Goal: Task Accomplishment & Management: Complete application form

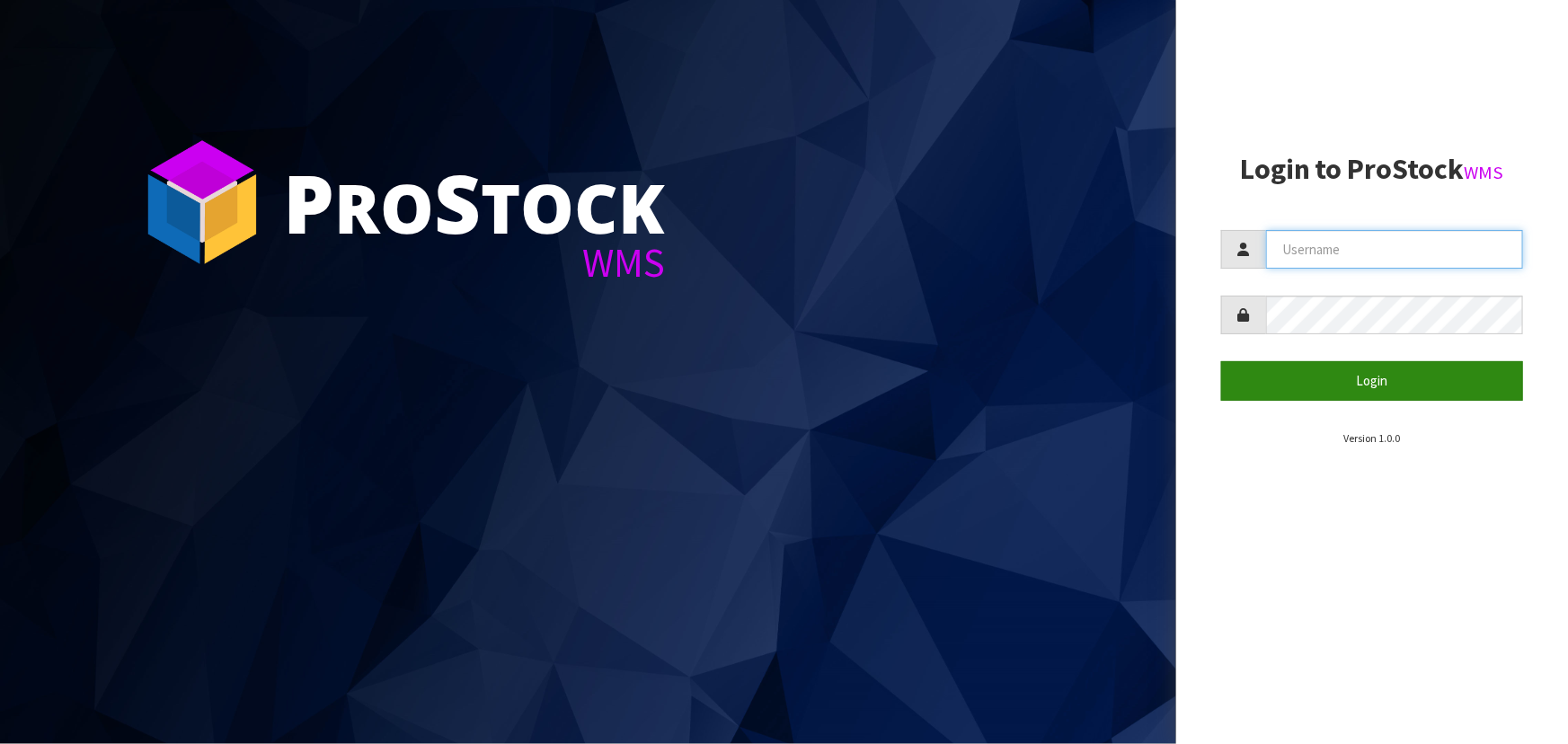
type input "[PERSON_NAME]"
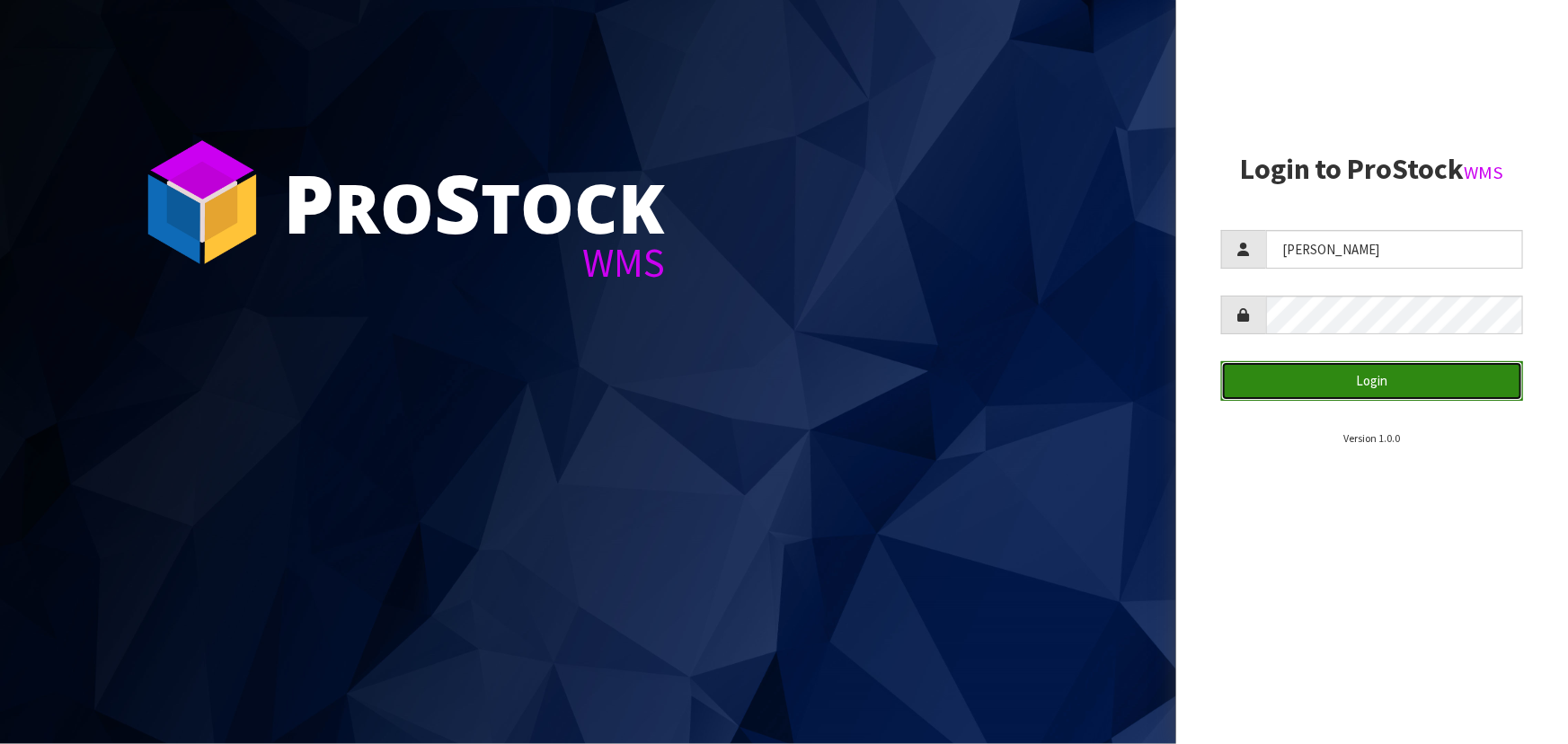
click at [1282, 368] on button "Login" at bounding box center [1373, 380] width 302 height 39
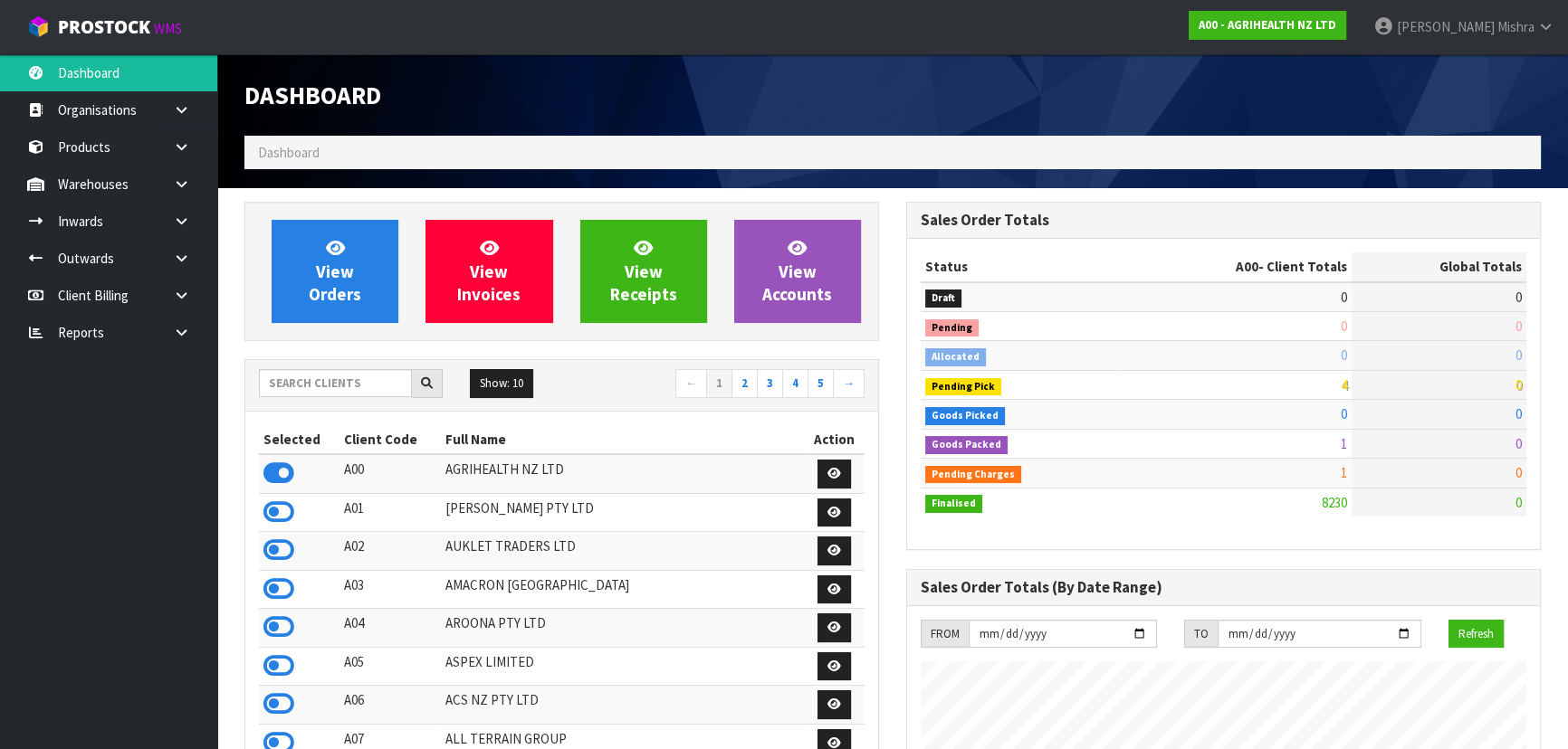
scroll to position [1369, 661]
click at [312, 383] on input "text" at bounding box center [335, 383] width 153 height 28
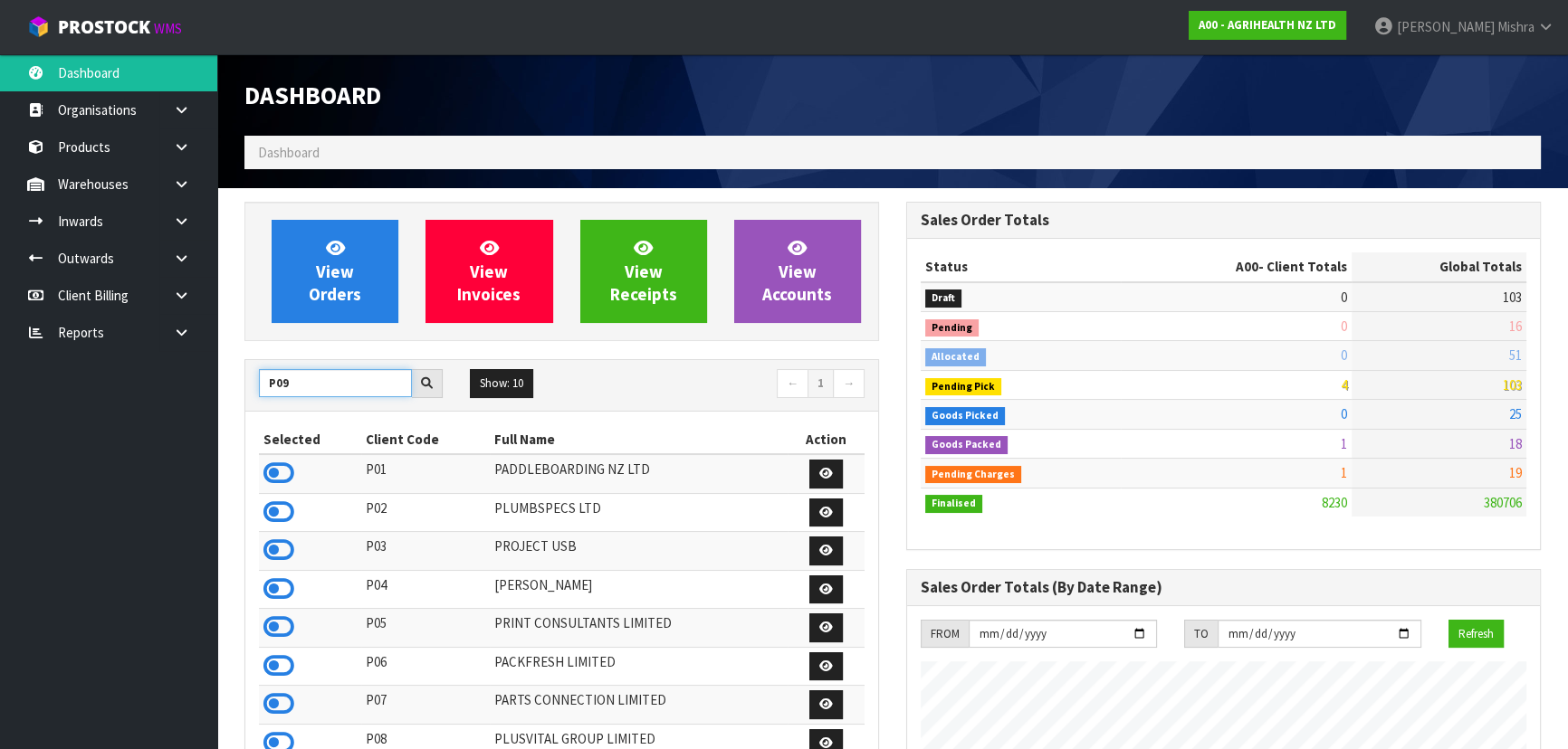
type input "P09"
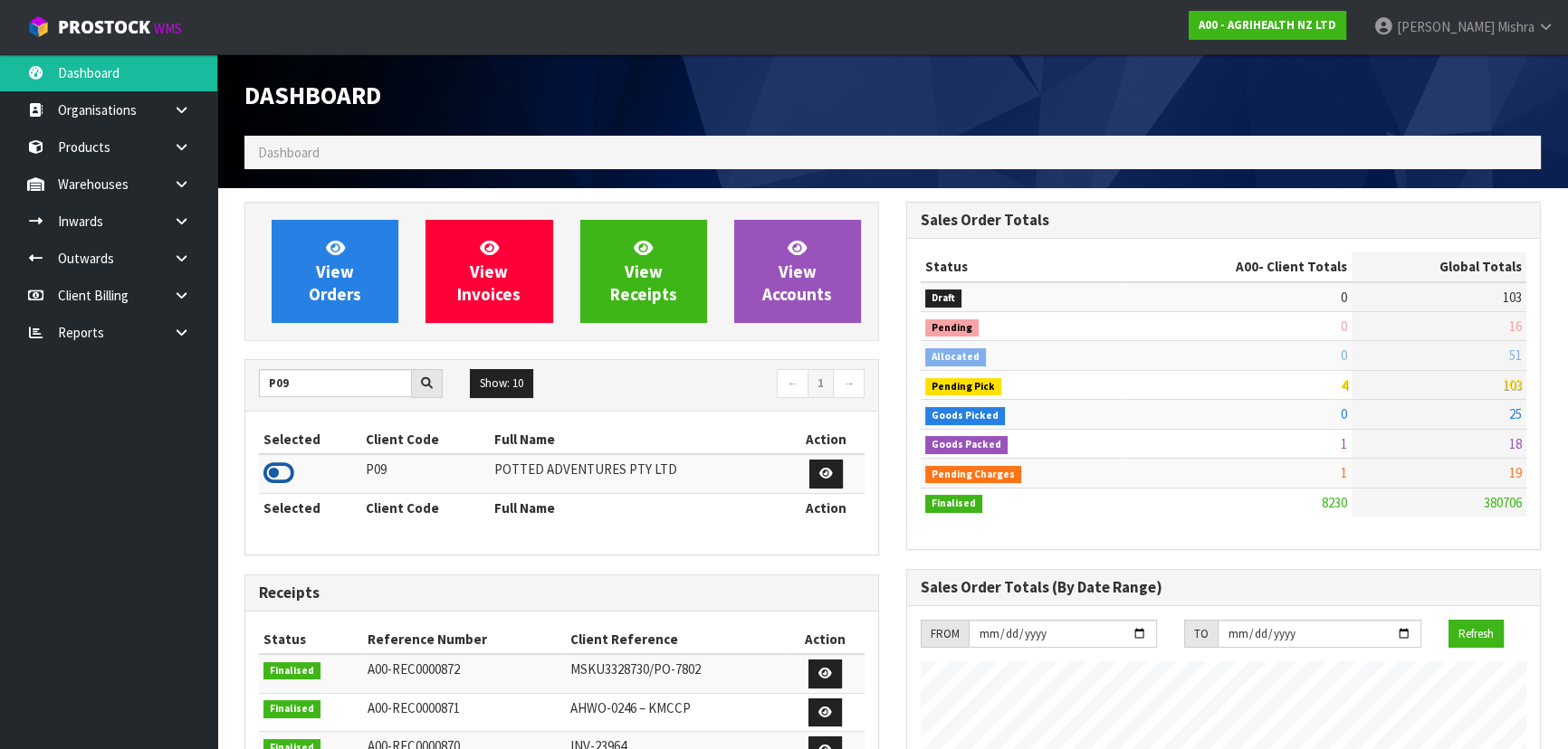
click at [270, 471] on icon at bounding box center [279, 473] width 31 height 27
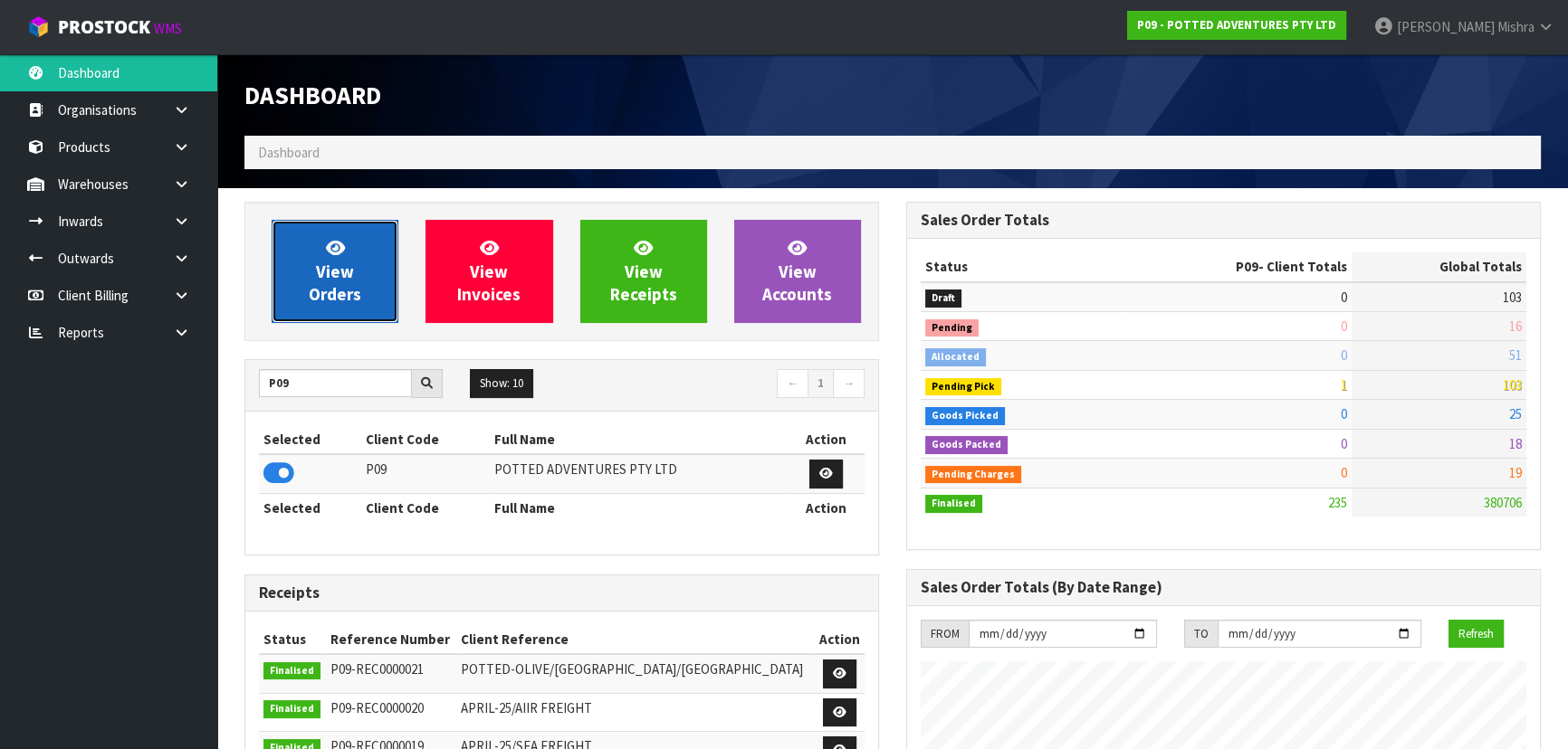
click at [292, 244] on link "View Orders" at bounding box center [335, 271] width 127 height 103
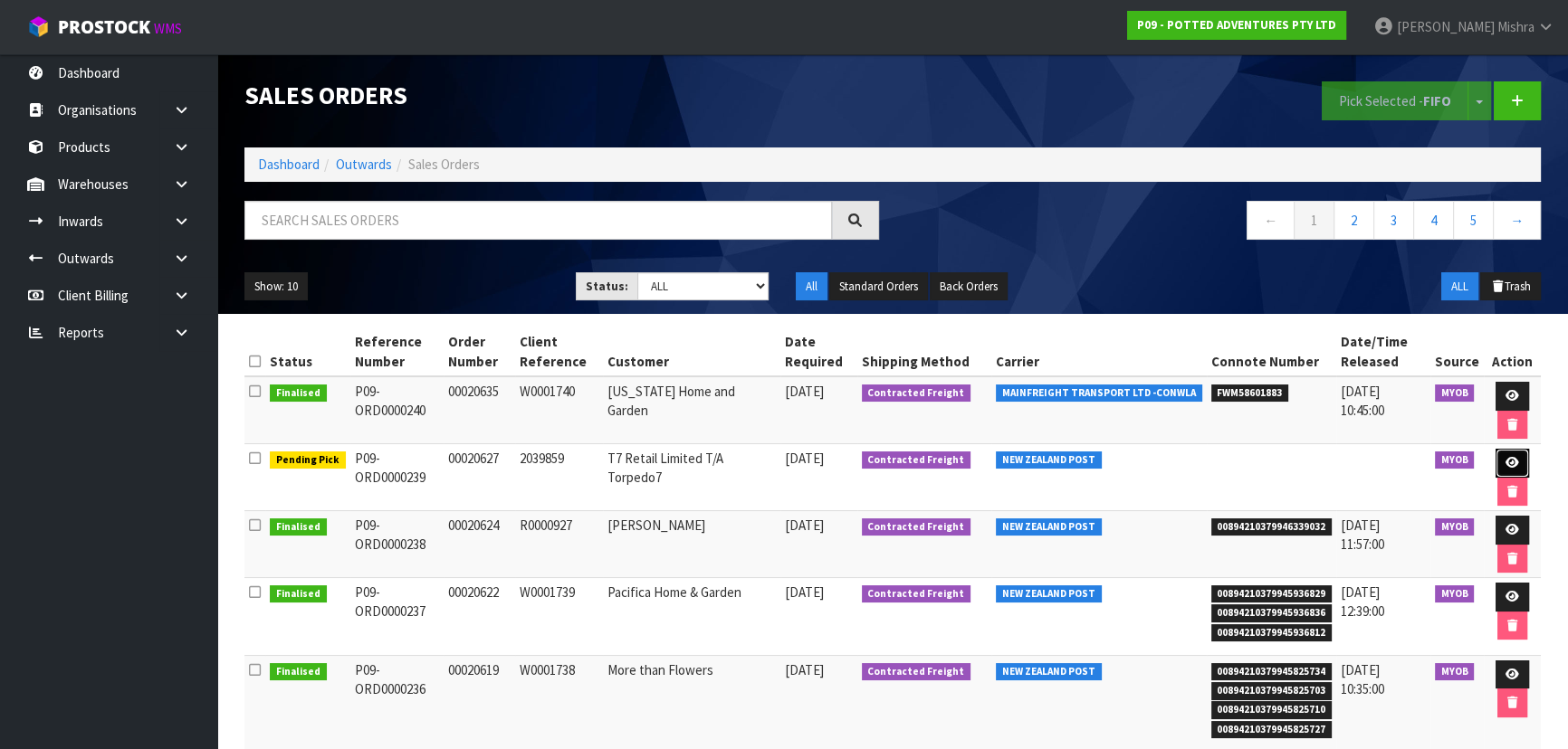
click at [1509, 457] on icon at bounding box center [1511, 462] width 14 height 12
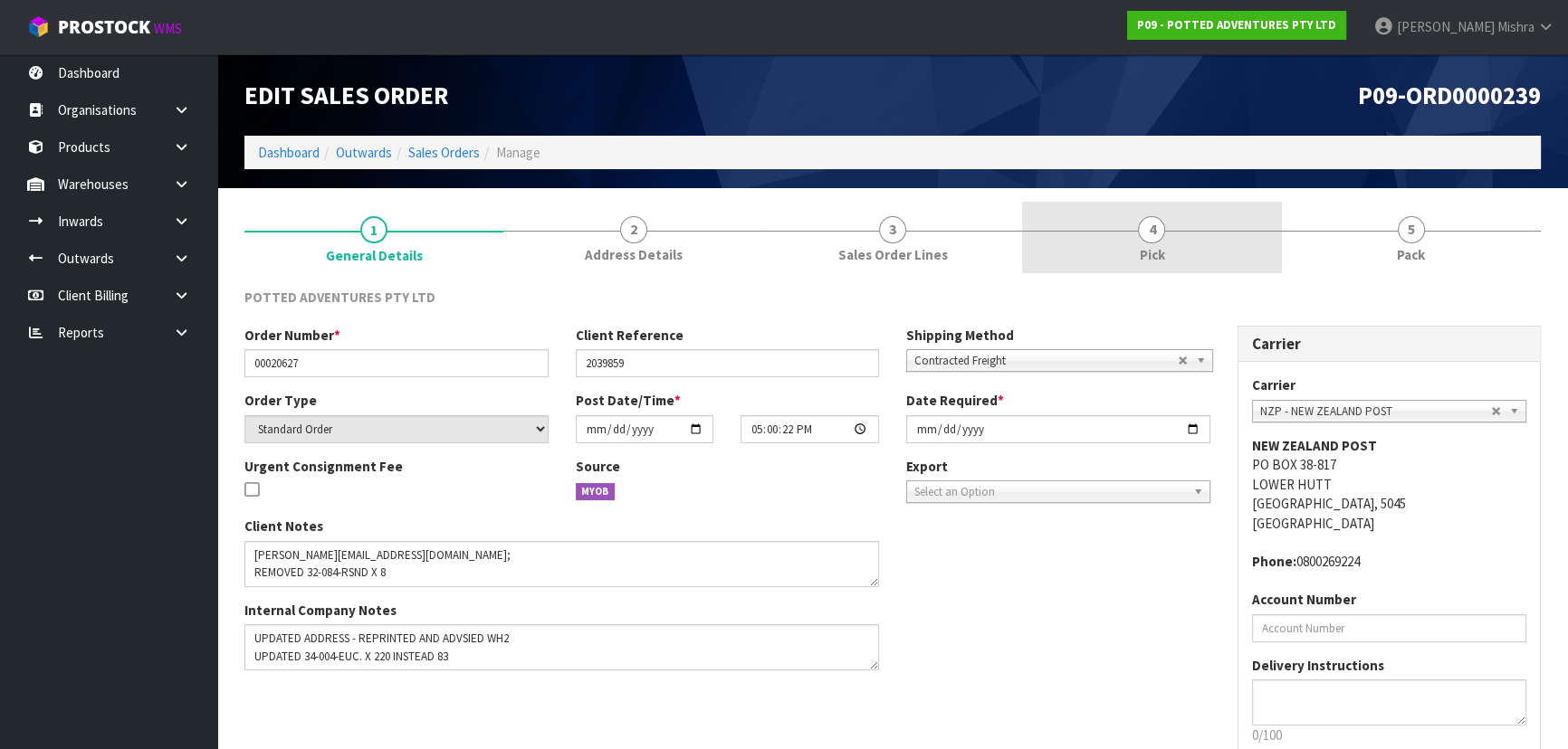
click at [1178, 226] on link "4 Pick" at bounding box center [1151, 237] width 259 height 71
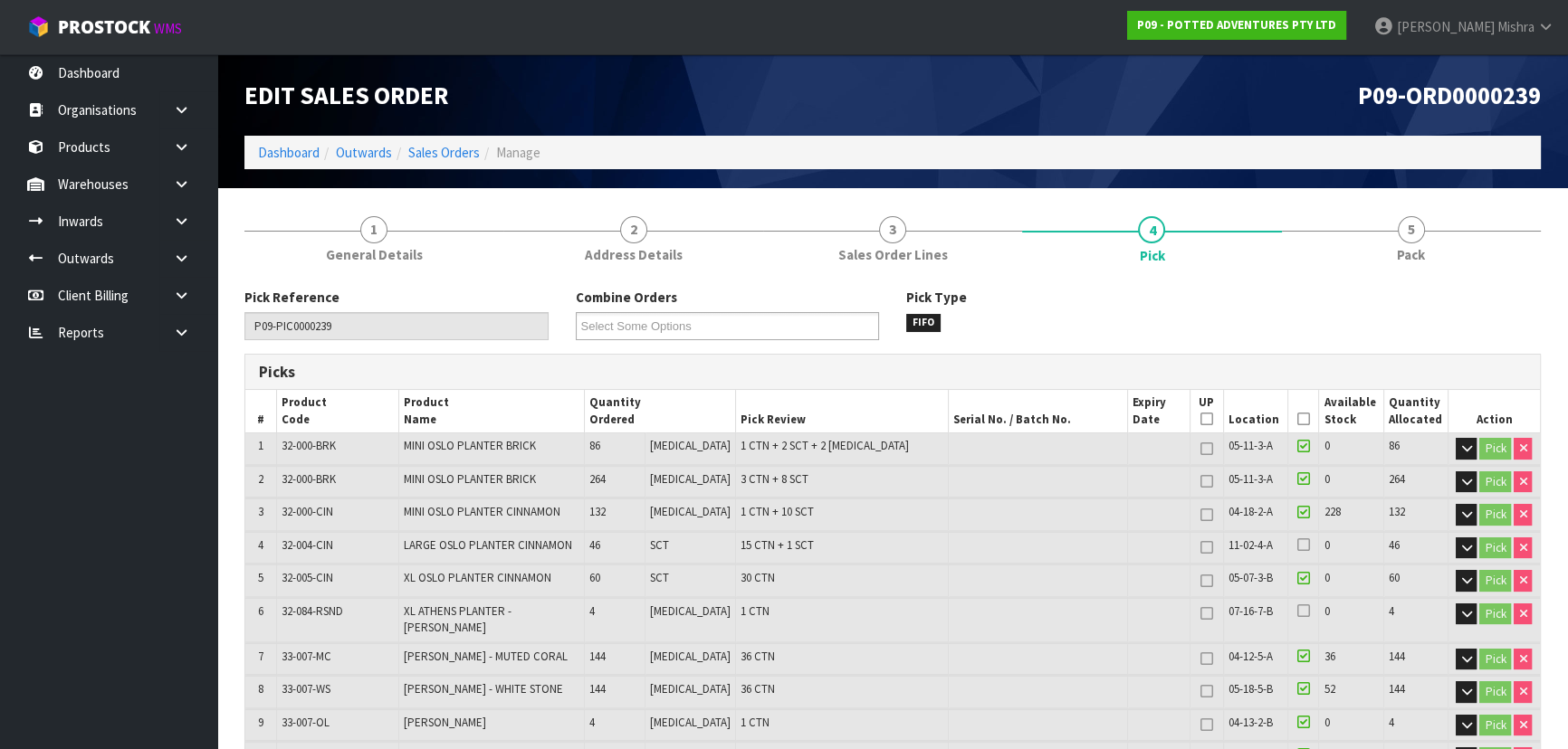
click at [1301, 419] on icon at bounding box center [1304, 419] width 13 height 1
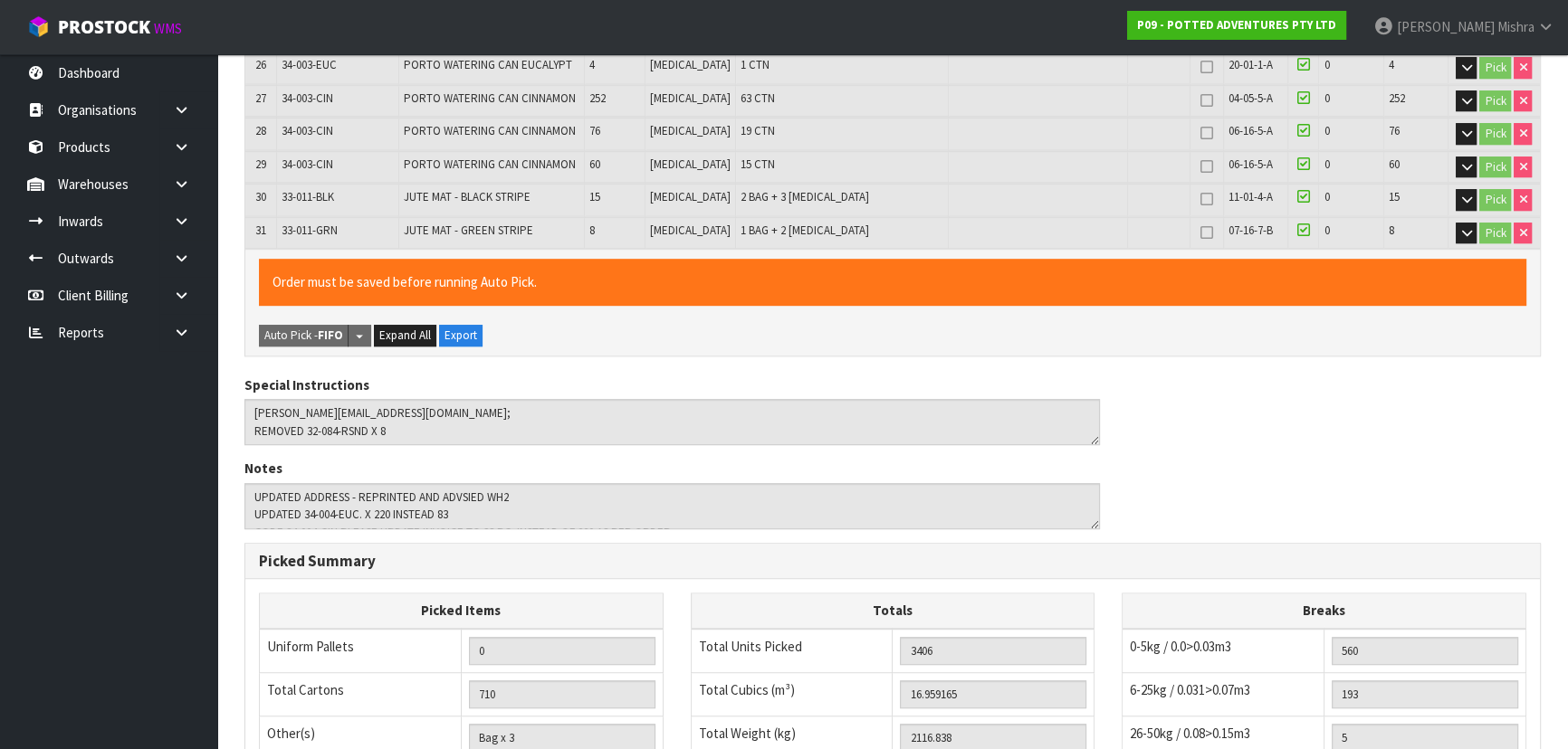
scroll to position [1551, 0]
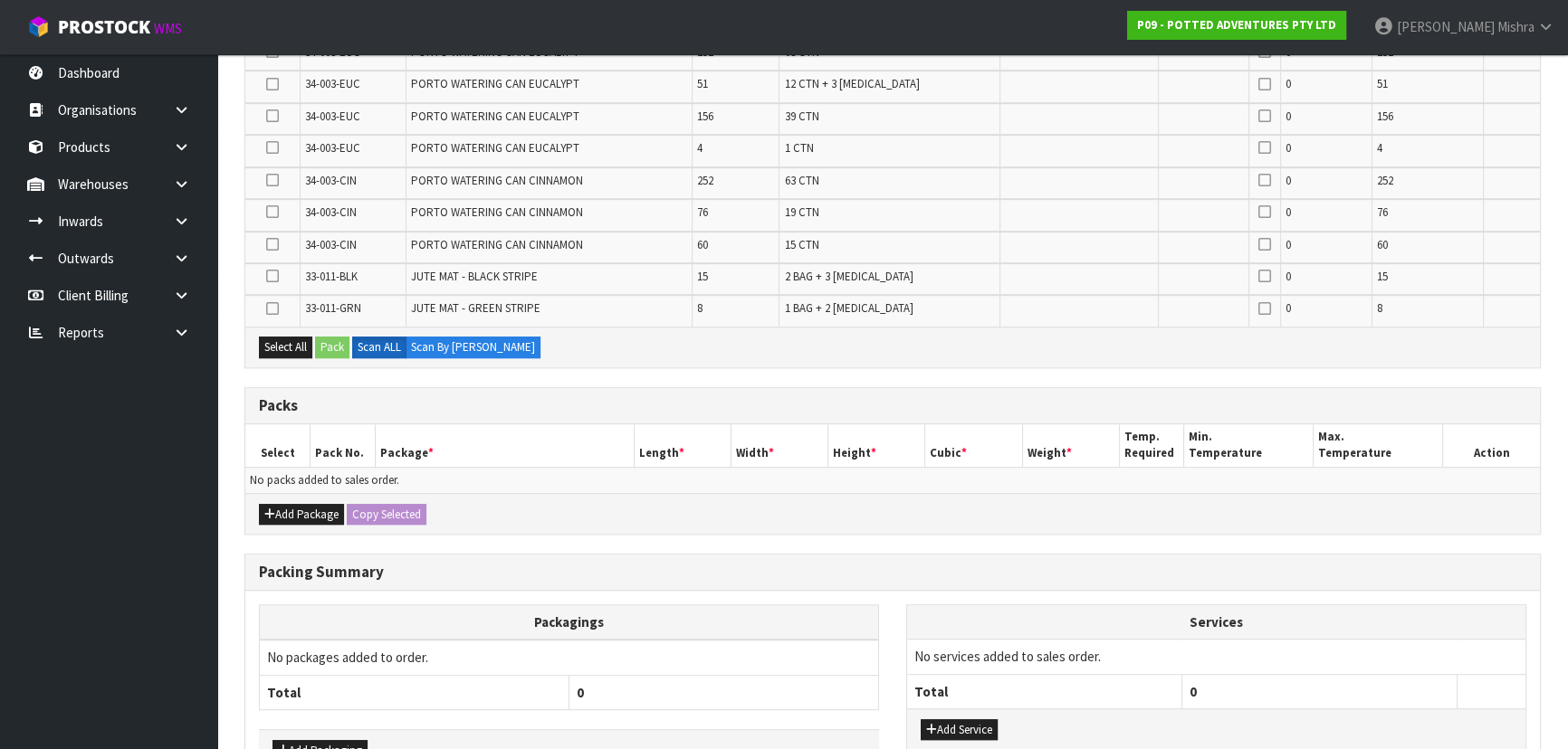
scroll to position [1259, 0]
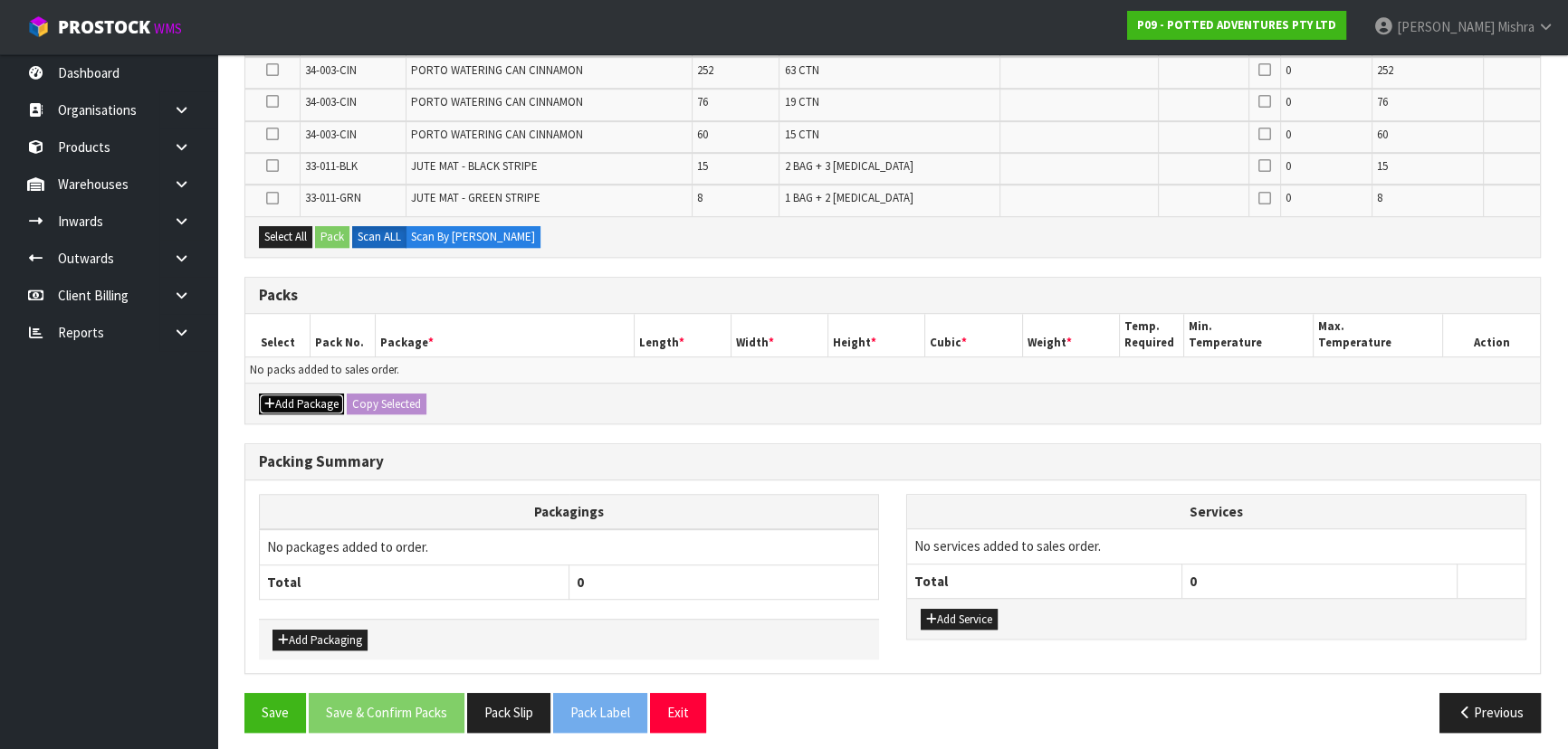
click at [314, 400] on button "Add Package" at bounding box center [301, 405] width 85 height 22
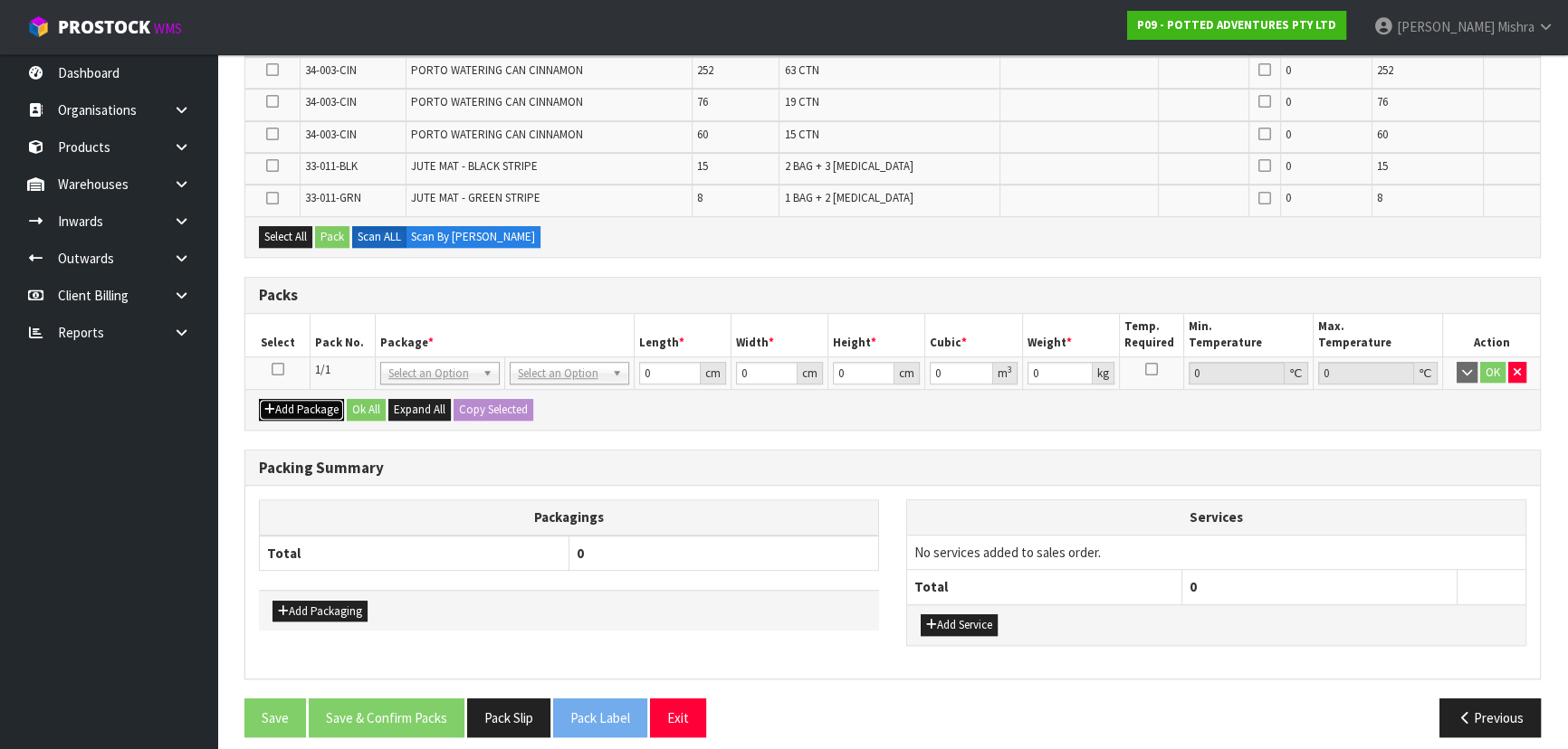
click at [309, 410] on button "Add Package" at bounding box center [301, 410] width 85 height 22
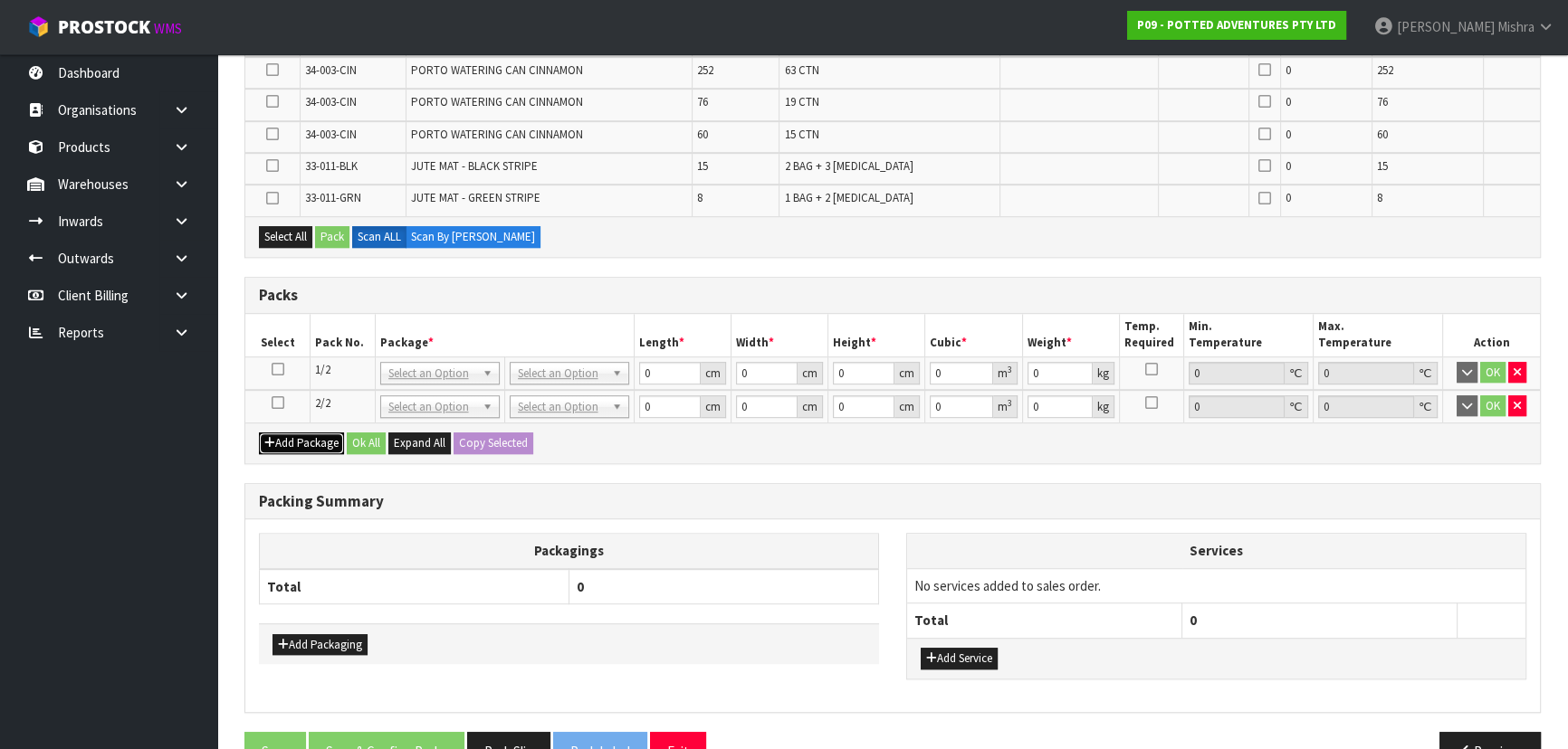
click at [307, 433] on button "Add Package" at bounding box center [301, 444] width 85 height 22
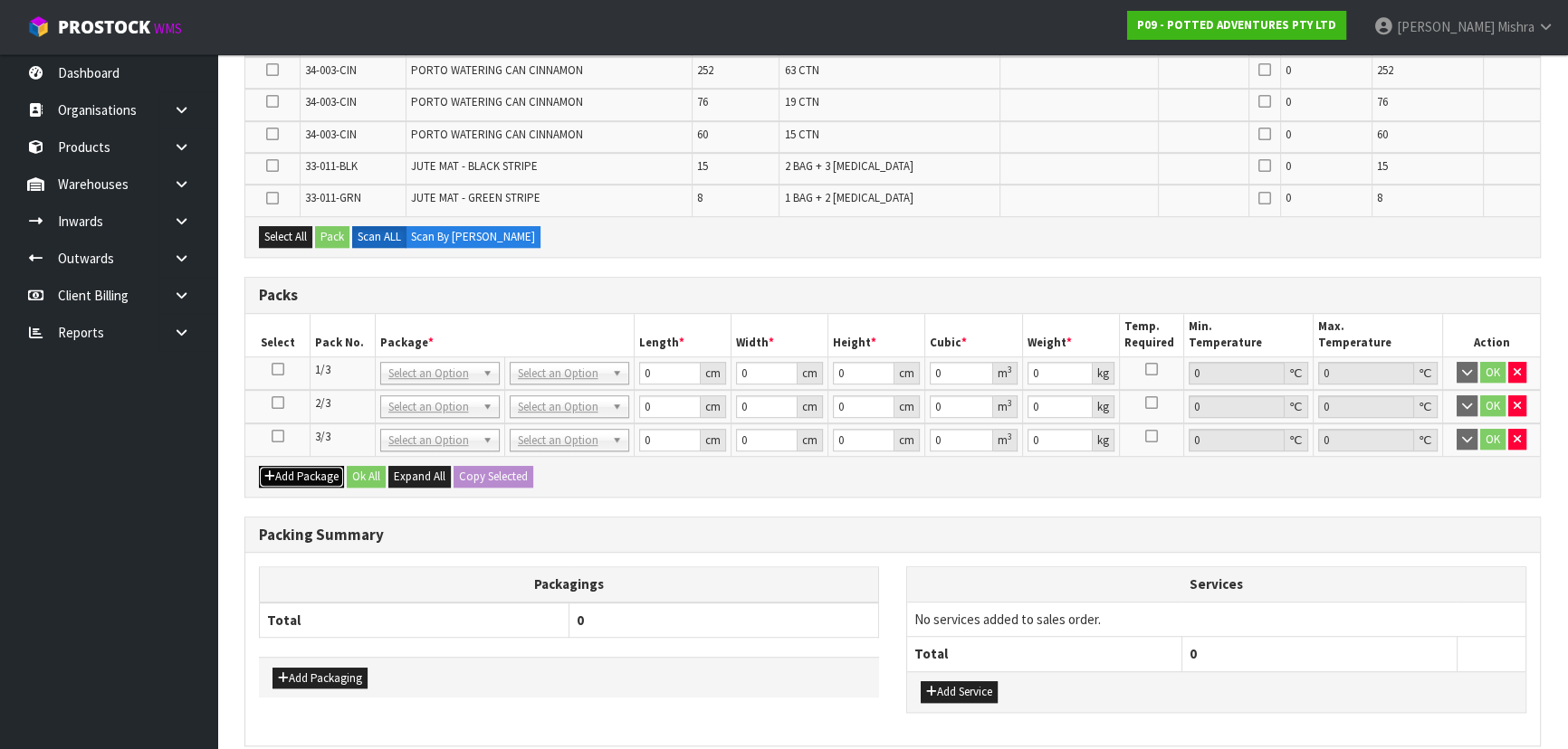
click at [259, 466] on button "Add Package" at bounding box center [301, 477] width 85 height 22
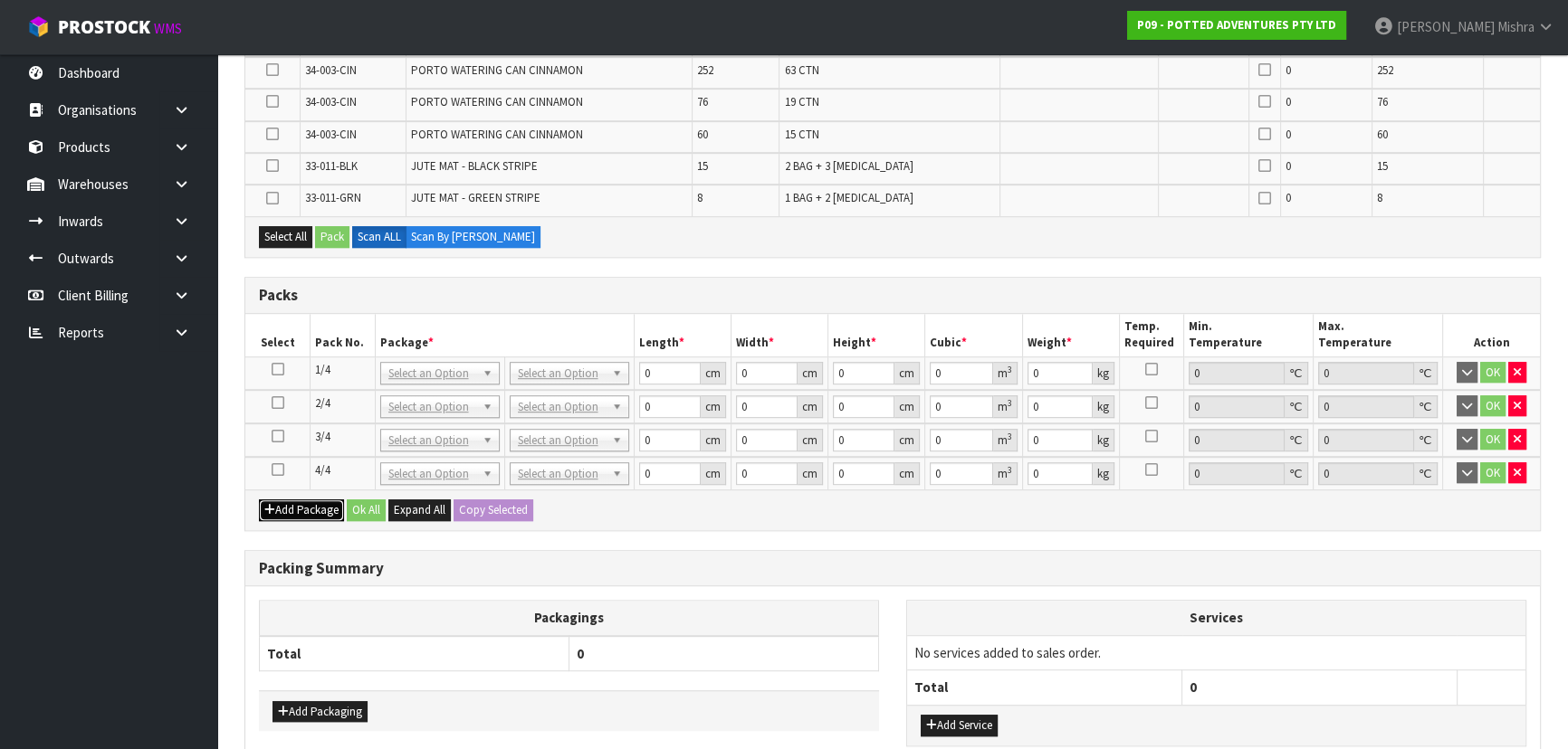
click at [259, 499] on button "Add Package" at bounding box center [301, 510] width 85 height 22
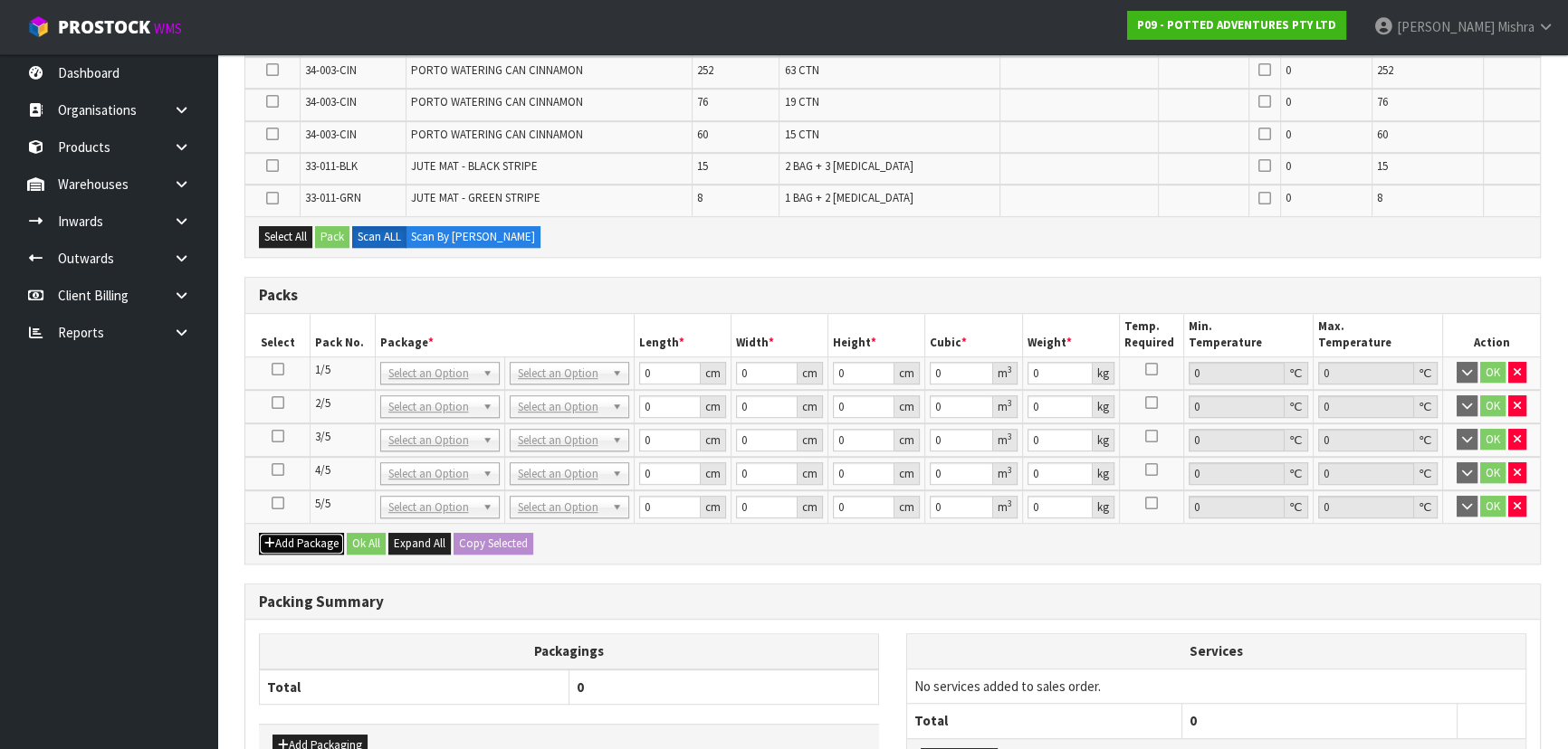
click at [259, 533] on button "Add Package" at bounding box center [301, 544] width 85 height 22
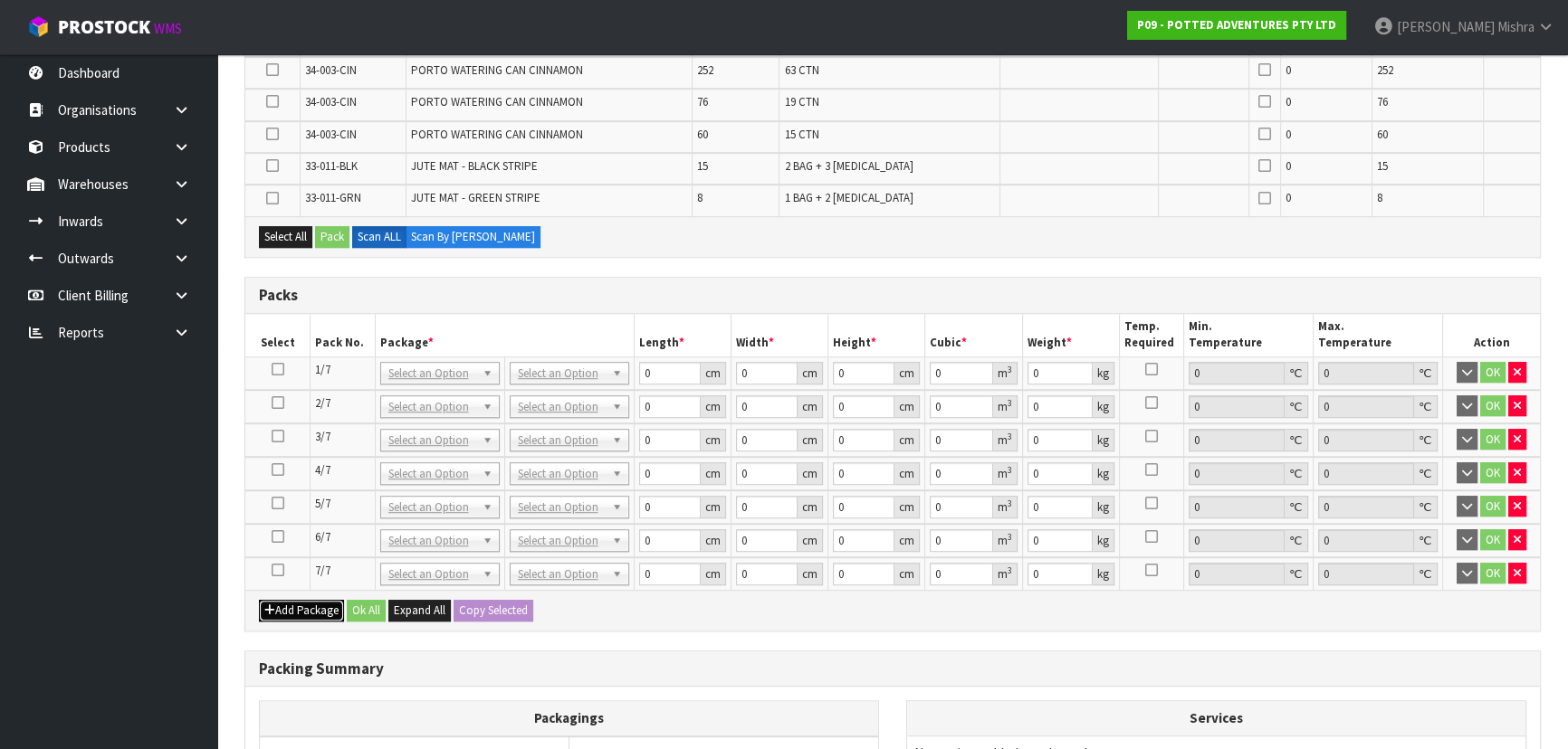
click at [259, 600] on button "Add Package" at bounding box center [301, 610] width 85 height 22
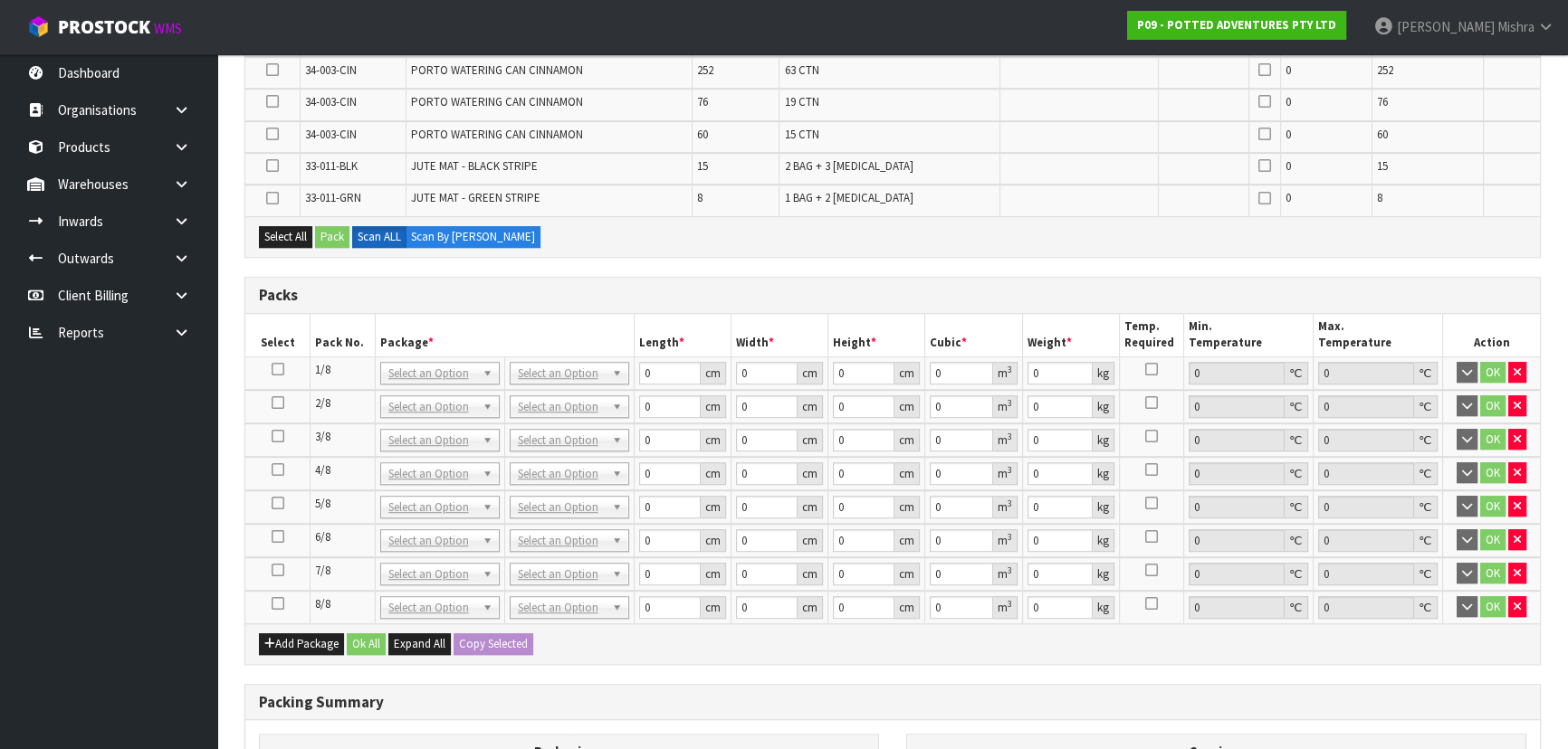
click at [263, 364] on td at bounding box center [278, 373] width 66 height 34
click at [276, 369] on icon at bounding box center [278, 369] width 13 height 1
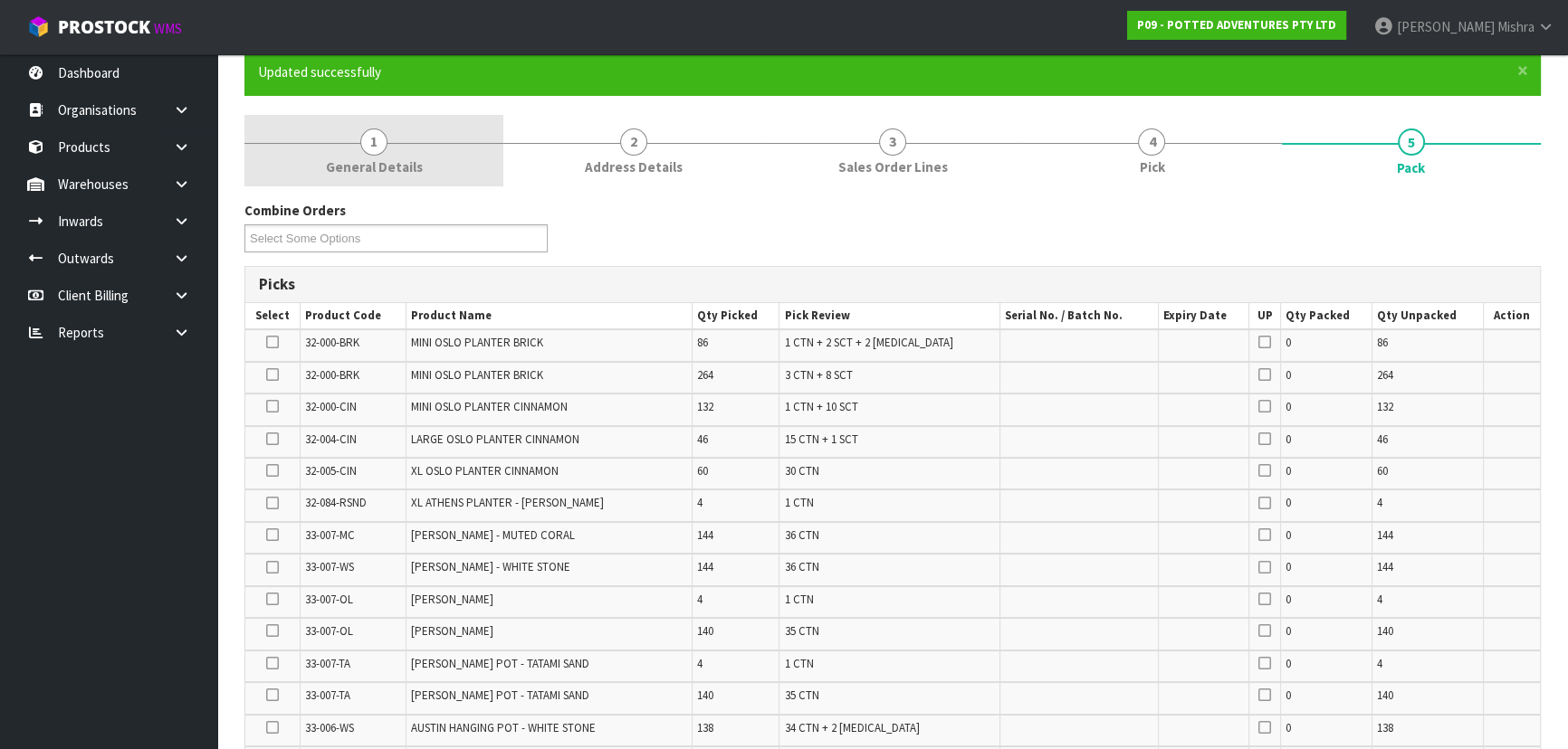
scroll to position [26, 0]
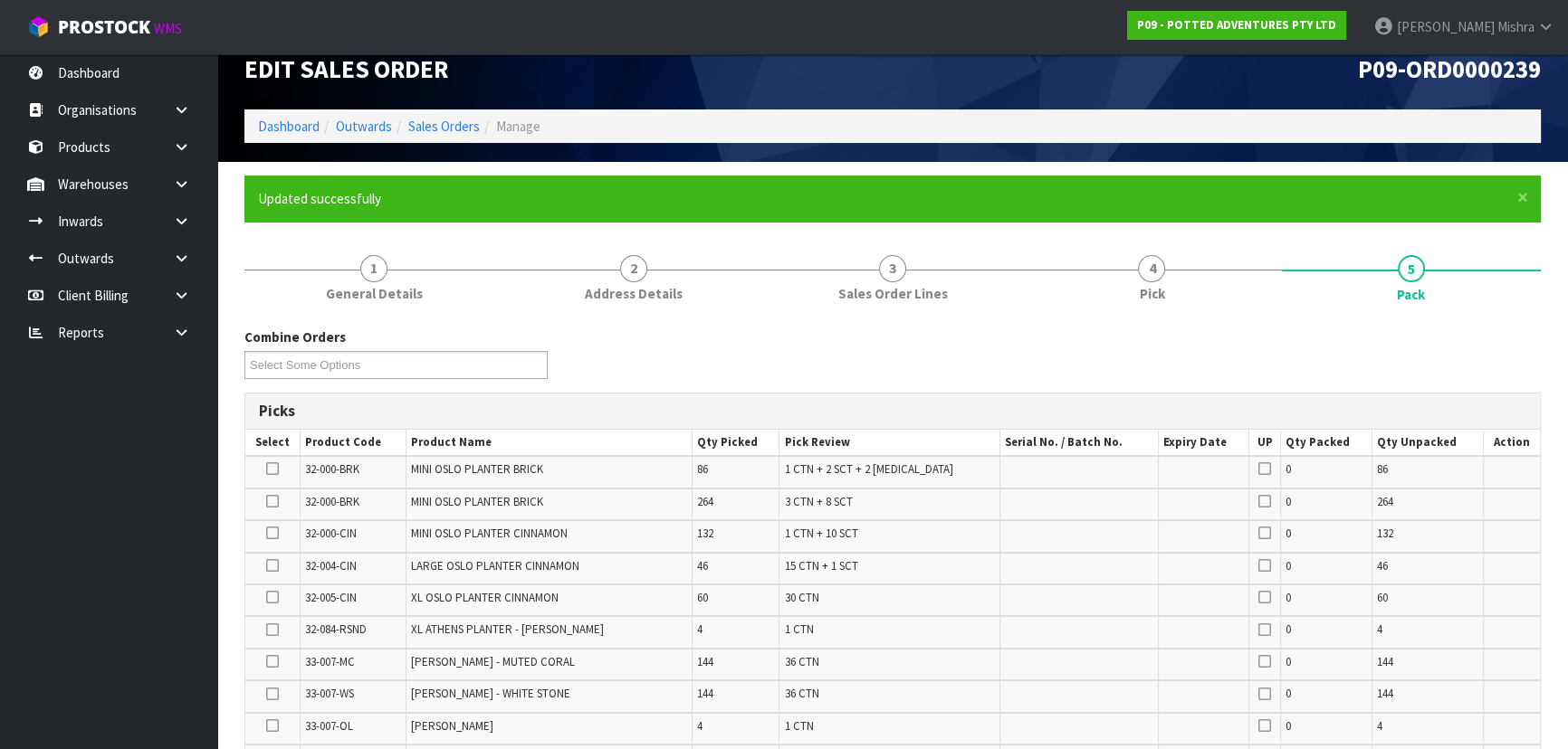
click at [279, 468] on icon at bounding box center [273, 468] width 13 height 1
click at [0, 0] on input "checkbox" at bounding box center [0, 0] width 0 height 0
drag, startPoint x: 276, startPoint y: 496, endPoint x: 272, endPoint y: 504, distance: 8.9
click at [277, 501] on icon at bounding box center [273, 501] width 13 height 1
click at [0, 0] on input "checkbox" at bounding box center [0, 0] width 0 height 0
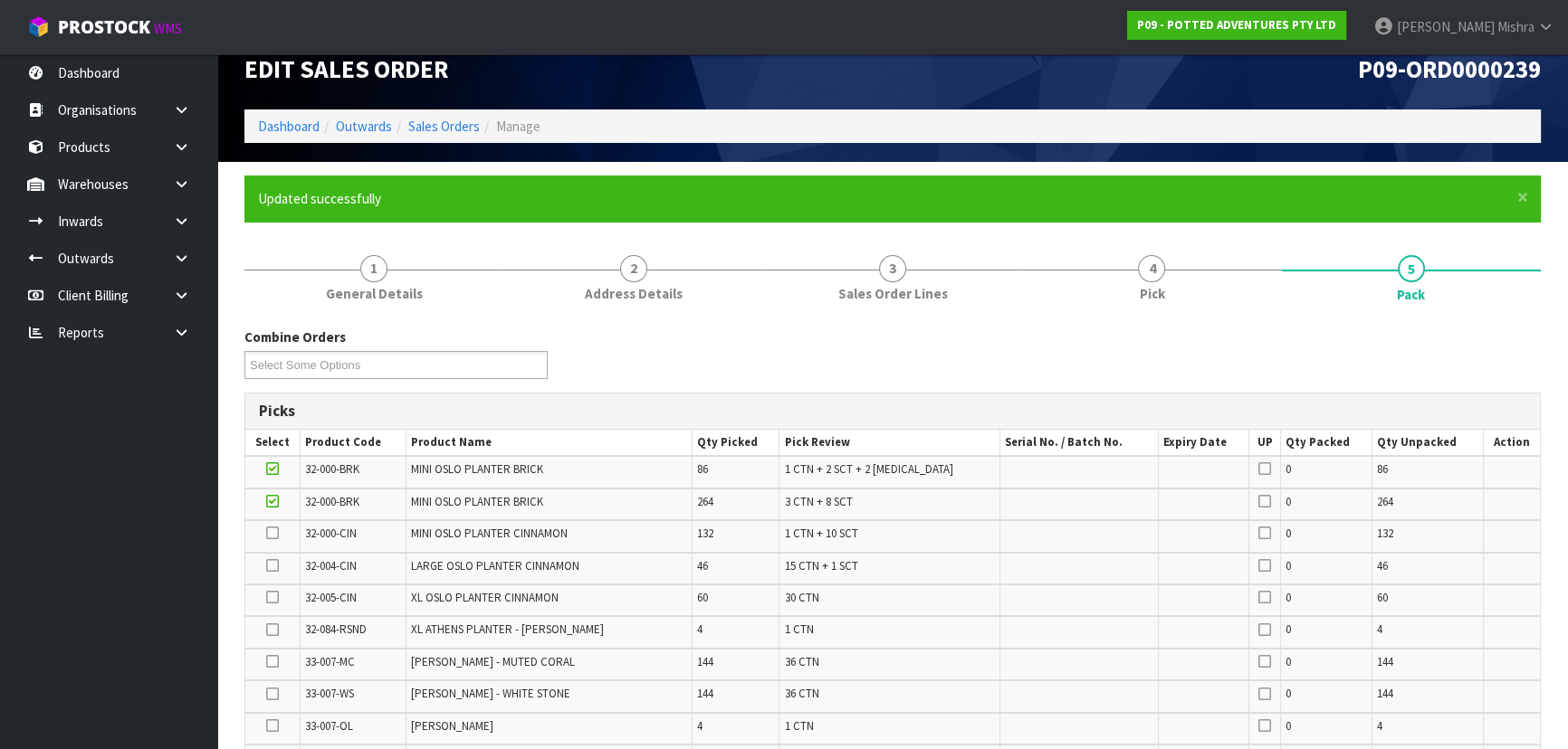
click at [271, 534] on icon at bounding box center [273, 533] width 13 height 1
click at [0, 0] on input "checkbox" at bounding box center [0, 0] width 0 height 0
click at [271, 566] on icon at bounding box center [273, 566] width 13 height 1
click at [0, 0] on input "checkbox" at bounding box center [0, 0] width 0 height 0
click at [269, 597] on icon at bounding box center [273, 597] width 13 height 1
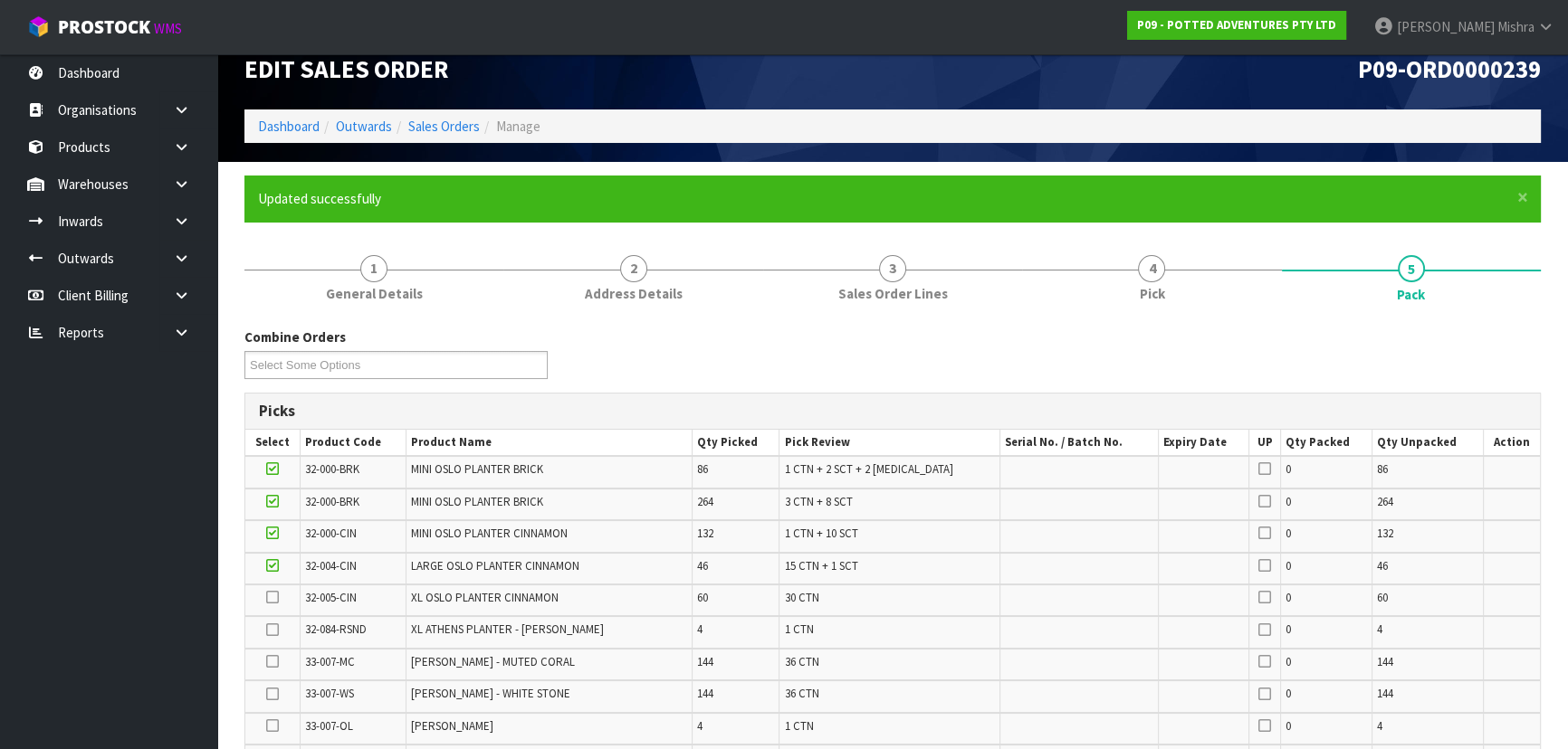
click at [0, 0] on input "checkbox" at bounding box center [0, 0] width 0 height 0
click at [271, 630] on icon at bounding box center [273, 630] width 13 height 1
click at [0, 0] on input "checkbox" at bounding box center [0, 0] width 0 height 0
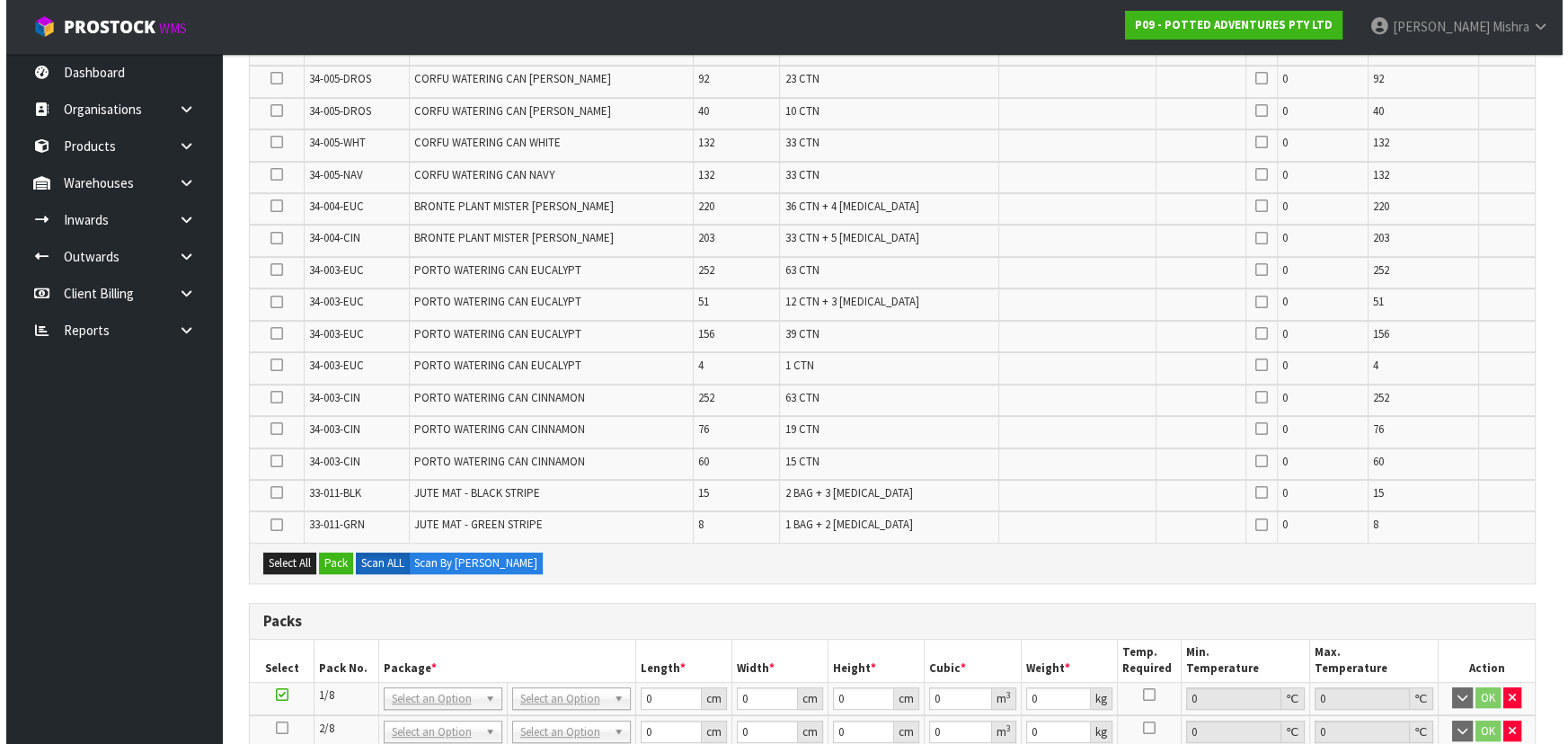
scroll to position [925, 0]
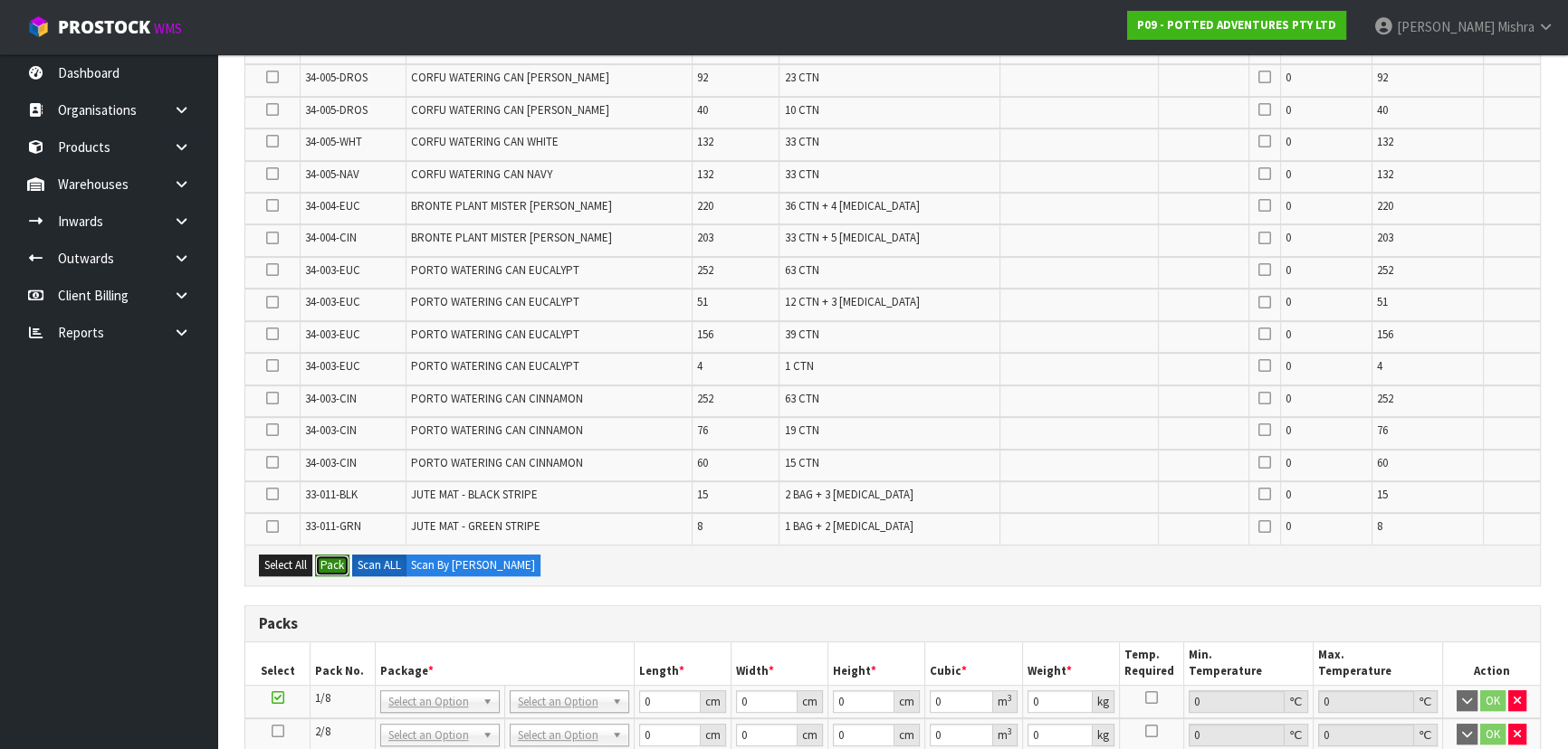
click at [322, 562] on button "Pack" at bounding box center [333, 566] width 35 height 22
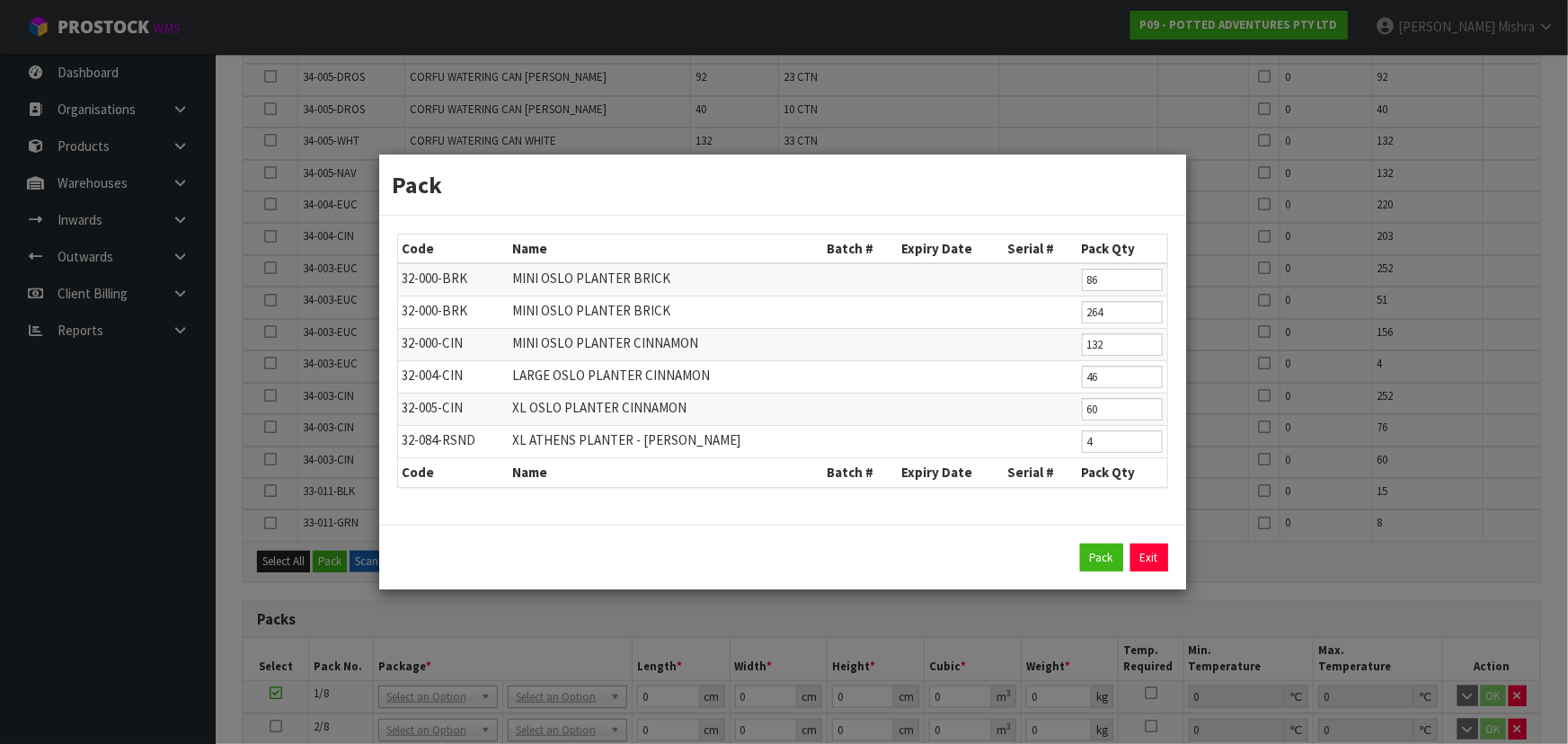
click at [1089, 541] on div "Pack Exit" at bounding box center [783, 558] width 807 height 65
click at [1088, 565] on button "Pack" at bounding box center [1102, 558] width 43 height 29
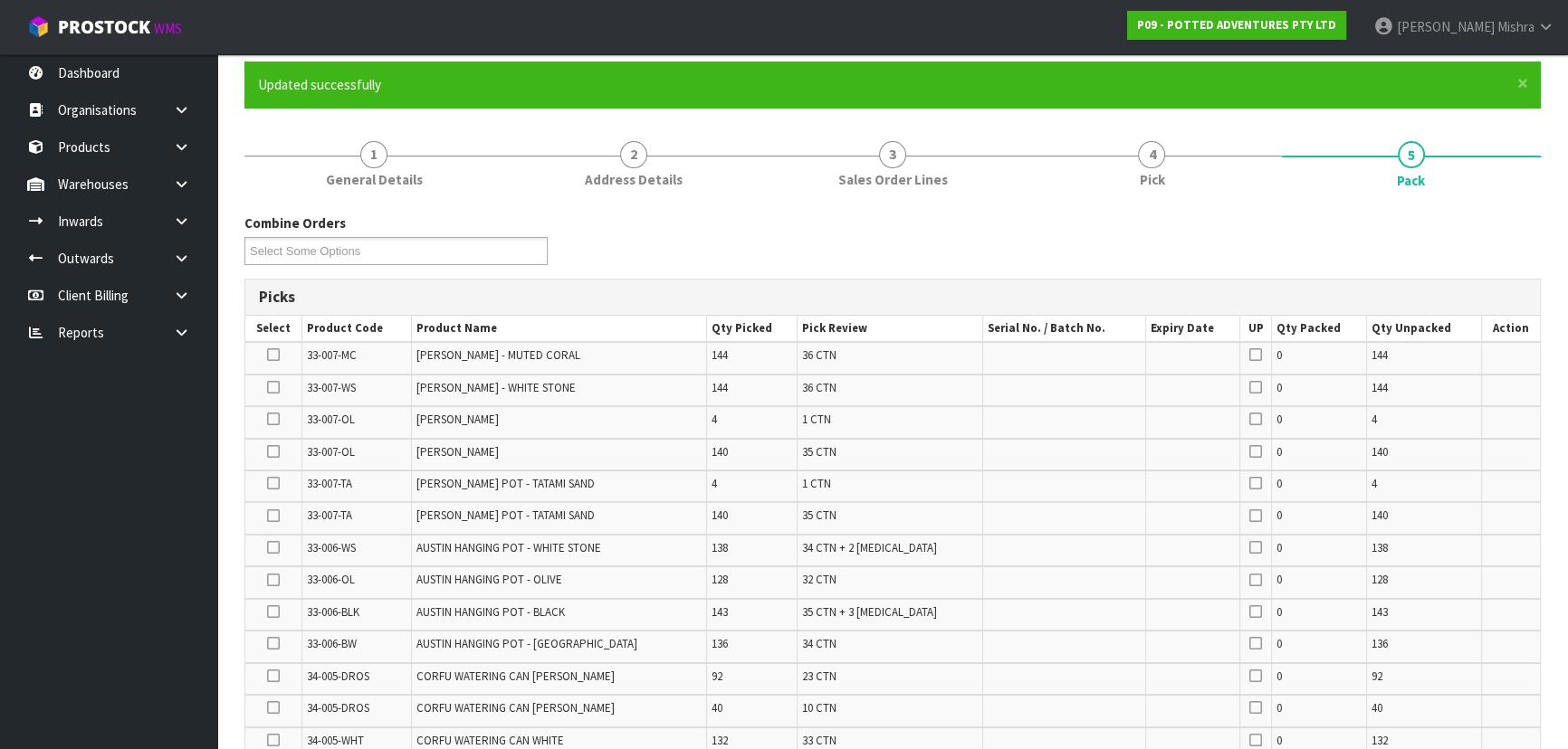
scroll to position [81, 0]
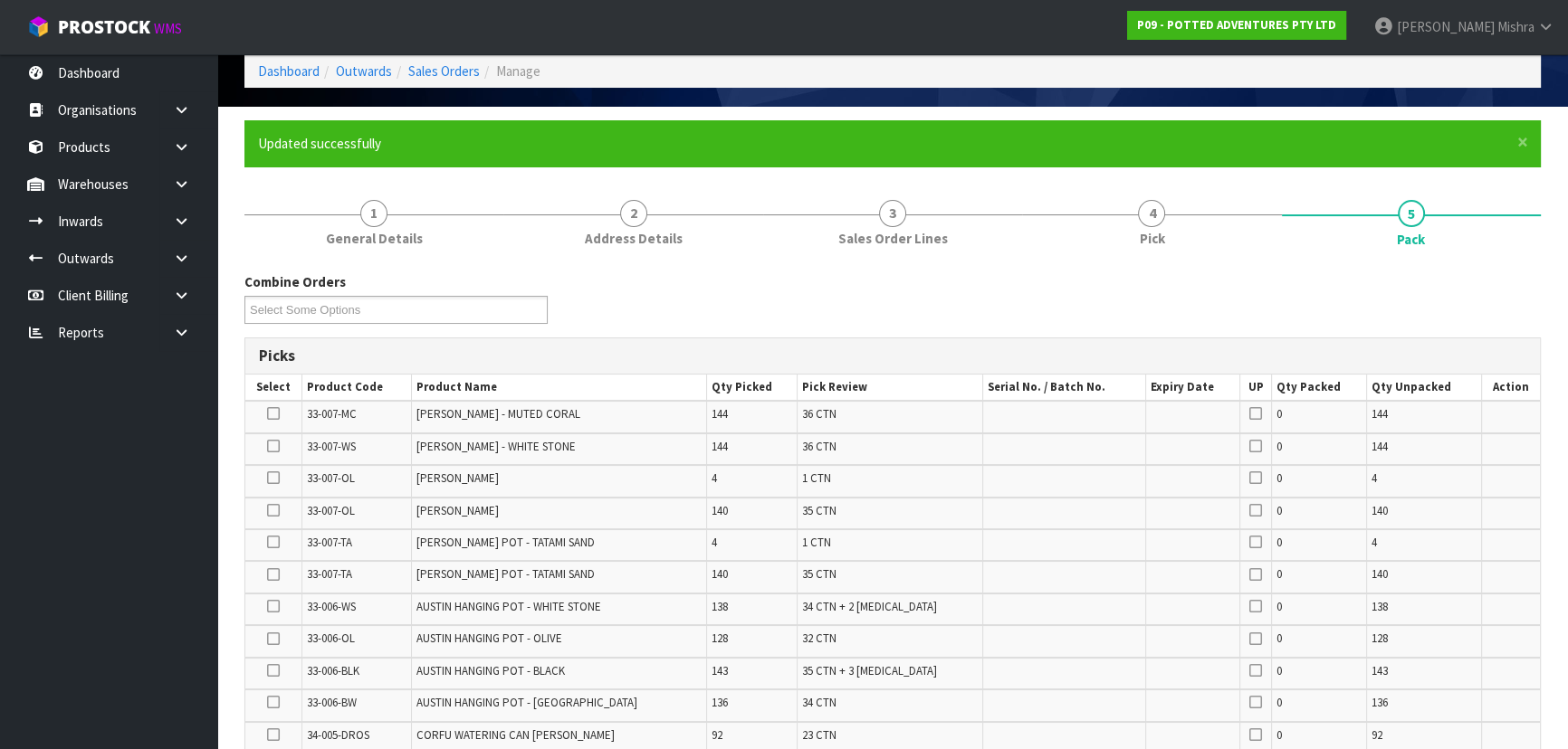
click at [268, 416] on td at bounding box center [273, 416] width 57 height 32
click at [271, 415] on icon at bounding box center [273, 414] width 13 height 1
click at [0, 0] on input "checkbox" at bounding box center [0, 0] width 0 height 0
click at [271, 446] on icon at bounding box center [273, 446] width 13 height 1
click at [0, 0] on input "checkbox" at bounding box center [0, 0] width 0 height 0
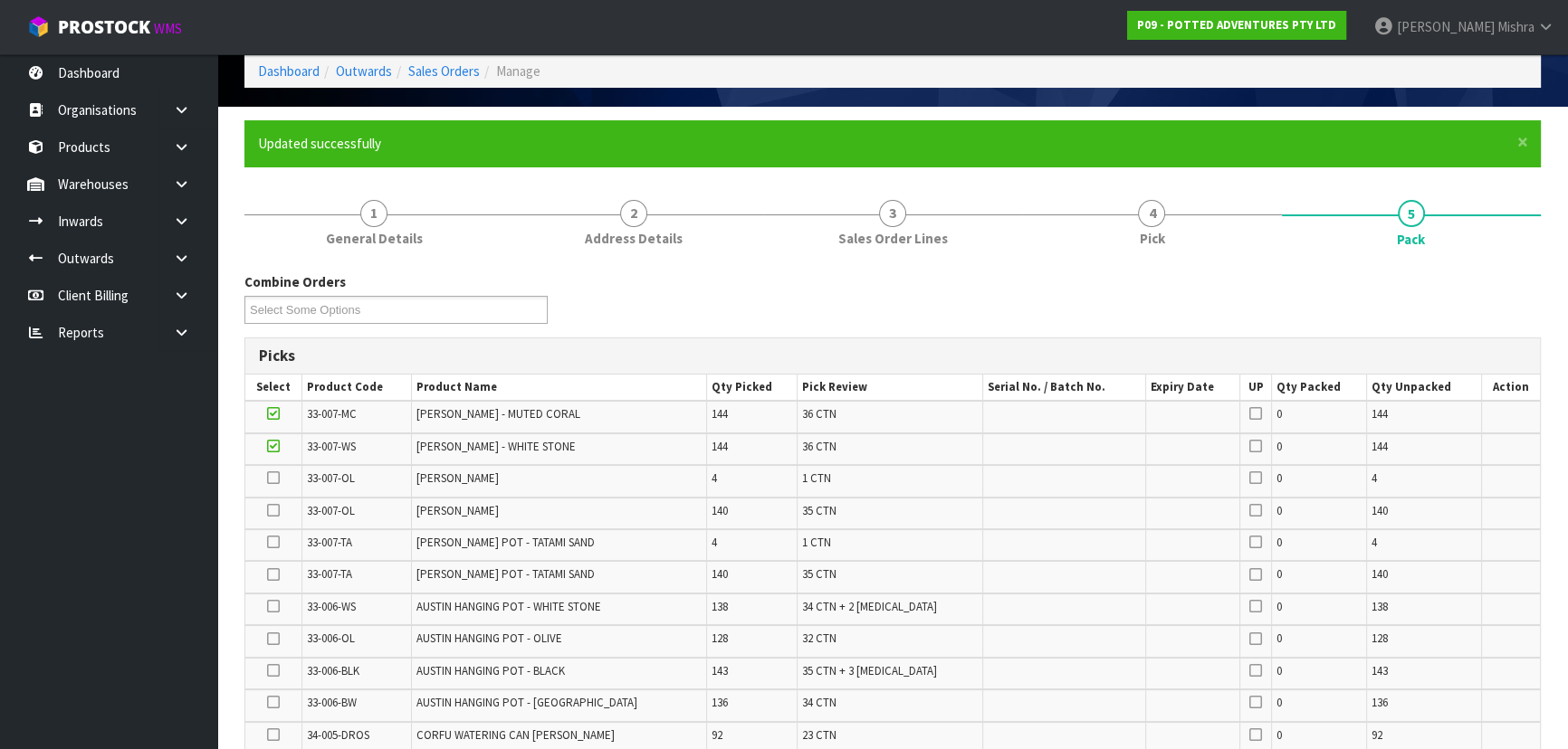
click at [271, 478] on icon at bounding box center [273, 477] width 13 height 1
click at [0, 0] on input "checkbox" at bounding box center [0, 0] width 0 height 0
click at [277, 511] on icon at bounding box center [273, 510] width 13 height 1
click at [0, 0] on input "checkbox" at bounding box center [0, 0] width 0 height 0
click at [279, 542] on icon at bounding box center [273, 542] width 13 height 1
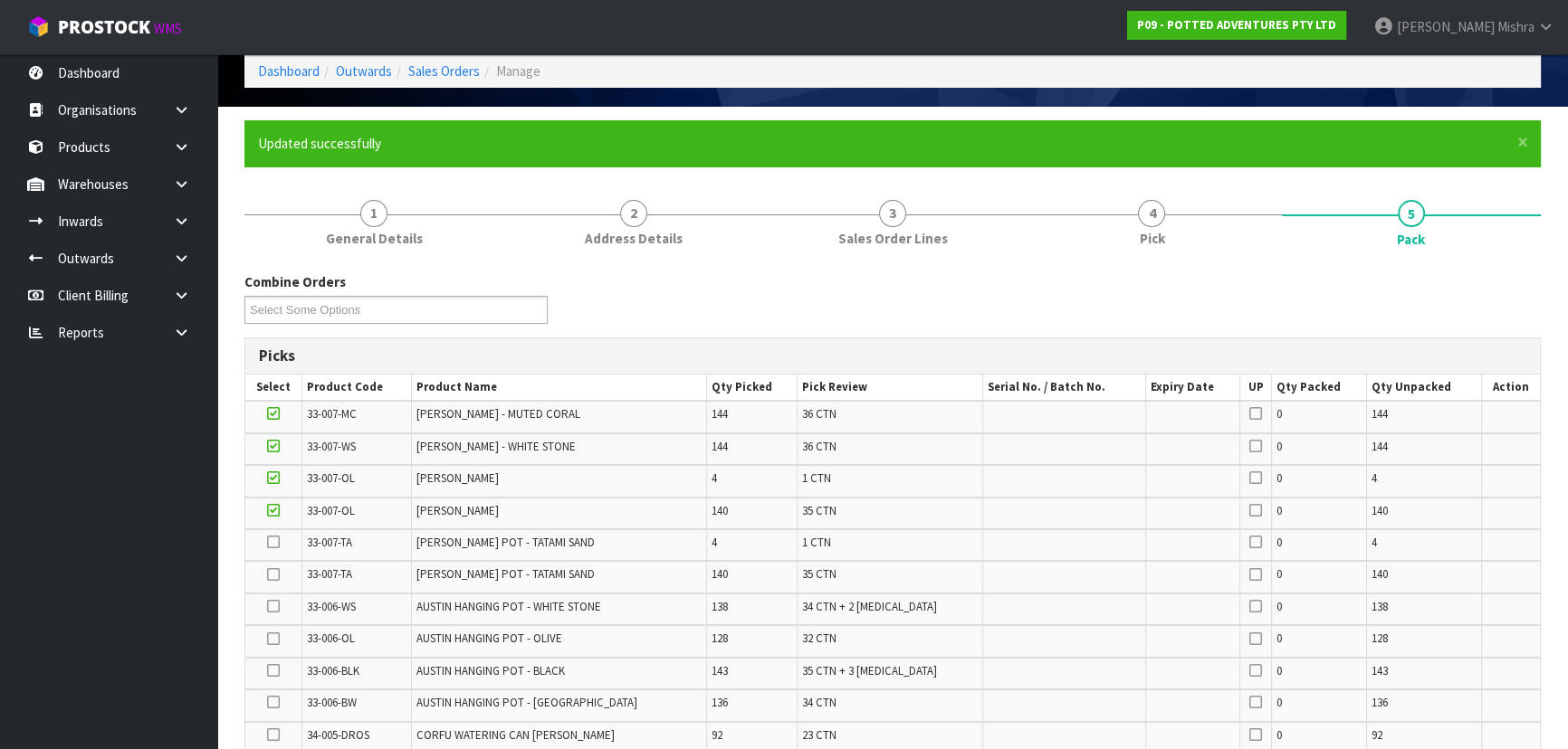
click at [0, 0] on input "checkbox" at bounding box center [0, 0] width 0 height 0
click at [280, 576] on icon at bounding box center [273, 575] width 13 height 1
click at [0, 0] on input "checkbox" at bounding box center [0, 0] width 0 height 0
click at [275, 607] on icon at bounding box center [273, 606] width 13 height 1
click at [0, 0] on input "checkbox" at bounding box center [0, 0] width 0 height 0
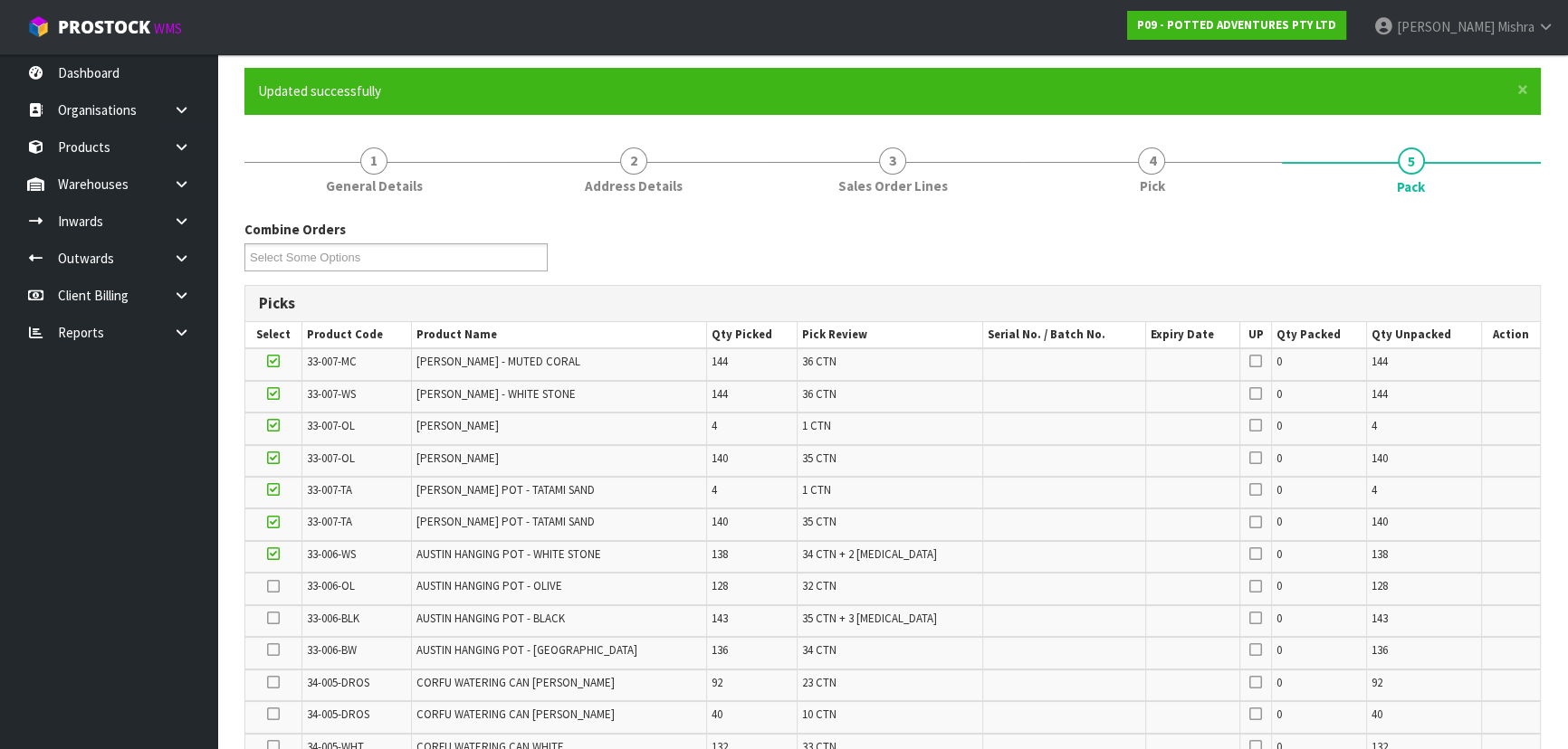
scroll to position [163, 0]
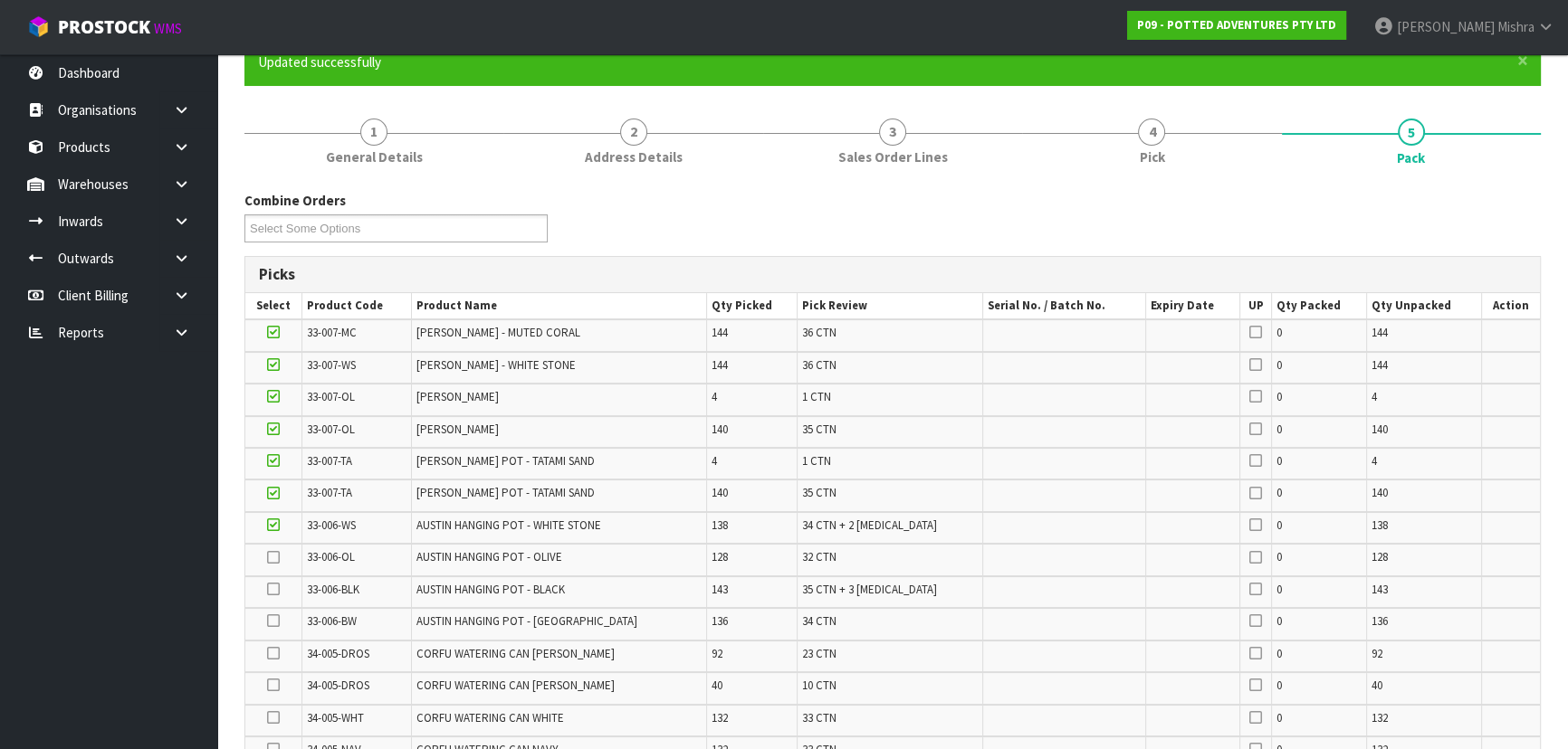
click at [273, 559] on icon at bounding box center [273, 558] width 13 height 1
click at [0, 0] on input "checkbox" at bounding box center [0, 0] width 0 height 0
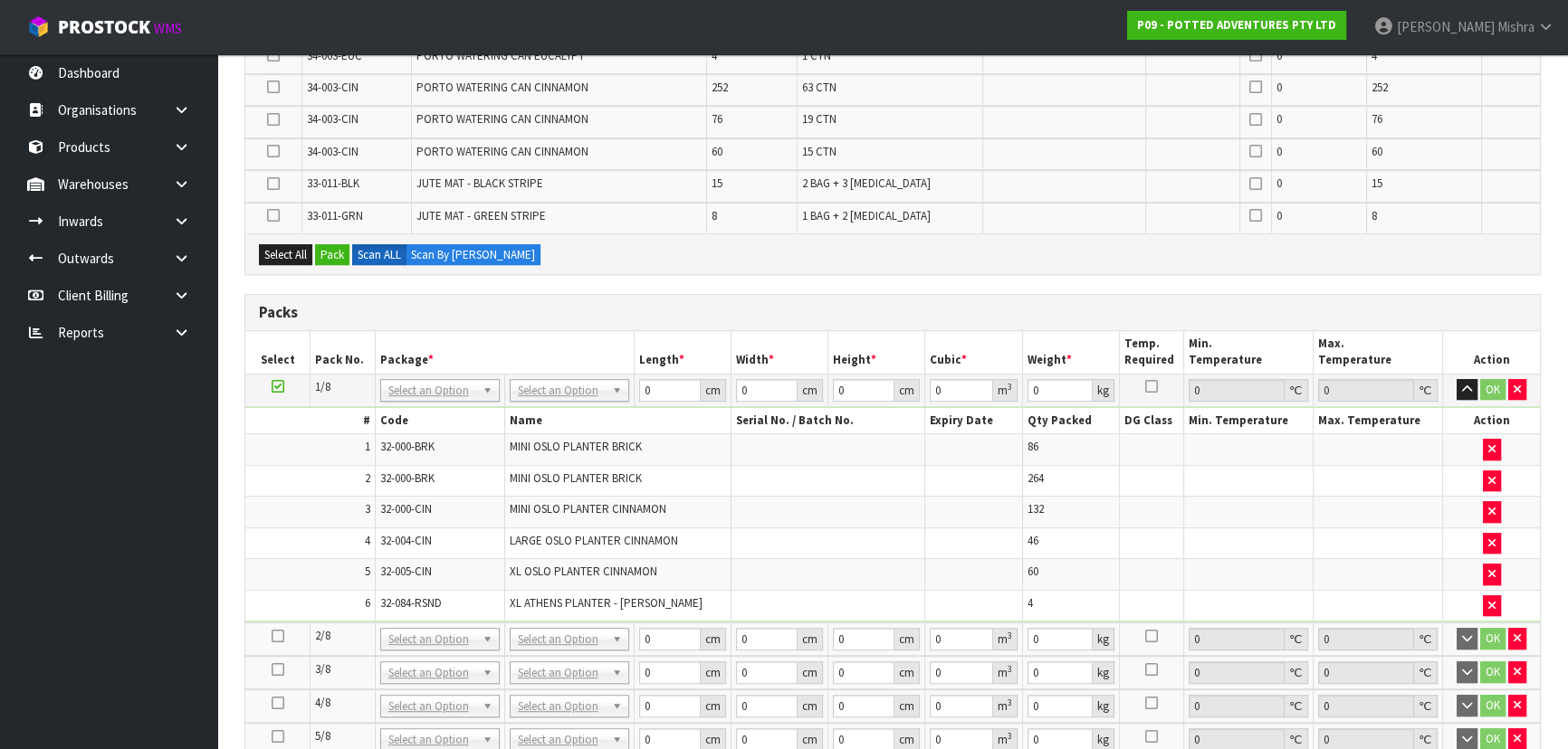
scroll to position [1233, 0]
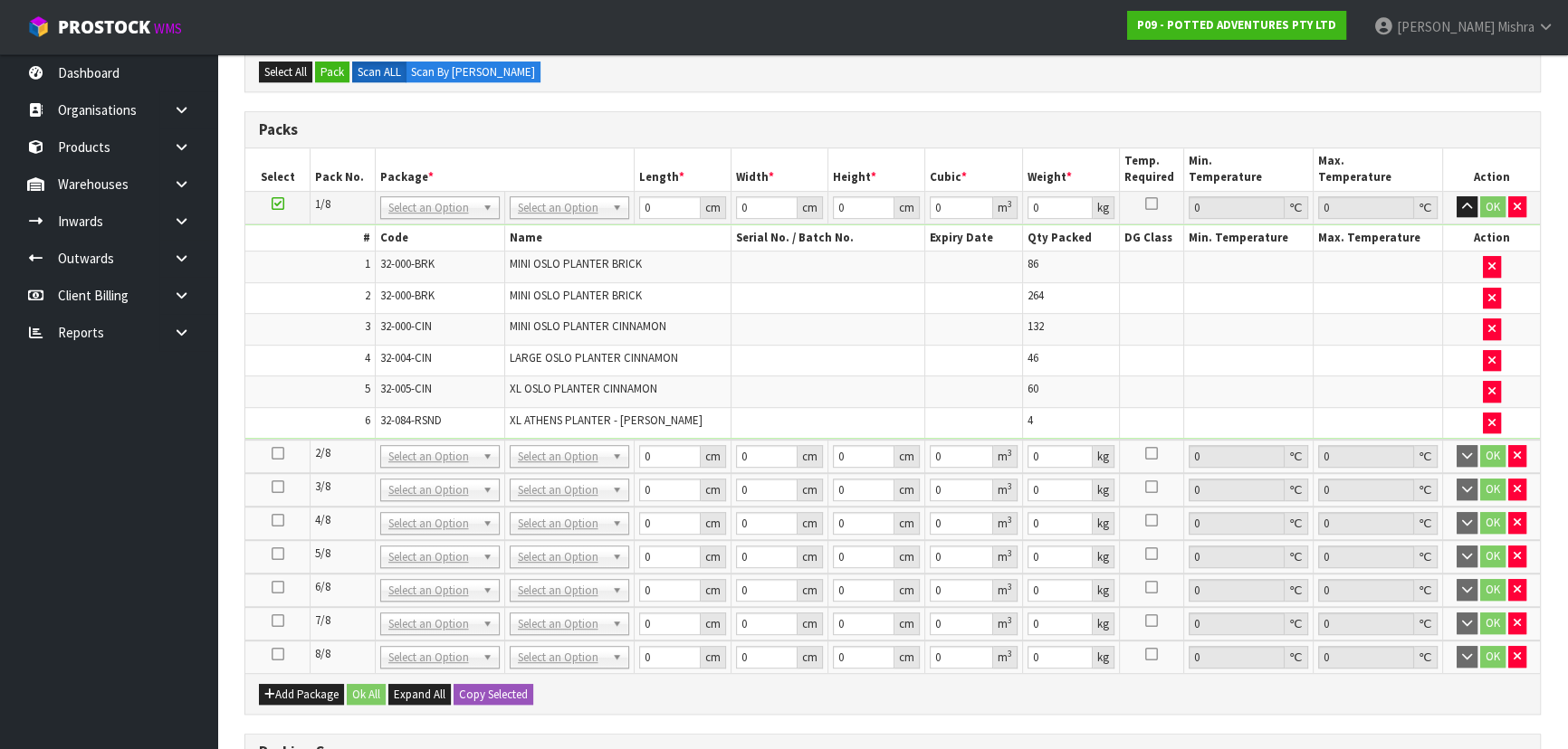
click at [277, 454] on icon at bounding box center [278, 454] width 13 height 1
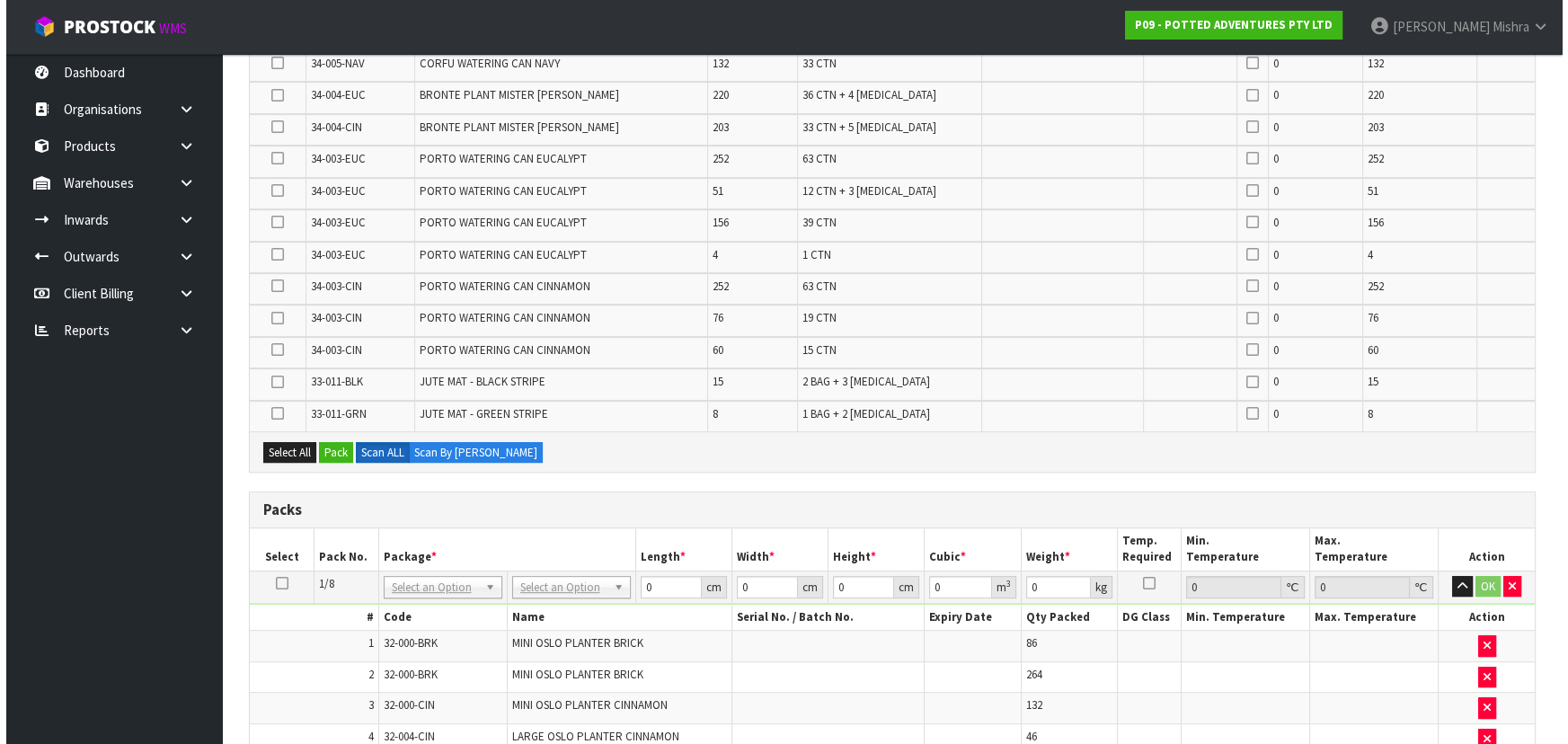
scroll to position [816, 0]
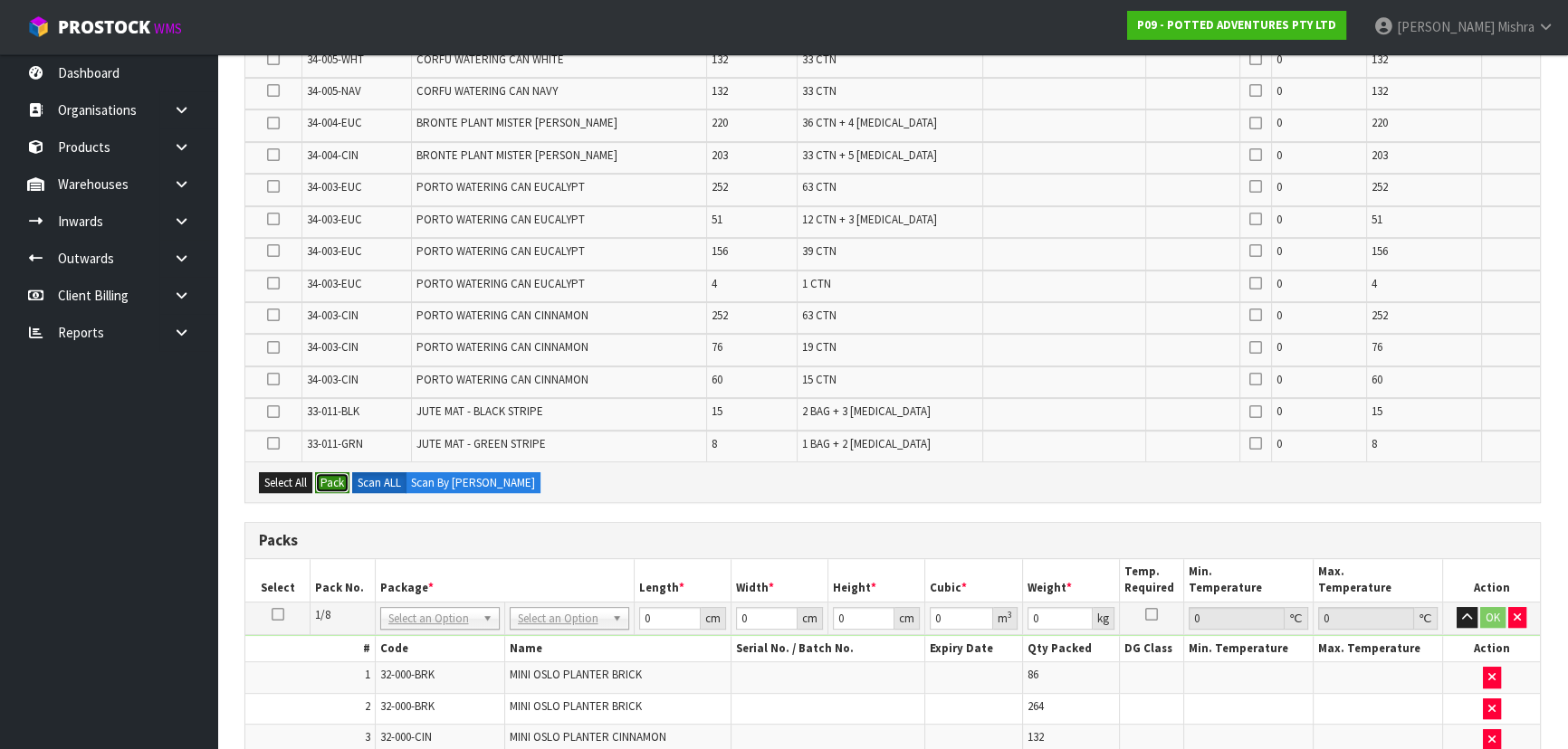
click at [324, 474] on button "Pack" at bounding box center [333, 483] width 35 height 22
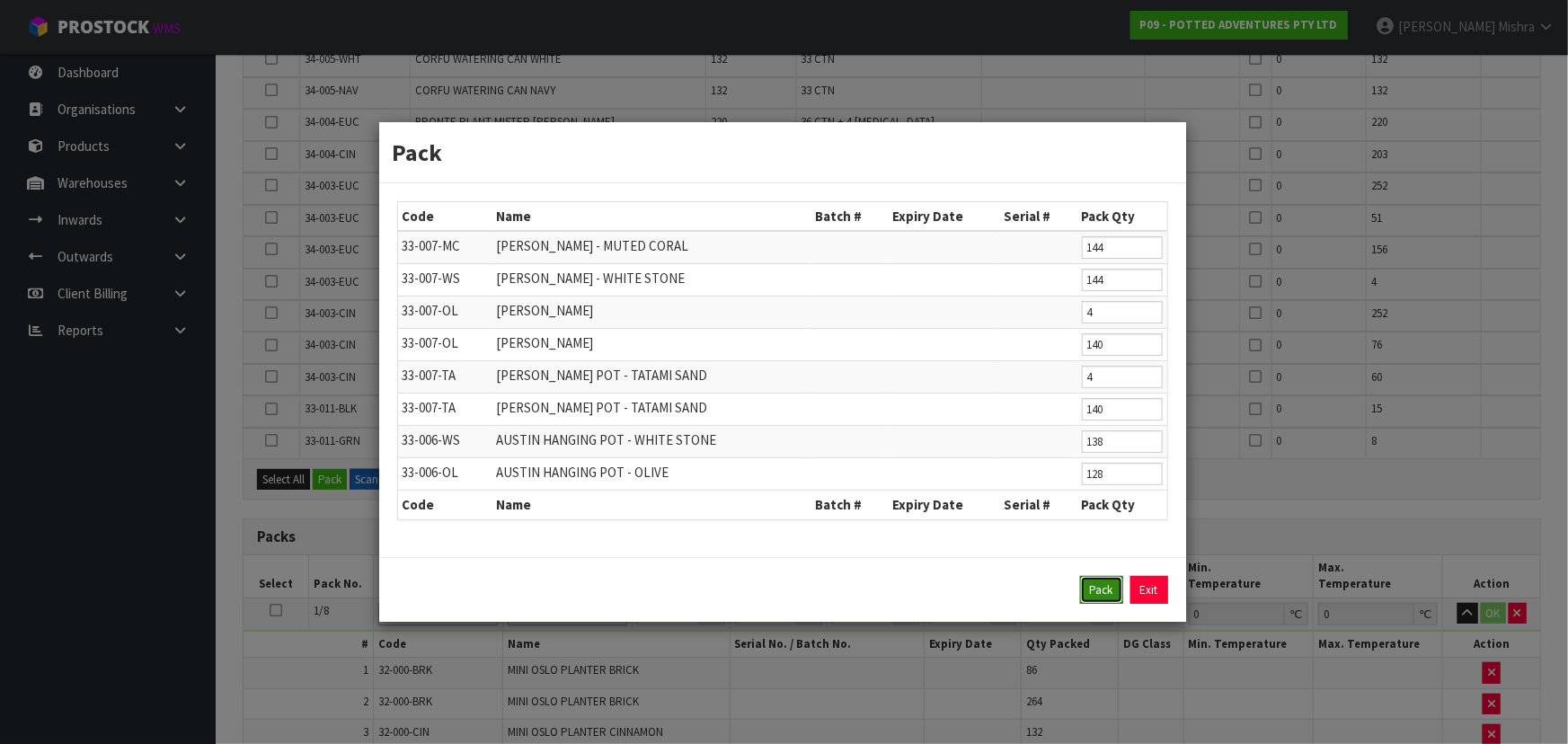
click at [1085, 600] on button "Pack" at bounding box center [1102, 591] width 43 height 29
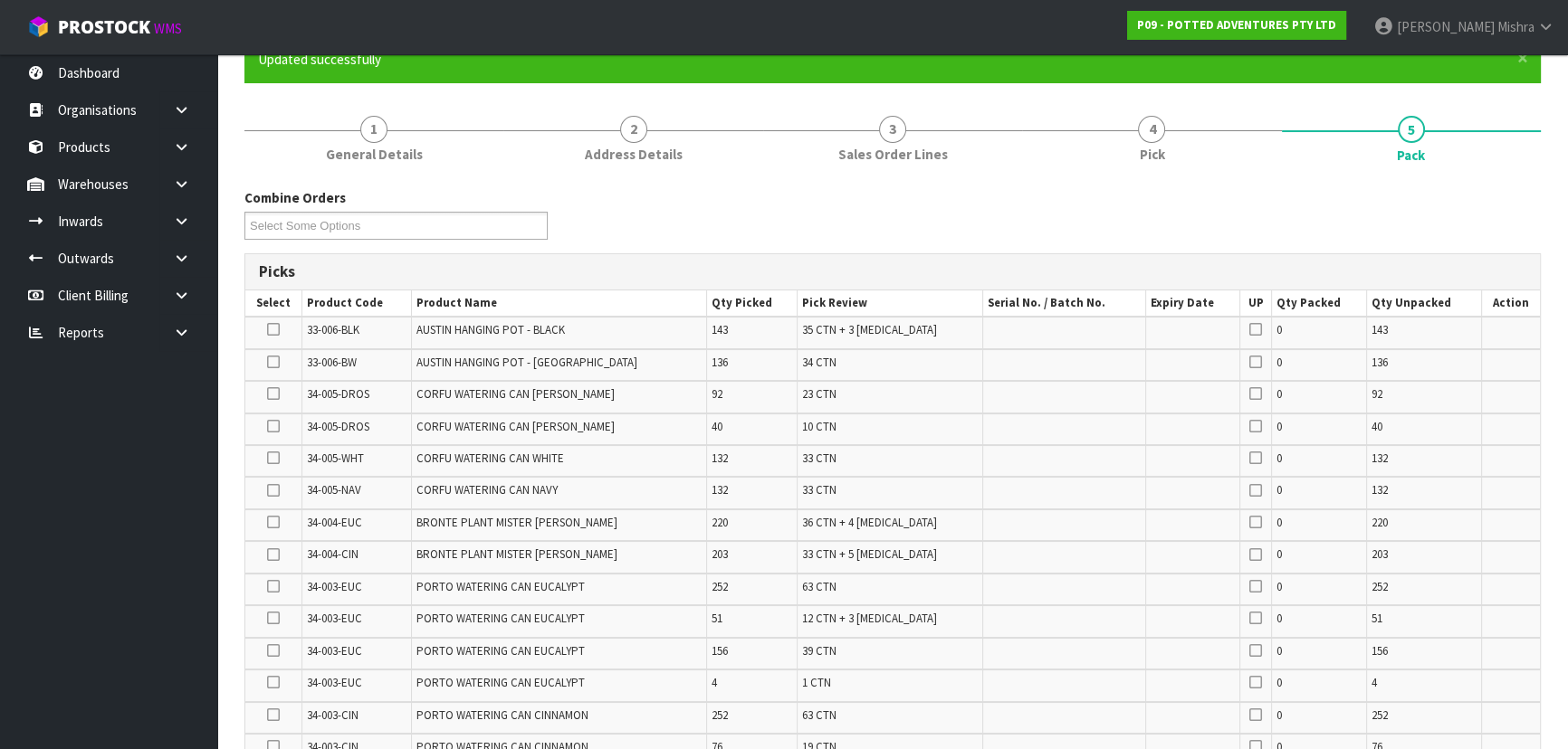
scroll to position [155, 0]
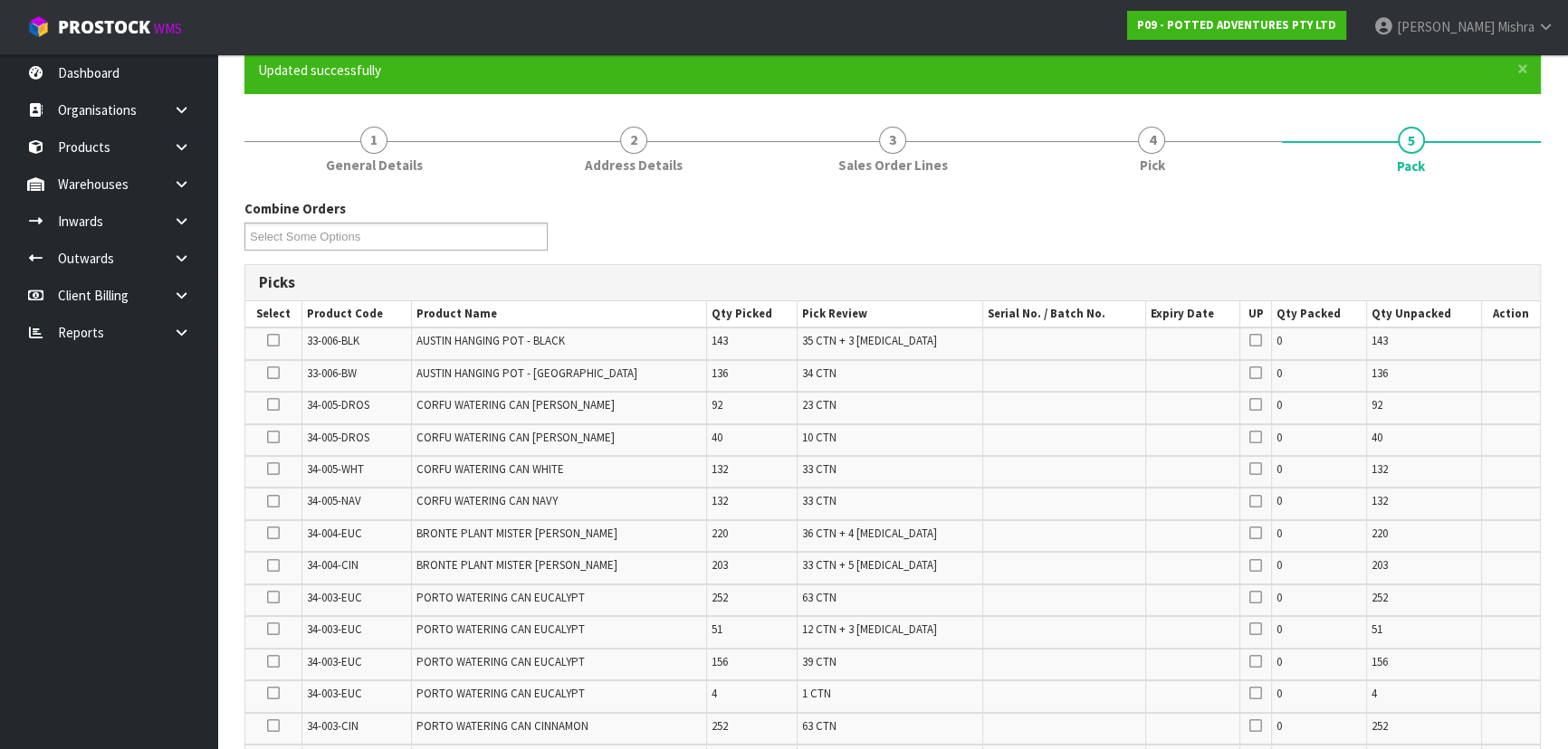
click at [280, 340] on icon at bounding box center [273, 340] width 13 height 1
click at [0, 0] on input "checkbox" at bounding box center [0, 0] width 0 height 0
click at [275, 373] on icon at bounding box center [273, 373] width 13 height 1
click at [0, 0] on input "checkbox" at bounding box center [0, 0] width 0 height 0
click at [274, 405] on icon at bounding box center [273, 405] width 13 height 1
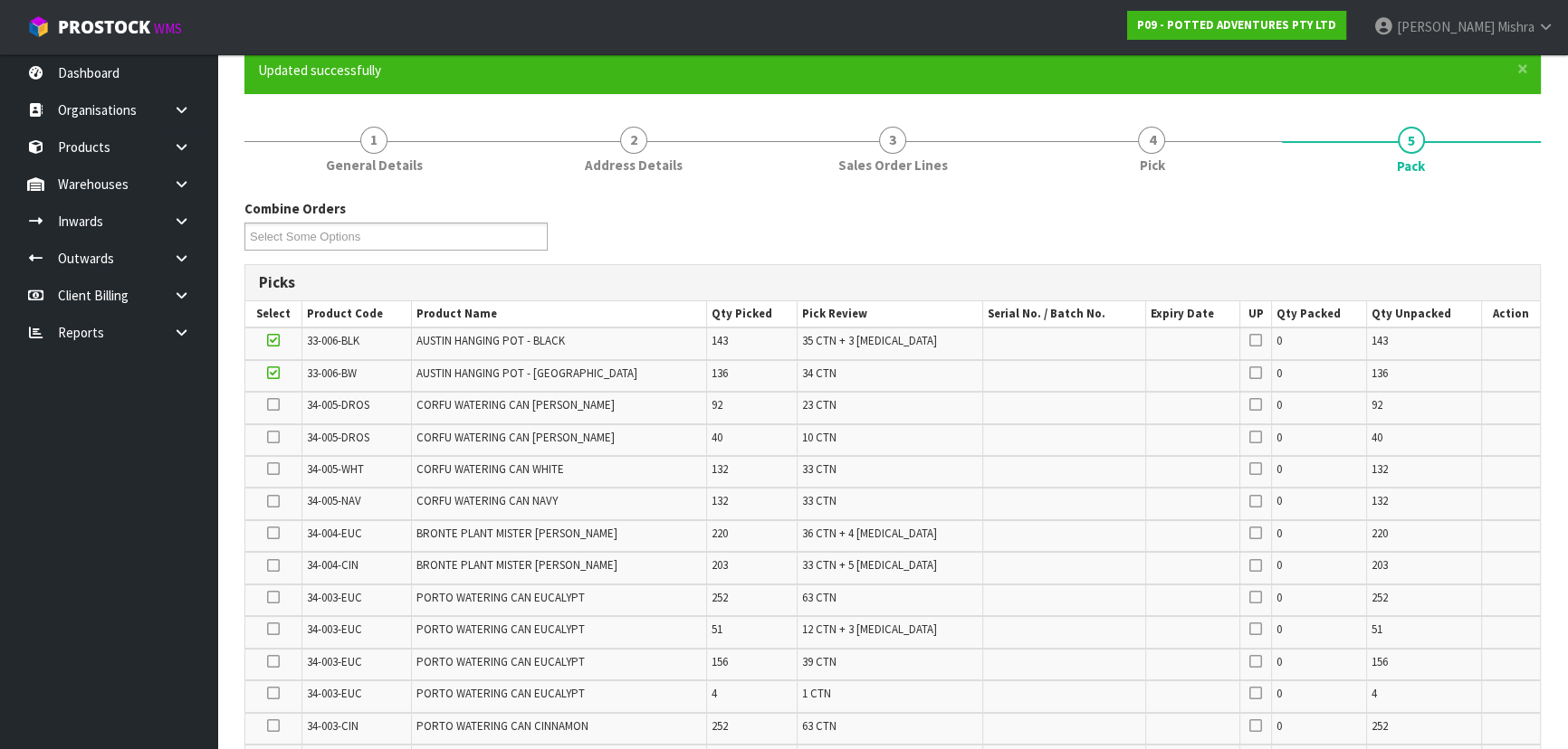
click at [0, 0] on input "checkbox" at bounding box center [0, 0] width 0 height 0
click at [273, 437] on icon at bounding box center [273, 437] width 13 height 1
click at [0, 0] on input "checkbox" at bounding box center [0, 0] width 0 height 0
click at [267, 460] on td at bounding box center [273, 472] width 57 height 32
click at [273, 469] on icon at bounding box center [273, 468] width 13 height 1
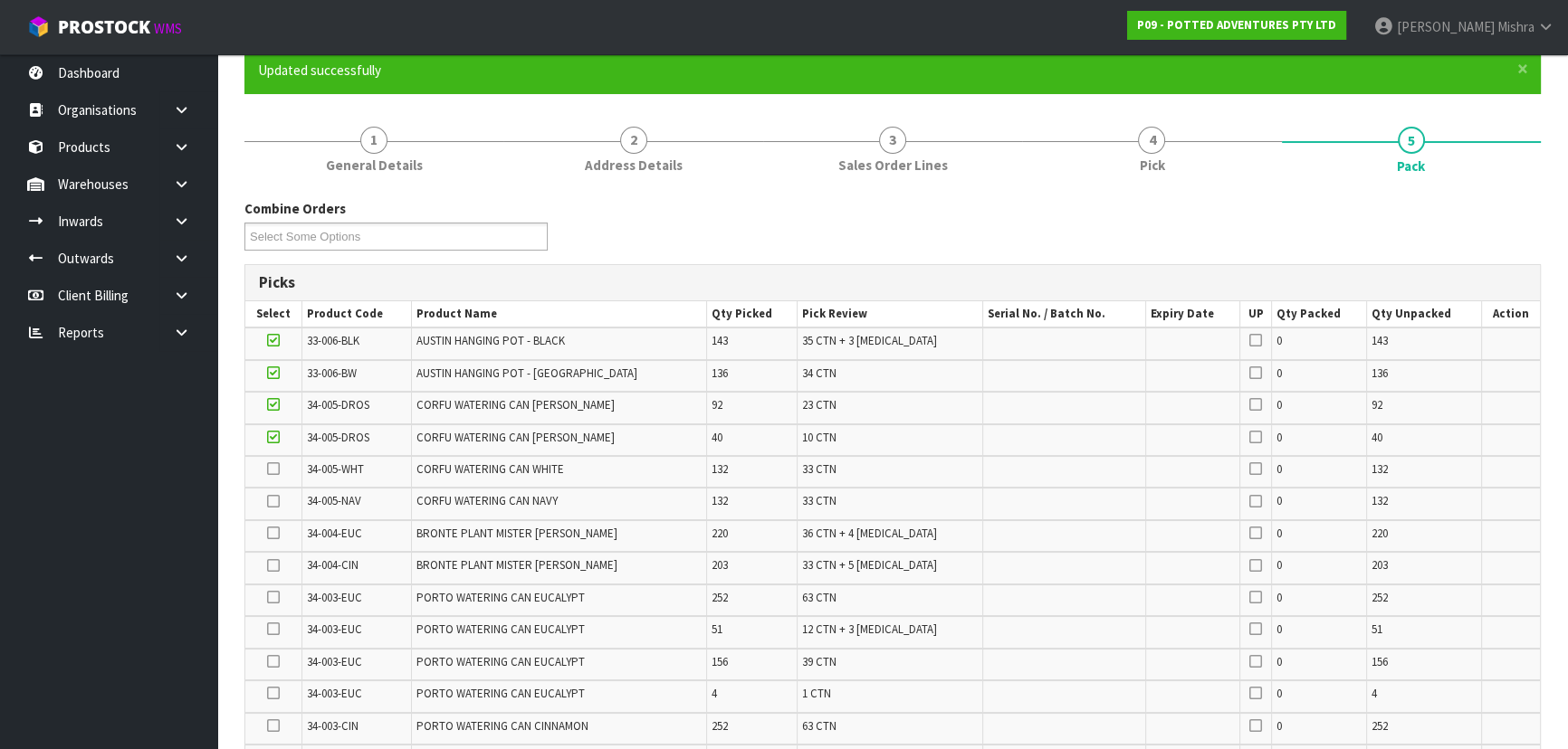
click at [0, 0] on input "checkbox" at bounding box center [0, 0] width 0 height 0
click at [280, 502] on icon at bounding box center [273, 501] width 13 height 1
click at [0, 0] on input "checkbox" at bounding box center [0, 0] width 0 height 0
drag, startPoint x: 275, startPoint y: 531, endPoint x: 275, endPoint y: 543, distance: 12.0
click at [274, 533] on icon at bounding box center [273, 533] width 13 height 1
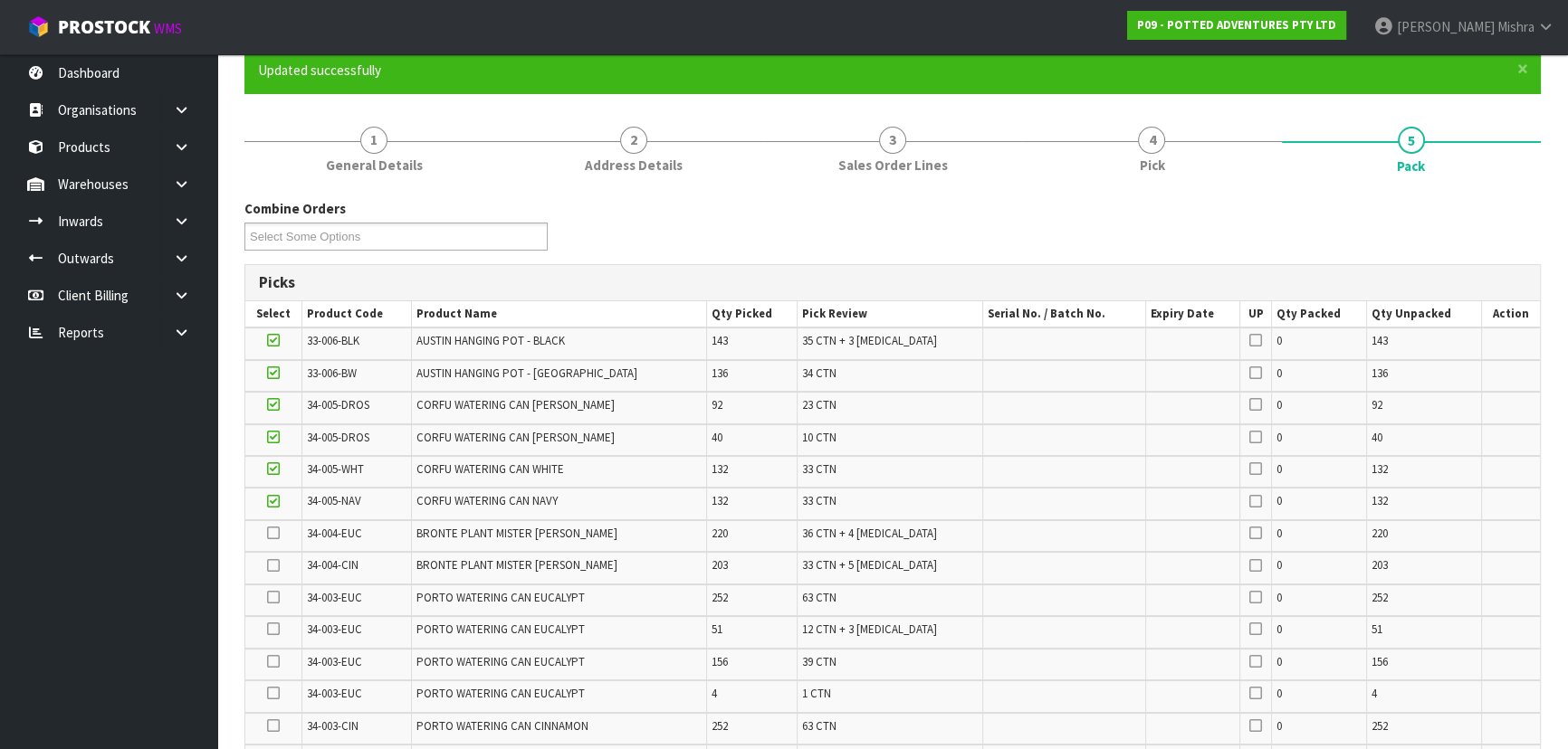
click at [0, 0] on input "checkbox" at bounding box center [0, 0] width 0 height 0
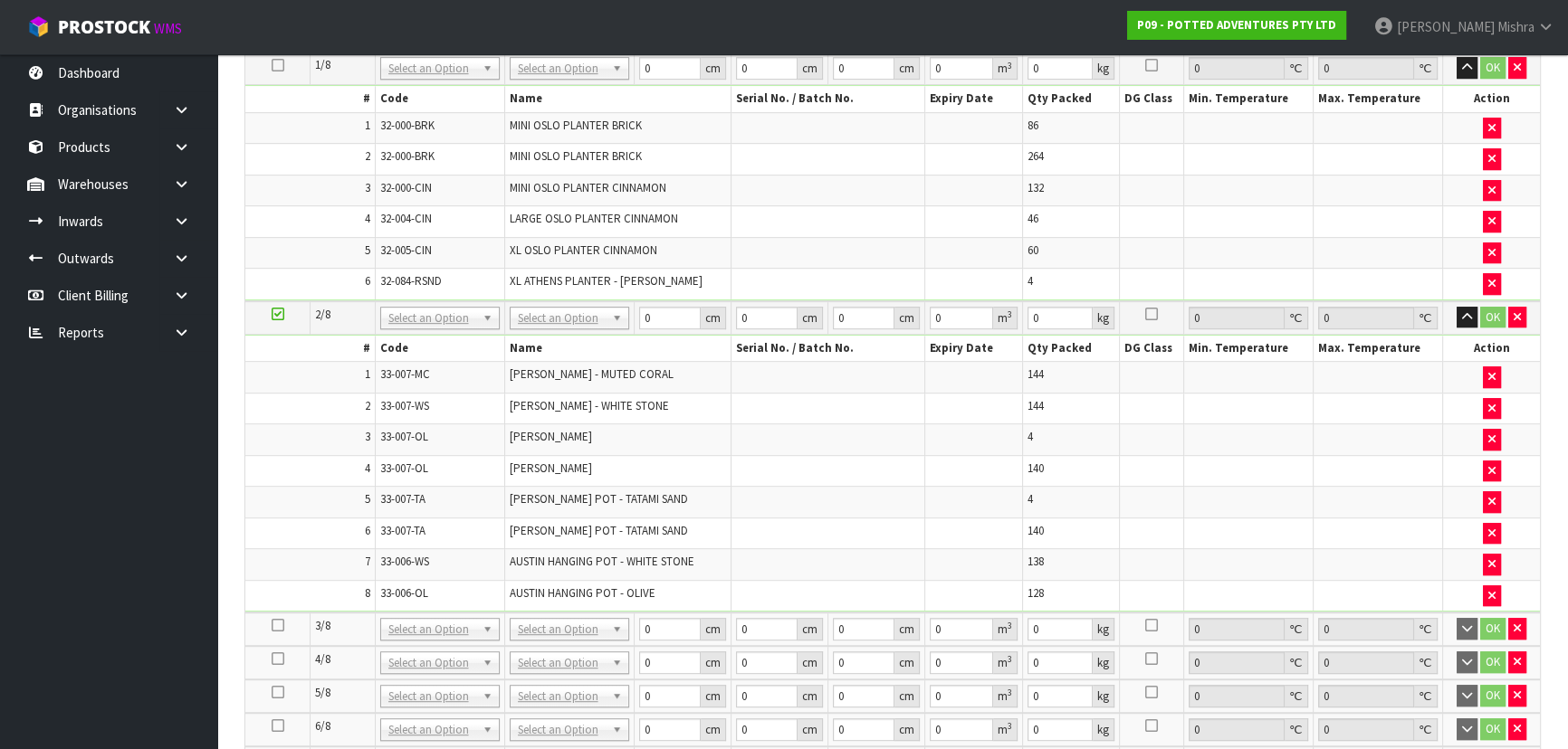
scroll to position [1142, 0]
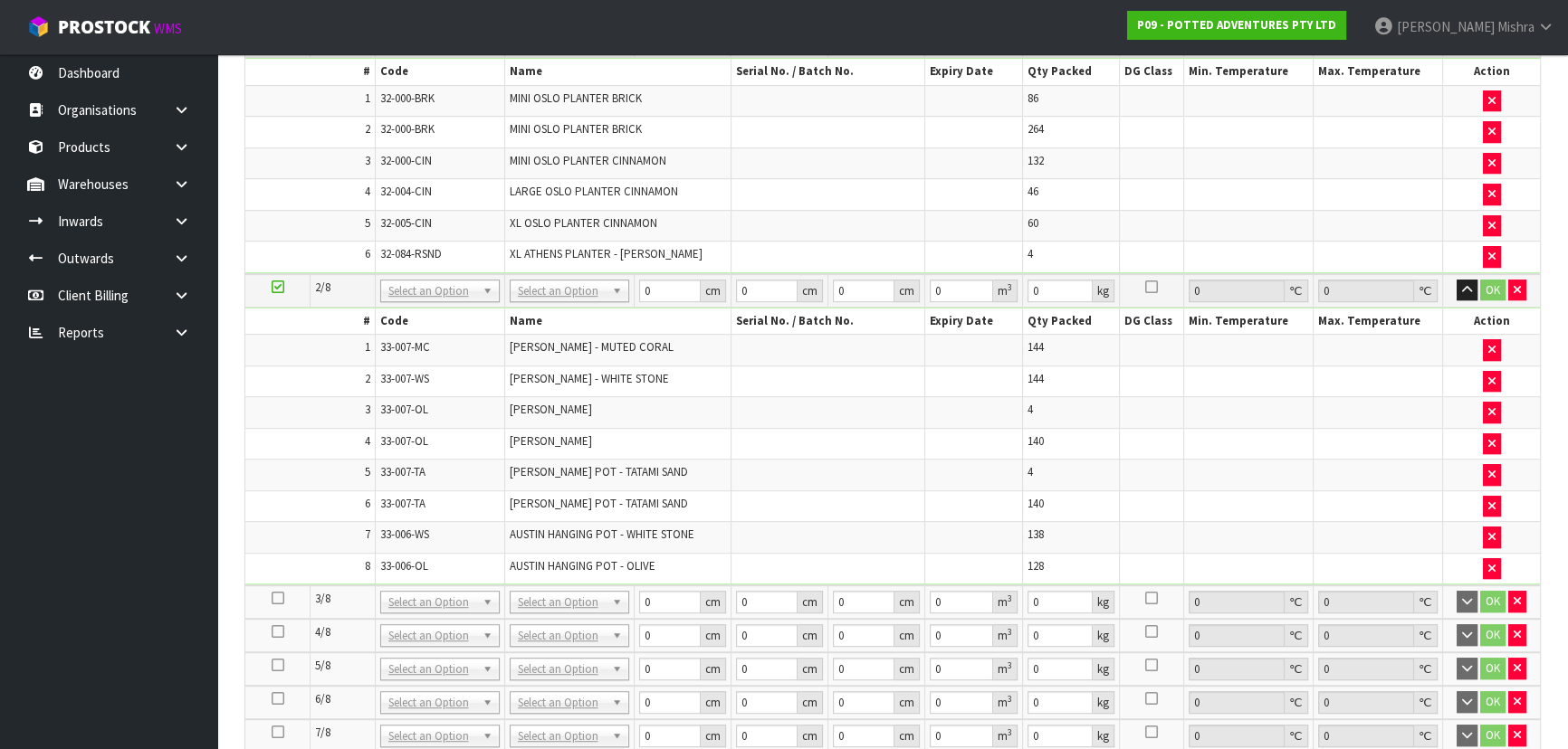
click at [276, 598] on icon at bounding box center [278, 598] width 13 height 1
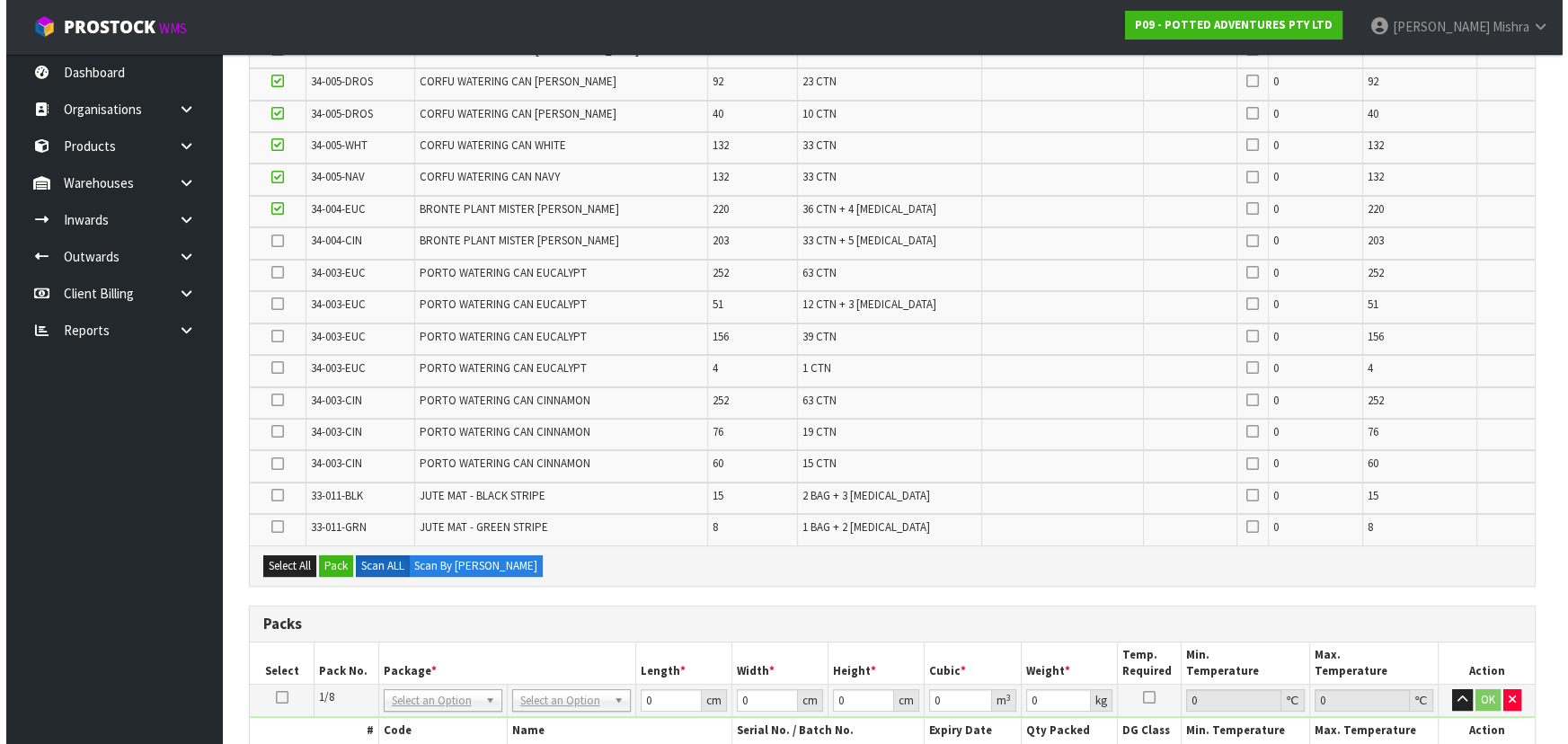
scroll to position [481, 0]
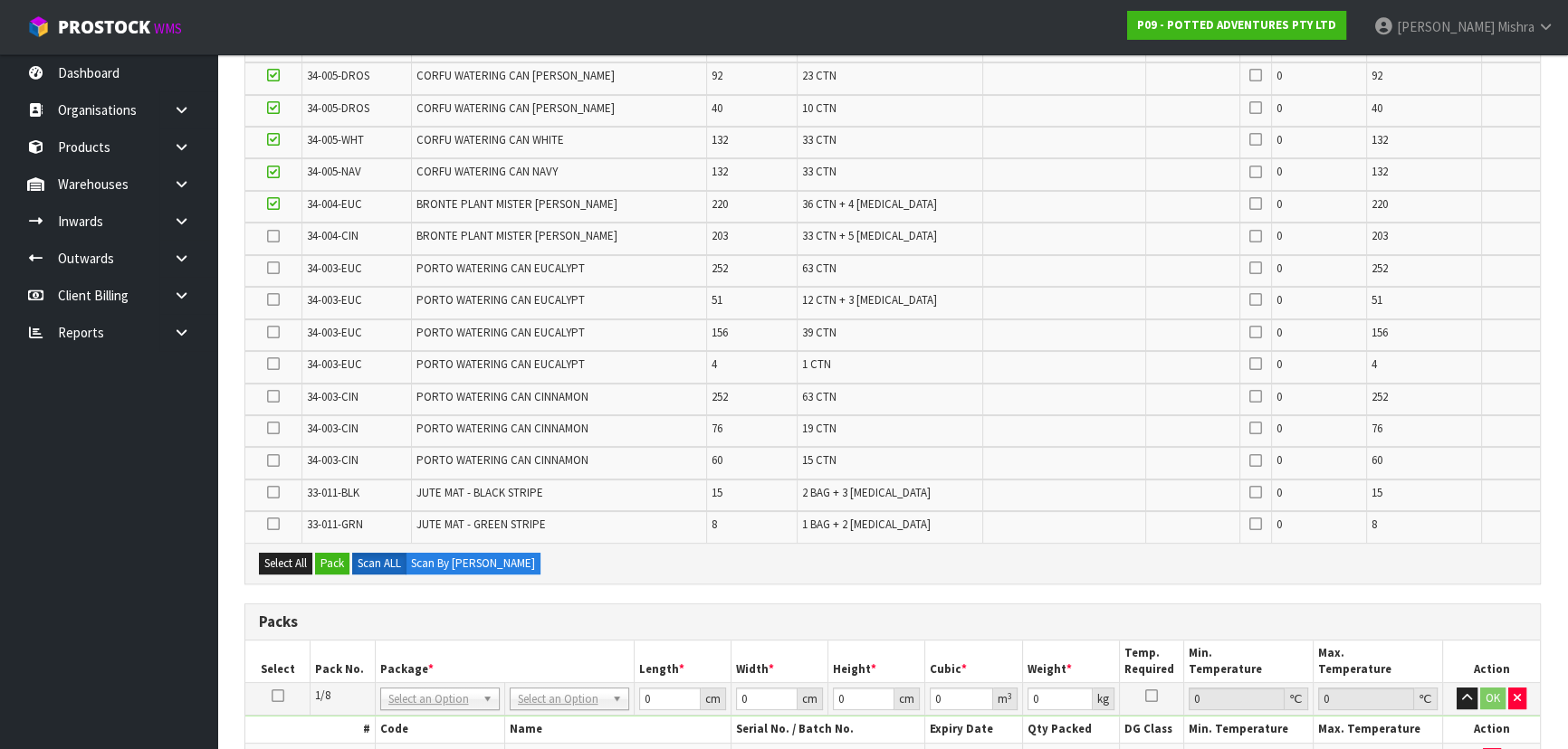
click at [275, 173] on icon at bounding box center [273, 172] width 13 height 1
click at [0, 0] on input "checkbox" at bounding box center [0, 0] width 0 height 0
drag, startPoint x: 273, startPoint y: 203, endPoint x: 277, endPoint y: 180, distance: 23.3
click at [273, 203] on icon at bounding box center [273, 203] width 13 height 1
click at [0, 0] on input "checkbox" at bounding box center [0, 0] width 0 height 0
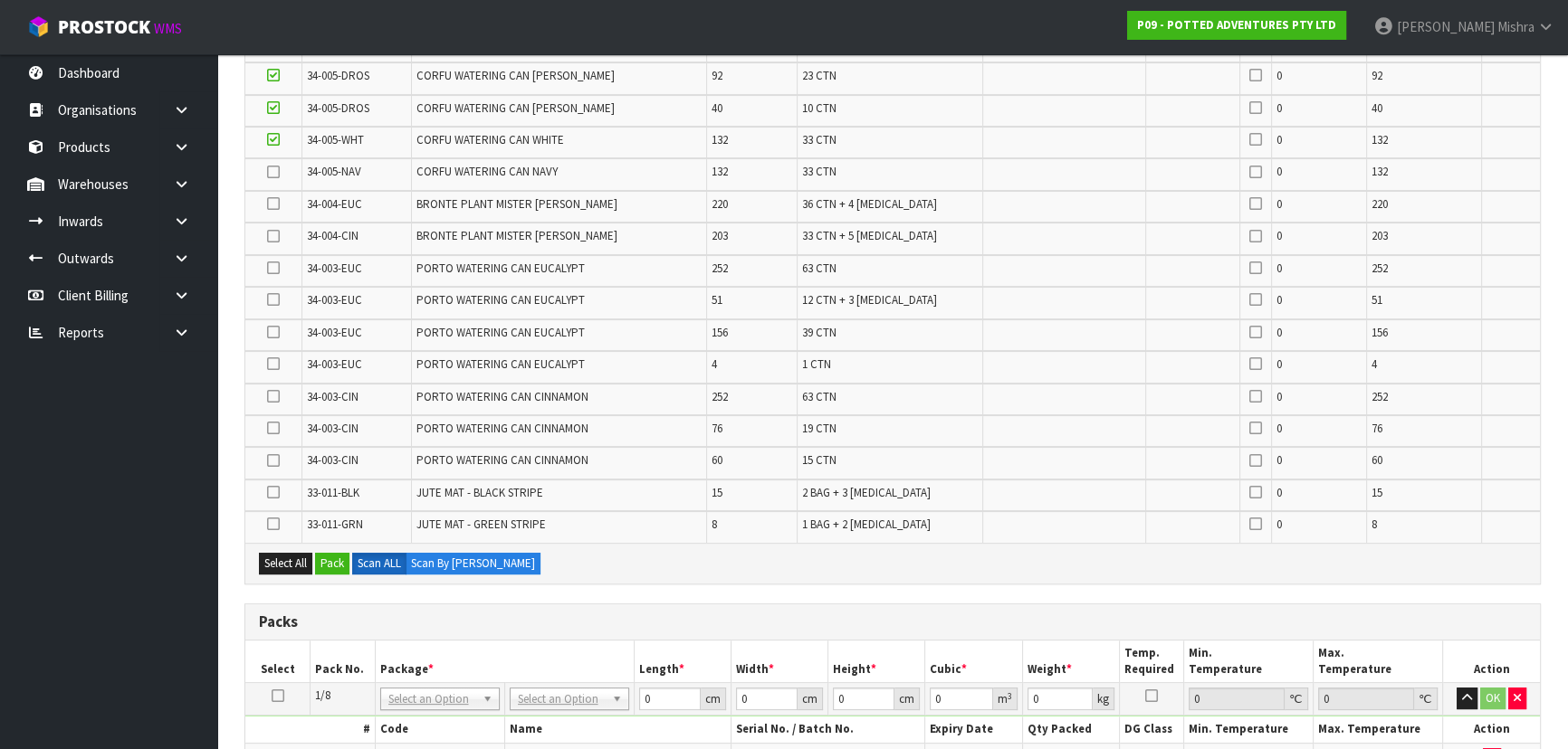
click at [277, 140] on icon at bounding box center [273, 139] width 13 height 1
click at [0, 0] on input "checkbox" at bounding box center [0, 0] width 0 height 0
click at [348, 564] on button "Pack" at bounding box center [333, 564] width 35 height 22
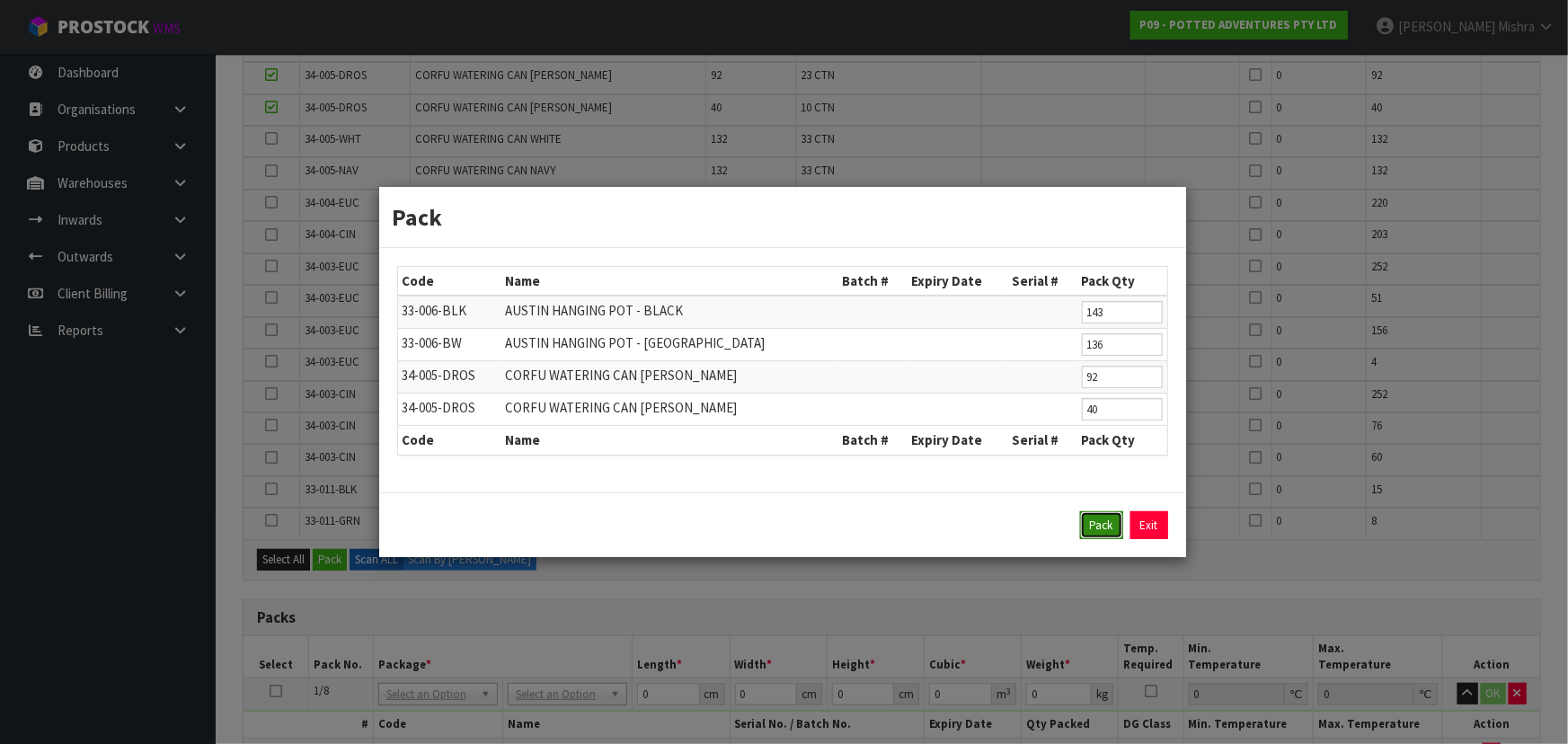
click at [1084, 521] on button "Pack" at bounding box center [1102, 526] width 43 height 29
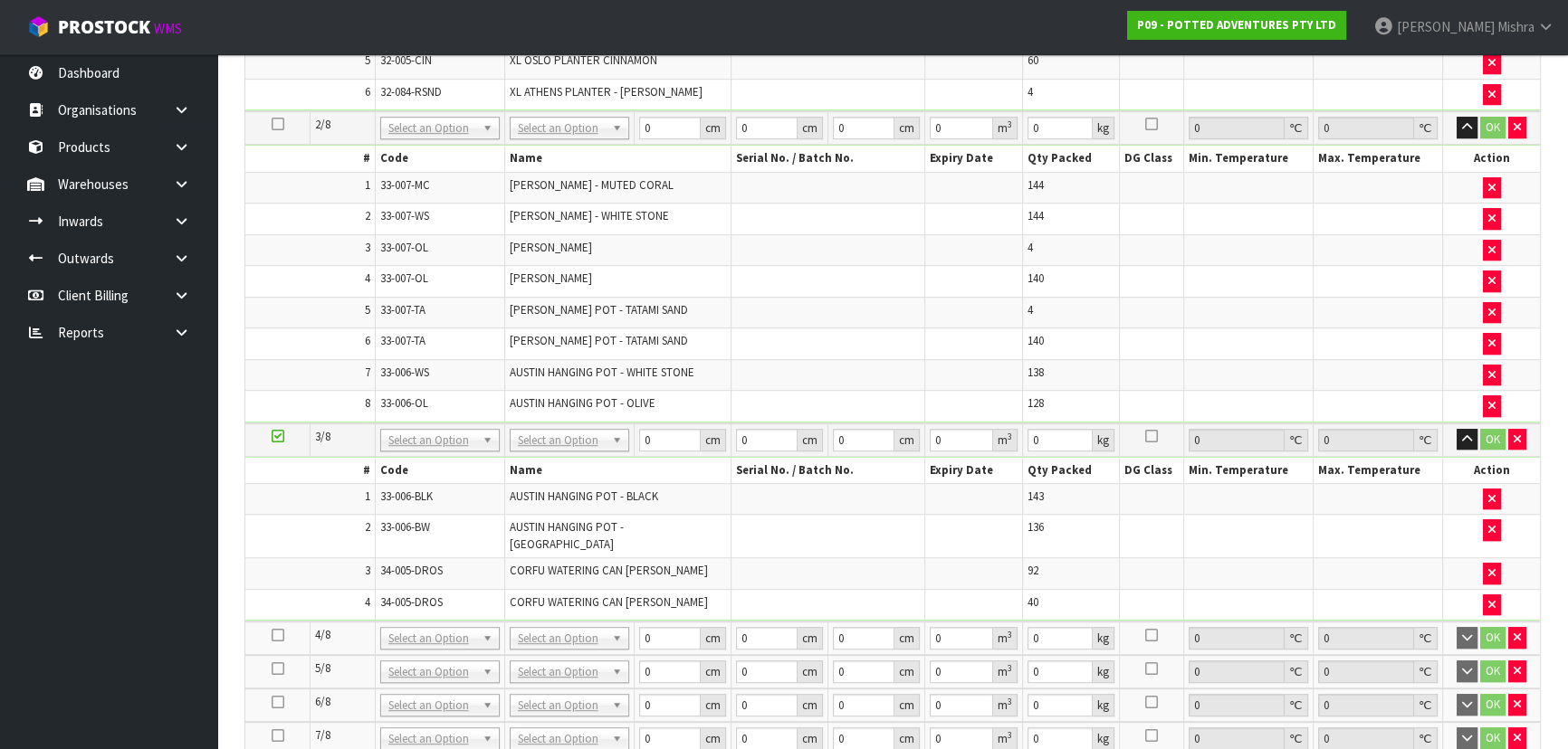
scroll to position [1344, 0]
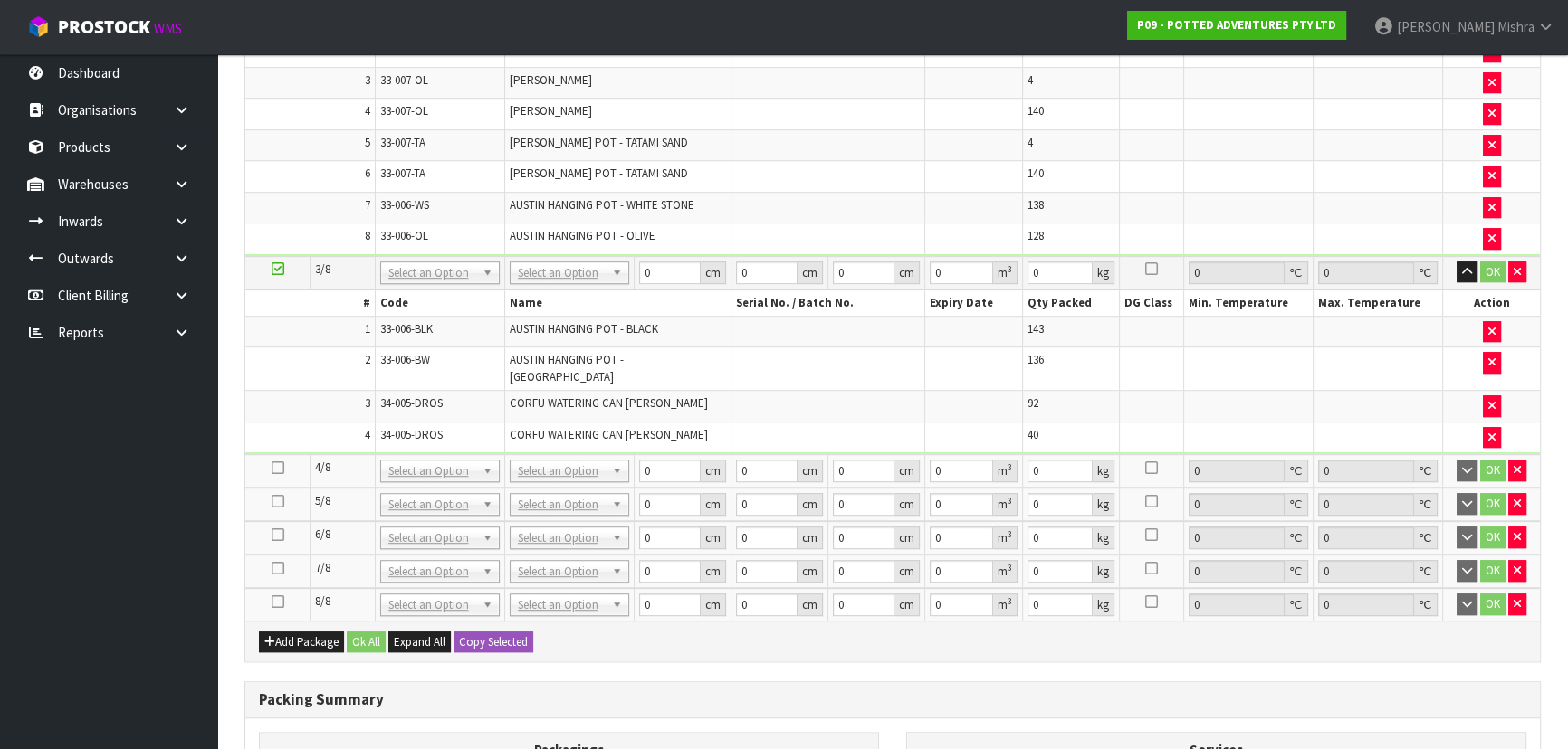
click at [277, 467] on icon at bounding box center [278, 467] width 13 height 1
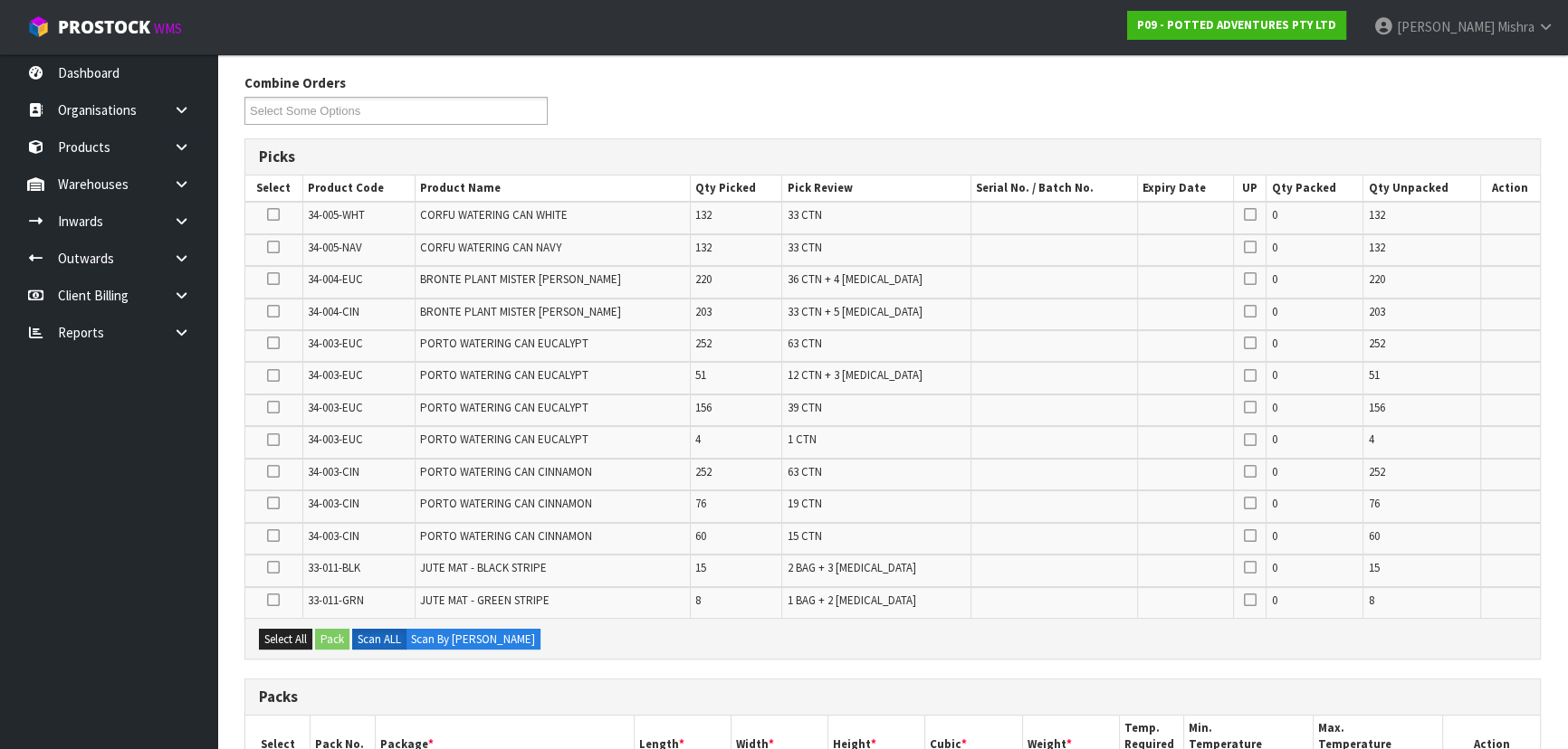
scroll to position [274, 0]
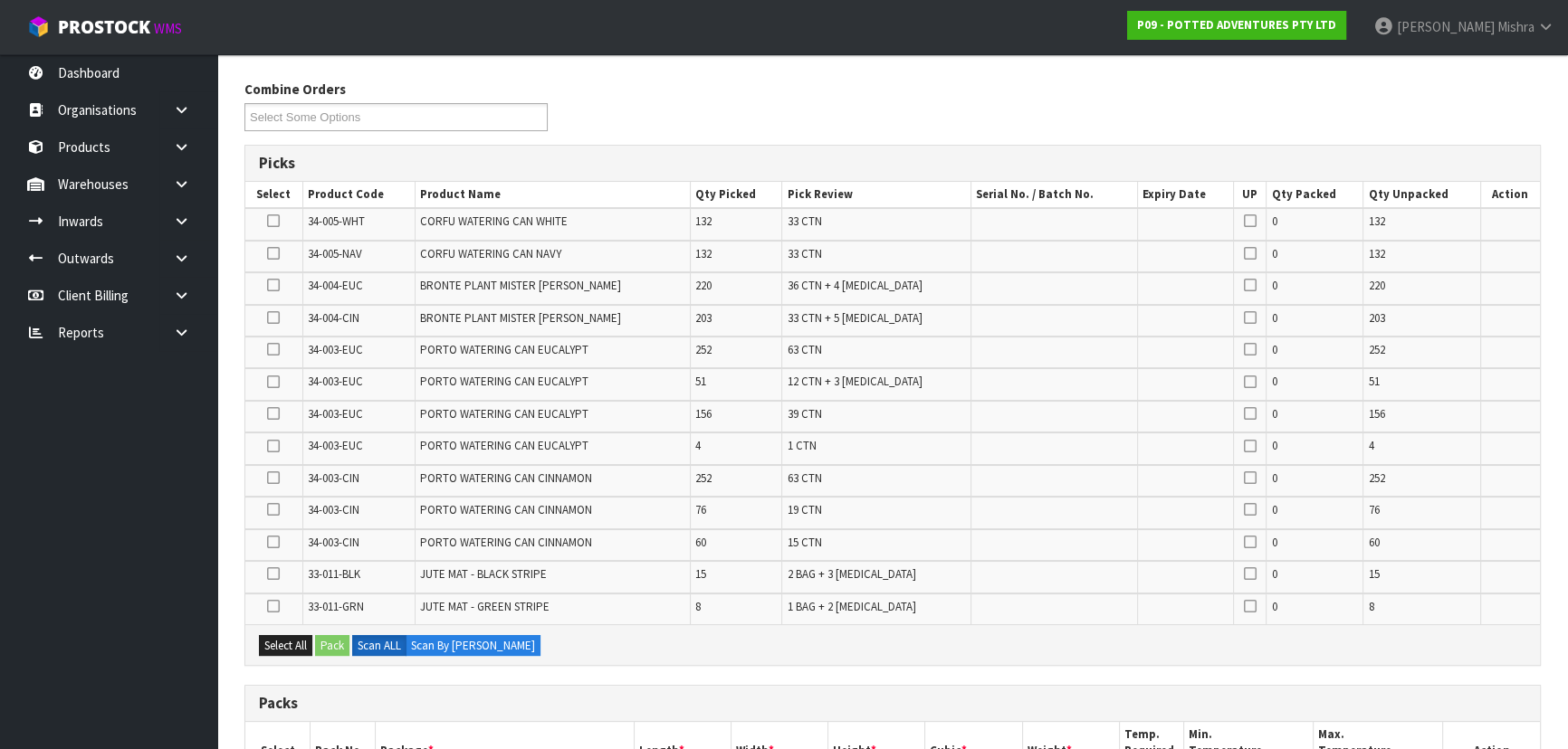
click at [280, 228] on label at bounding box center [273, 221] width 13 height 16
click at [0, 0] on input "checkbox" at bounding box center [0, 0] width 0 height 0
click at [277, 253] on icon at bounding box center [273, 253] width 13 height 1
click at [0, 0] on input "checkbox" at bounding box center [0, 0] width 0 height 0
click at [272, 285] on icon at bounding box center [273, 285] width 13 height 1
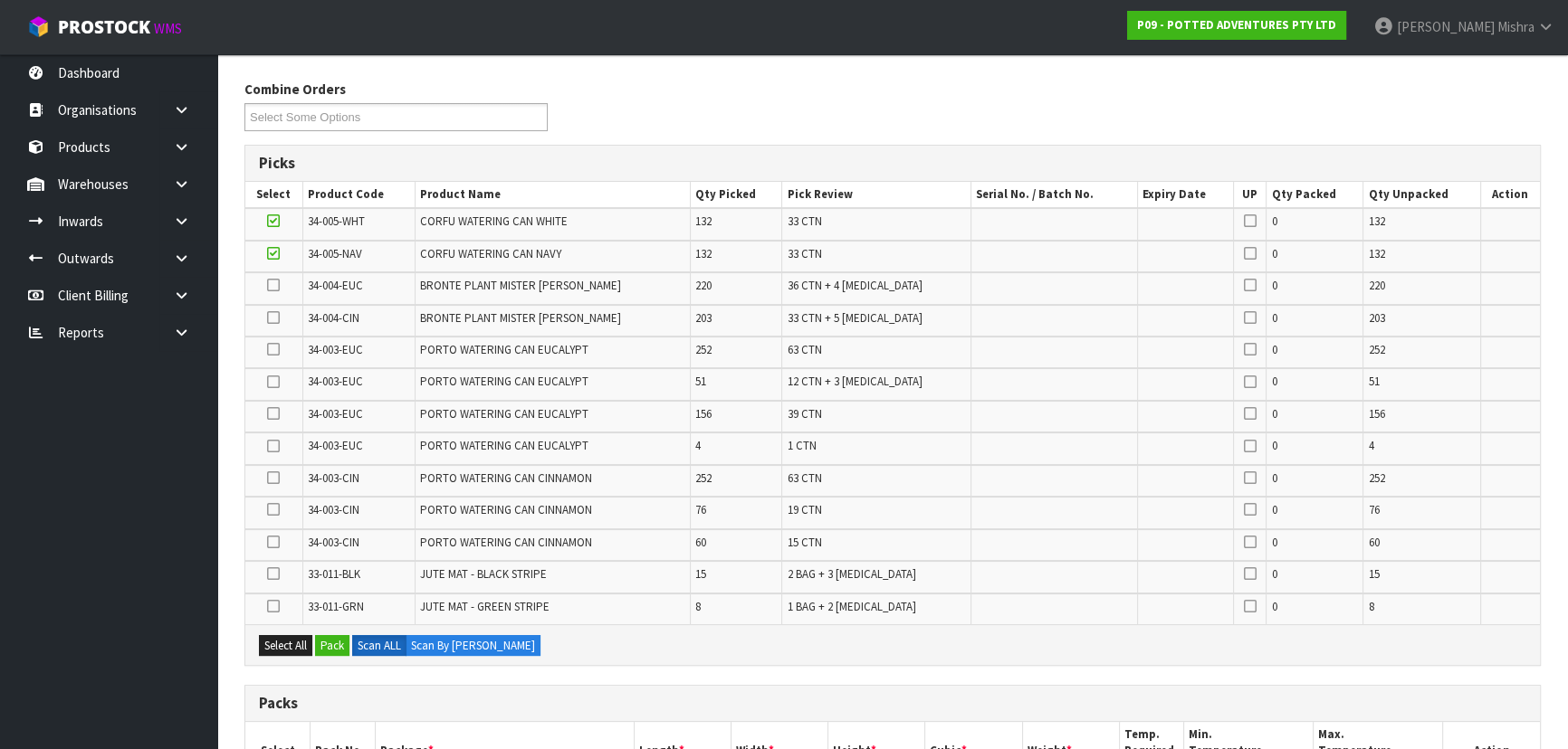
click at [0, 0] on input "checkbox" at bounding box center [0, 0] width 0 height 0
click at [278, 318] on icon at bounding box center [273, 318] width 13 height 1
click at [0, 0] on input "checkbox" at bounding box center [0, 0] width 0 height 0
click at [337, 629] on div "Select All Pack Scan ALL Scan By Quantity" at bounding box center [892, 644] width 1295 height 41
click at [335, 640] on button "Pack" at bounding box center [333, 646] width 35 height 22
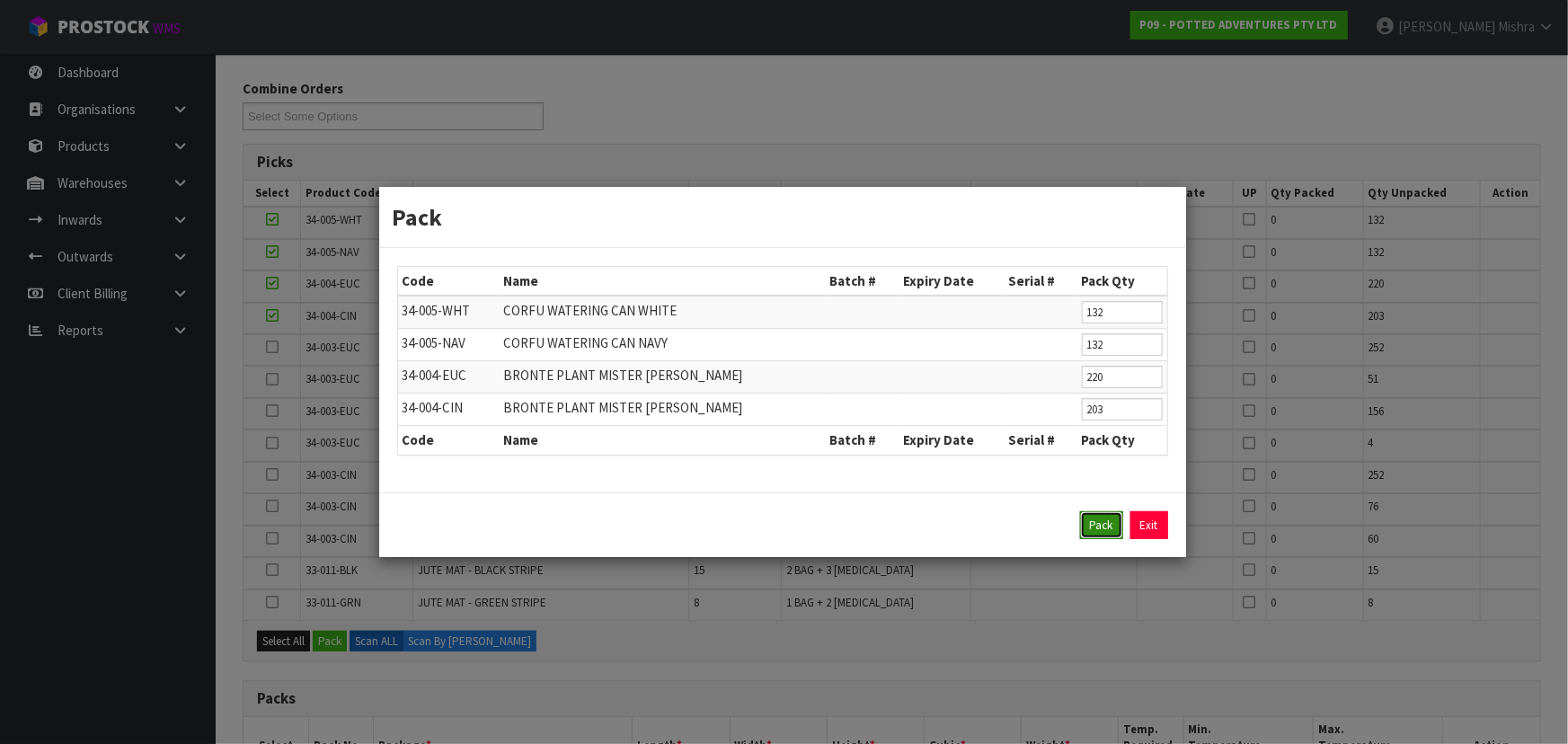
click at [1097, 531] on button "Pack" at bounding box center [1102, 526] width 43 height 29
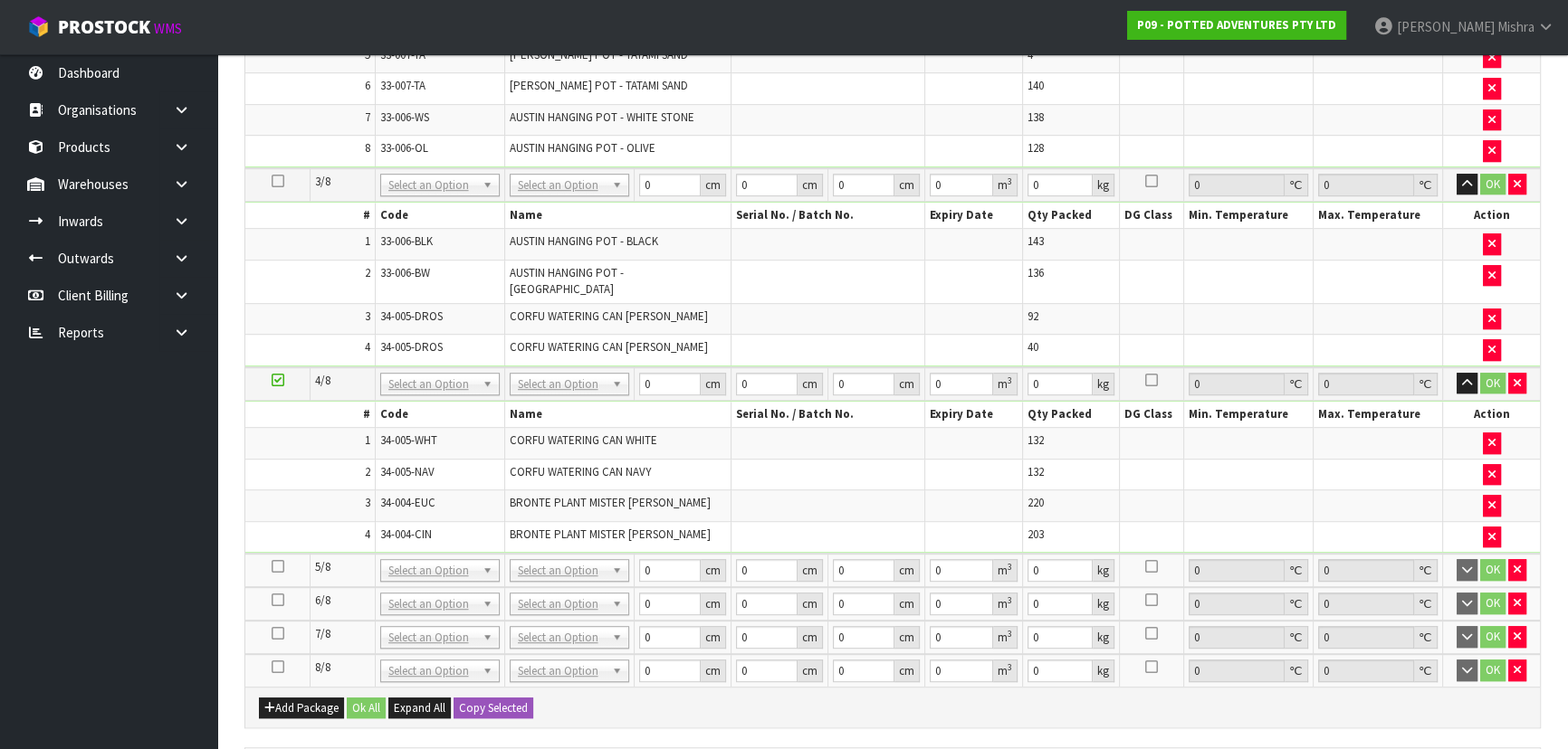
scroll to position [1426, 0]
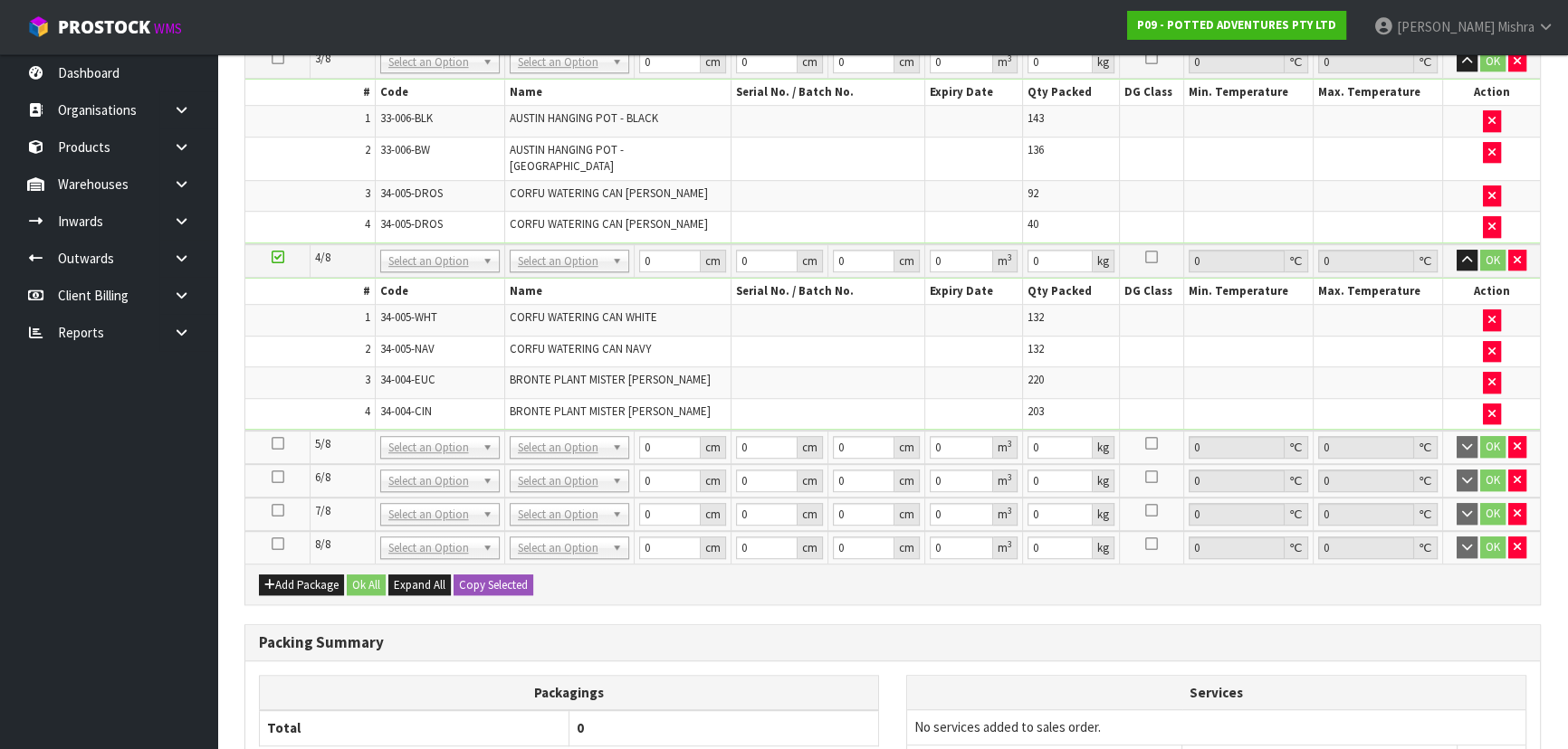
click at [276, 444] on icon at bounding box center [278, 444] width 13 height 1
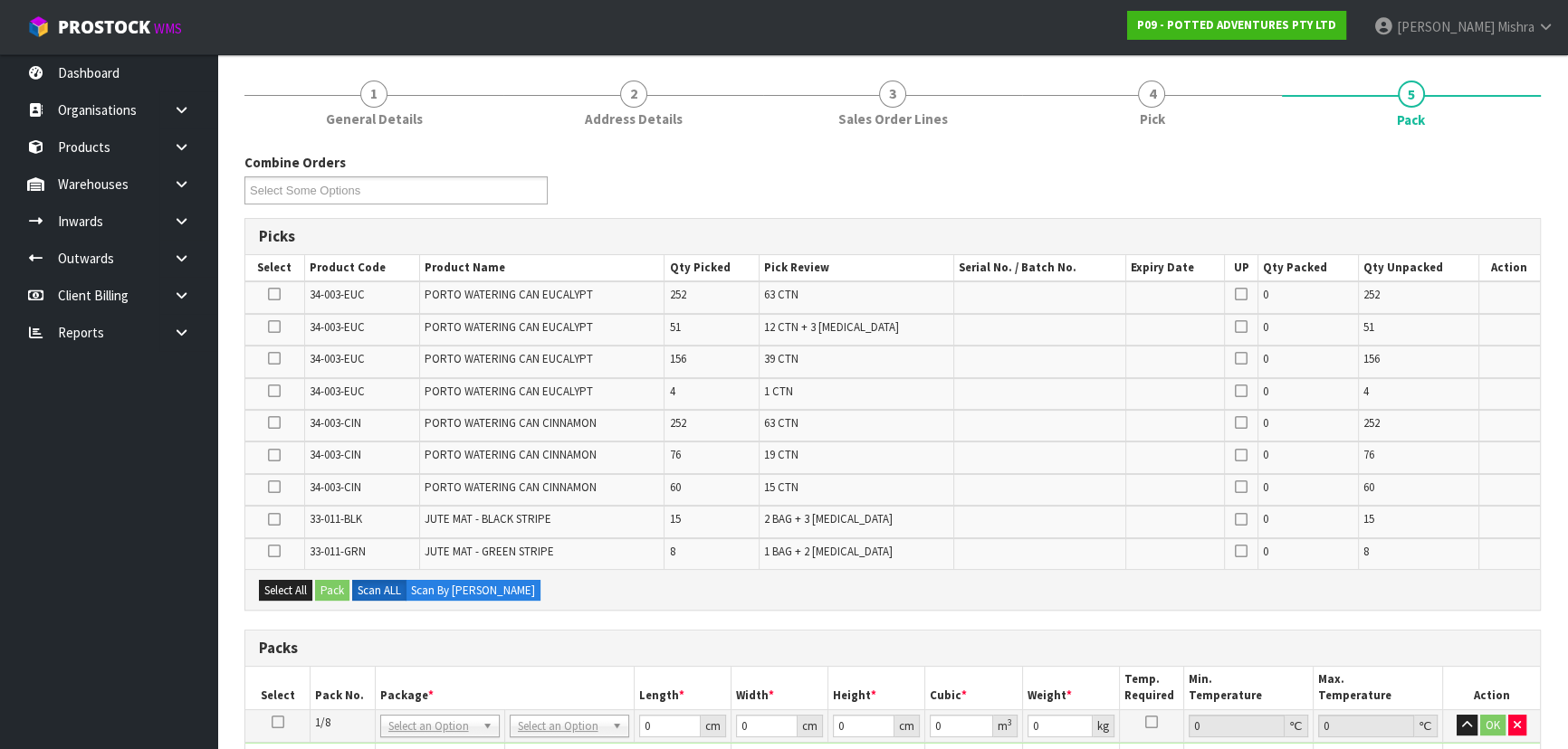
scroll to position [192, 0]
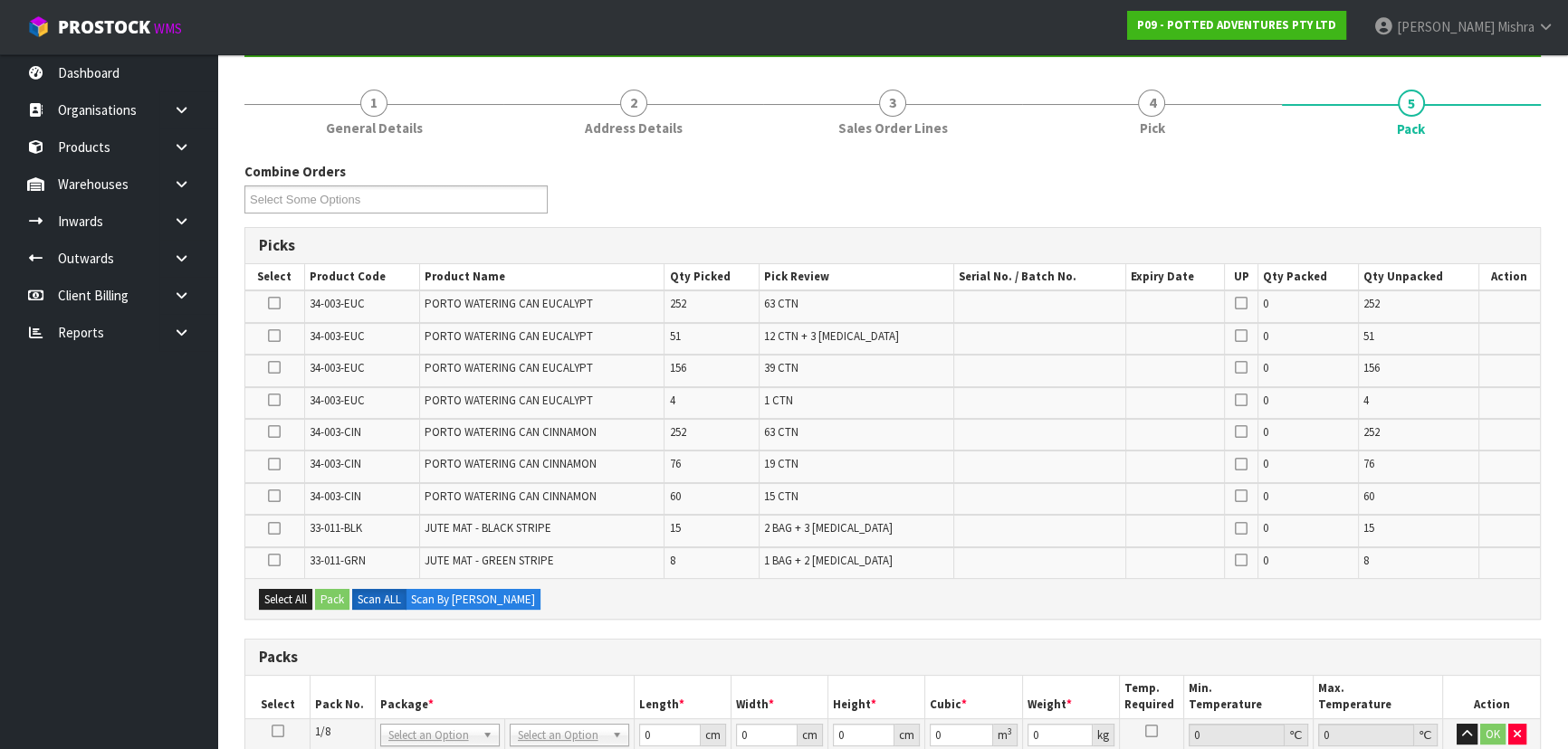
click at [274, 304] on icon at bounding box center [274, 303] width 13 height 1
click at [0, 0] on input "checkbox" at bounding box center [0, 0] width 0 height 0
click at [274, 335] on icon at bounding box center [274, 335] width 13 height 1
click at [0, 0] on input "checkbox" at bounding box center [0, 0] width 0 height 0
click at [274, 376] on td at bounding box center [274, 370] width 59 height 32
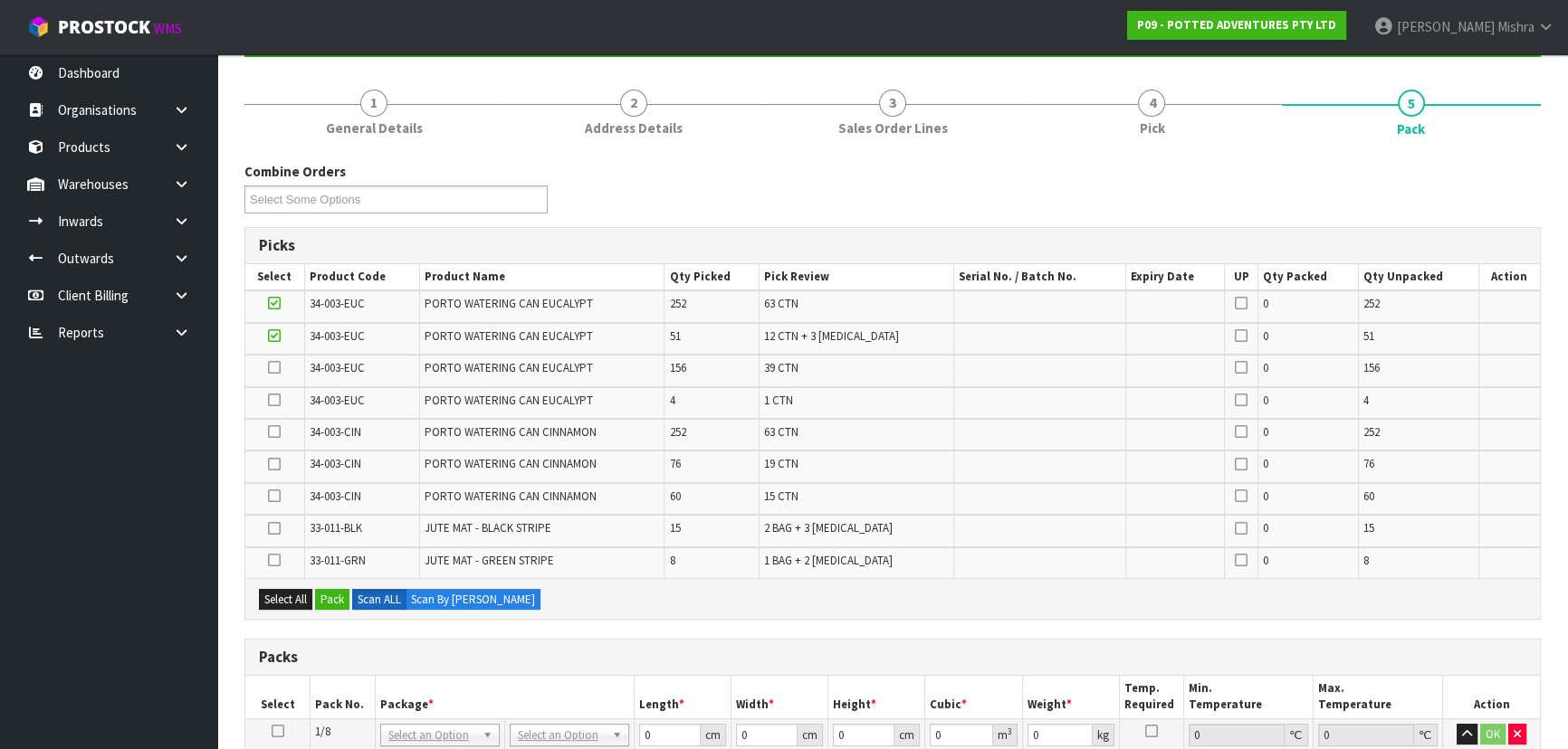
click at [281, 367] on icon at bounding box center [274, 367] width 13 height 1
click at [0, 0] on input "checkbox" at bounding box center [0, 0] width 0 height 0
click at [274, 400] on icon at bounding box center [274, 400] width 13 height 1
click at [0, 0] on input "checkbox" at bounding box center [0, 0] width 0 height 0
click at [335, 590] on button "Pack" at bounding box center [333, 600] width 35 height 22
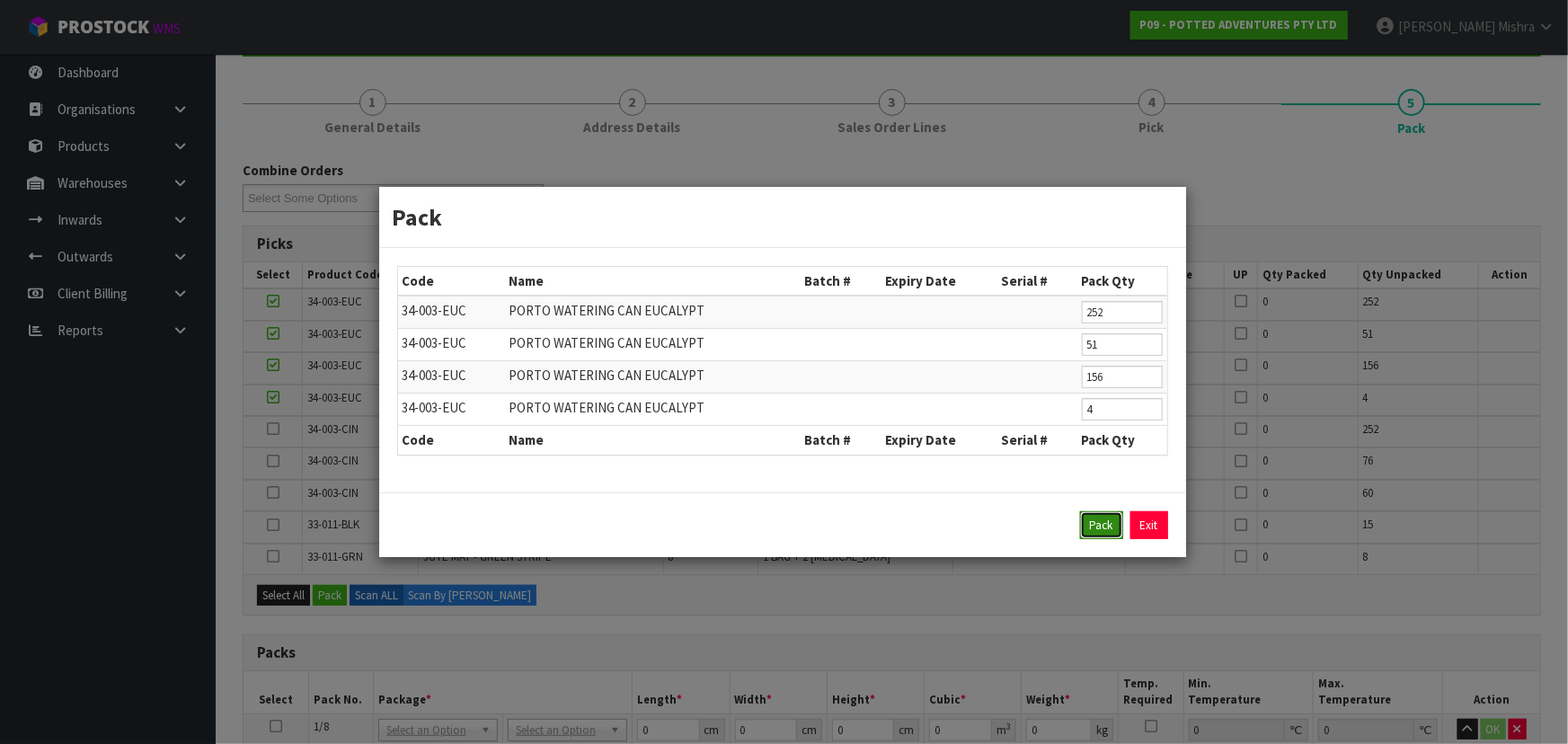
click at [1107, 522] on button "Pack" at bounding box center [1102, 526] width 43 height 29
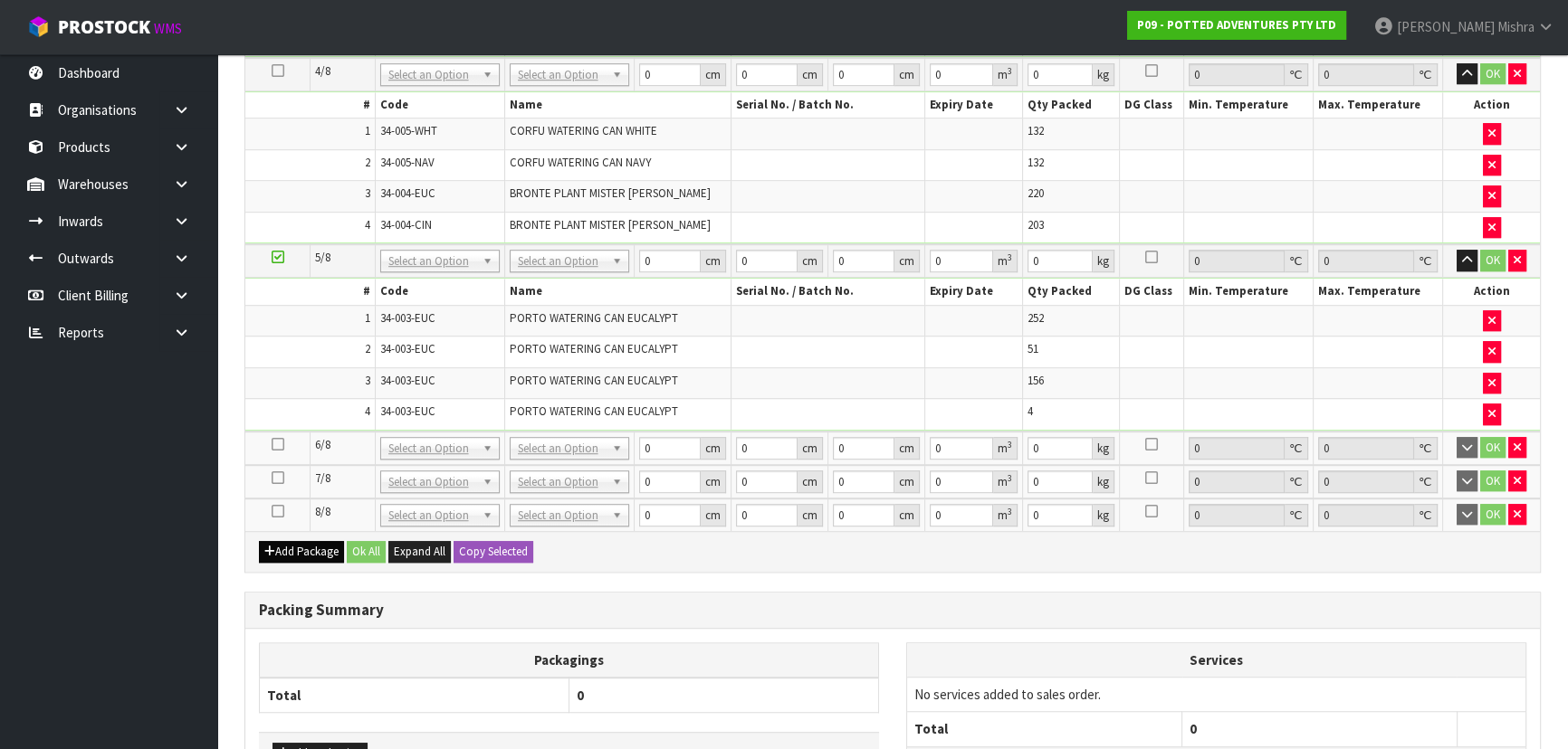
scroll to position [1508, 0]
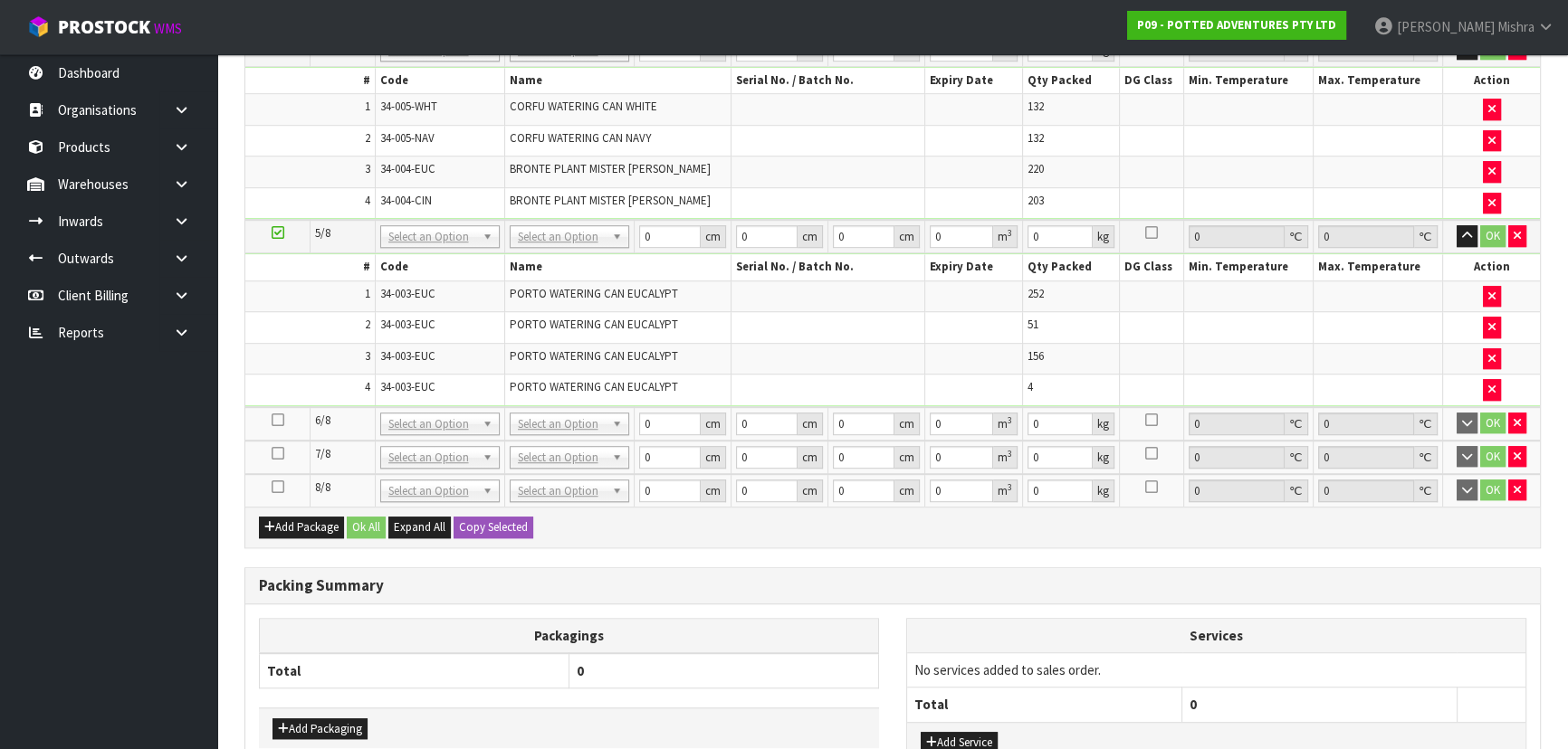
click at [274, 420] on icon at bounding box center [278, 420] width 13 height 1
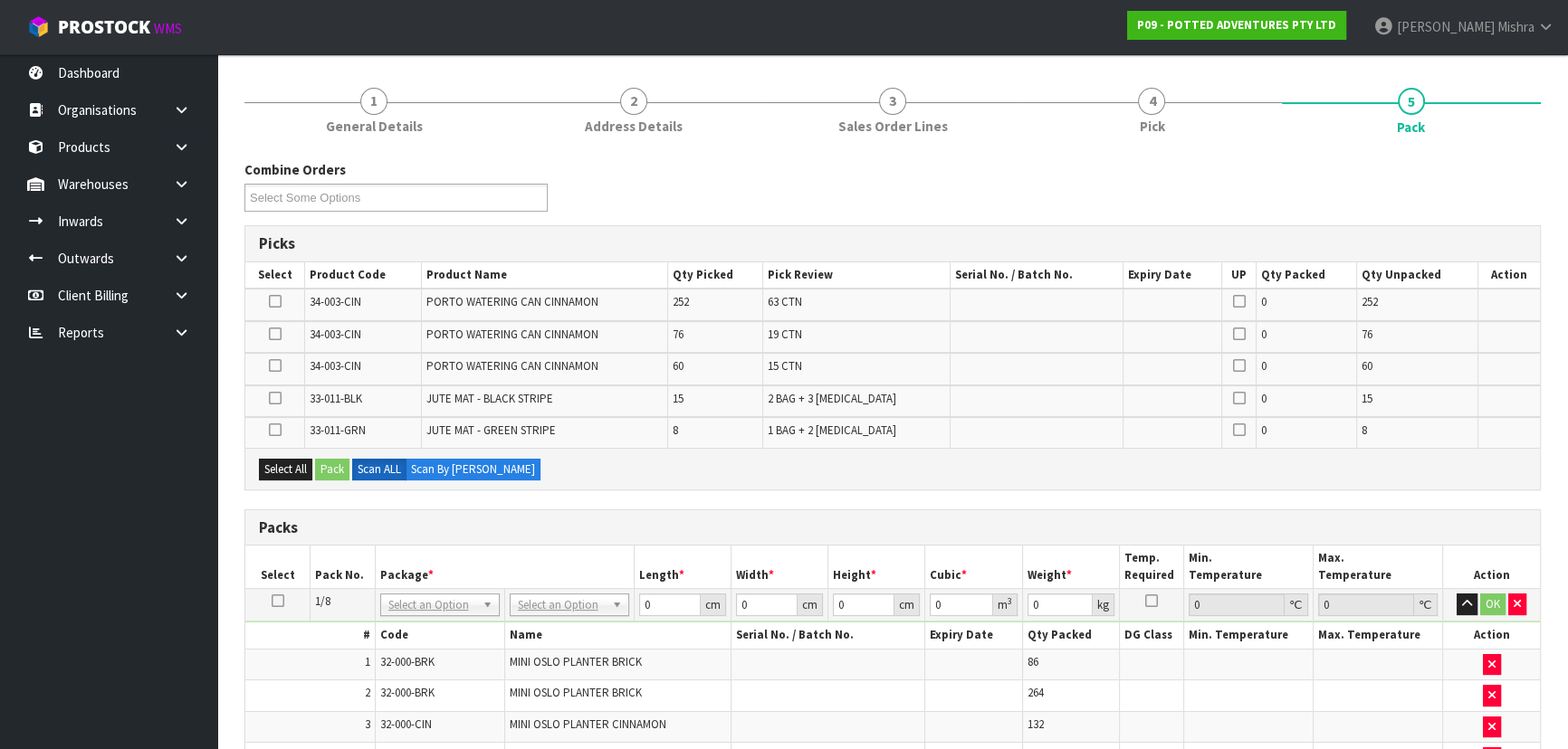
scroll to position [192, 0]
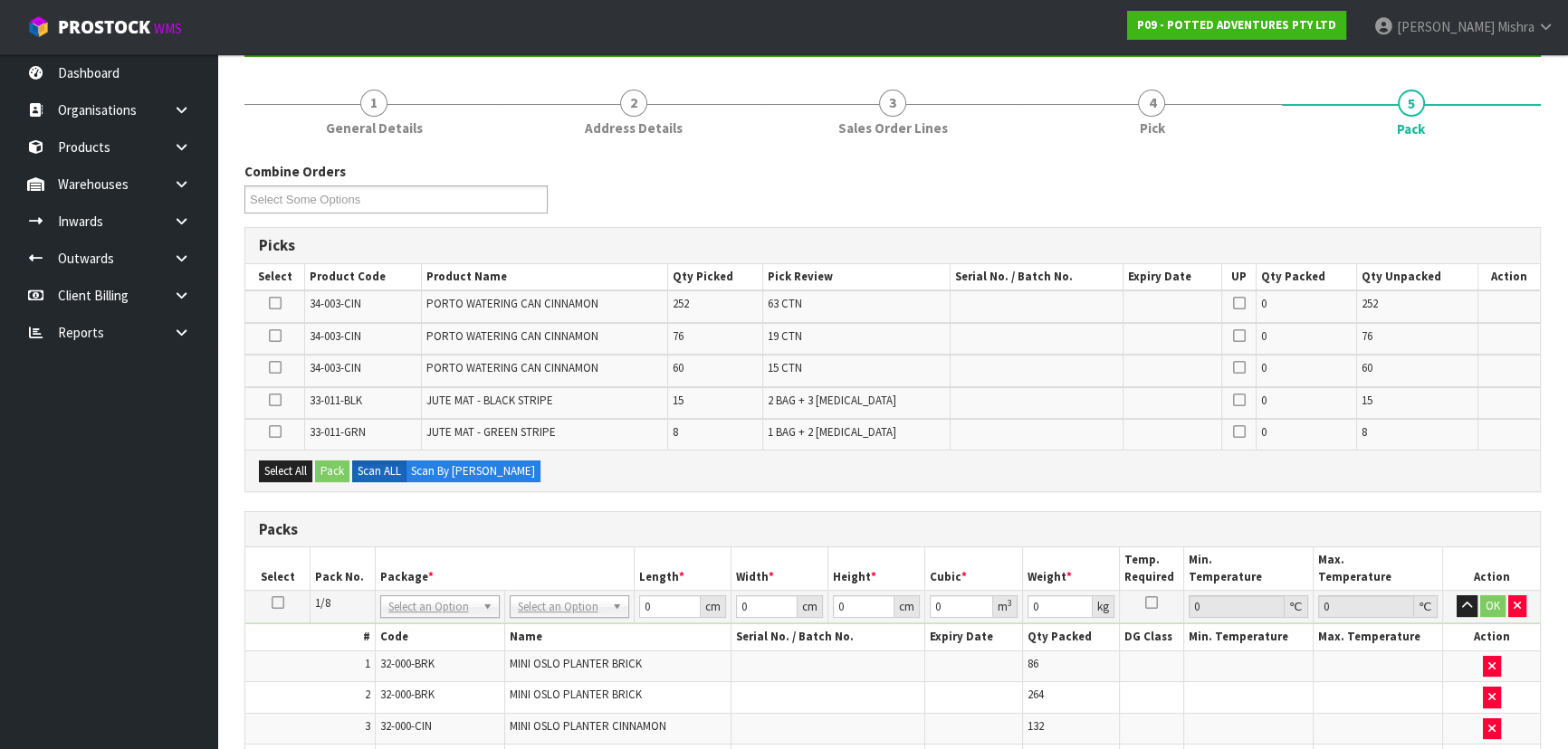
click at [276, 312] on td at bounding box center [275, 306] width 60 height 32
click at [276, 304] on icon at bounding box center [275, 303] width 13 height 1
click at [0, 0] on input "checkbox" at bounding box center [0, 0] width 0 height 0
click at [275, 335] on icon at bounding box center [275, 335] width 13 height 1
click at [0, 0] on input "checkbox" at bounding box center [0, 0] width 0 height 0
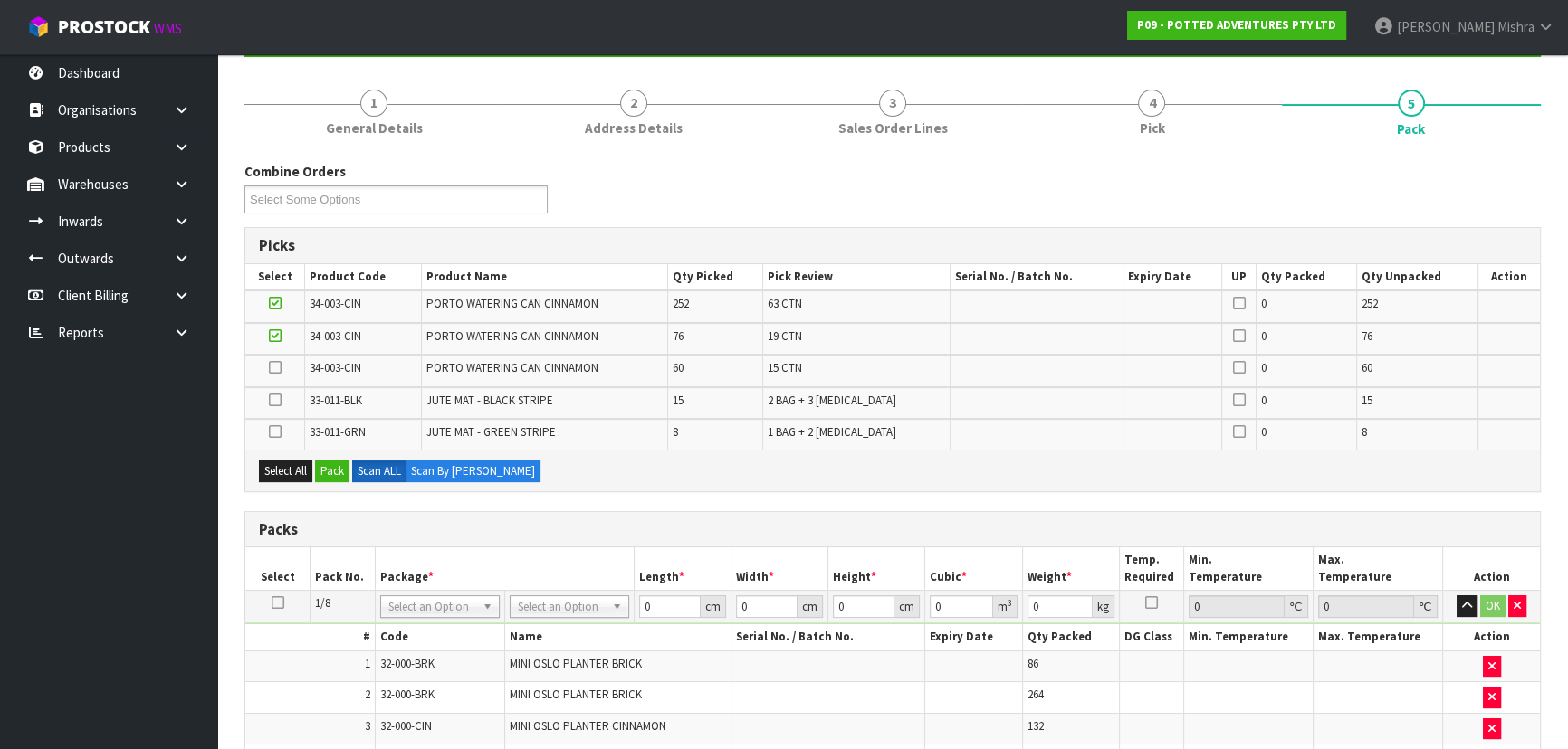
click at [276, 367] on icon at bounding box center [275, 367] width 13 height 1
click at [0, 0] on input "checkbox" at bounding box center [0, 0] width 0 height 0
click at [325, 470] on button "Pack" at bounding box center [333, 471] width 35 height 22
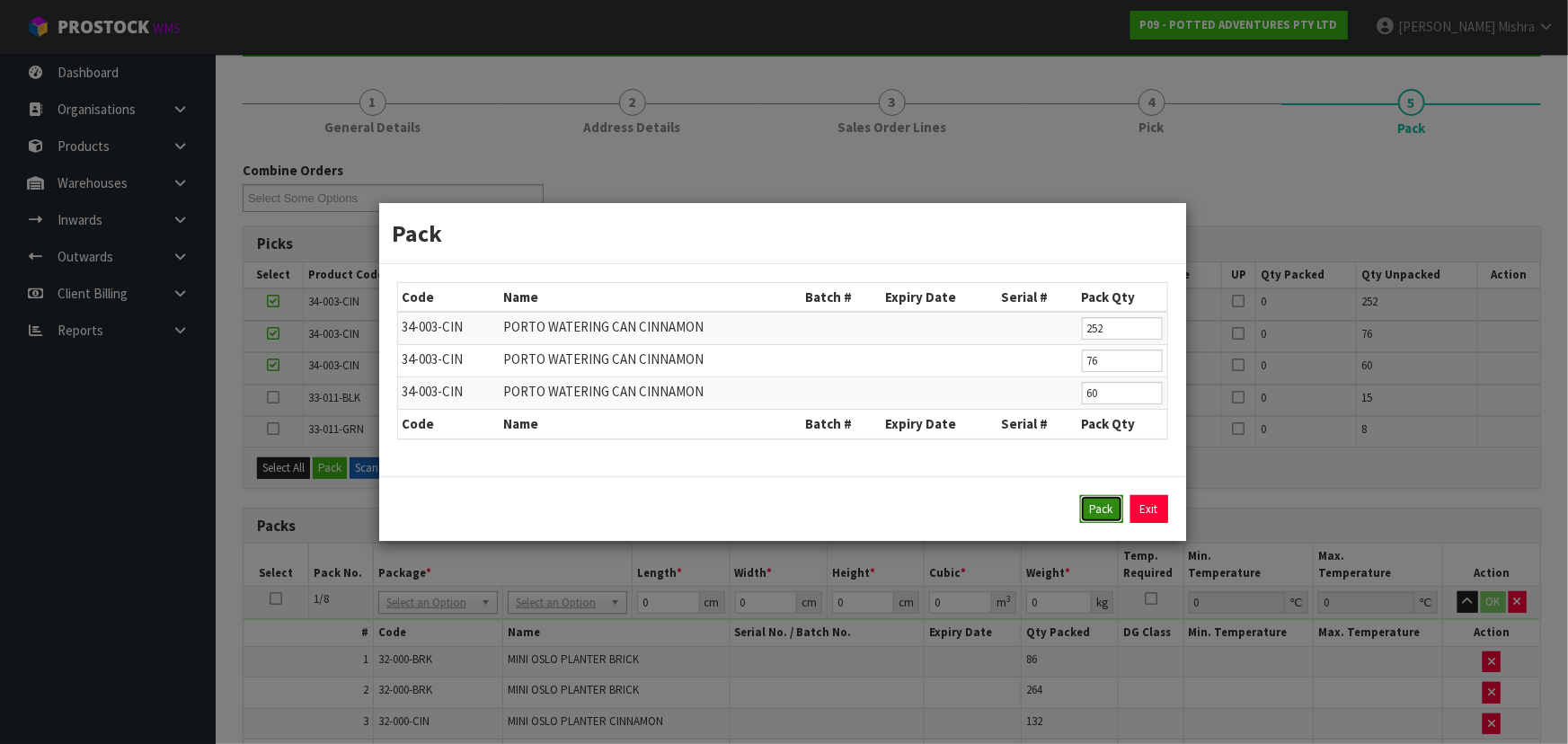
click at [1080, 505] on button "Pack" at bounding box center [1102, 510] width 43 height 29
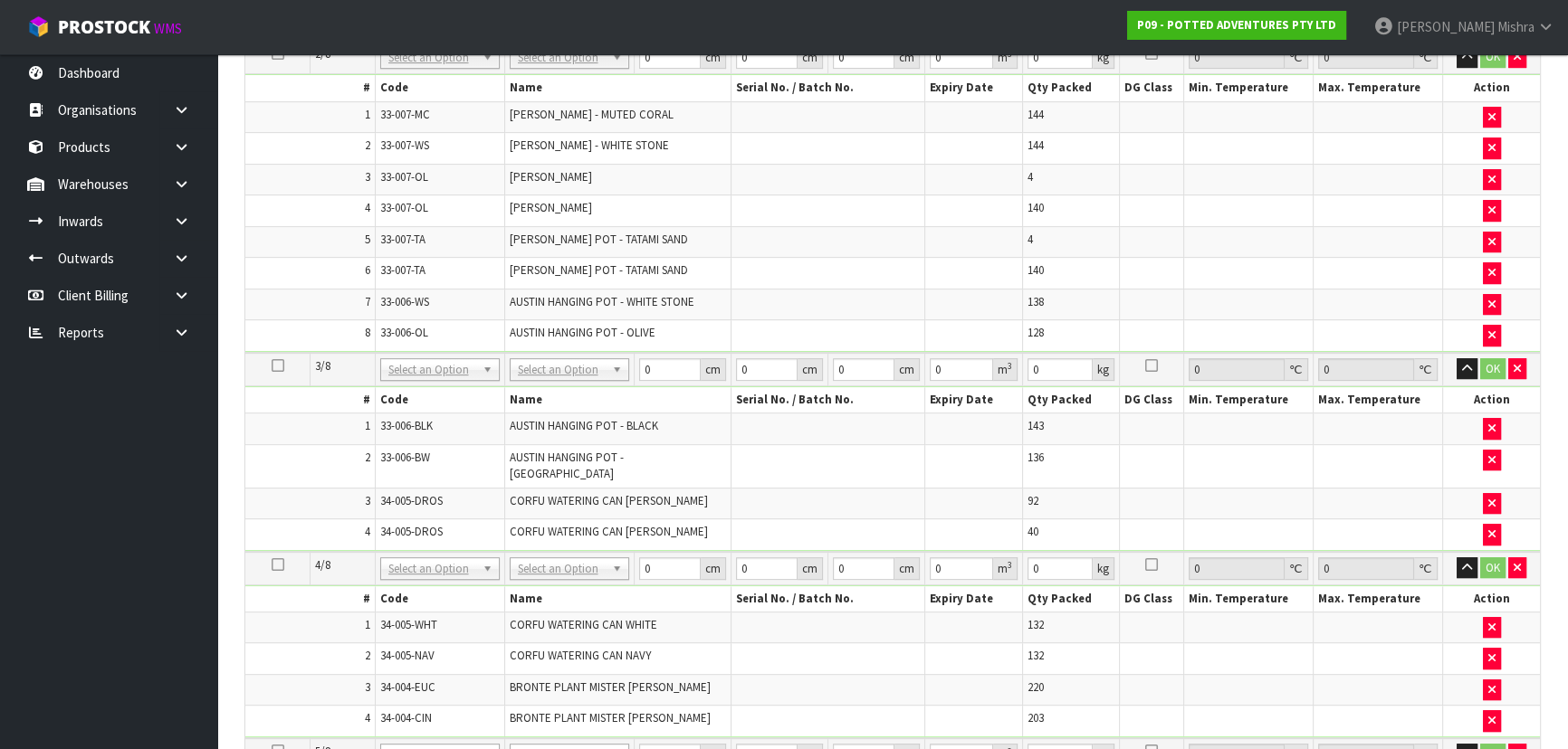
scroll to position [850, 0]
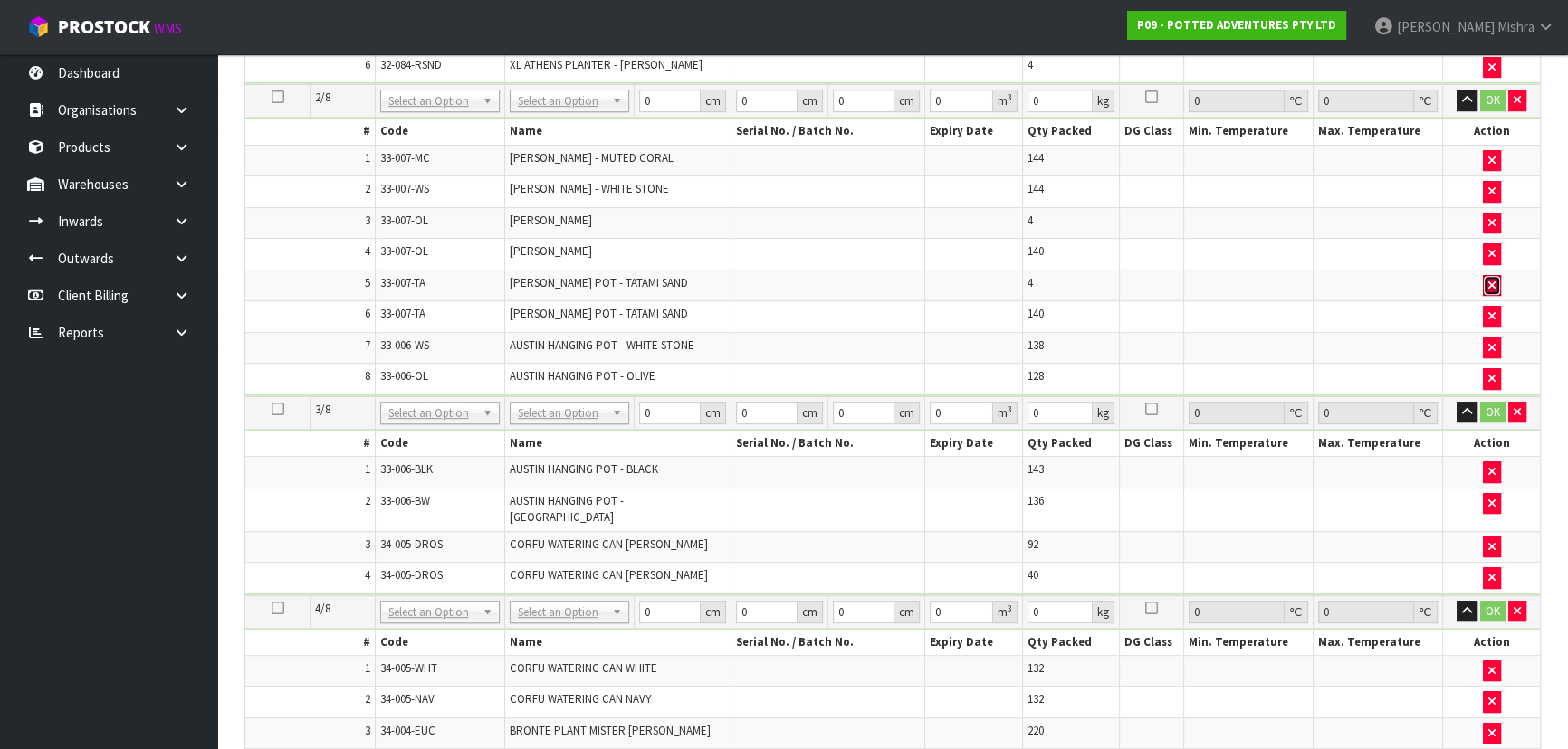
click at [1489, 281] on icon "button" at bounding box center [1492, 285] width 7 height 12
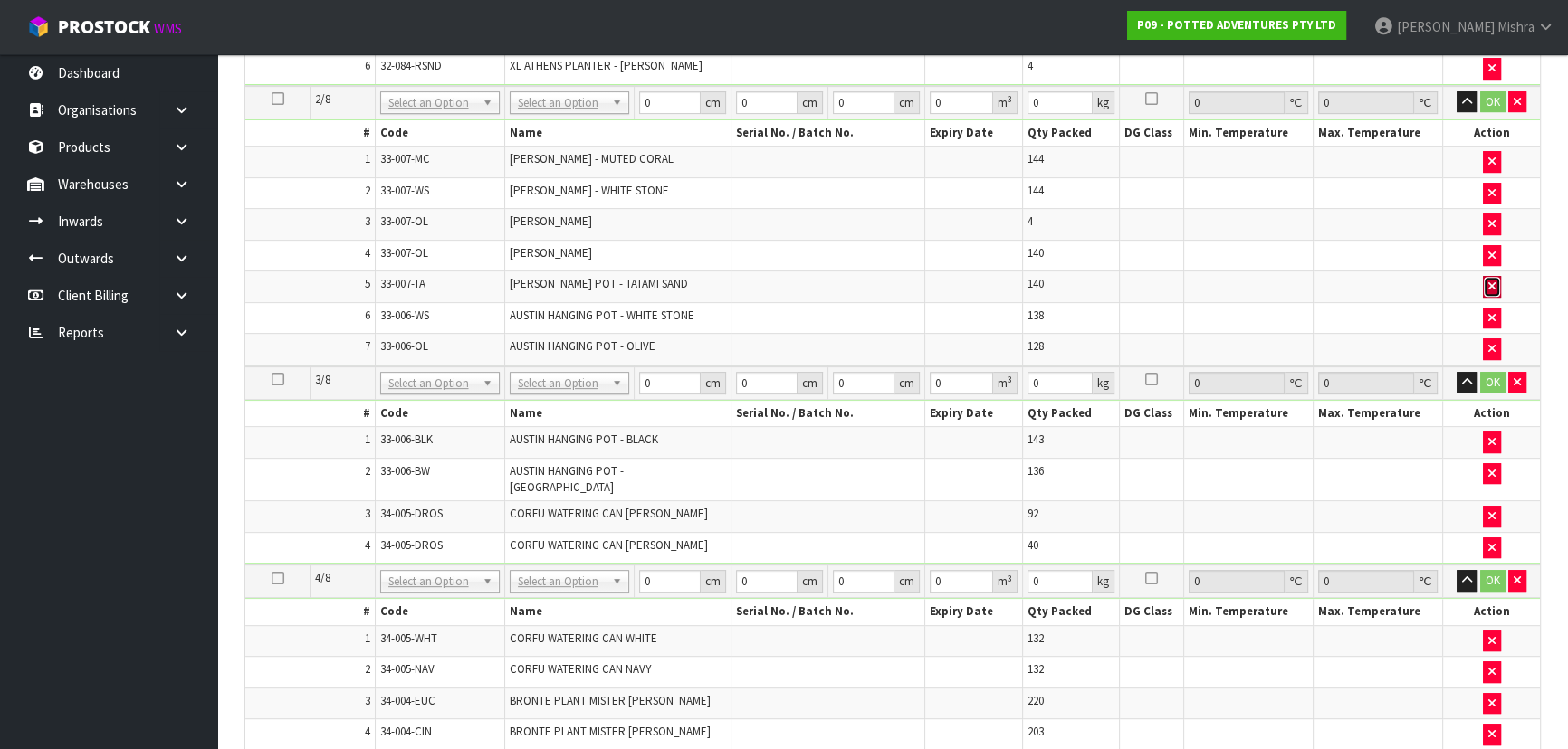
click at [1489, 282] on icon "button" at bounding box center [1492, 286] width 7 height 12
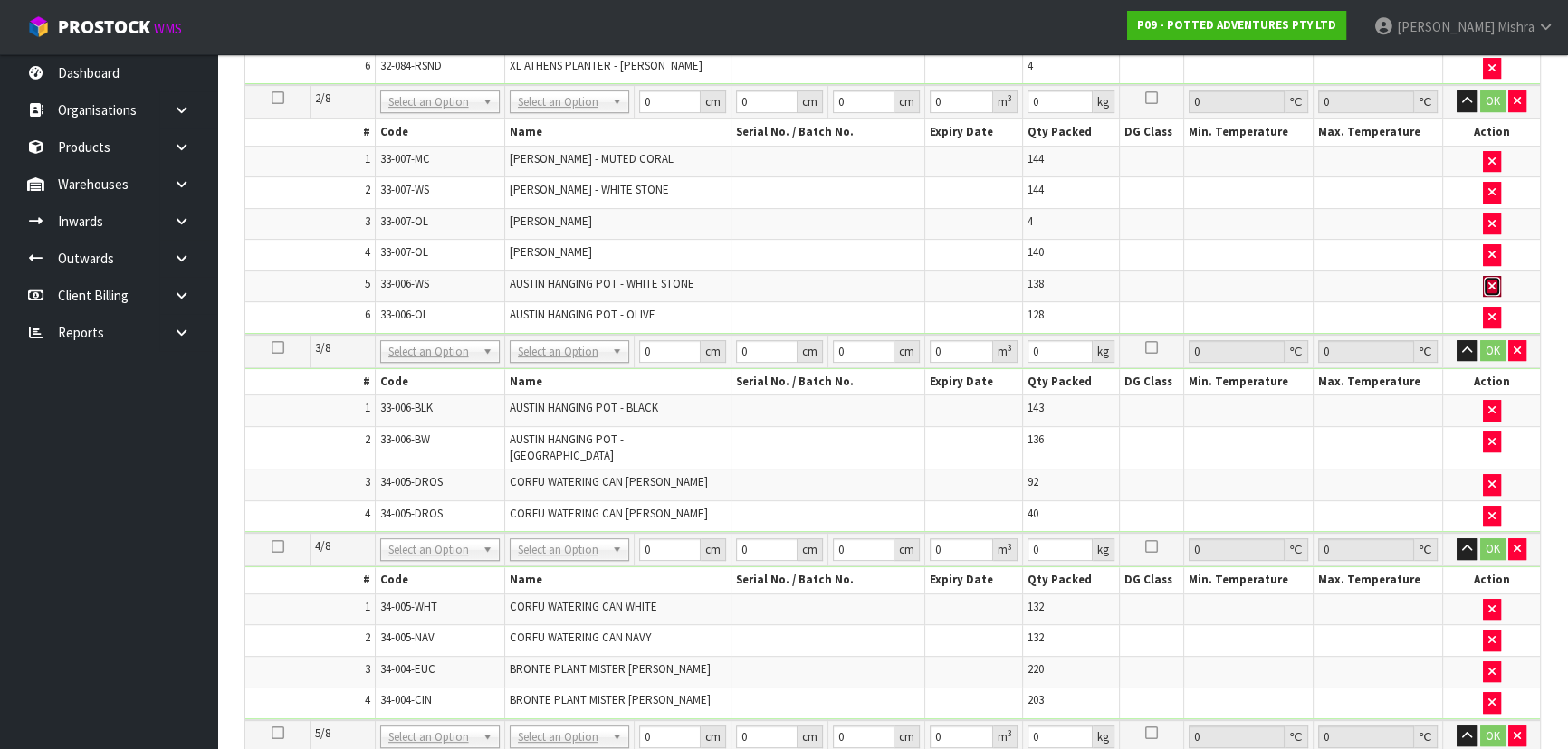
click at [1489, 282] on icon "button" at bounding box center [1492, 286] width 7 height 12
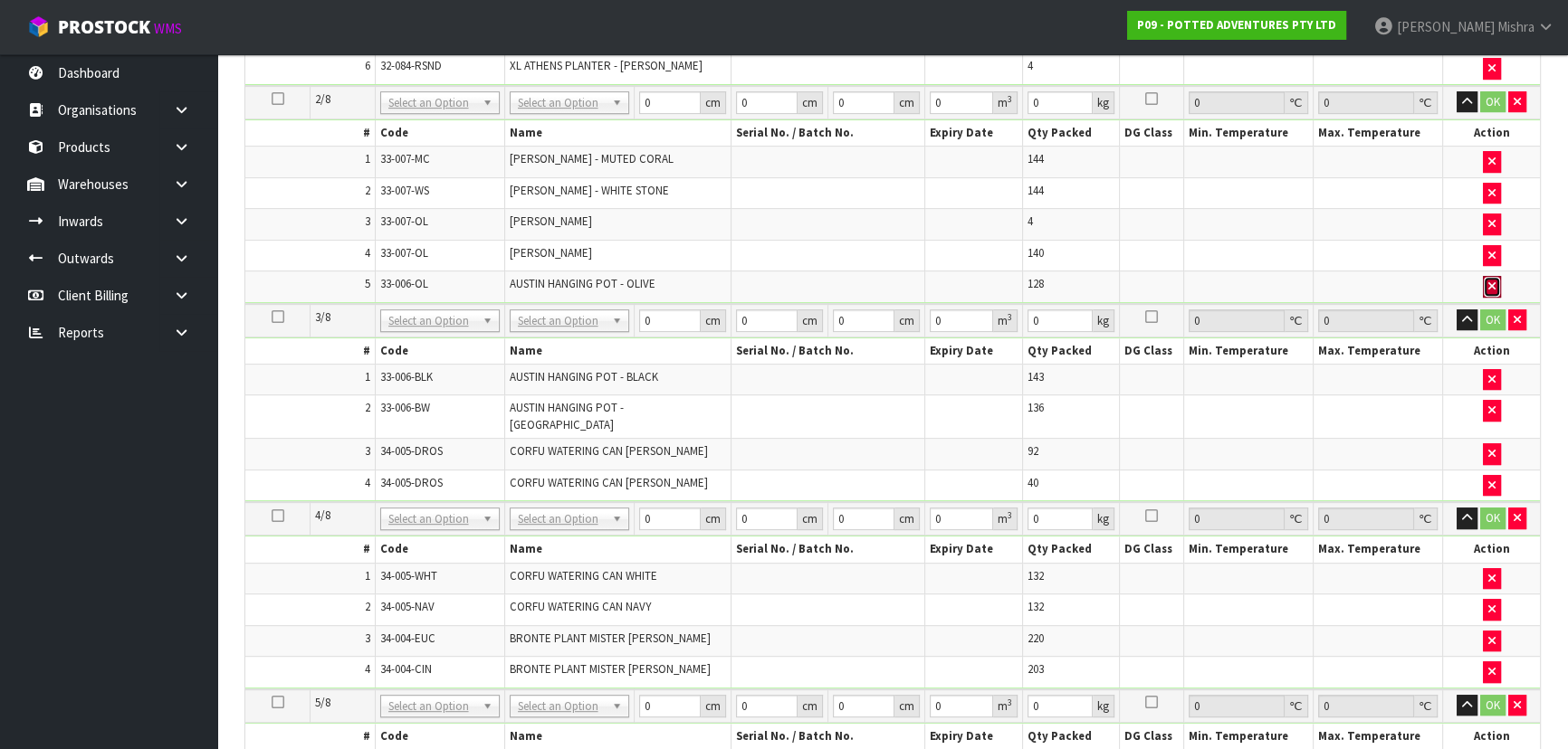
click at [1489, 282] on icon "button" at bounding box center [1492, 286] width 7 height 12
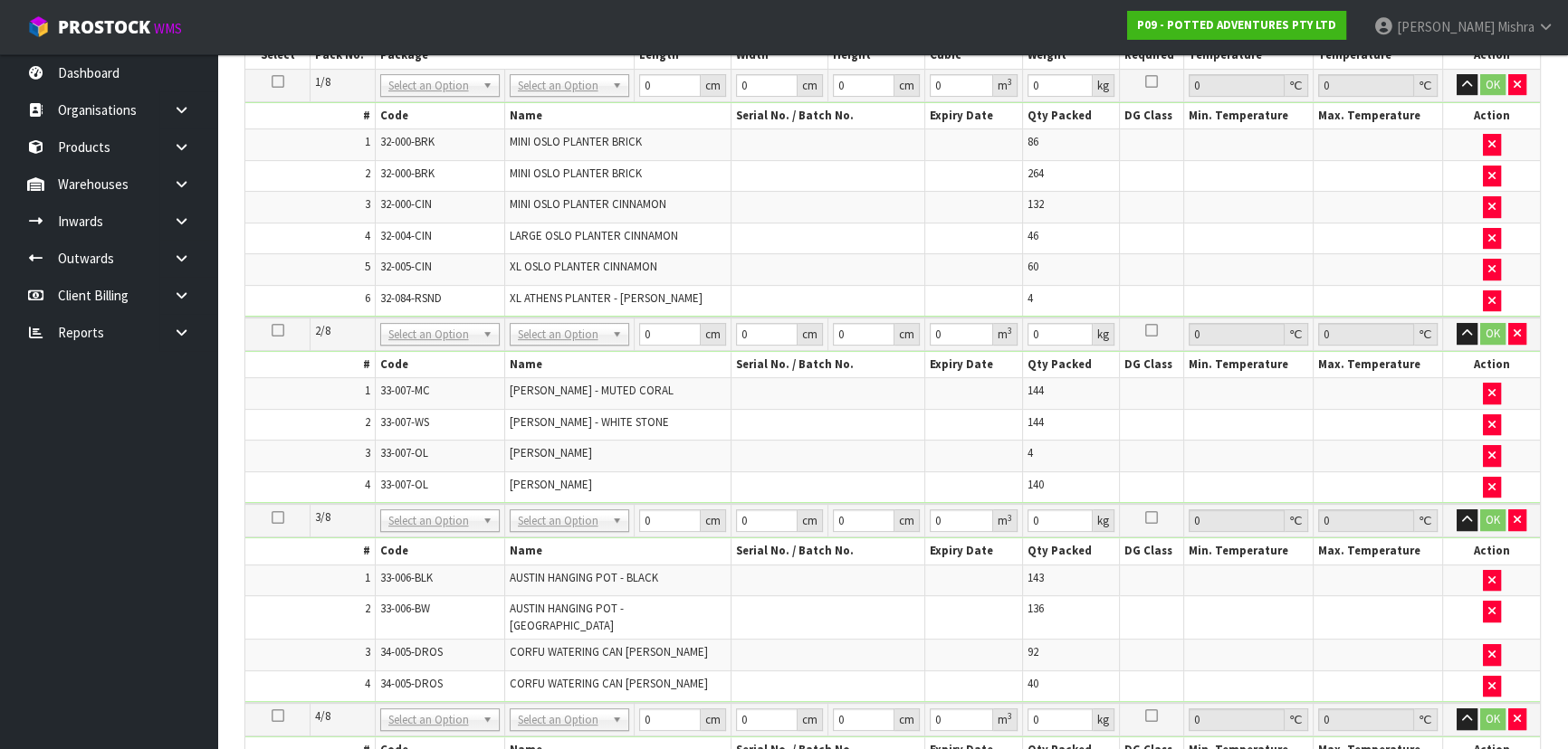
scroll to position [731, 0]
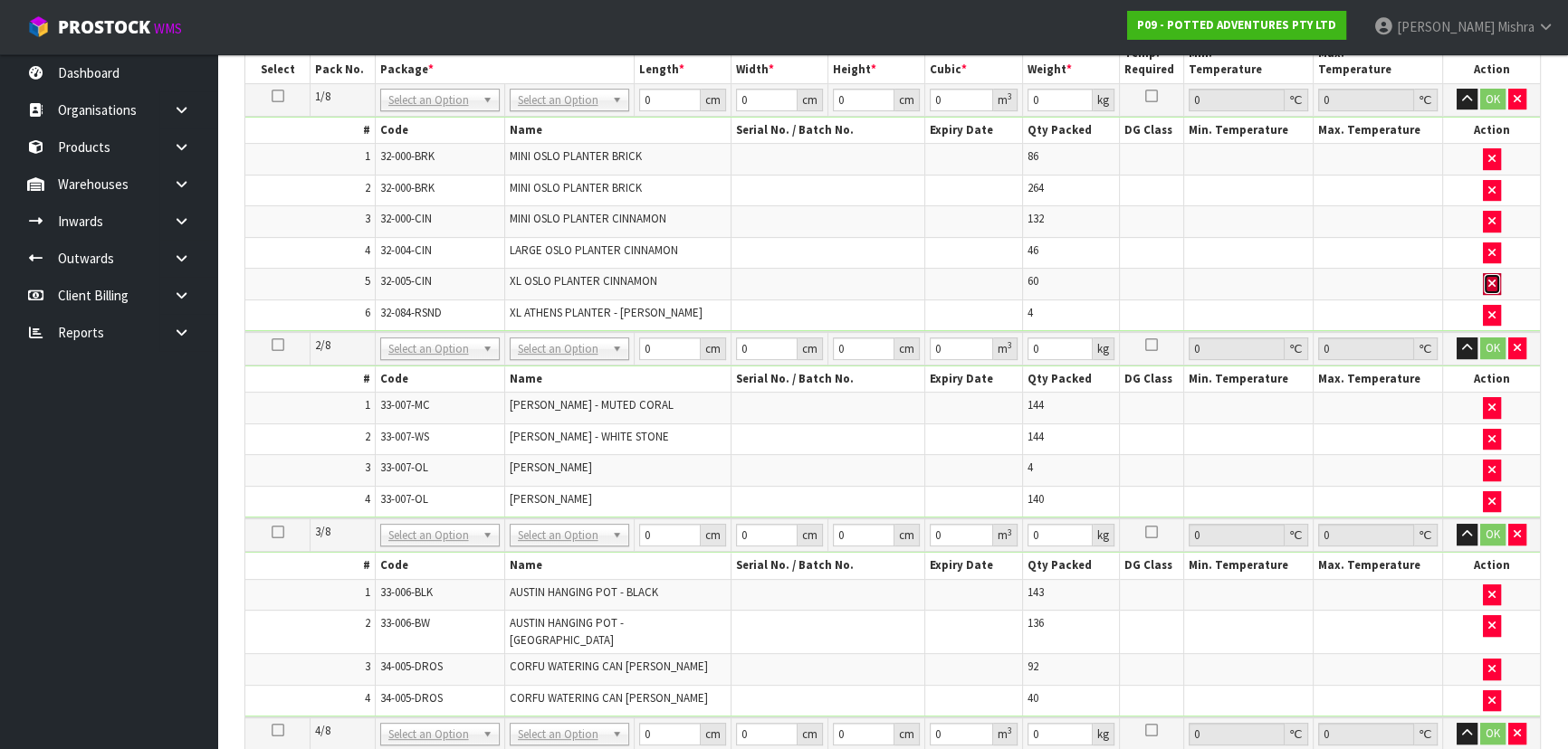
click at [1491, 278] on icon "button" at bounding box center [1492, 283] width 7 height 12
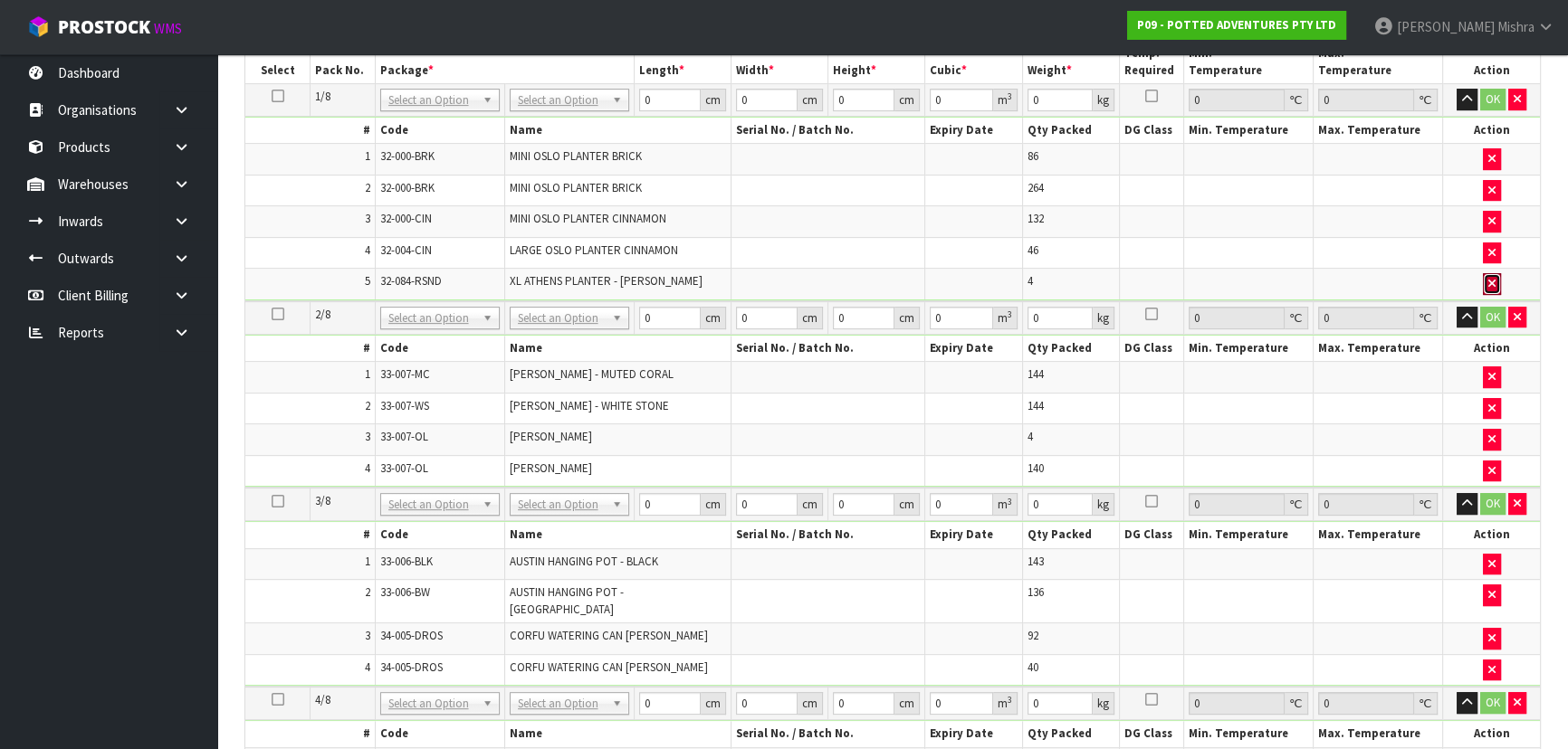
click at [1491, 278] on icon "button" at bounding box center [1492, 283] width 7 height 12
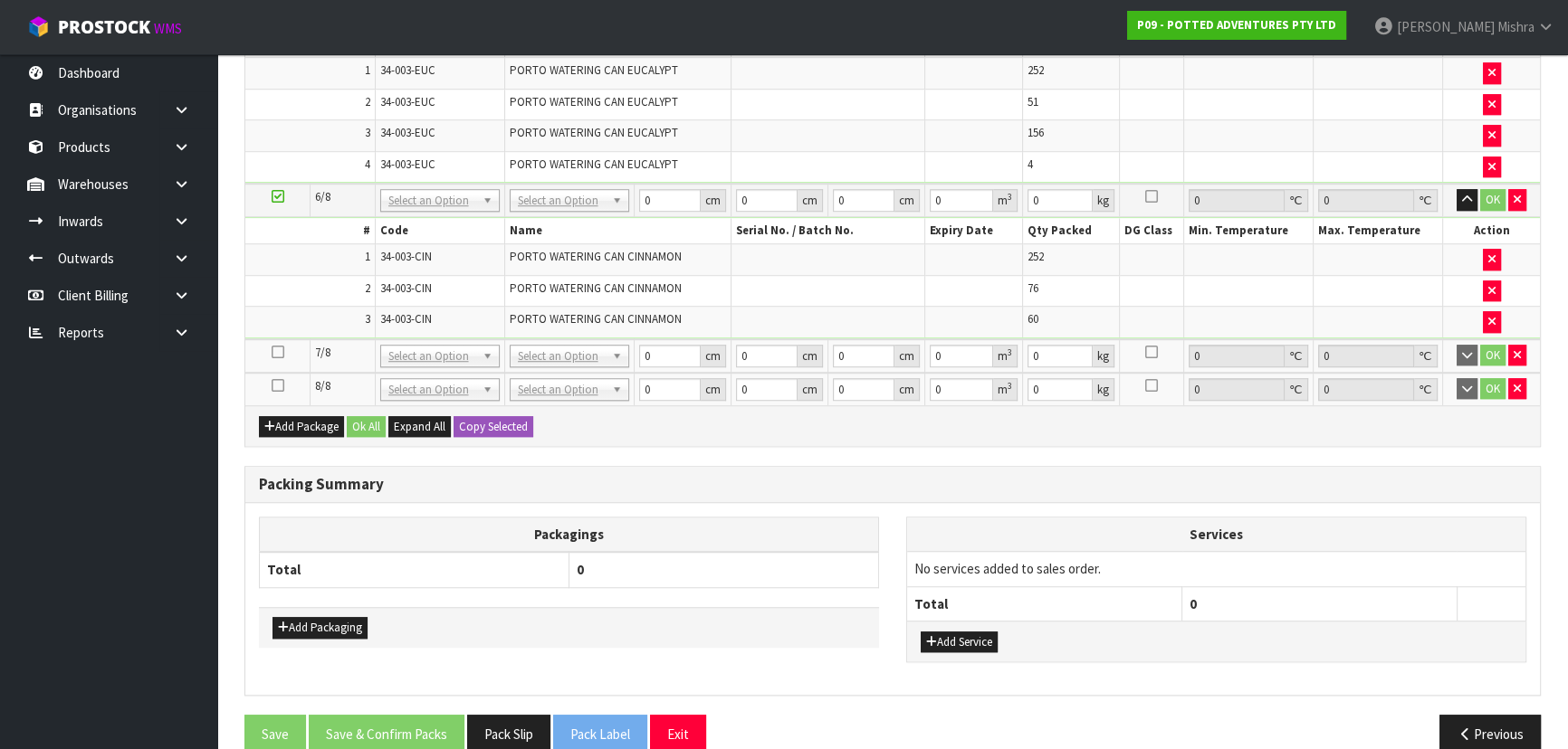
scroll to position [1646, 0]
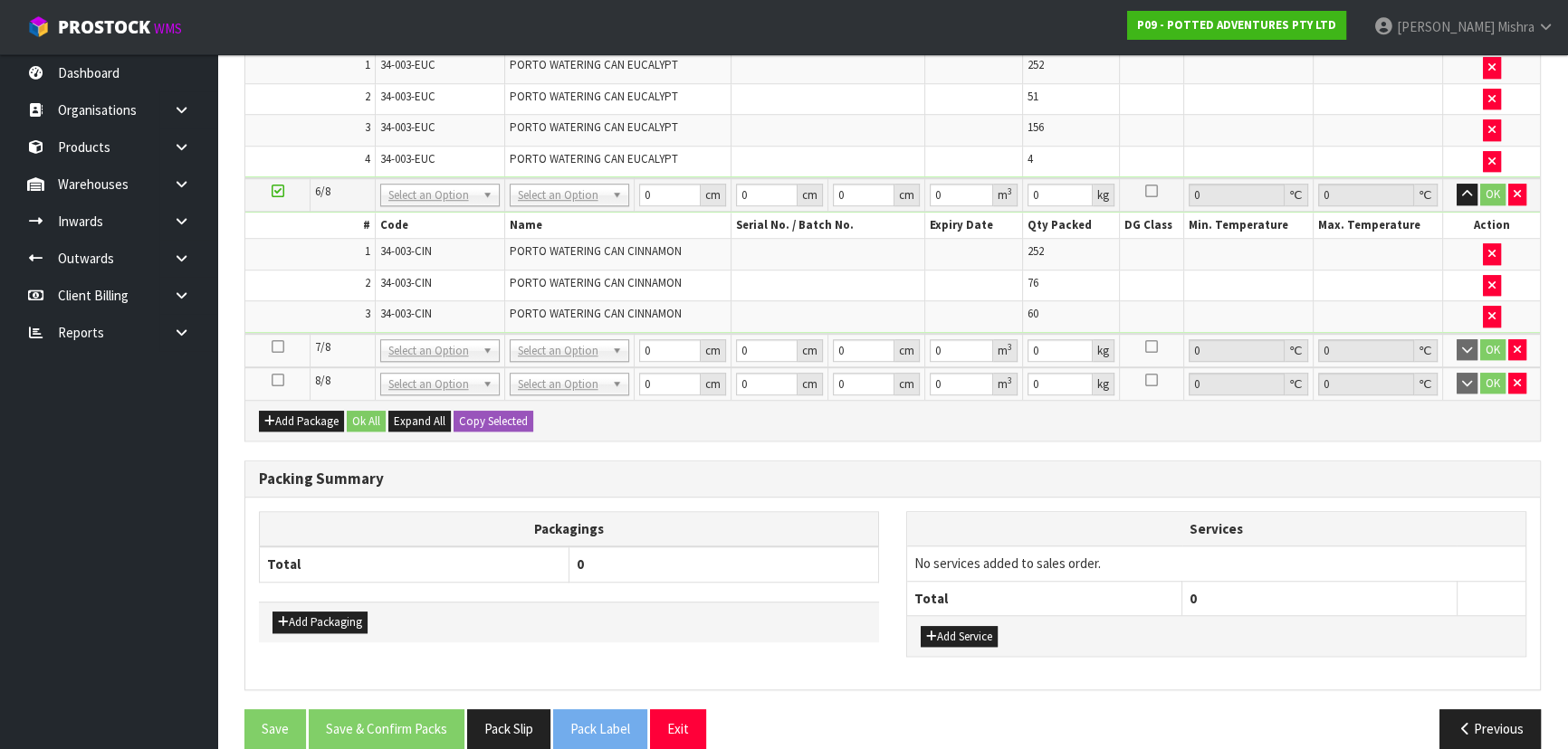
click at [273, 346] on icon at bounding box center [278, 346] width 13 height 1
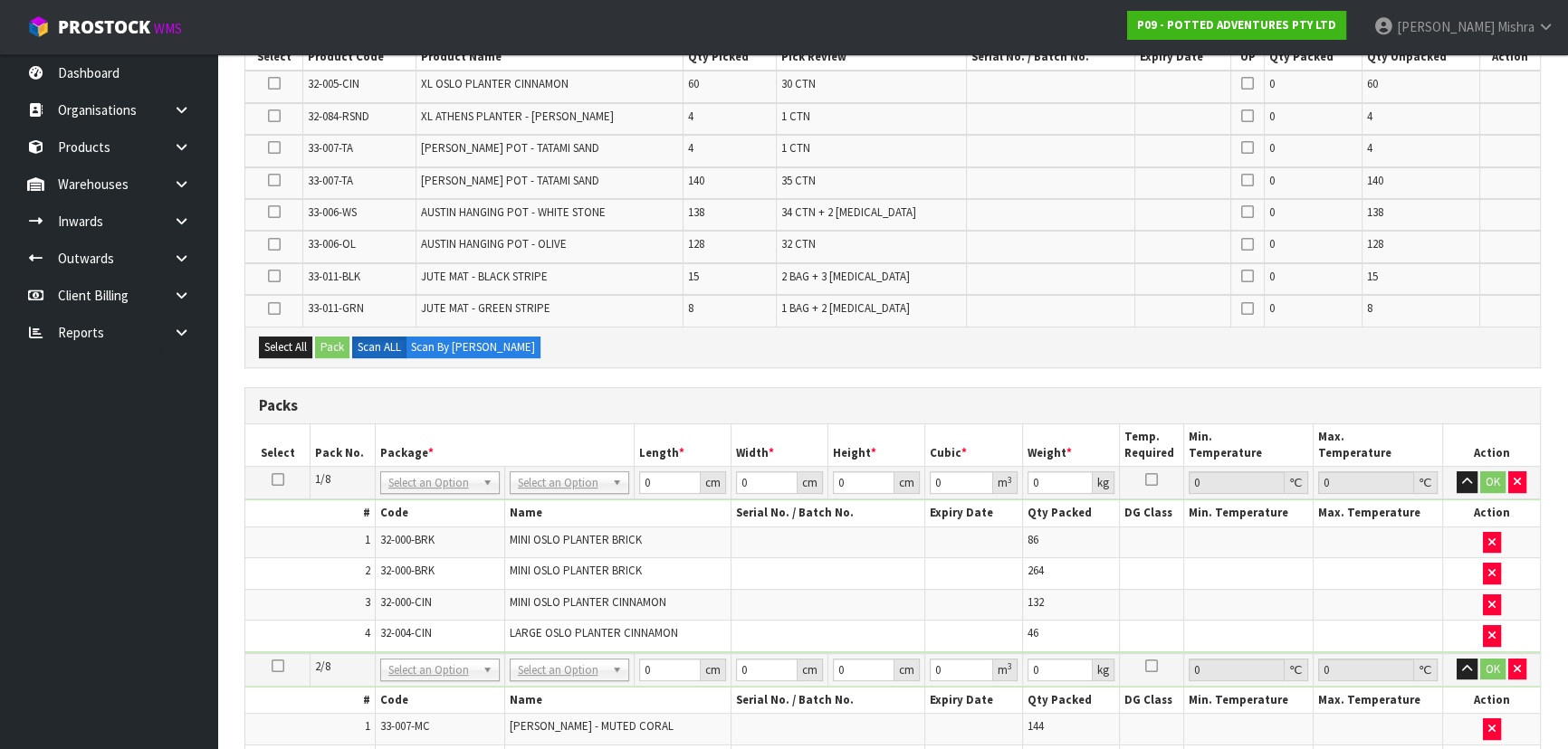
scroll to position [247, 0]
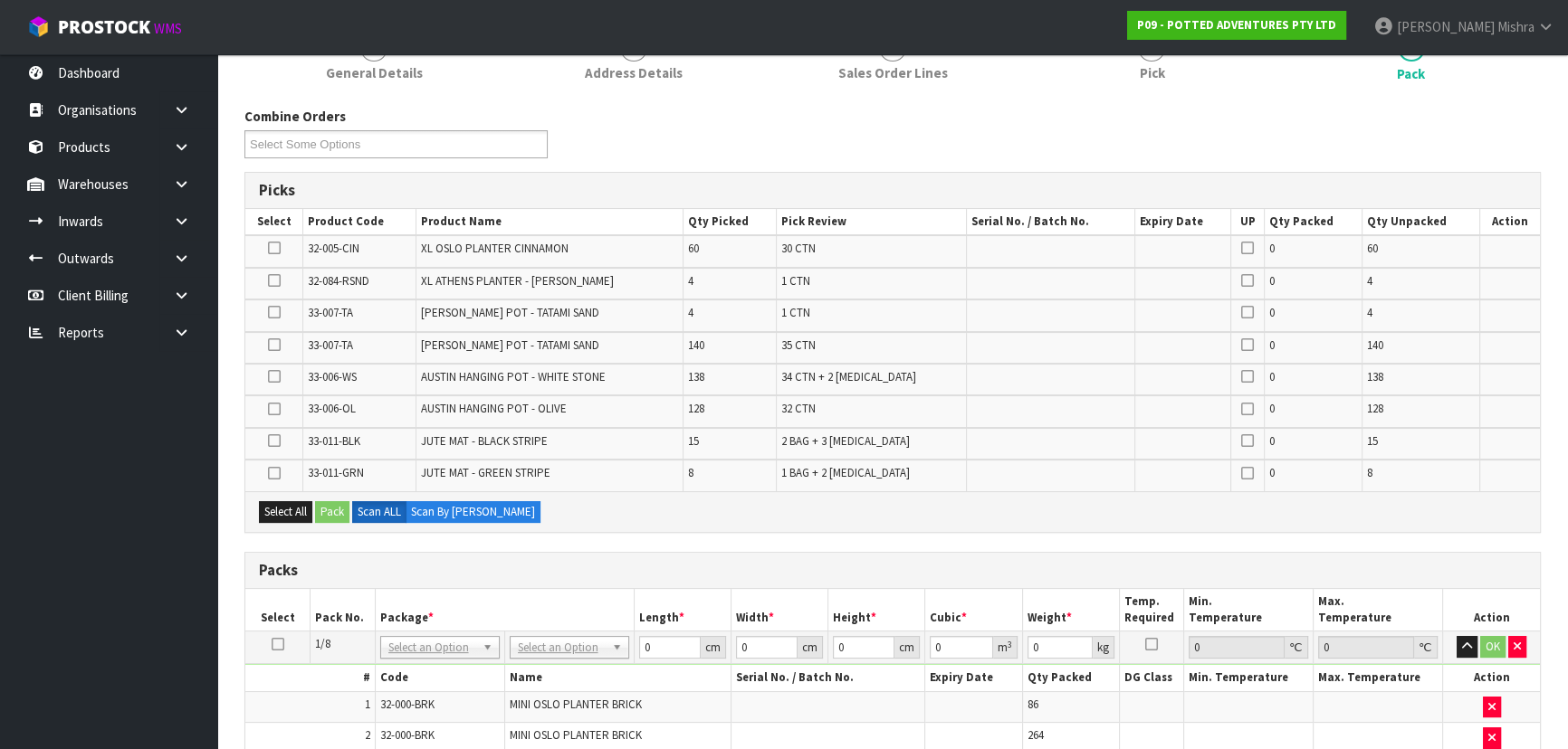
click at [280, 248] on icon at bounding box center [274, 248] width 13 height 1
click at [0, 0] on input "checkbox" at bounding box center [0, 0] width 0 height 0
click at [276, 281] on icon at bounding box center [274, 281] width 13 height 1
click at [0, 0] on input "checkbox" at bounding box center [0, 0] width 0 height 0
click at [278, 313] on icon at bounding box center [274, 313] width 13 height 1
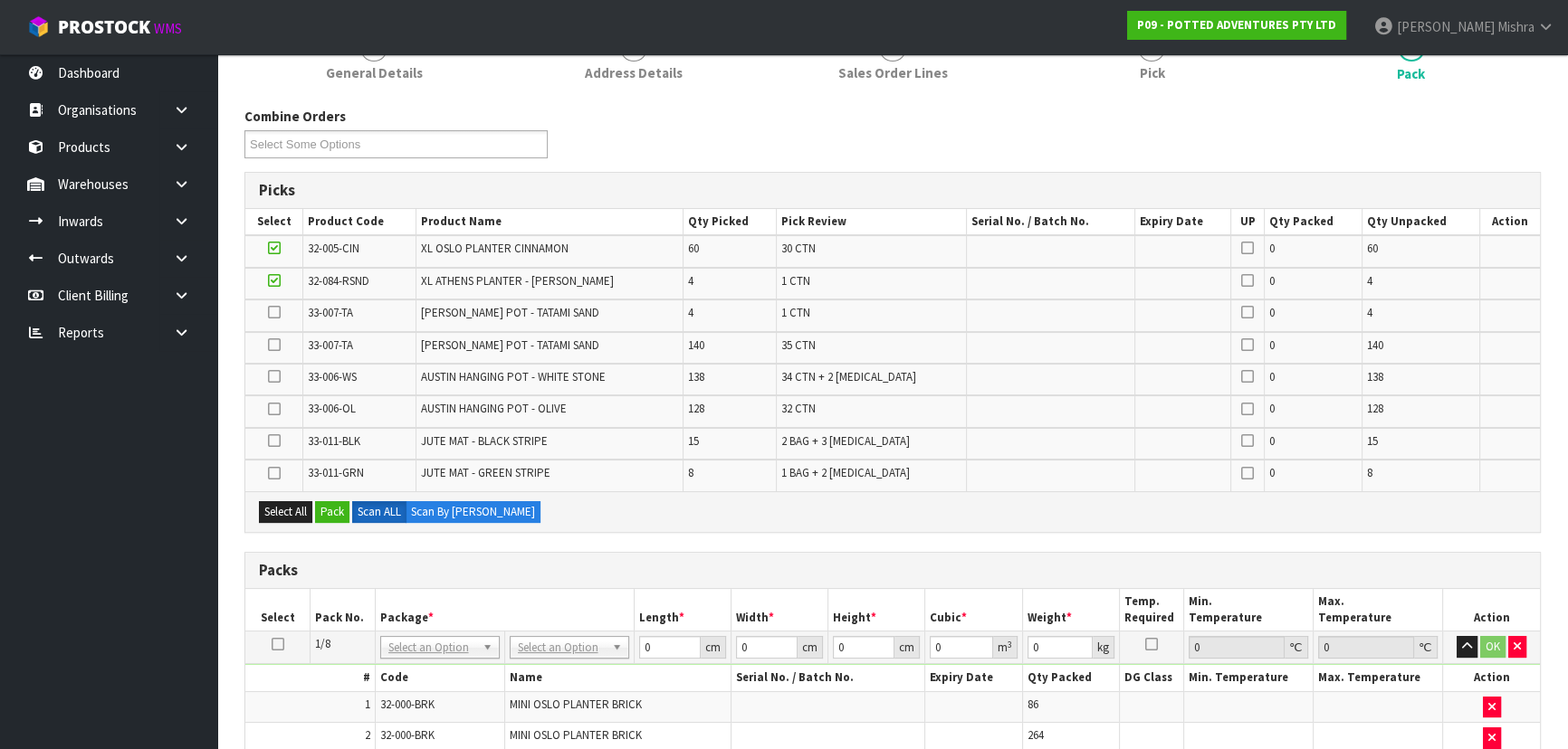
click at [0, 0] on input "checkbox" at bounding box center [0, 0] width 0 height 0
drag, startPoint x: 278, startPoint y: 349, endPoint x: 285, endPoint y: 399, distance: 50.5
click at [276, 350] on label at bounding box center [274, 345] width 13 height 16
click at [0, 0] on input "checkbox" at bounding box center [0, 0] width 0 height 0
click at [326, 513] on button "Pack" at bounding box center [333, 512] width 35 height 22
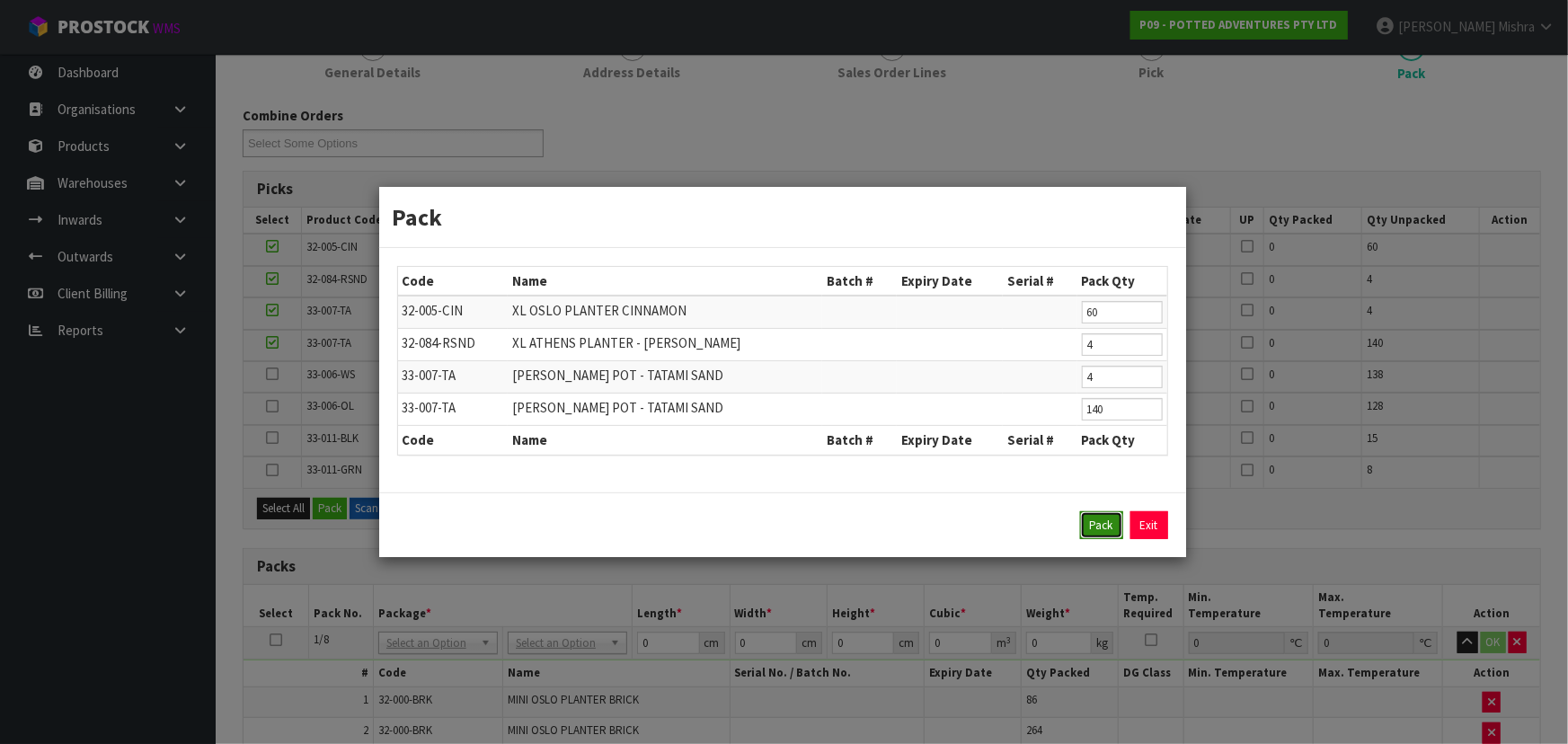
drag, startPoint x: 1095, startPoint y: 531, endPoint x: 1041, endPoint y: 531, distance: 54.0
click at [1095, 532] on button "Pack" at bounding box center [1102, 526] width 43 height 29
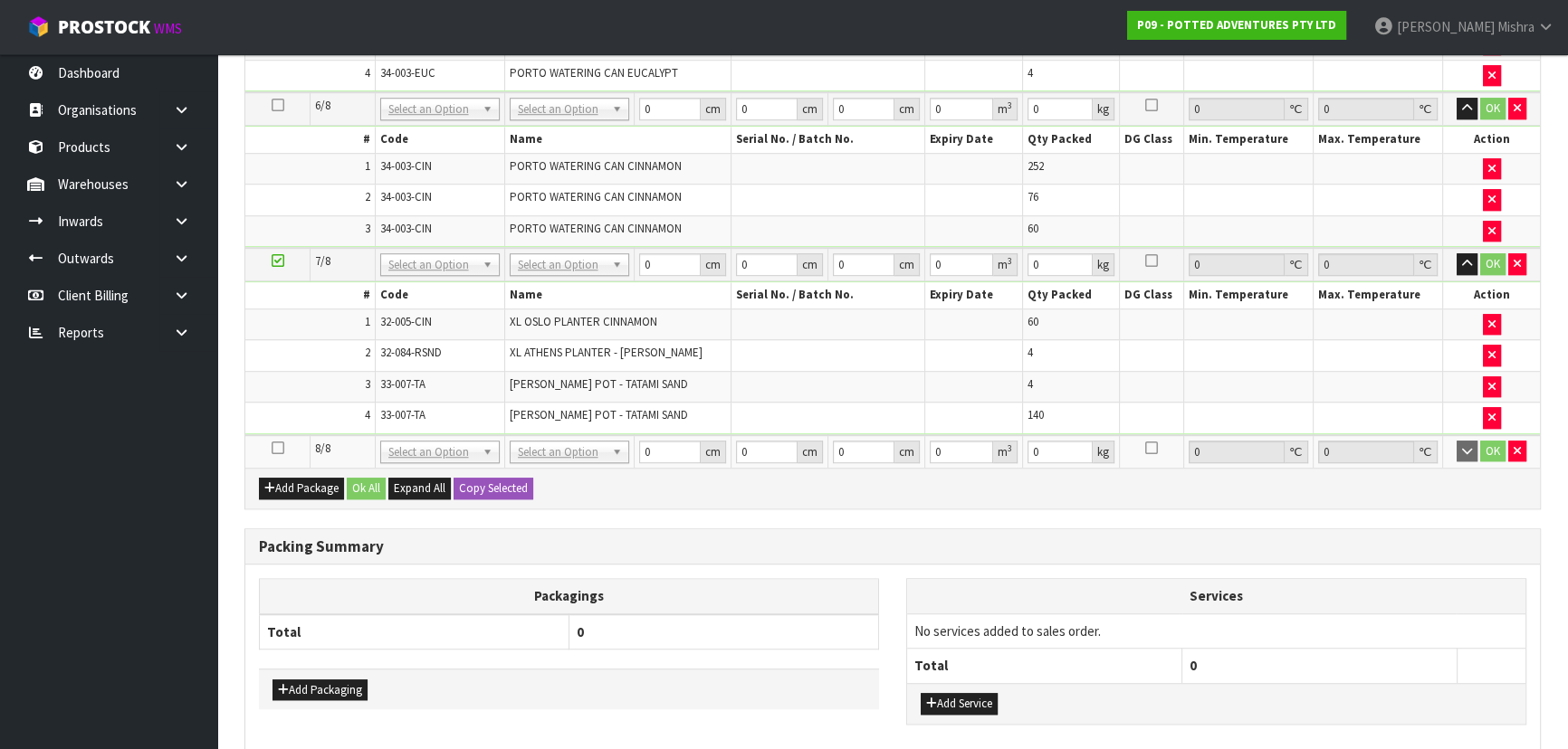
scroll to position [1670, 0]
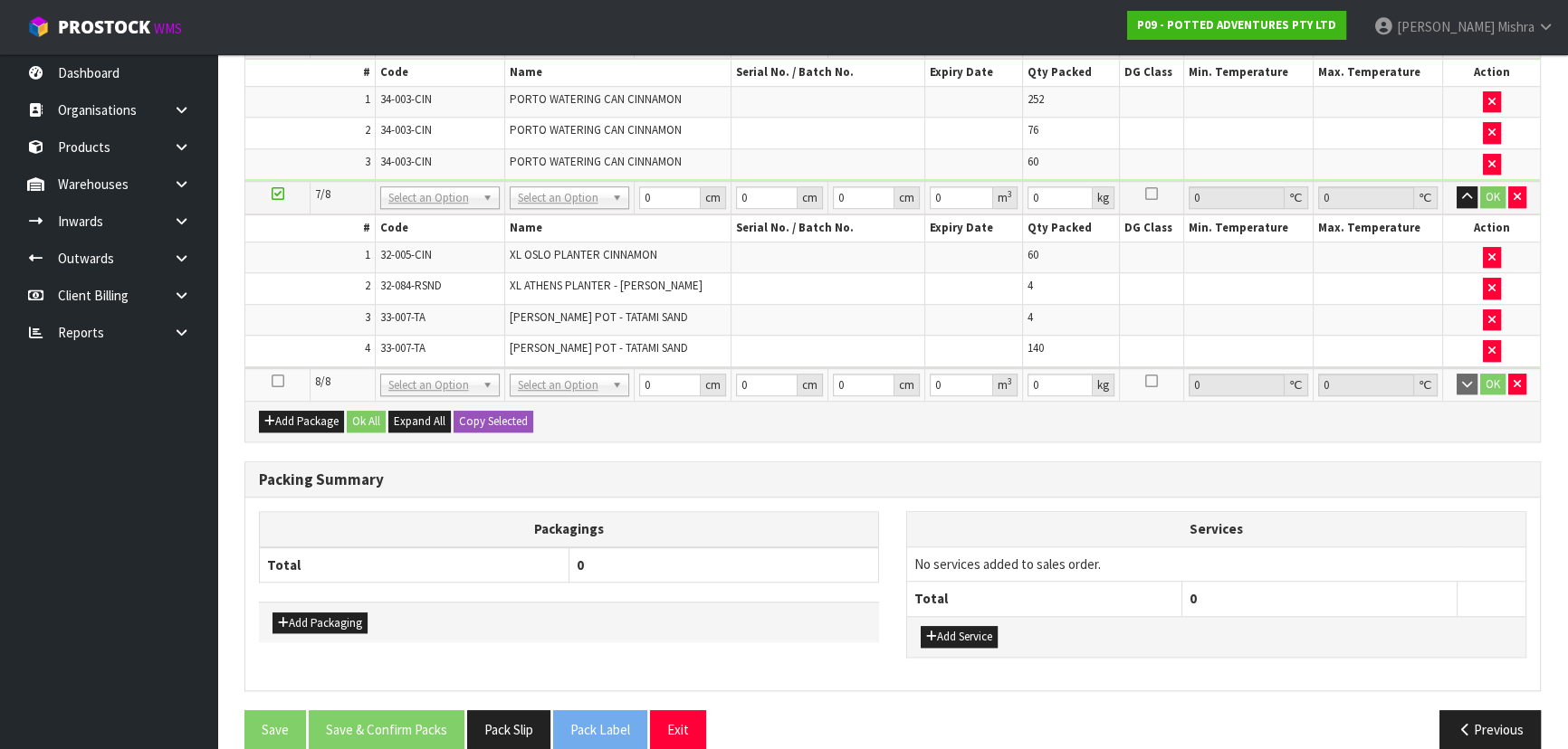
click at [274, 381] on icon at bounding box center [278, 381] width 13 height 1
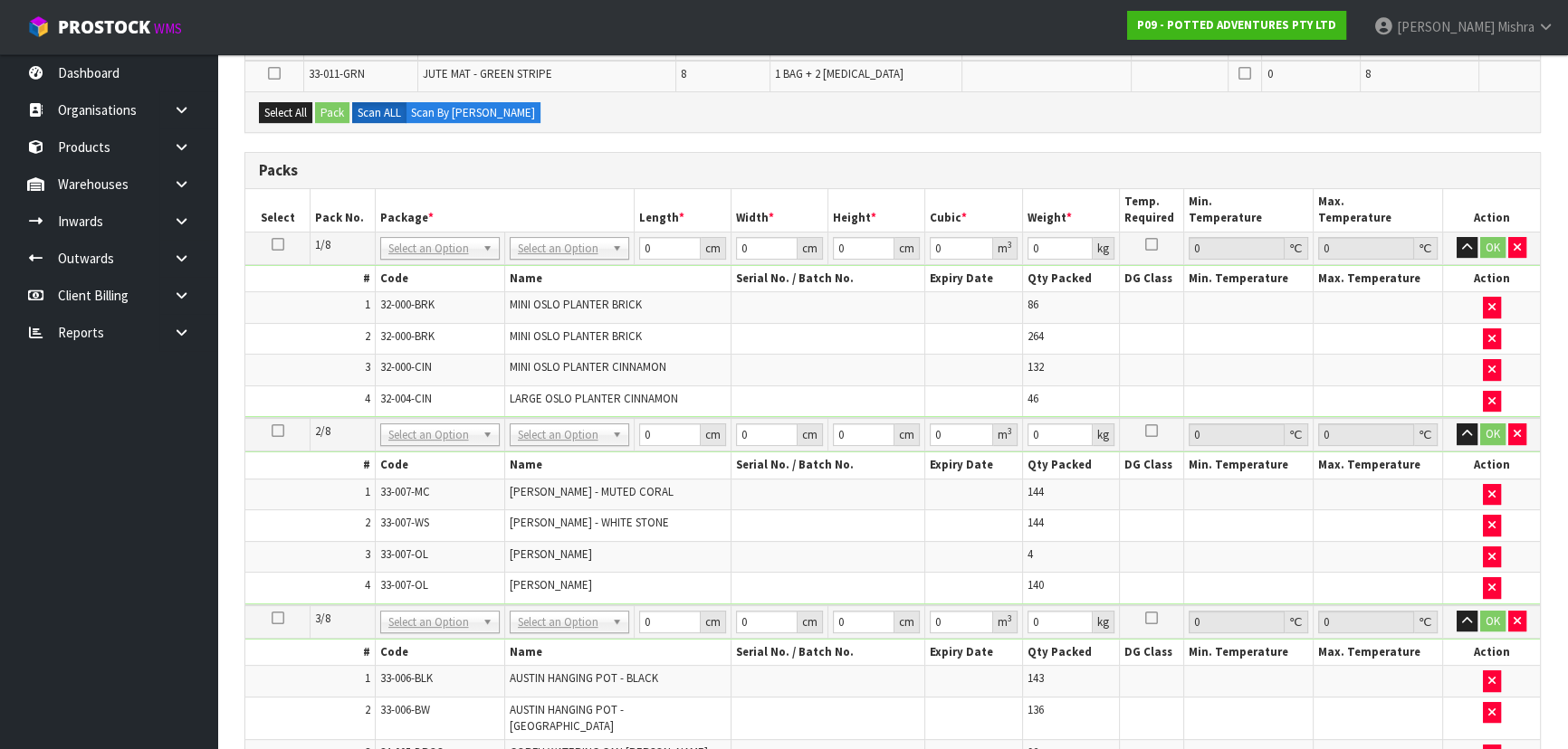
scroll to position [190, 0]
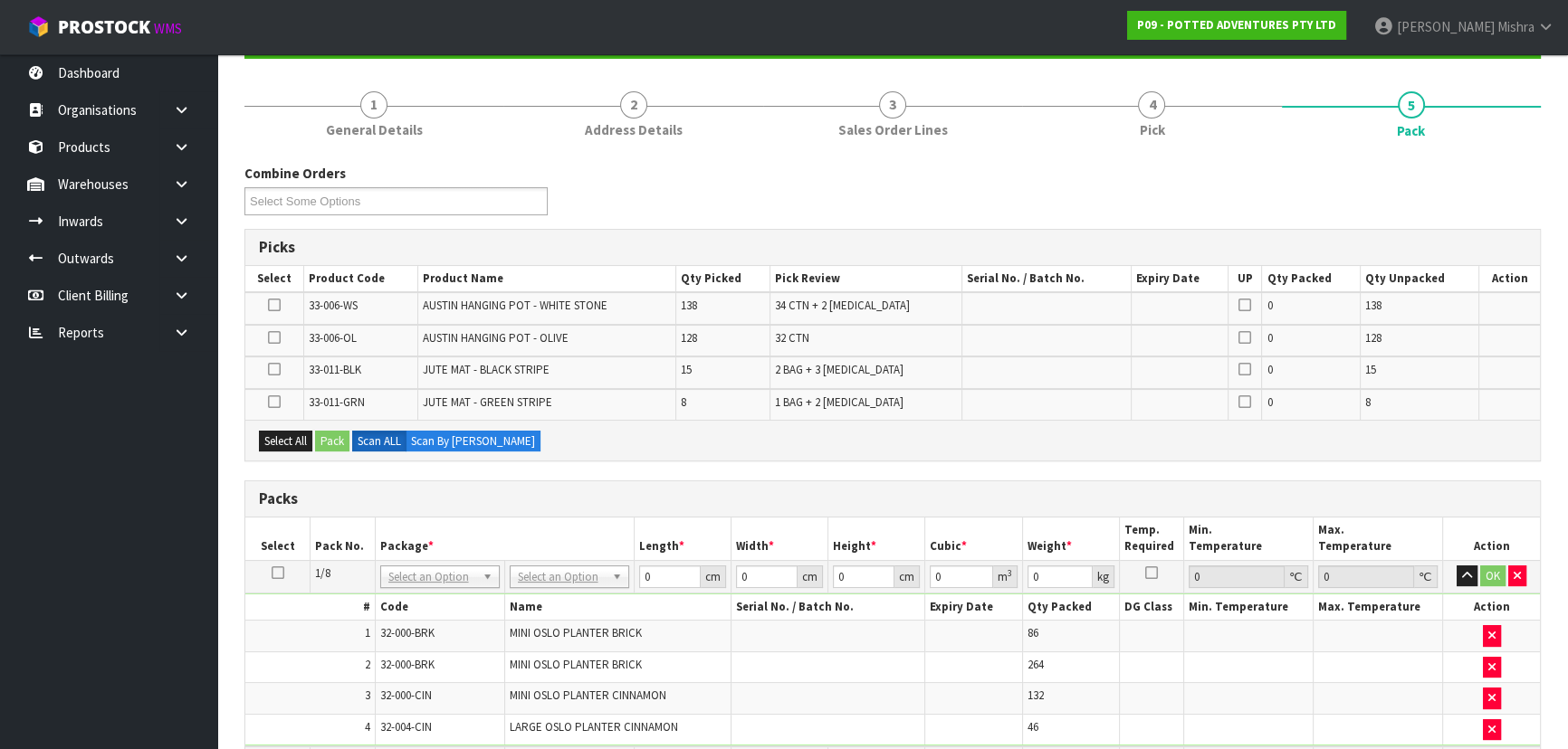
click at [283, 425] on div "Select All Pack Scan ALL Scan By Quantity" at bounding box center [892, 440] width 1295 height 41
click at [283, 442] on button "Select All" at bounding box center [285, 442] width 54 height 22
click at [333, 440] on button "Pack" at bounding box center [333, 442] width 35 height 22
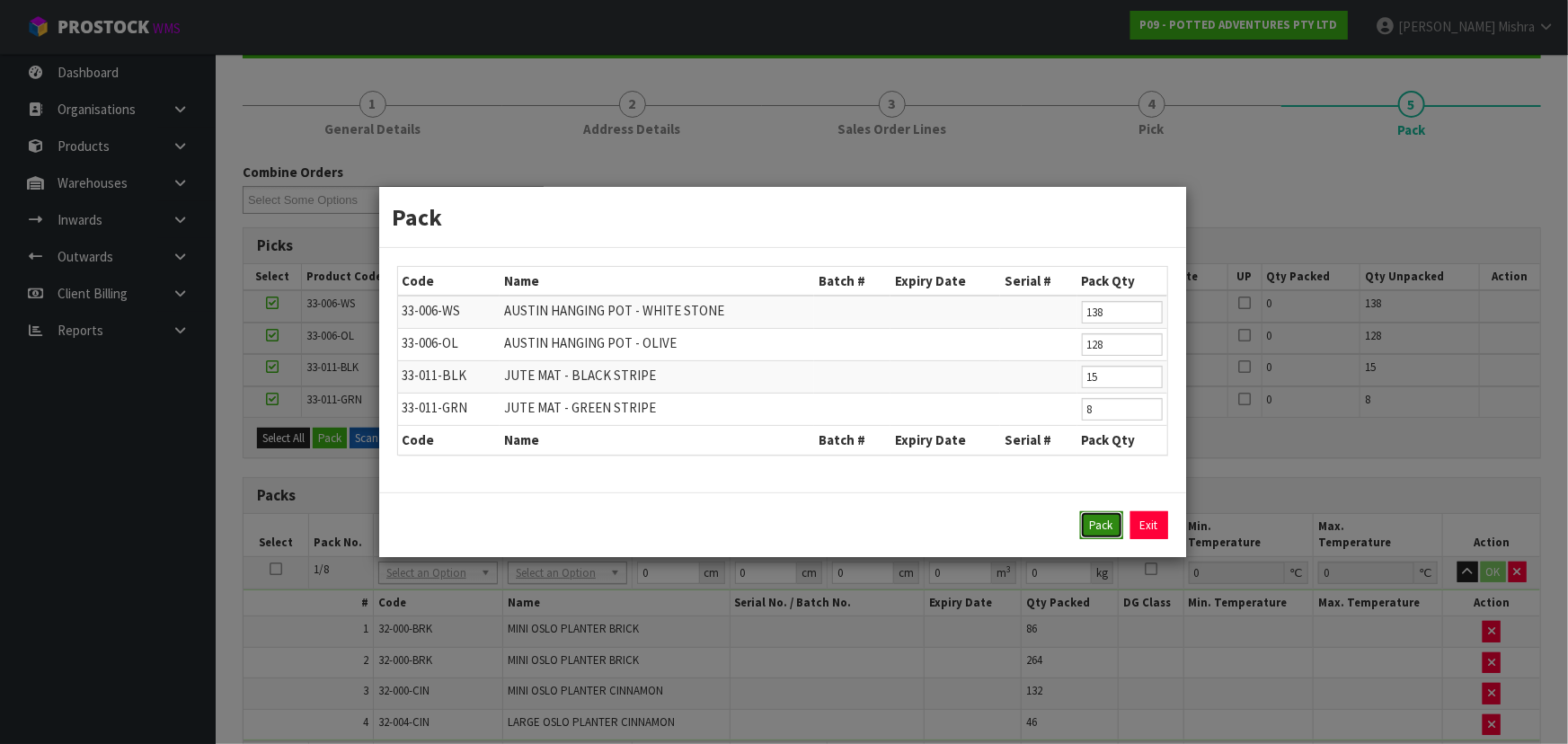
click at [1092, 526] on button "Pack" at bounding box center [1102, 526] width 43 height 29
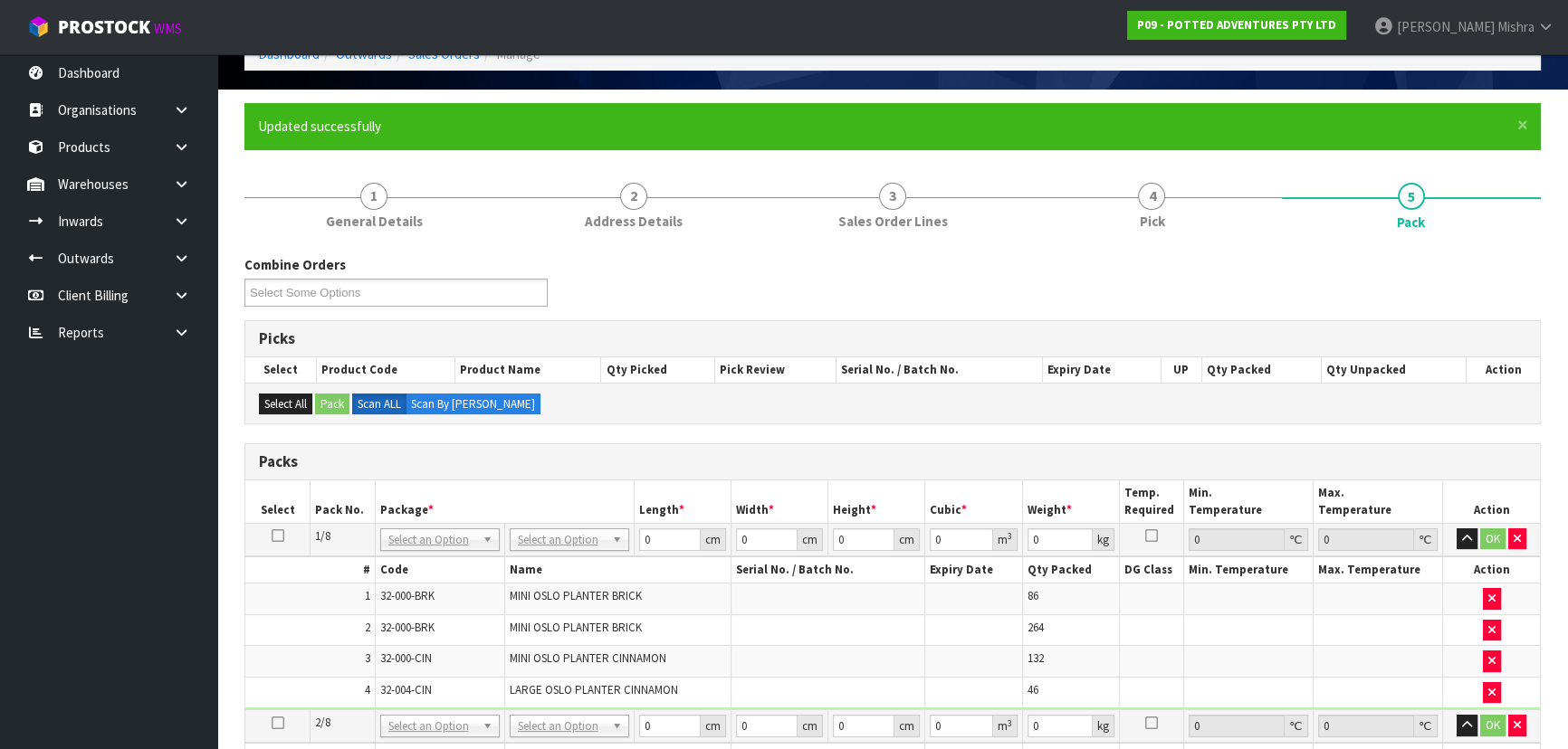
scroll to position [246, 0]
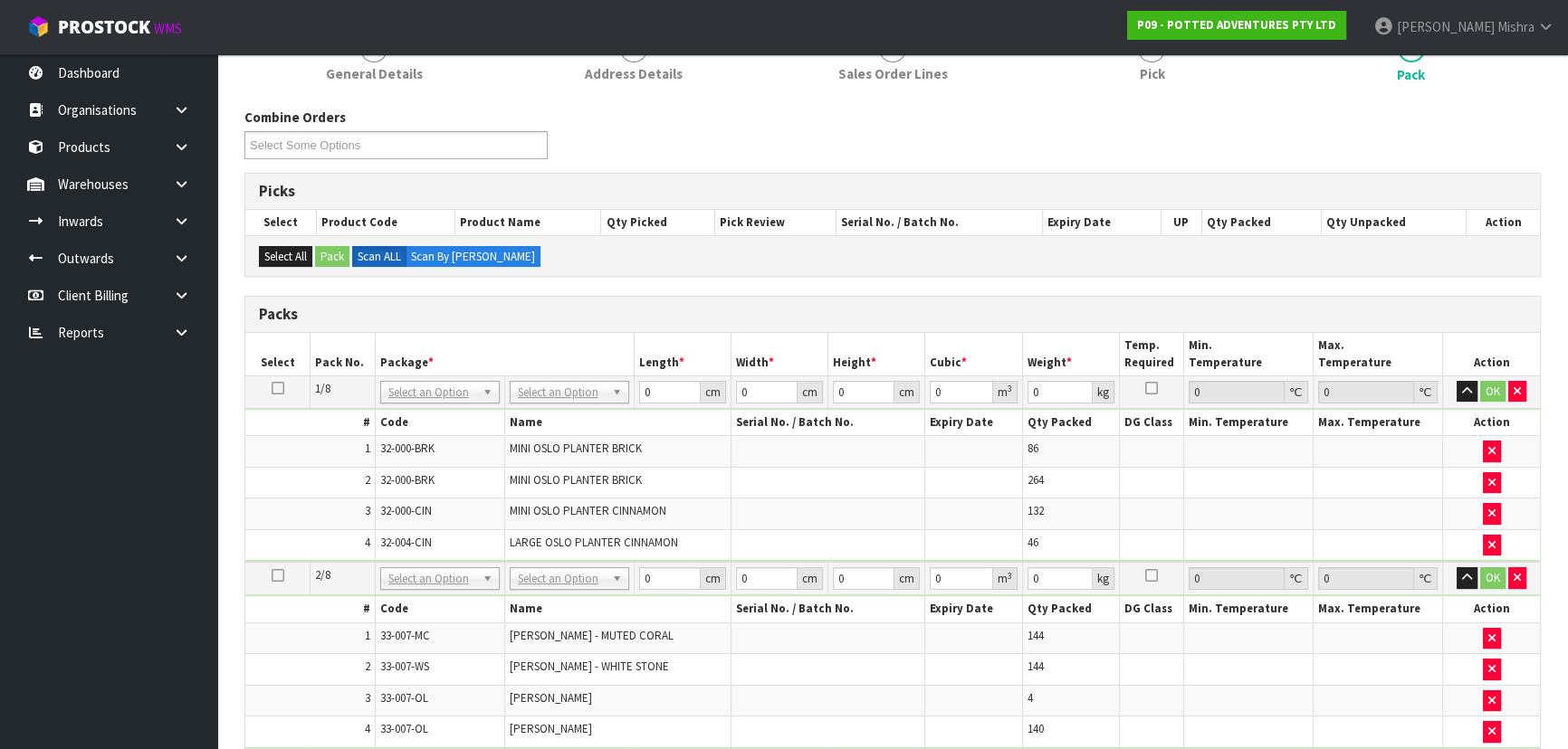
click at [281, 383] on td at bounding box center [278, 392] width 66 height 33
click at [282, 388] on icon at bounding box center [278, 388] width 13 height 1
type input "120"
type input "100"
type input "270.52"
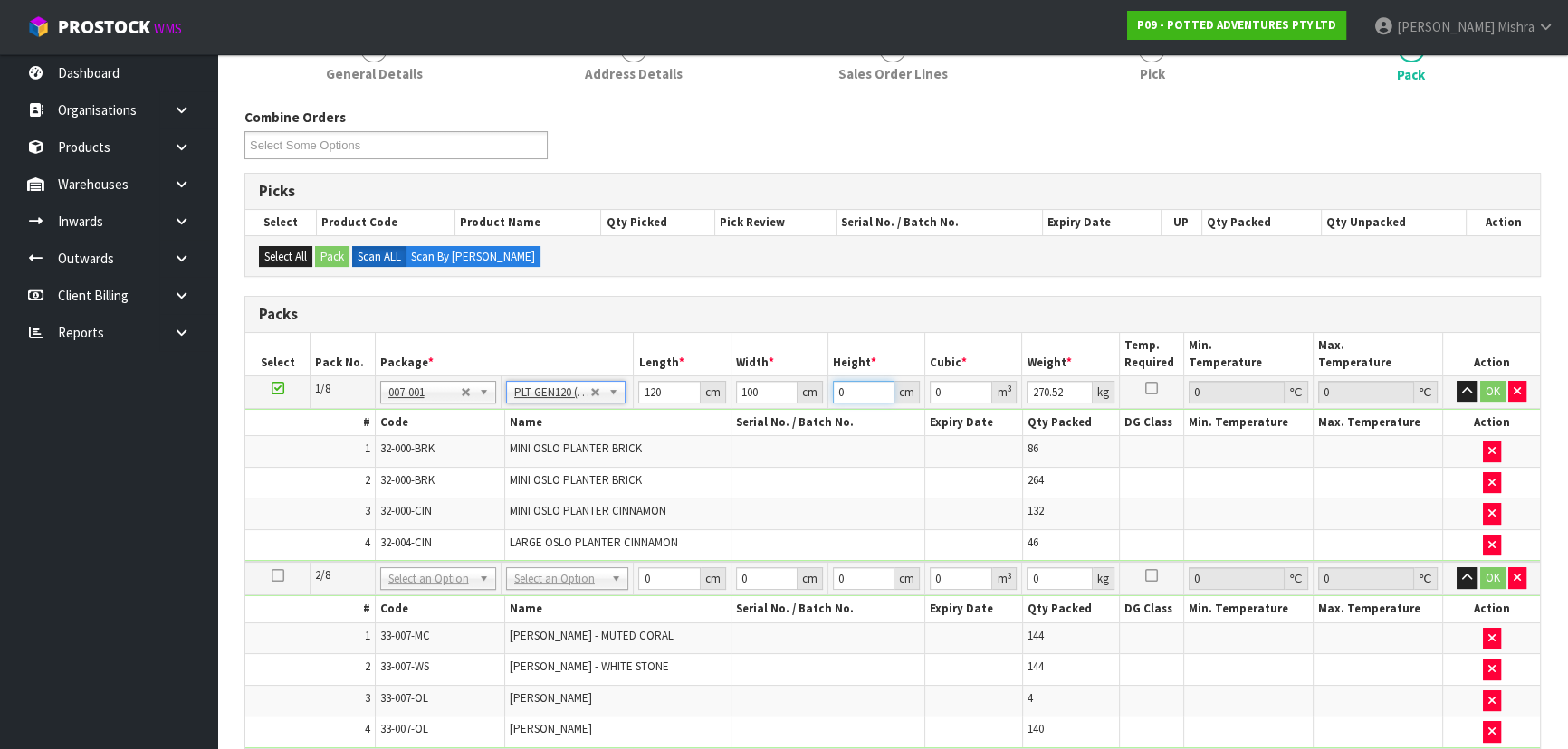
drag, startPoint x: 844, startPoint y: 387, endPoint x: 831, endPoint y: 388, distance: 13.0
click at [833, 388] on input "0" at bounding box center [864, 392] width 62 height 23
type input "2"
type input "0.024"
type input "20"
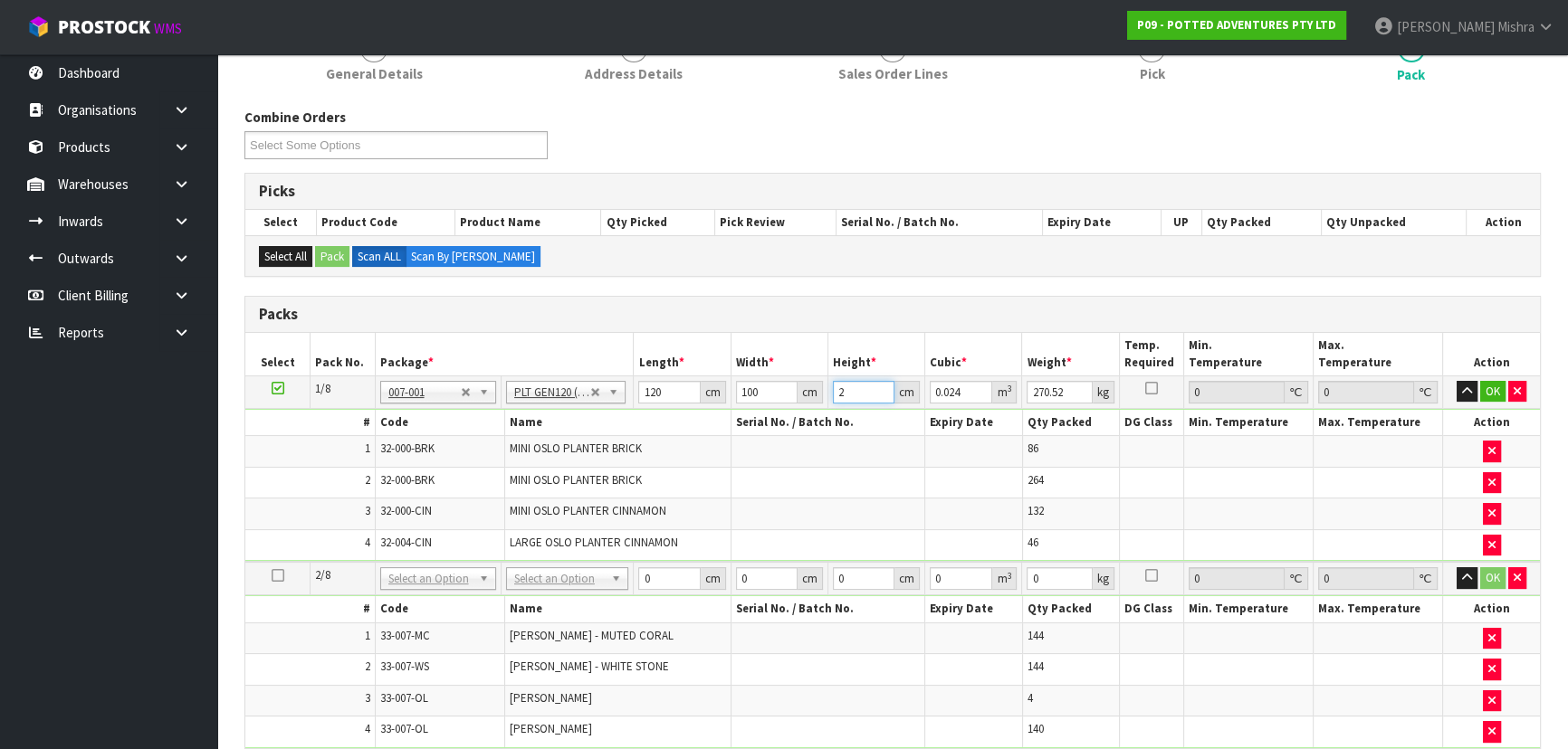
type input "0.24"
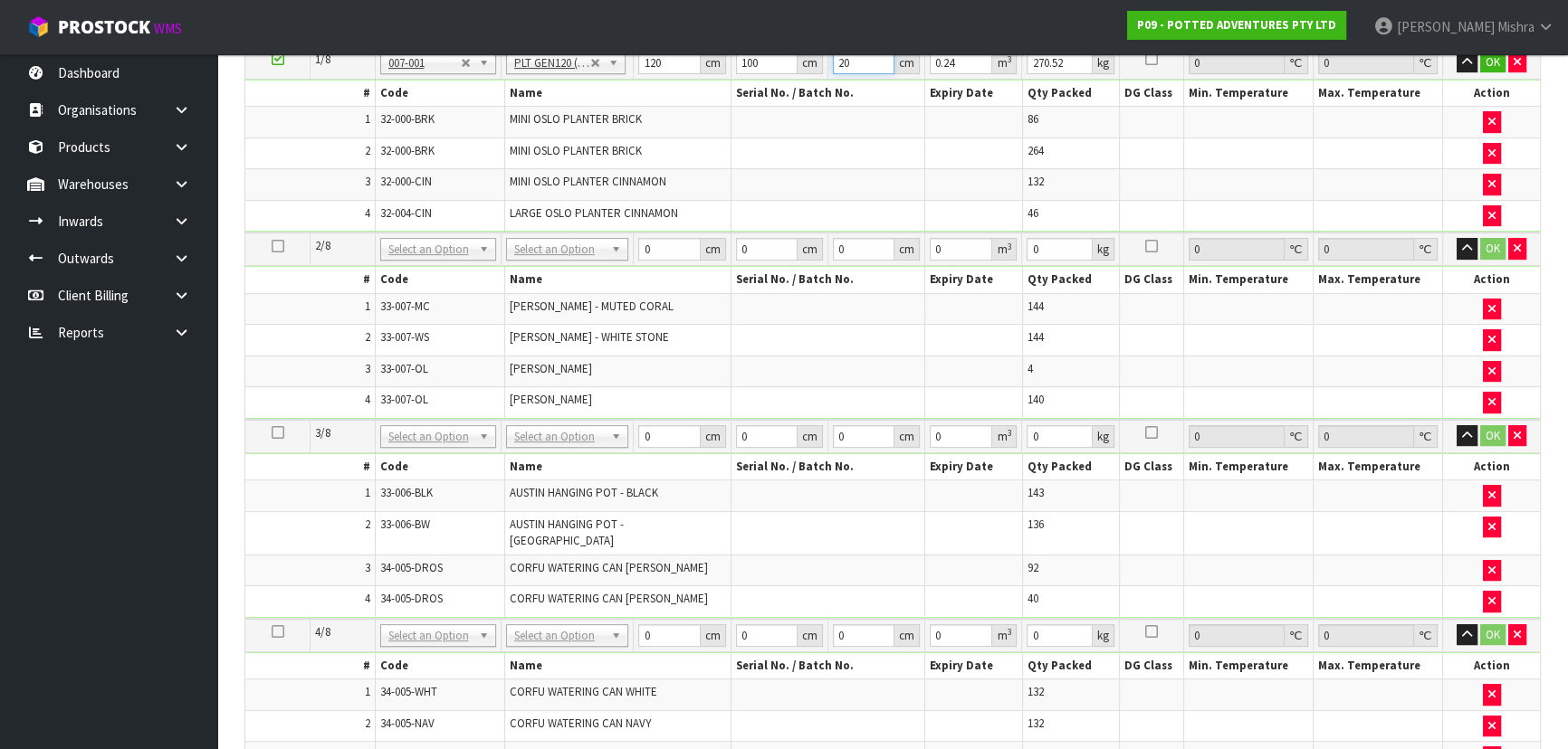
scroll to position [493, 0]
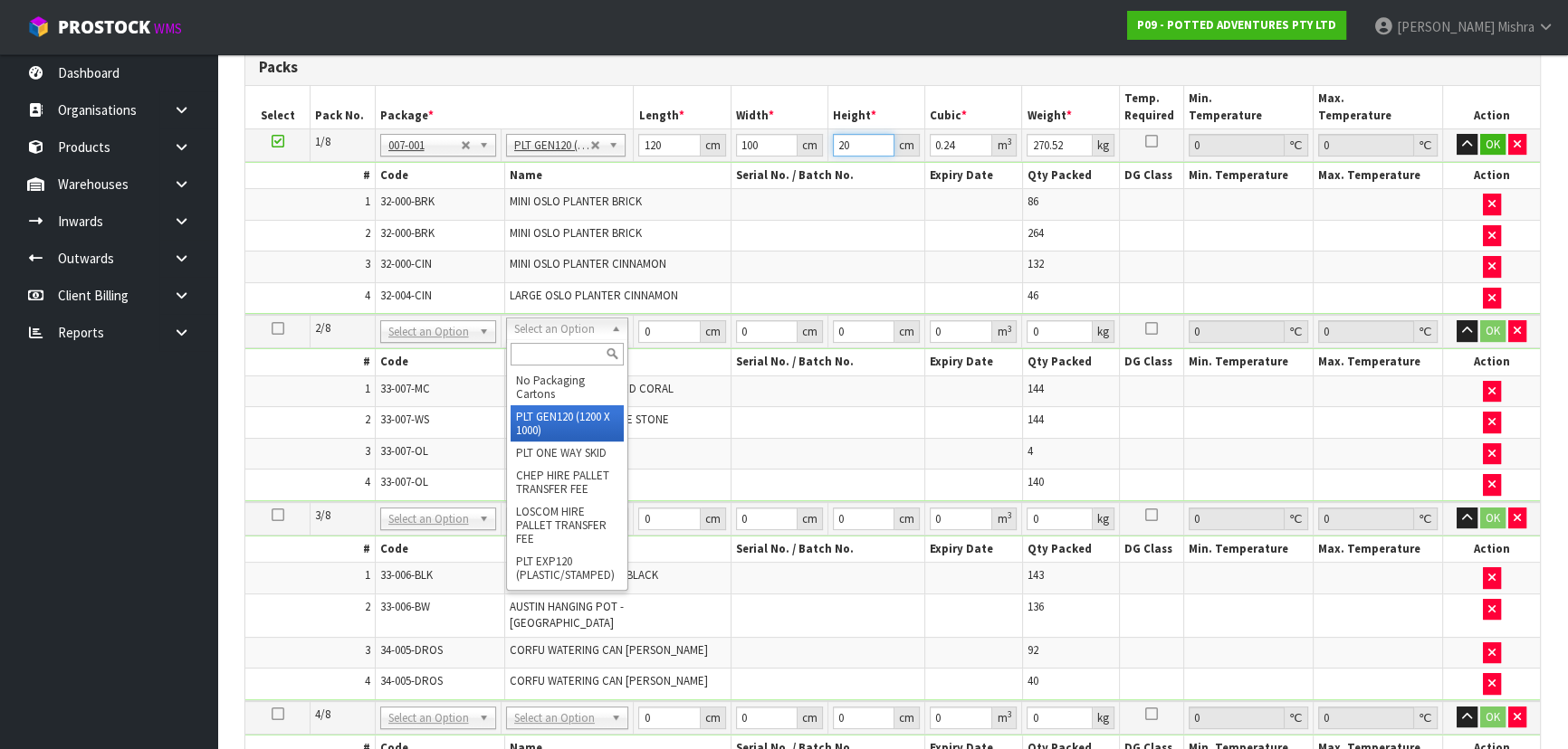
type input "20"
type input "2"
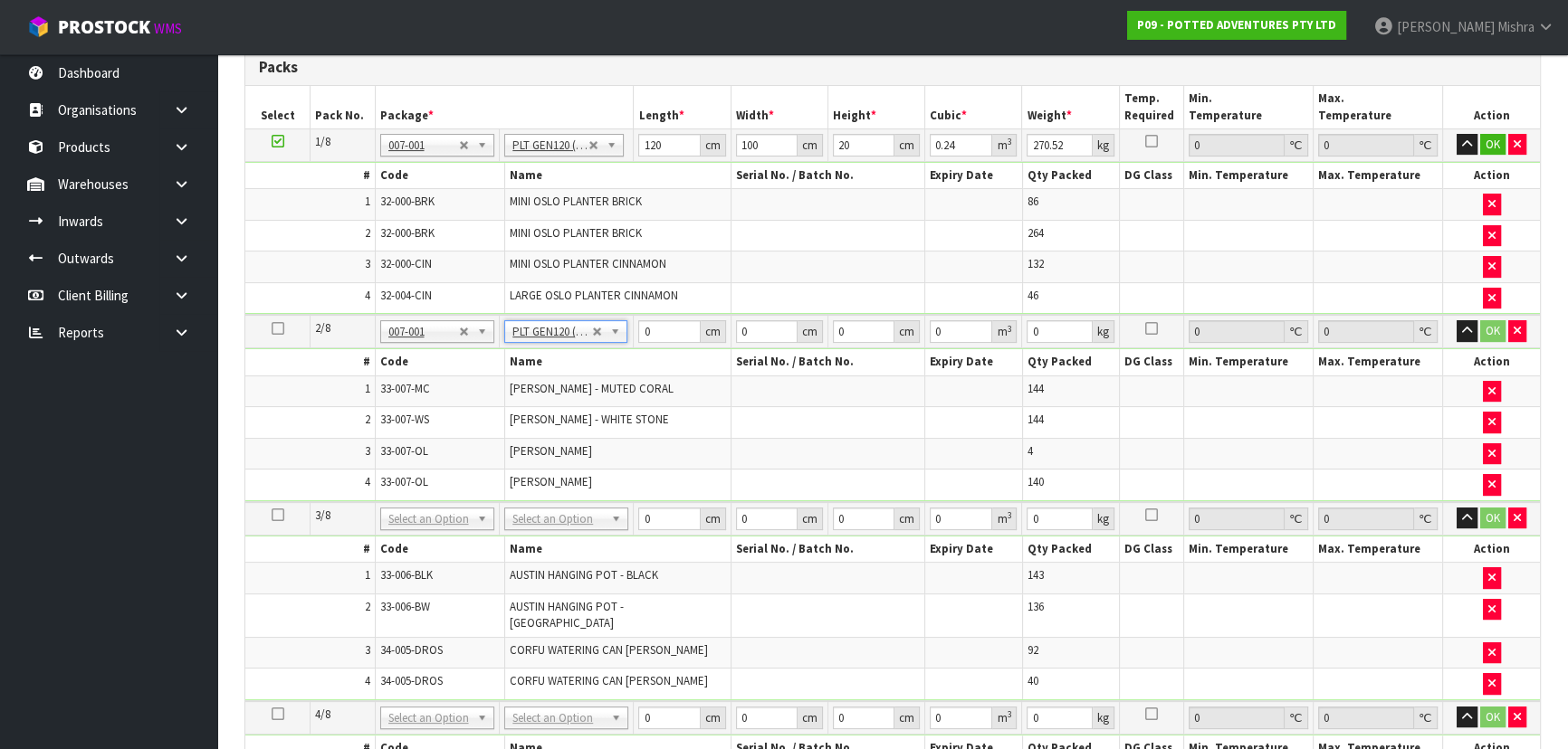
type input "120"
type input "100"
type input "523.728"
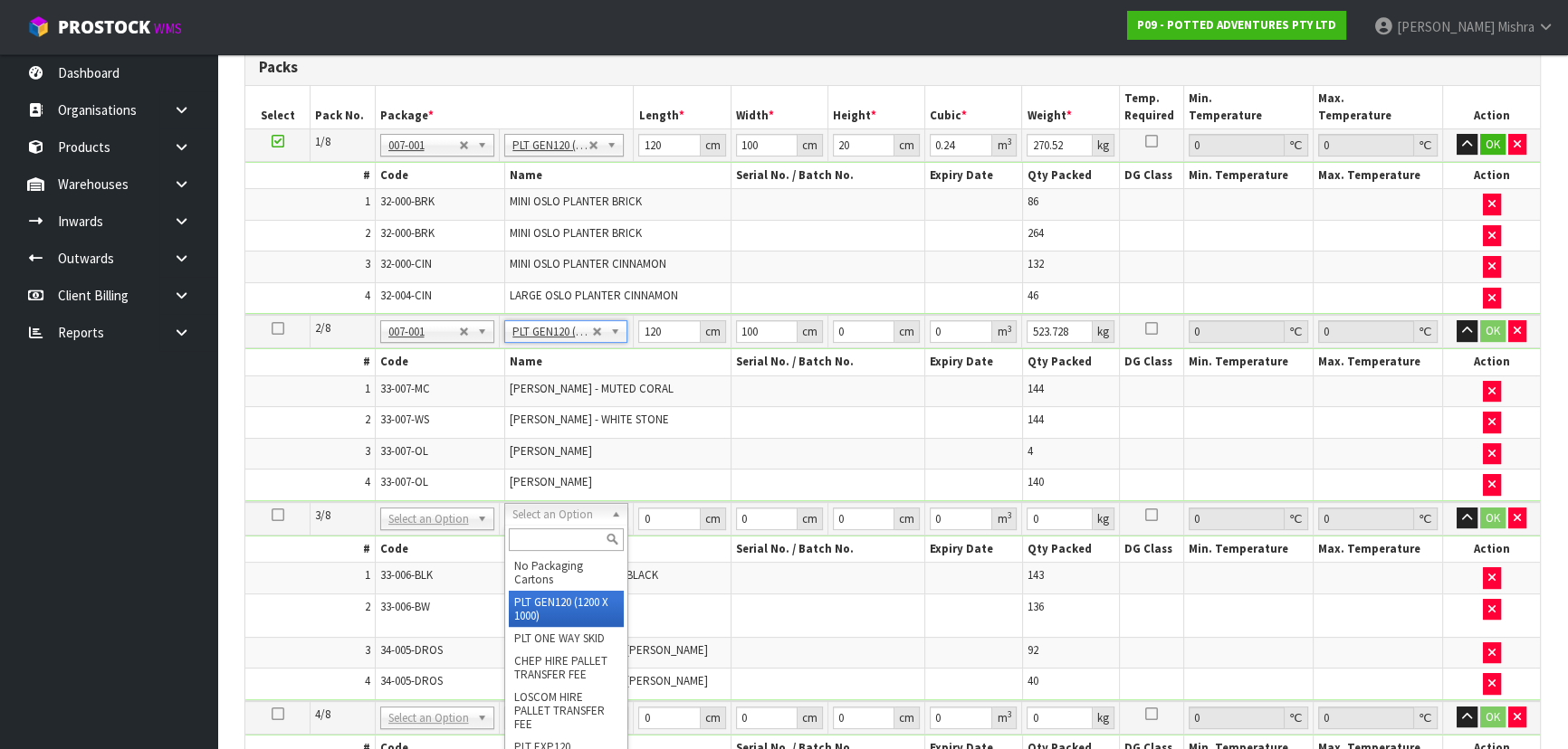
type input "3"
type input "120"
type input "100"
type input "183.93"
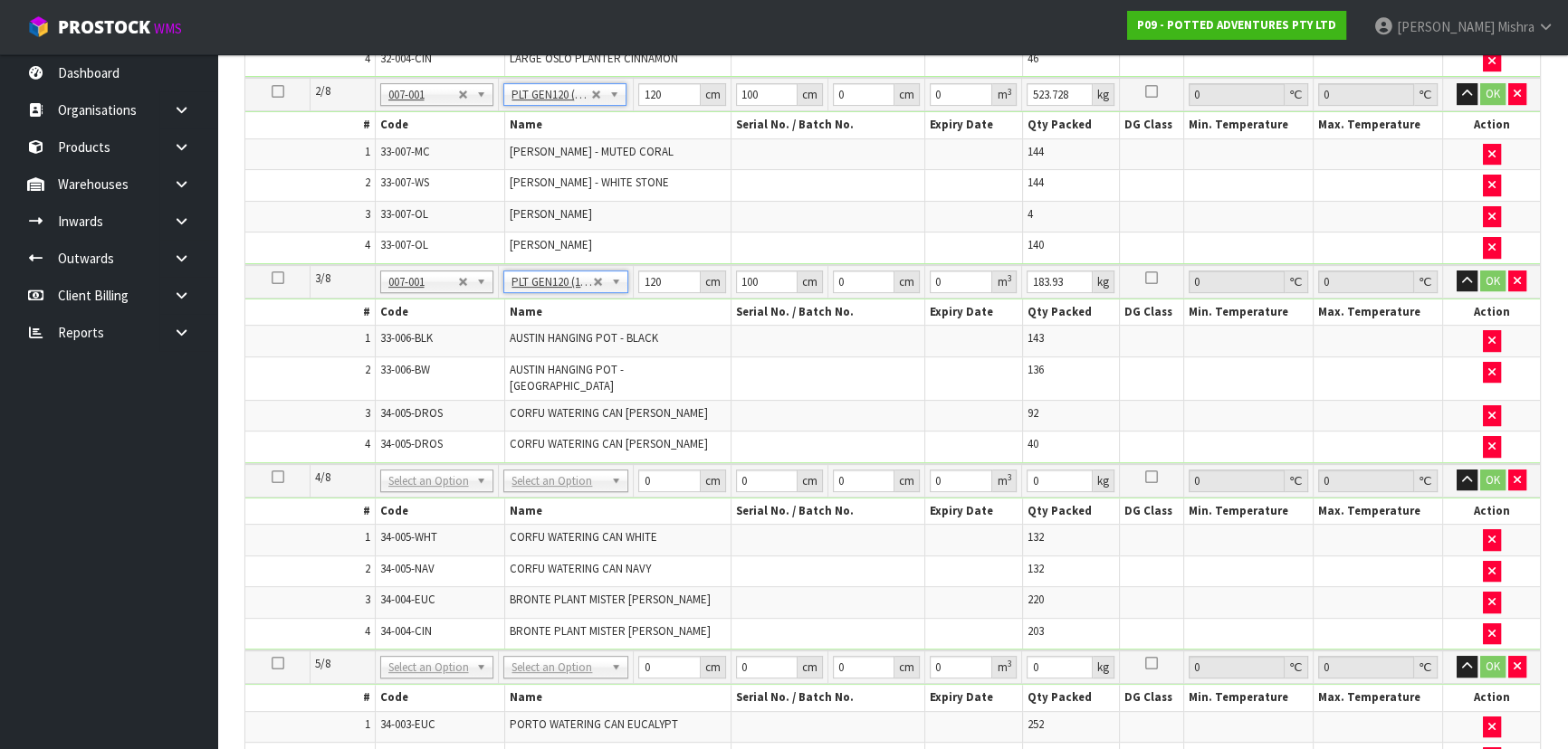
scroll to position [740, 0]
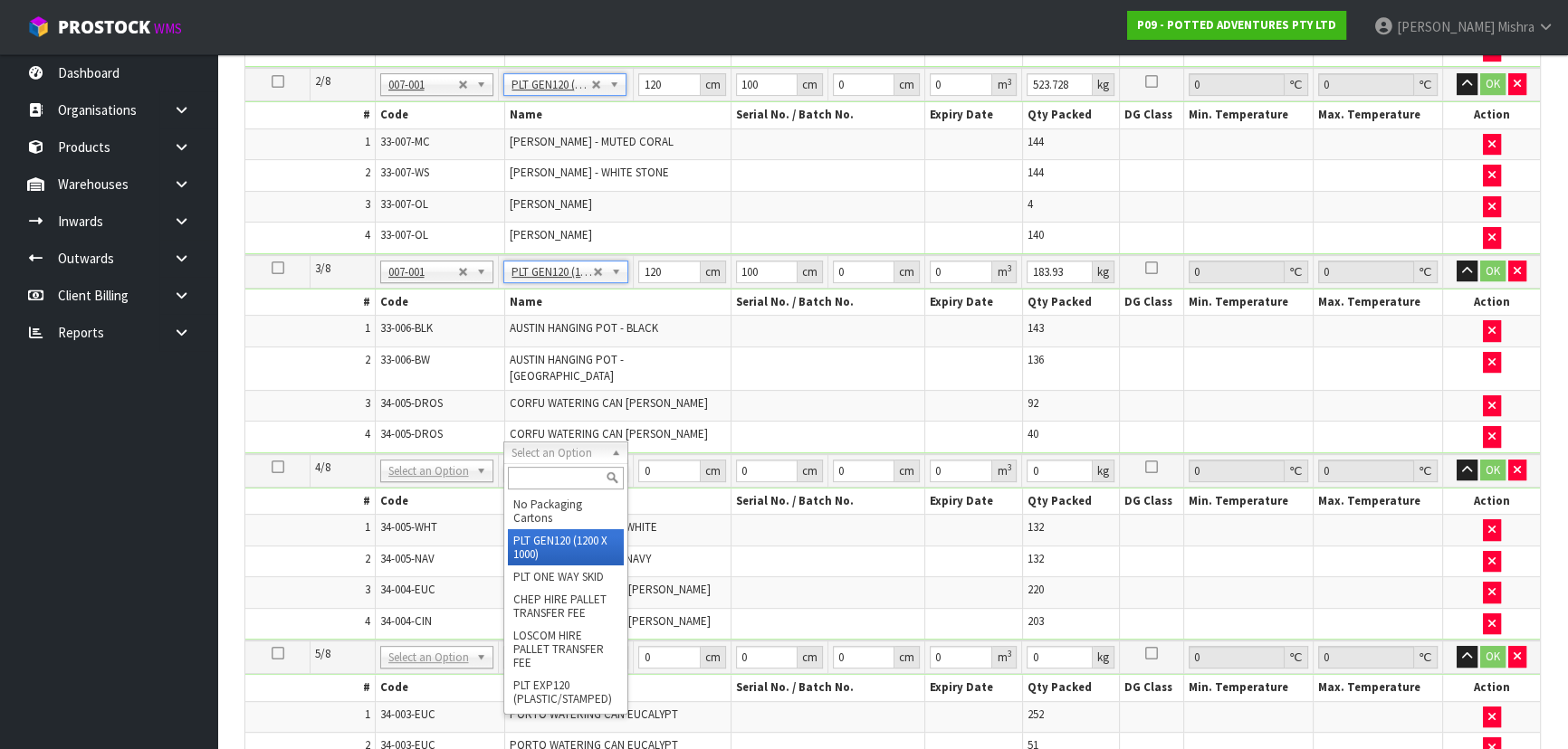
type input "4"
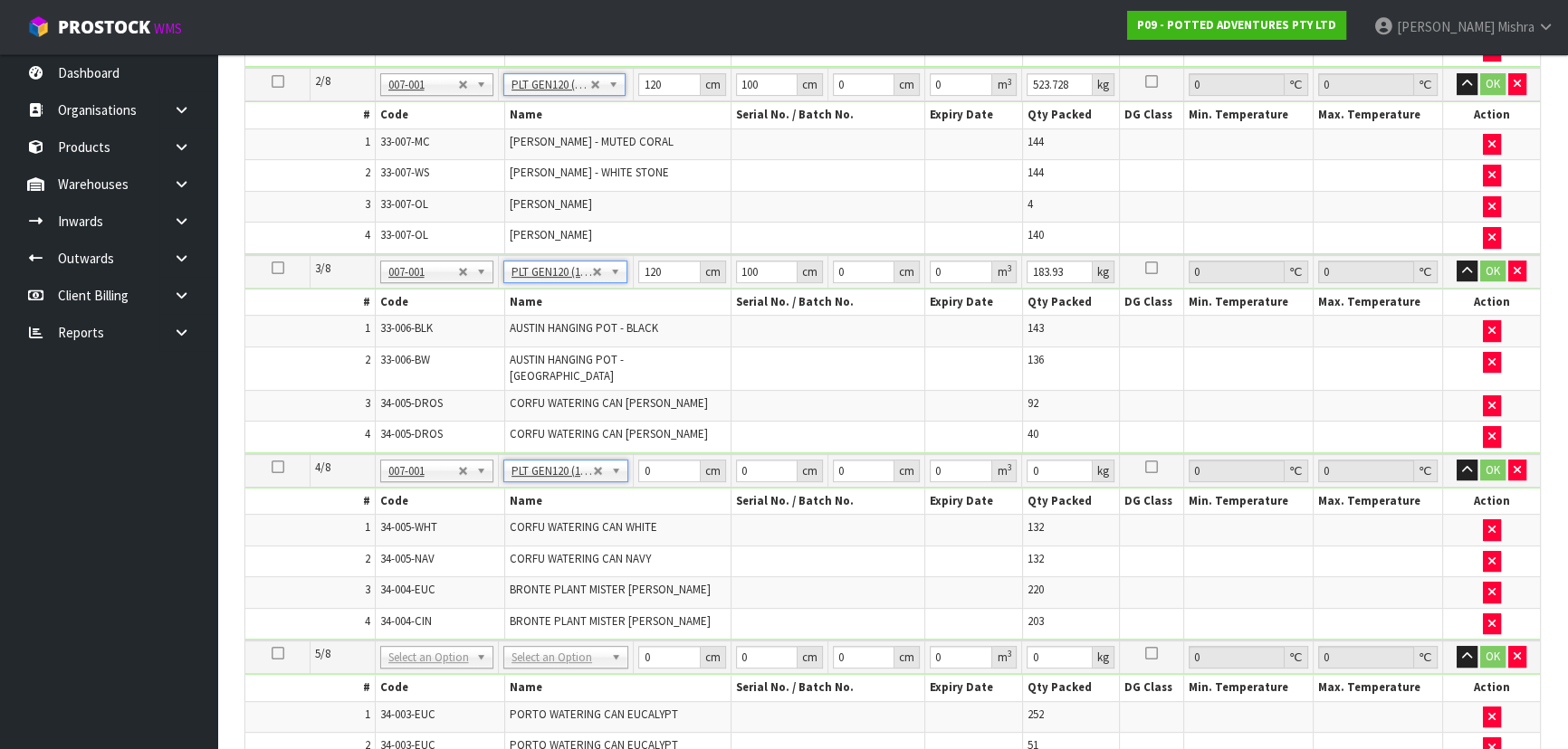
type input "120"
type input "100"
type input "190.2"
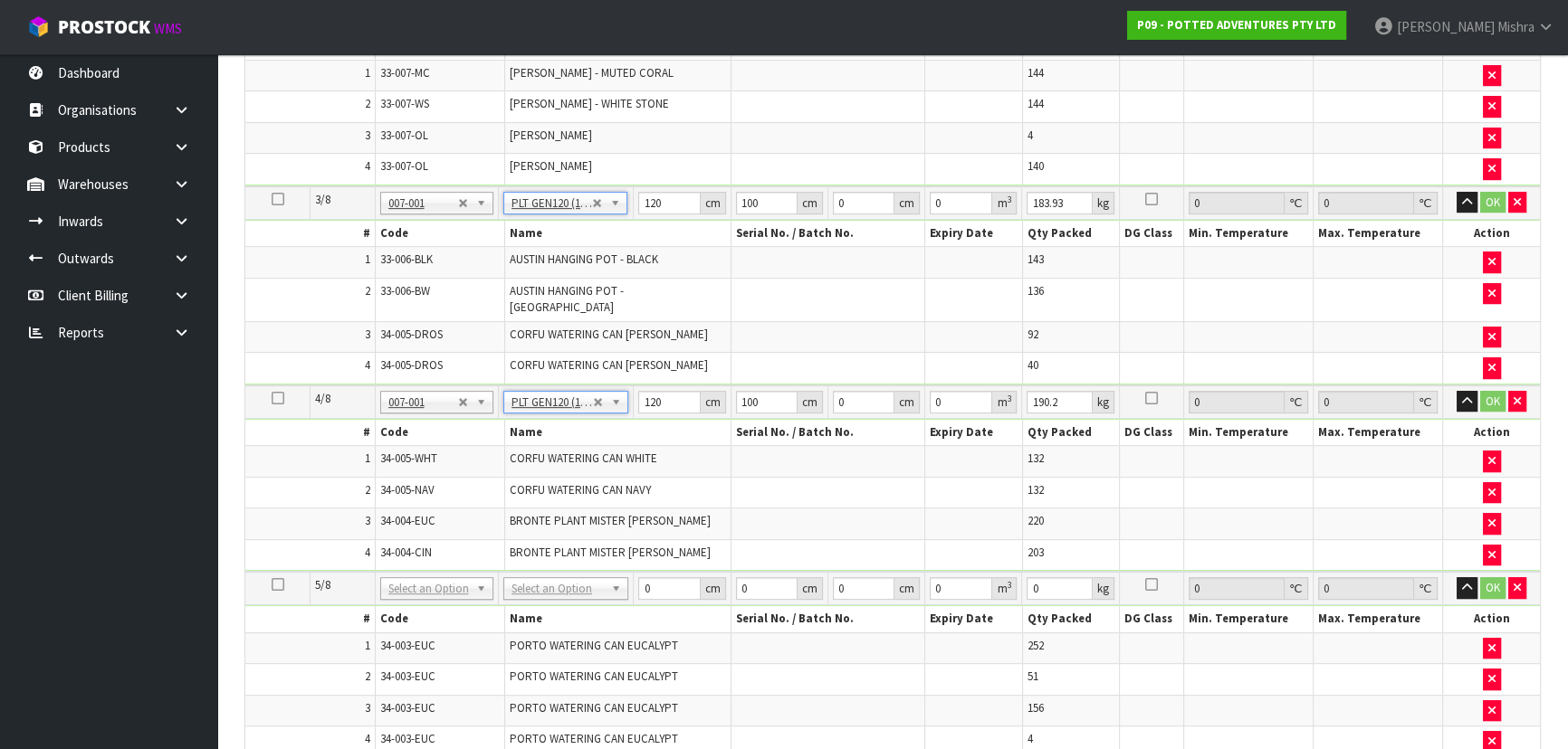
scroll to position [986, 0]
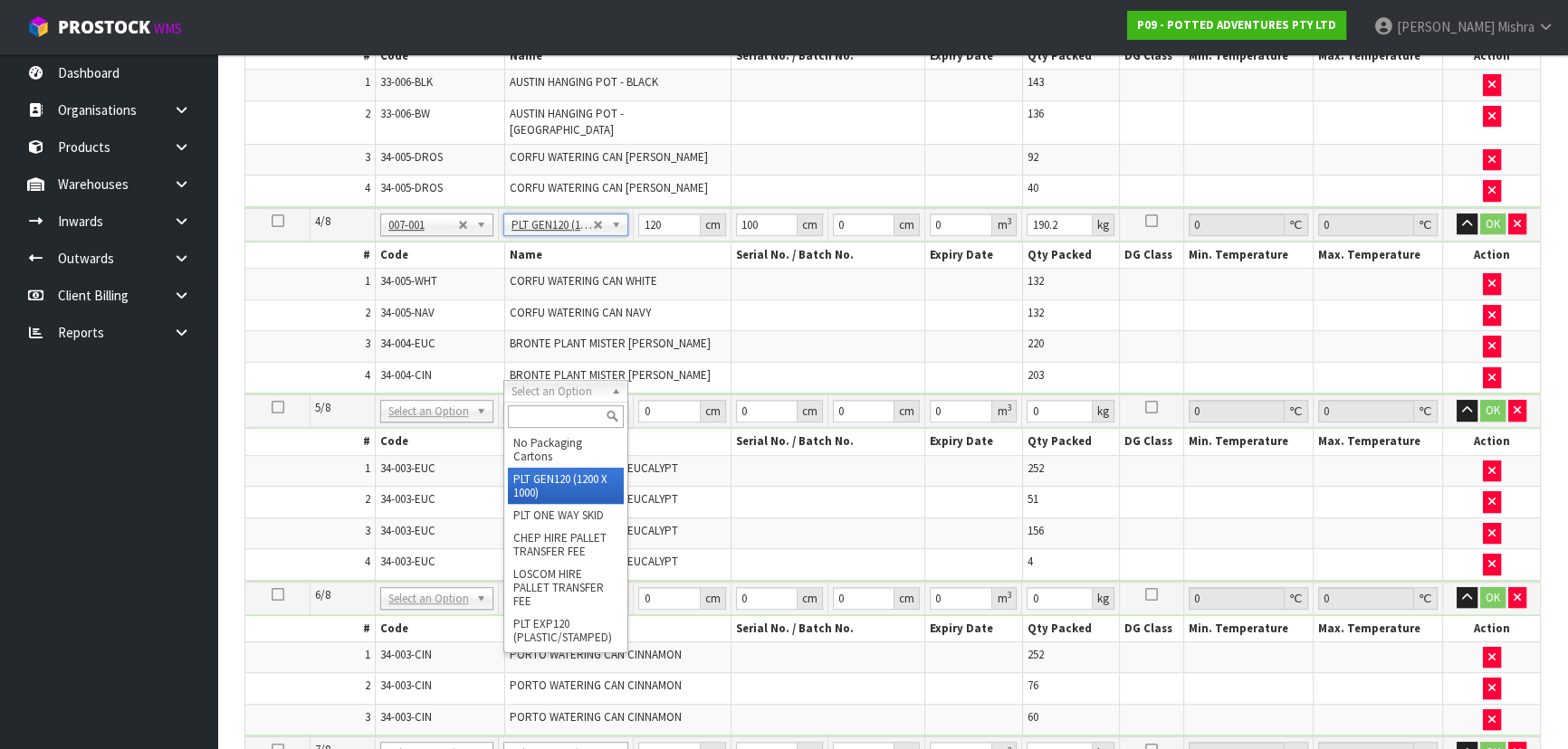
drag, startPoint x: 556, startPoint y: 477, endPoint x: 568, endPoint y: 561, distance: 84.9
type input "5"
type input "120"
type input "100"
type input "184.9"
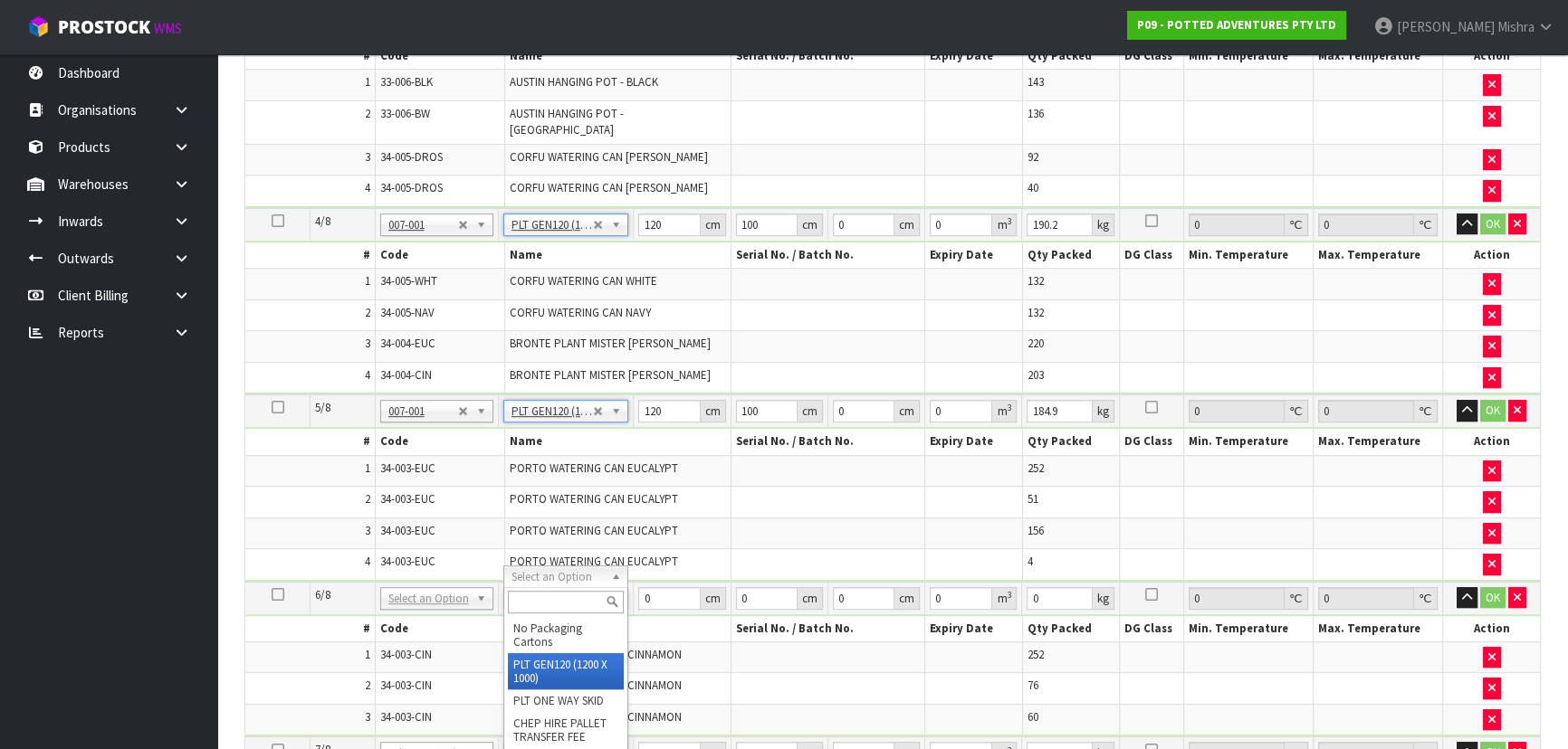
type input "6"
type input "120"
type input "100"
type input "155.2"
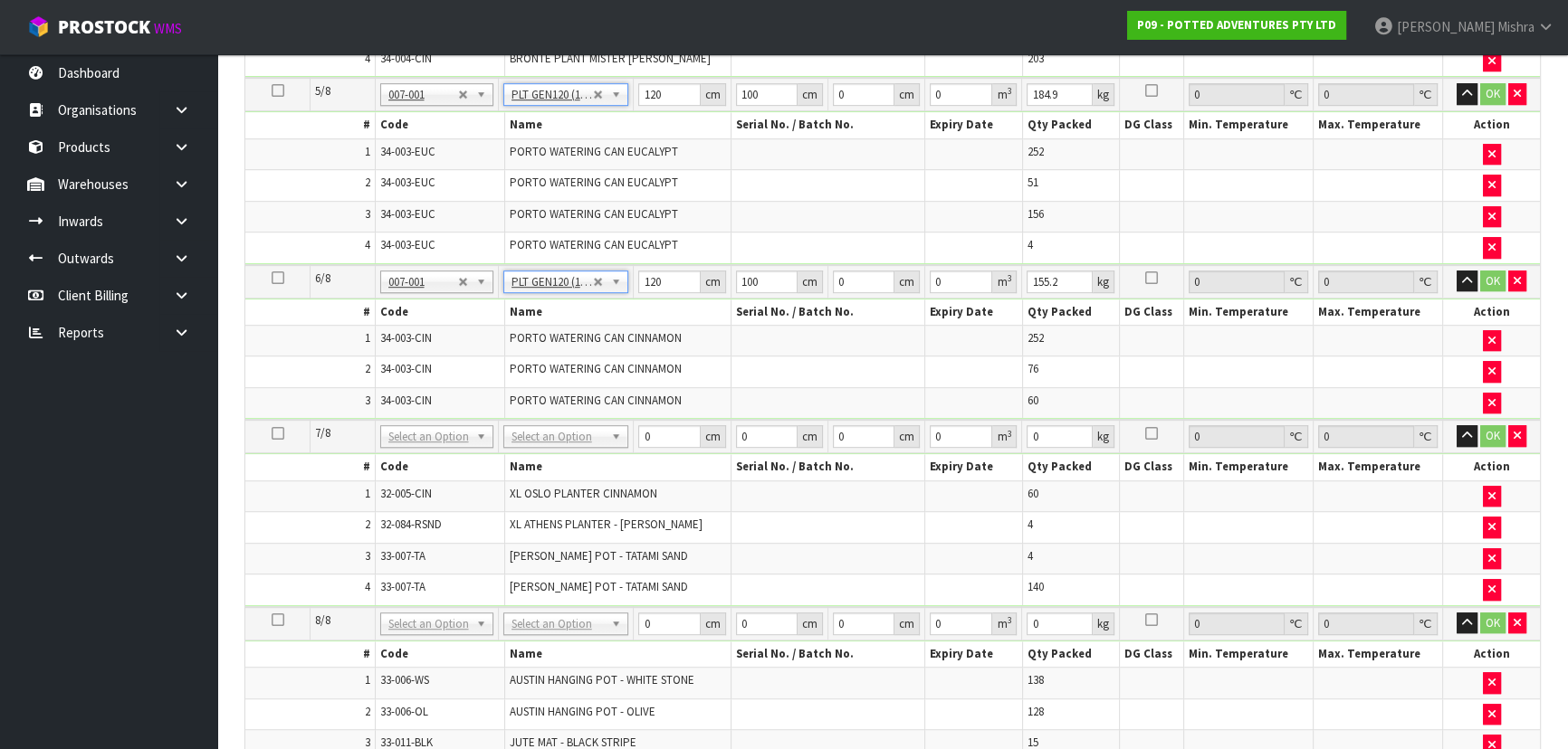
scroll to position [1316, 0]
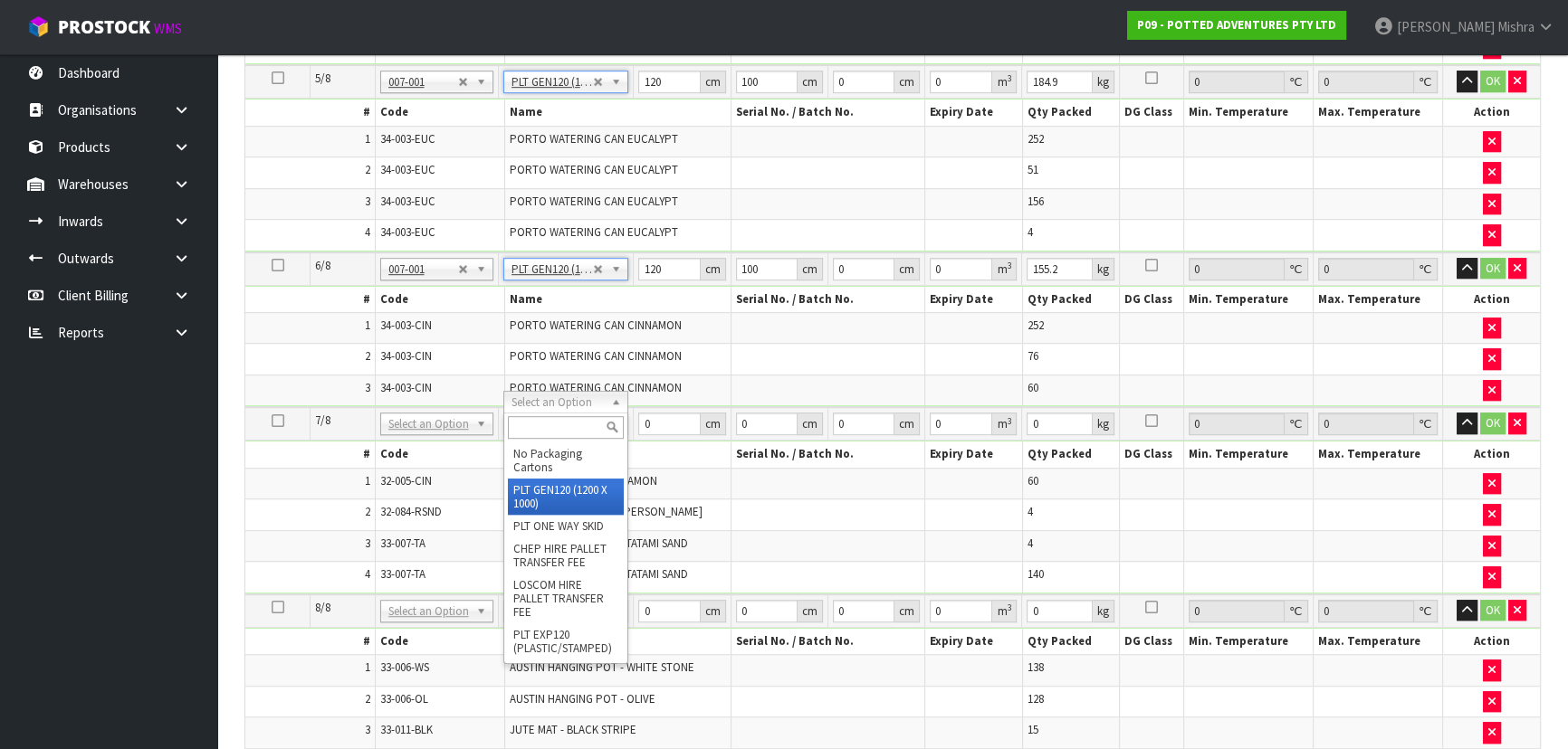
type input "7"
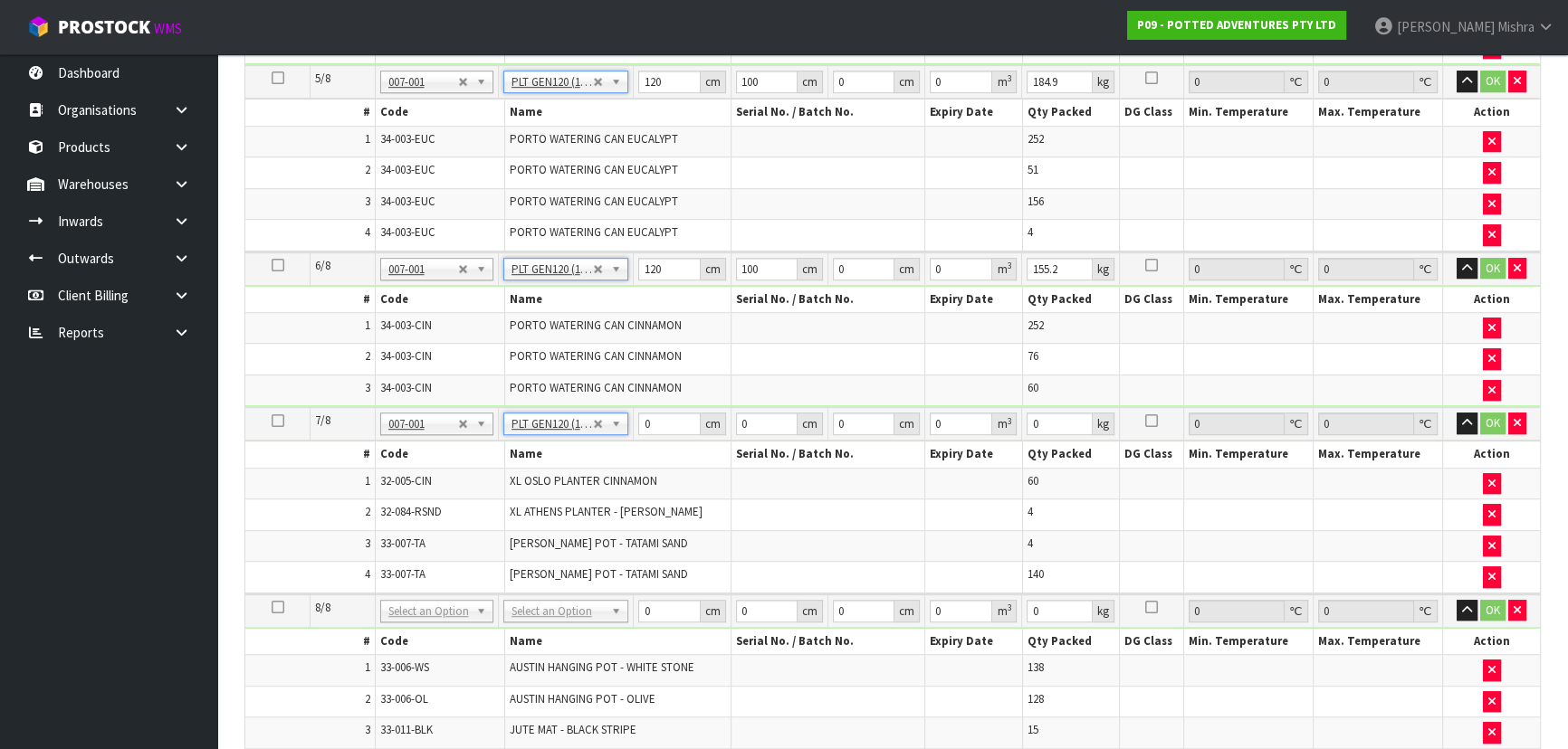
type input "120"
type input "100"
type input "439"
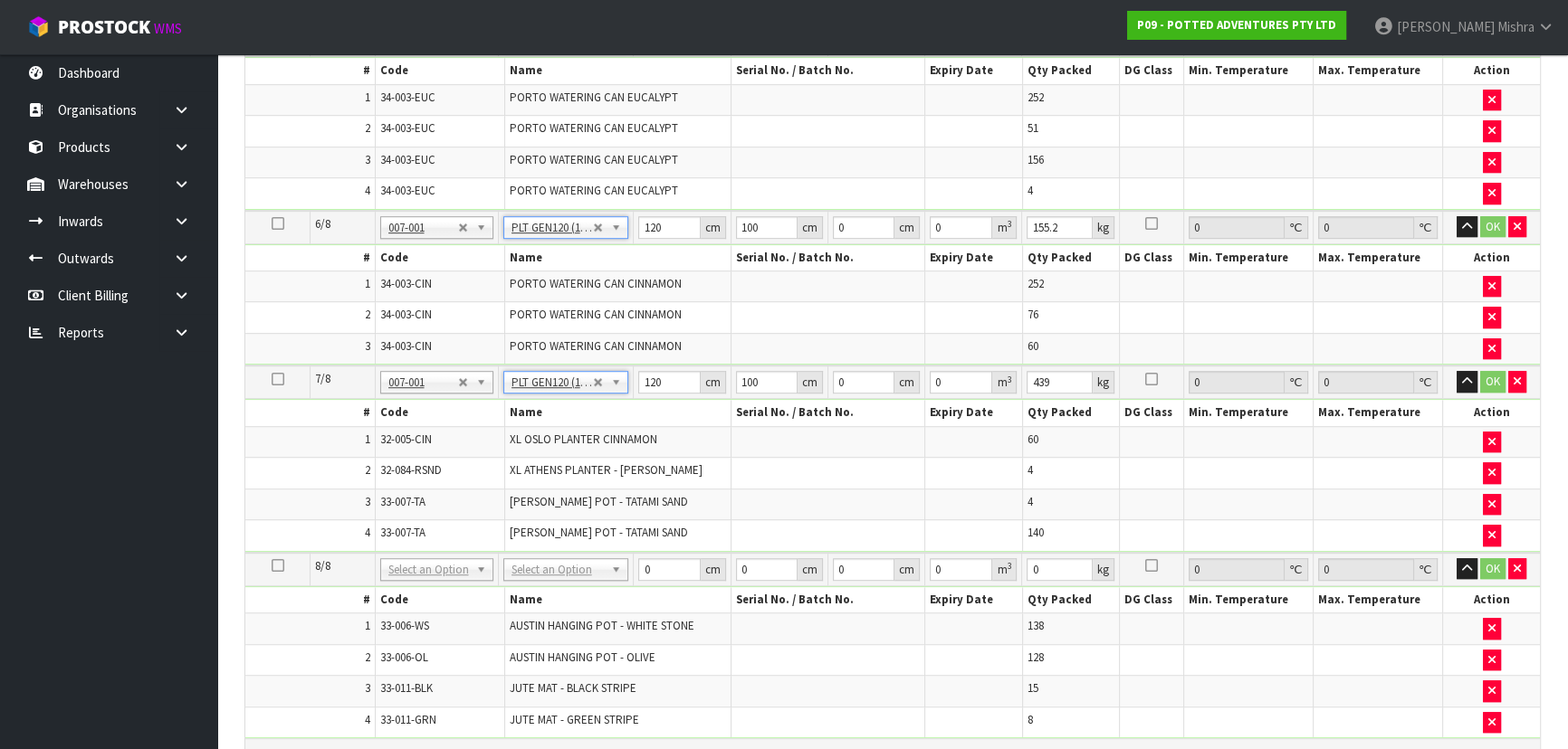
scroll to position [1398, 0]
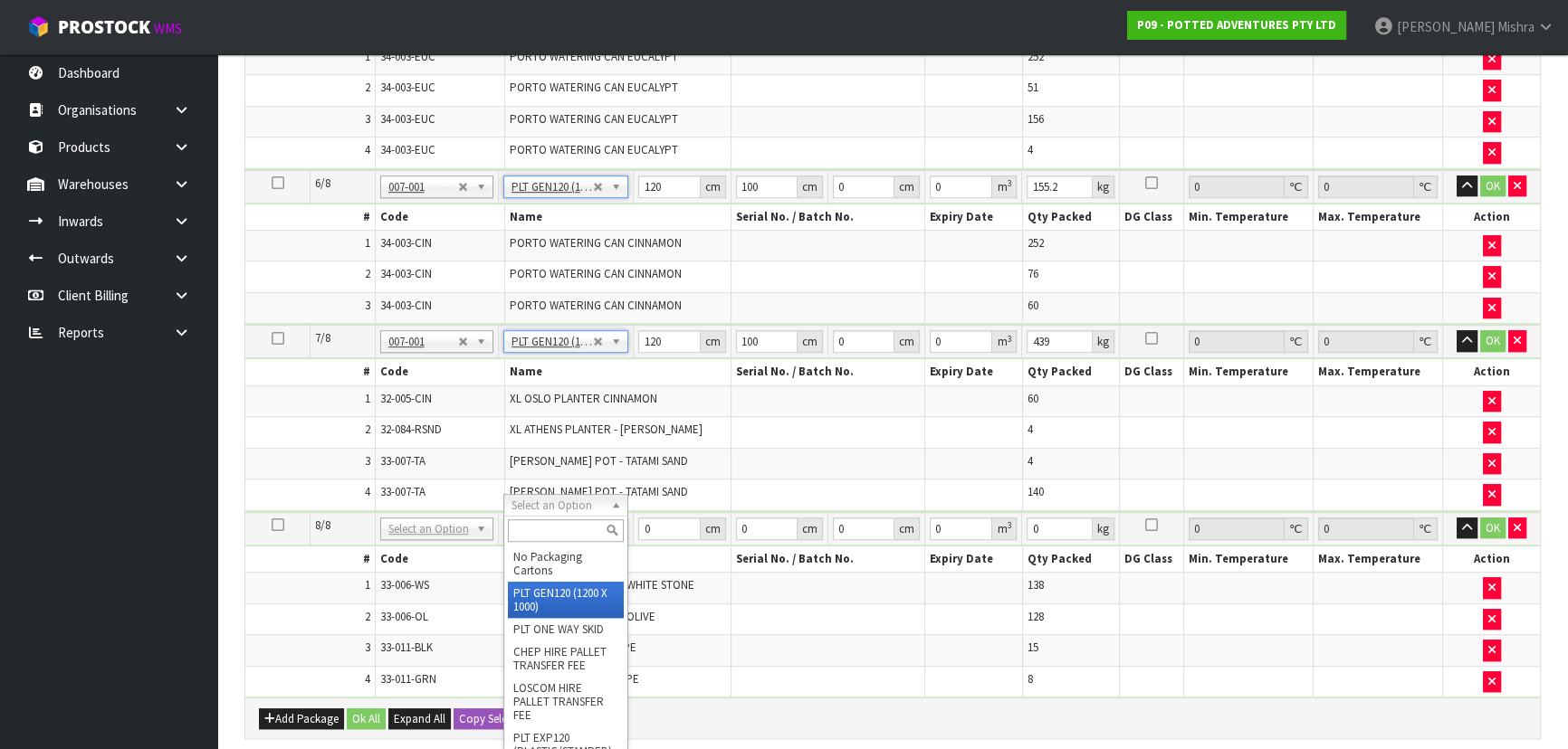
type input "8"
type input "120"
type input "100"
type input "169.36"
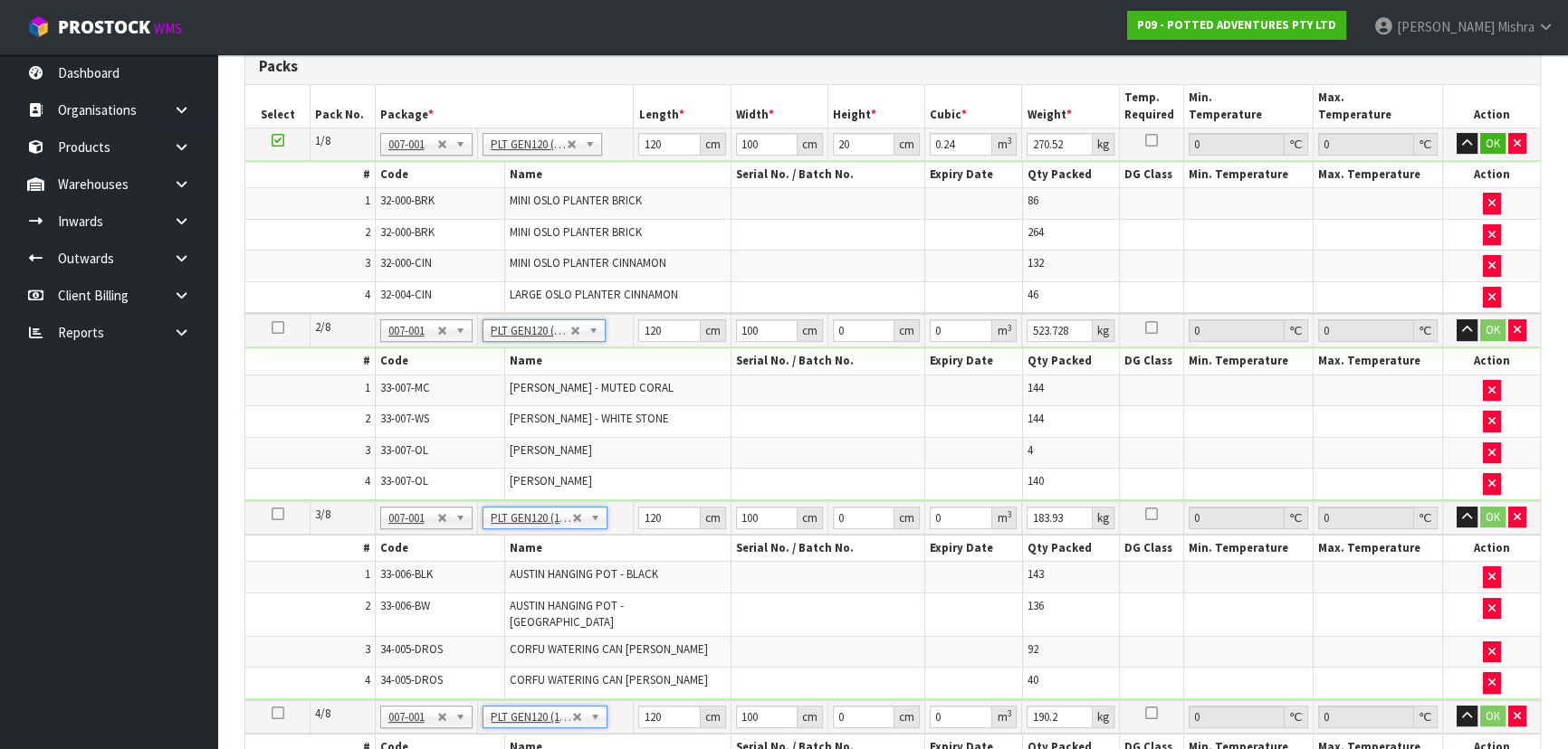
scroll to position [493, 0]
drag, startPoint x: 858, startPoint y: 329, endPoint x: 830, endPoint y: 282, distance: 54.7
click at [831, 326] on td "0 cm" at bounding box center [876, 332] width 97 height 34
click at [856, 149] on input "20" at bounding box center [864, 145] width 62 height 23
type input "200"
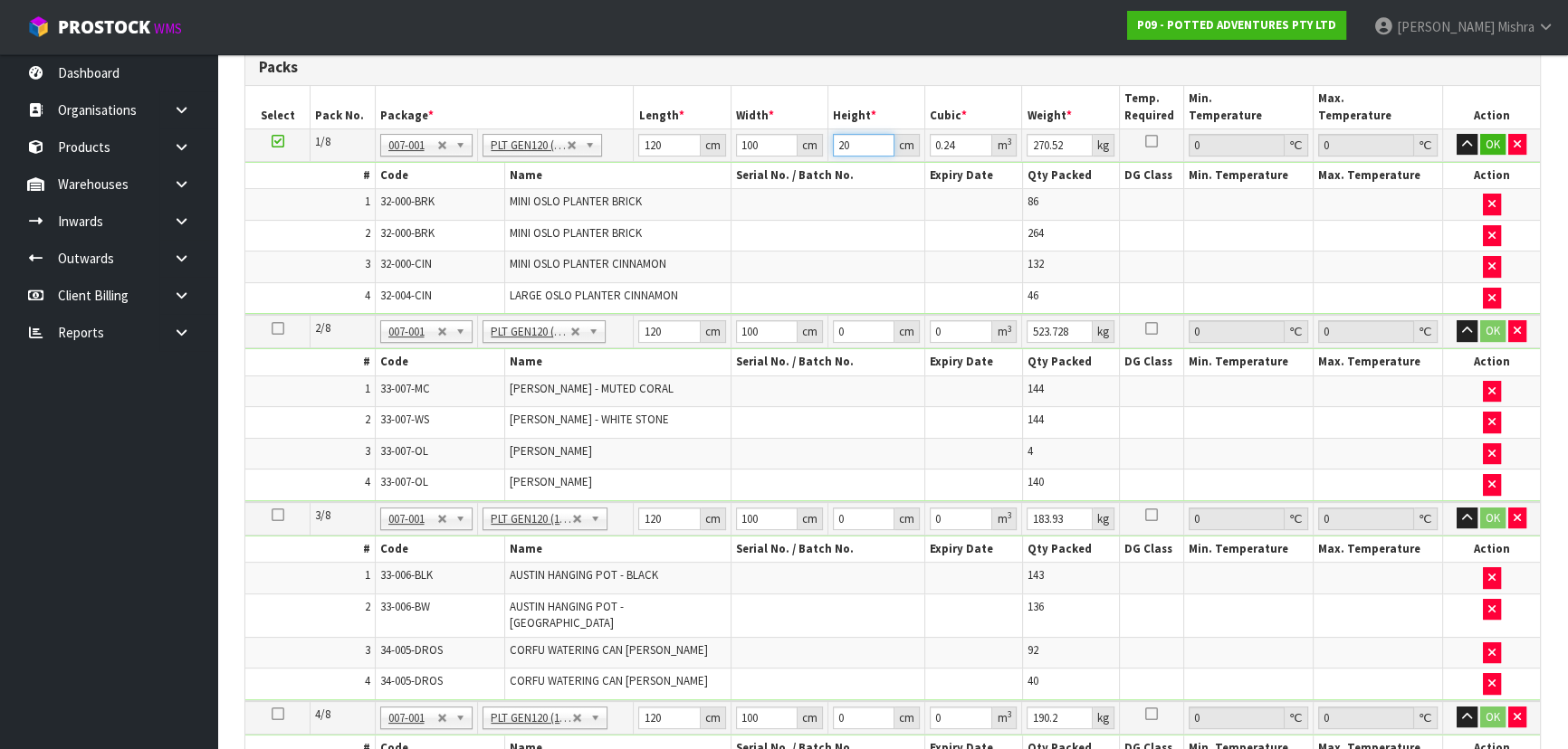
type input "2.4"
type input "200"
drag, startPoint x: 850, startPoint y: 326, endPoint x: 813, endPoint y: 330, distance: 37.2
click at [813, 330] on tr "2/8 NONE 007-001 007-002 007-004 007-009 007-013 007-014 007-015 007-017 007-01…" at bounding box center [892, 332] width 1295 height 34
type input "2"
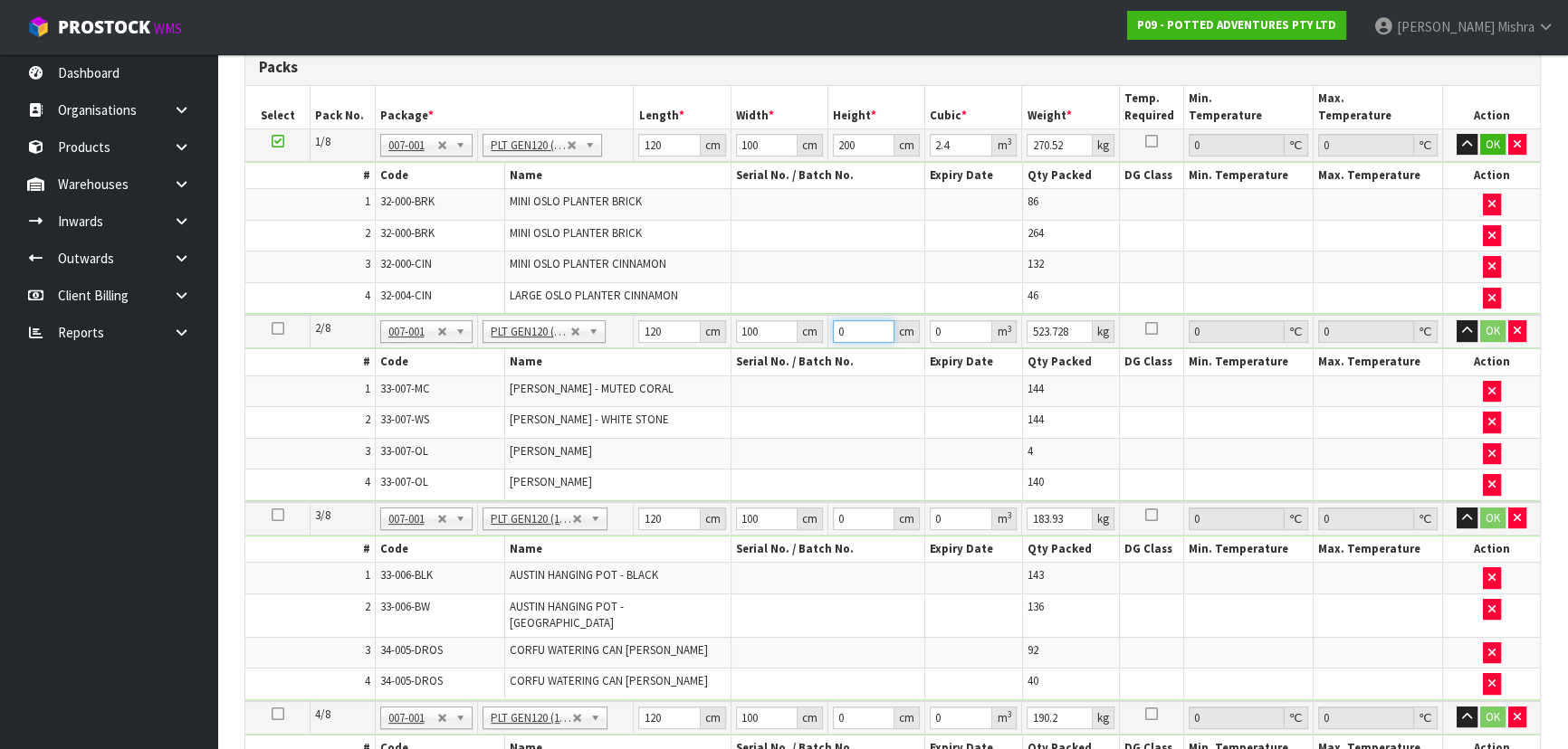
type input "0.024"
type input "20"
type input "0.24"
type input "200"
type input "2.4"
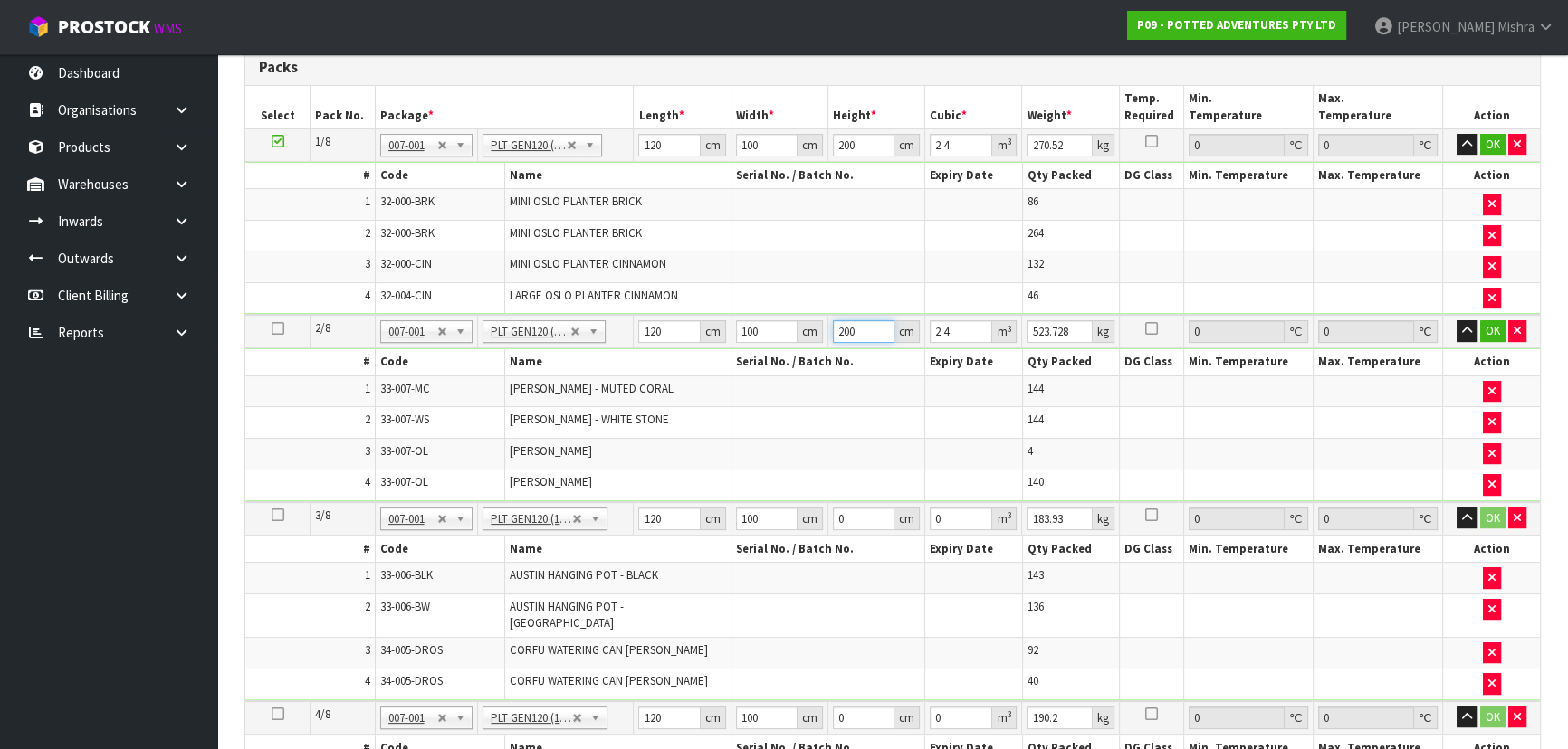
type input "200"
drag, startPoint x: 851, startPoint y: 511, endPoint x: 804, endPoint y: 517, distance: 47.4
click at [804, 517] on tr "3/8 NONE 007-001 007-002 007-004 007-009 007-013 007-014 007-015 007-017 007-01…" at bounding box center [892, 518] width 1295 height 34
drag, startPoint x: 848, startPoint y: 510, endPoint x: 807, endPoint y: 514, distance: 41.2
click at [807, 514] on tr "3/8 NONE 007-001 007-002 007-004 007-009 007-013 007-014 007-015 007-017 007-01…" at bounding box center [892, 518] width 1295 height 34
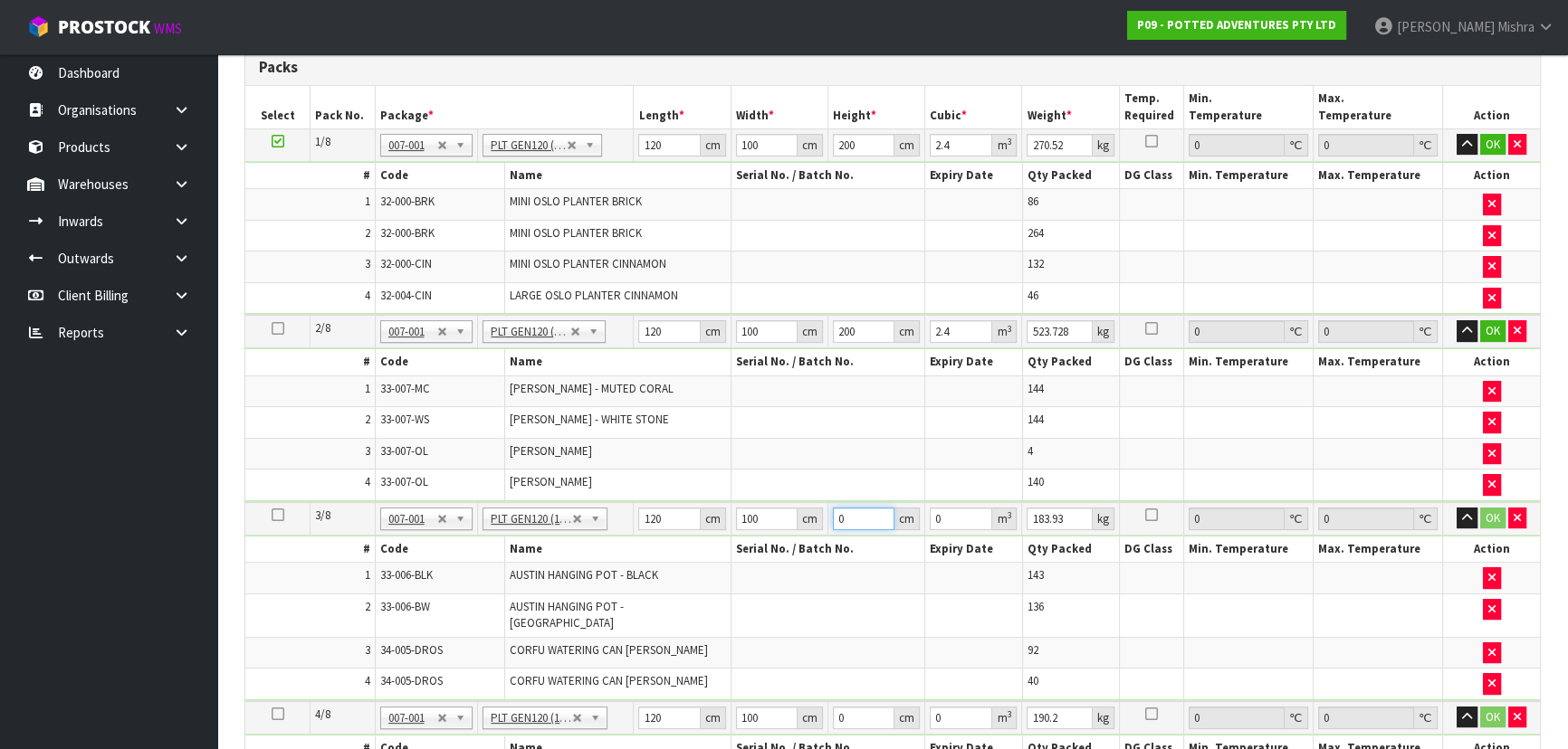
type input "2"
type input "0.024"
type input "20"
type input "0.24"
type input "200"
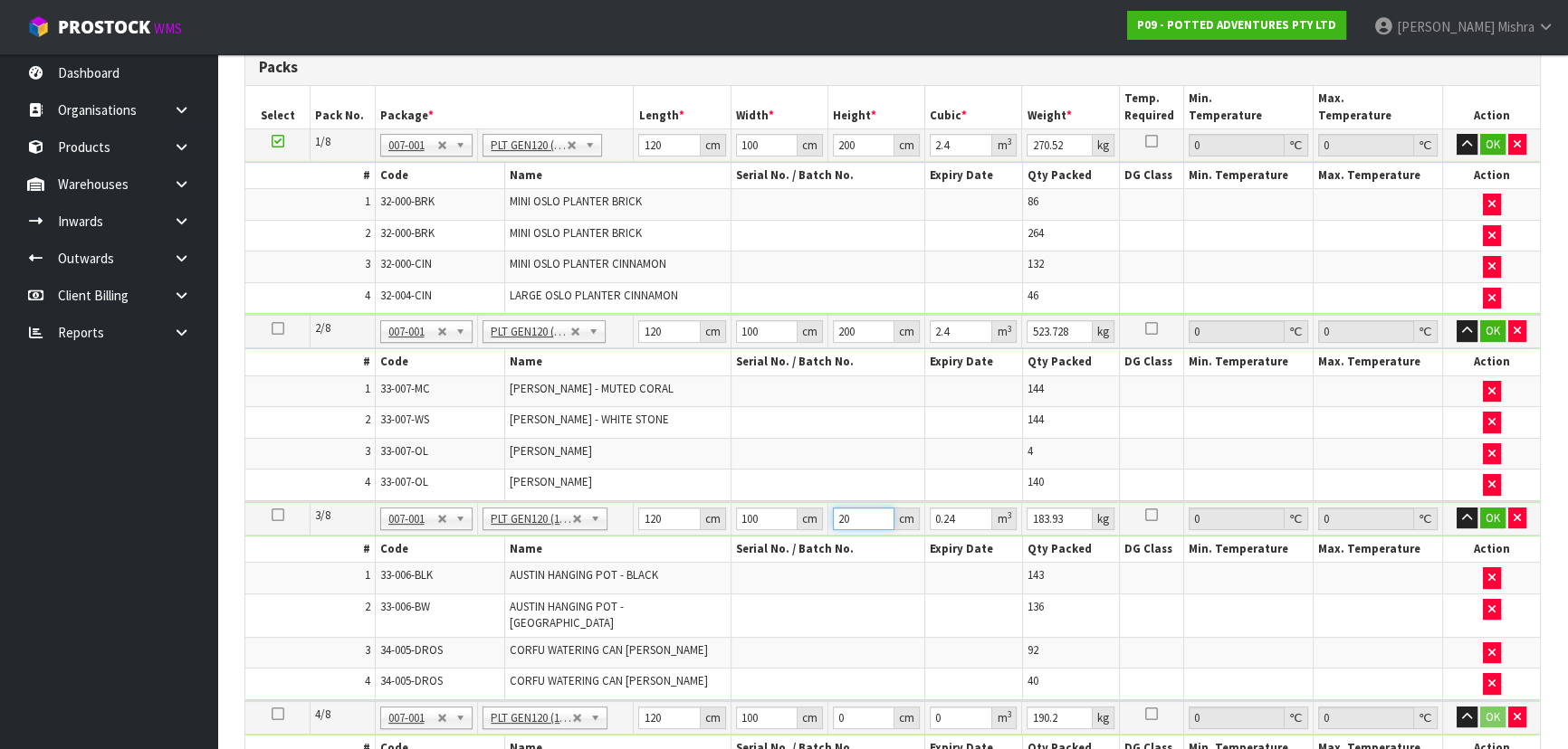
type input "2.4"
type input "200"
drag, startPoint x: 861, startPoint y: 703, endPoint x: 774, endPoint y: 701, distance: 87.0
click at [774, 702] on tr "4/8 NONE 007-001 007-002 007-004 007-009 007-013 007-014 007-015 007-017 007-01…" at bounding box center [892, 718] width 1295 height 34
type input "2"
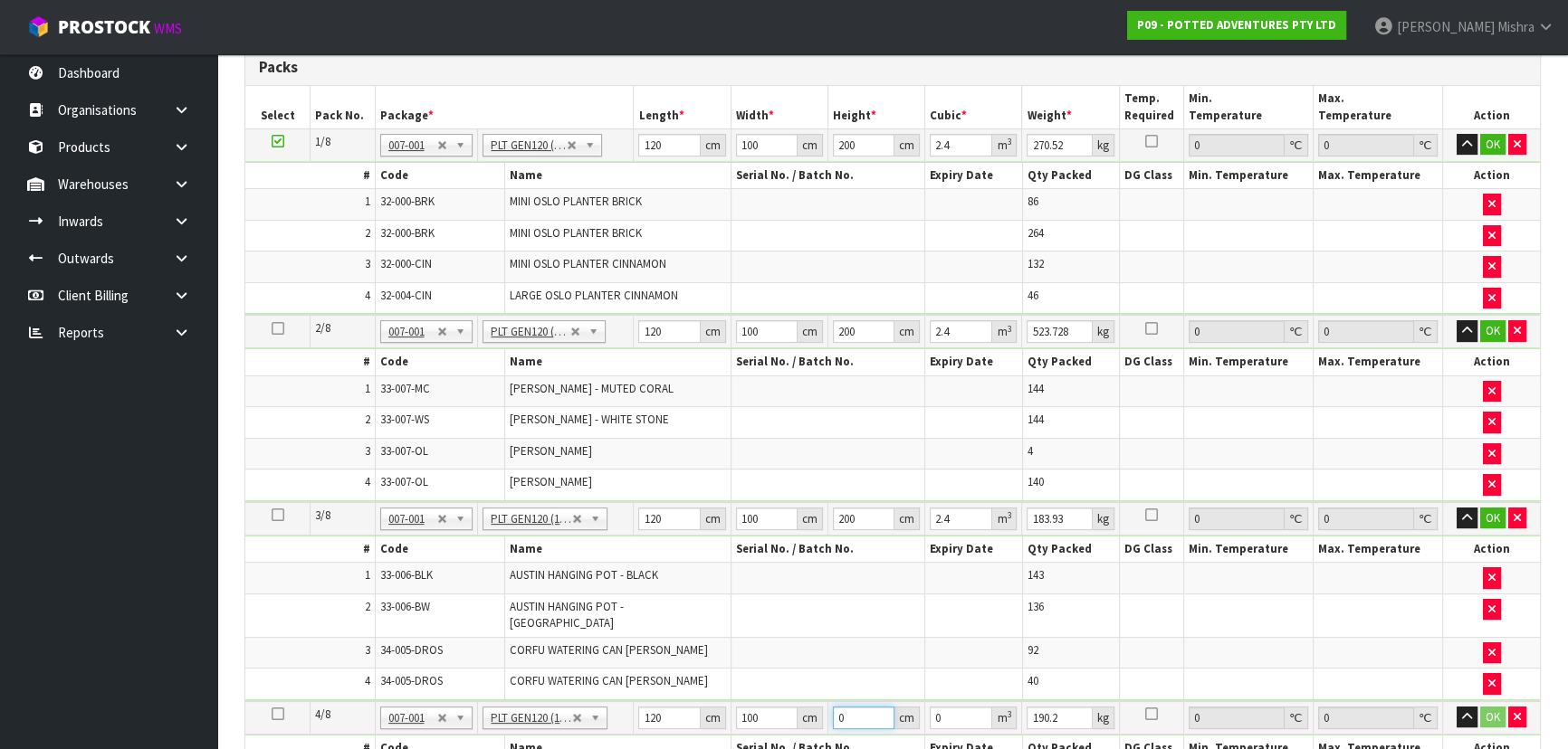
type input "0.024"
type input "20"
type input "0.24"
type input "200"
type input "2.4"
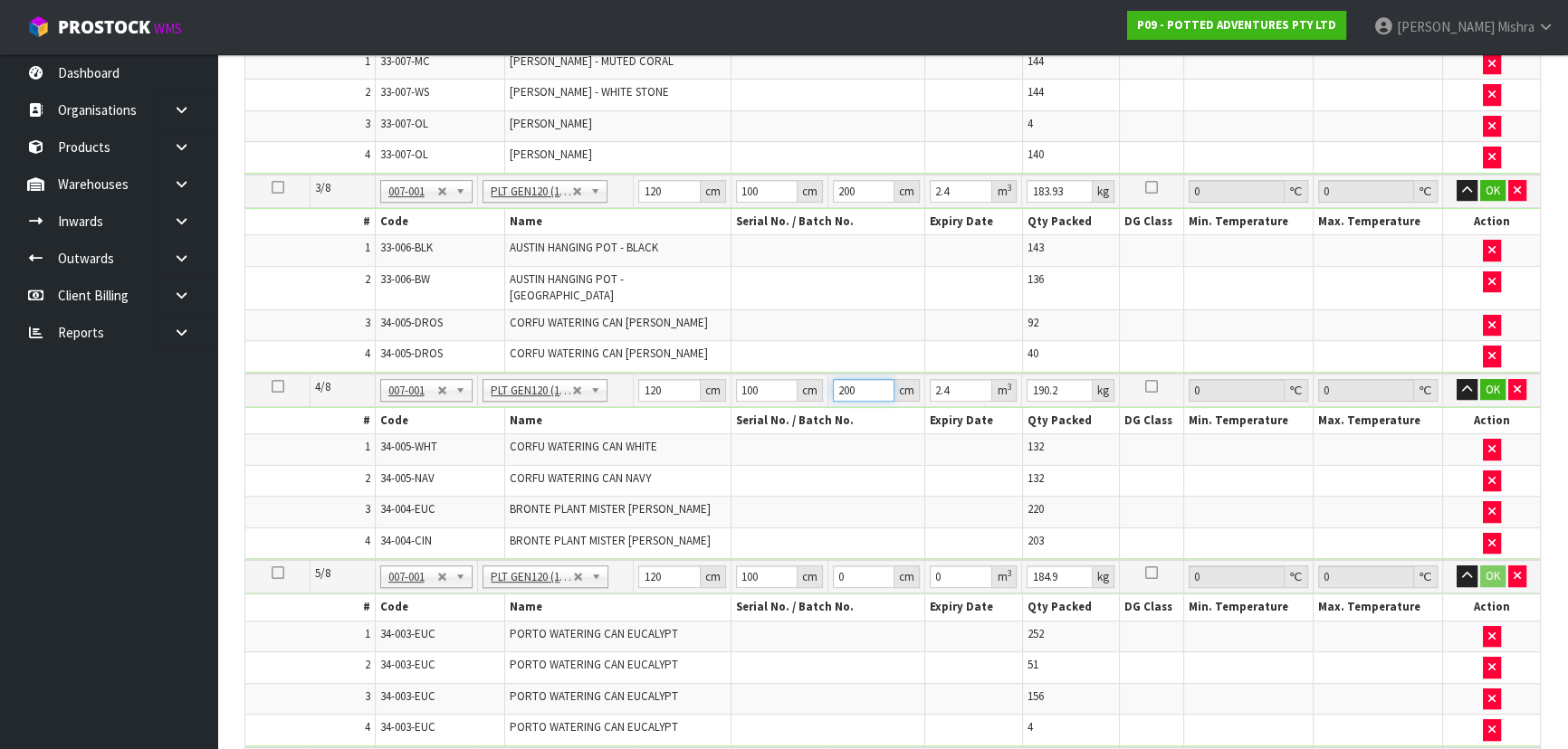
scroll to position [823, 0]
type input "200"
drag, startPoint x: 850, startPoint y: 561, endPoint x: 798, endPoint y: 565, distance: 52.2
click at [798, 565] on tr "5/8 NONE 007-001 007-002 007-004 007-009 007-013 007-014 007-015 007-017 007-01…" at bounding box center [892, 575] width 1295 height 34
type input "2"
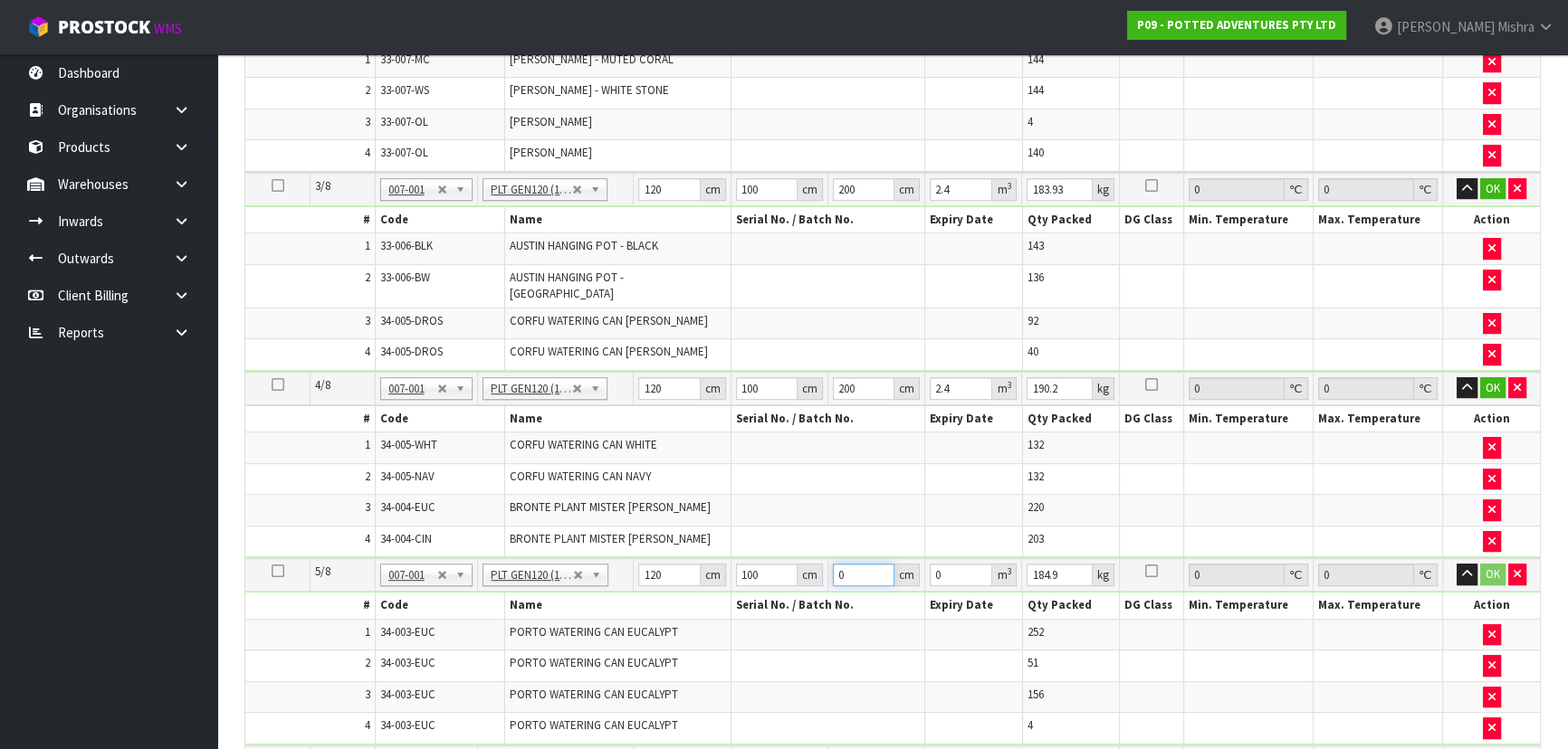
type input "0.024"
type input "20"
type input "0.24"
type input "200"
type input "2.4"
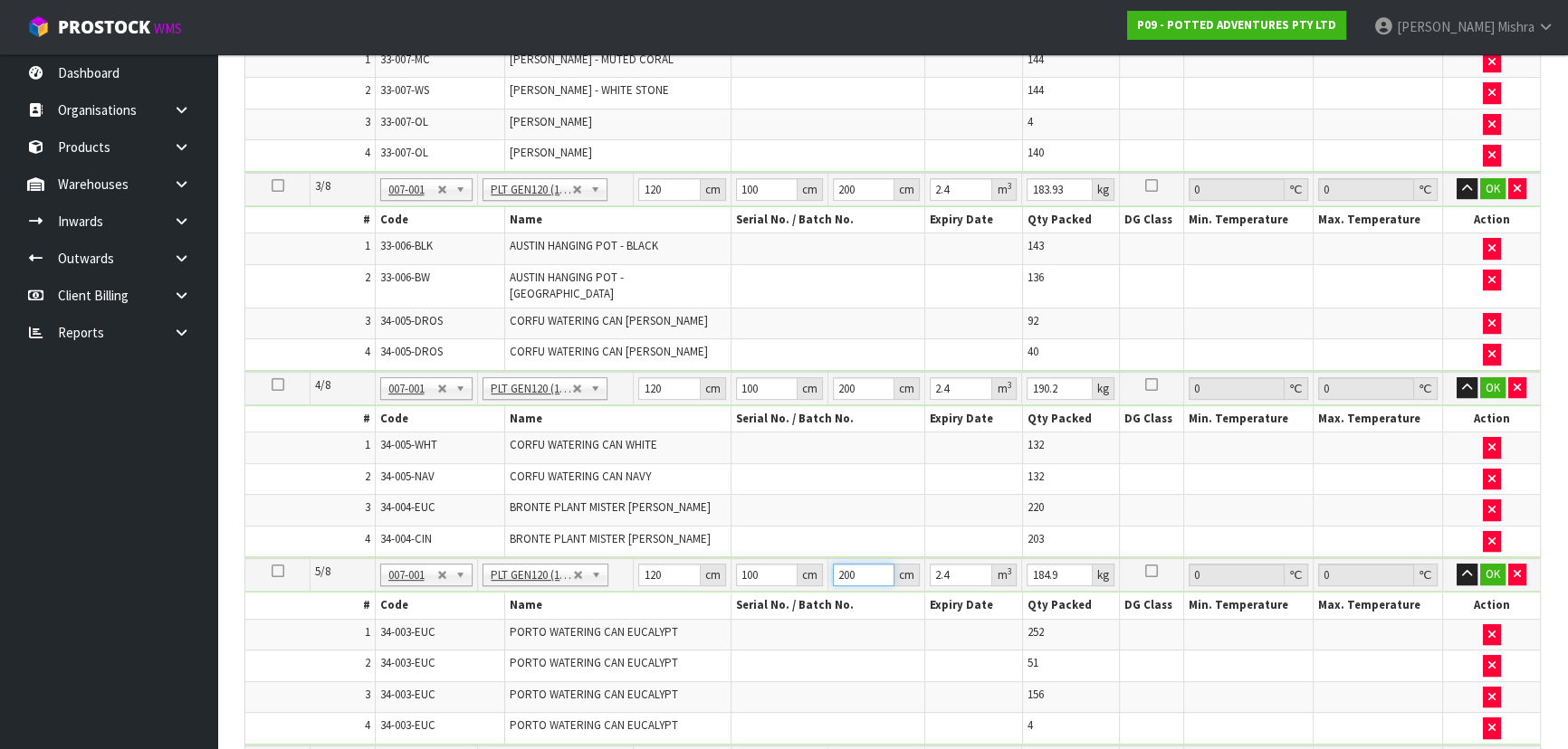
scroll to position [1069, 0]
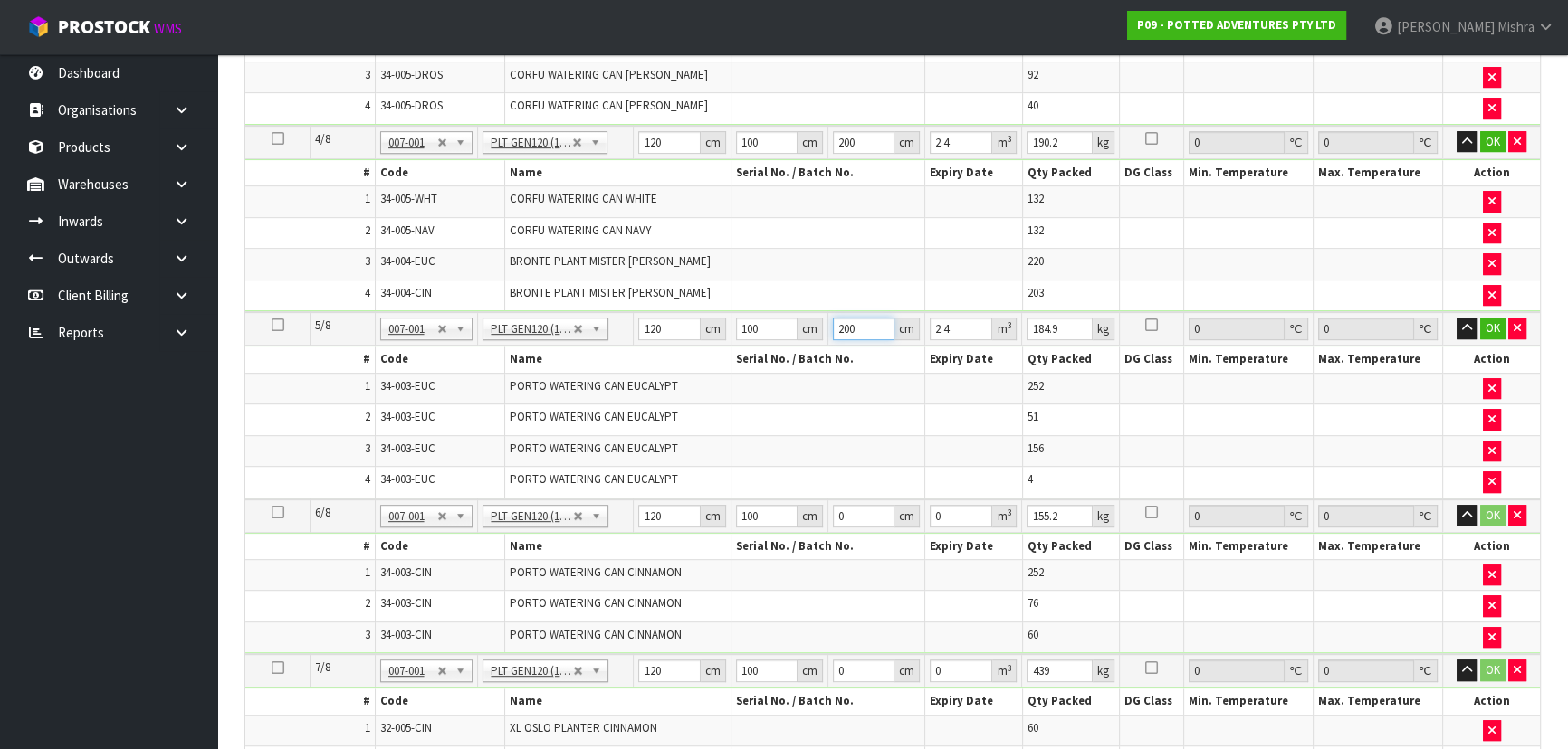
type input "200"
drag, startPoint x: 866, startPoint y: 492, endPoint x: 758, endPoint y: 507, distance: 109.0
click at [758, 507] on tr "6/8 NONE 007-001 007-002 007-004 007-009 007-013 007-014 007-015 007-017 007-01…" at bounding box center [892, 516] width 1295 height 34
type input "2"
type input "0.024"
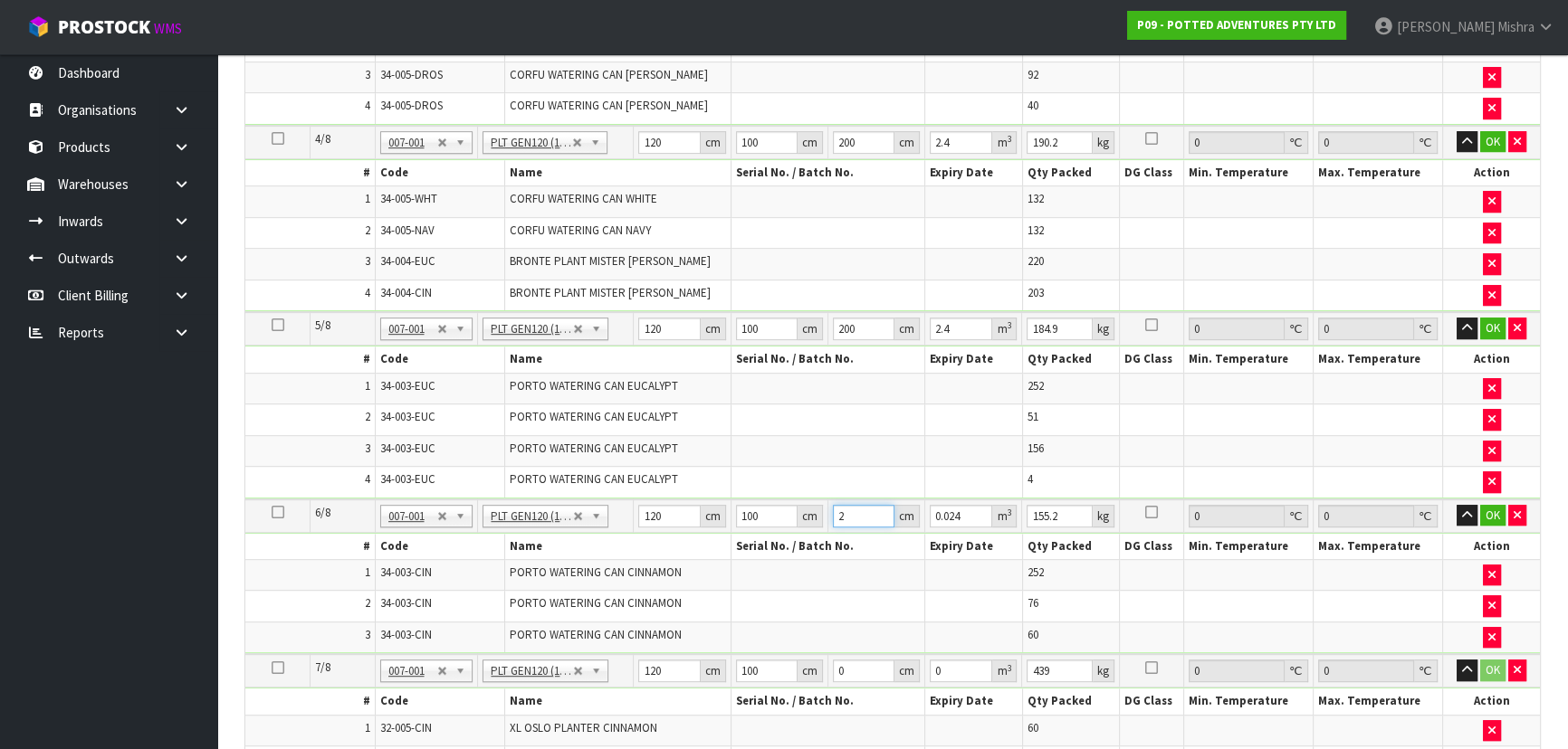
type input "20"
type input "0.24"
type input "200"
type input "2.4"
type input "200"
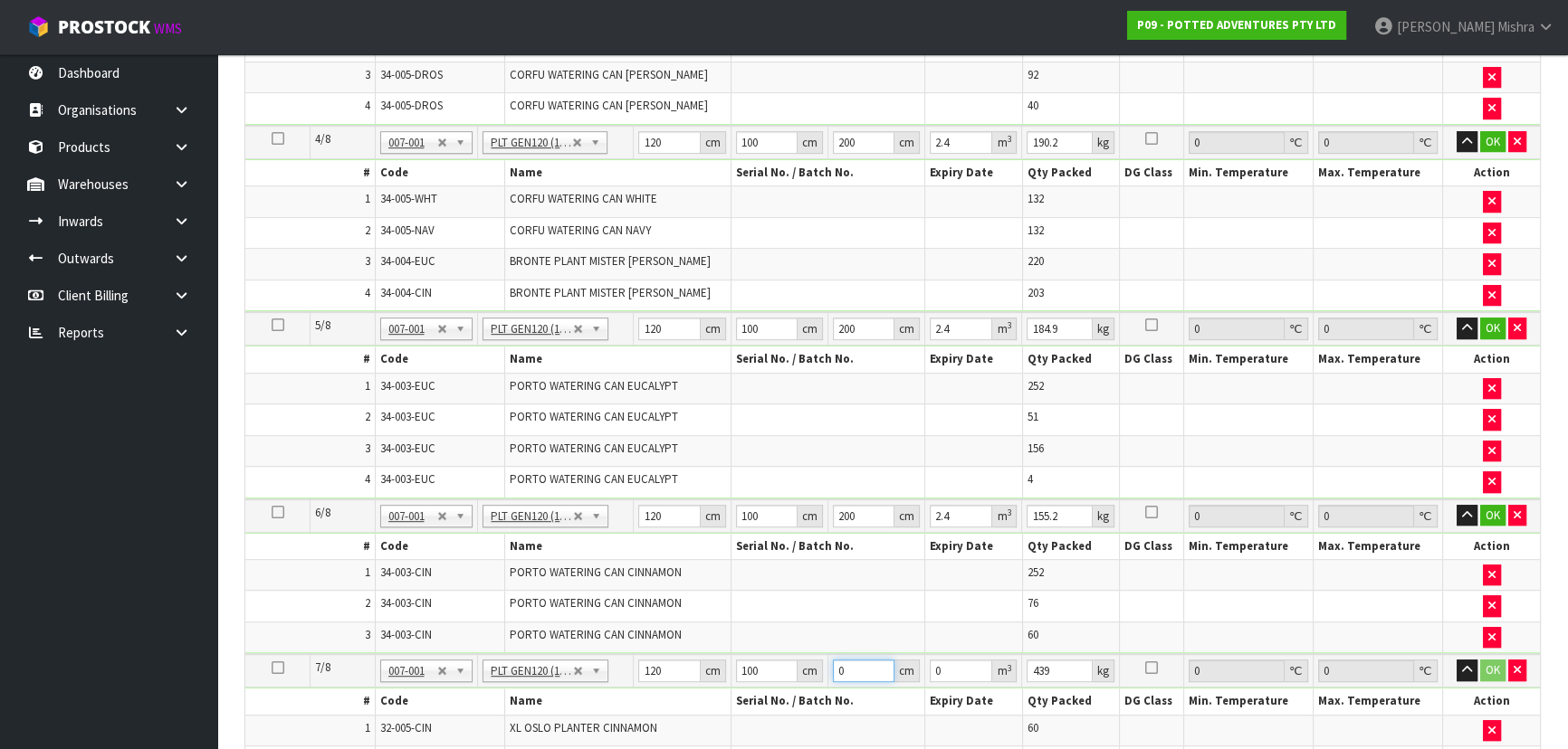
drag, startPoint x: 858, startPoint y: 652, endPoint x: 850, endPoint y: 646, distance: 10.0
click at [778, 660] on tr "7/8 NONE 007-001 007-002 007-004 007-009 007-013 007-014 007-015 007-017 007-01…" at bounding box center [892, 671] width 1295 height 34
type input "200"
type input "2.4"
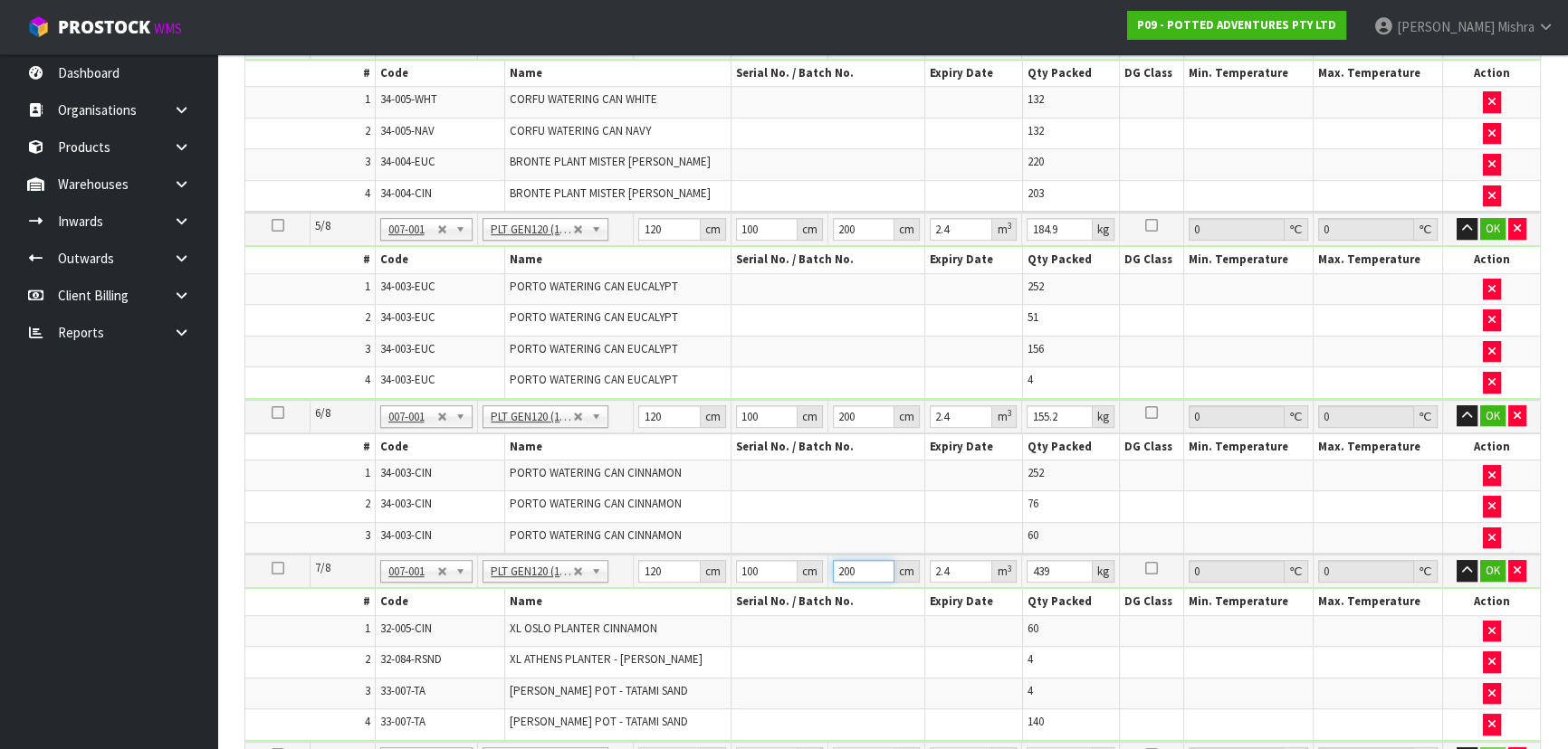
scroll to position [1398, 0]
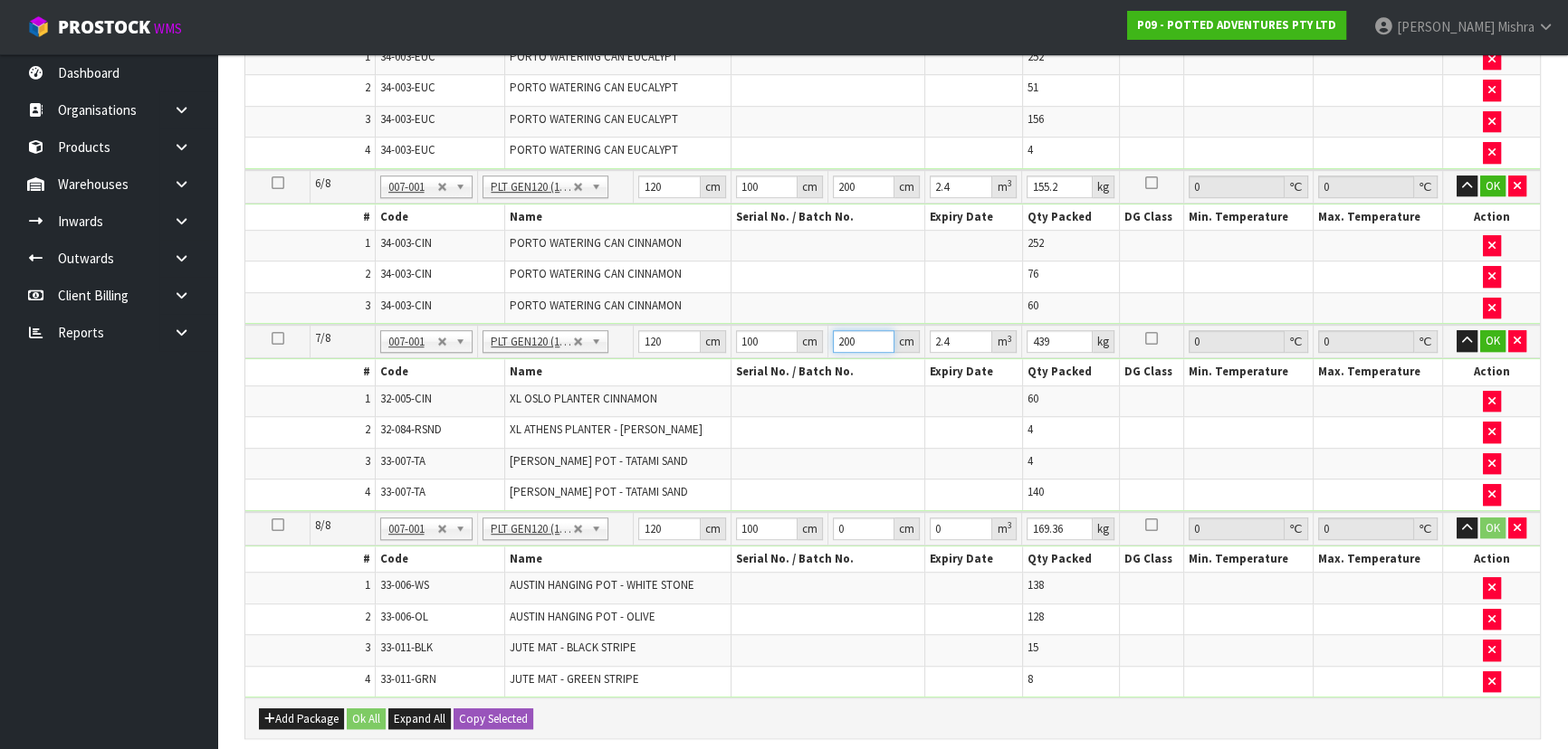
type input "200"
drag, startPoint x: 857, startPoint y: 500, endPoint x: 787, endPoint y: 511, distance: 70.9
click at [787, 512] on tr "8/8 NONE 007-001 007-002 007-004 007-009 007-013 007-014 007-015 007-017 007-01…" at bounding box center [892, 528] width 1295 height 34
type input "2"
type input "0.024"
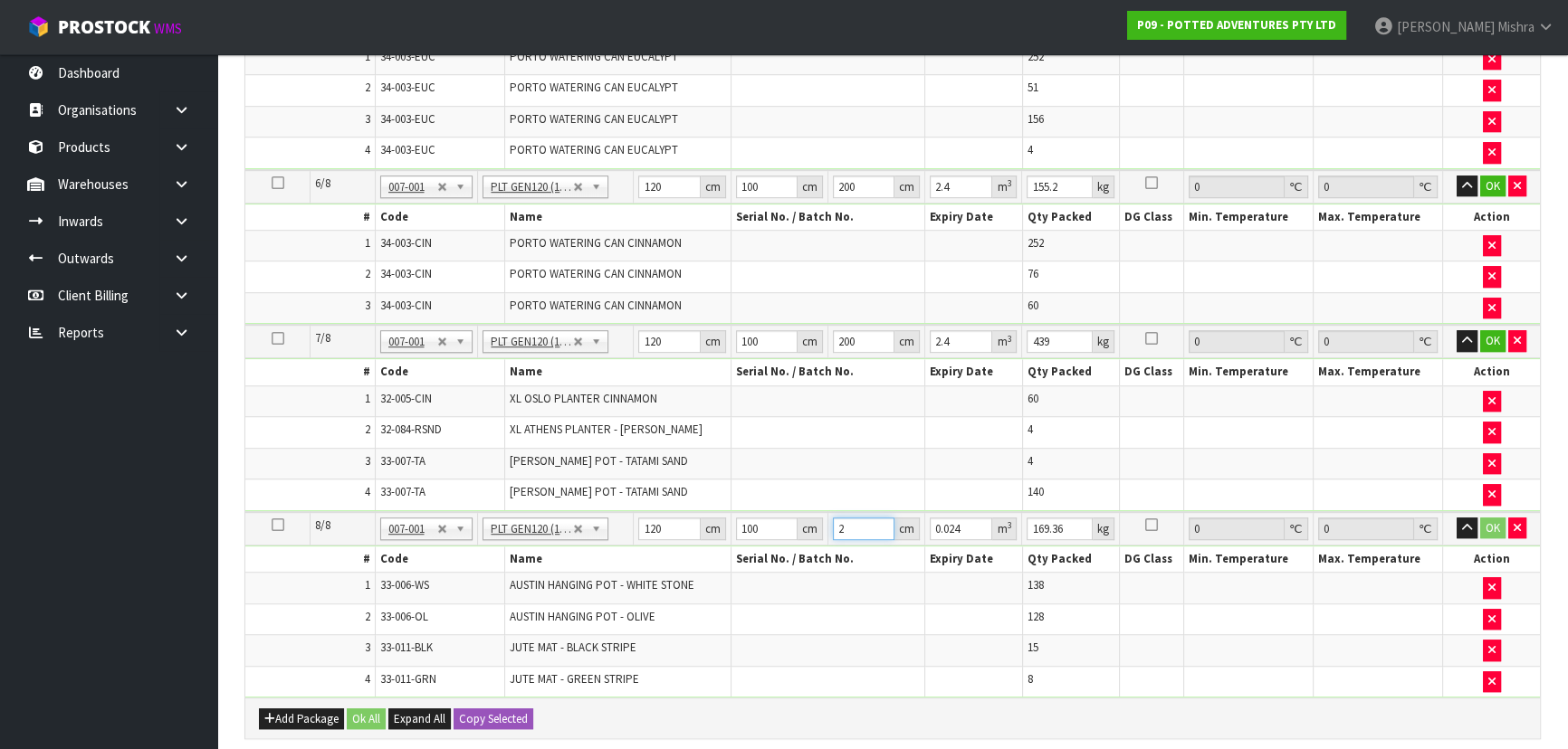
type input "20"
type input "0.24"
type input "200"
type input "2.4"
type input "200"
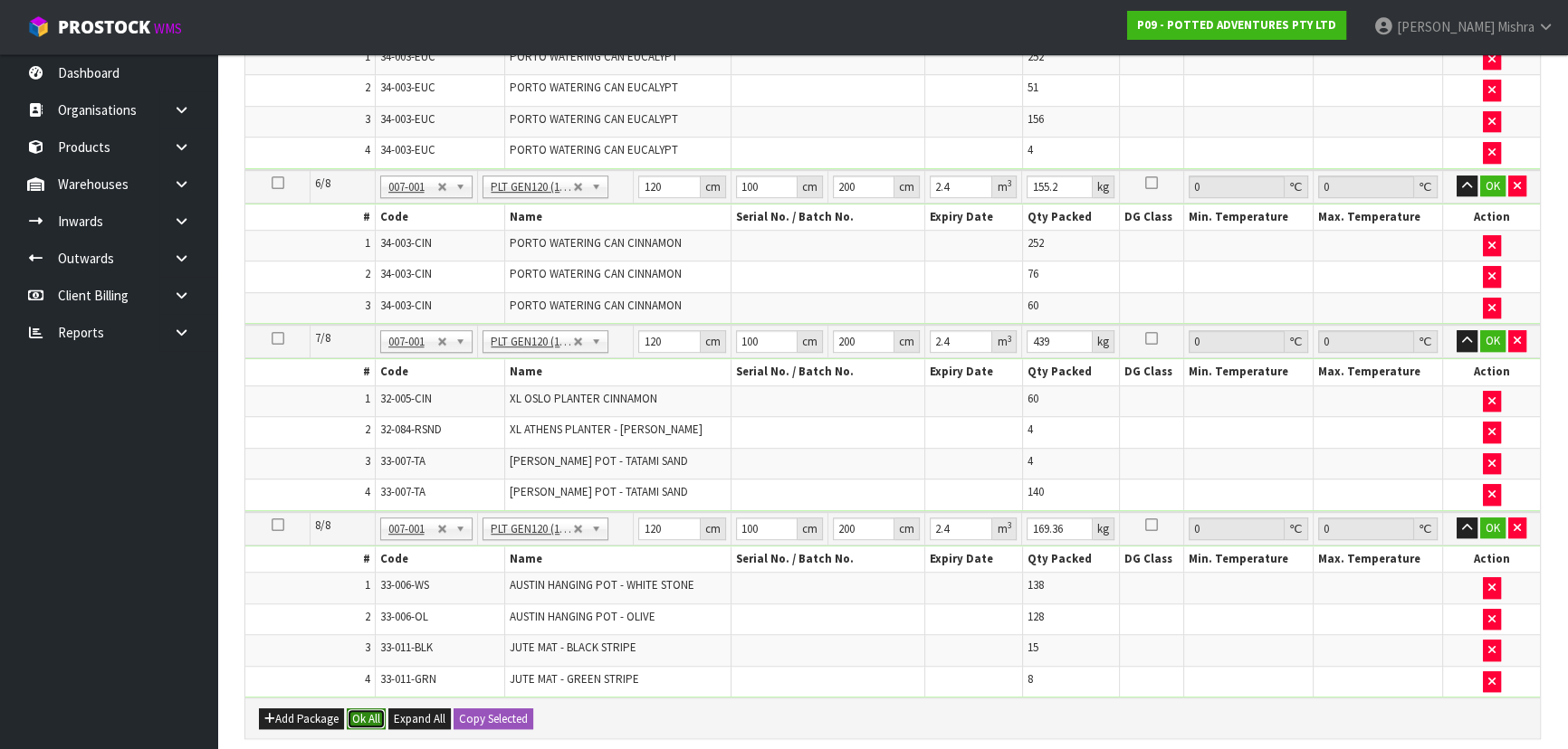
click at [359, 709] on button "Ok All" at bounding box center [366, 720] width 39 height 22
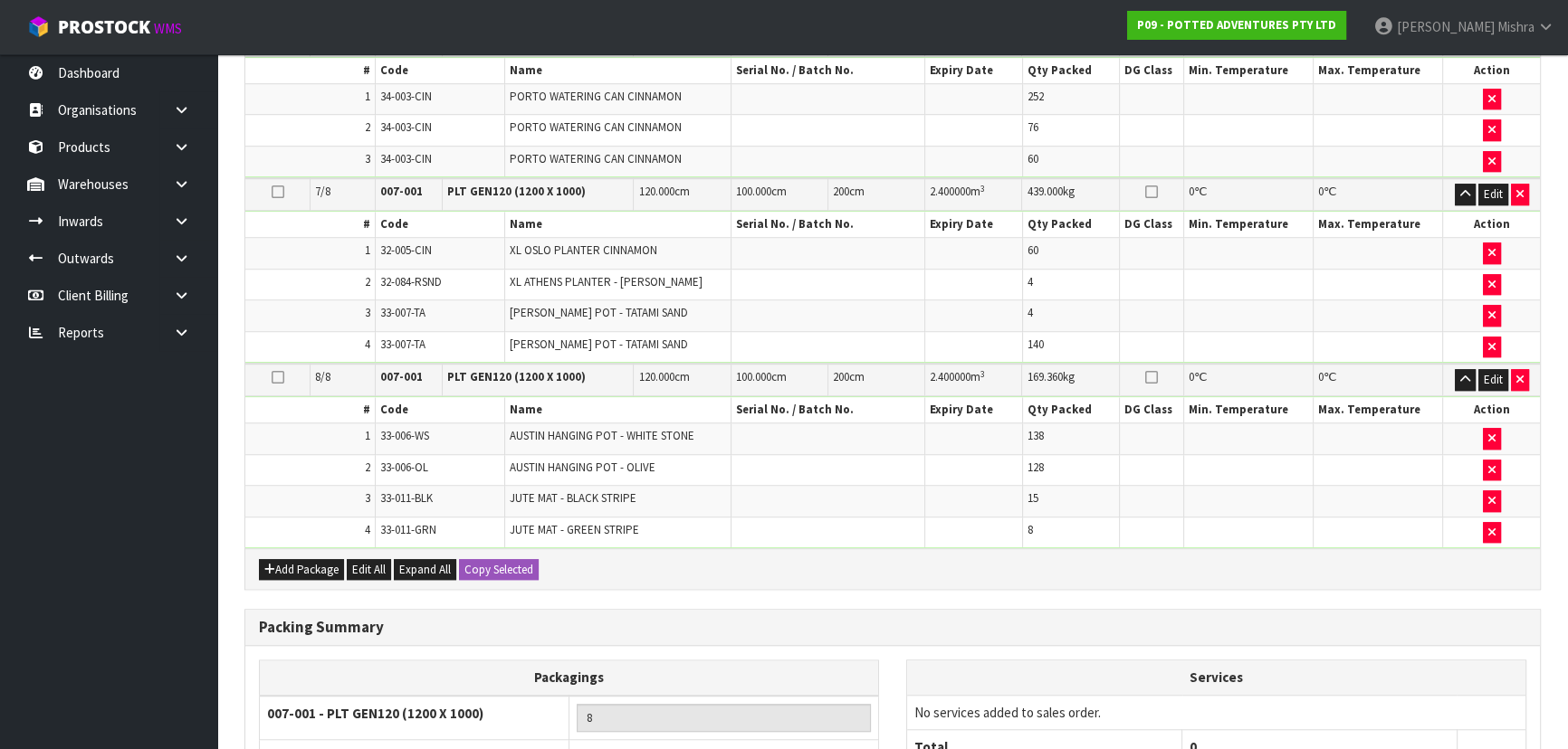
scroll to position [1692, 0]
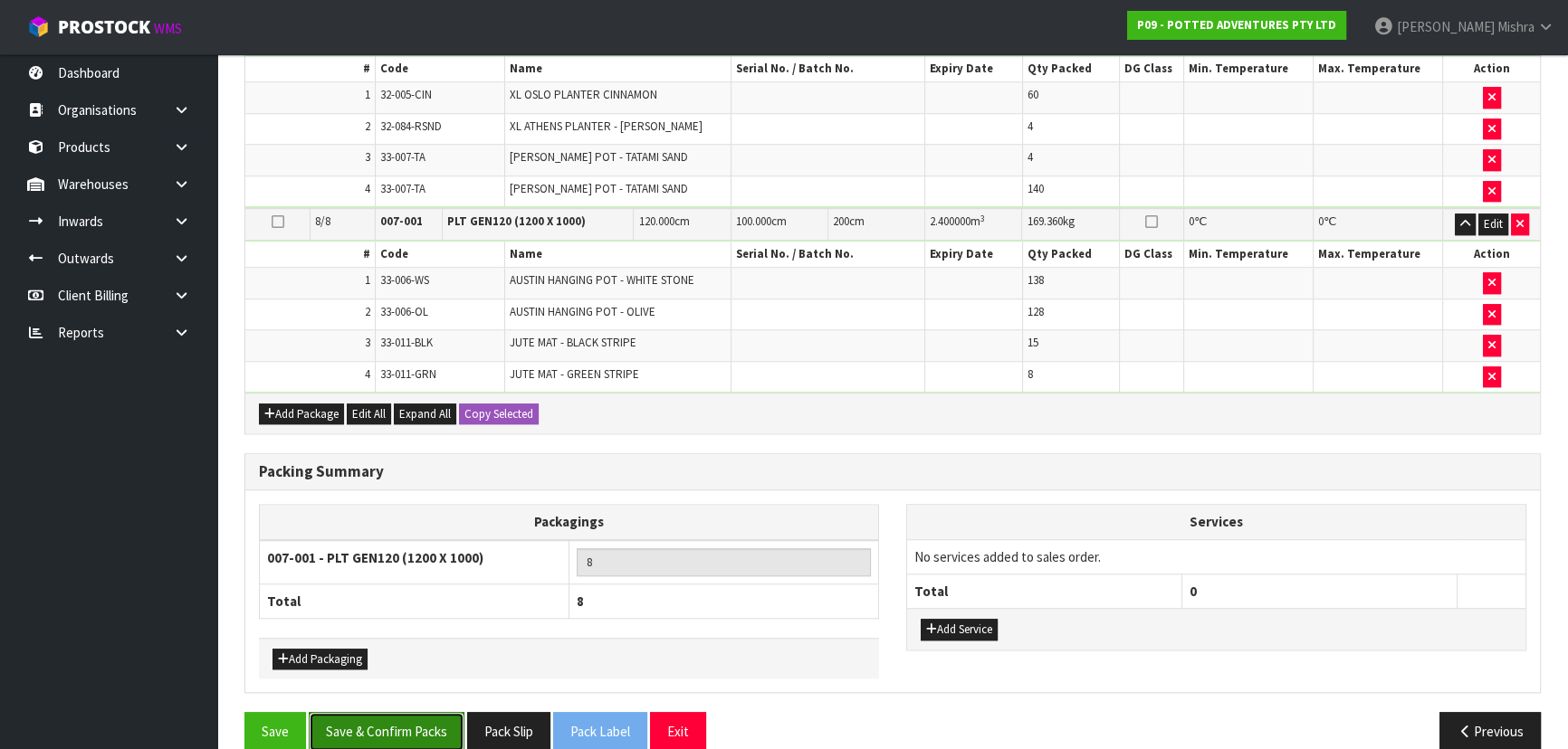
click at [353, 713] on button "Save & Confirm Packs" at bounding box center [387, 732] width 156 height 39
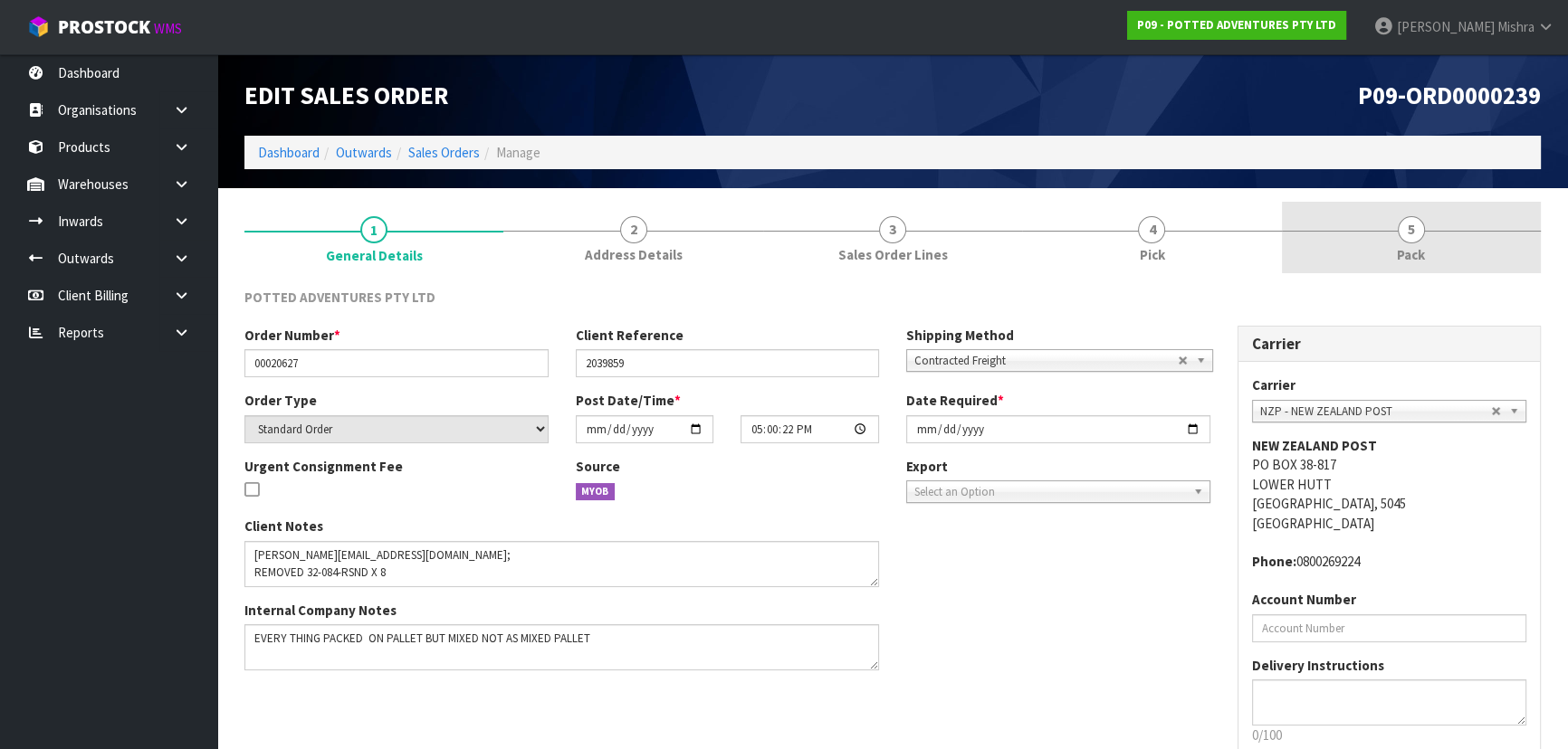
click at [1371, 244] on link "5 Pack" at bounding box center [1411, 237] width 259 height 71
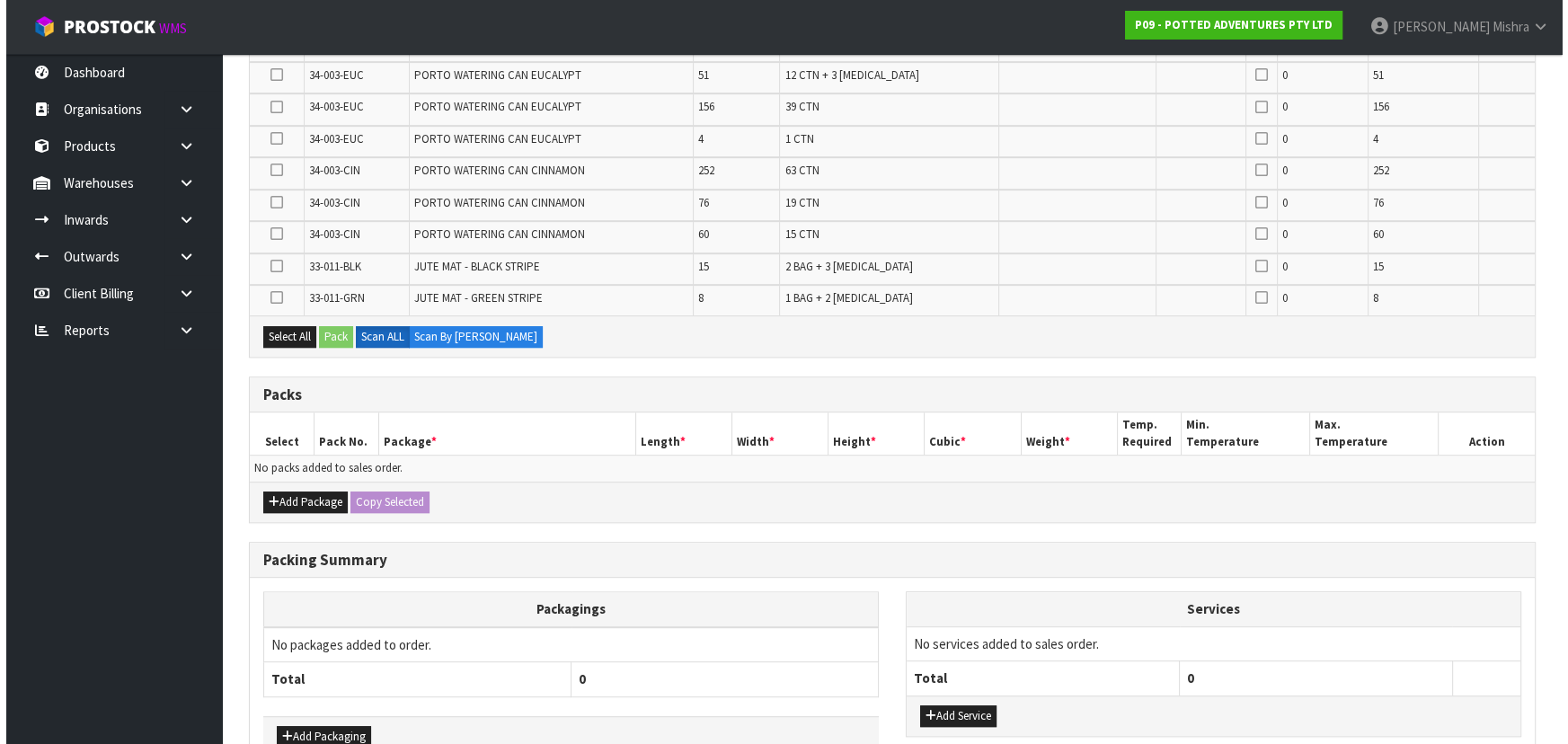
scroll to position [1187, 0]
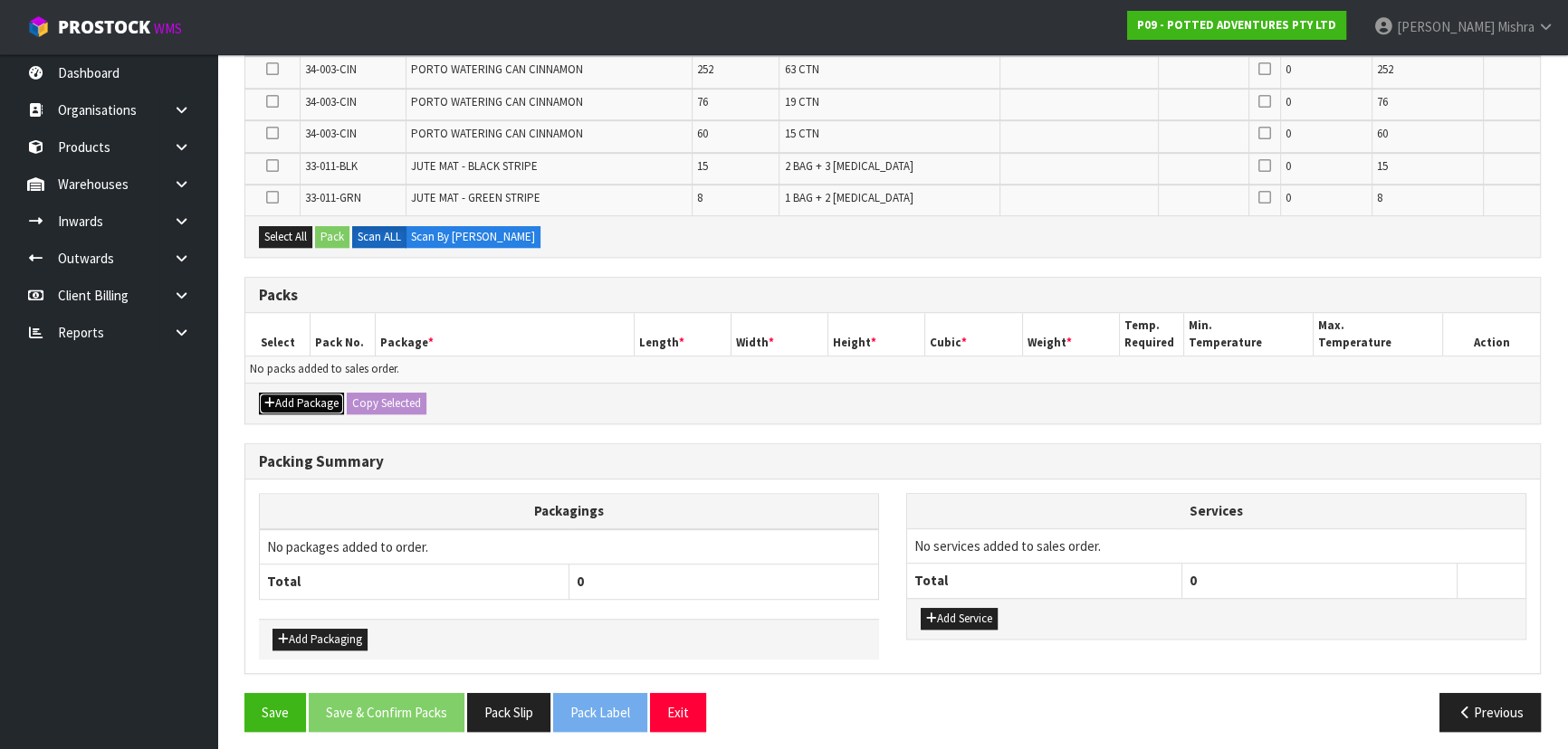
click at [291, 393] on button "Add Package" at bounding box center [301, 404] width 85 height 22
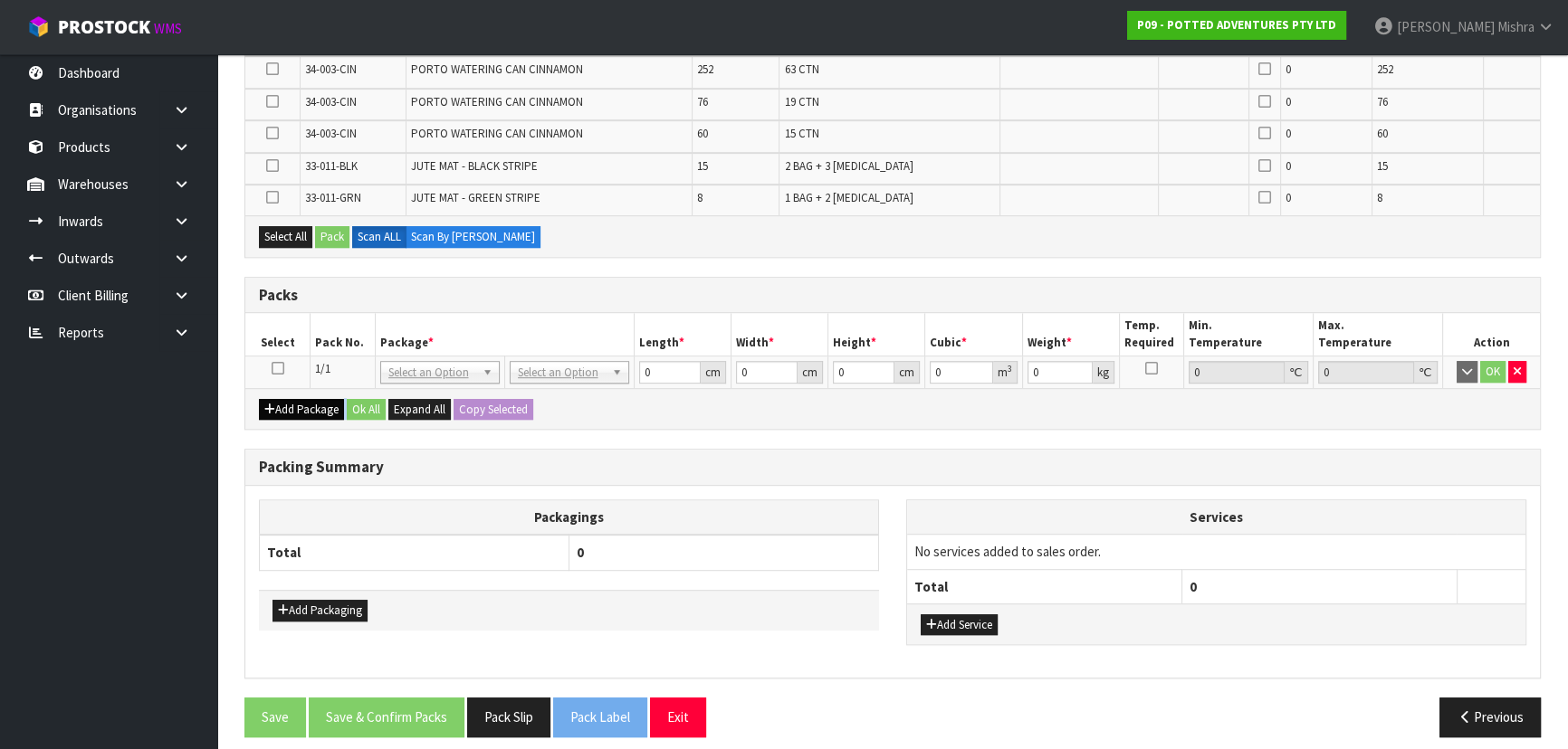
click at [292, 391] on div "Add Package Ok All Expand All Copy Selected" at bounding box center [892, 408] width 1295 height 41
click at [293, 399] on button "Add Package" at bounding box center [301, 410] width 85 height 22
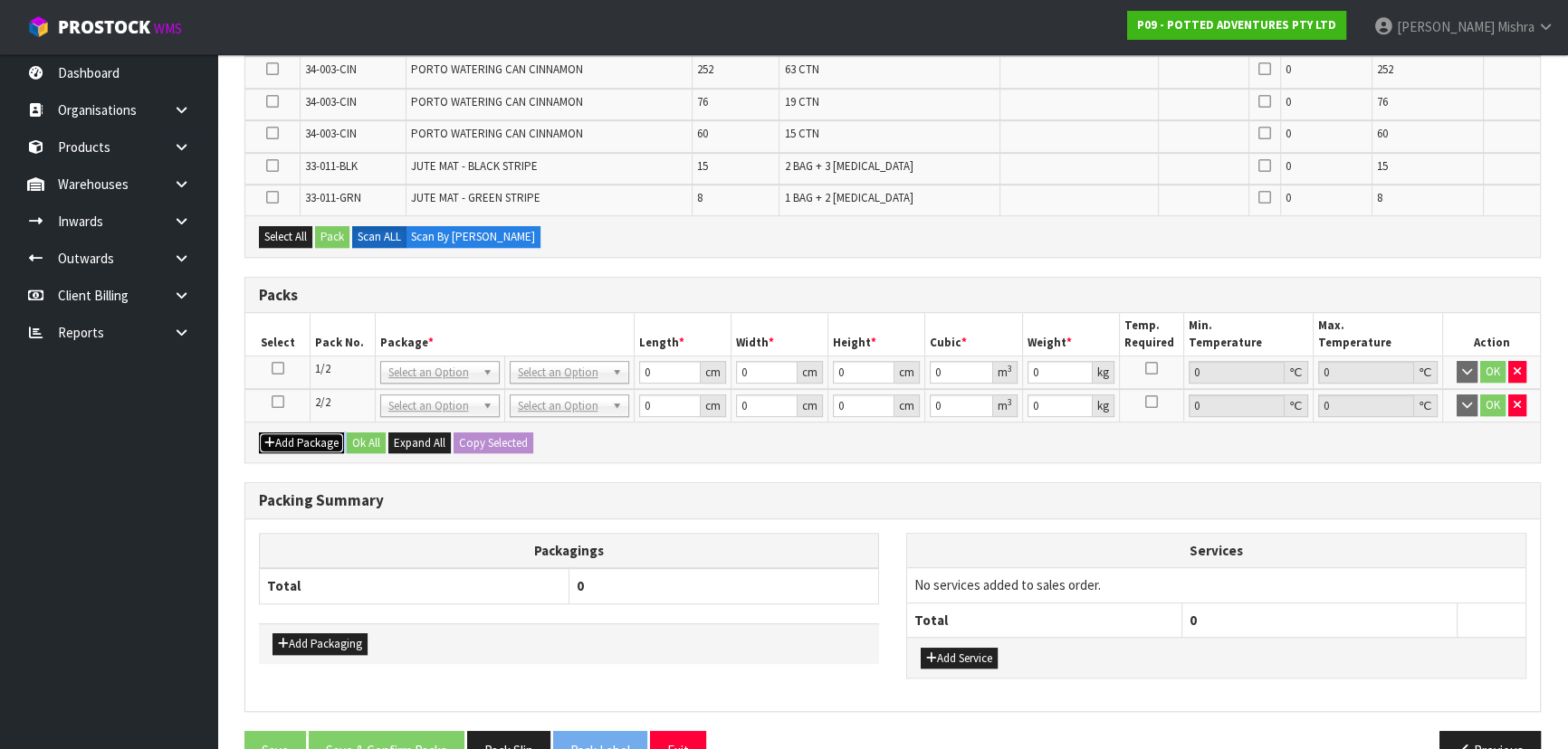
click at [259, 433] on button "Add Package" at bounding box center [301, 444] width 85 height 22
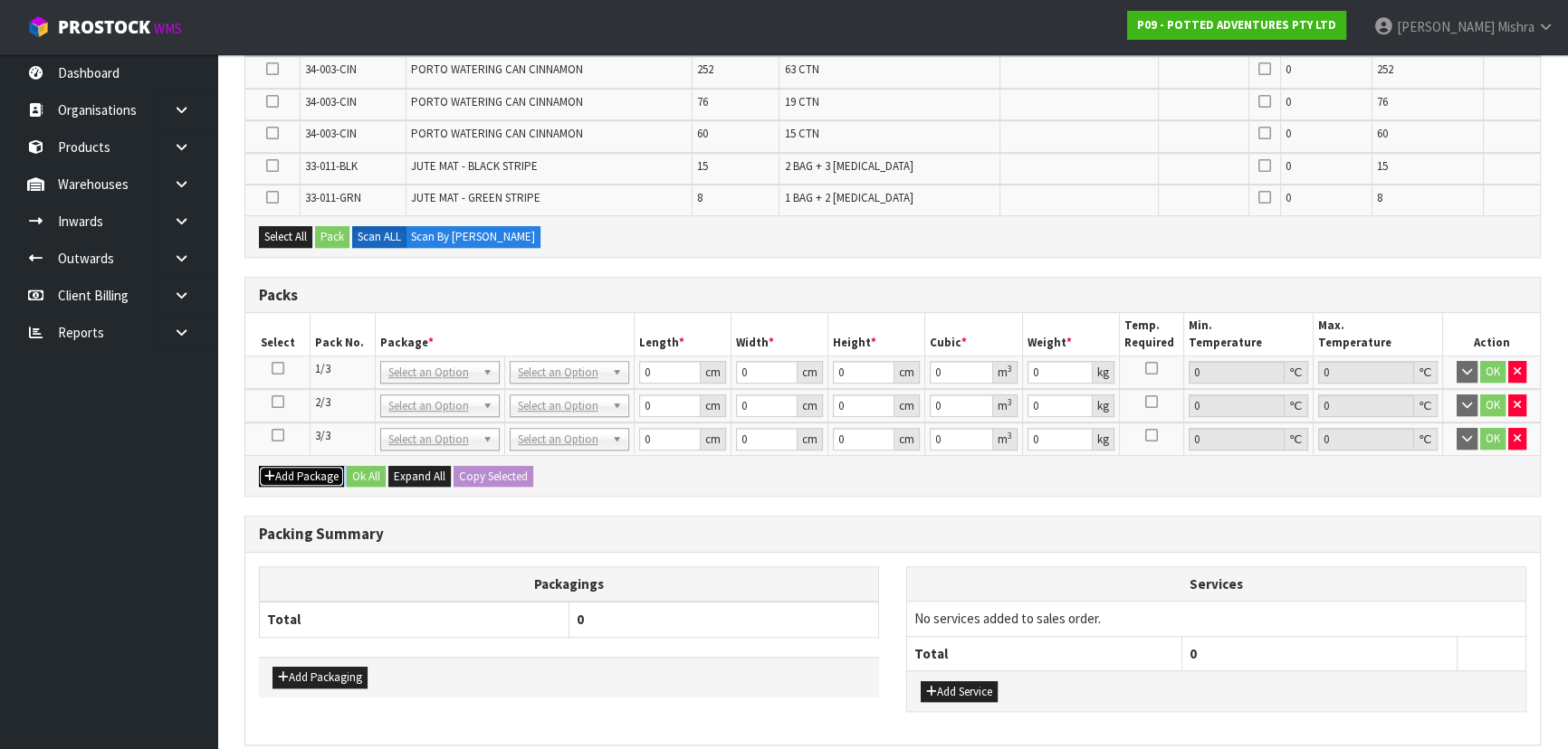
click at [259, 466] on button "Add Package" at bounding box center [301, 477] width 85 height 22
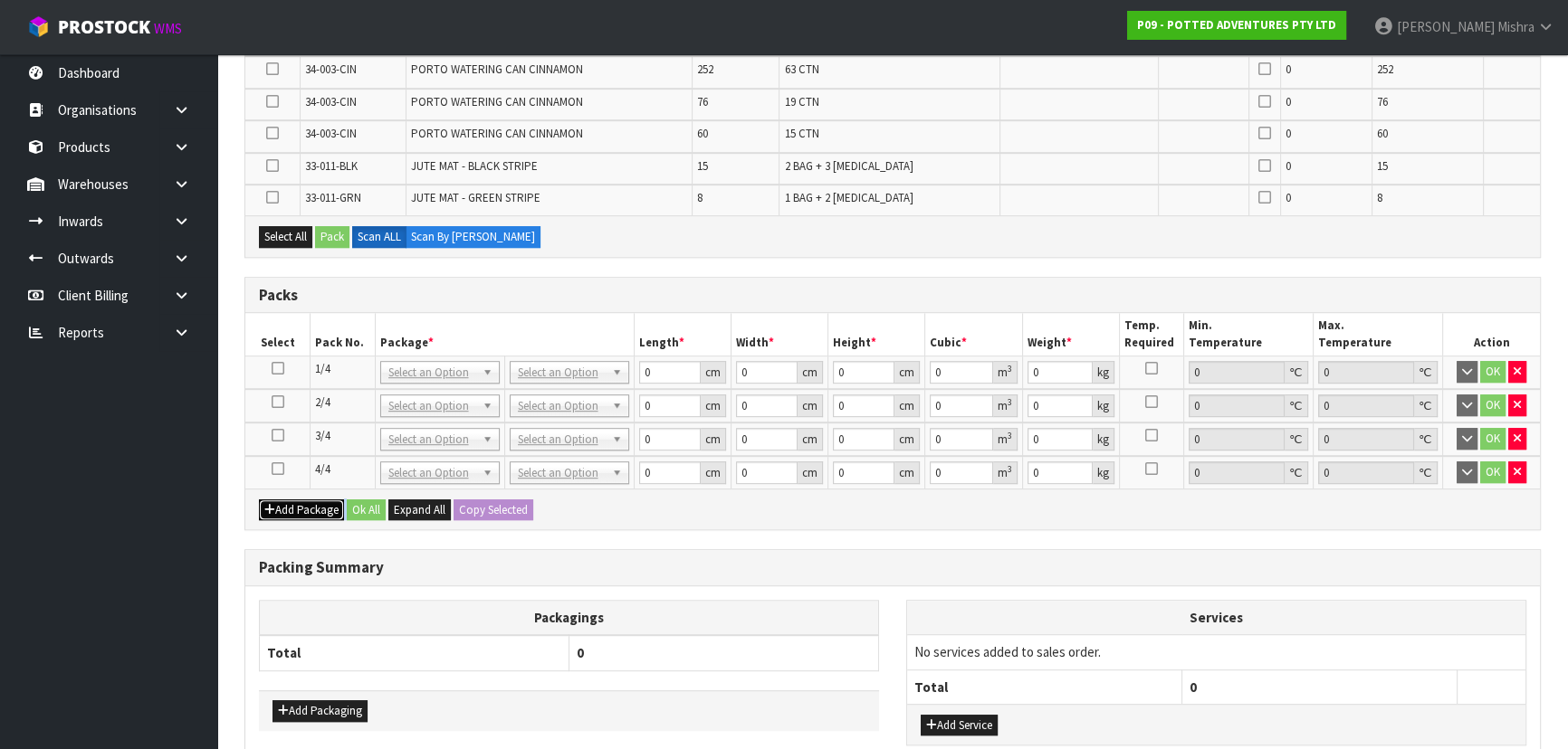
click at [259, 499] on button "Add Package" at bounding box center [301, 510] width 85 height 22
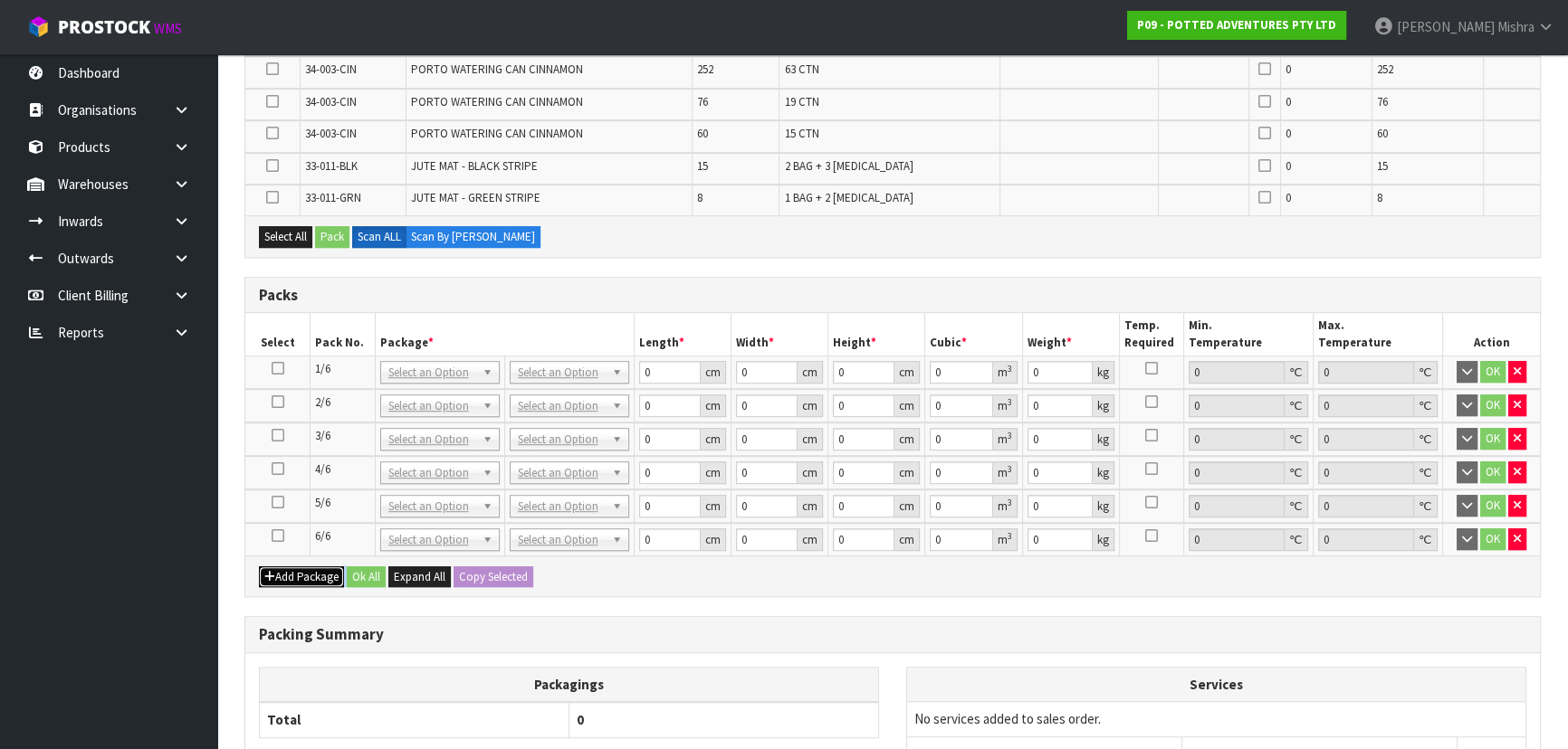
click at [259, 567] on button "Add Package" at bounding box center [301, 578] width 85 height 22
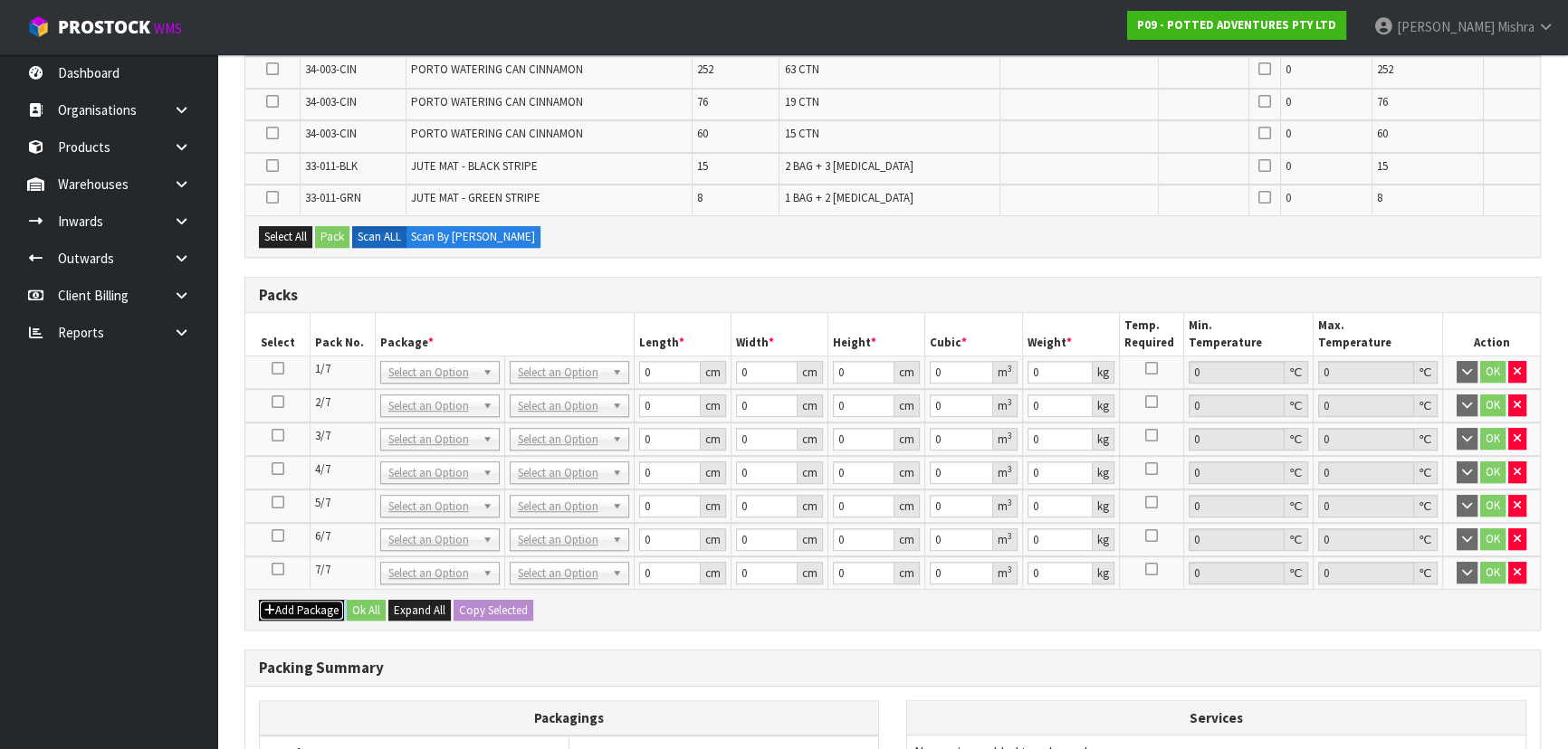
click at [259, 600] on button "Add Package" at bounding box center [301, 610] width 85 height 22
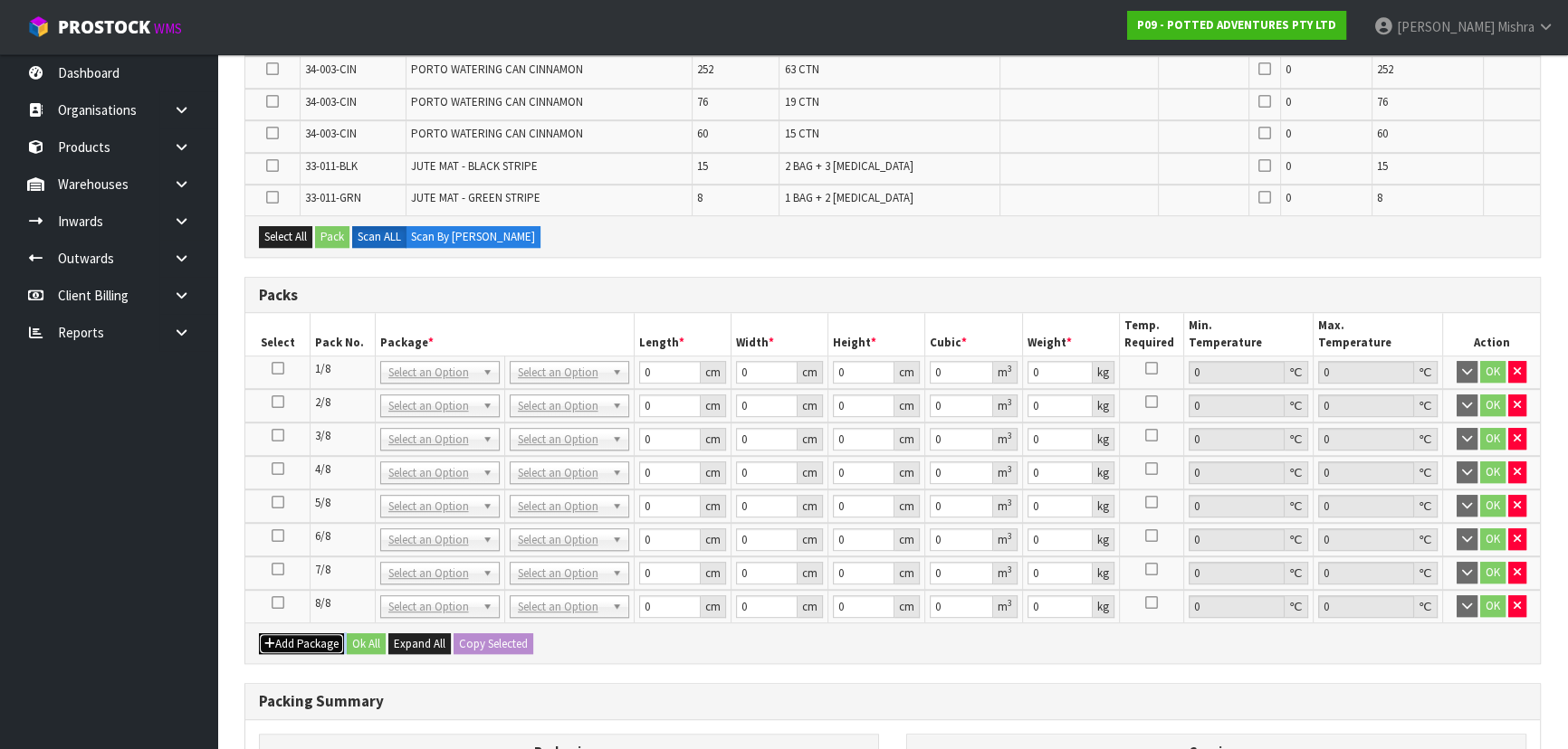
click at [259, 633] on button "Add Package" at bounding box center [301, 644] width 85 height 22
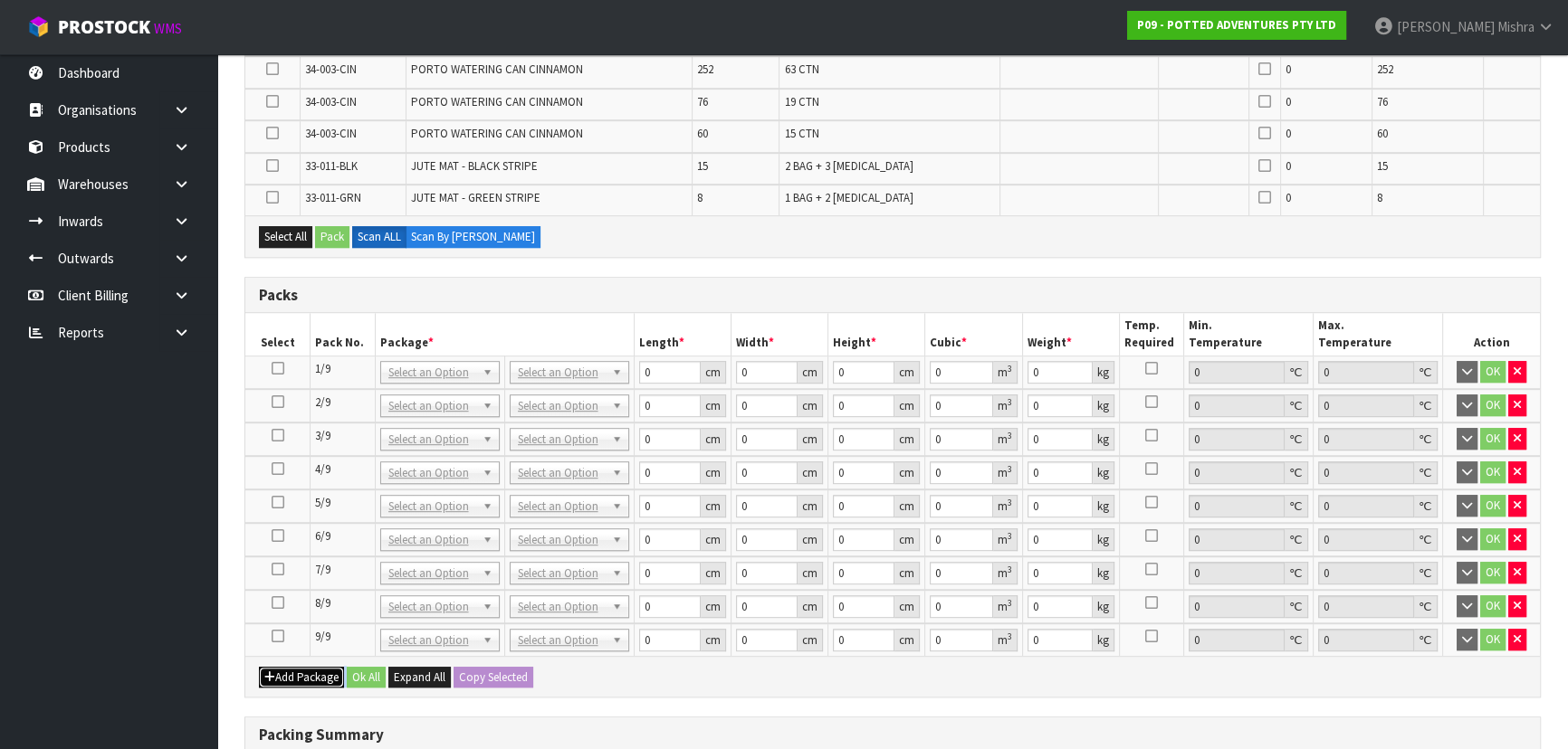
click at [259, 667] on button "Add Package" at bounding box center [301, 678] width 85 height 22
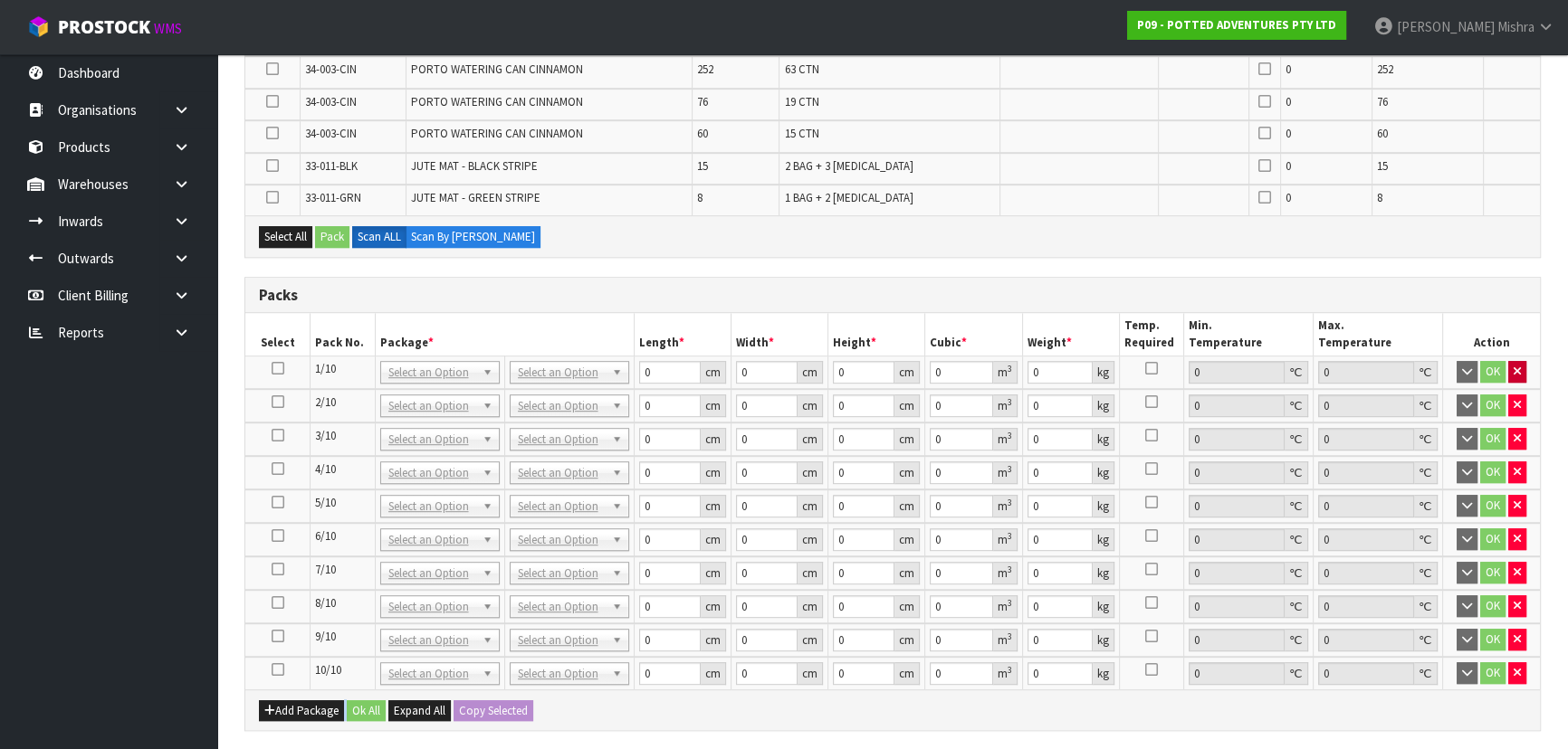
click at [1506, 359] on td "OK" at bounding box center [1491, 373] width 97 height 34
click at [1517, 365] on icon "button" at bounding box center [1517, 371] width 7 height 12
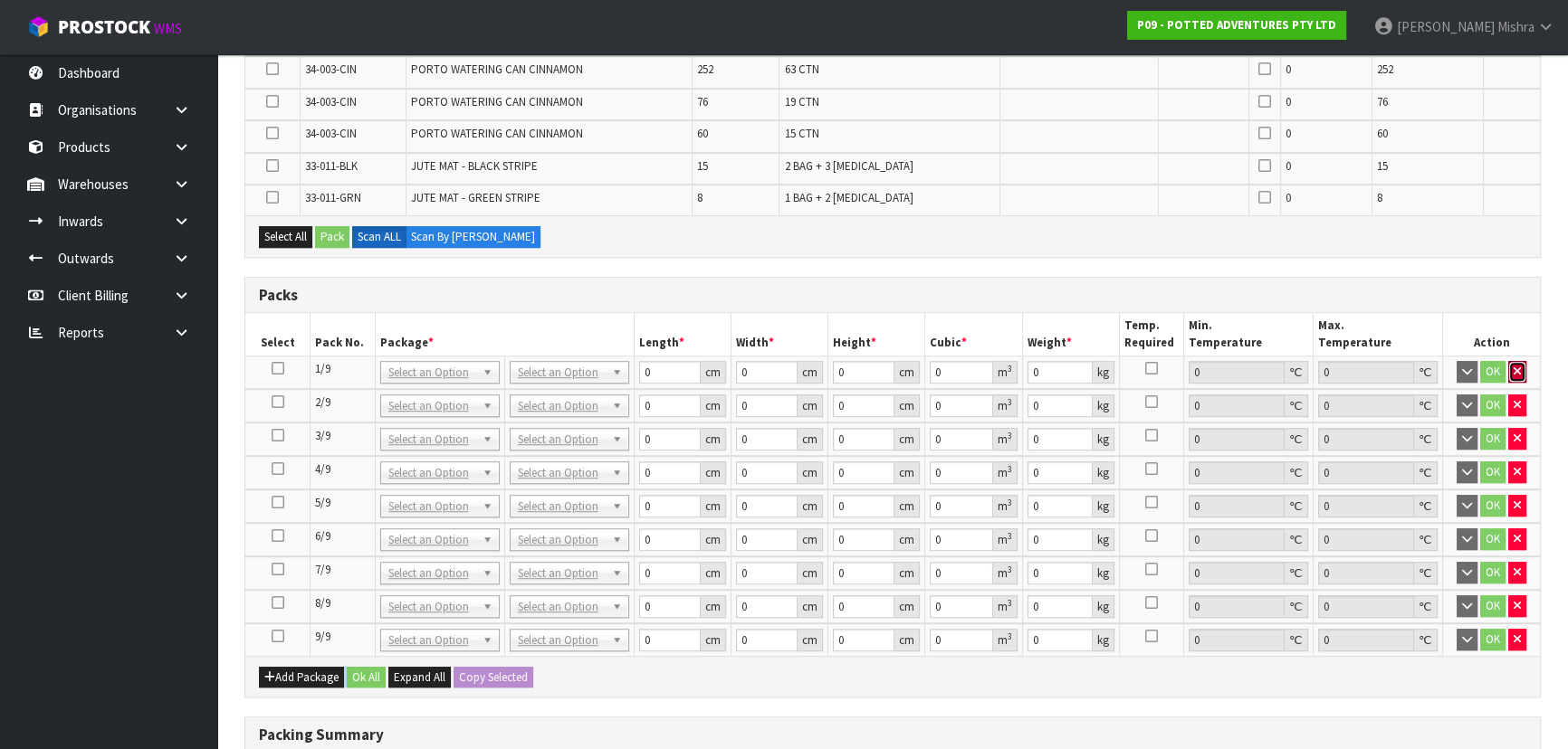
click at [1517, 365] on icon "button" at bounding box center [1517, 371] width 7 height 12
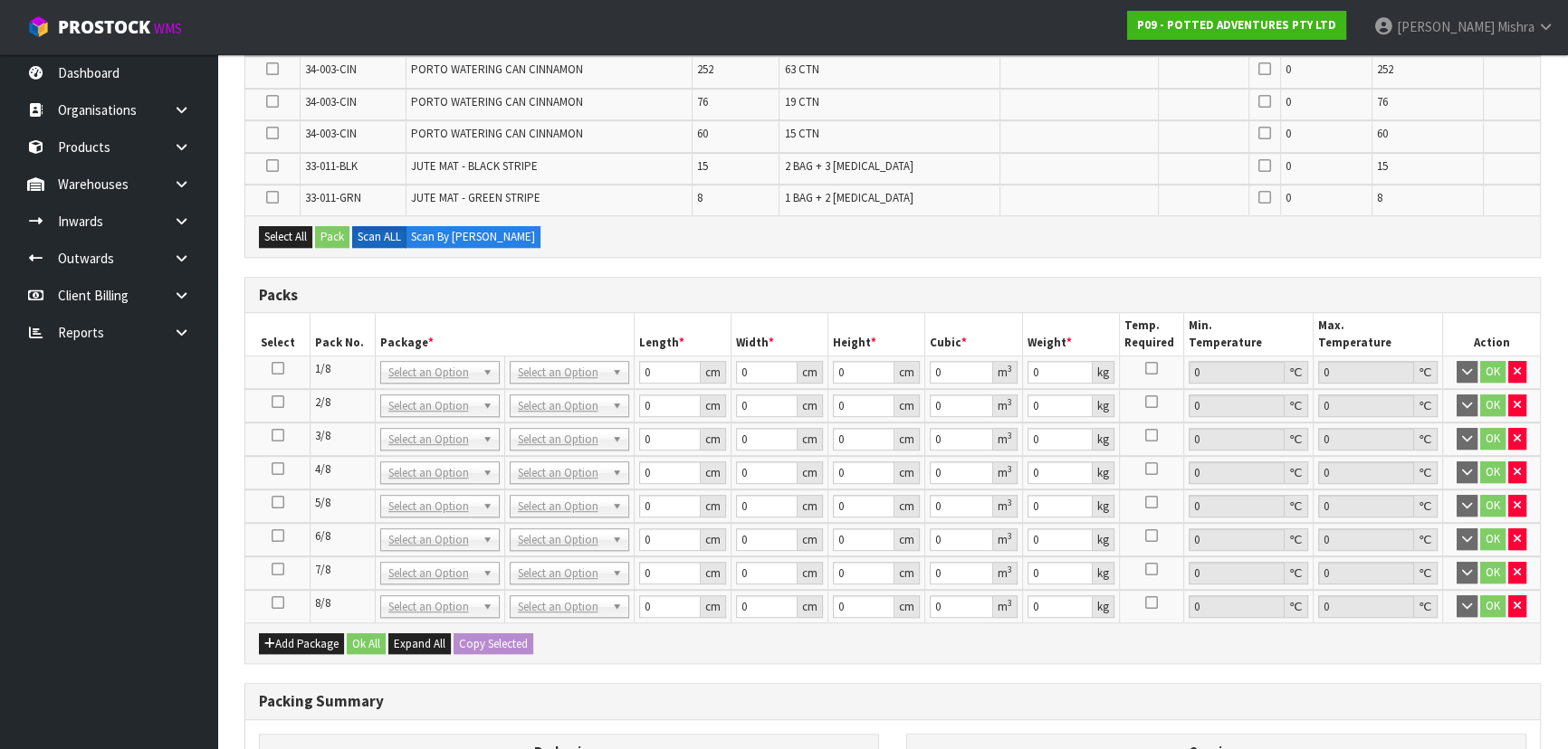
click at [277, 368] on icon at bounding box center [278, 368] width 13 height 1
click at [294, 235] on button "Select All" at bounding box center [285, 237] width 54 height 22
click at [321, 235] on button "Pack" at bounding box center [333, 237] width 35 height 22
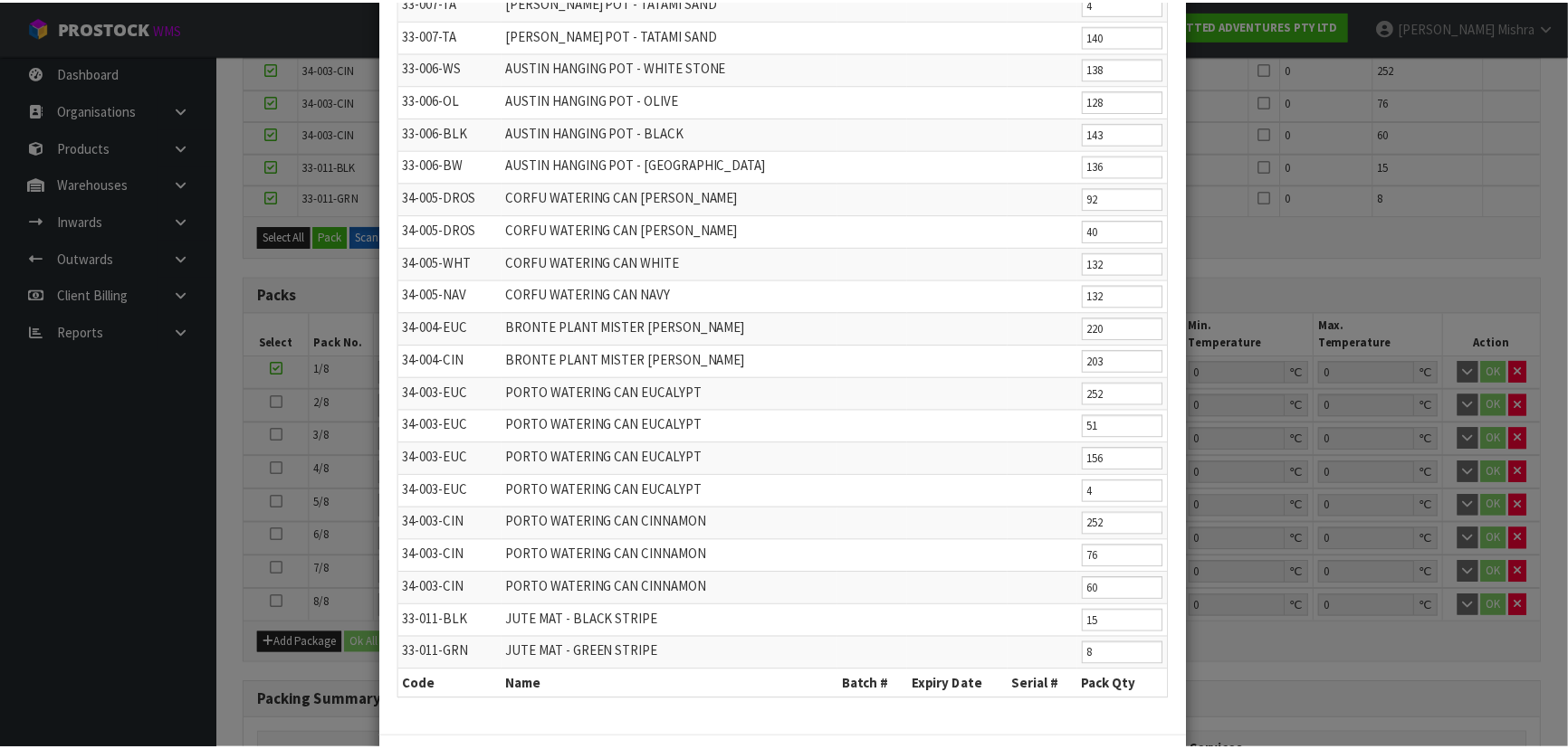
scroll to position [556, 0]
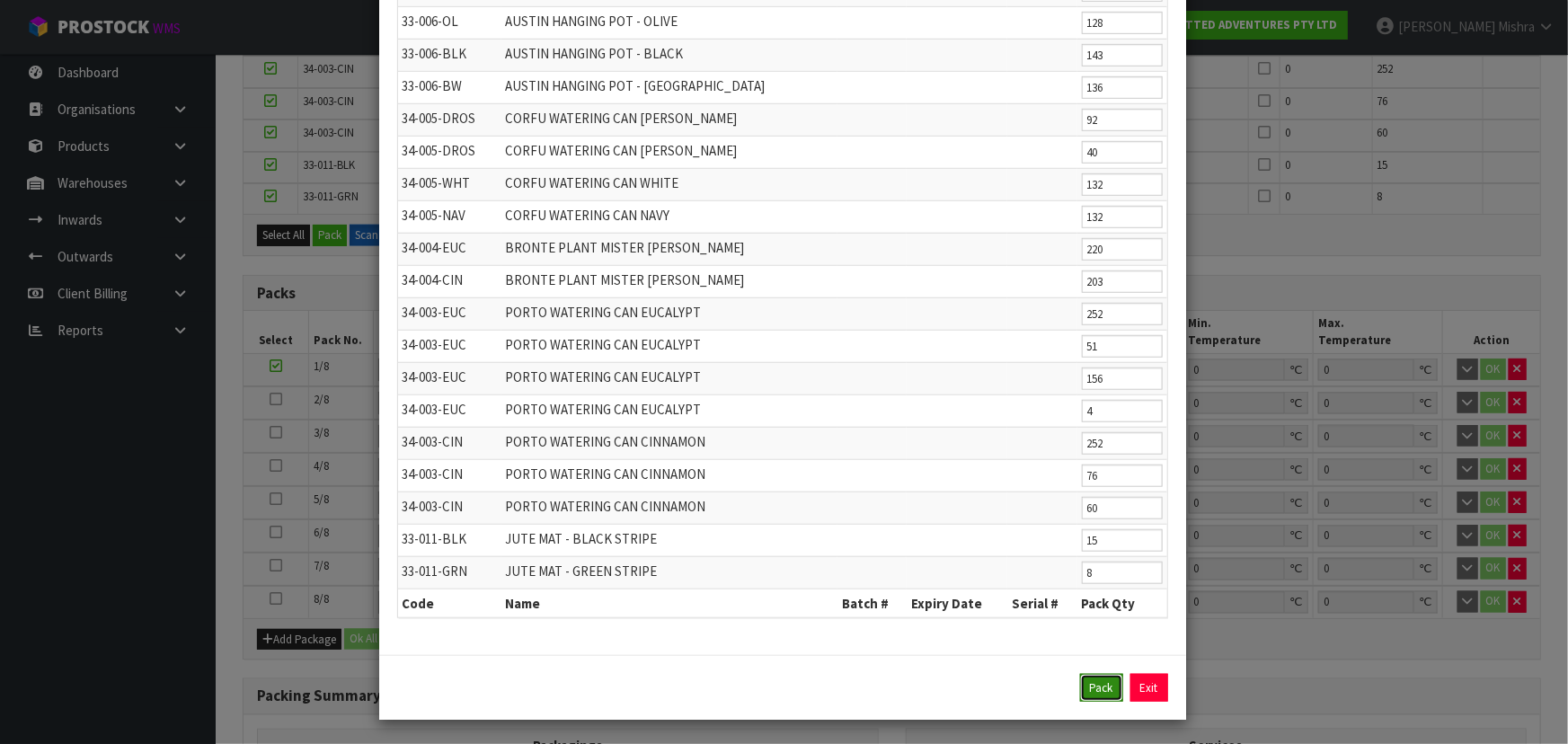
click at [1103, 691] on button "Pack" at bounding box center [1102, 689] width 43 height 29
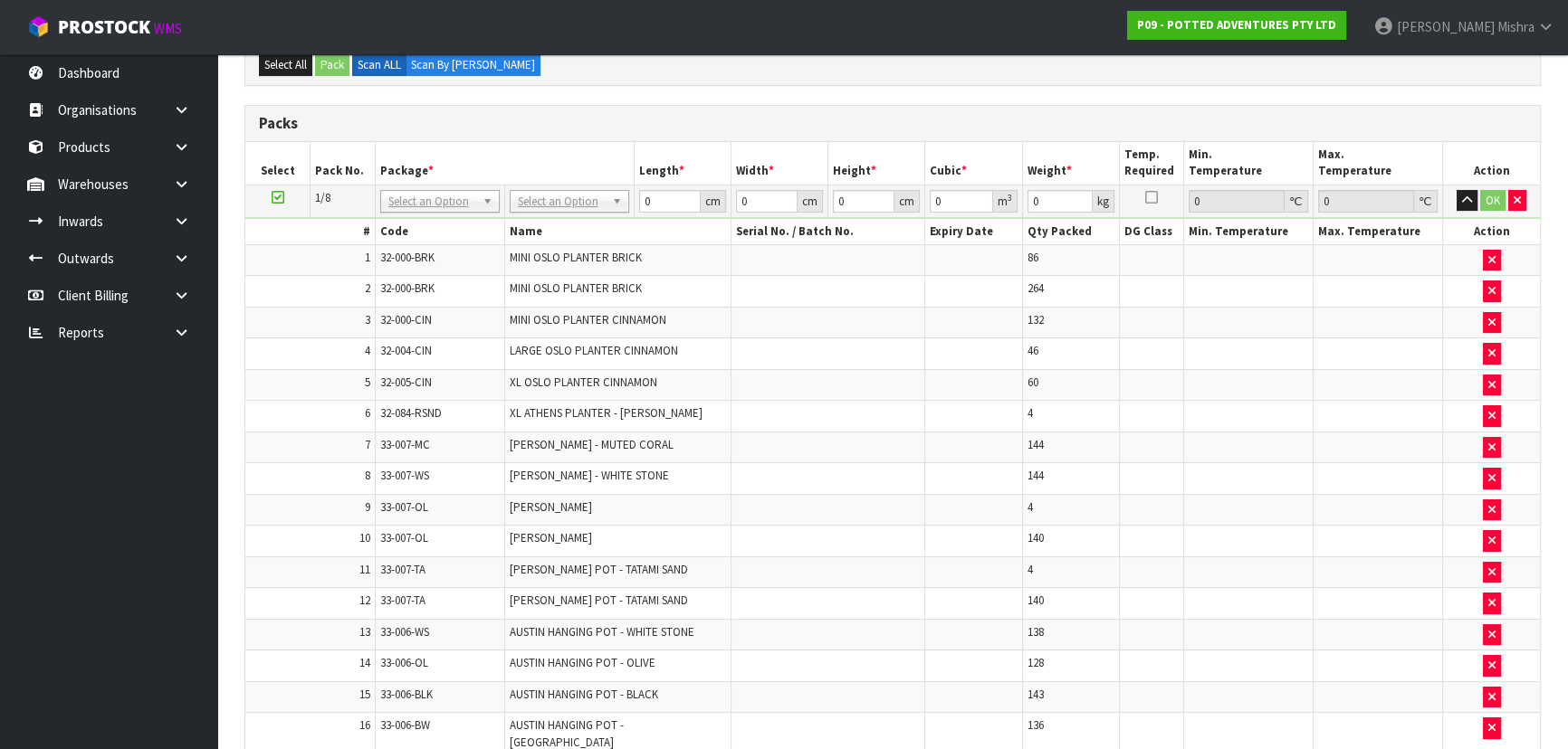
scroll to position [0, 0]
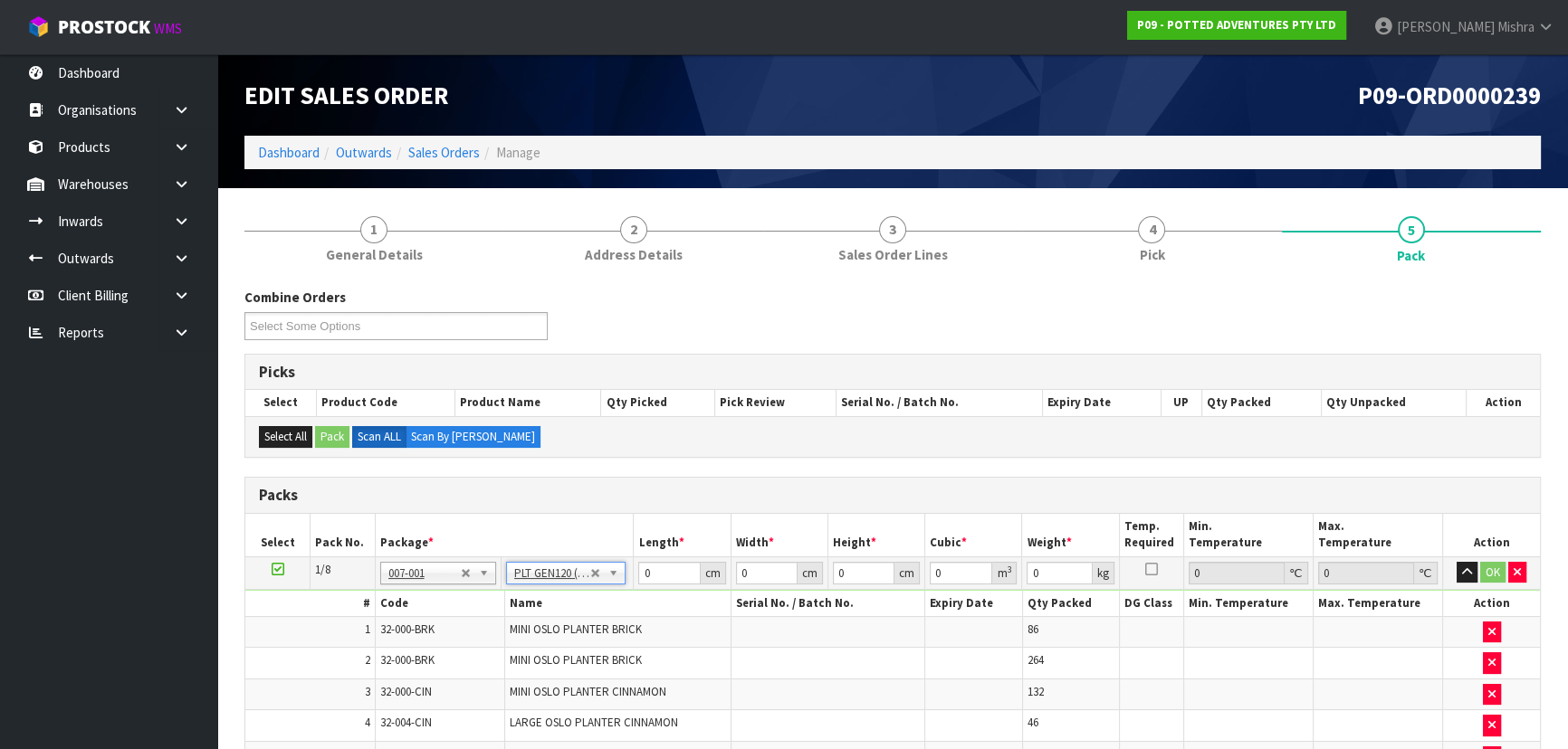
type input "120"
type input "100"
type input "2116.838"
click at [814, 566] on tr "1/8 NONE 007-001 007-002 007-004 007-009 007-013 007-014 007-015 007-017 007-01…" at bounding box center [892, 573] width 1295 height 33
type input "2"
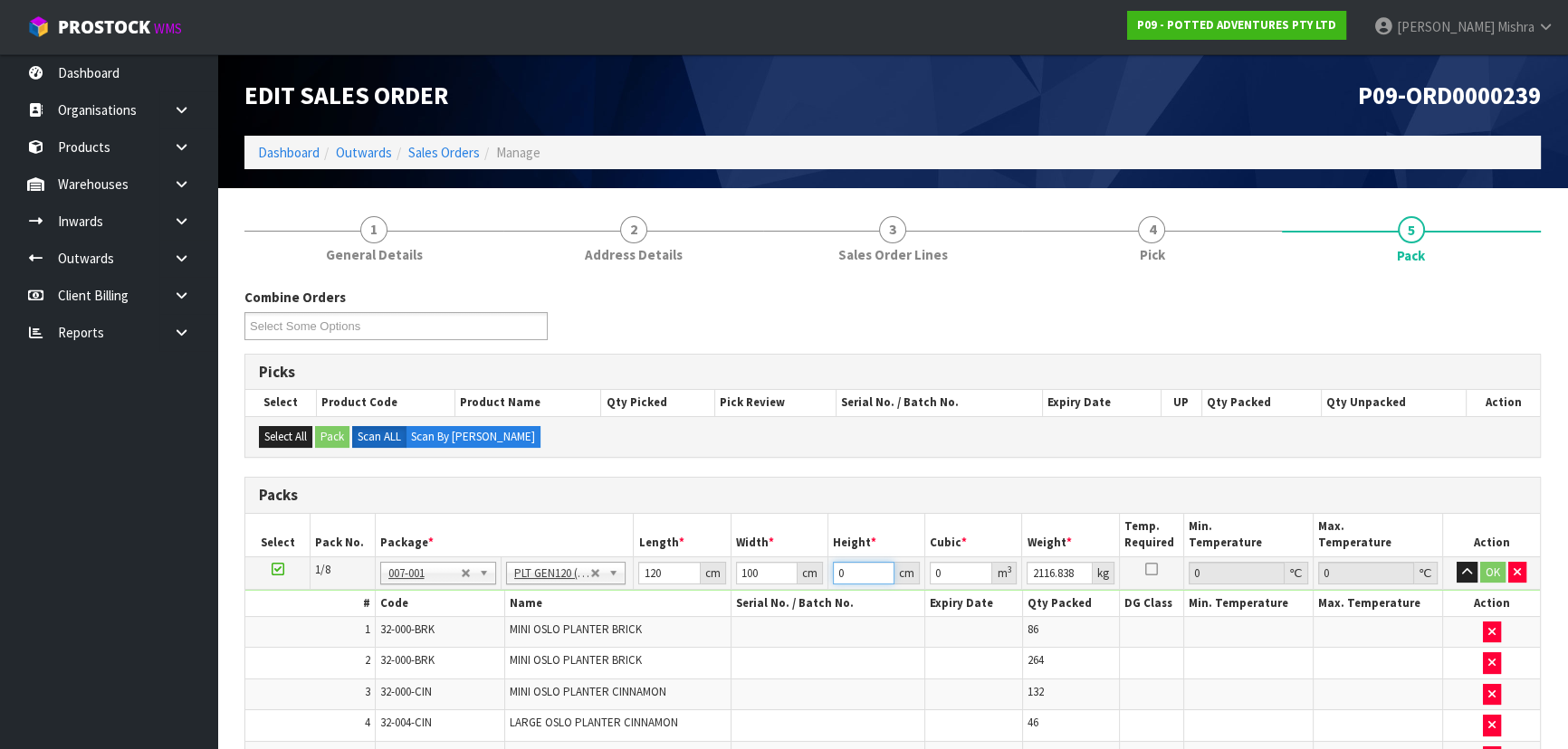
type input "0.024"
type input "20"
type input "0.24"
type input "200"
type input "2.4"
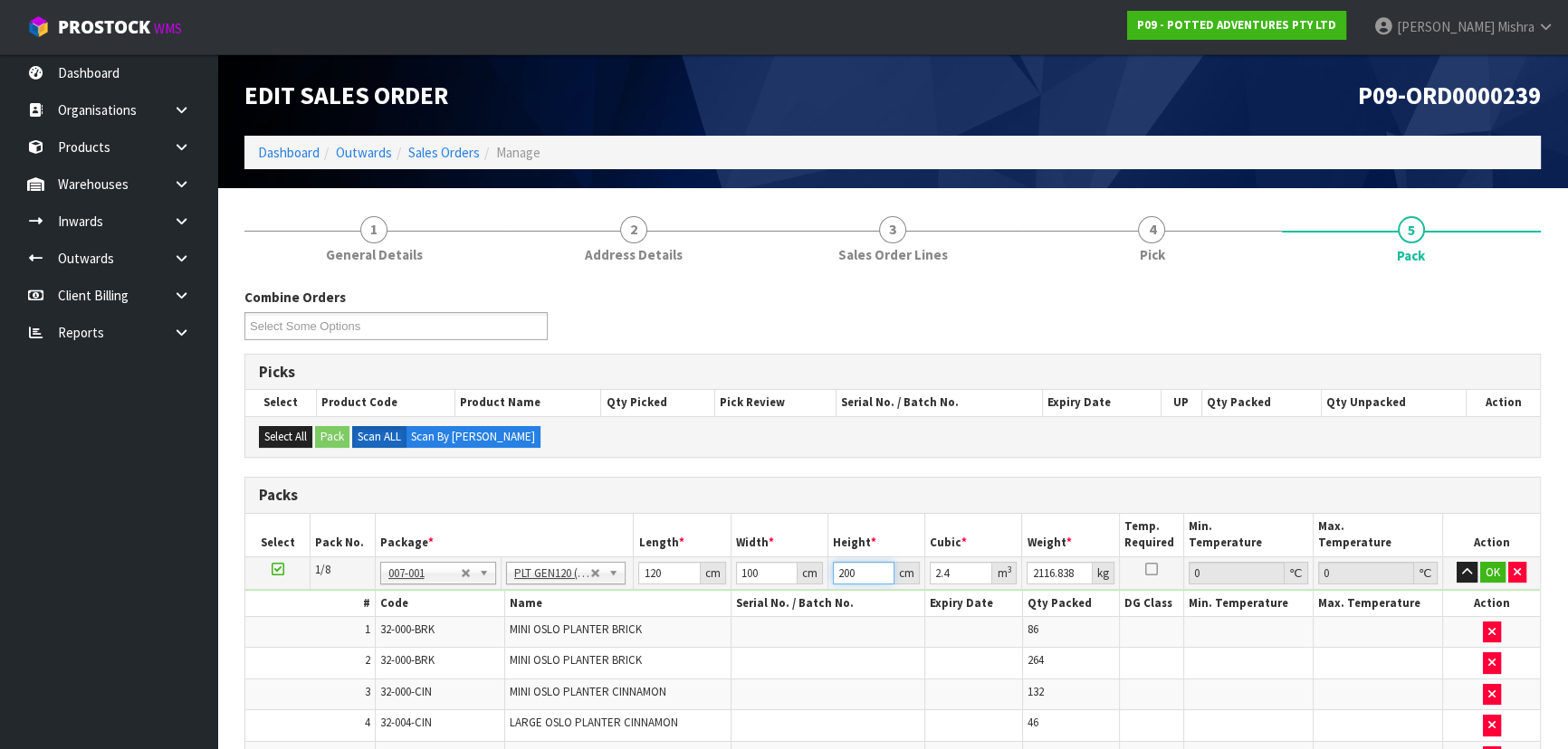
type input "200"
drag, startPoint x: 1062, startPoint y: 569, endPoint x: 1051, endPoint y: 571, distance: 11.2
click at [1051, 571] on input "2116.838" at bounding box center [1059, 573] width 66 height 23
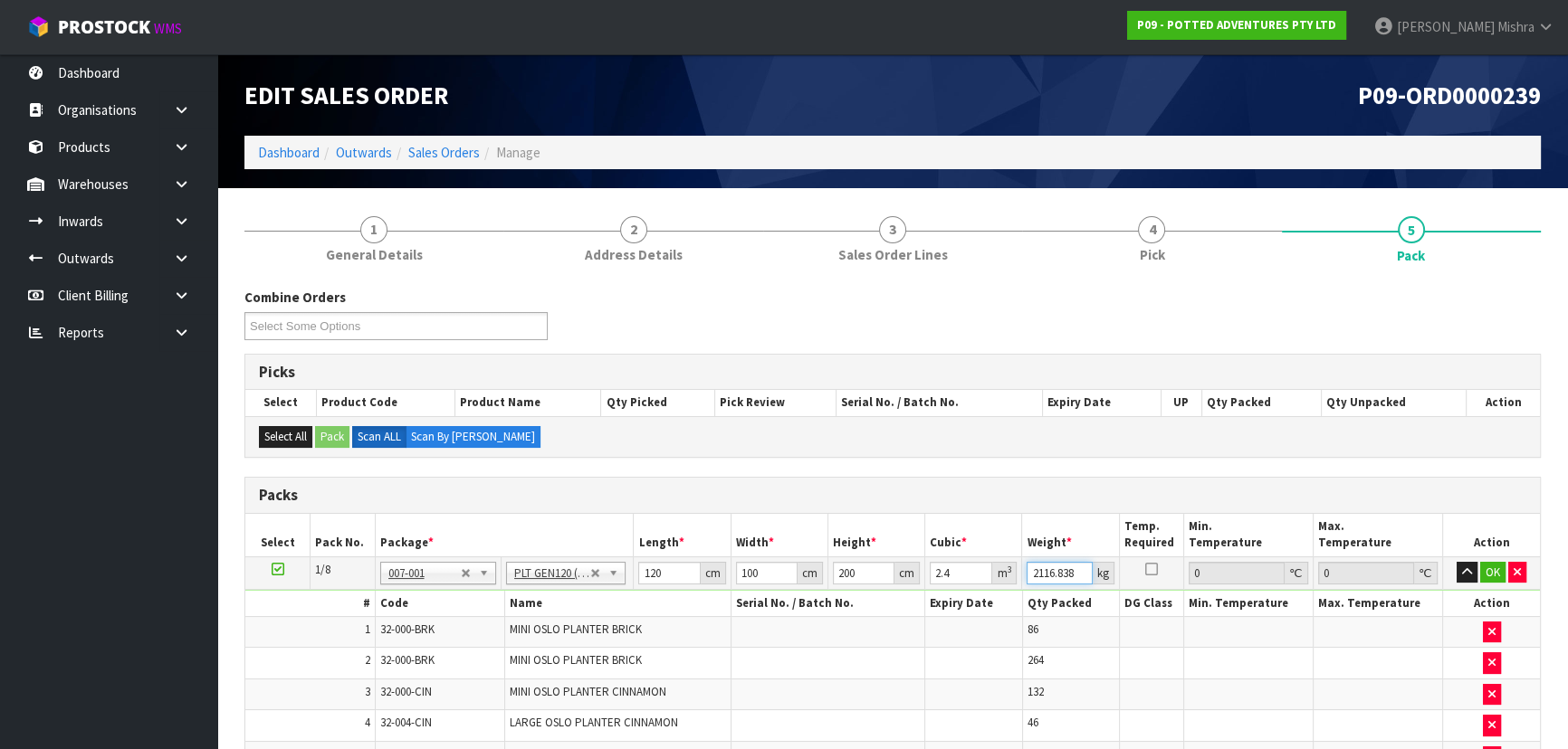
click at [1051, 571] on input "2116.838" at bounding box center [1059, 573] width 66 height 23
type input "1"
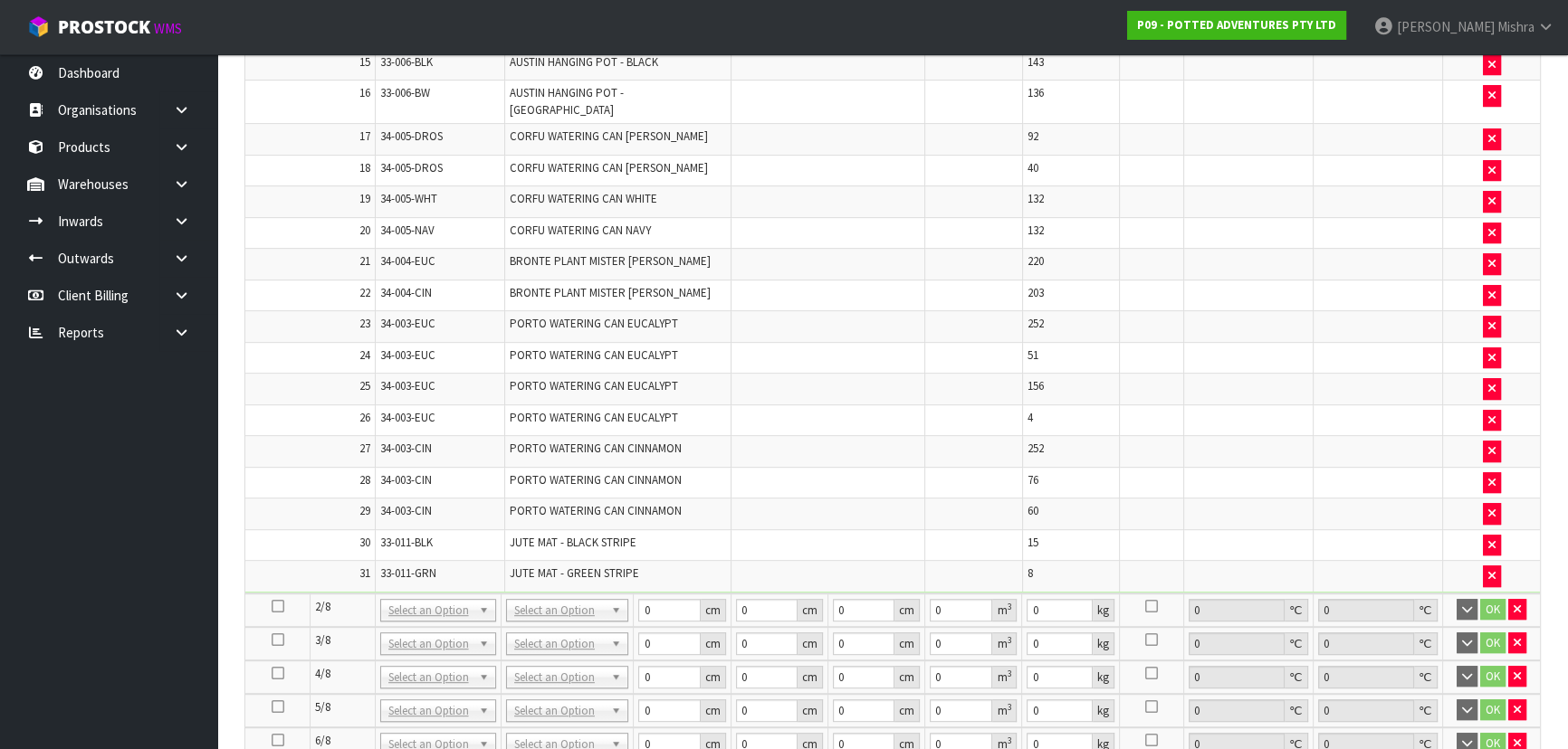
scroll to position [1234, 0]
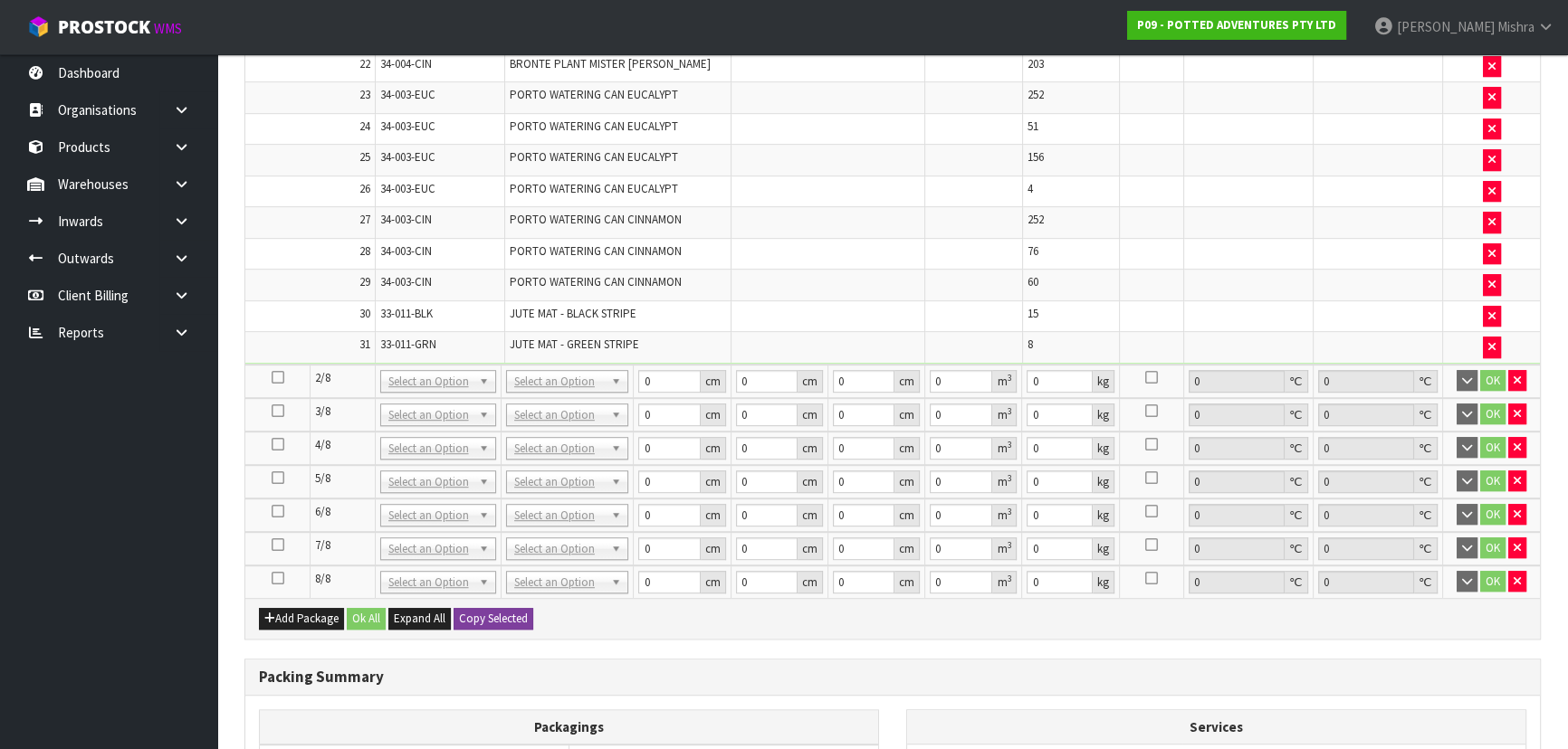
type input "350"
click at [484, 608] on button "Copy Selected" at bounding box center [493, 619] width 79 height 22
click at [484, 610] on span "Confirm" at bounding box center [479, 618] width 40 height 15
type input "120"
type input "100"
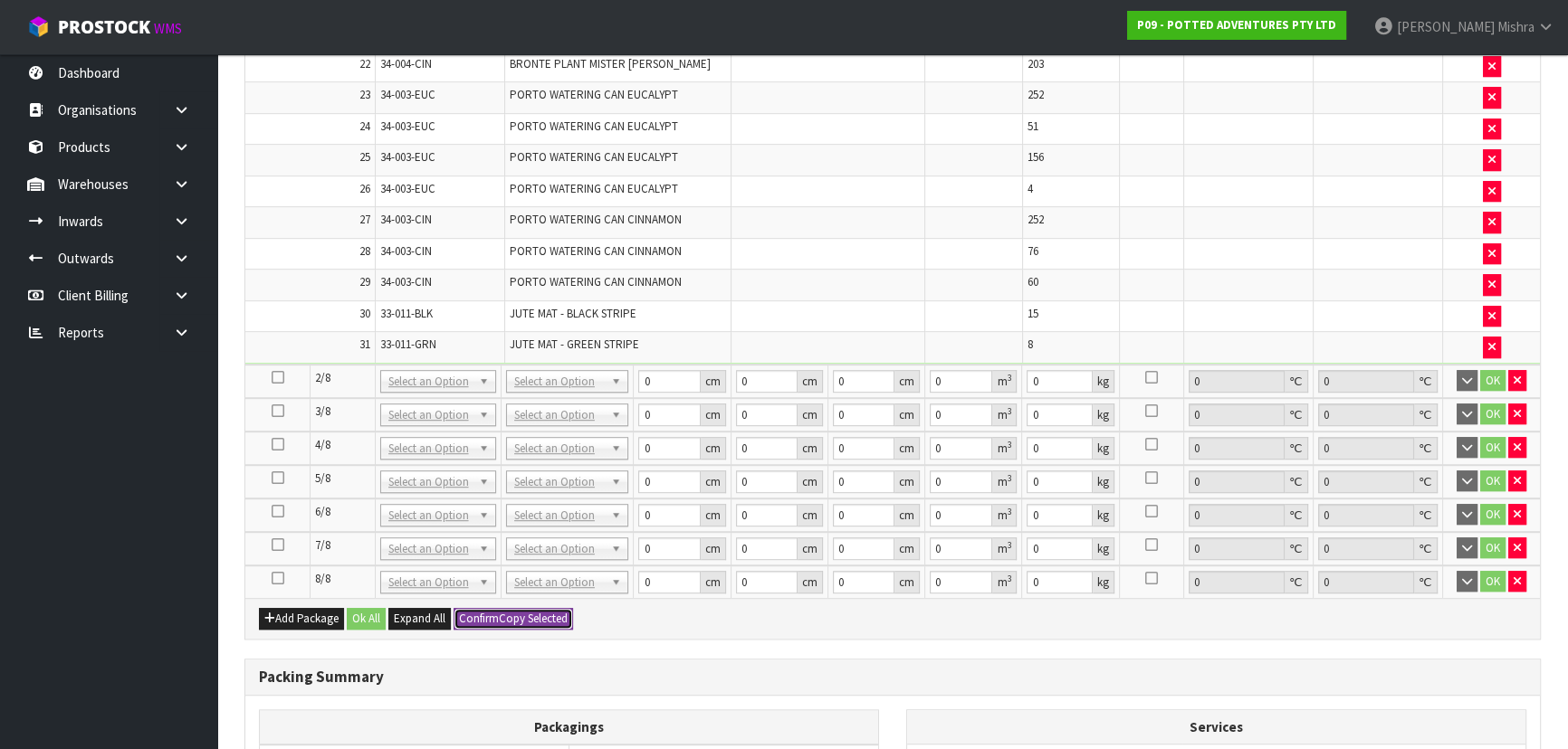
type input "200"
type input "2.4"
type input "350"
type input "120"
type input "100"
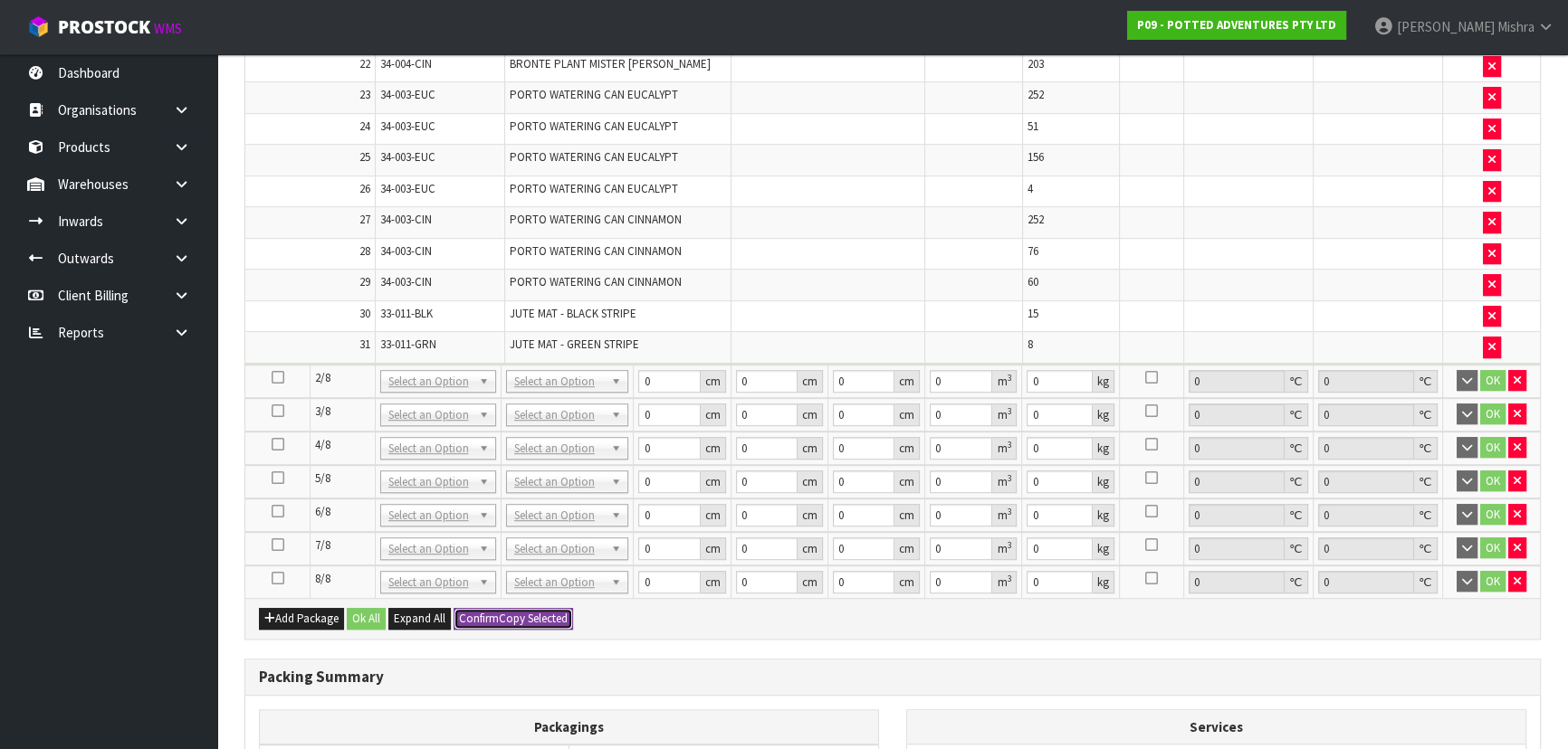
type input "200"
type input "2.4"
type input "350"
type input "120"
type input "100"
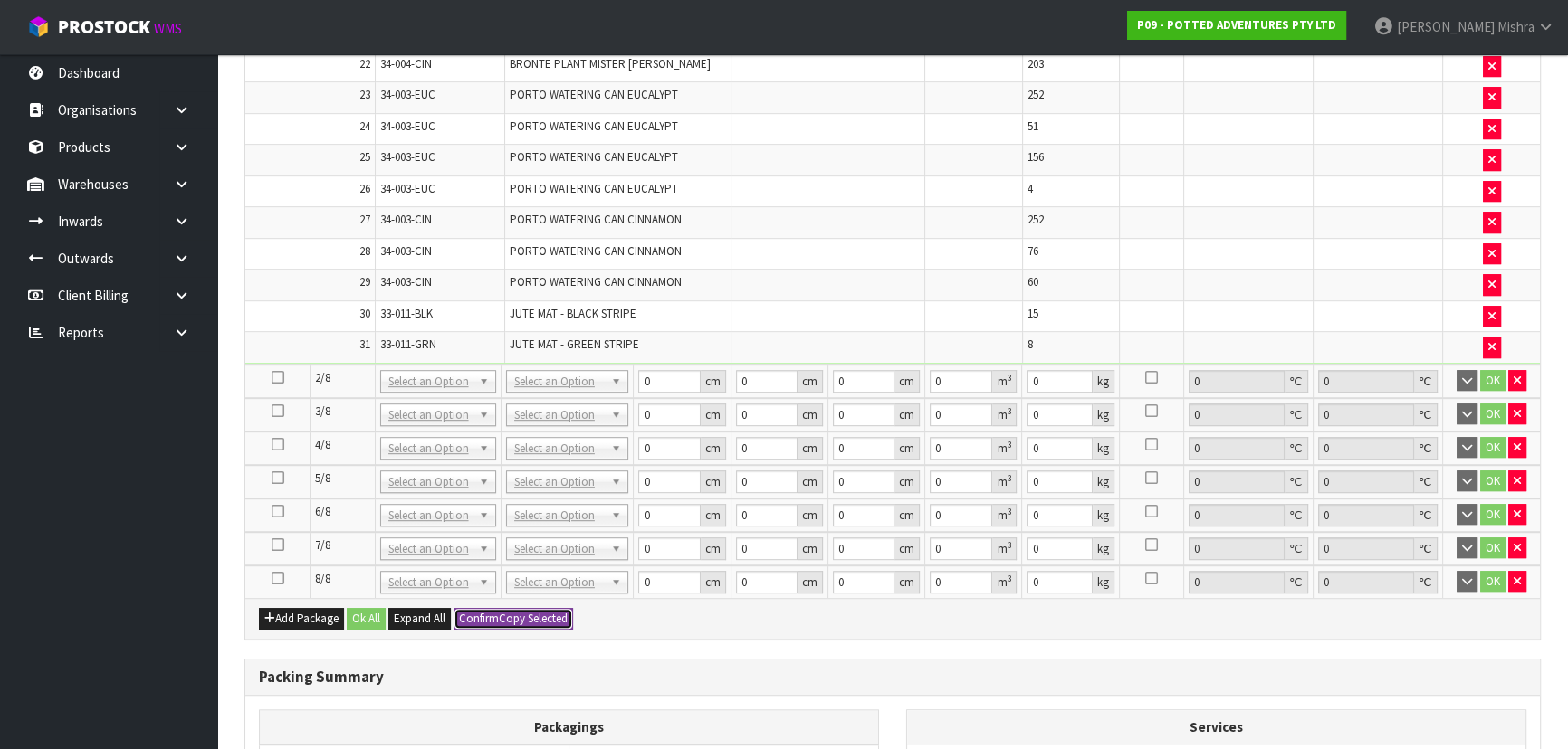
type input "200"
type input "2.4"
type input "350"
type input "120"
type input "100"
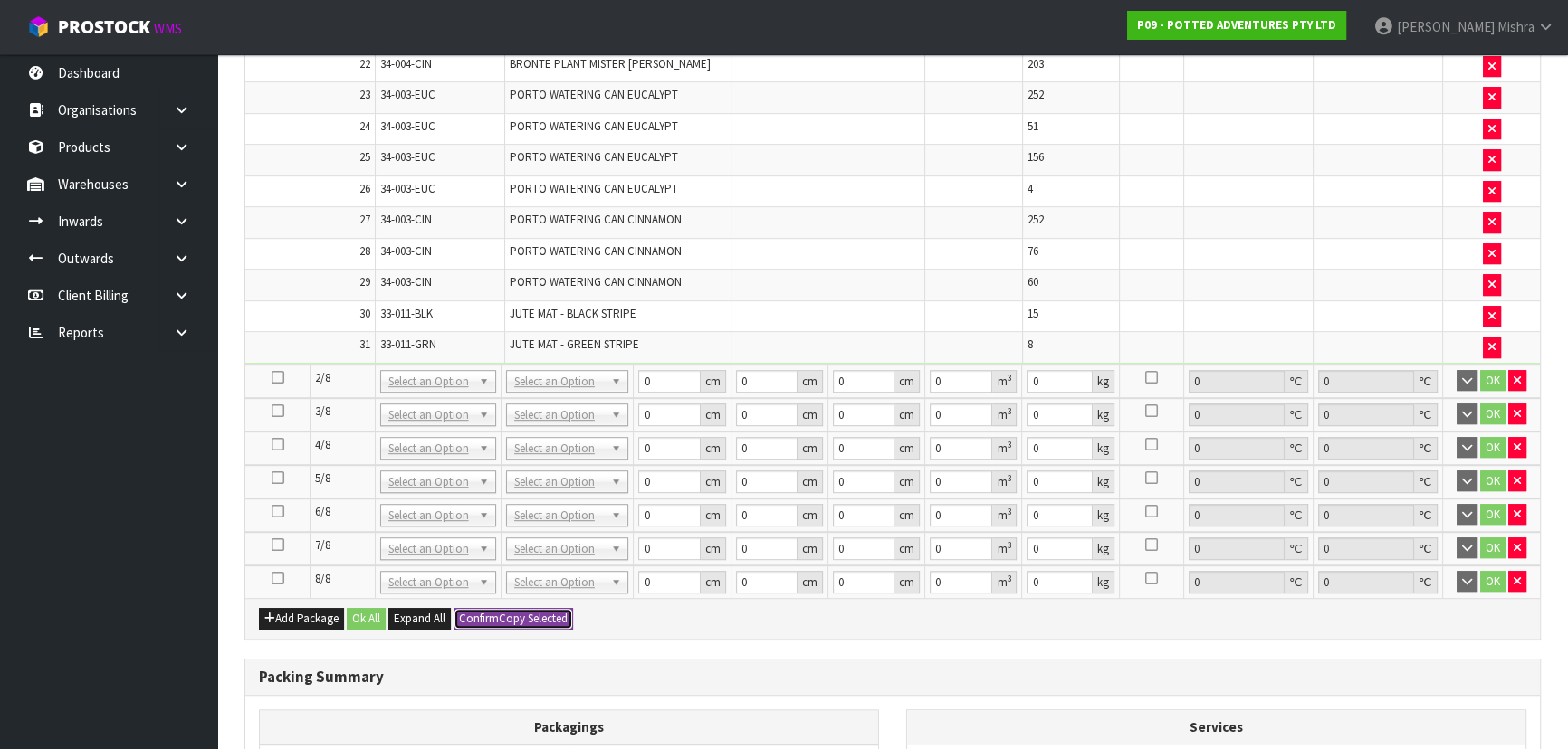
type input "200"
type input "2.4"
type input "350"
type input "120"
type input "100"
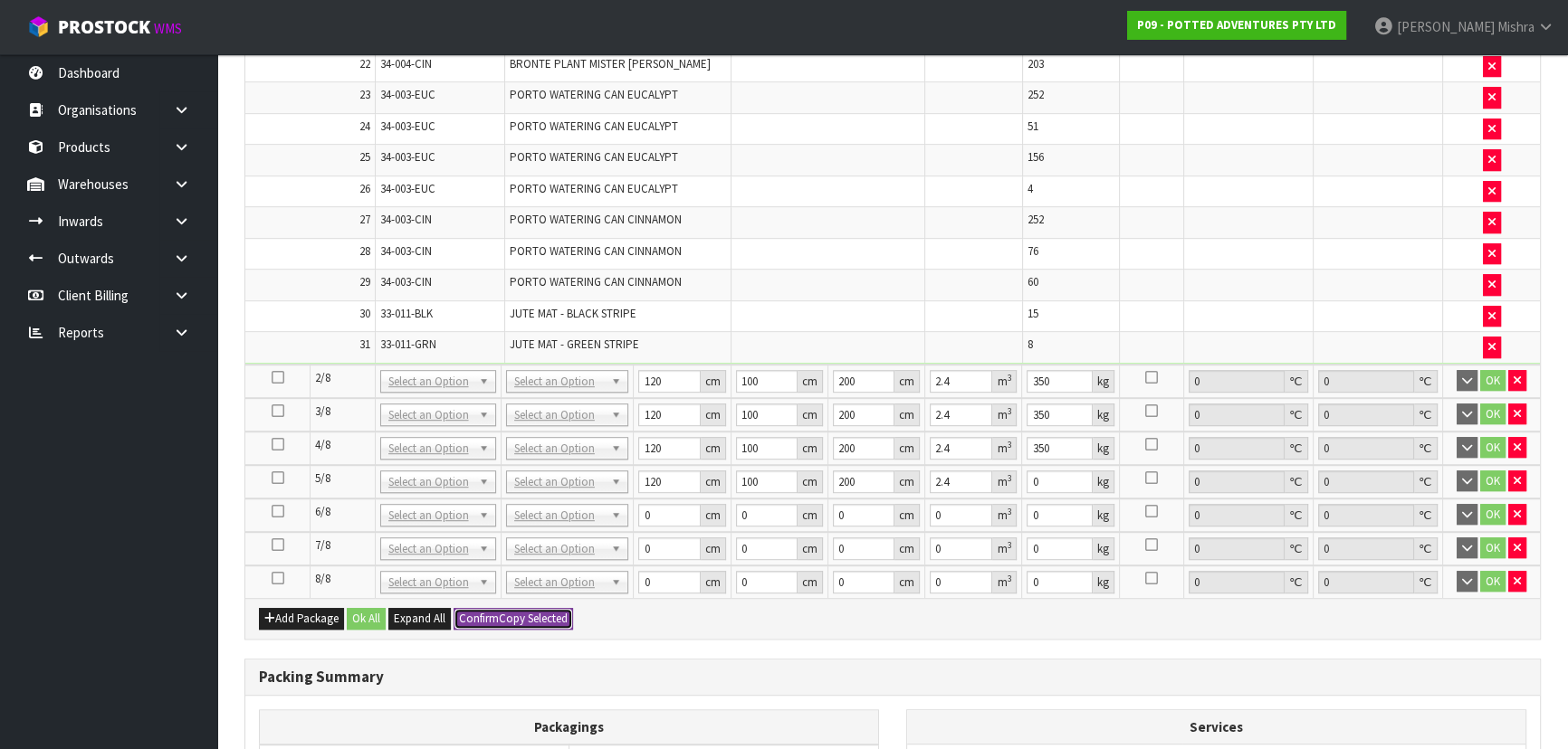
type input "200"
type input "2.4"
type input "350"
type input "120"
type input "100"
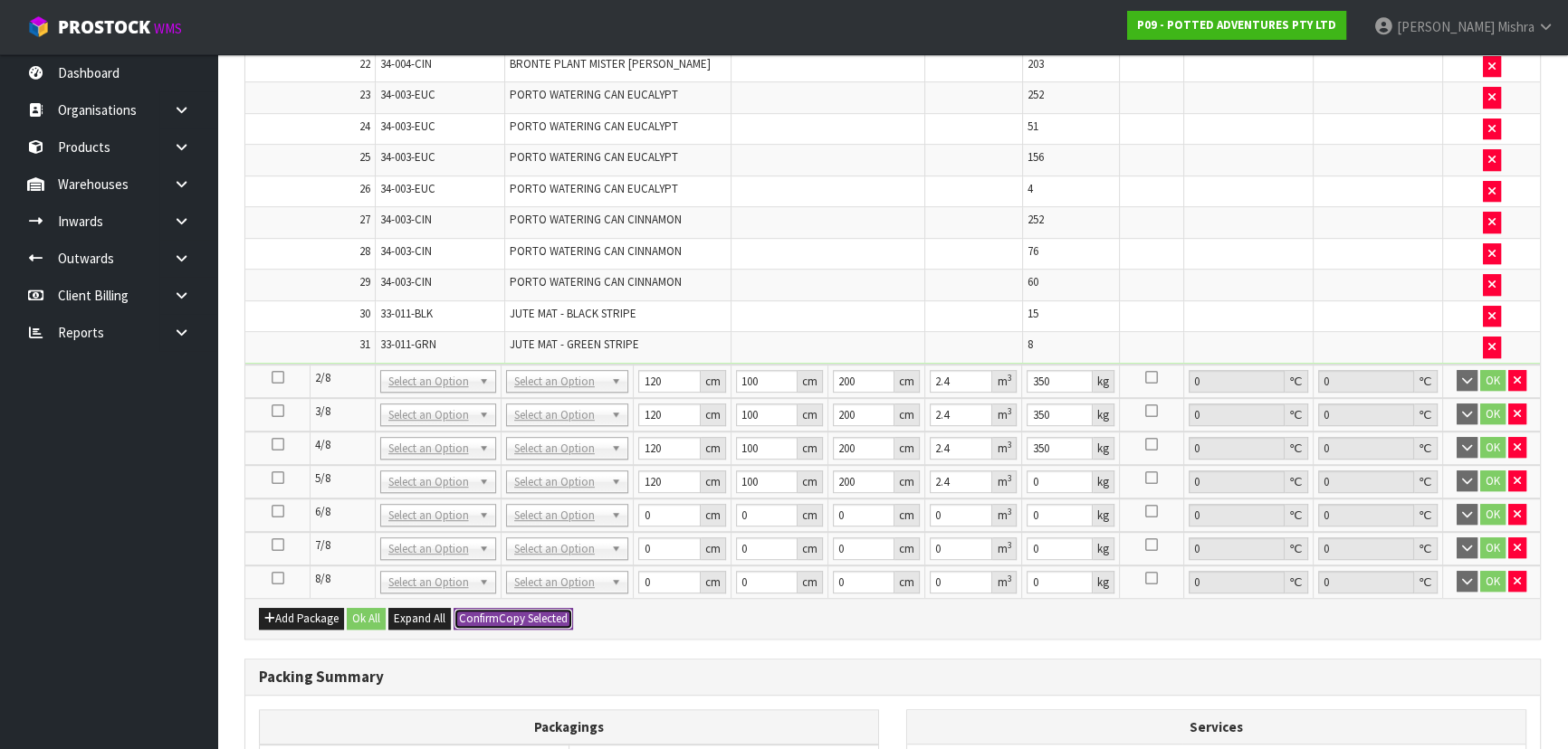
type input "200"
type input "2.4"
type input "350"
type input "120"
type input "100"
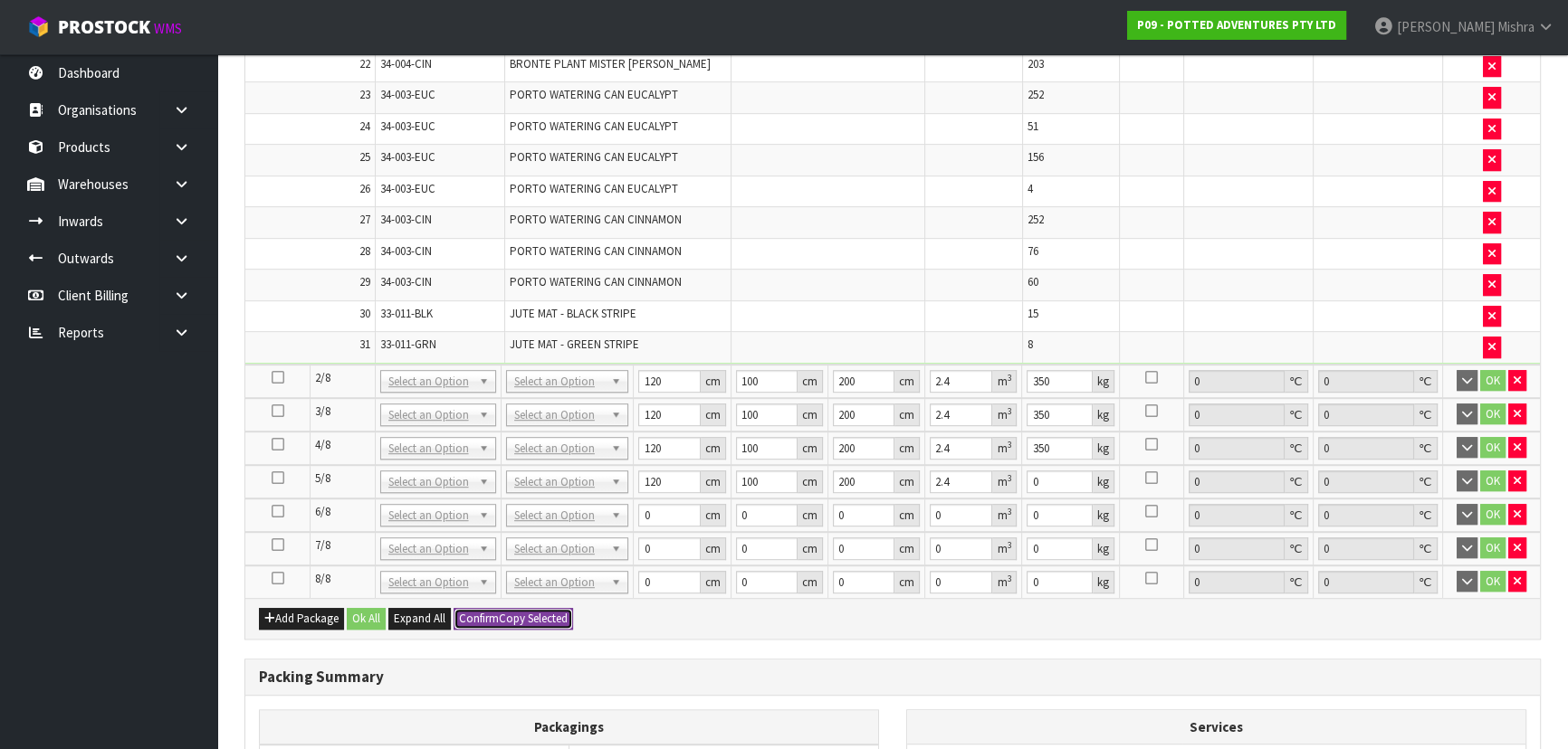
type input "200"
type input "2.4"
type input "350"
type input "8"
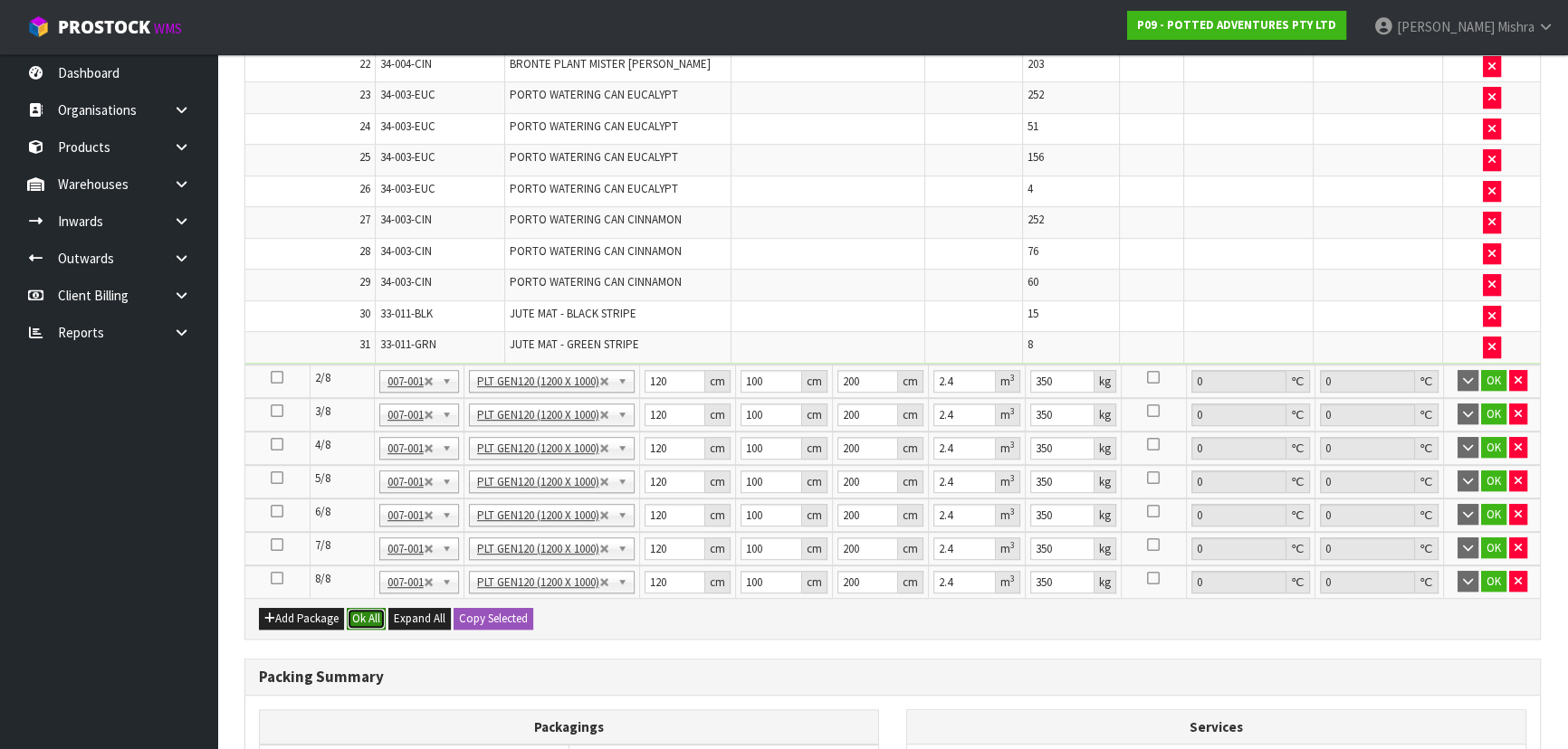
click at [372, 608] on button "Ok All" at bounding box center [366, 619] width 39 height 22
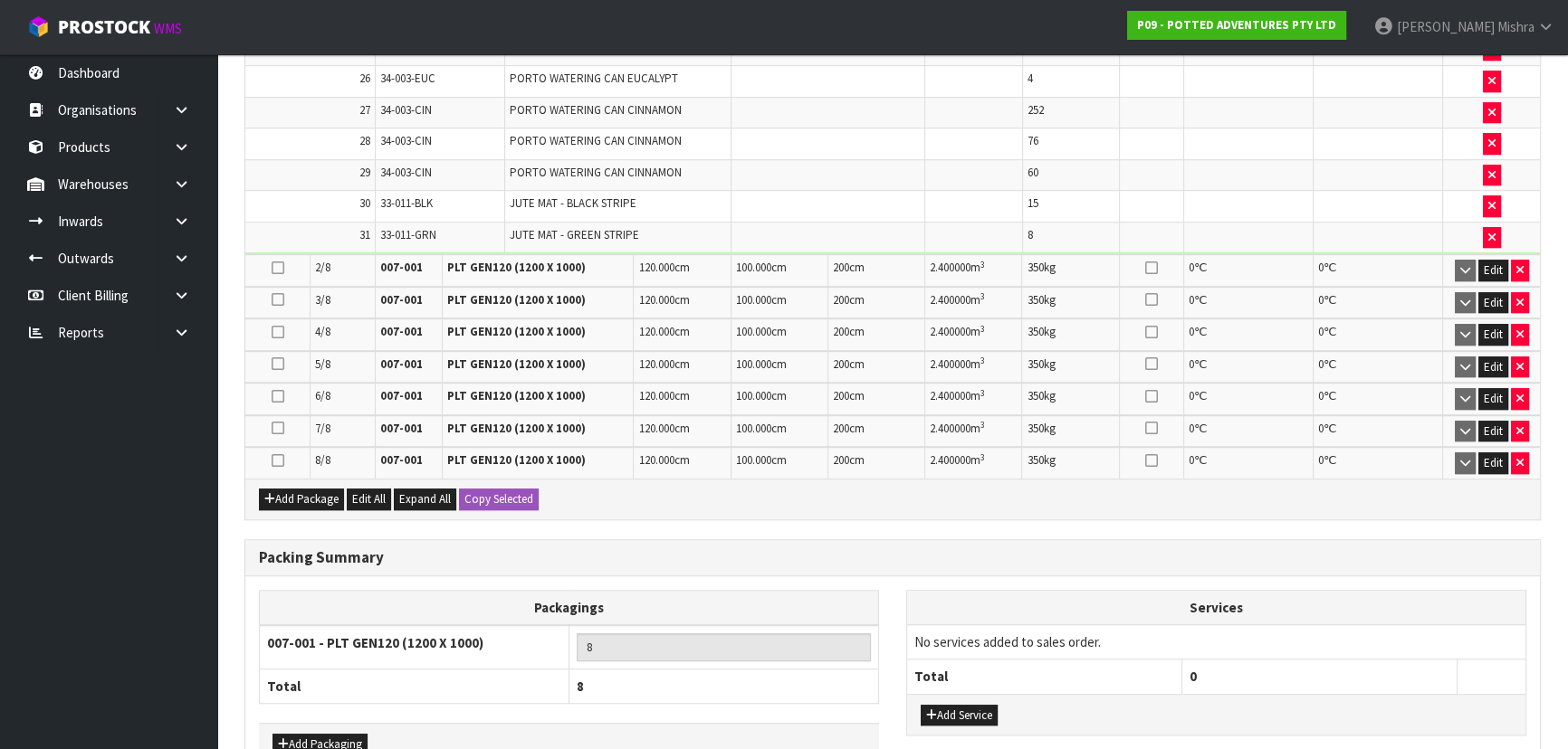
scroll to position [1430, 0]
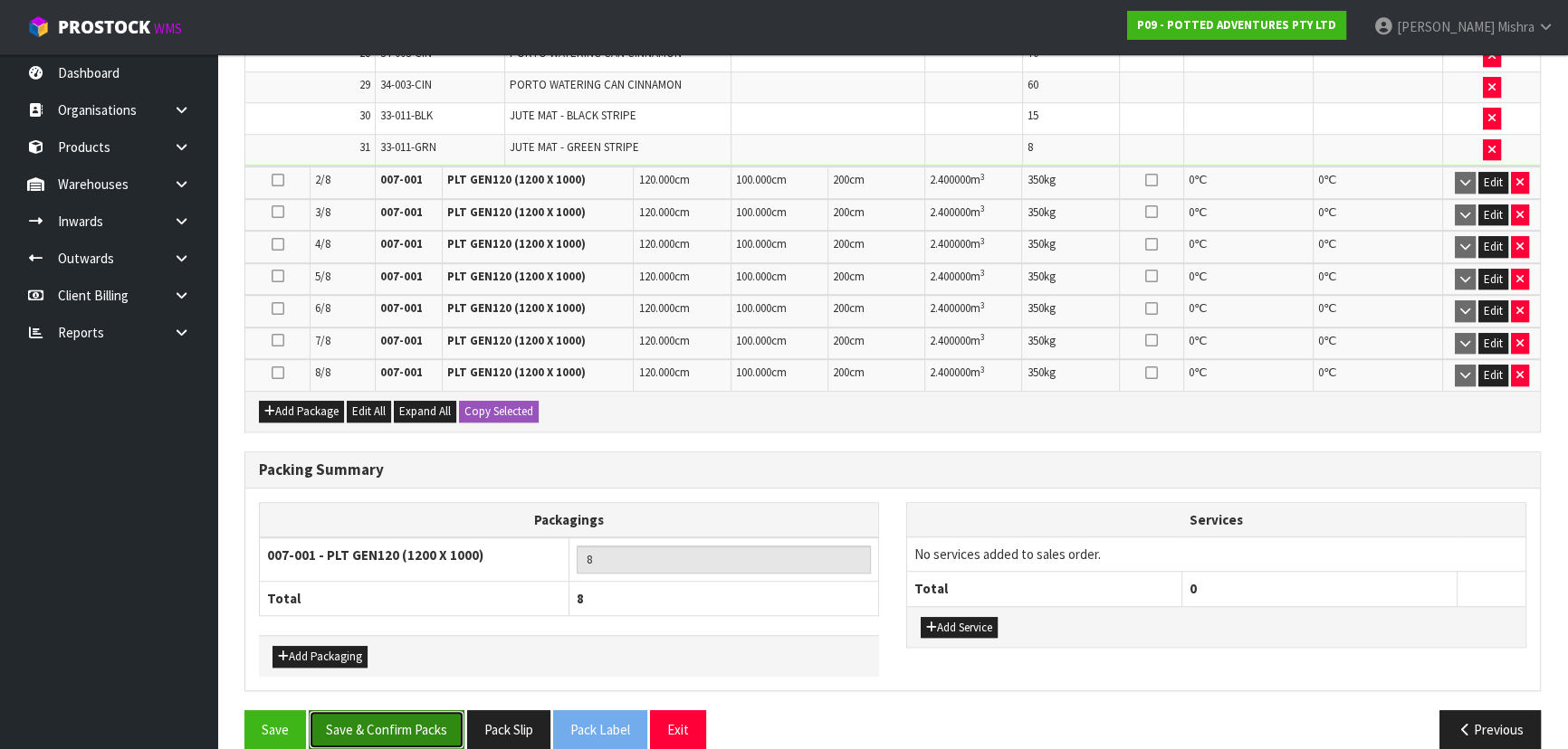
click at [388, 713] on button "Save & Confirm Packs" at bounding box center [387, 730] width 156 height 39
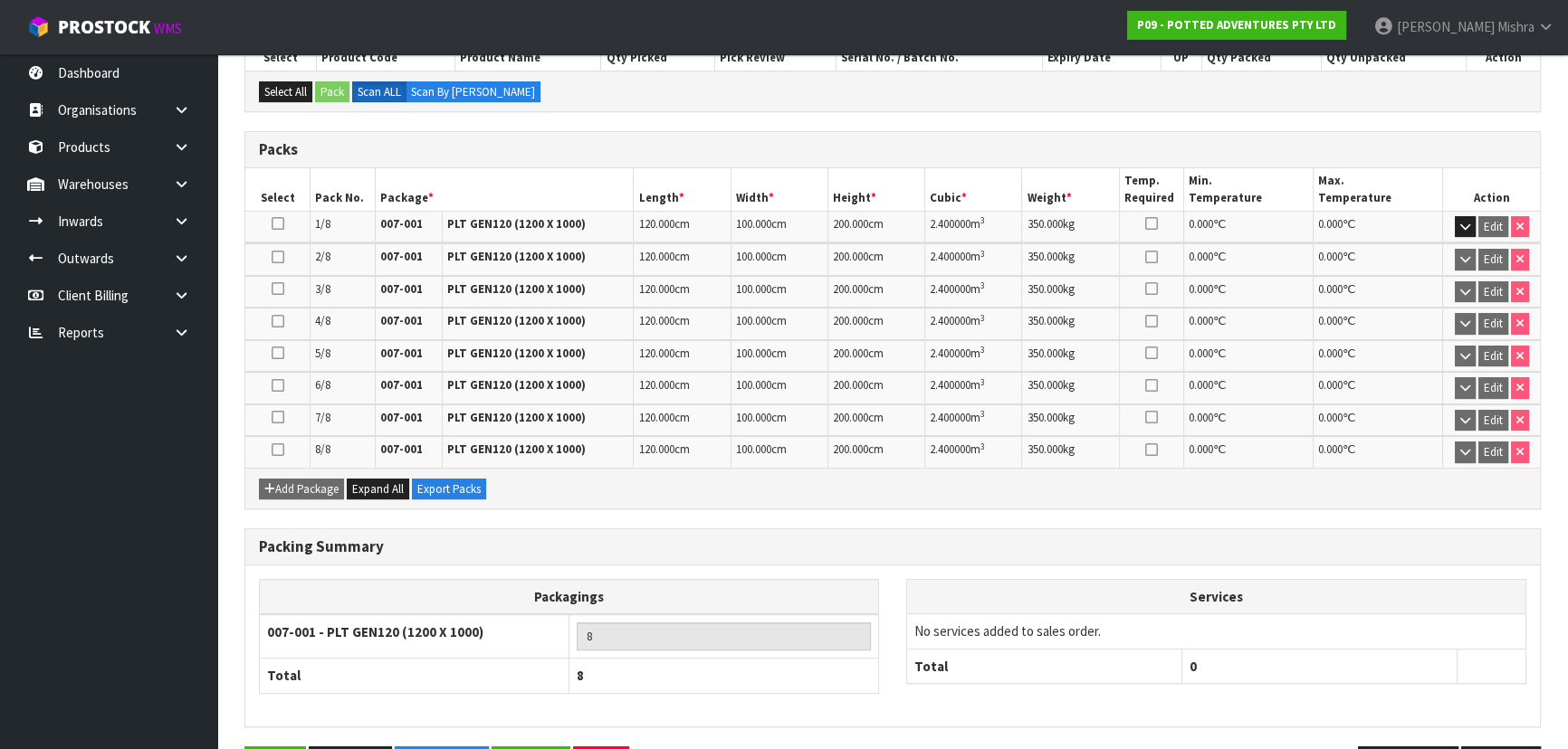
scroll to position [468, 0]
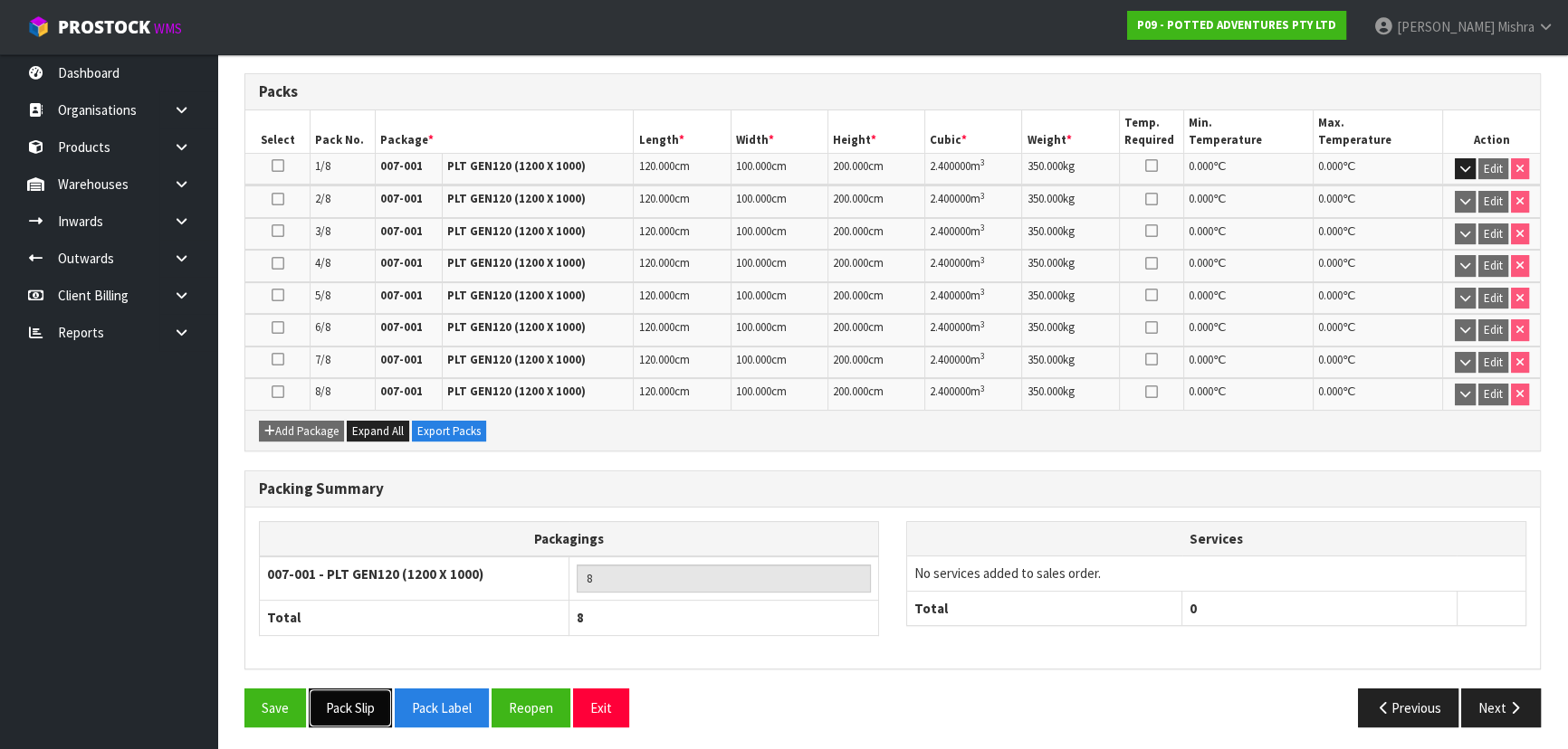
click at [346, 706] on button "Pack Slip" at bounding box center [350, 708] width 83 height 39
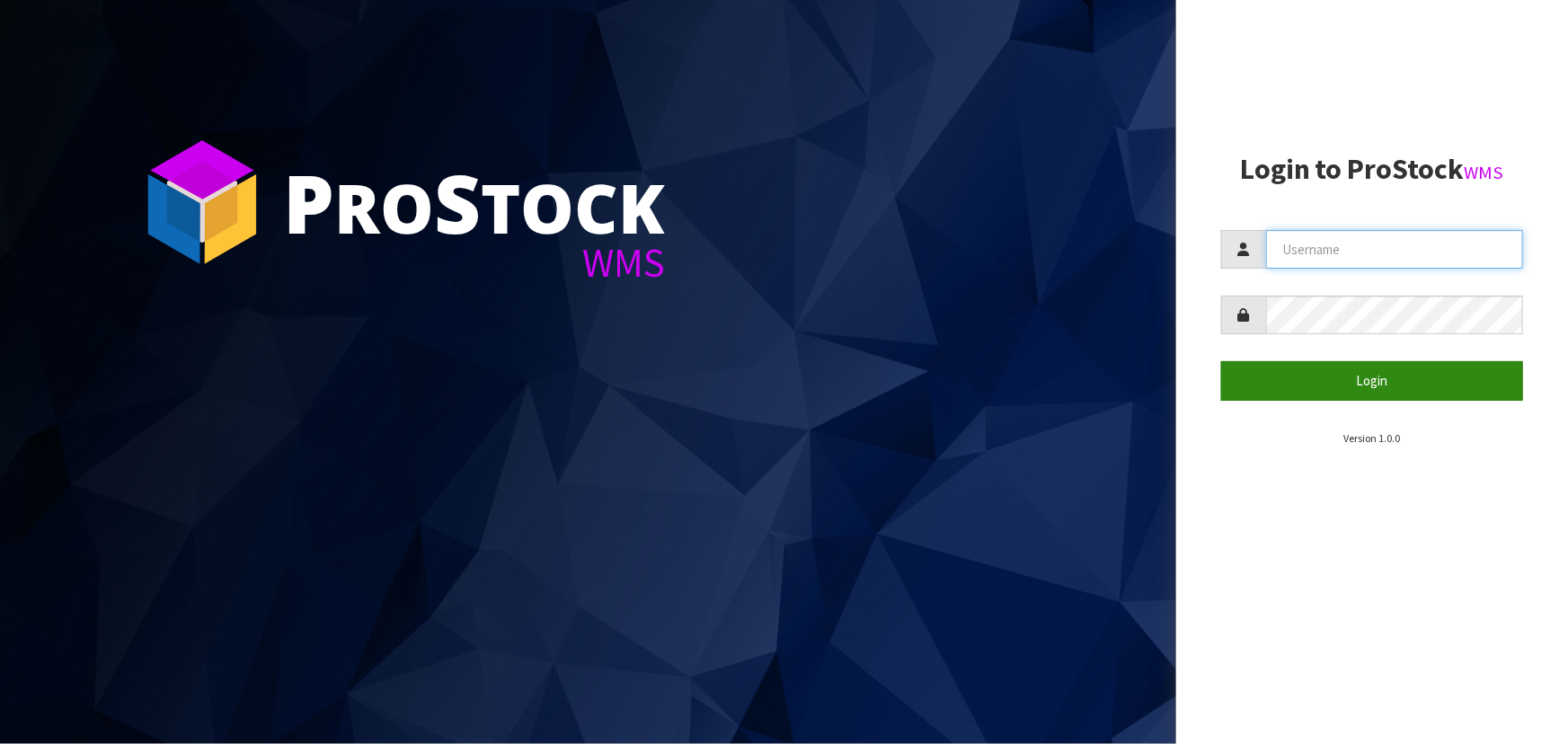
type input "[PERSON_NAME]"
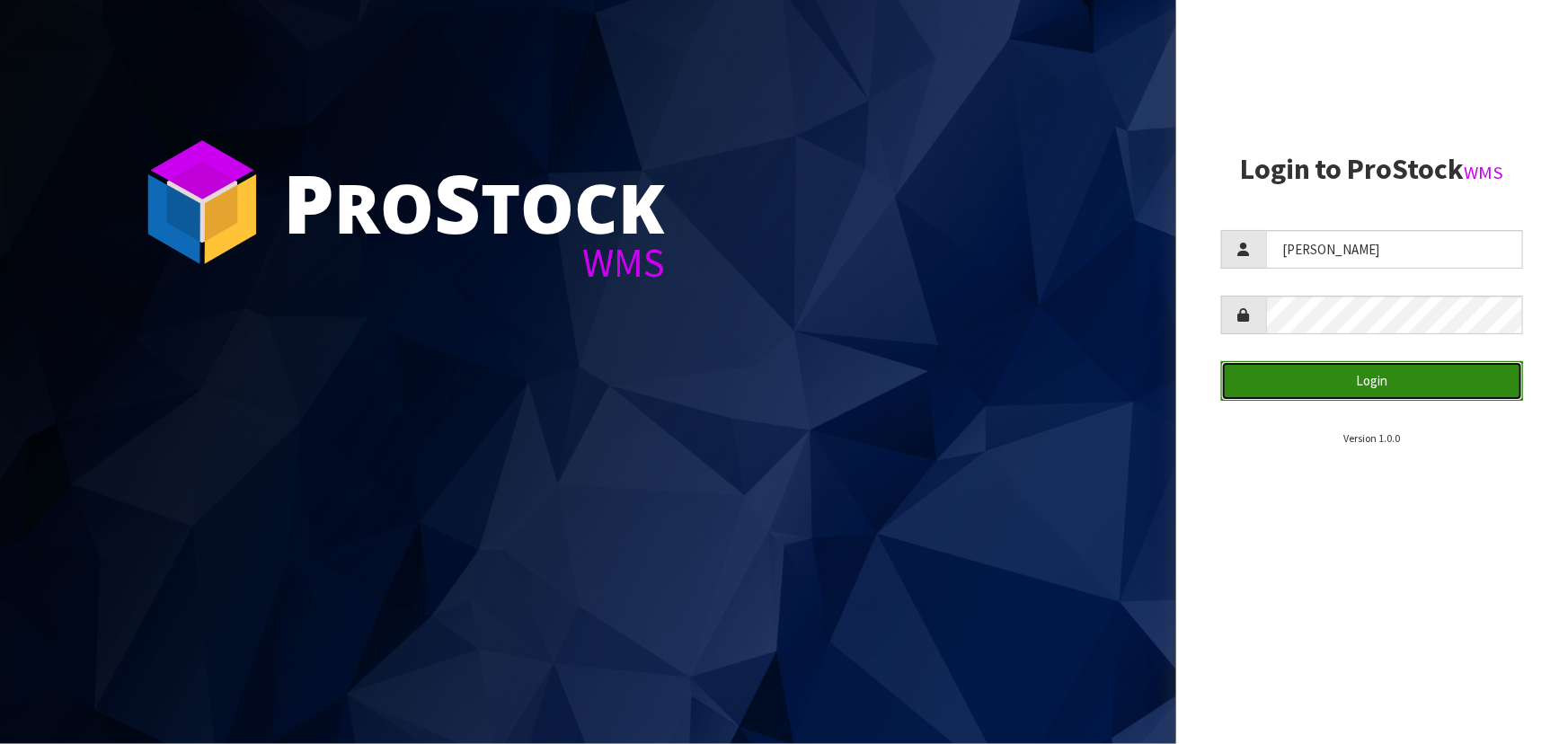
click at [1347, 383] on button "Login" at bounding box center [1373, 380] width 302 height 39
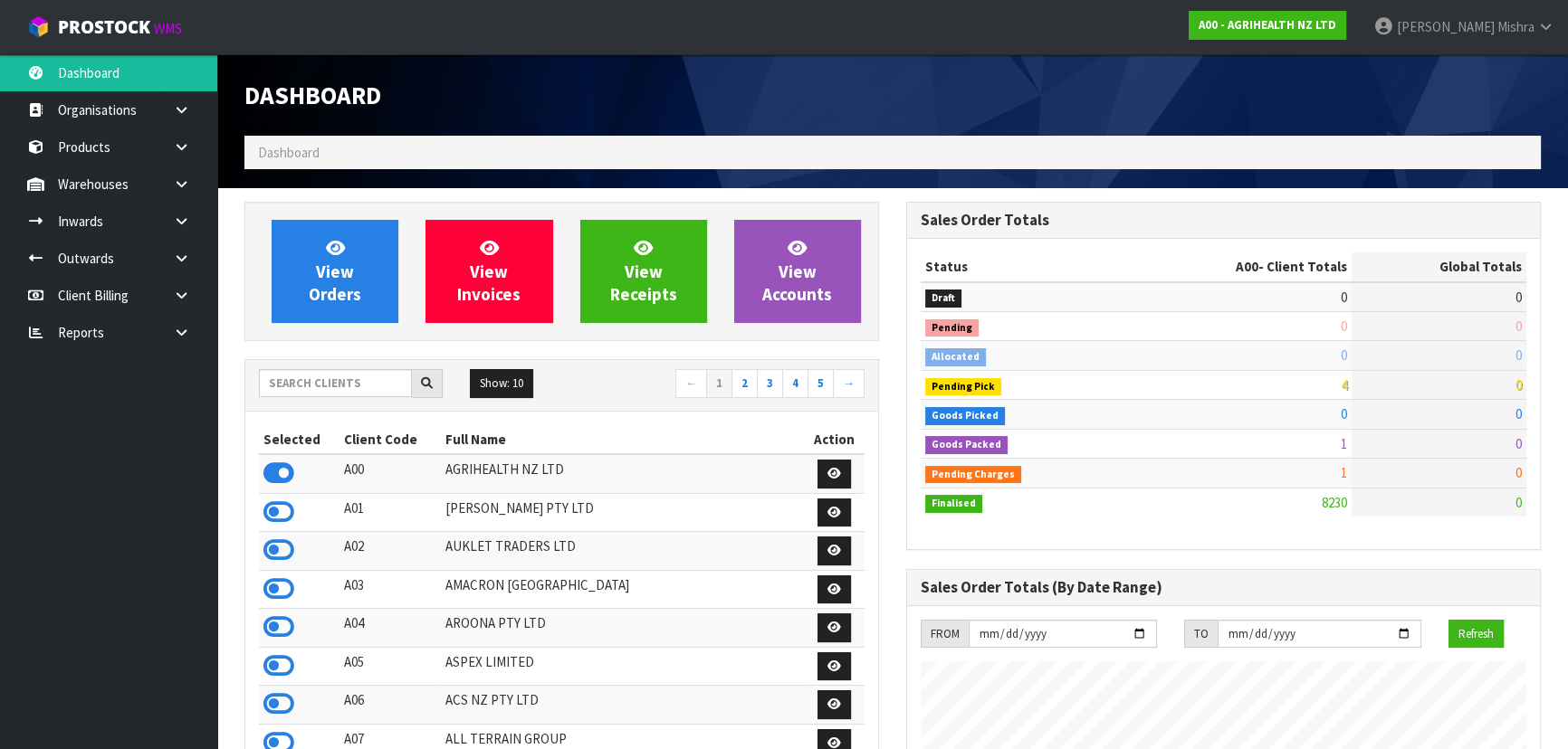
scroll to position [1369, 661]
click at [361, 379] on input "text" at bounding box center [335, 383] width 153 height 28
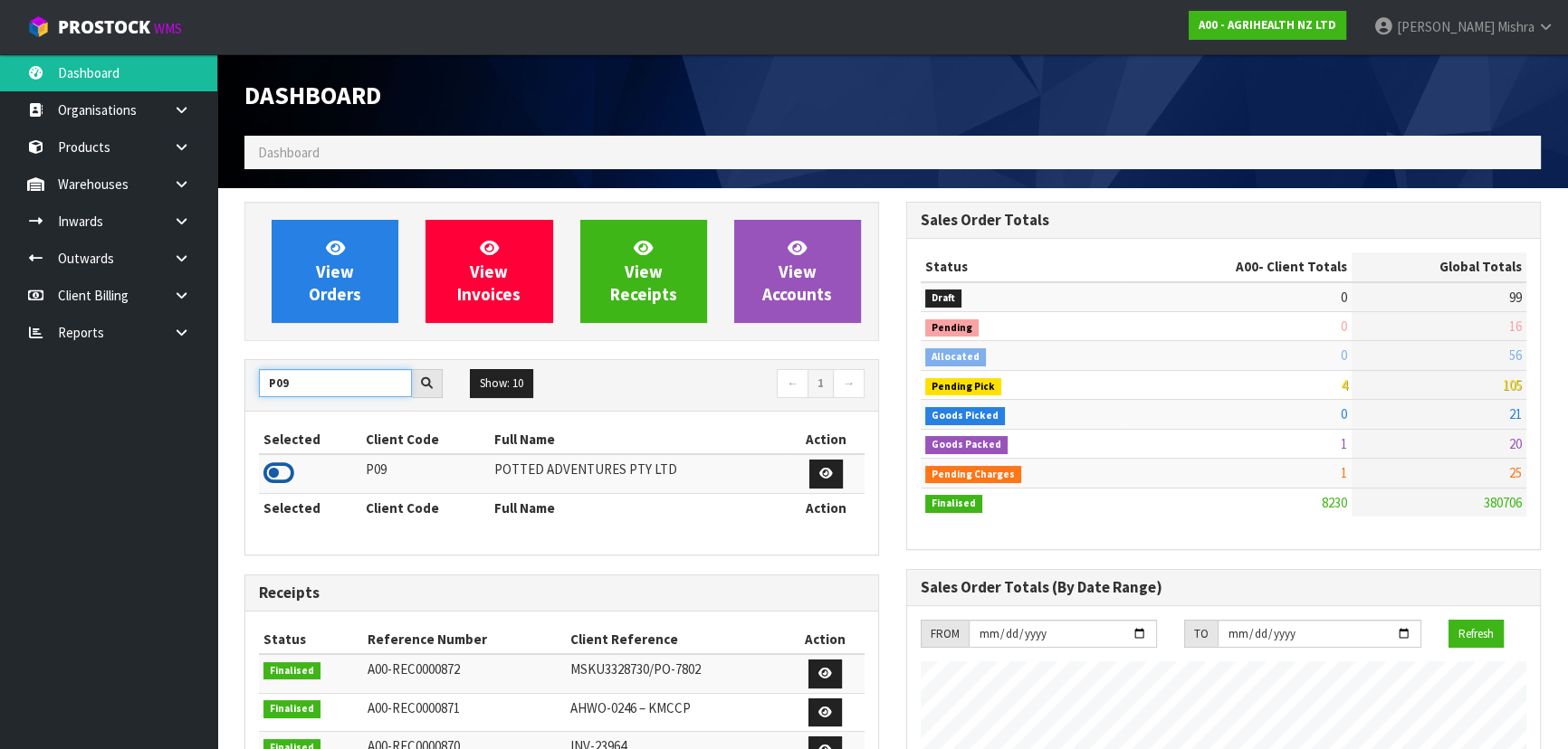
type input "P09"
click at [280, 471] on icon at bounding box center [279, 473] width 31 height 27
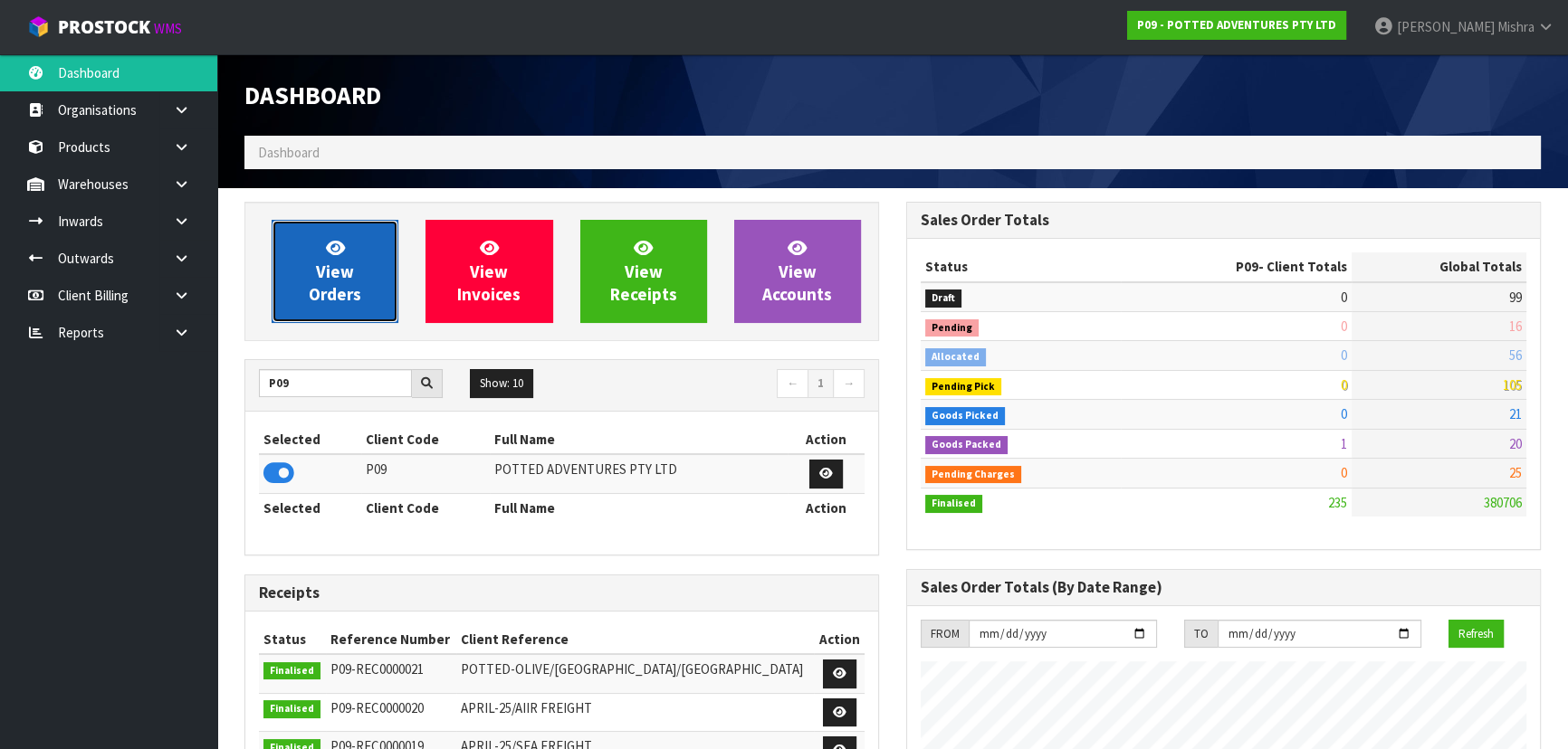
click at [305, 273] on link "View Orders" at bounding box center [335, 271] width 127 height 103
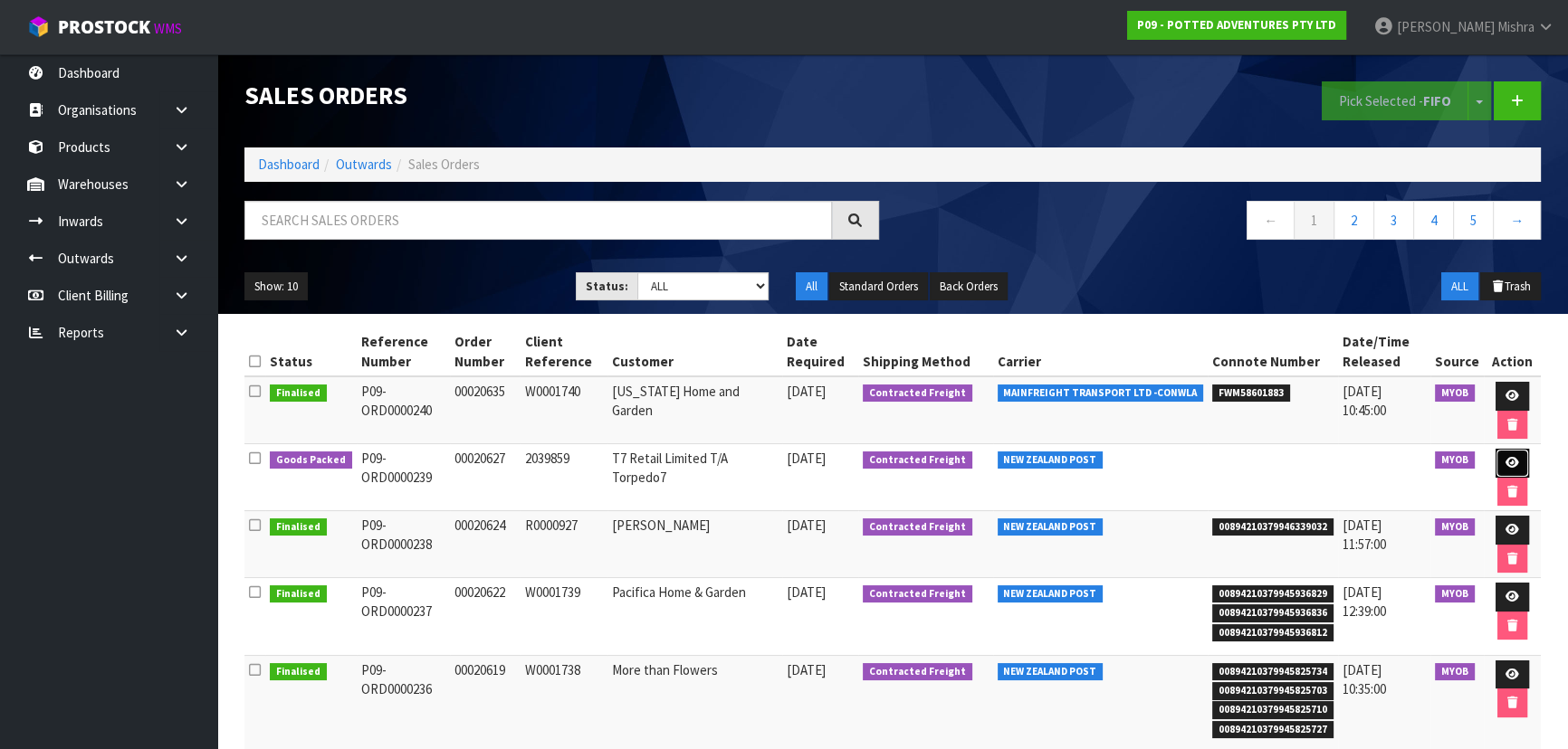
click at [1511, 460] on icon at bounding box center [1511, 462] width 14 height 12
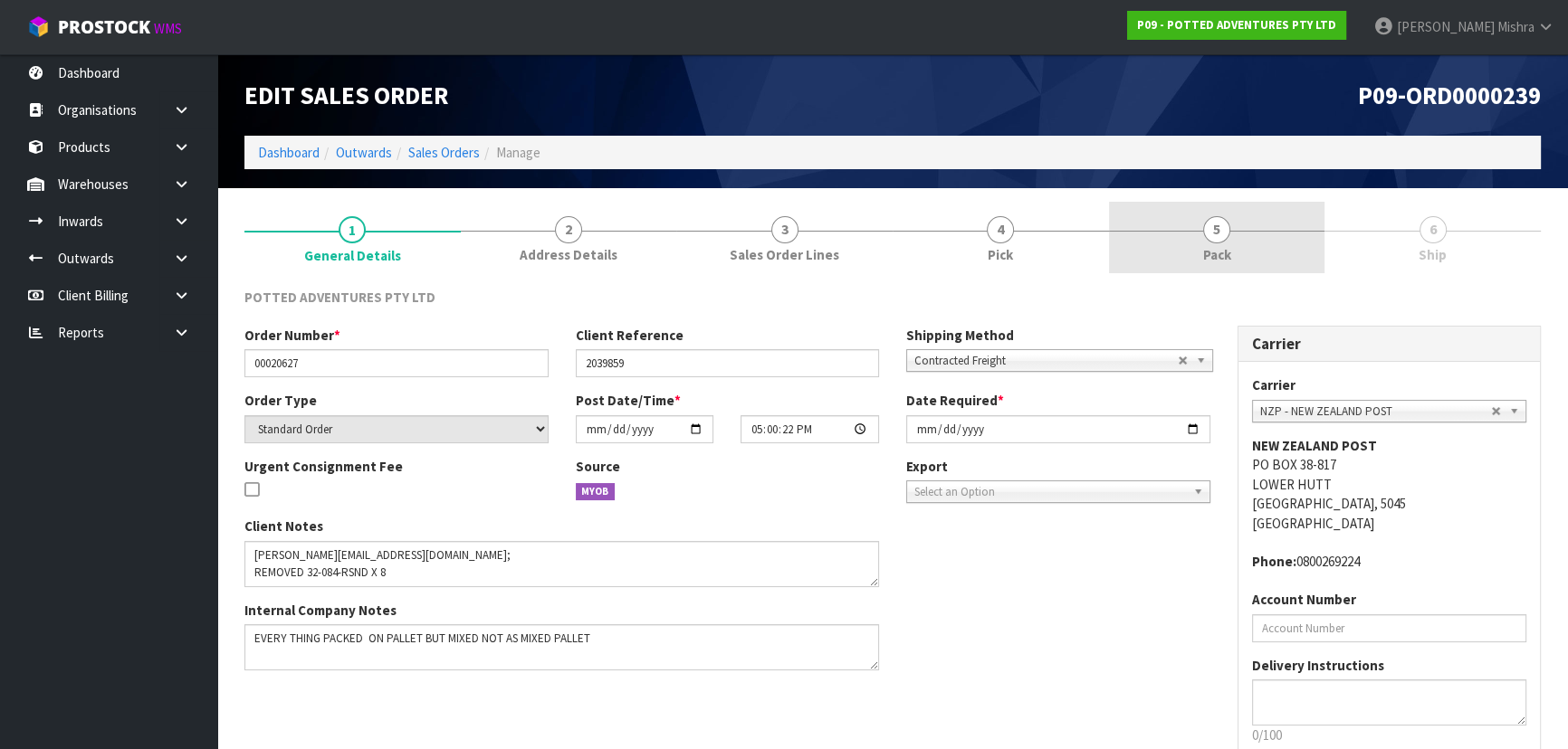
click at [1308, 244] on link "5 Pack" at bounding box center [1217, 237] width 216 height 71
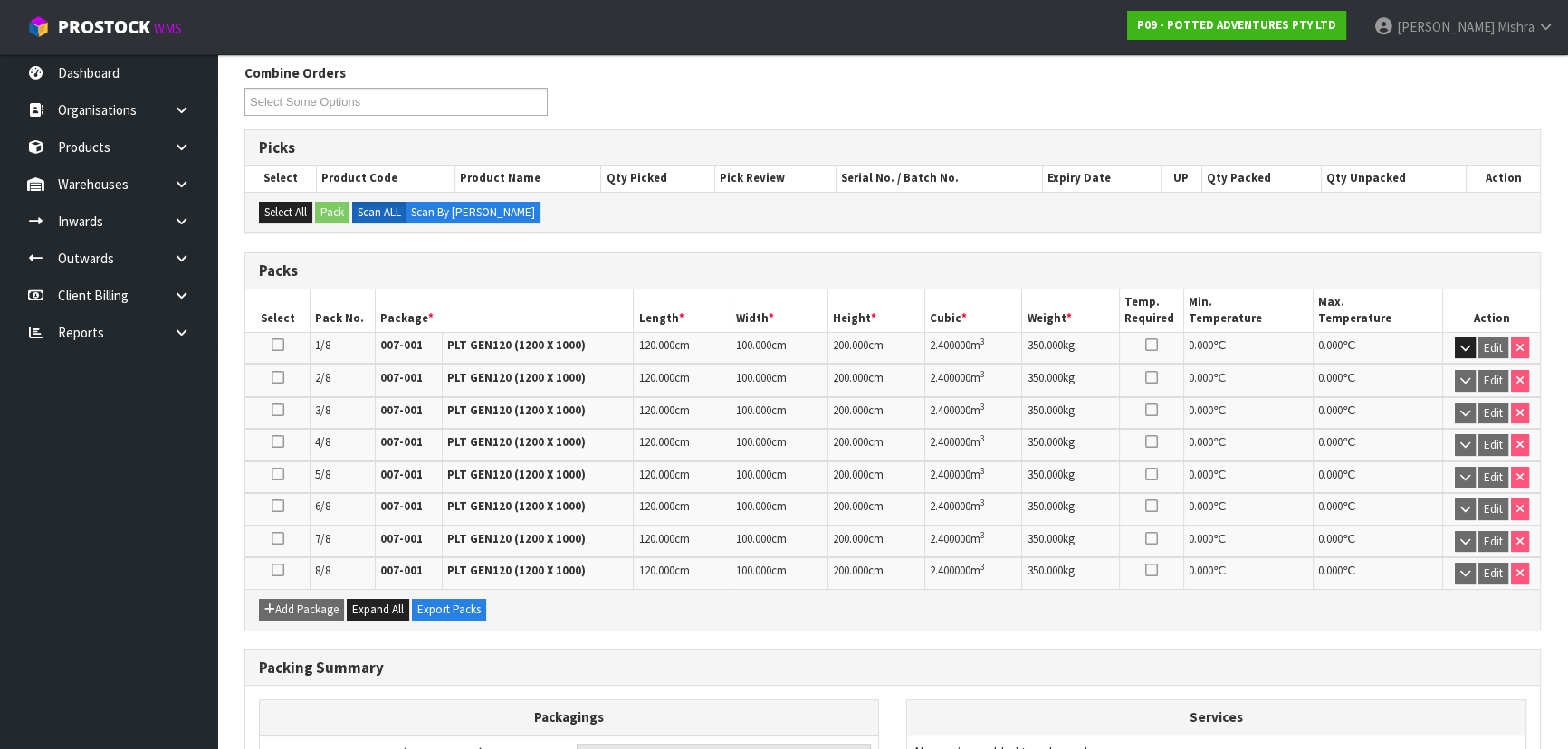
scroll to position [404, 0]
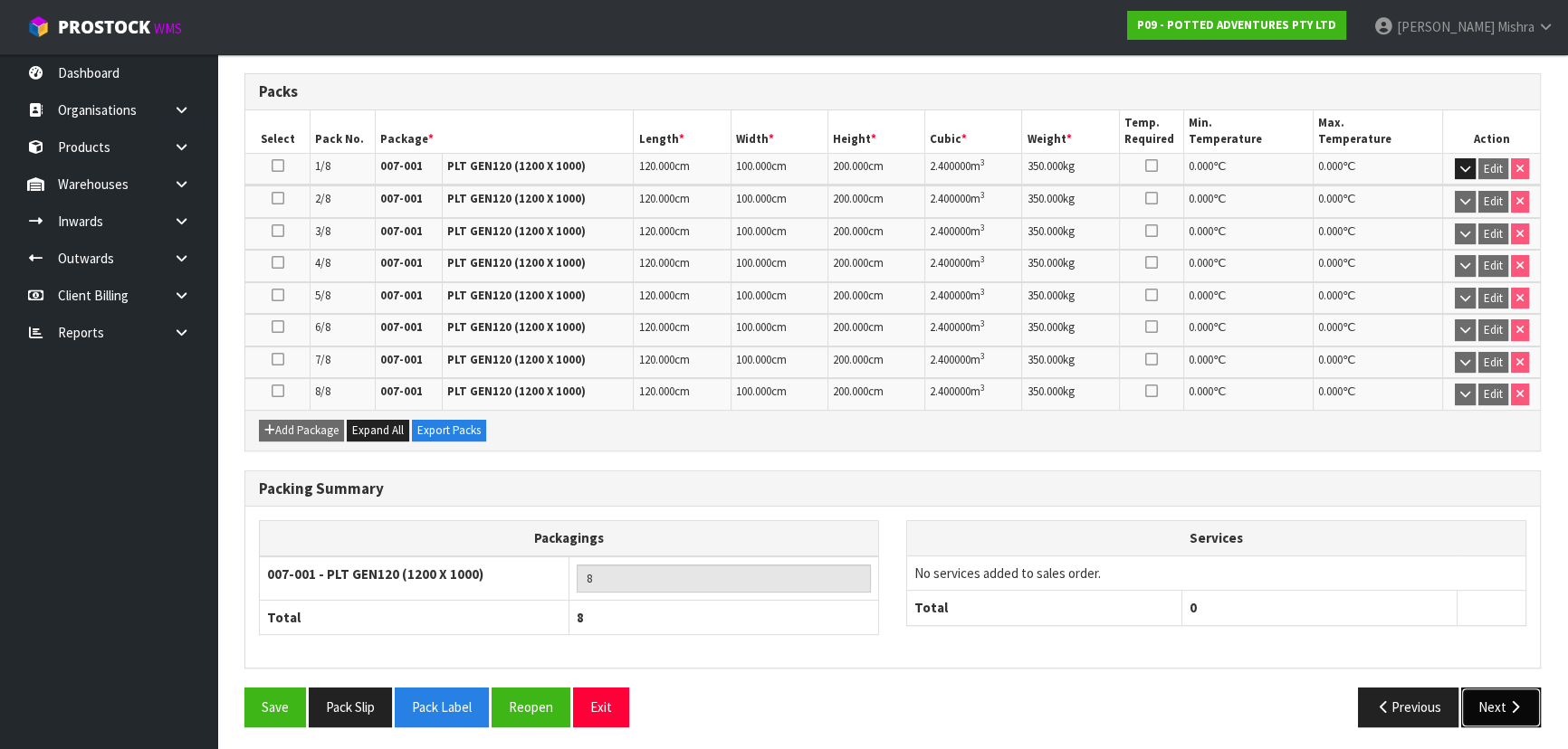
click at [1491, 703] on button "Next" at bounding box center [1501, 707] width 79 height 39
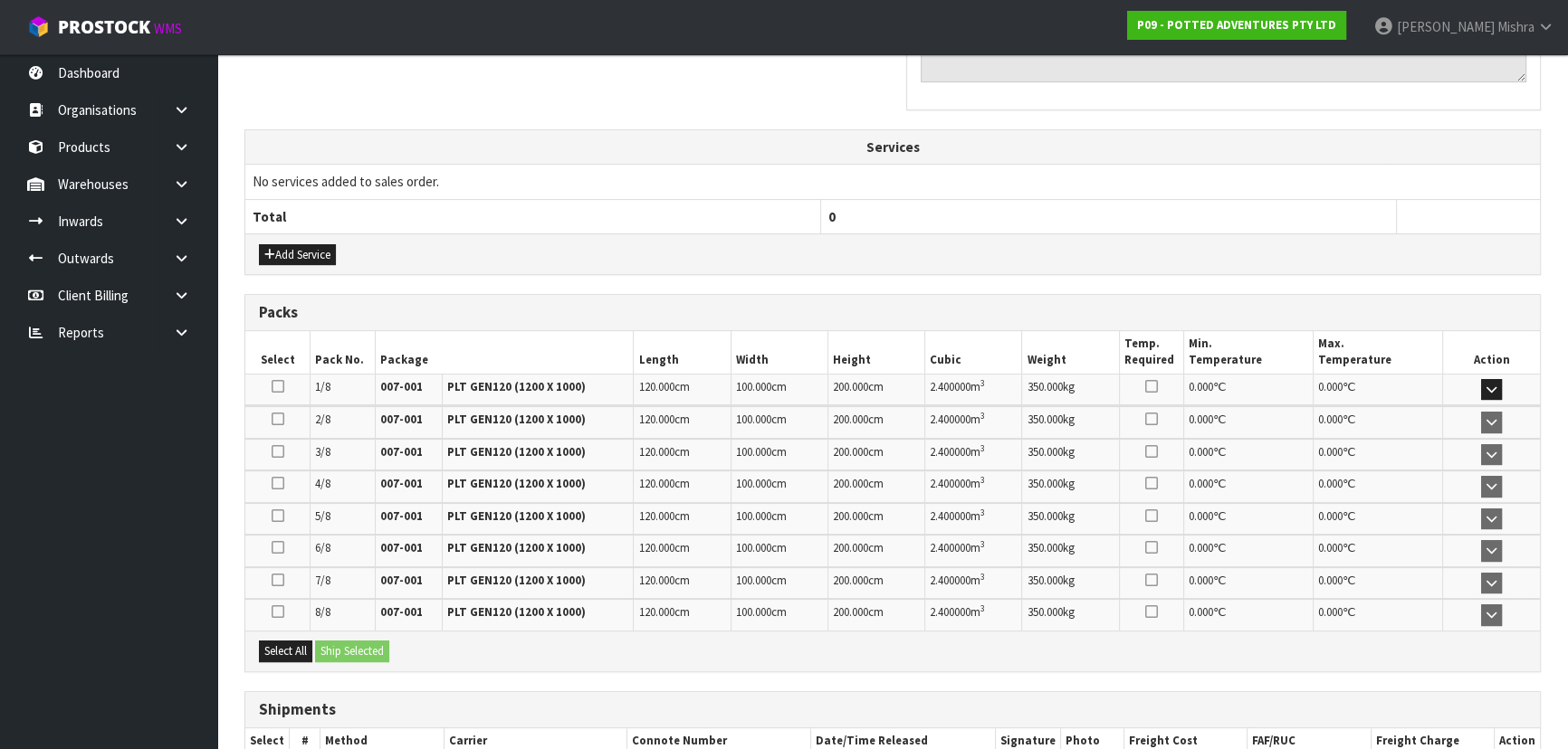
scroll to position [659, 0]
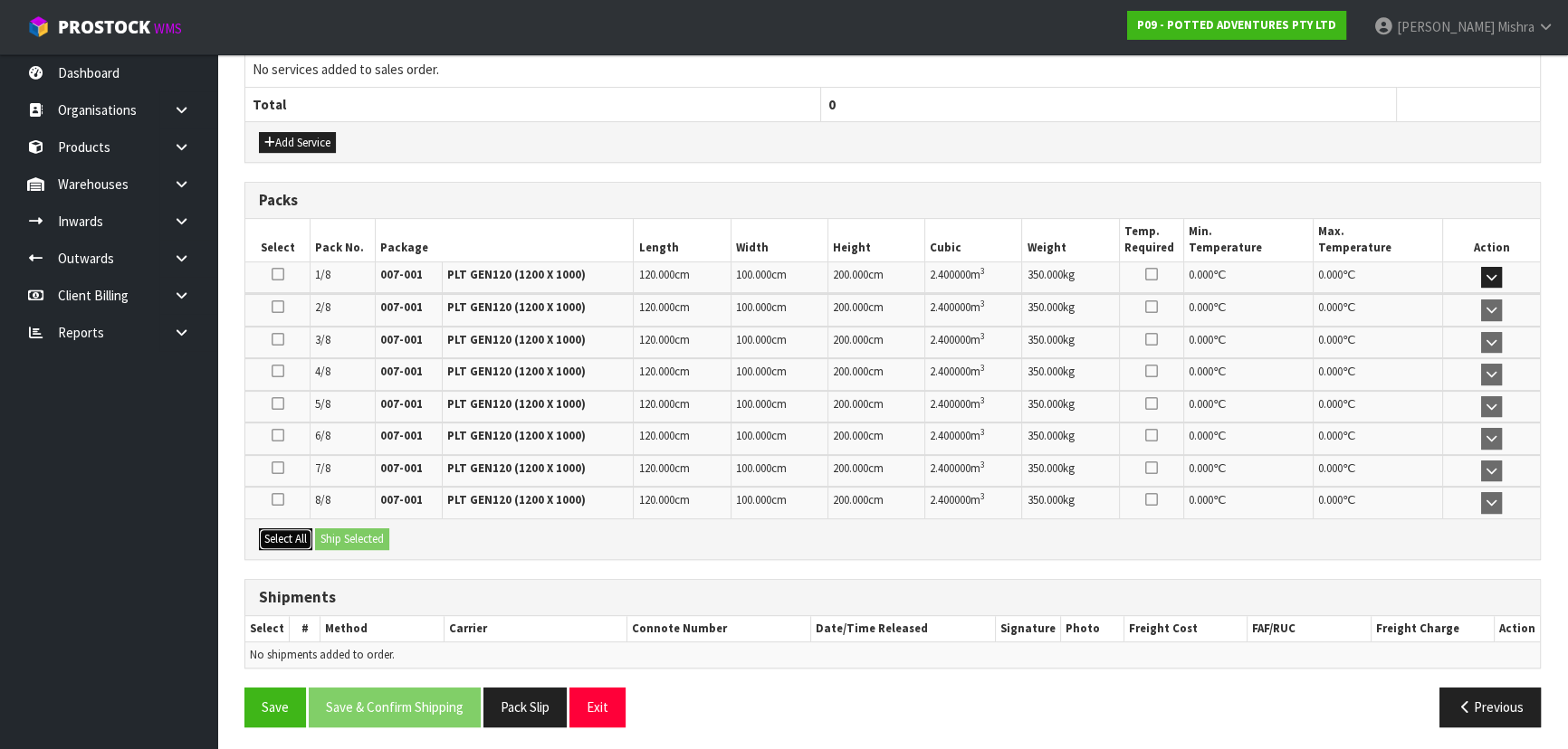
click at [292, 540] on button "Select All" at bounding box center [285, 539] width 54 height 22
click at [354, 542] on button "Ship Selected" at bounding box center [352, 539] width 74 height 22
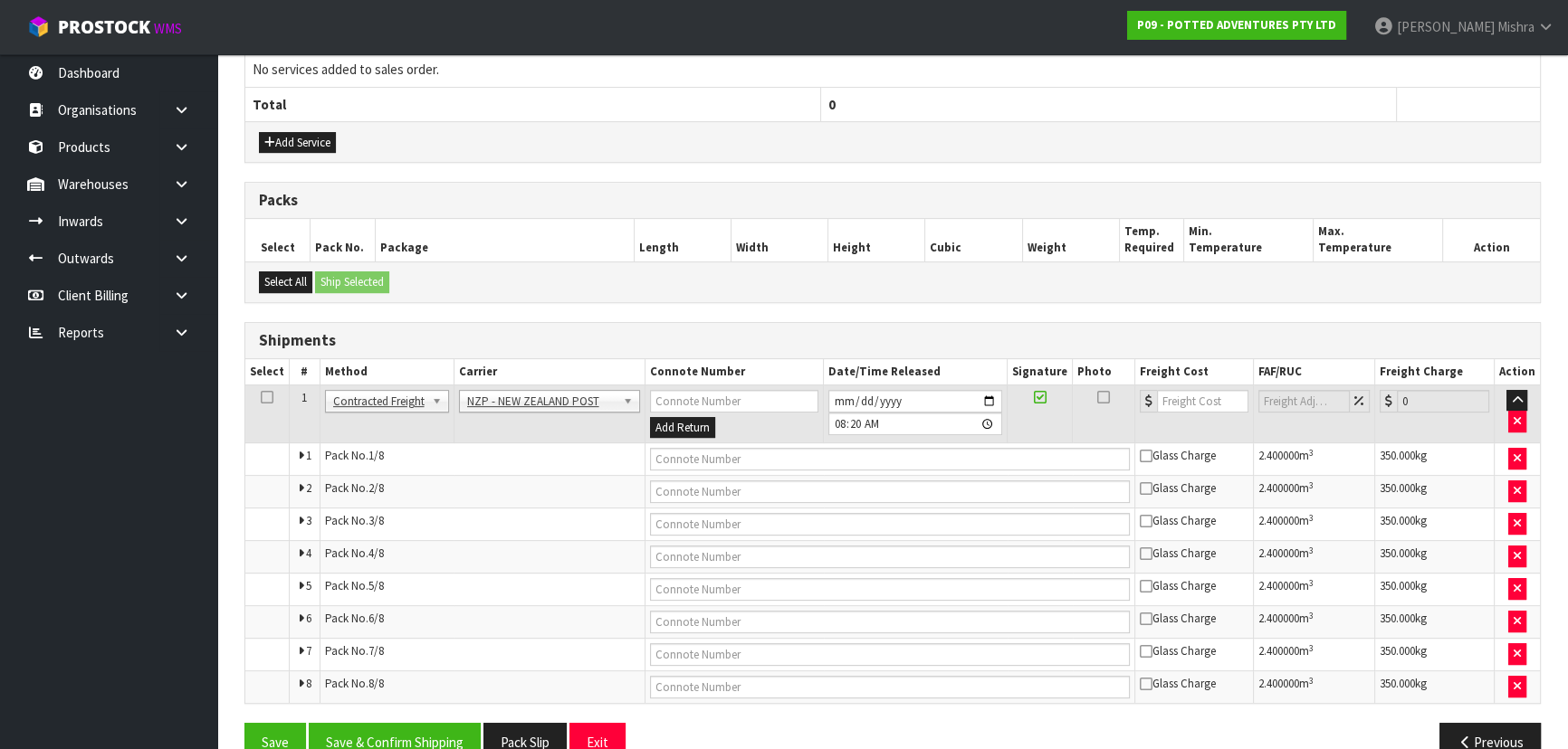
click at [559, 413] on td "ANGEL - ANGEL TRANSPORT [PERSON_NAME] REMOVALS DEAEXPAKL - DEADLINE EXPRESS COU…" at bounding box center [550, 414] width 192 height 59
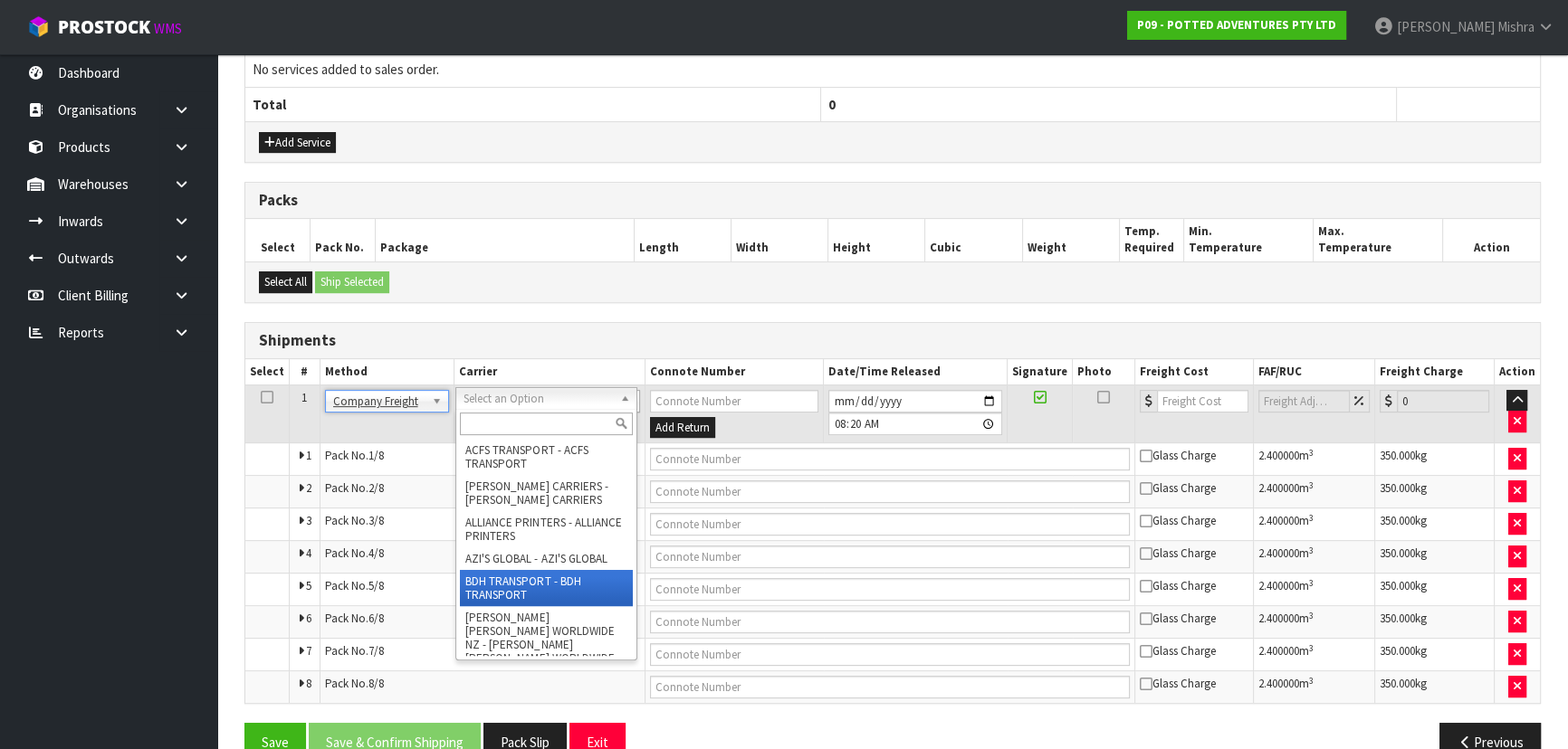
scroll to position [246, 0]
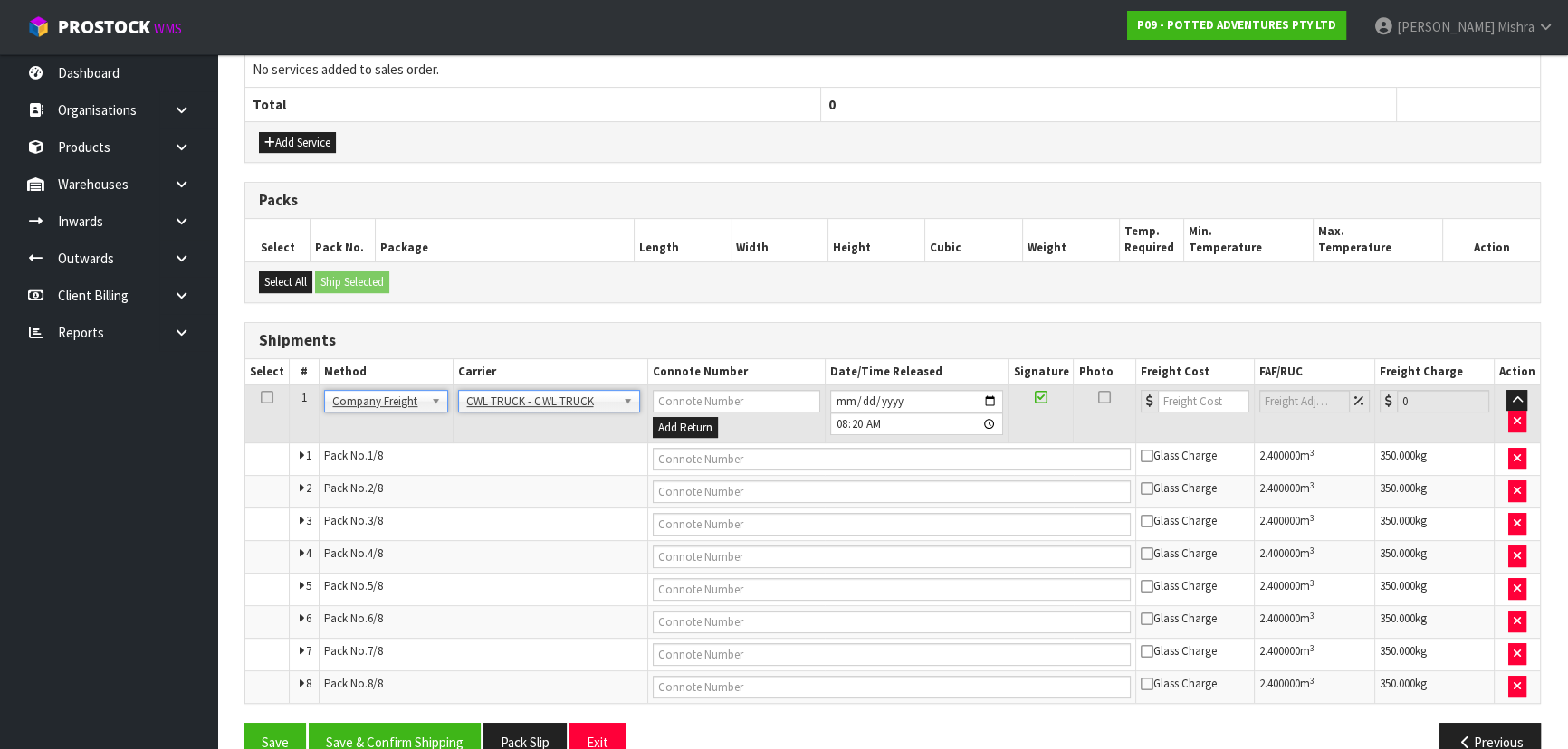
click at [719, 467] on td at bounding box center [891, 460] width 488 height 33
click at [719, 457] on input "text" at bounding box center [892, 459] width 478 height 23
type input "CWL TRUCK DELIVERY"
click at [1169, 398] on input "number" at bounding box center [1203, 401] width 91 height 23
click at [354, 723] on button "Save & Confirm Shipping" at bounding box center [395, 742] width 172 height 39
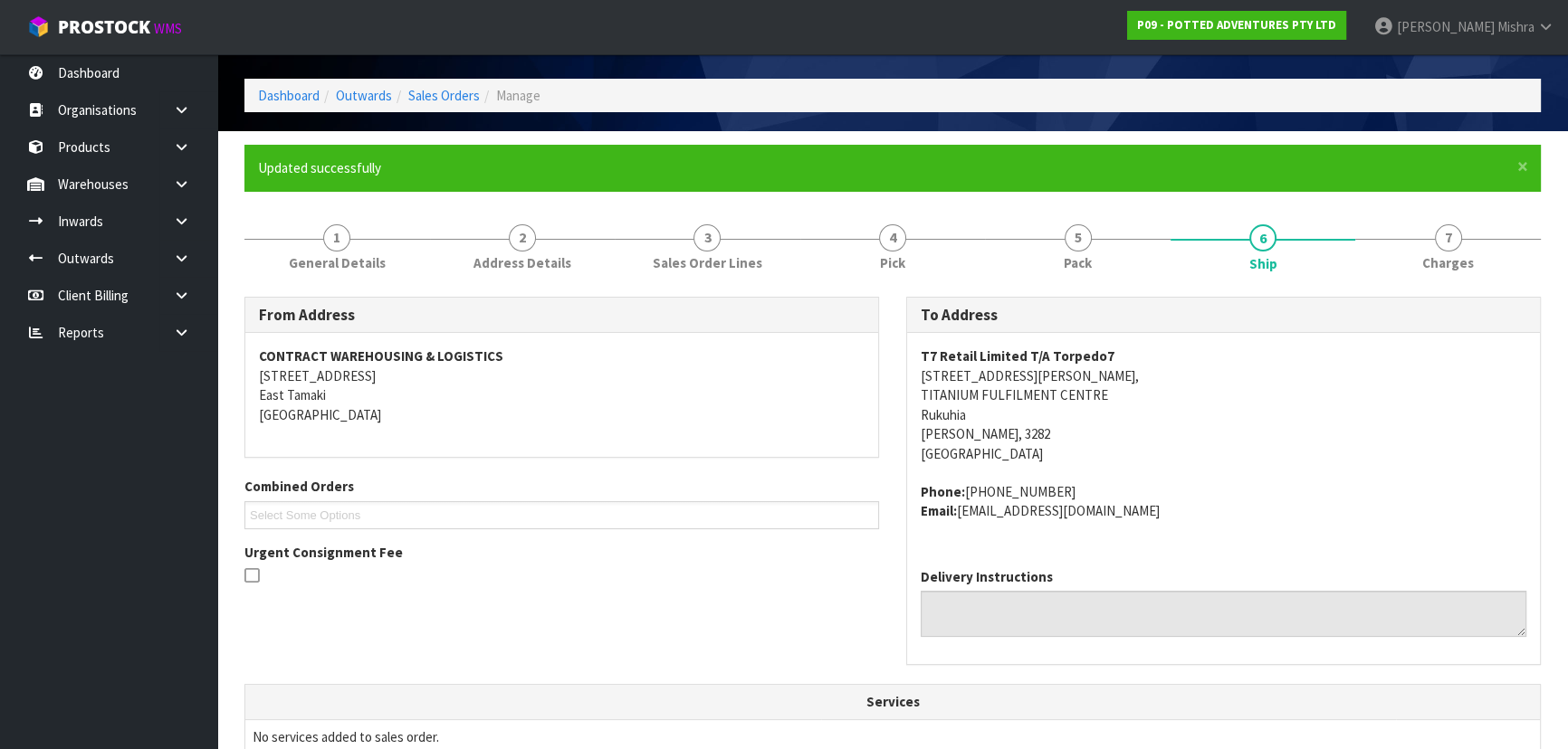
scroll to position [0, 0]
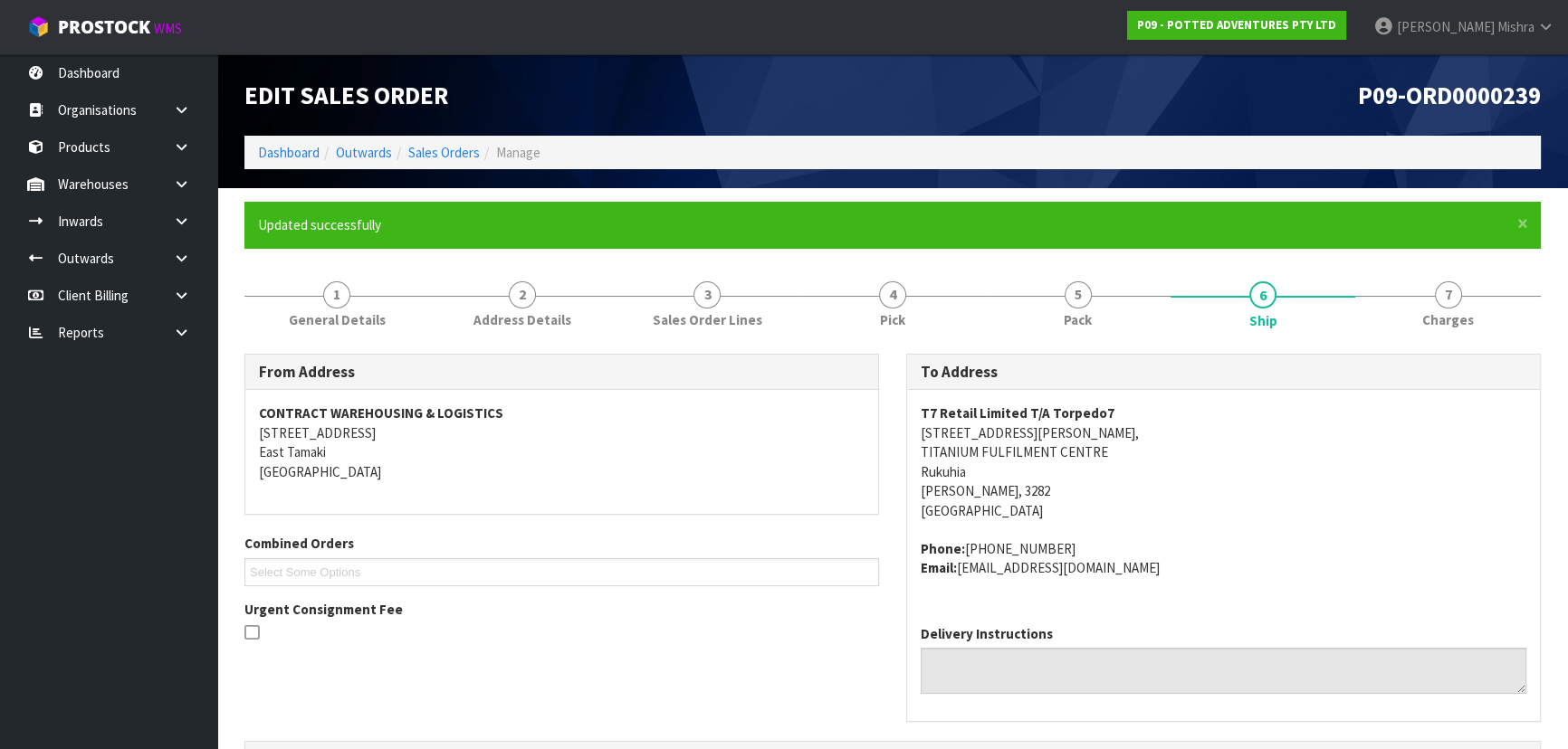
click at [301, 141] on ol "Dashboard Outwards Sales Orders Manage" at bounding box center [892, 152] width 1296 height 34
click at [302, 152] on link "Dashboard" at bounding box center [289, 152] width 62 height 17
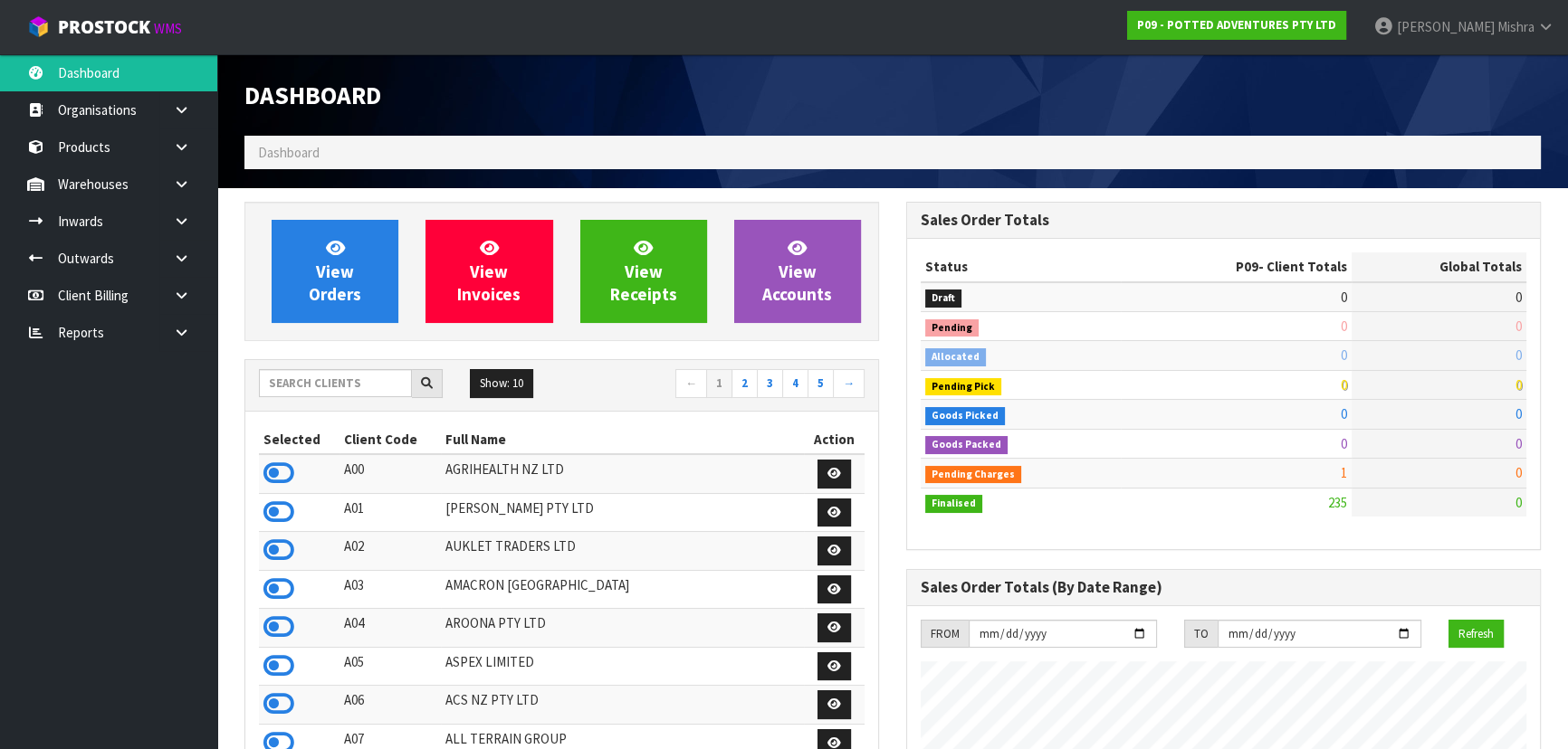
scroll to position [1369, 661]
click at [326, 372] on input "text" at bounding box center [335, 383] width 153 height 28
type input "13"
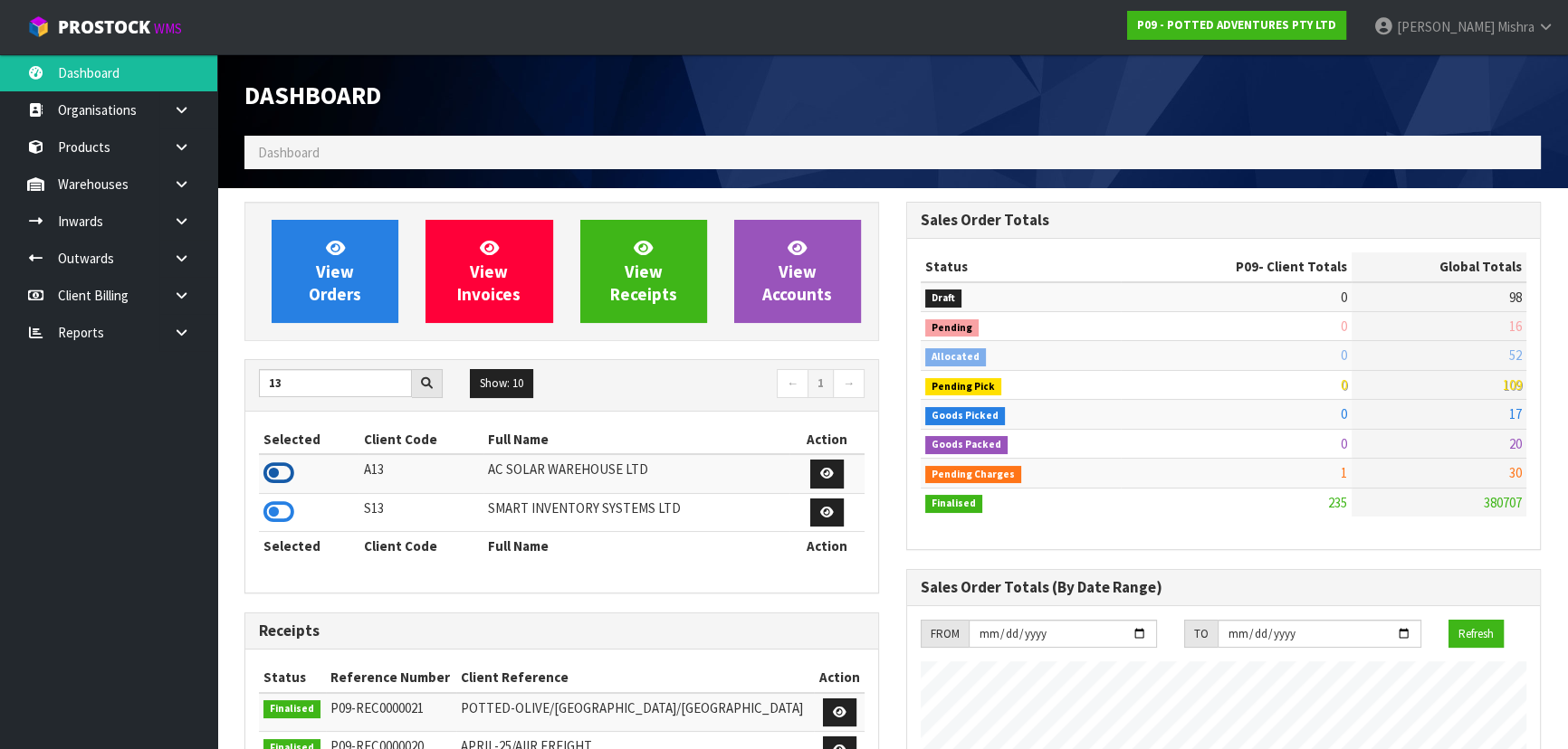
click at [268, 470] on icon at bounding box center [279, 473] width 31 height 27
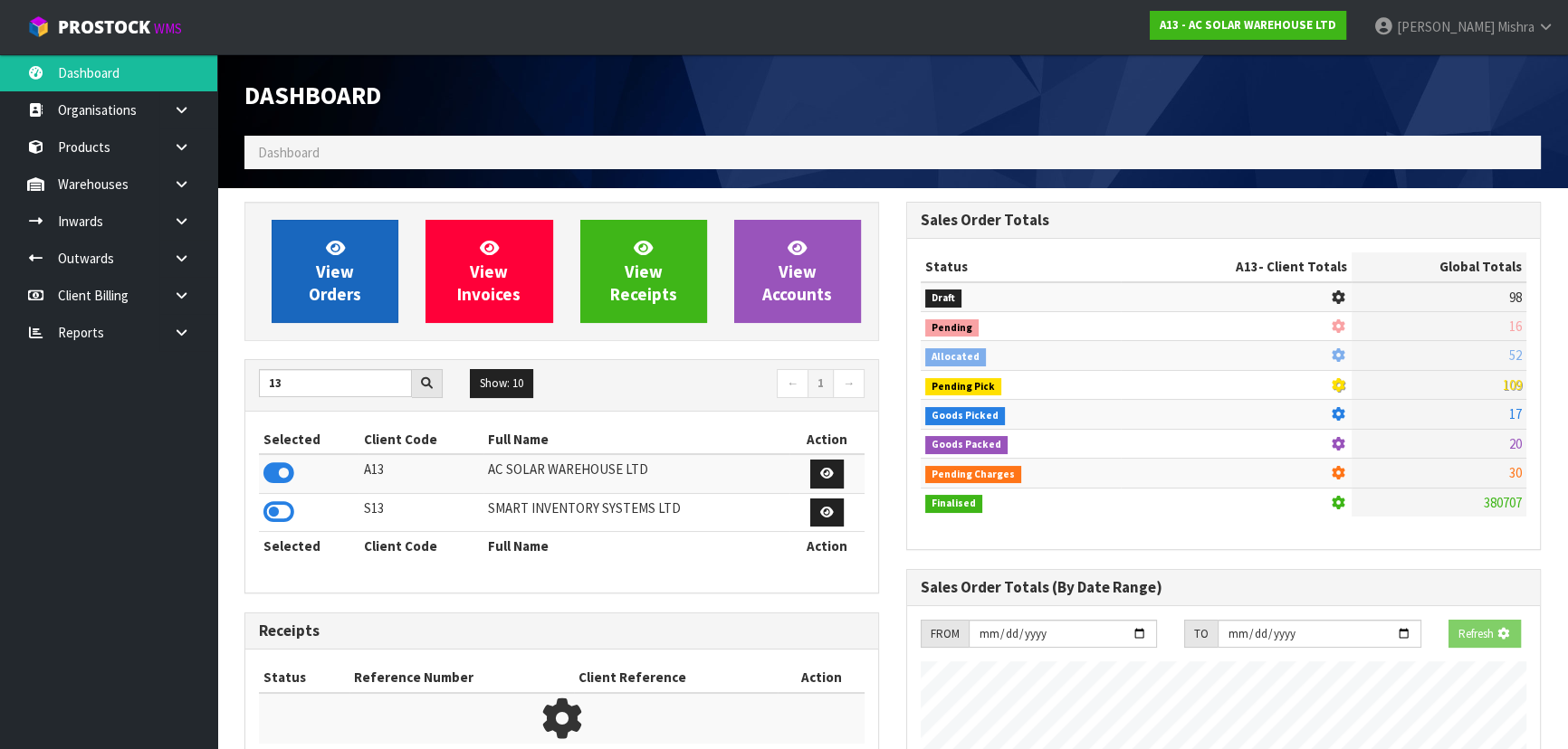
scroll to position [1126, 661]
click at [326, 290] on span "View Orders" at bounding box center [335, 271] width 53 height 67
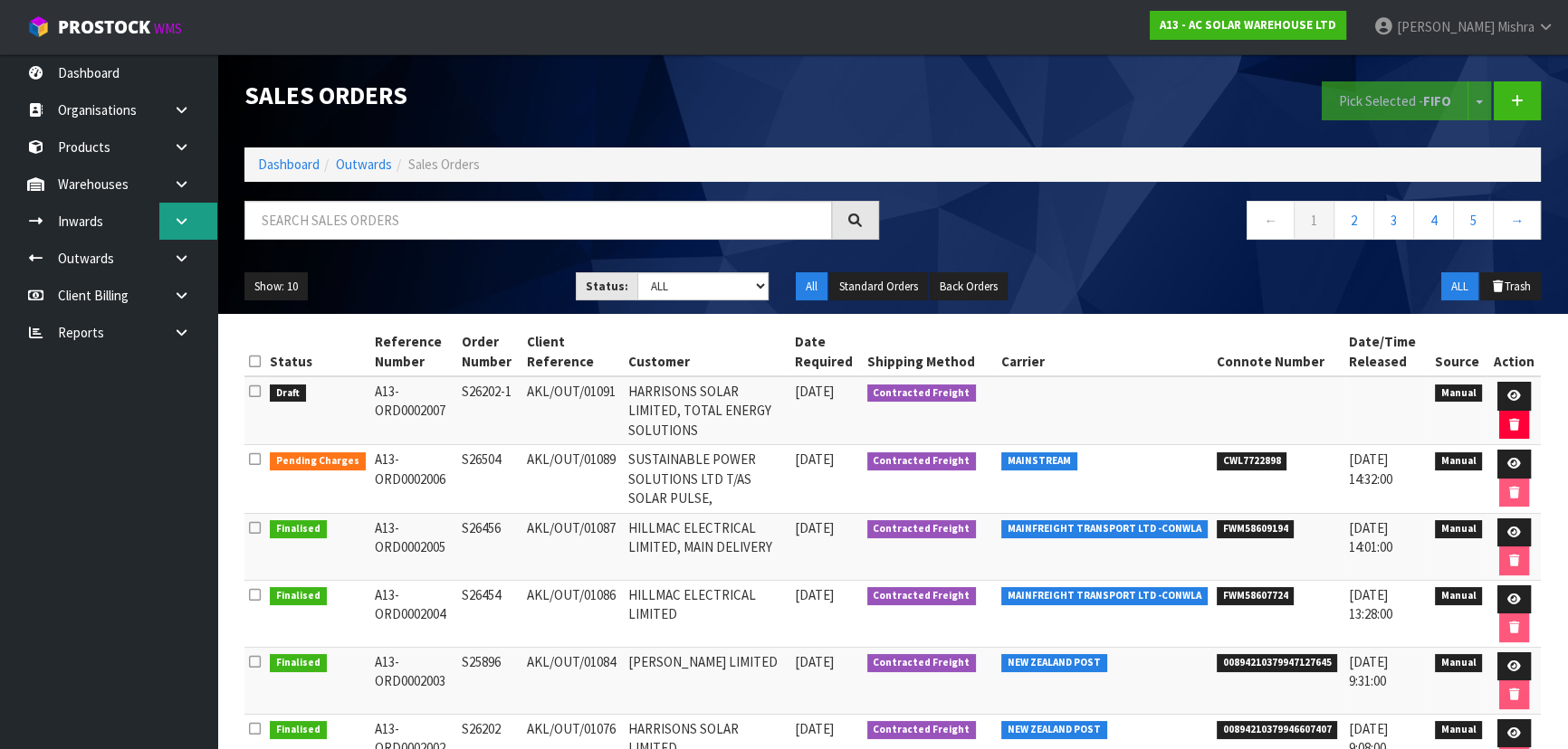
click at [191, 222] on link at bounding box center [189, 221] width 58 height 37
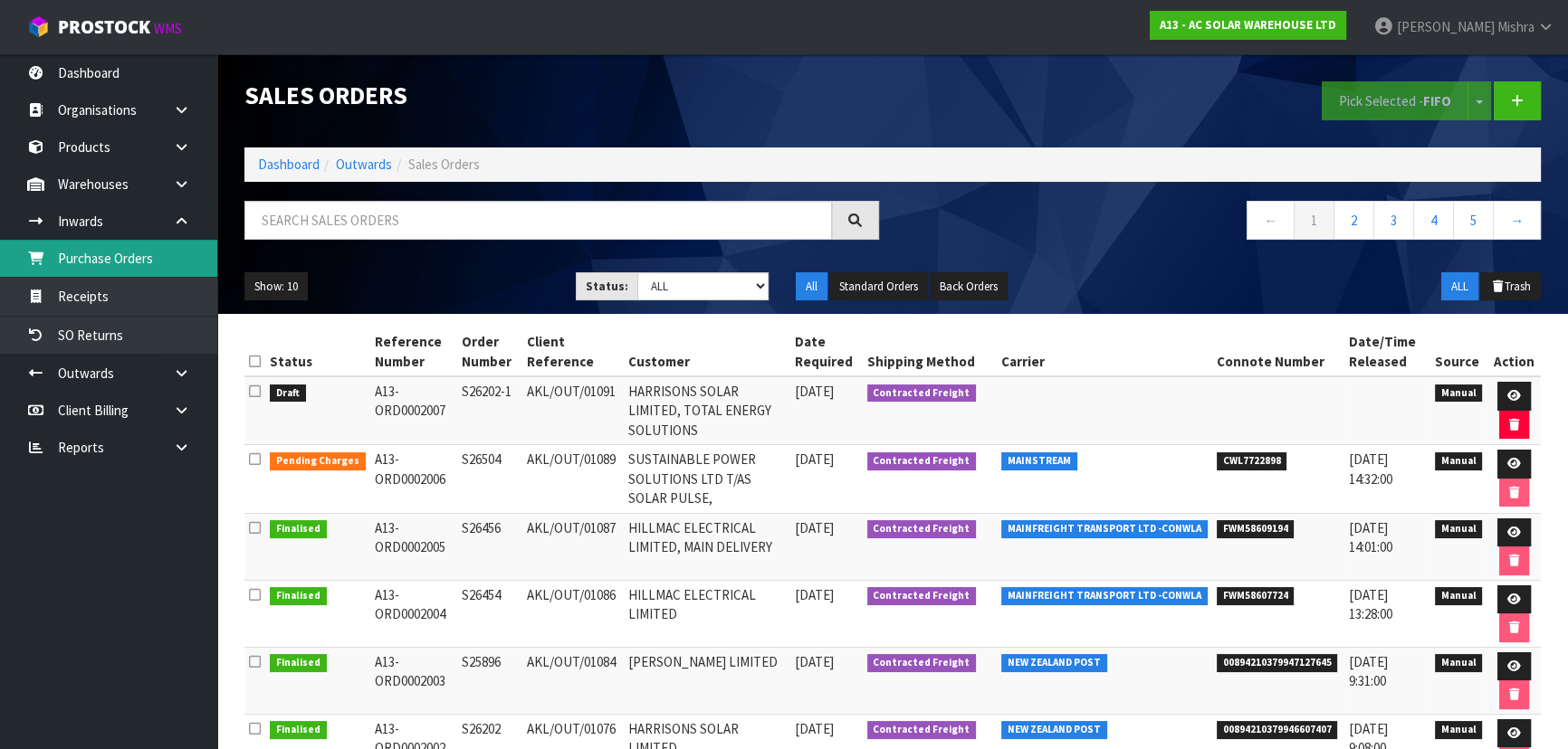
click at [177, 262] on link "Purchase Orders" at bounding box center [108, 258] width 217 height 37
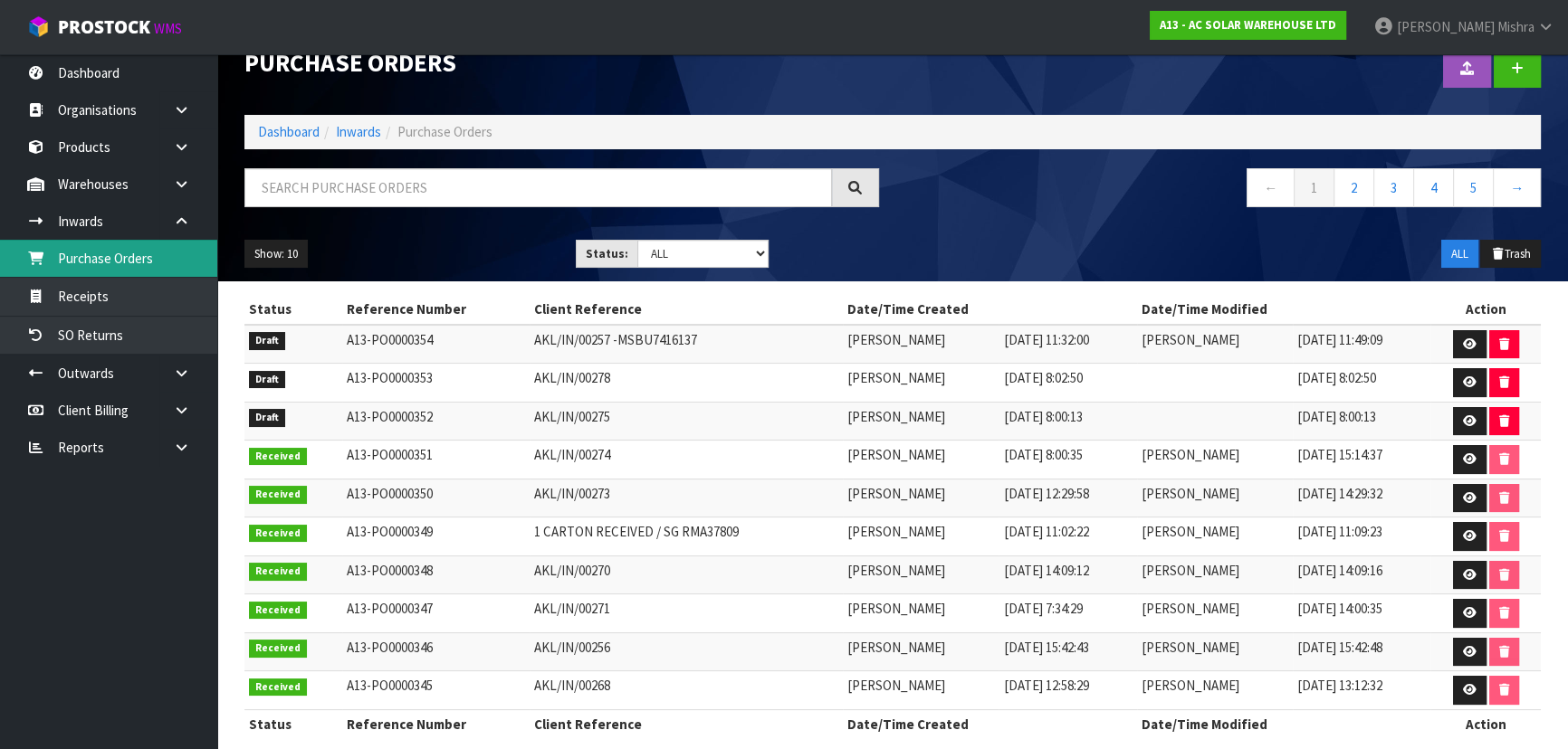
scroll to position [51, 0]
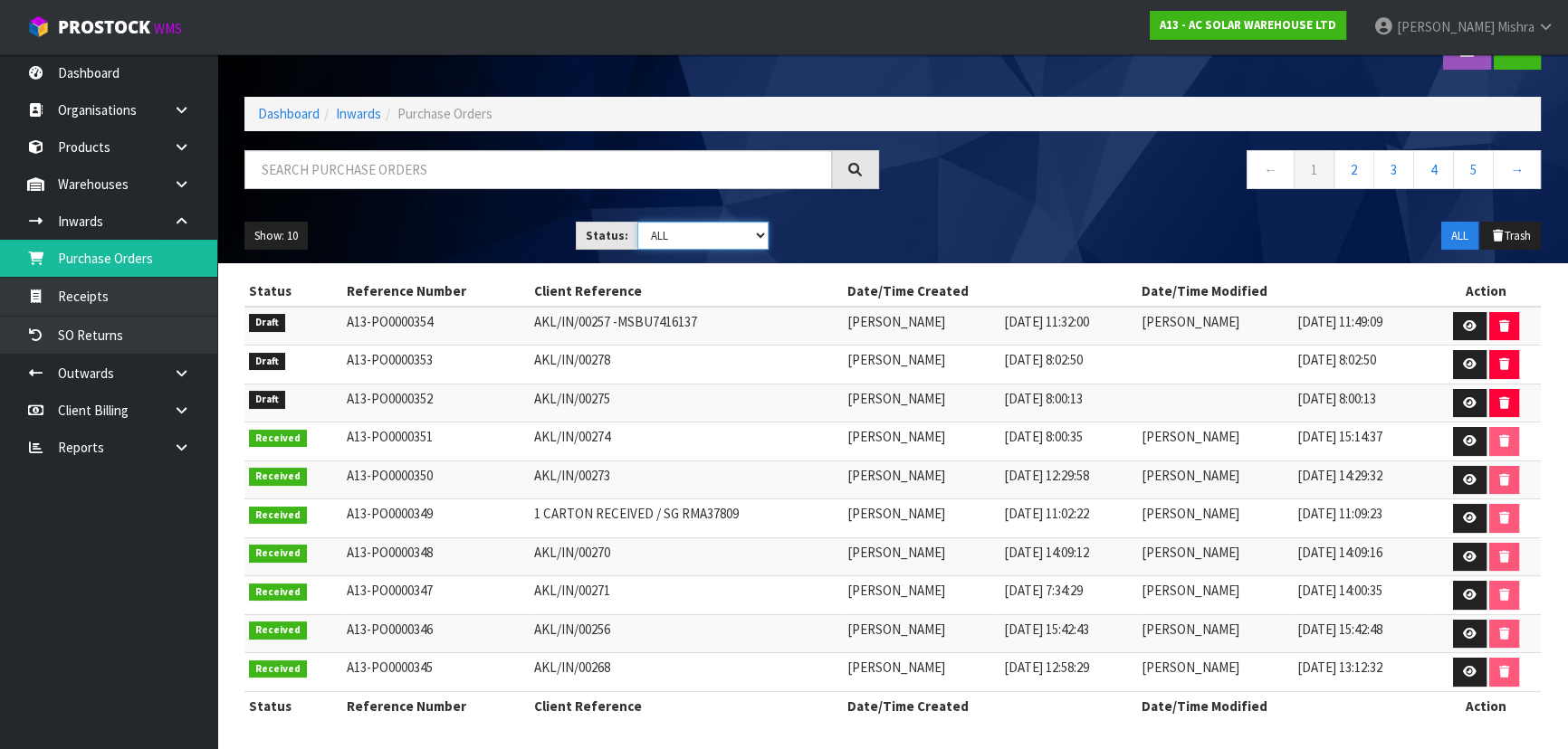
click at [723, 230] on select "Draft Pending Received Cancelled ALL" at bounding box center [703, 235] width 132 height 28
select select "string:0"
click at [637, 221] on select "Draft Pending Received Cancelled ALL" at bounding box center [703, 235] width 132 height 28
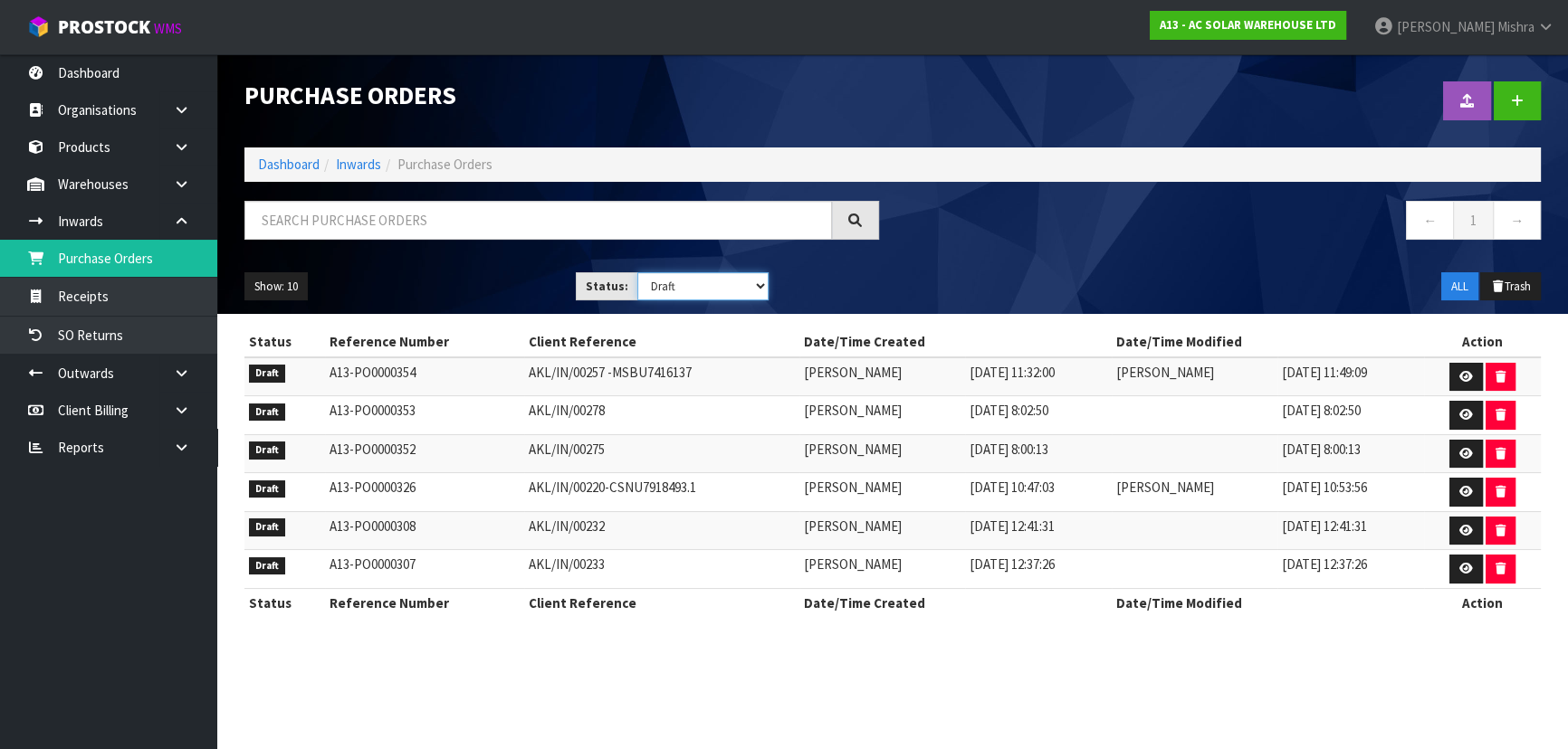
scroll to position [0, 0]
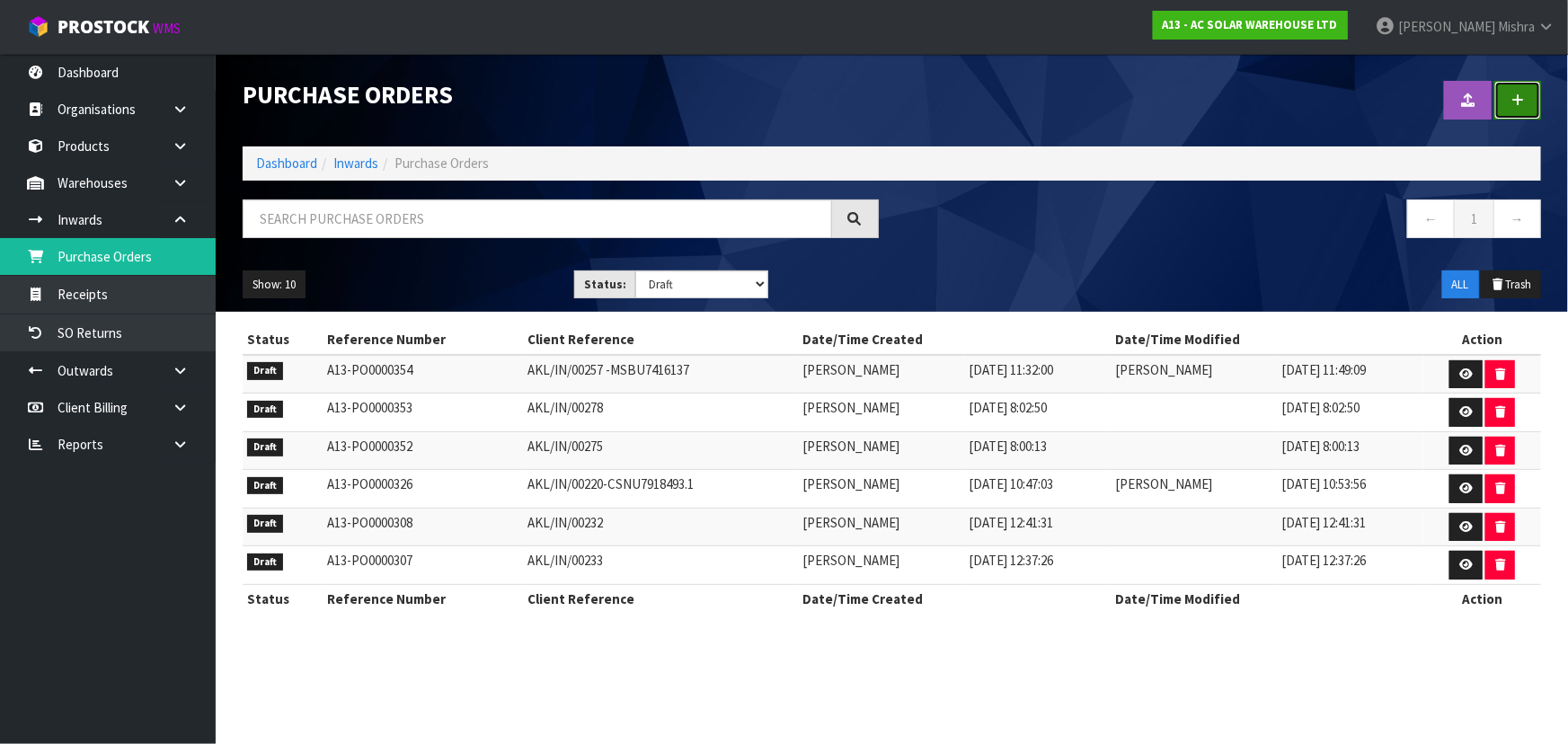
click at [1522, 101] on icon at bounding box center [1517, 100] width 13 height 14
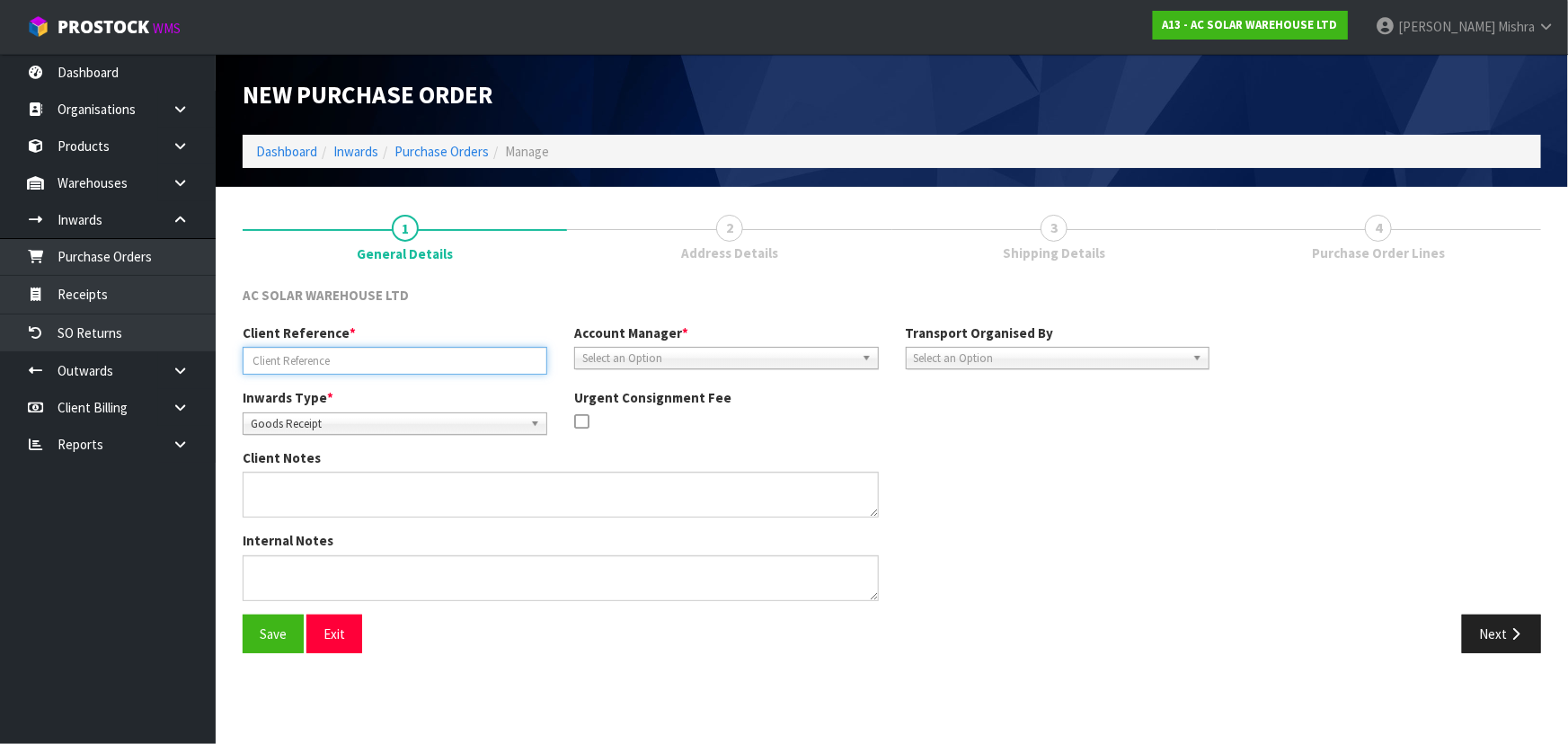
click at [369, 355] on input "text" at bounding box center [394, 360] width 305 height 28
paste input "SLIP AKL/IN/00269"
type input "SLIP AKL/IN/00269"
click at [648, 359] on span "Select an Option" at bounding box center [718, 358] width 272 height 22
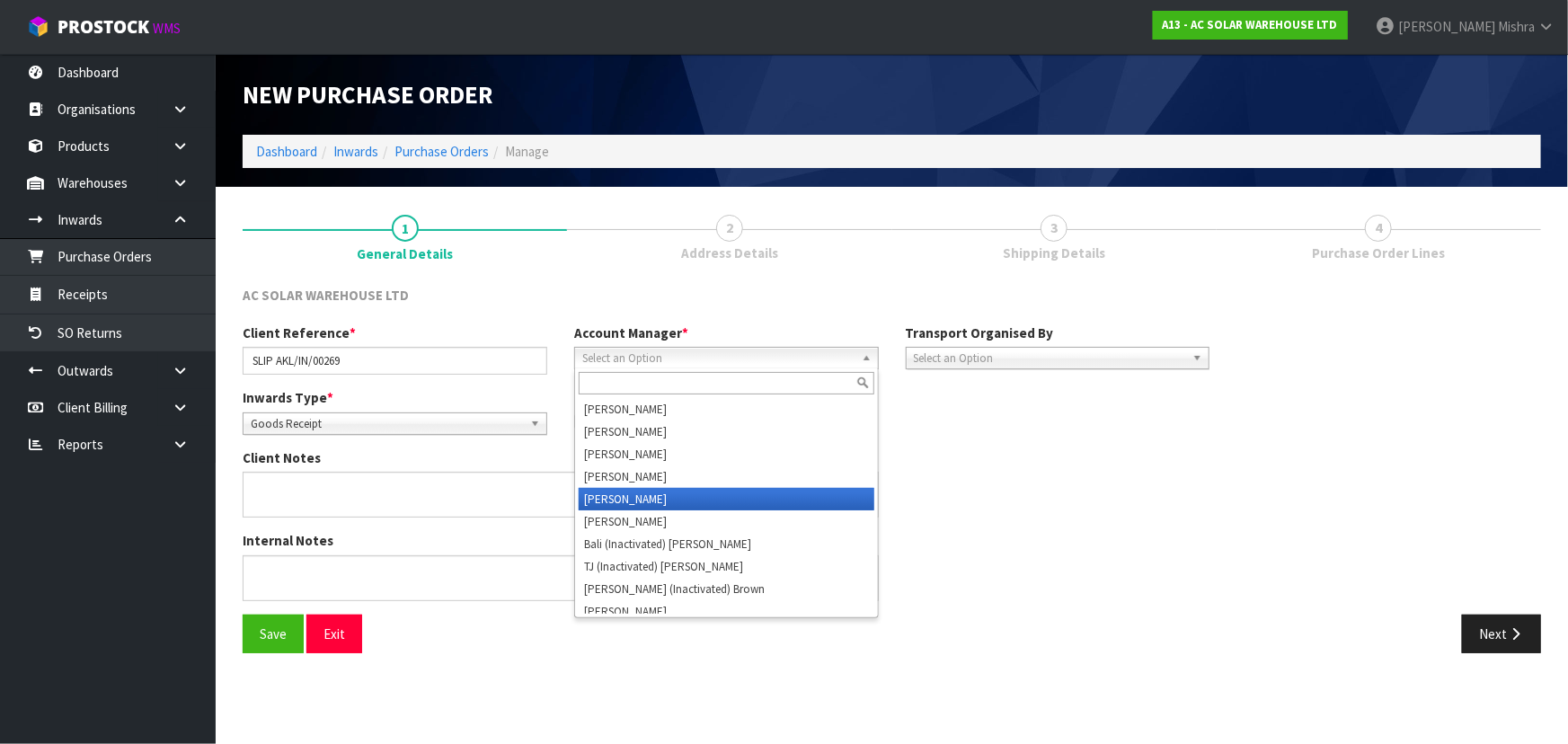
click at [663, 498] on li "[PERSON_NAME]" at bounding box center [727, 499] width 296 height 23
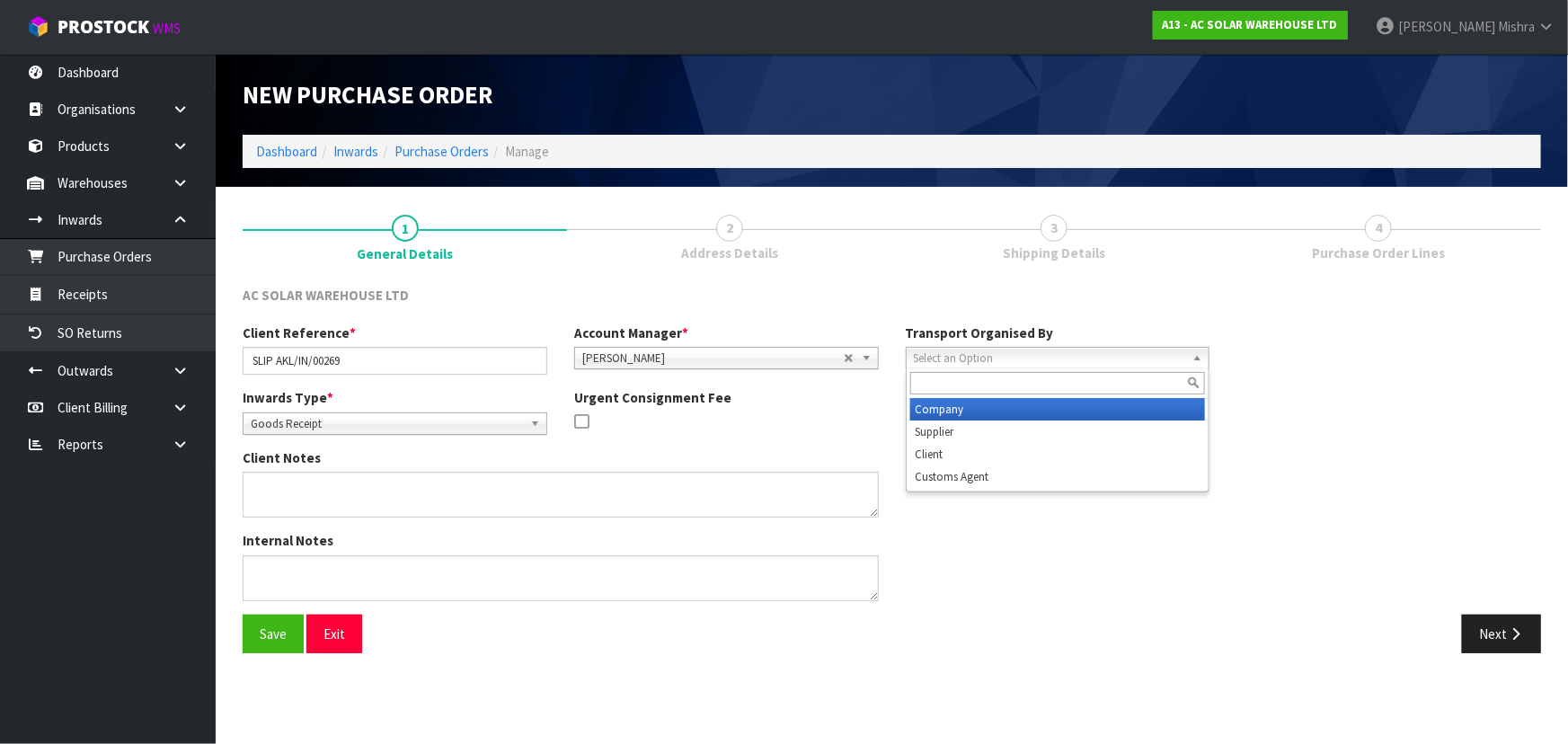
click at [1005, 355] on span "Select an Option" at bounding box center [1050, 358] width 272 height 22
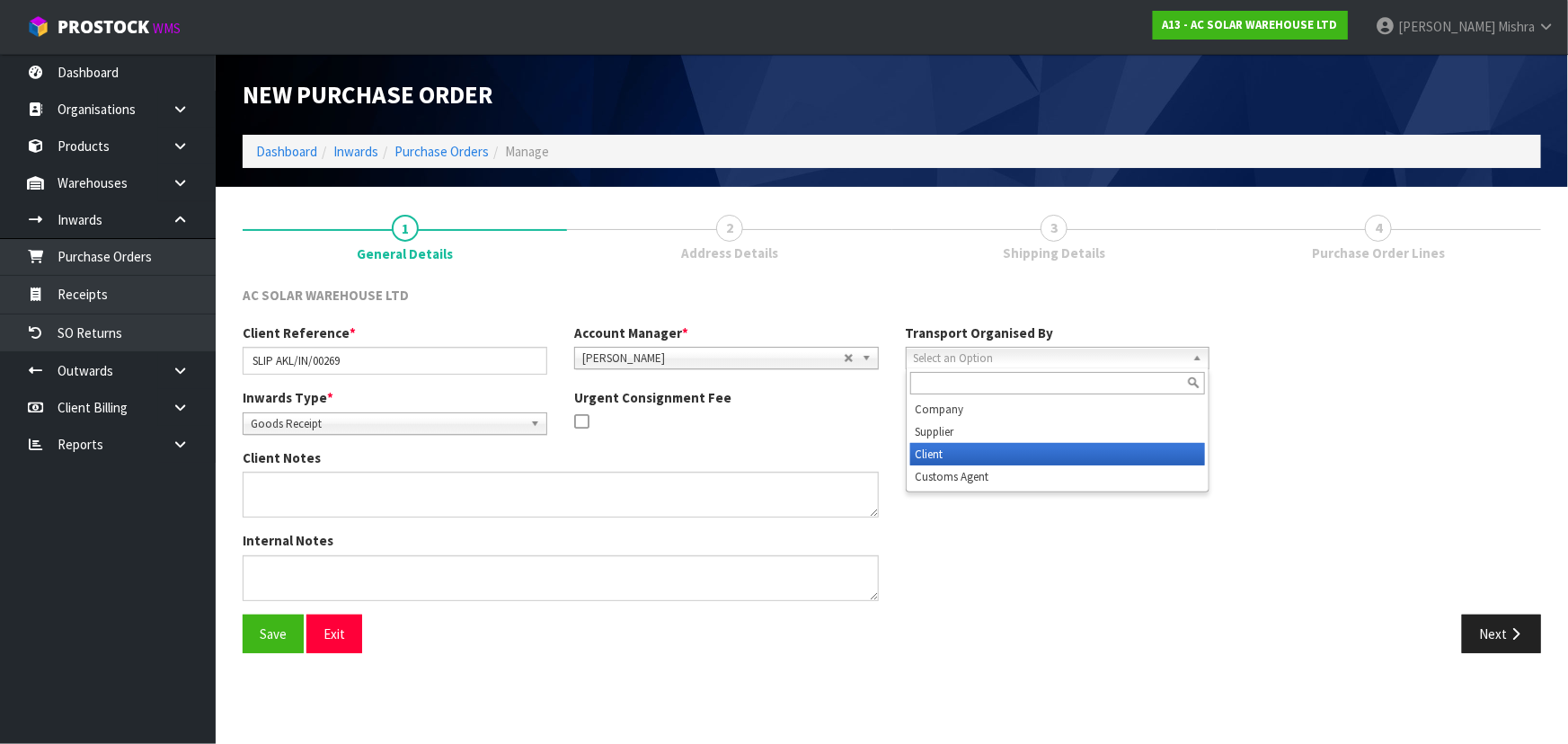
click at [997, 448] on li "Client" at bounding box center [1058, 454] width 296 height 23
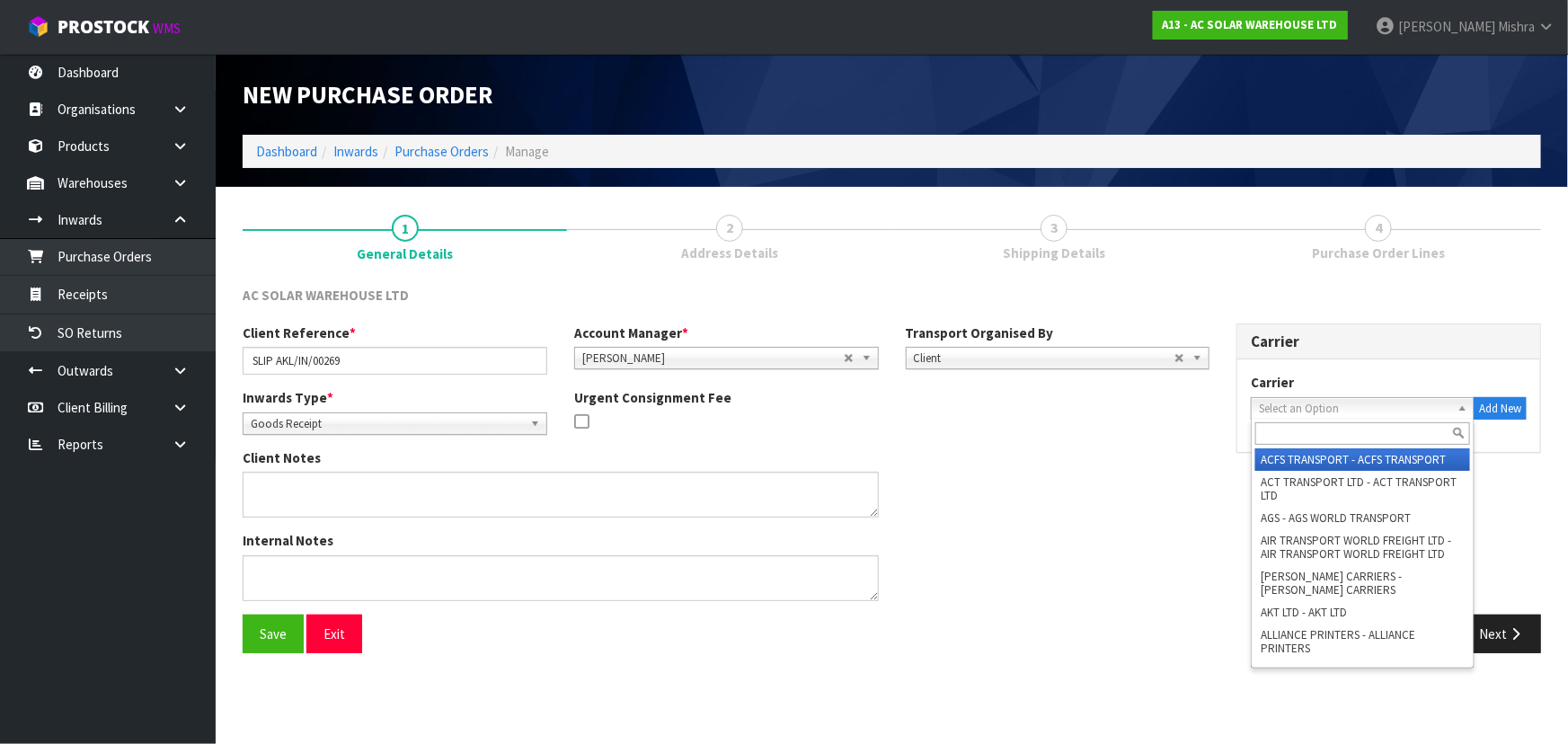
click at [1364, 415] on span "Select an Option" at bounding box center [1354, 409] width 192 height 22
click at [1348, 423] on input "text" at bounding box center [1362, 434] width 214 height 23
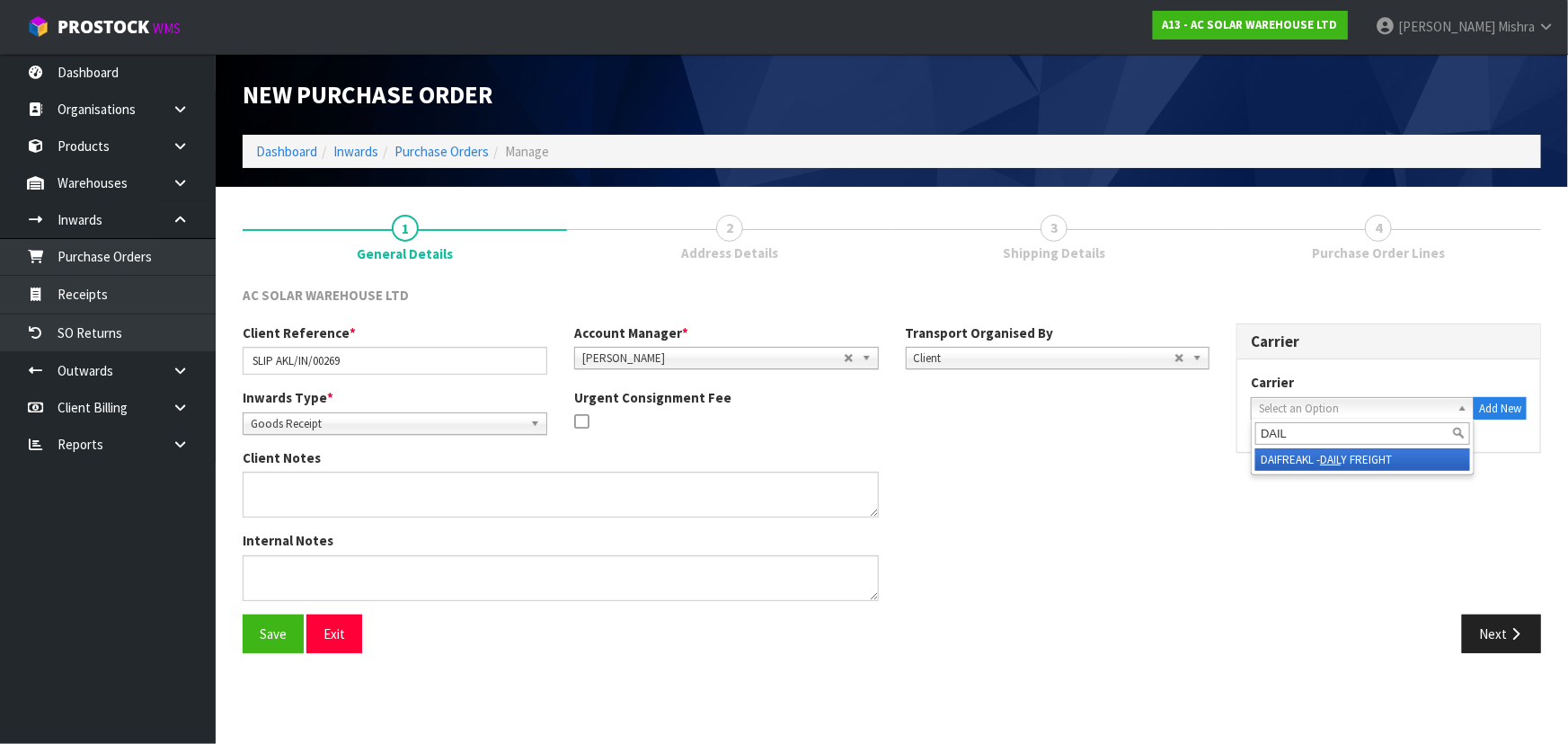
type input "DAIL"
click at [1324, 453] on em "DAIL" at bounding box center [1330, 460] width 21 height 15
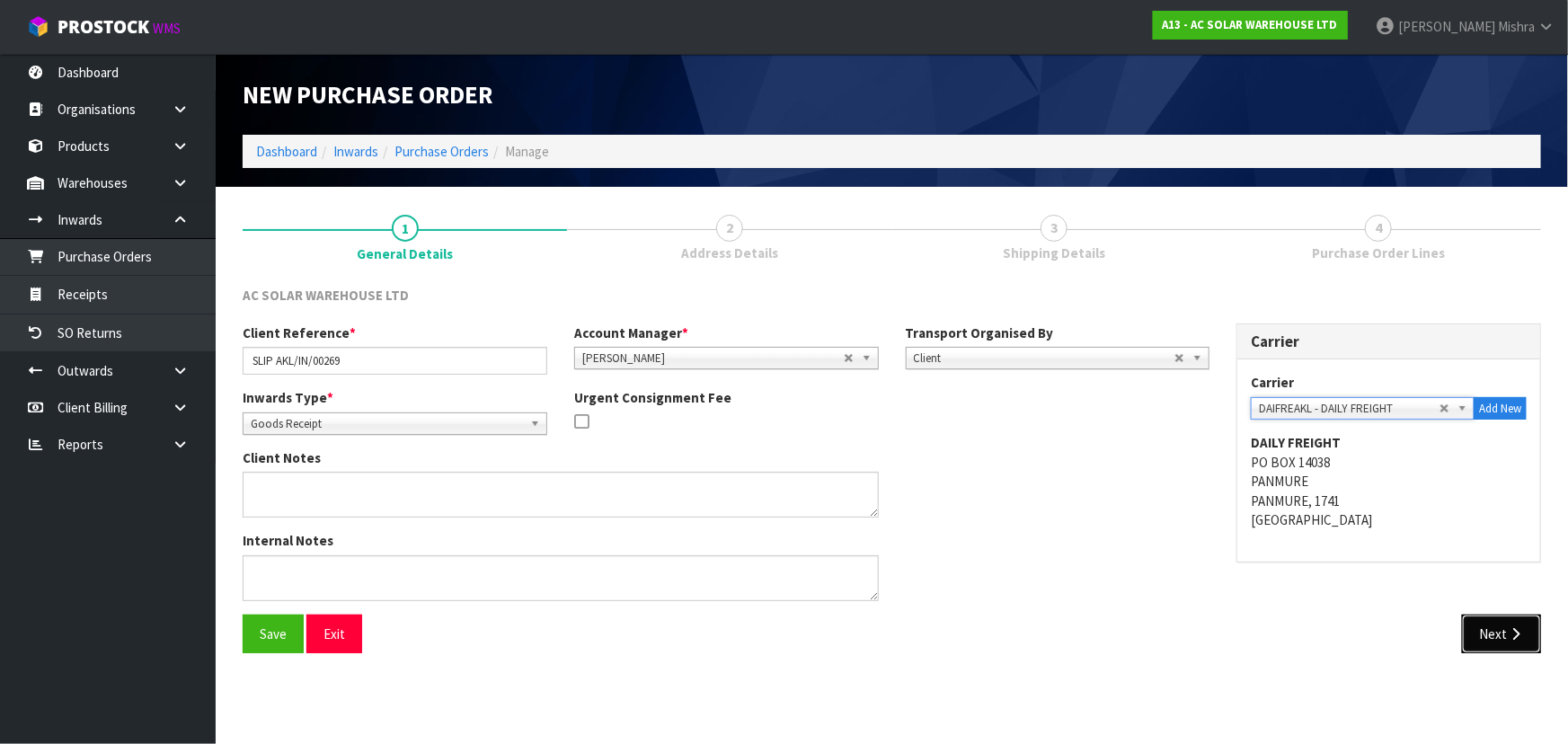
click at [1492, 641] on button "Next" at bounding box center [1501, 634] width 79 height 39
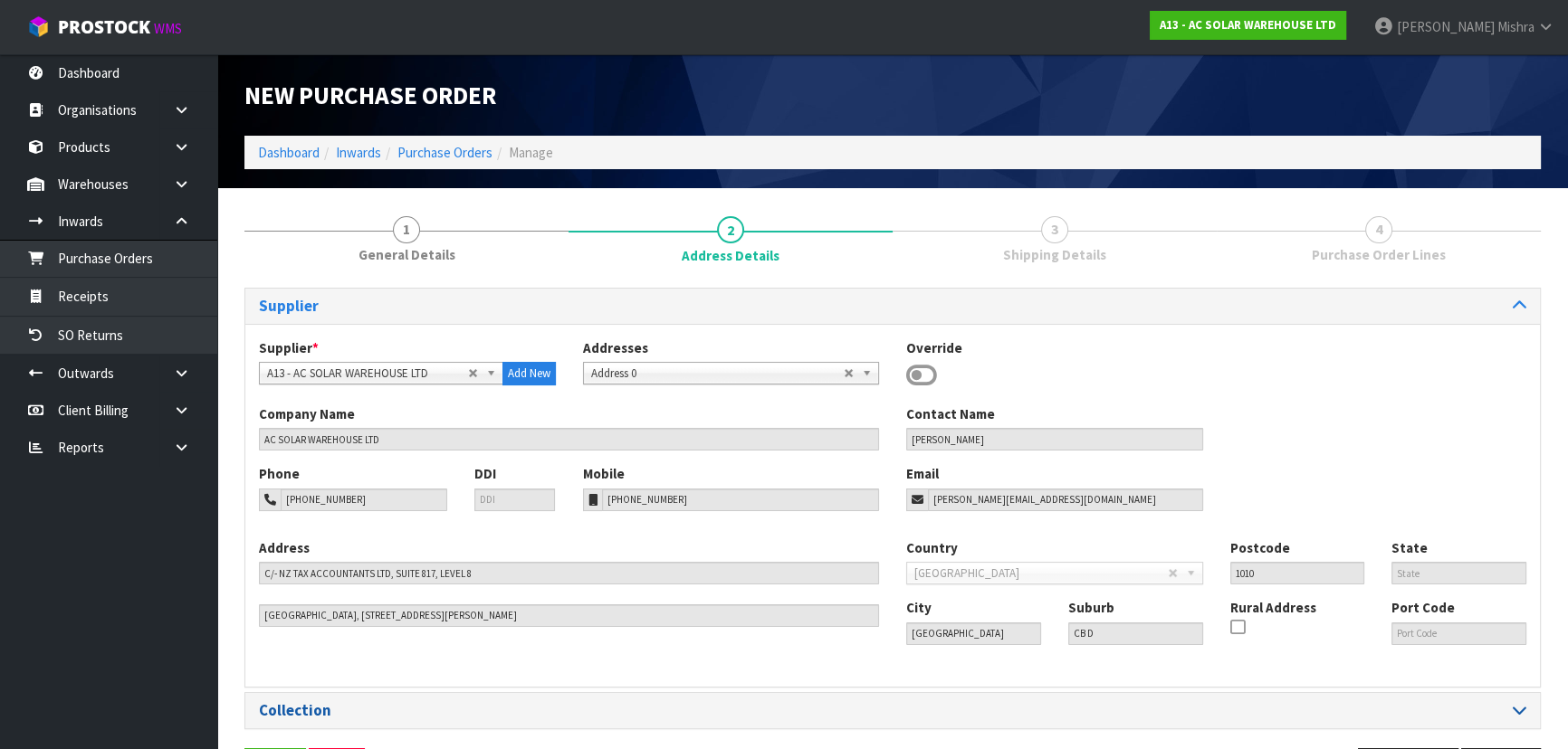
scroll to position [65, 0]
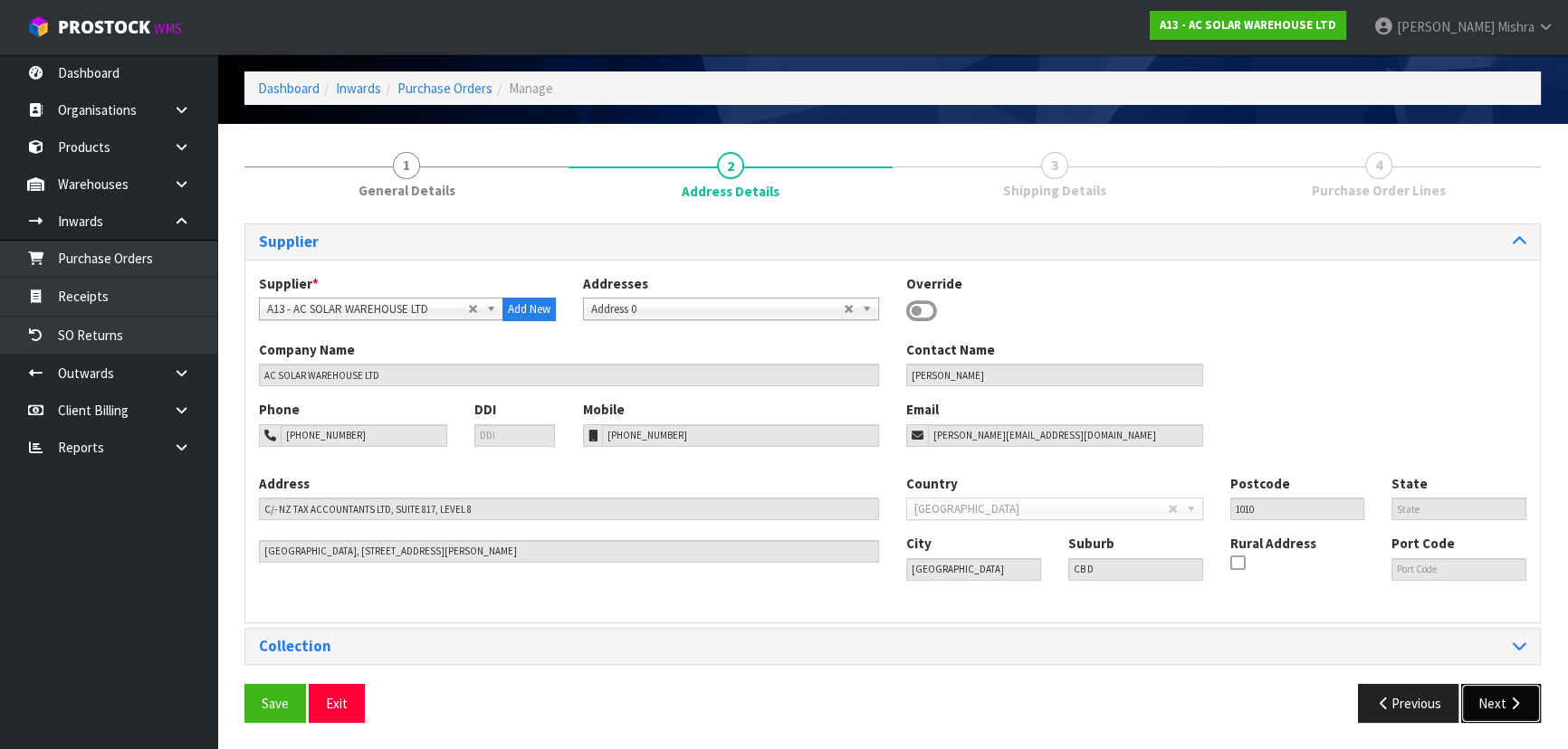
click at [1511, 694] on button "Next" at bounding box center [1501, 703] width 79 height 39
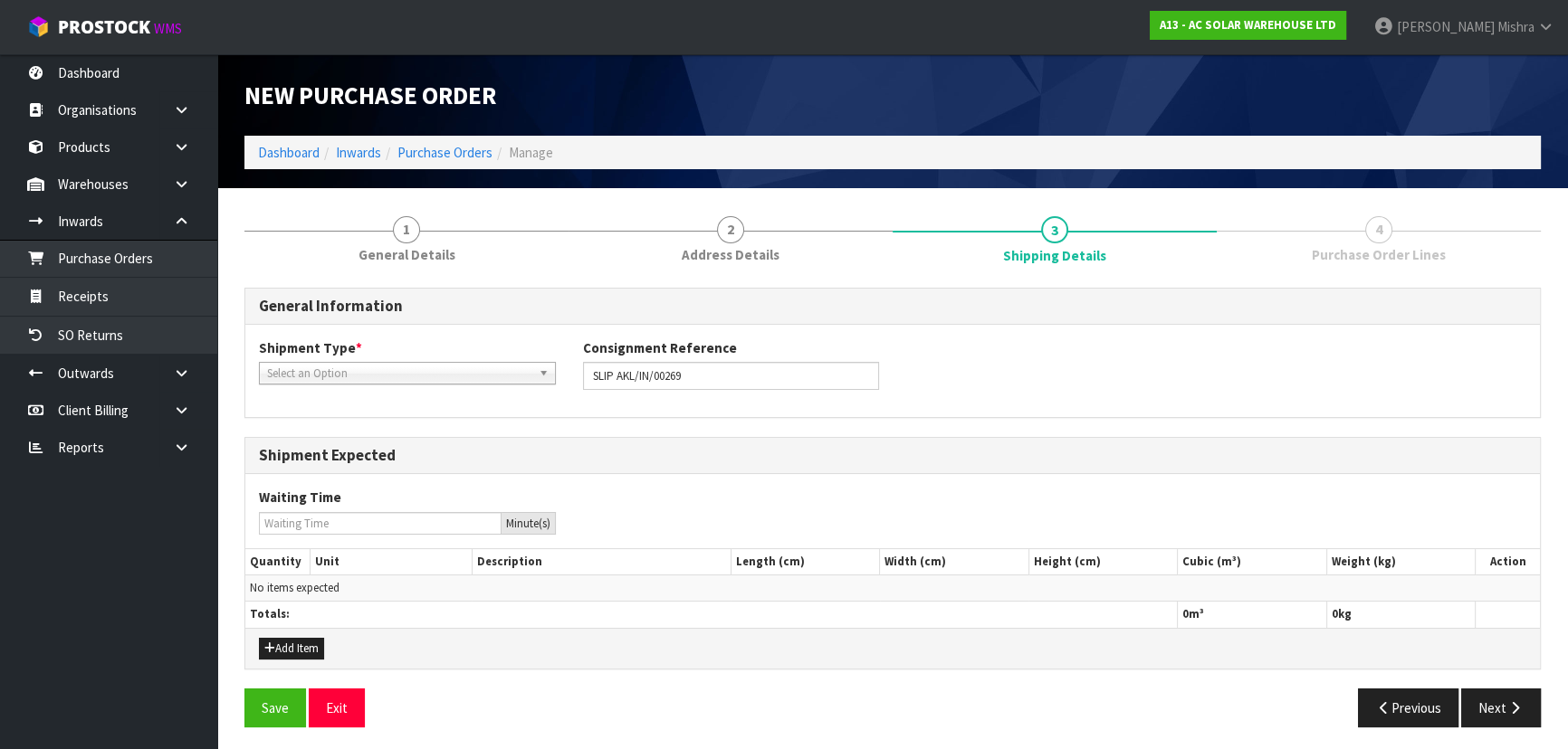
scroll to position [4, 0]
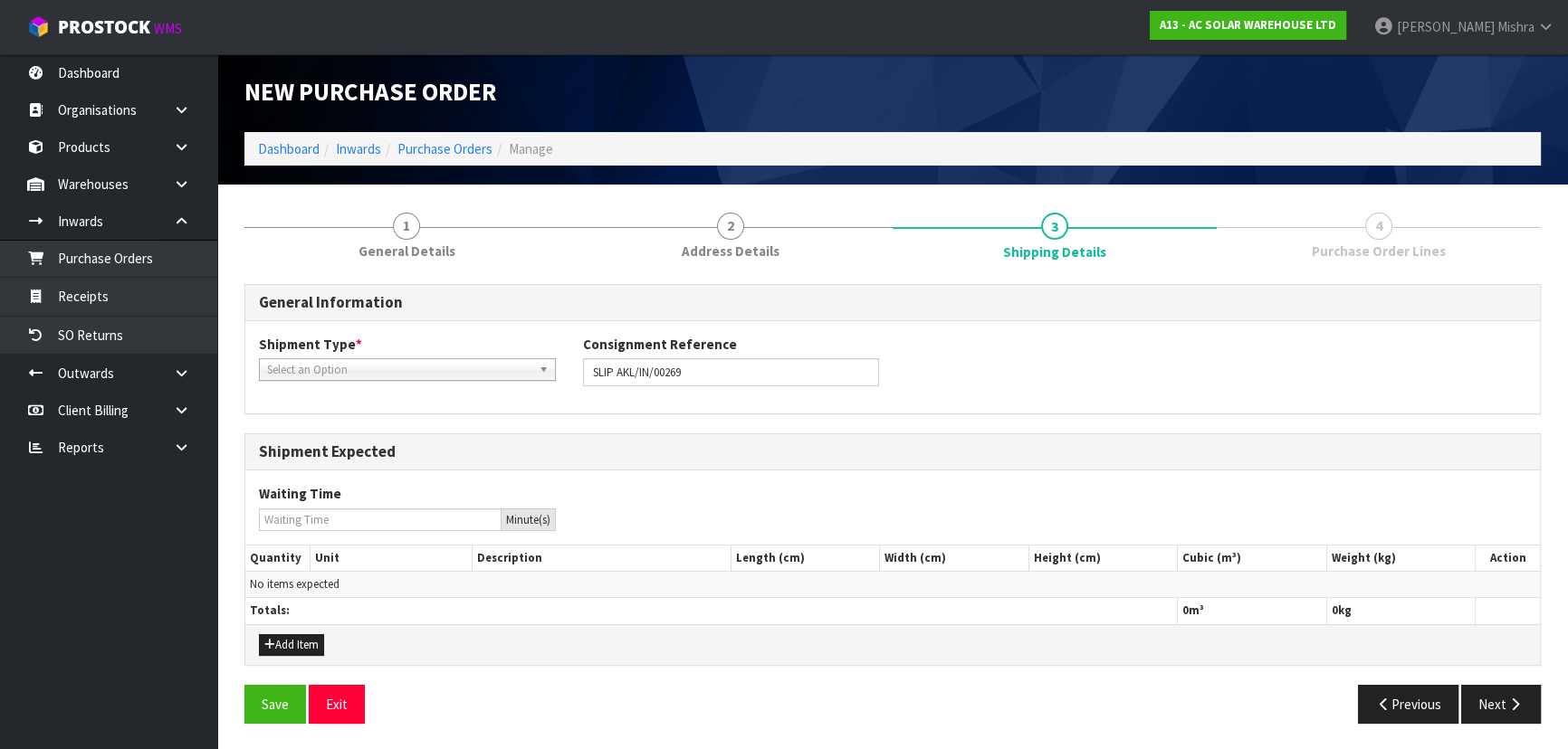
click at [385, 365] on span "Select an Option" at bounding box center [399, 370] width 264 height 22
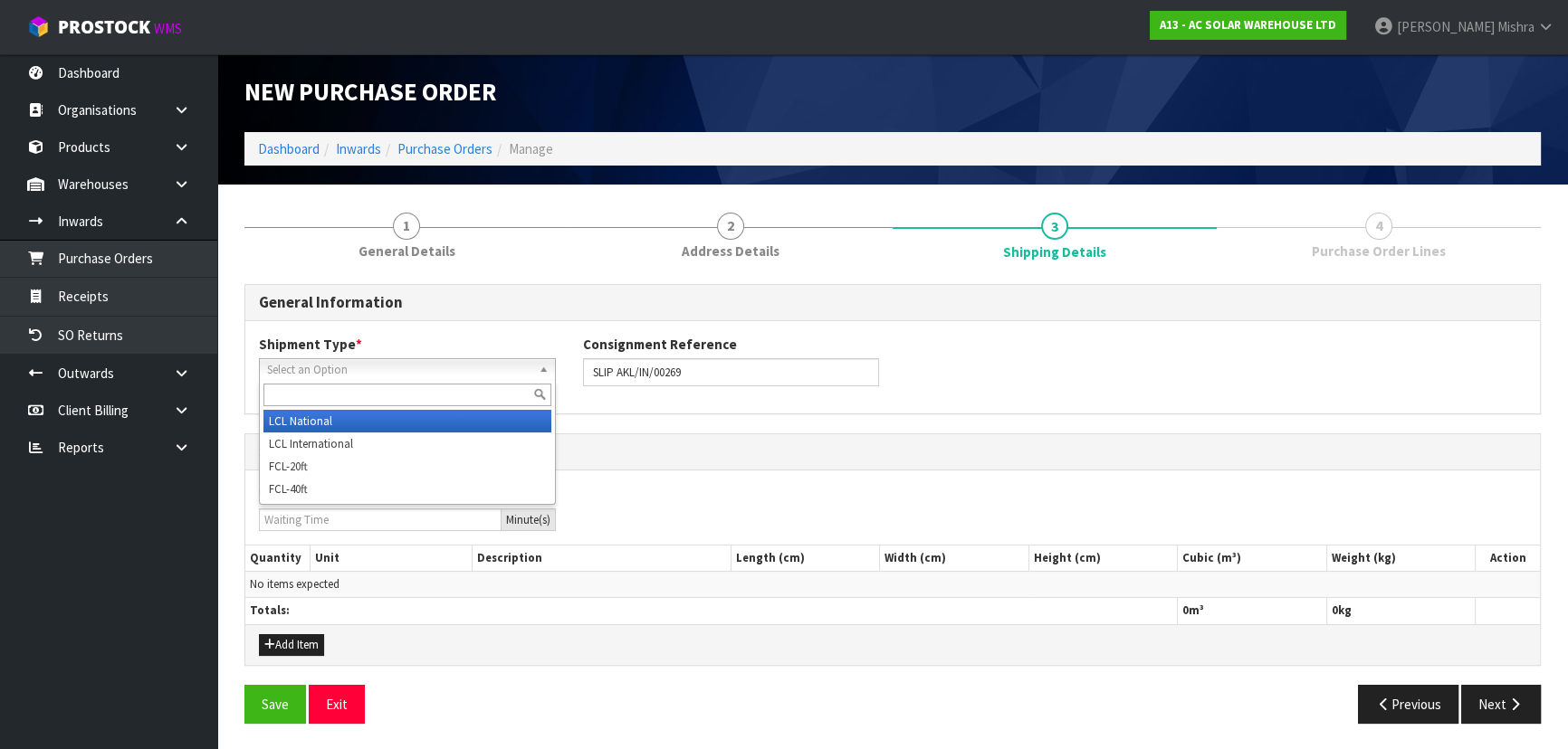
click at [366, 416] on li "LCL National" at bounding box center [407, 421] width 288 height 23
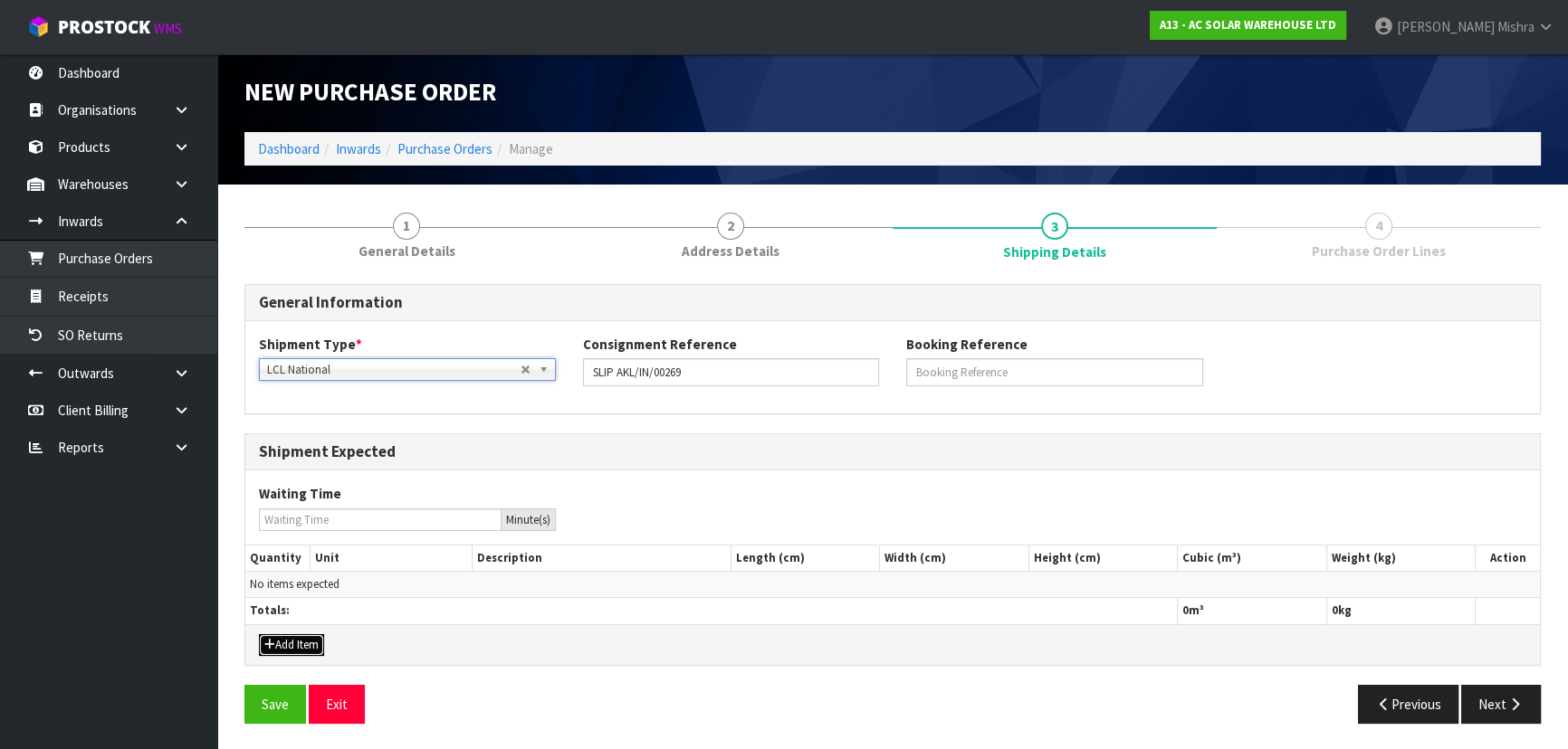
click at [279, 641] on button "Add Item" at bounding box center [292, 645] width 66 height 22
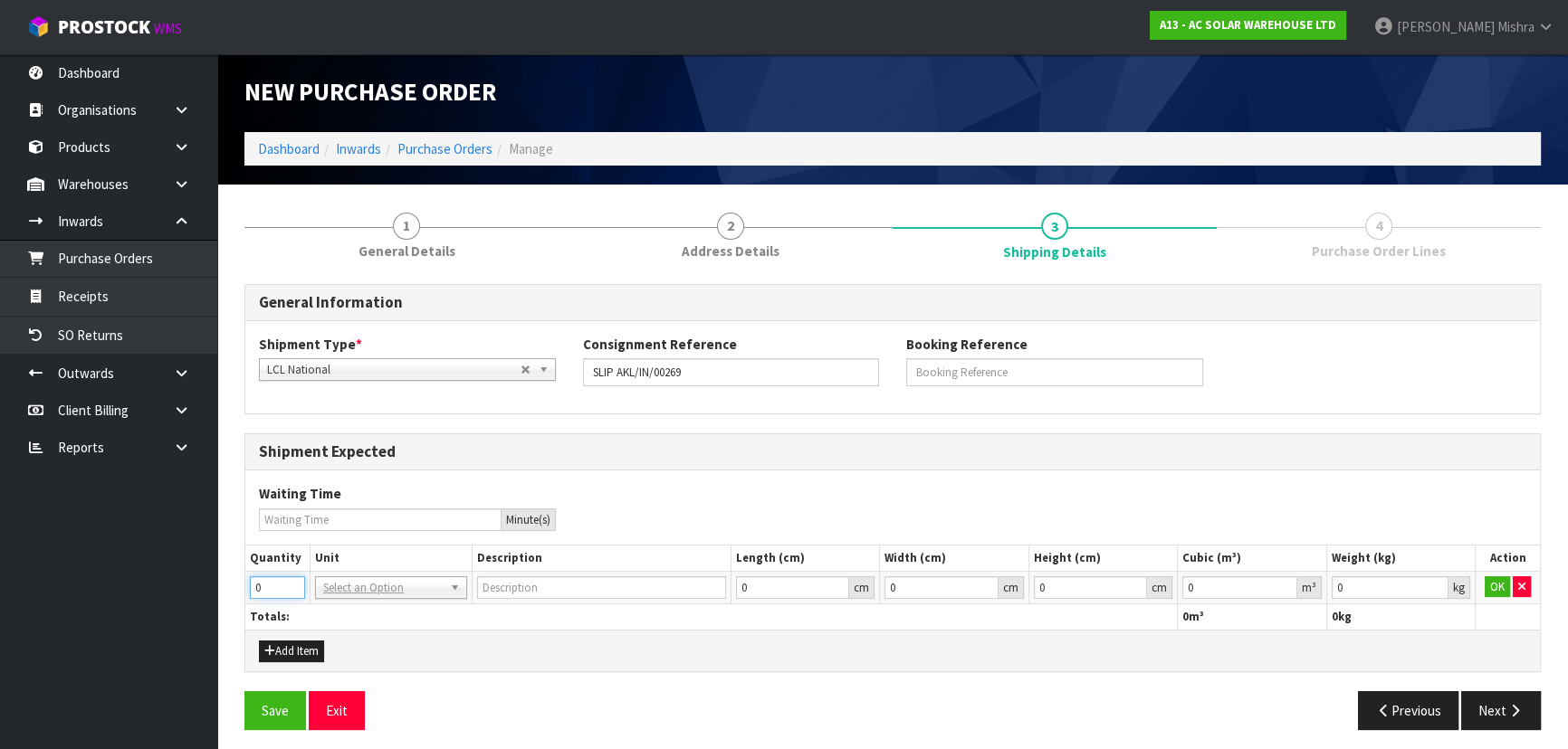
drag, startPoint x: 279, startPoint y: 580, endPoint x: 208, endPoint y: 561, distance: 73.5
click at [214, 573] on body "Toggle navigation ProStock WMS A13 - AC SOLAR WAREHOUSE LTD [PERSON_NAME] Logou…" at bounding box center [784, 371] width 1568 height 749
type input "1"
click at [376, 604] on input "text" at bounding box center [391, 611] width 143 height 23
type input "P"
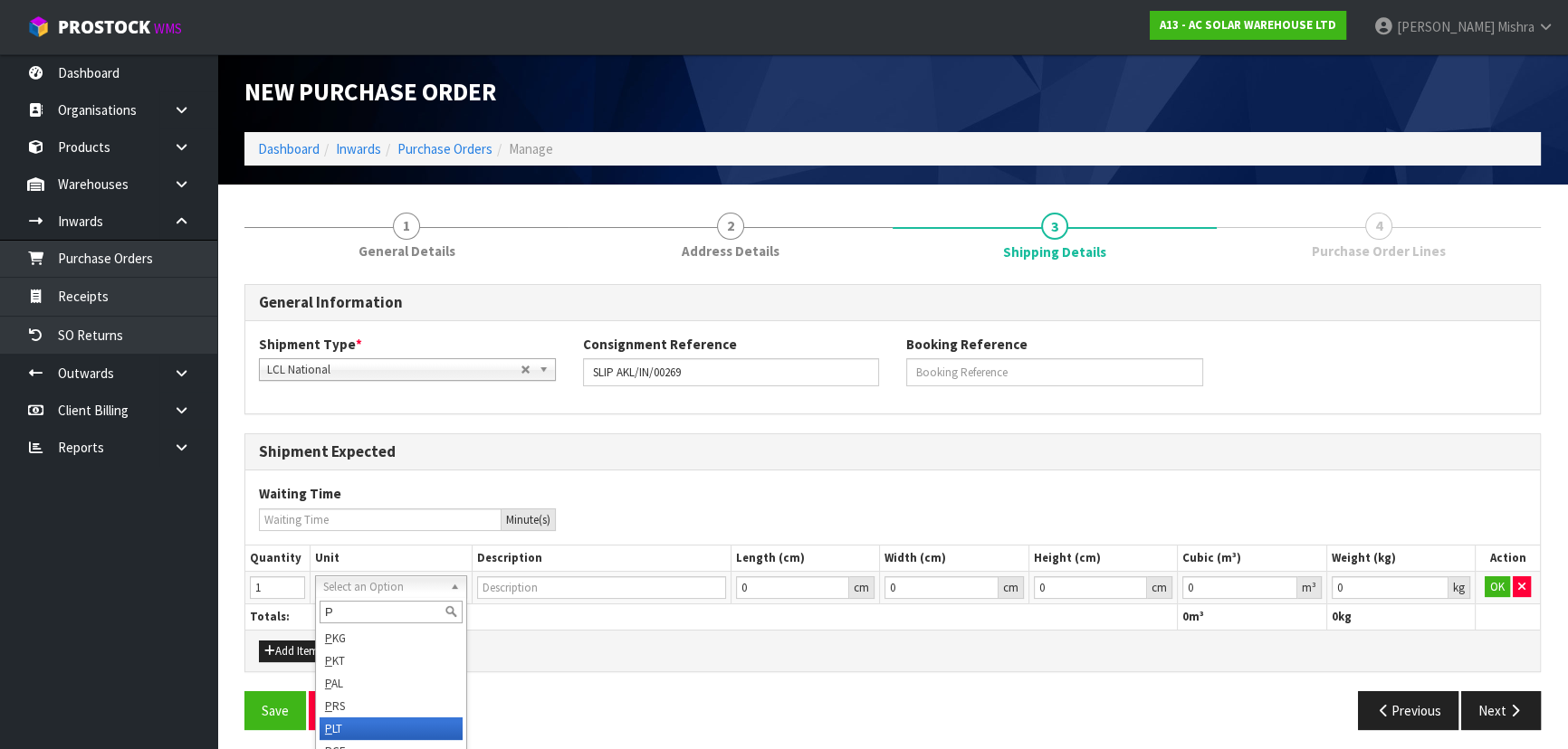
type input "PALLET"
click at [1499, 582] on button "OK" at bounding box center [1498, 588] width 26 height 22
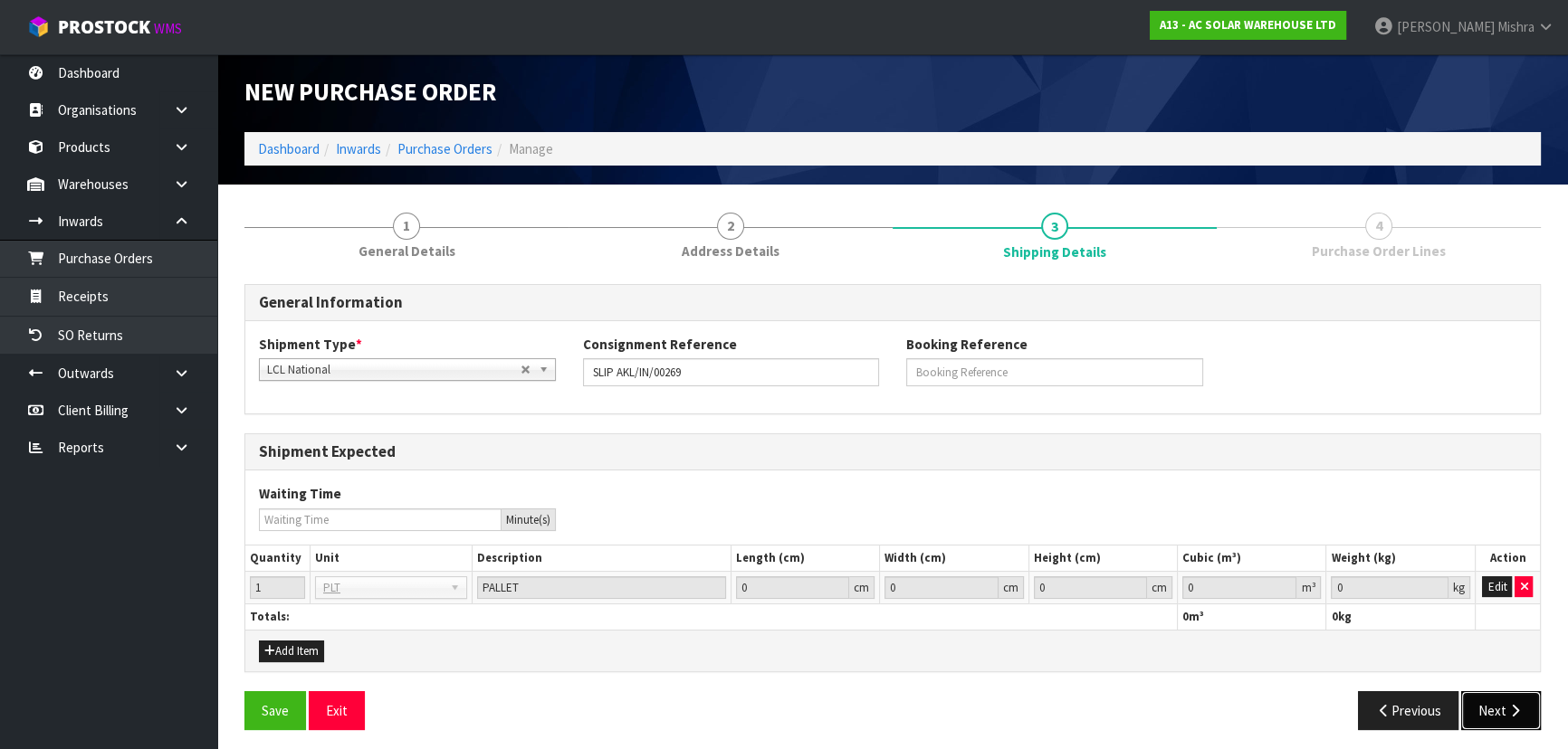
click at [1504, 718] on button "Next" at bounding box center [1501, 711] width 79 height 39
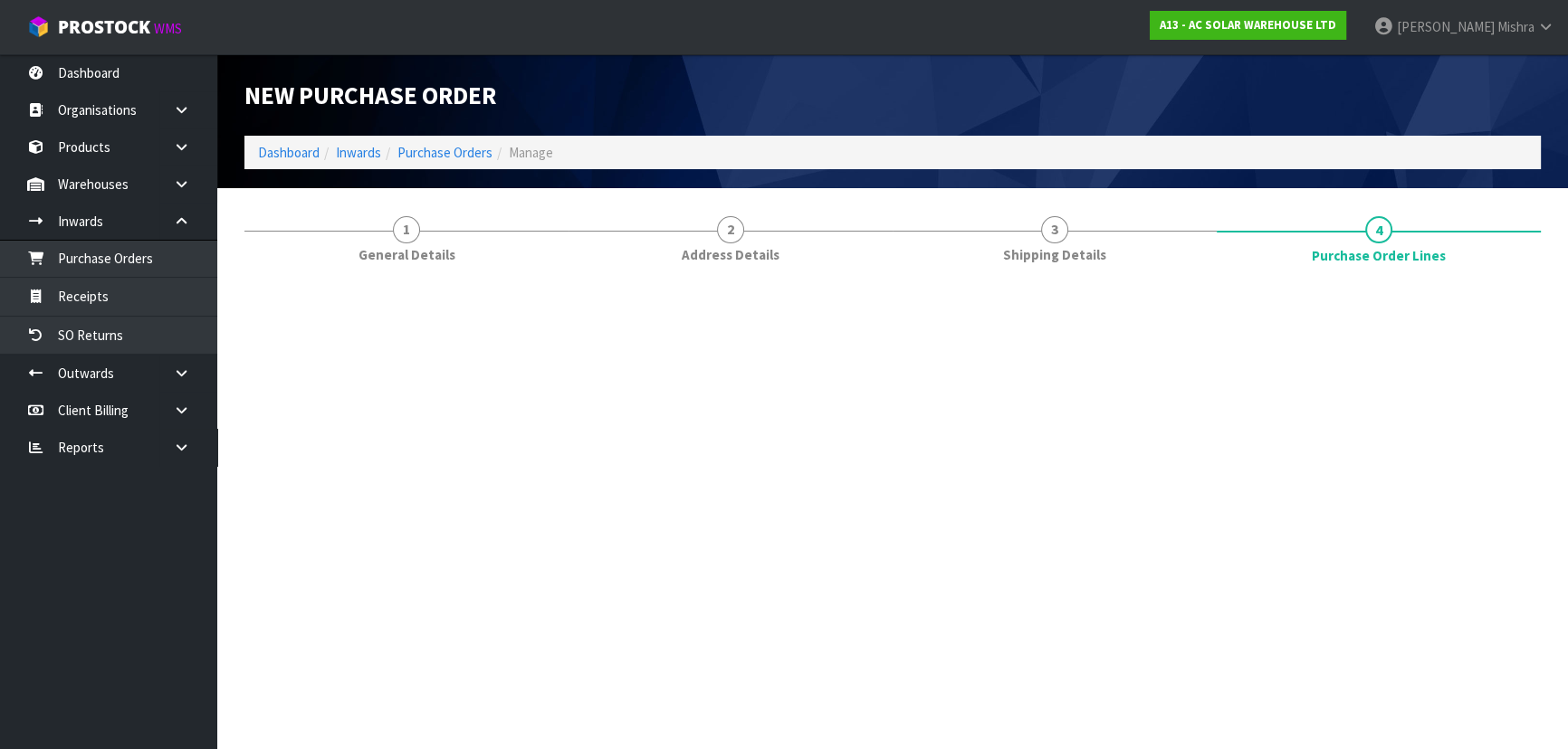
scroll to position [0, 0]
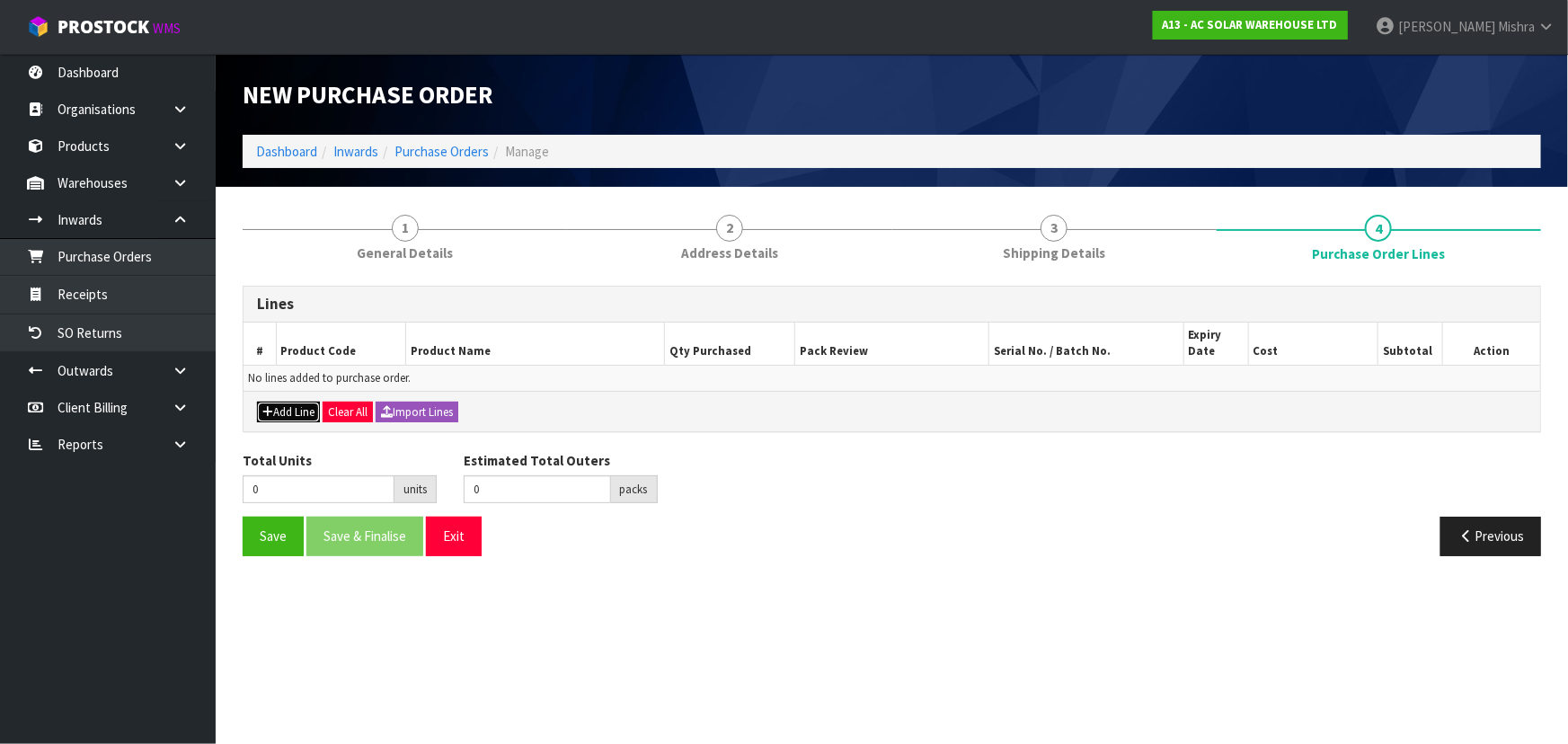
click at [289, 413] on button "Add Line" at bounding box center [289, 413] width 63 height 22
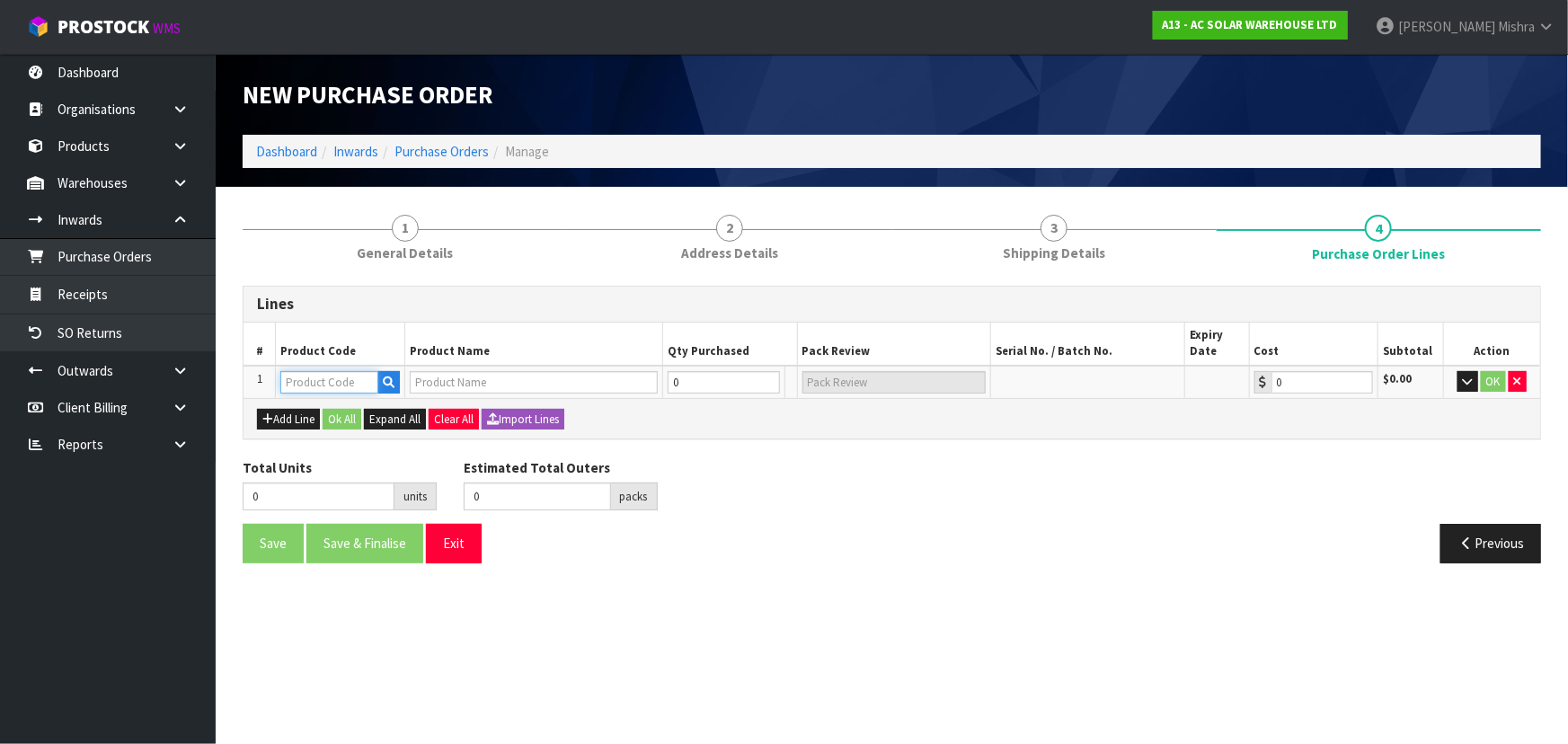
click at [361, 386] on input "text" at bounding box center [329, 382] width 98 height 23
paste input "3684"
type input "3684"
type input "SUNGROW SBH BATTERY - 5KWH MODULAR UNIT SBH050"
type input "0.00"
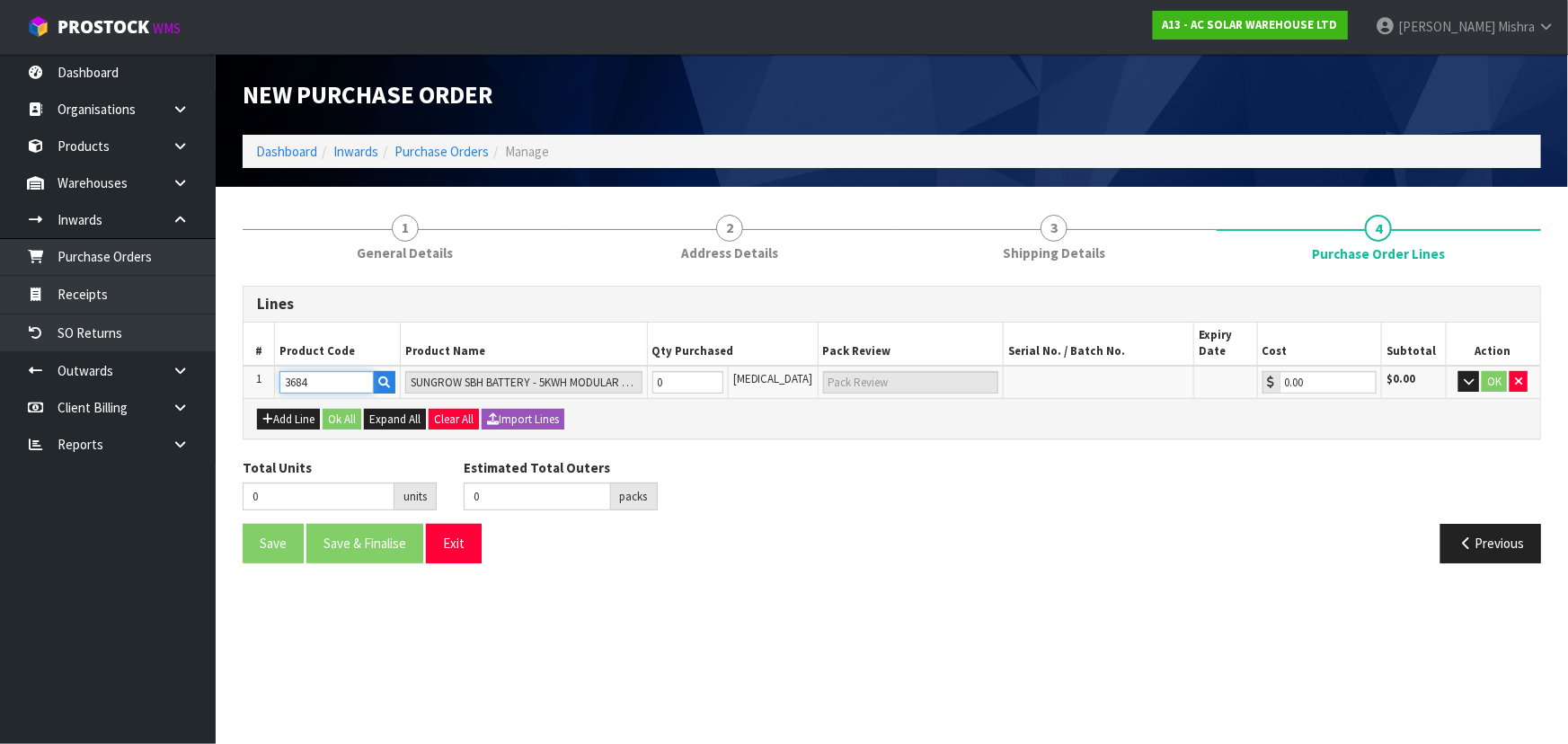
type input "3684"
click at [647, 383] on tr "1 3684 SUNGROW SBH BATTERY - 5KWH MODULAR UNIT SBH050 0 [MEDICAL_DATA] 0.00 $0.…" at bounding box center [891, 382] width 1297 height 33
type input "2"
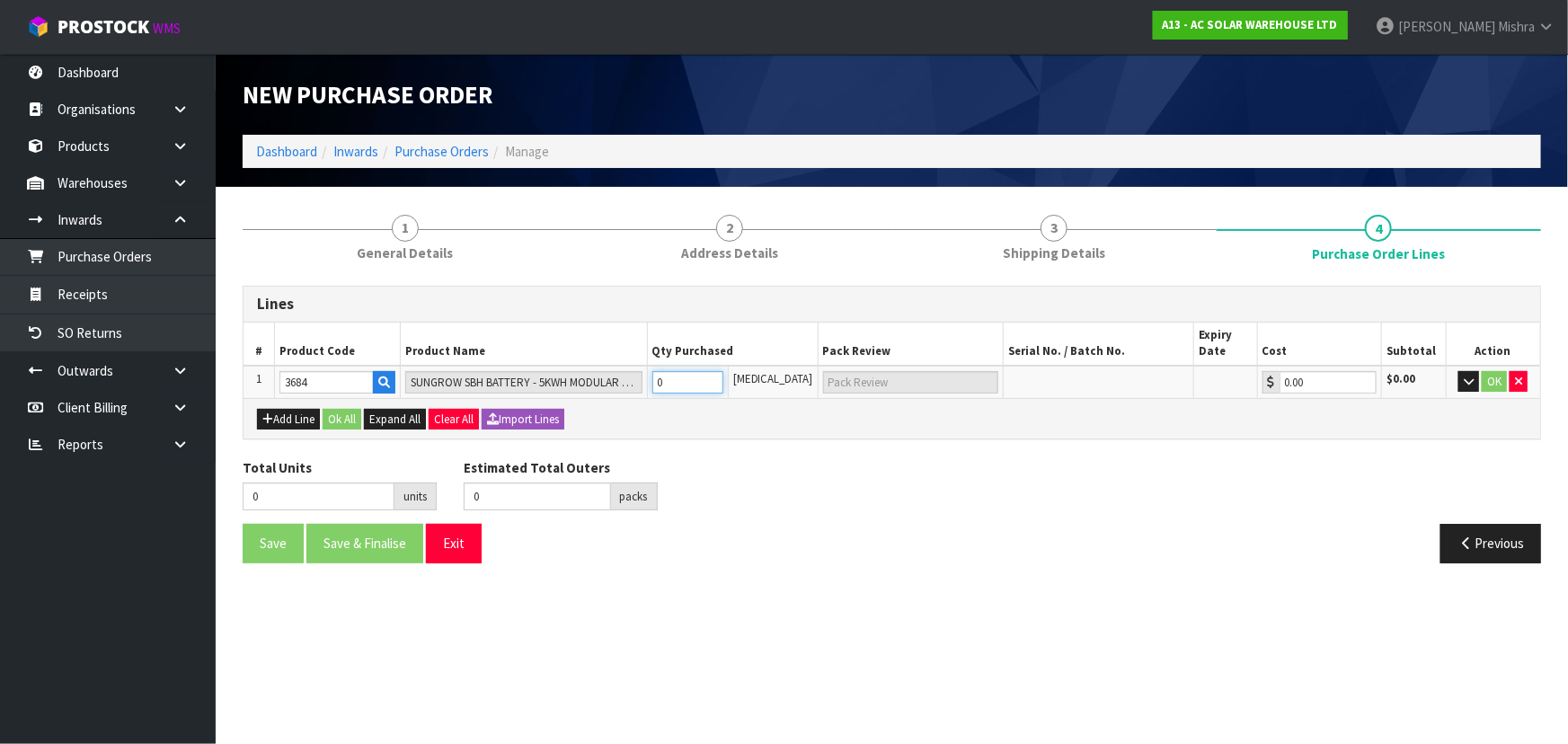
type input "2 CTN"
type input "2"
click at [334, 419] on button "Ok All" at bounding box center [342, 420] width 39 height 22
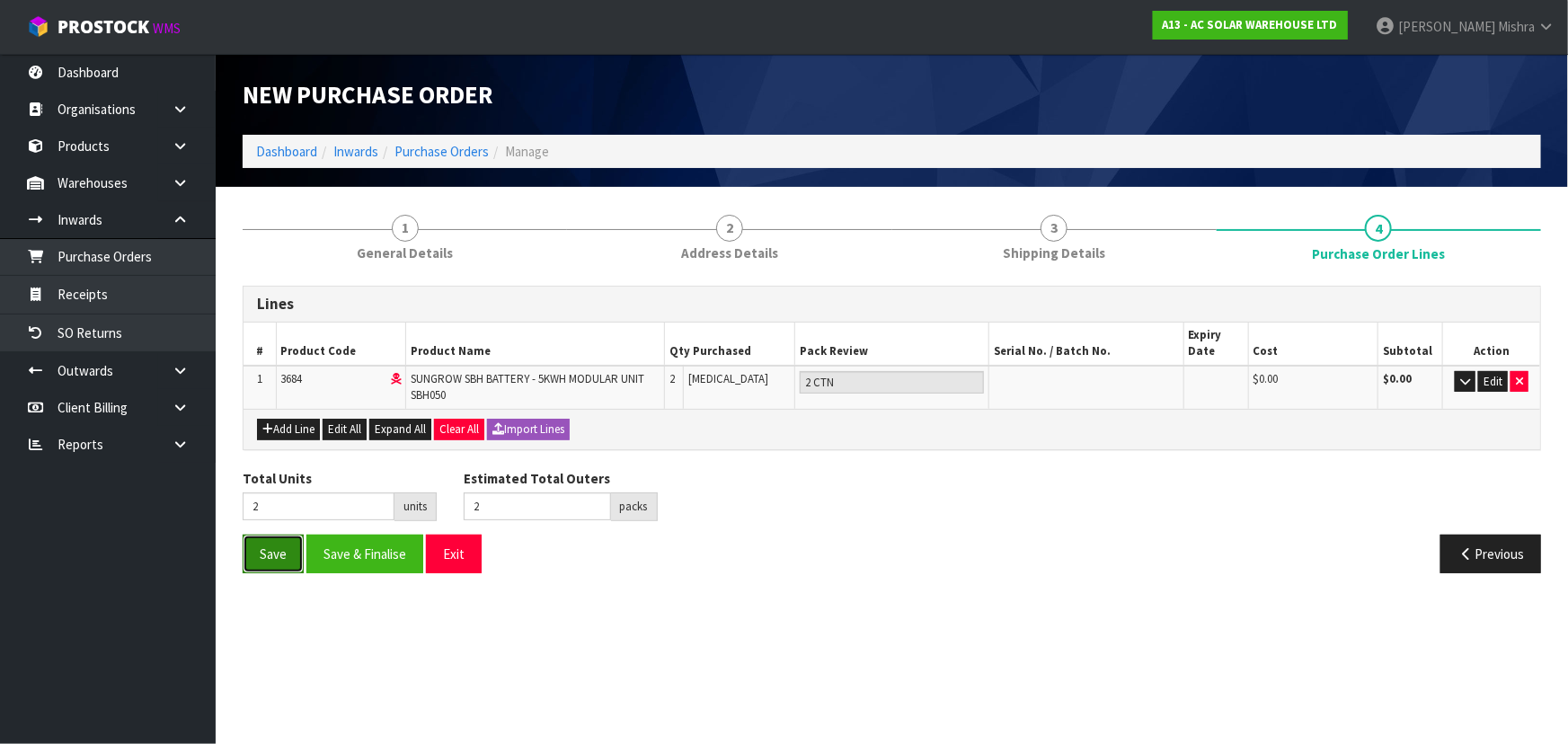
click at [256, 555] on button "Save" at bounding box center [273, 554] width 62 height 39
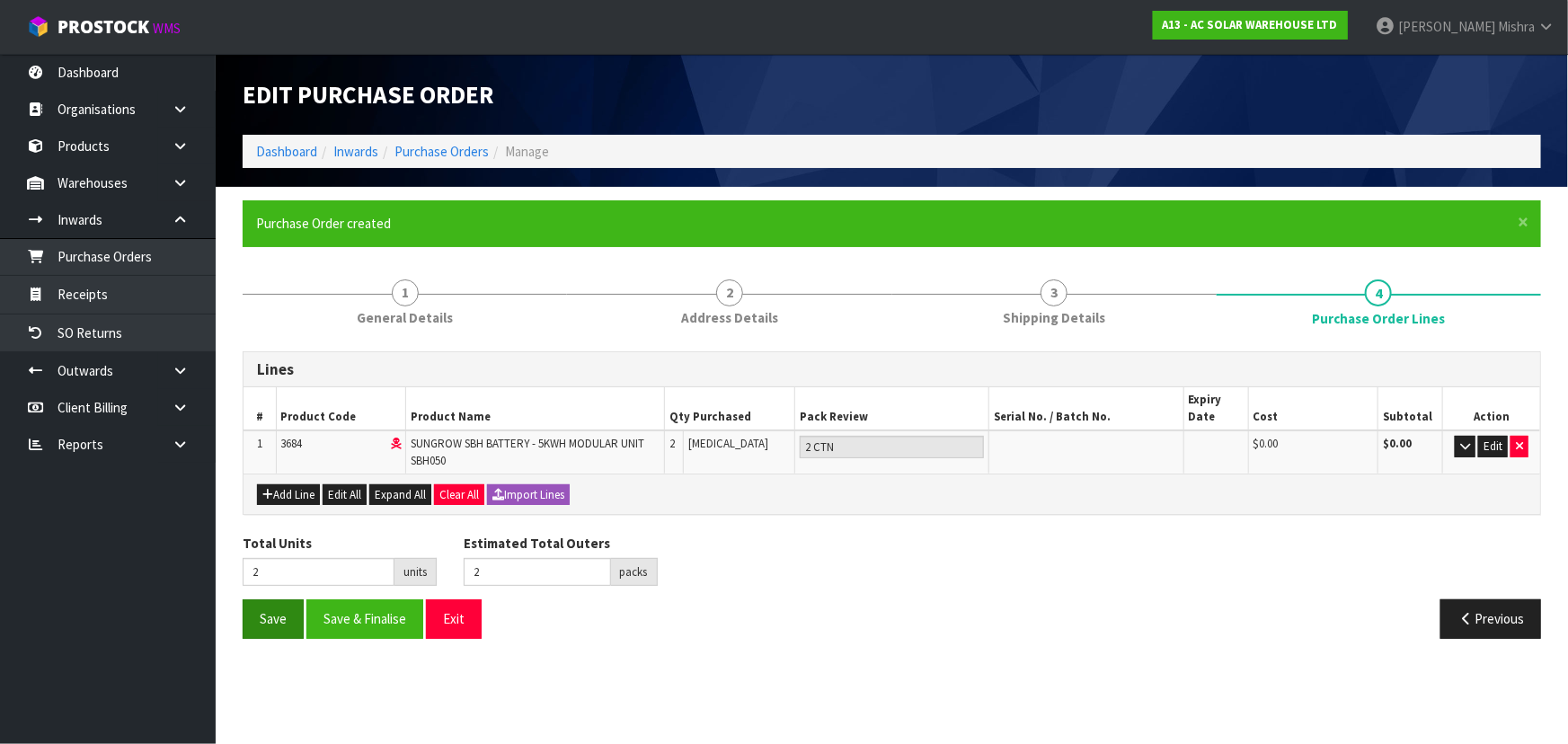
type input "0"
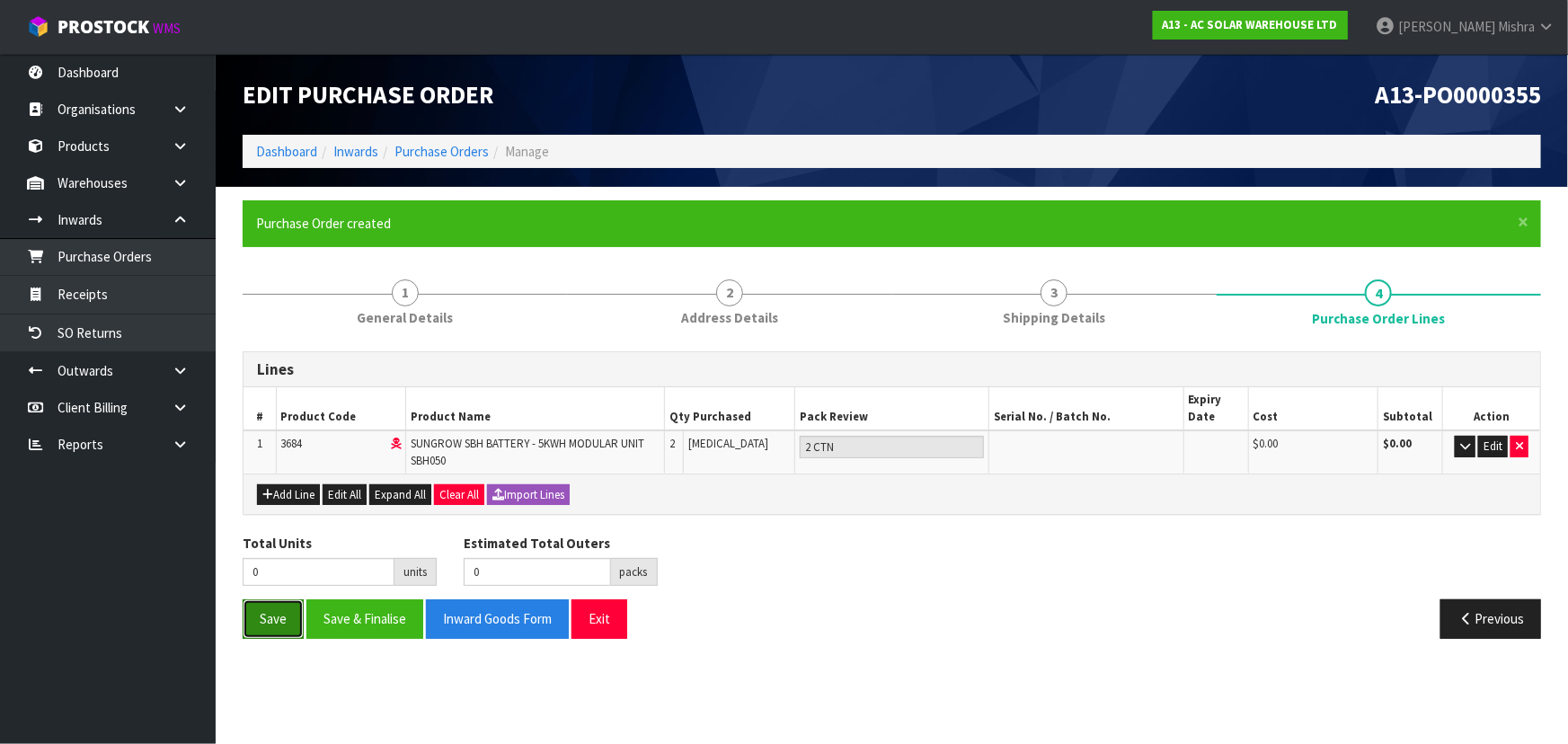
click at [256, 617] on button "Save" at bounding box center [273, 618] width 62 height 39
click at [351, 608] on button "Save & Finalise" at bounding box center [365, 618] width 117 height 39
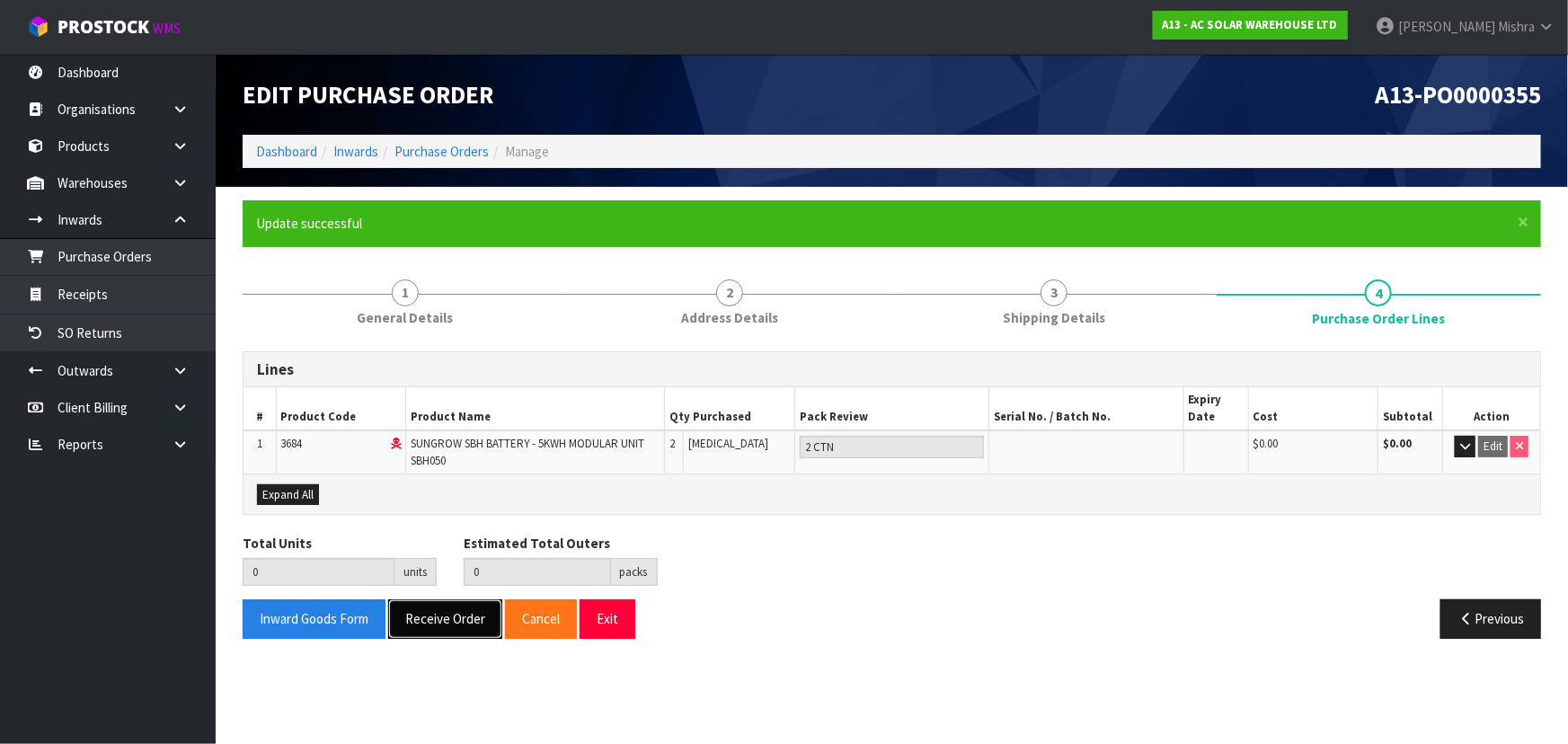
click at [401, 627] on button "Receive Order" at bounding box center [445, 618] width 114 height 39
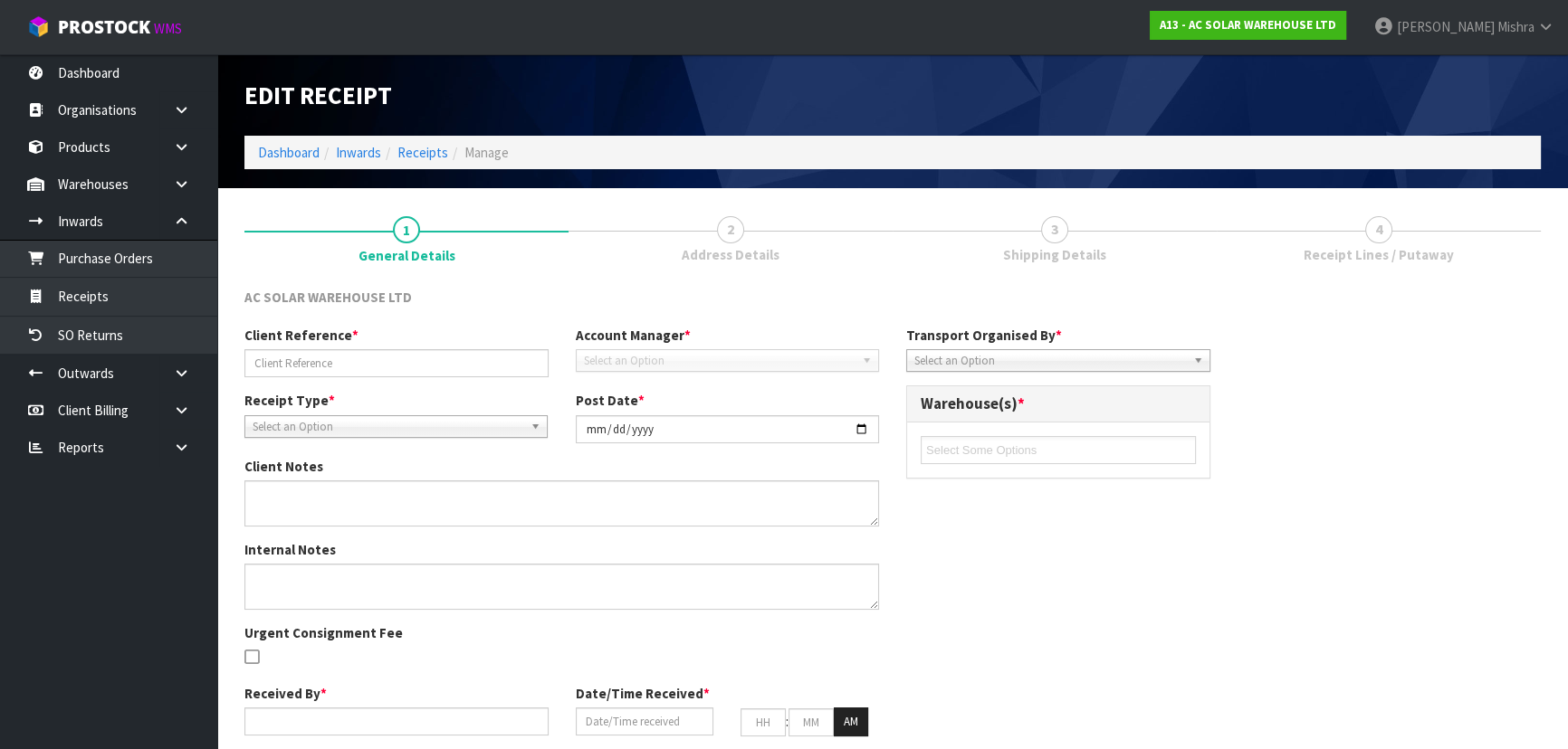
type input "SLIP AKL/IN/00269"
type input "[DATE]"
type input "[PERSON_NAME]"
type input "[DATE]"
type input "08"
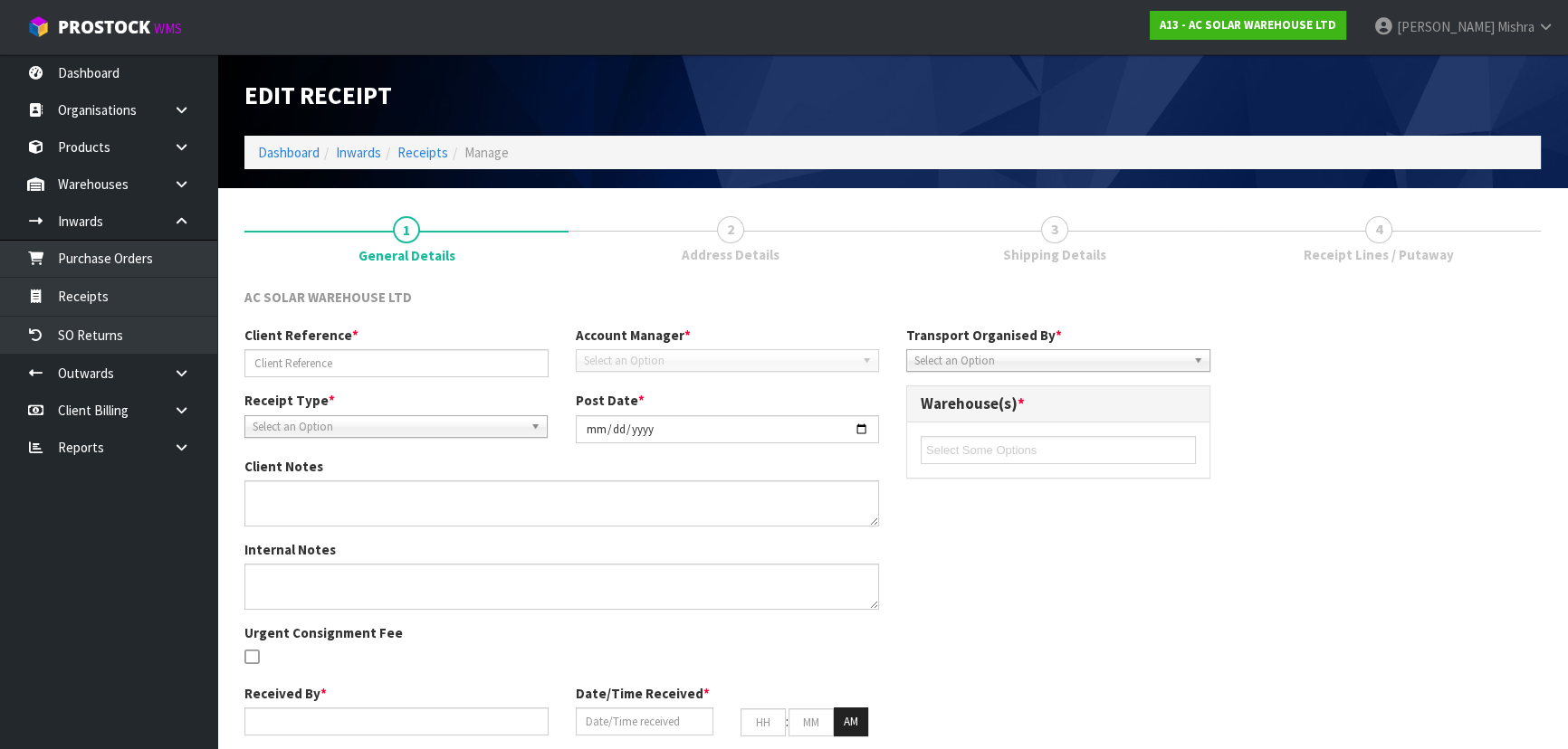
type input "35"
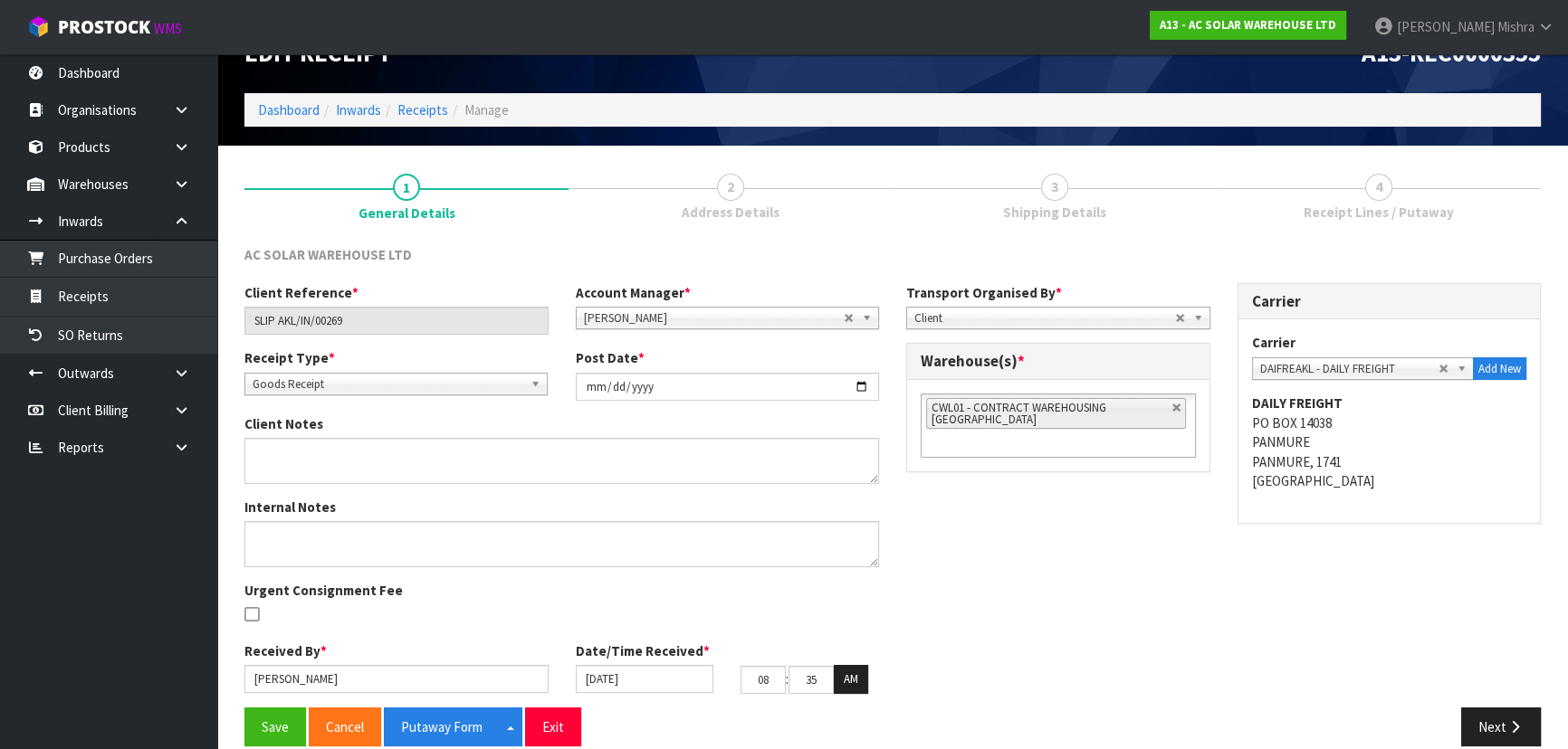
scroll to position [66, 0]
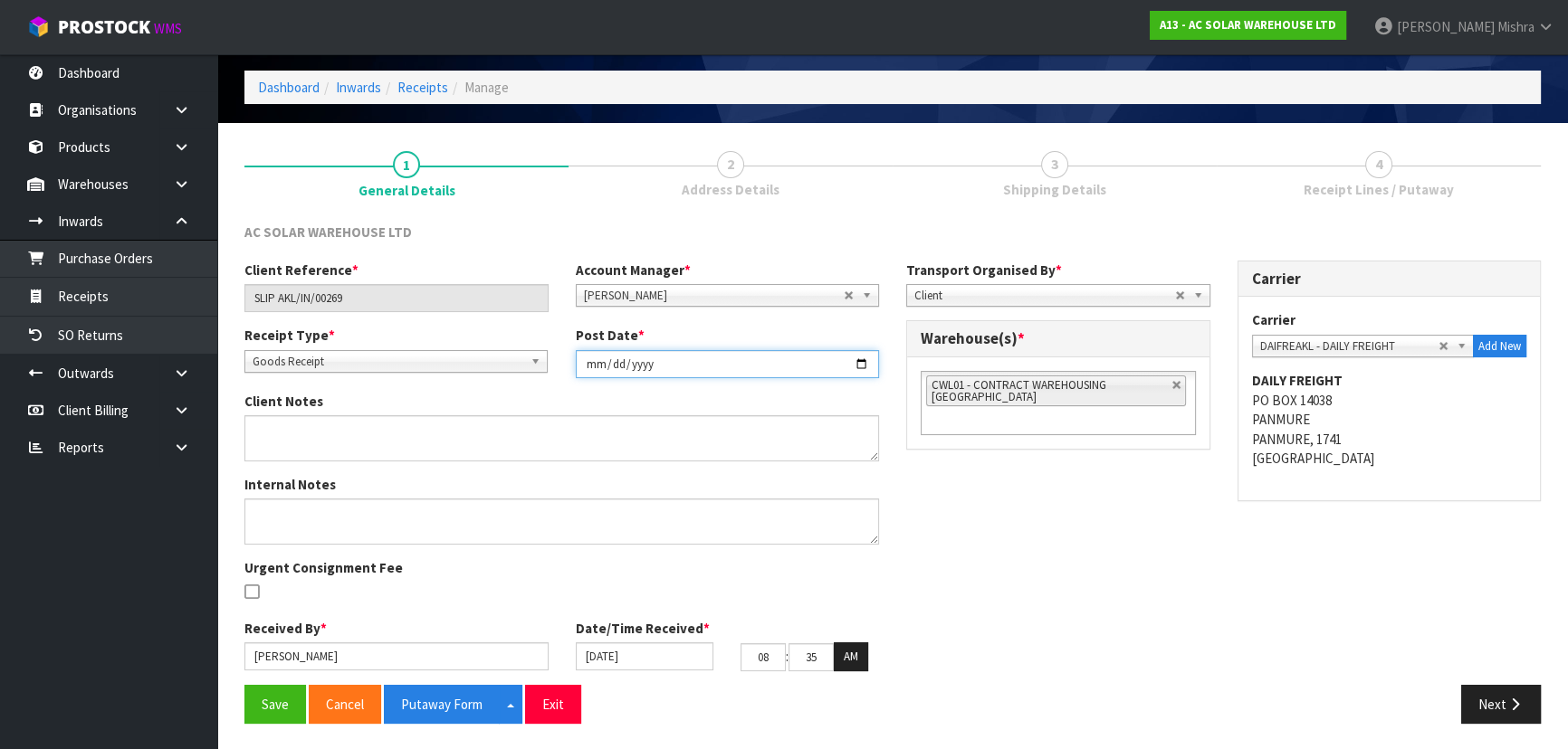
click at [589, 355] on input "[DATE]" at bounding box center [728, 364] width 304 height 28
type input "[DATE]"
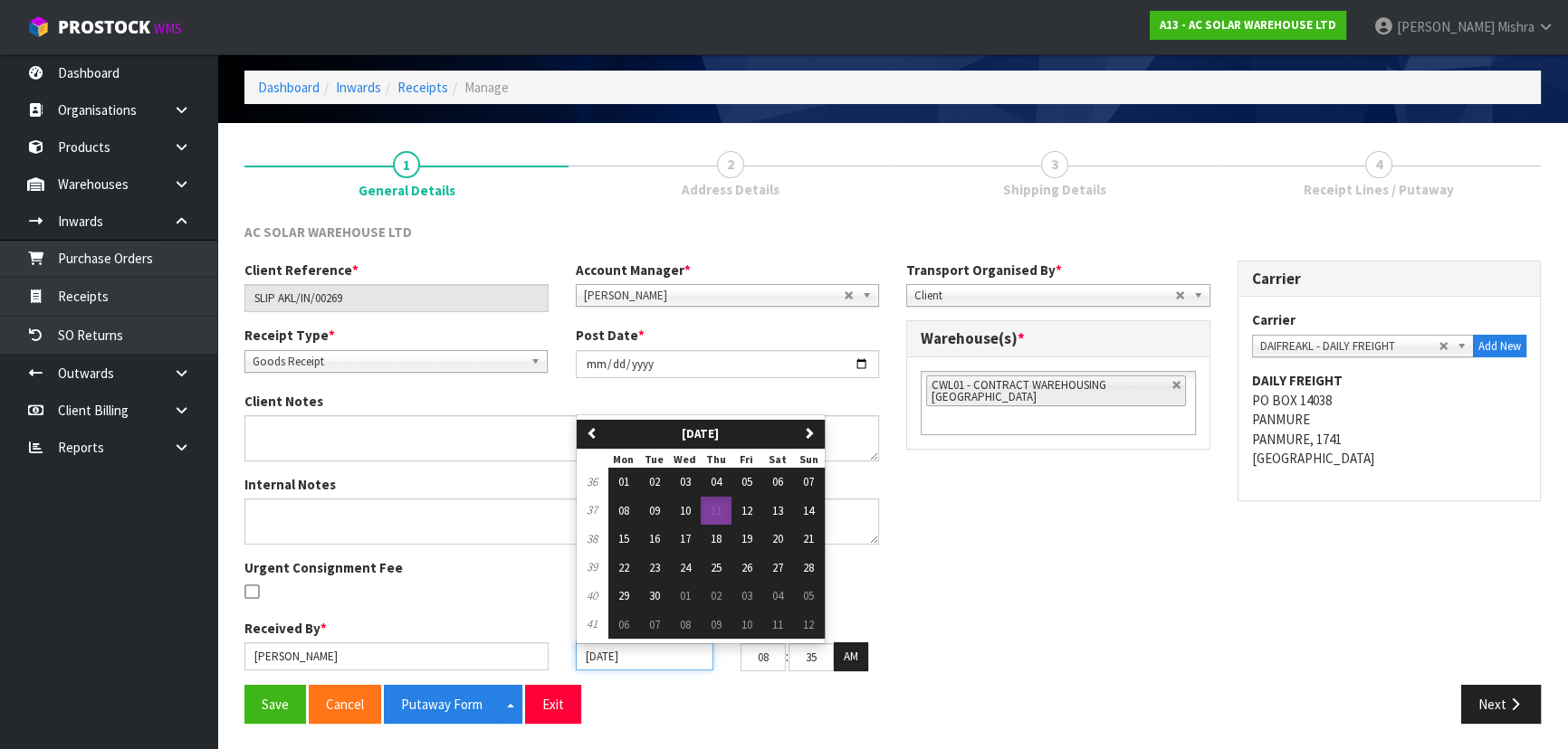
click at [588, 659] on input "[DATE]" at bounding box center [645, 656] width 139 height 28
click at [628, 505] on span "08" at bounding box center [624, 510] width 11 height 15
type input "[DATE]"
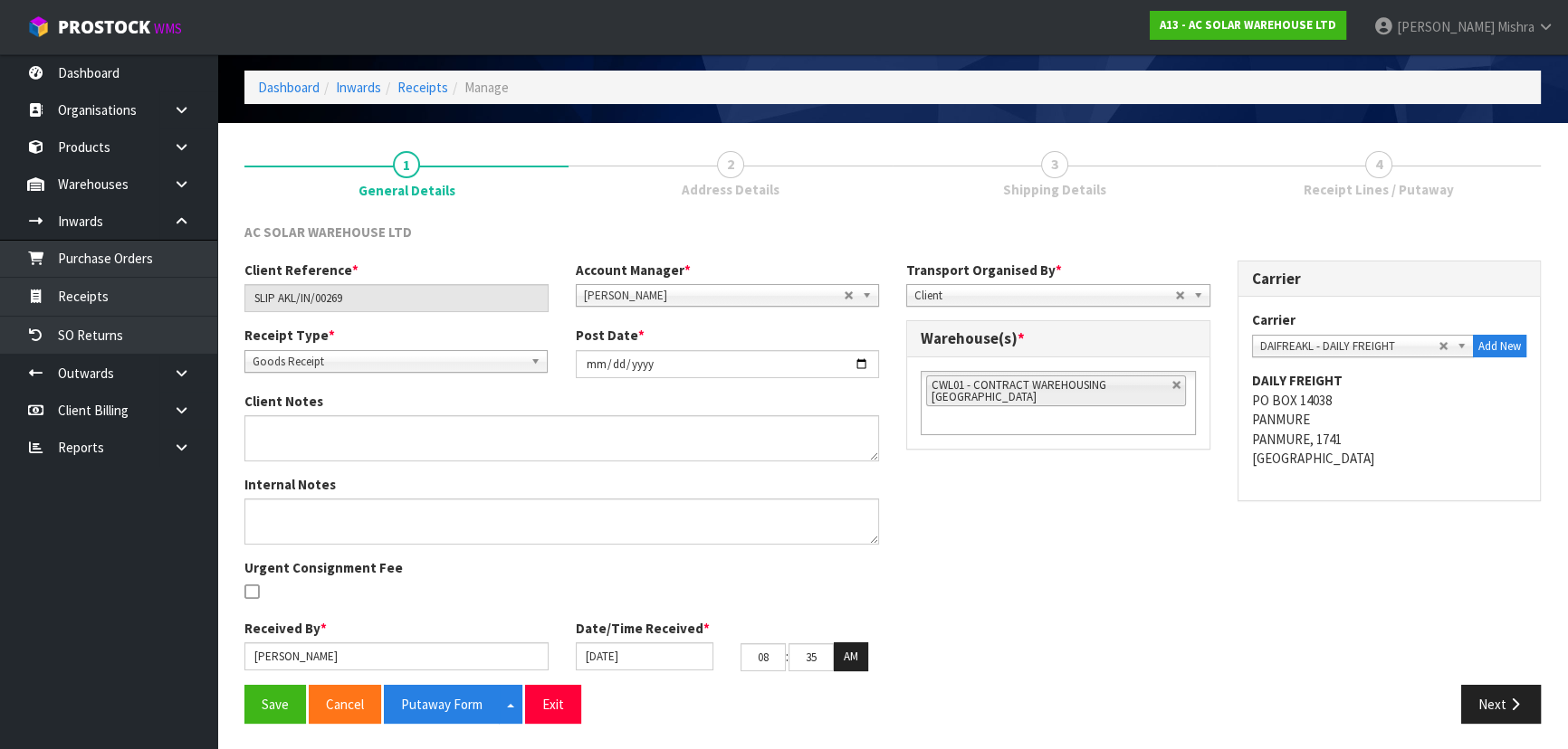
click at [1161, 393] on li "CWL01 - CONTRACT WAREHOUSING [GEOGRAPHIC_DATA]" at bounding box center [1056, 391] width 260 height 31
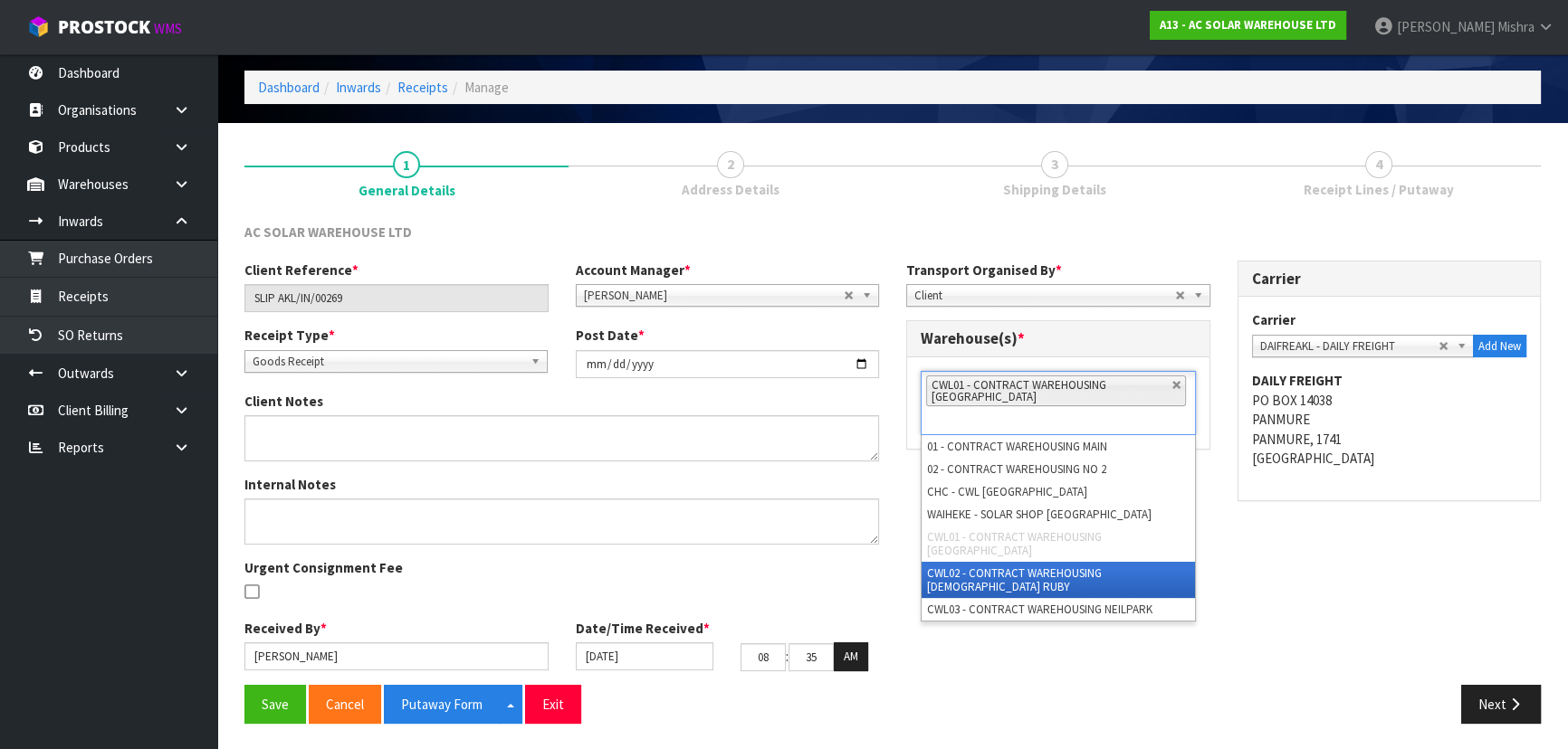
click at [1057, 562] on li "CWL02 - CONTRACT WAREHOUSING [DEMOGRAPHIC_DATA] RUBY" at bounding box center [1058, 580] width 273 height 36
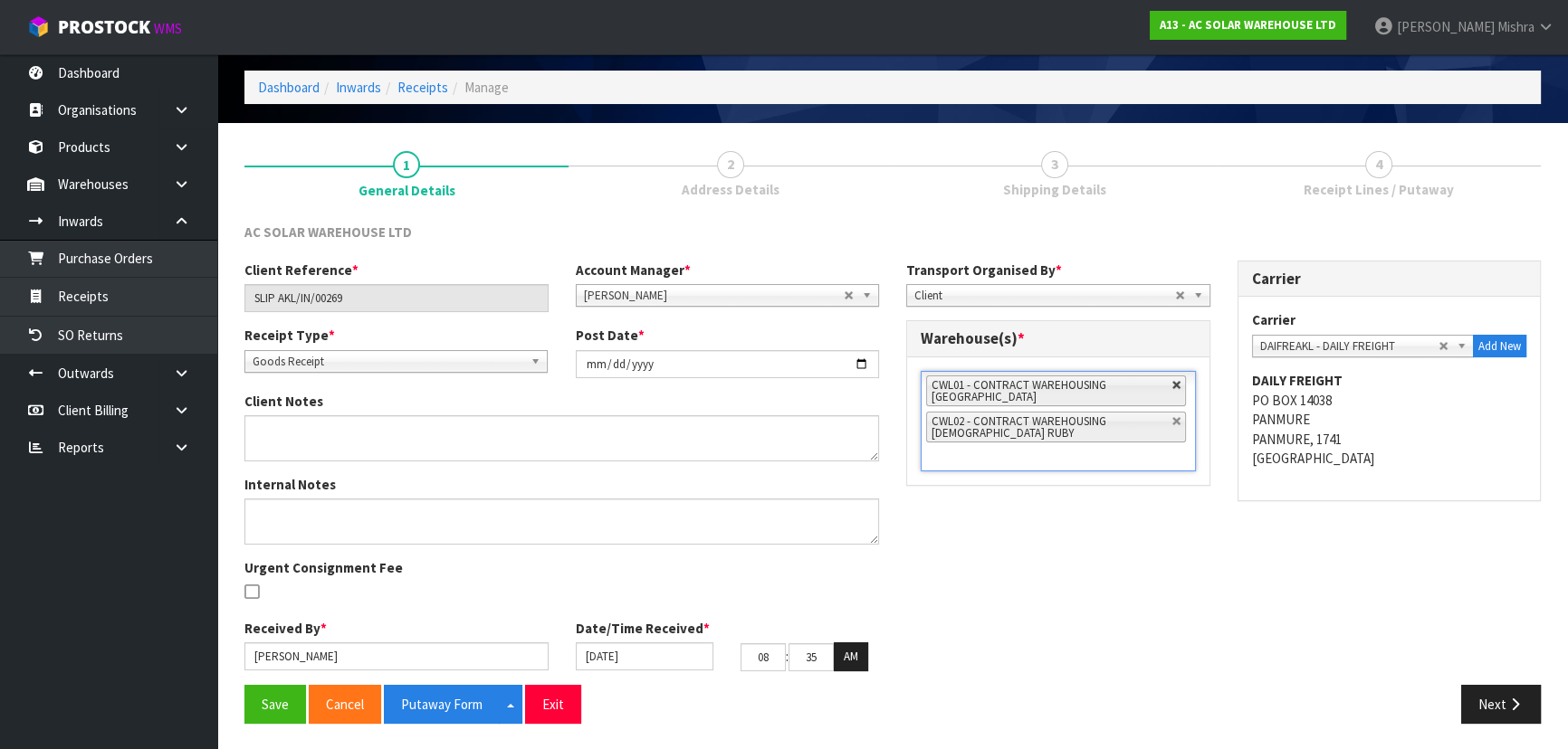
click at [1173, 383] on link at bounding box center [1177, 385] width 11 height 11
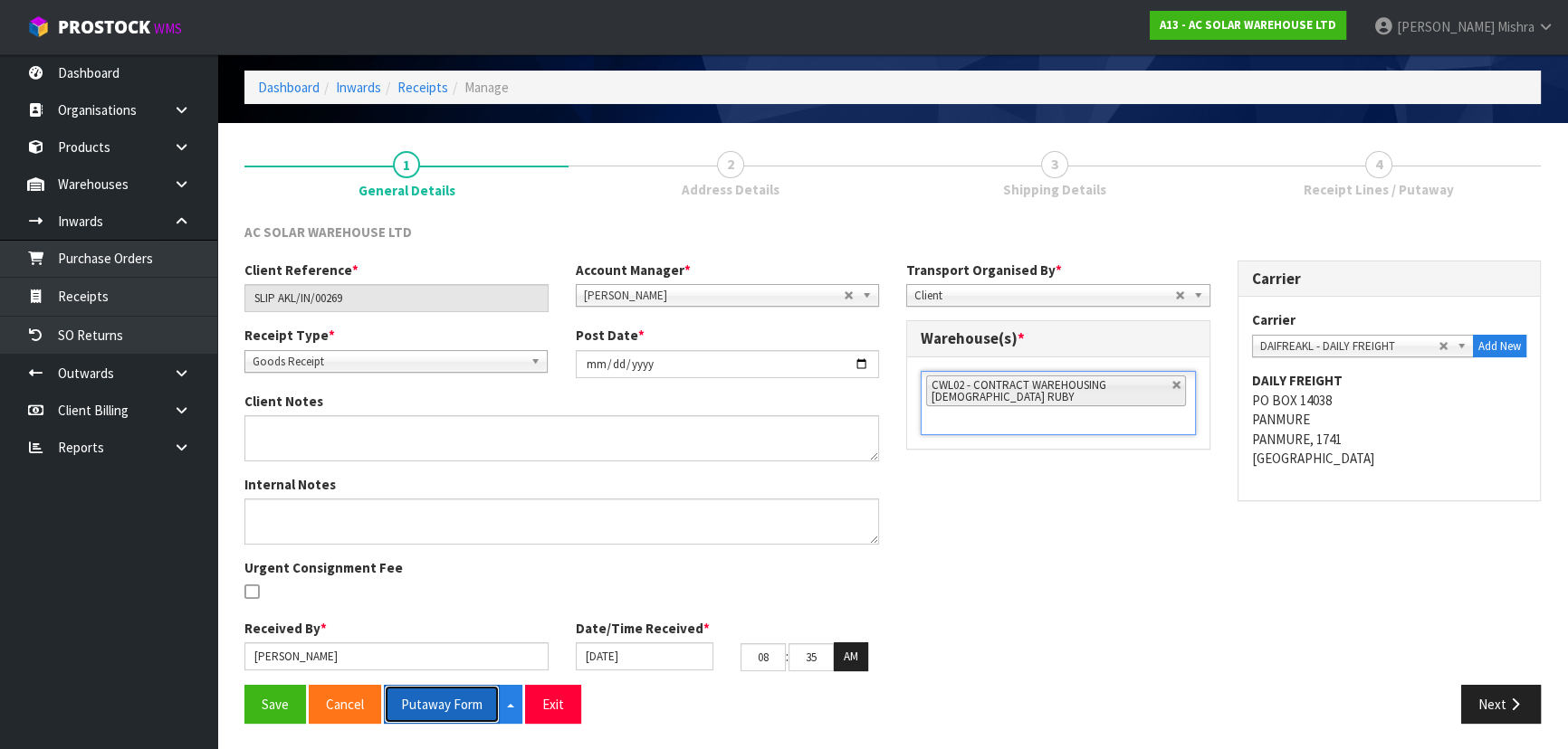
click at [430, 703] on button "Putaway Form" at bounding box center [441, 704] width 116 height 39
click at [1498, 697] on button "Next" at bounding box center [1501, 704] width 79 height 39
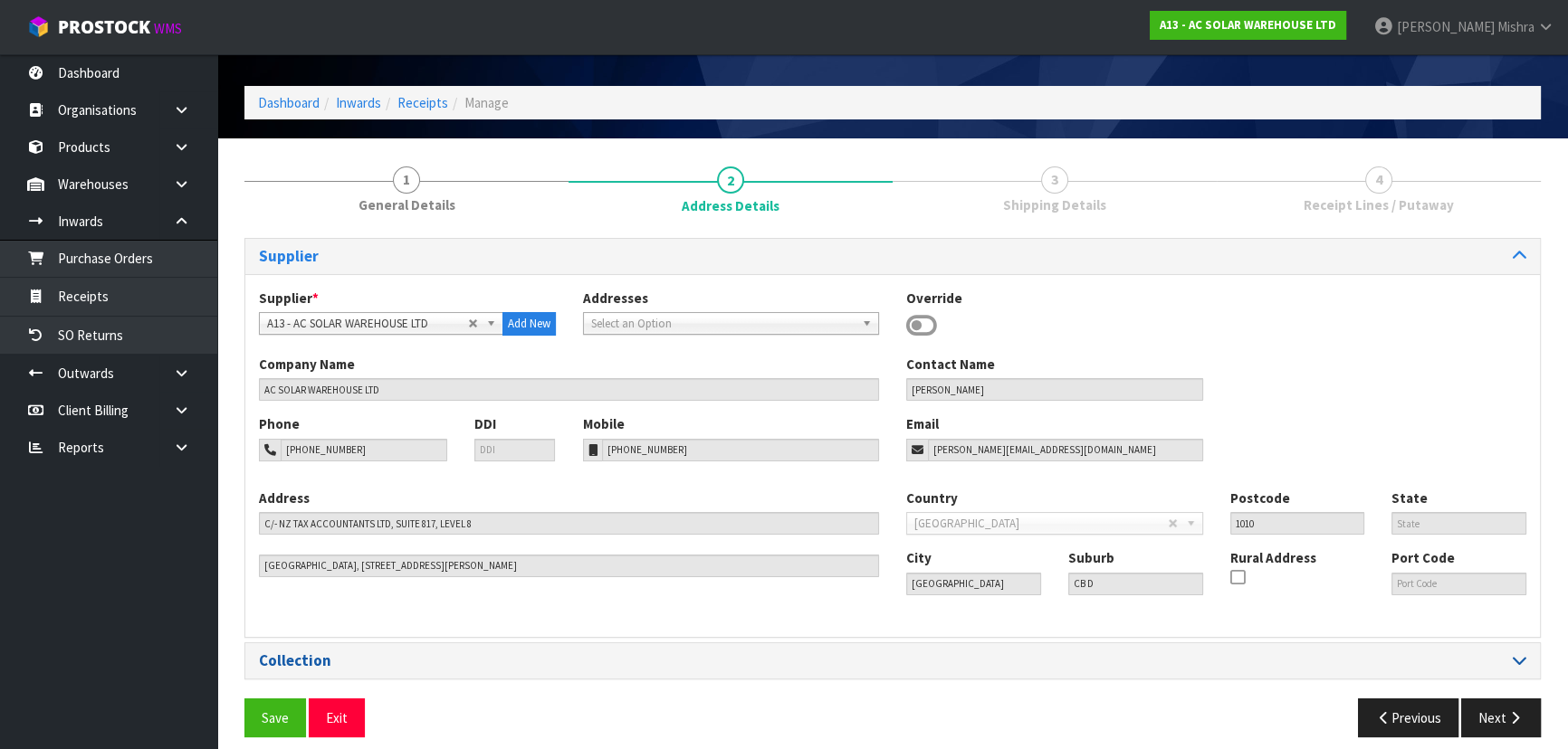
scroll to position [65, 0]
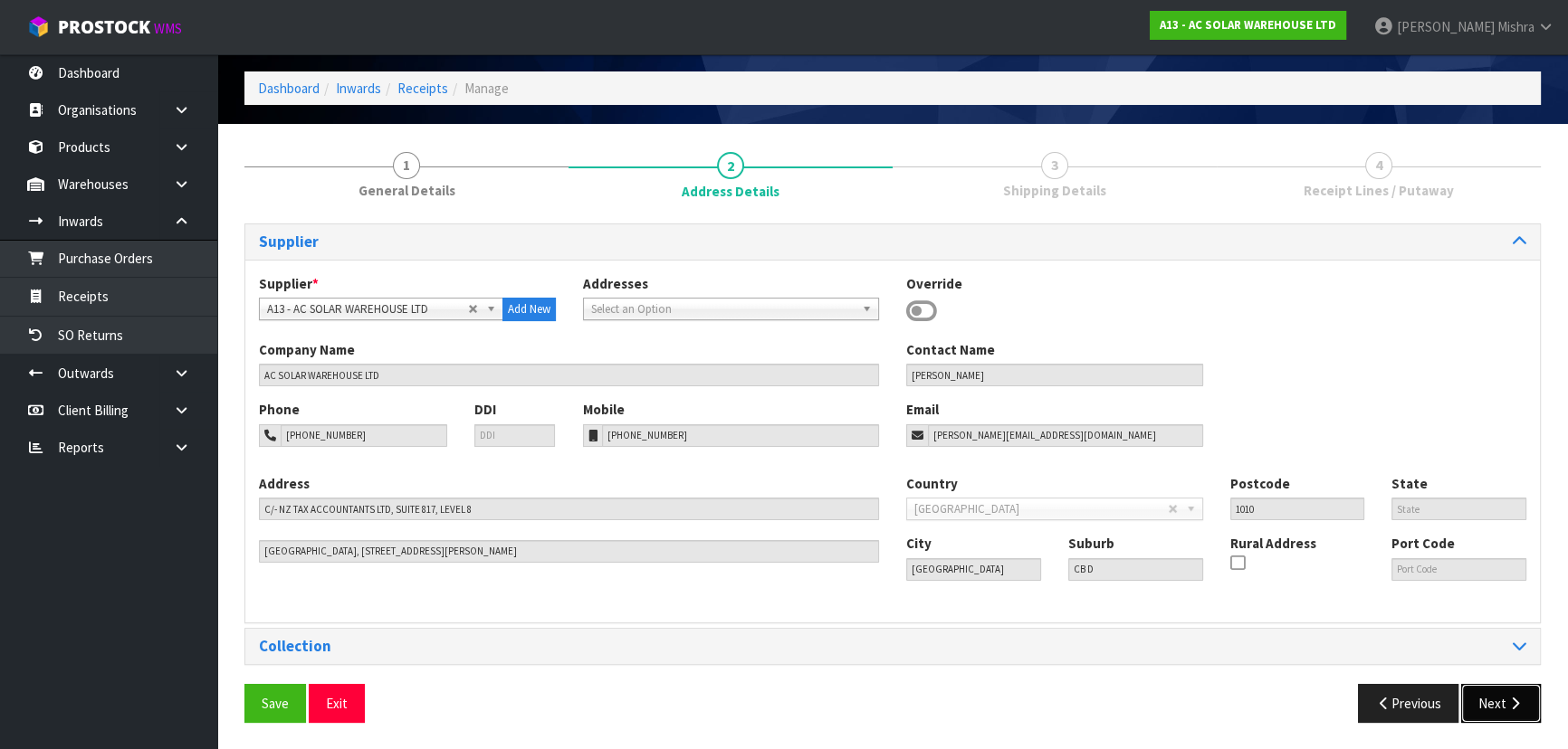
click at [1482, 720] on button "Next" at bounding box center [1501, 703] width 79 height 39
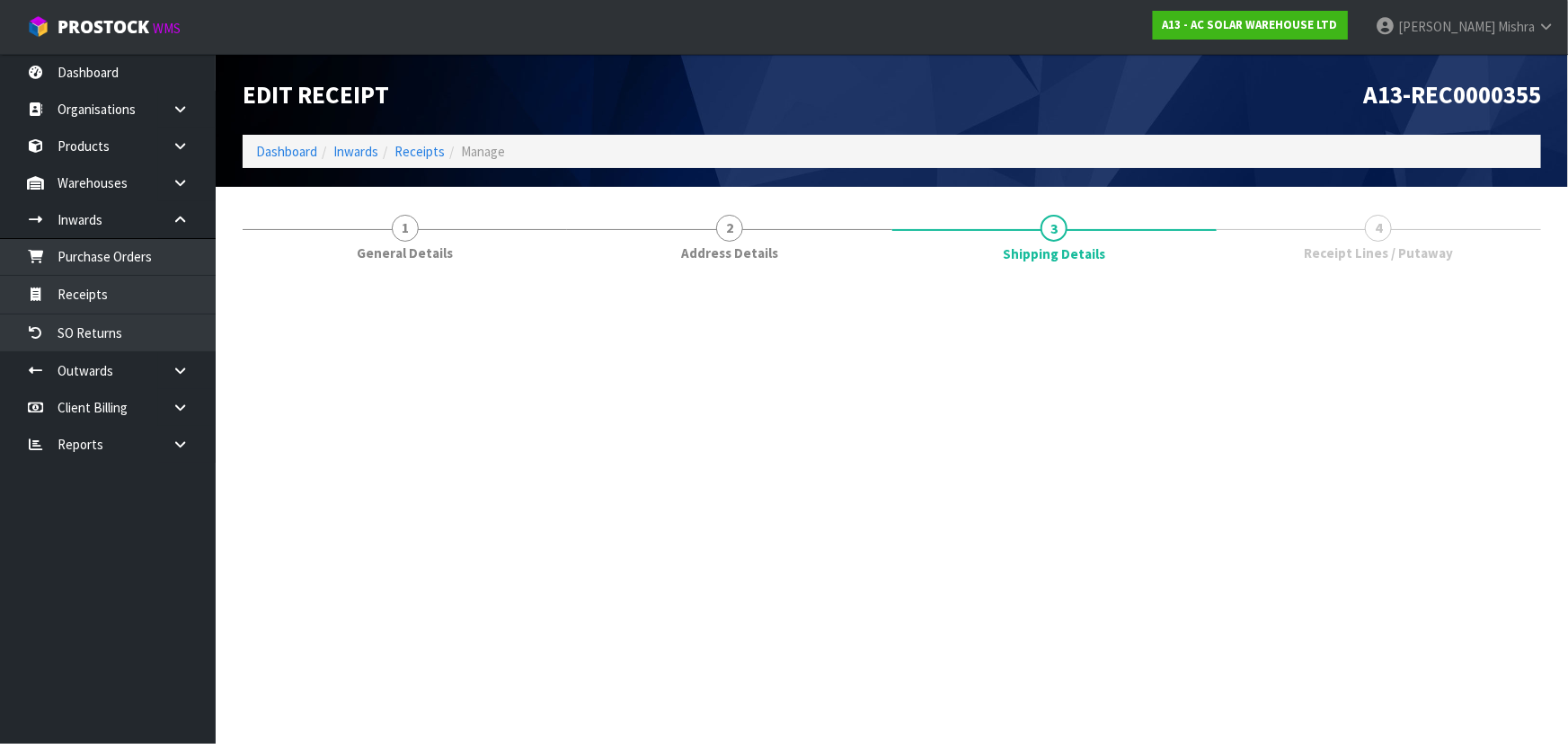
click at [1498, 727] on section "Edit Receipt A13-REC0000355 Dashboard Inwards Receipts Manage 1 General Details…" at bounding box center [784, 372] width 1568 height 744
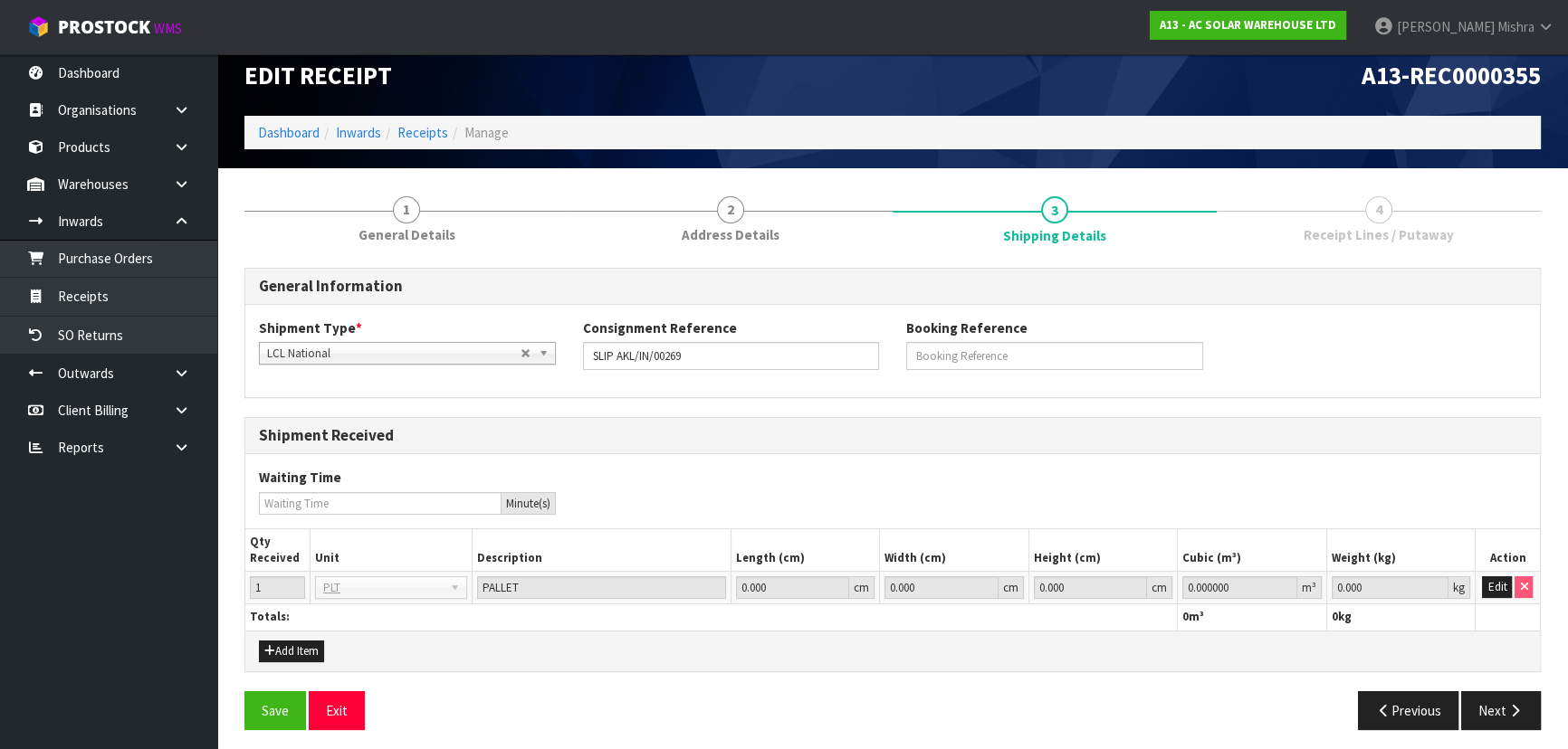
scroll to position [26, 0]
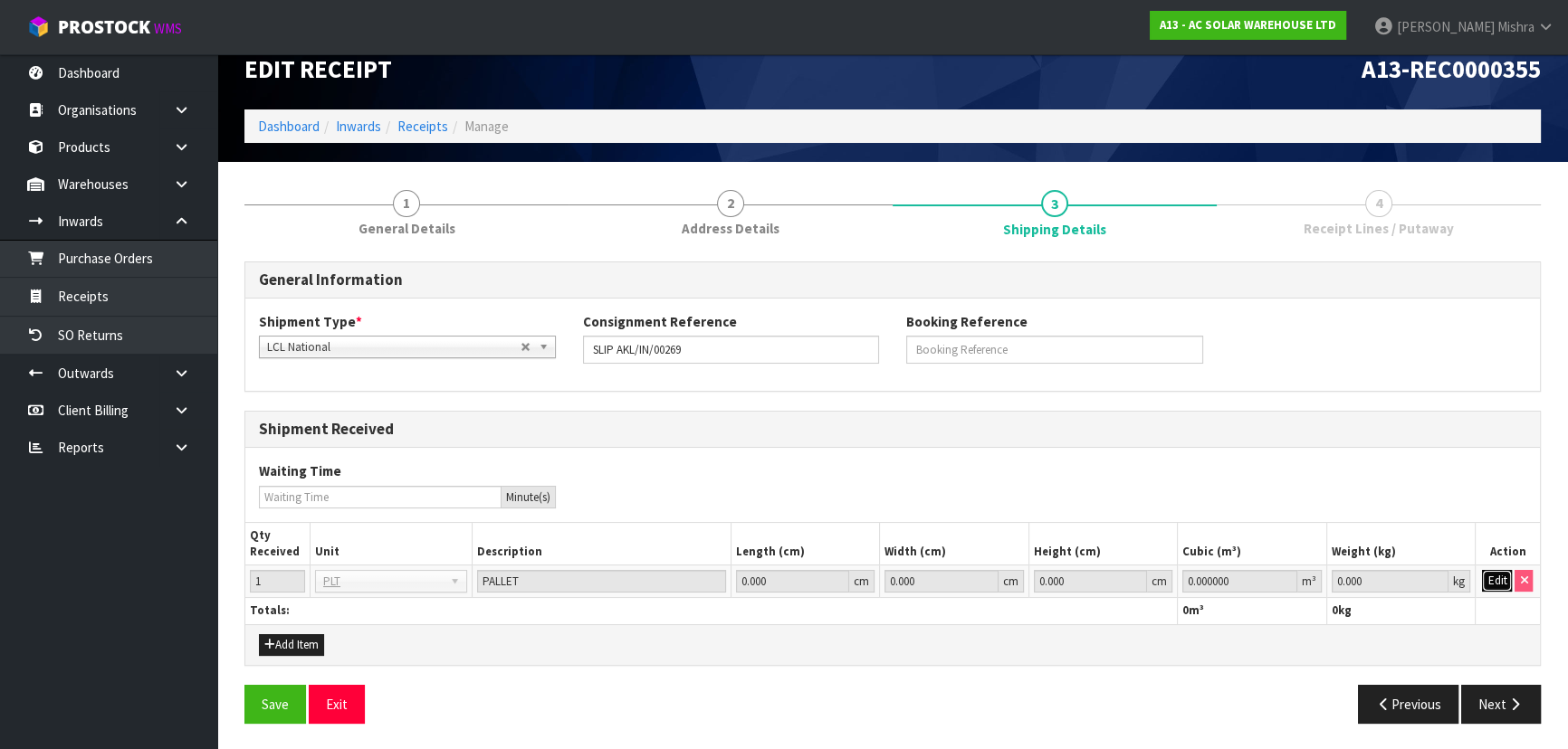
click at [1493, 581] on button "Edit" at bounding box center [1497, 581] width 30 height 22
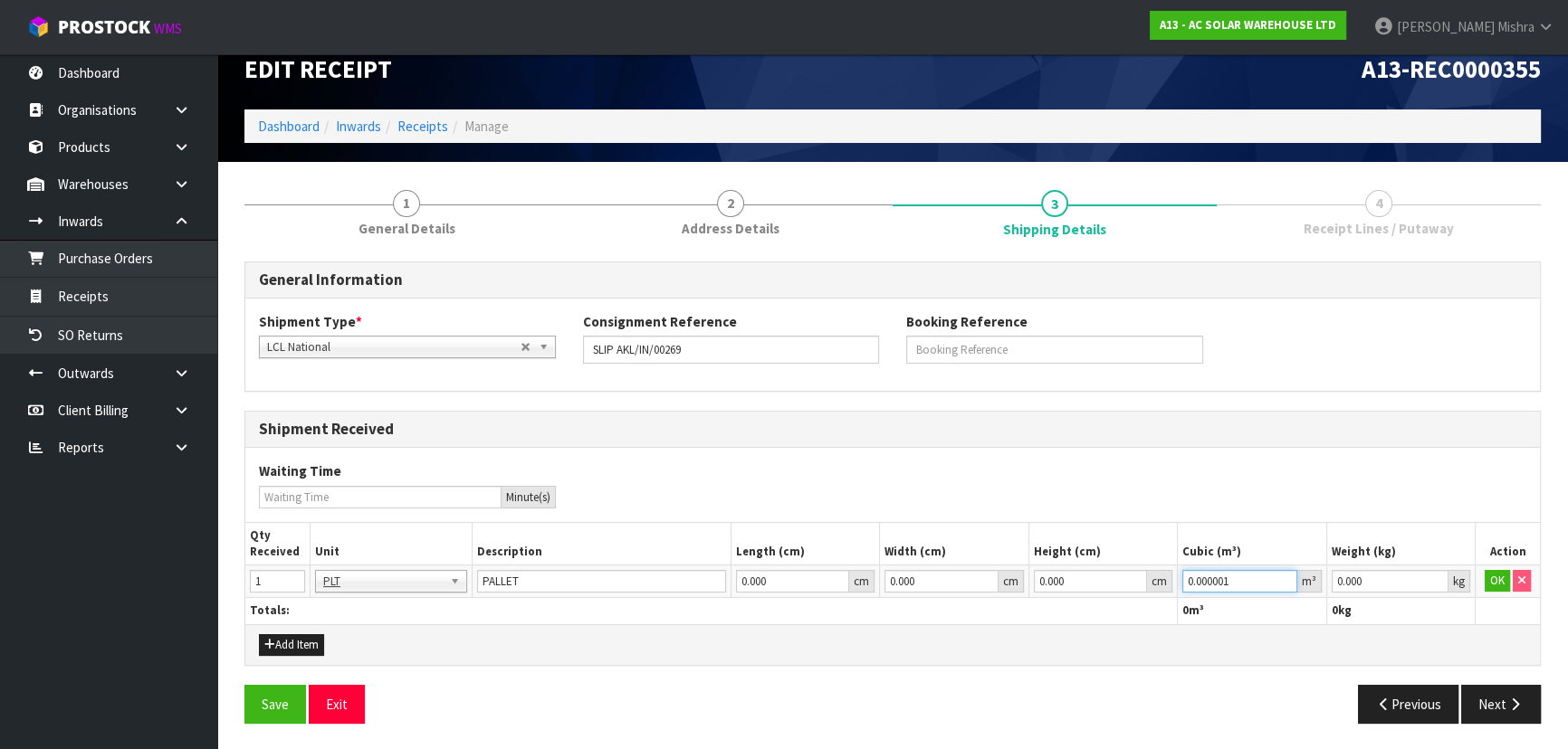
type input "0.000001"
click at [1282, 577] on input "0.000001" at bounding box center [1239, 581] width 114 height 23
type input "0.001"
click at [1434, 579] on input "0.001" at bounding box center [1390, 581] width 117 height 23
drag, startPoint x: 1493, startPoint y: 580, endPoint x: 1492, endPoint y: 599, distance: 19.0
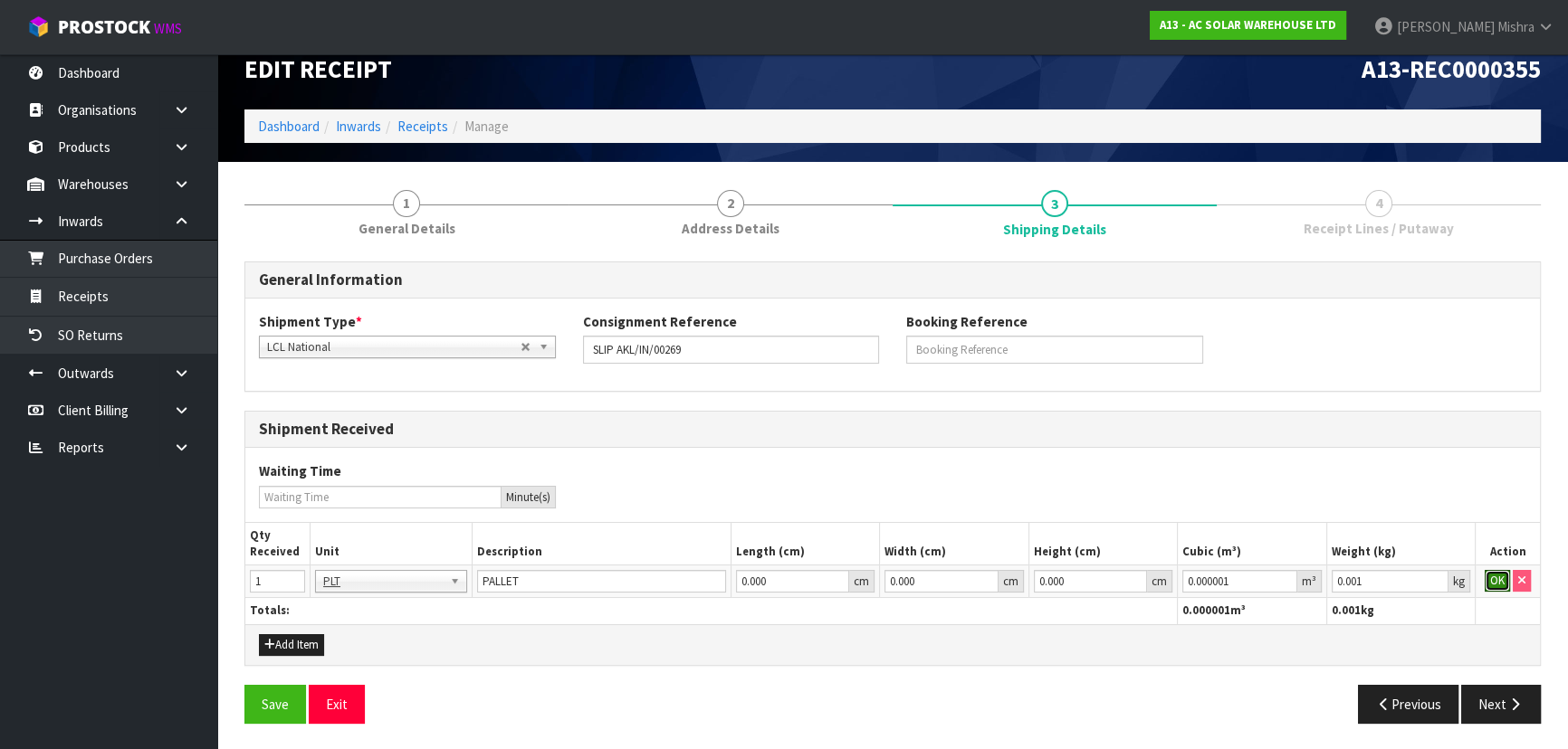
click at [1493, 582] on button "OK" at bounding box center [1498, 581] width 26 height 22
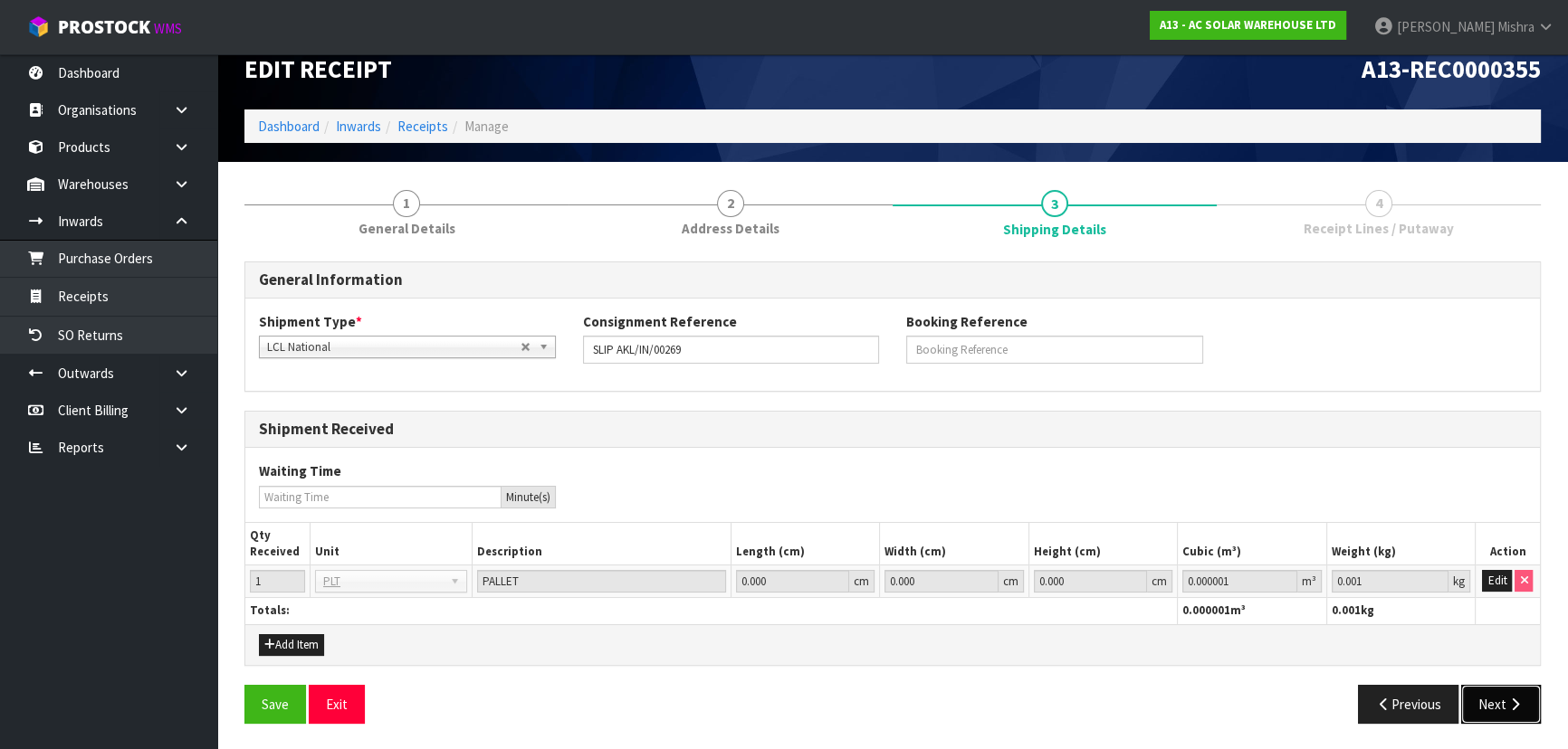
click at [1491, 700] on button "Next" at bounding box center [1501, 704] width 79 height 39
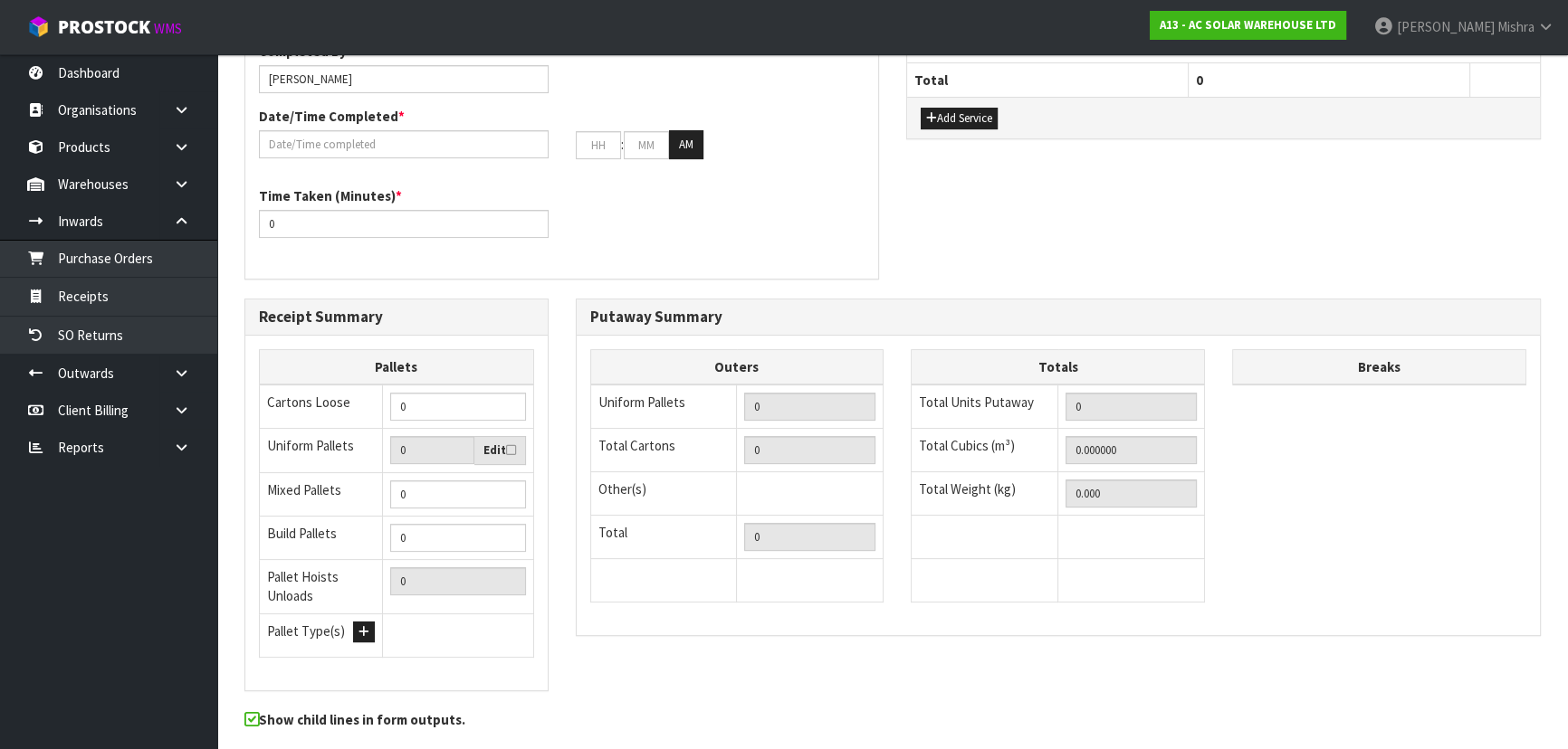
scroll to position [493, 0]
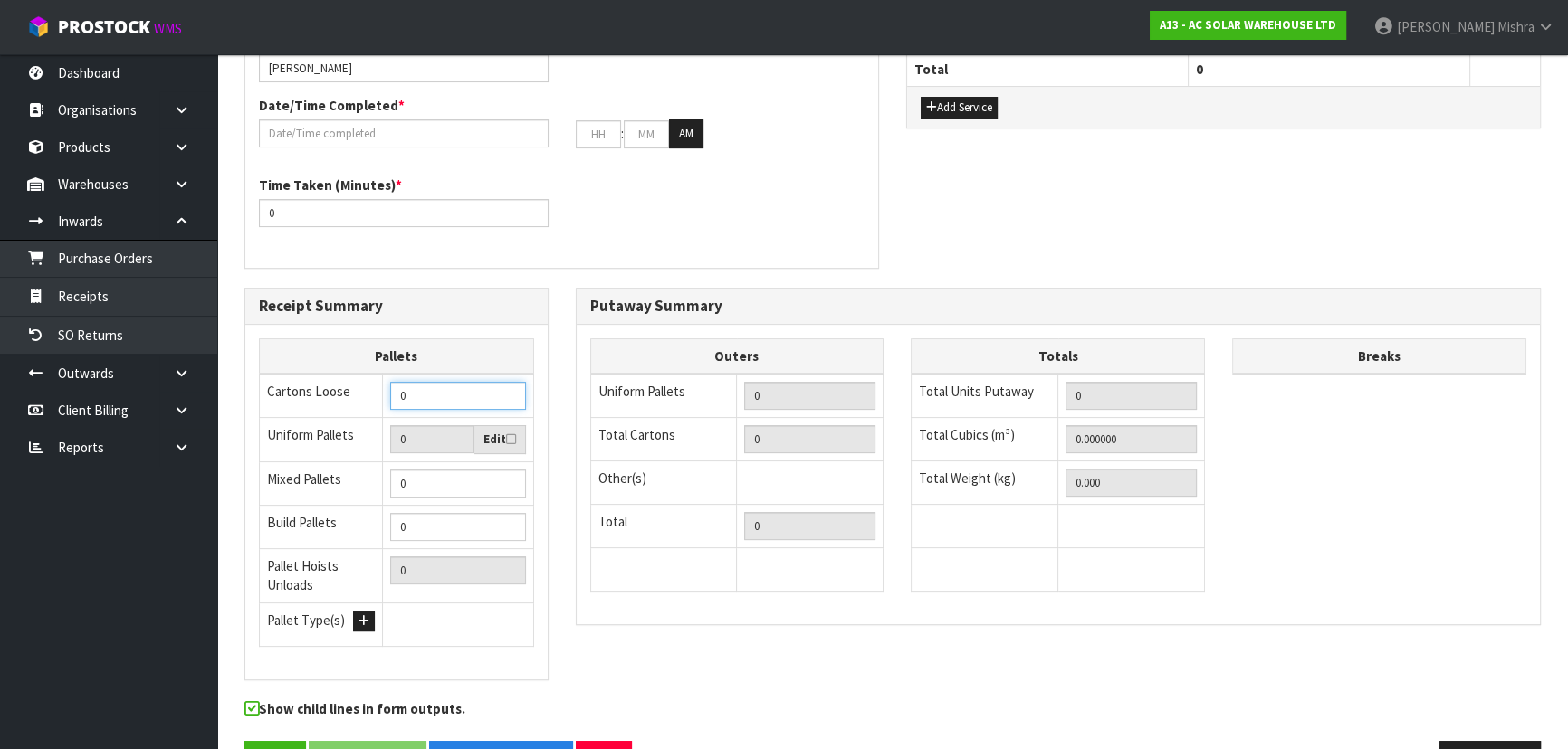
drag, startPoint x: 431, startPoint y: 401, endPoint x: 418, endPoint y: 391, distance: 16.4
click at [362, 401] on tr "Cartons Loose 0" at bounding box center [397, 395] width 274 height 45
click at [418, 391] on input "0" at bounding box center [458, 395] width 135 height 28
drag, startPoint x: 418, startPoint y: 391, endPoint x: 289, endPoint y: 377, distance: 129.8
click at [289, 377] on tr "Cartons Loose 0" at bounding box center [397, 395] width 274 height 45
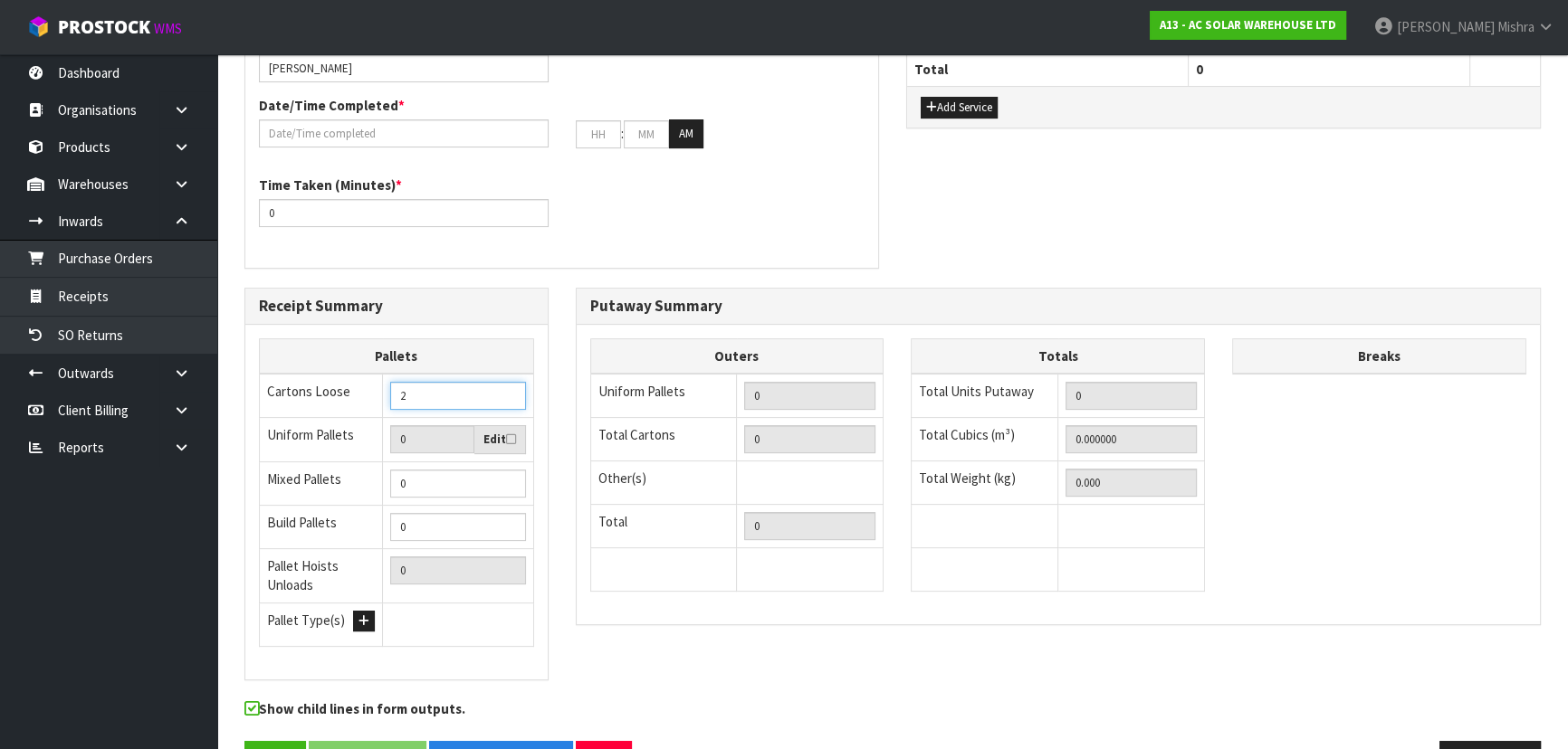
type input "2"
click at [591, 645] on div "Receipt Summary Pallets Cartons Loose 2 Uniform Pallets 0 Edit Mixed Pallets 0 …" at bounding box center [892, 493] width 1324 height 411
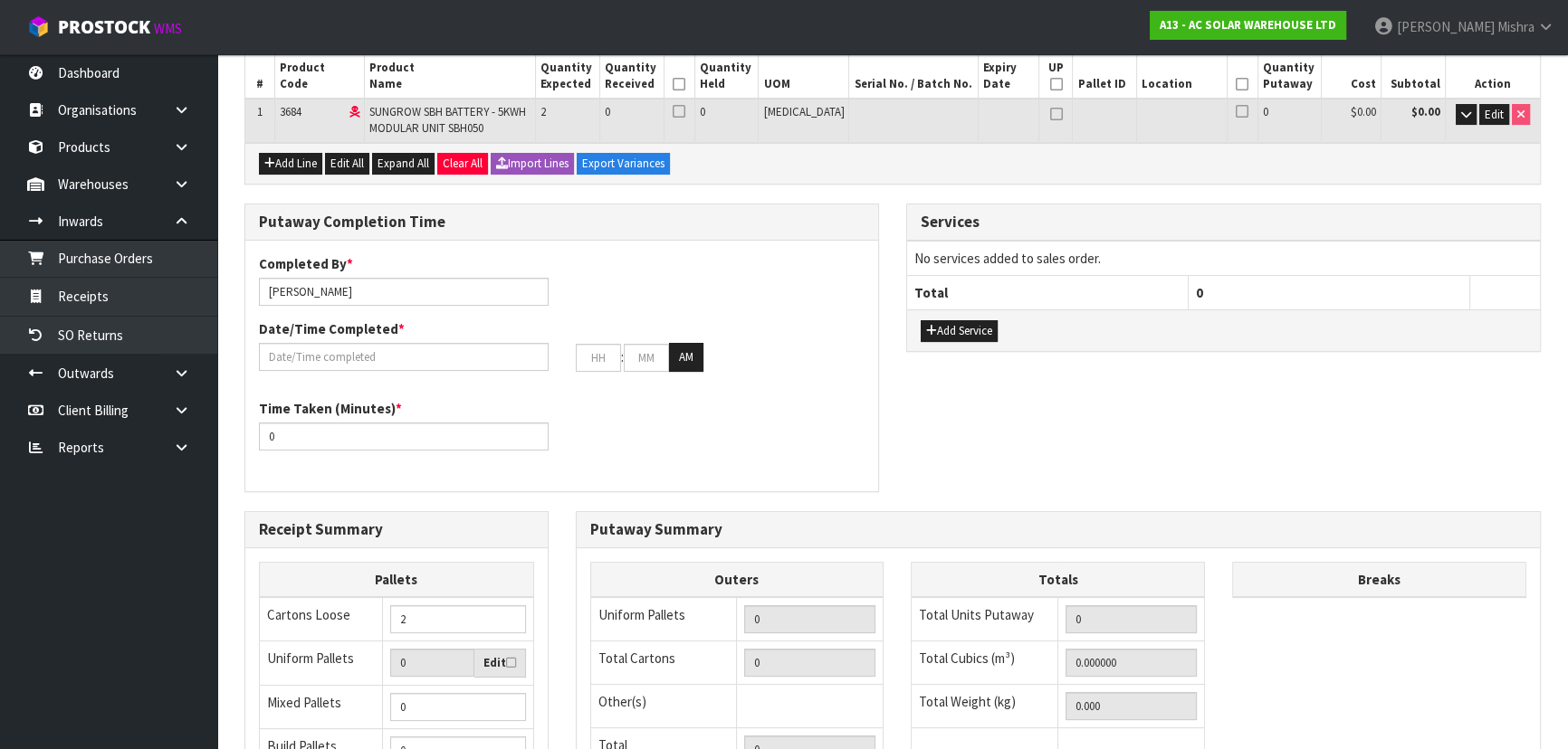
scroll to position [0, 0]
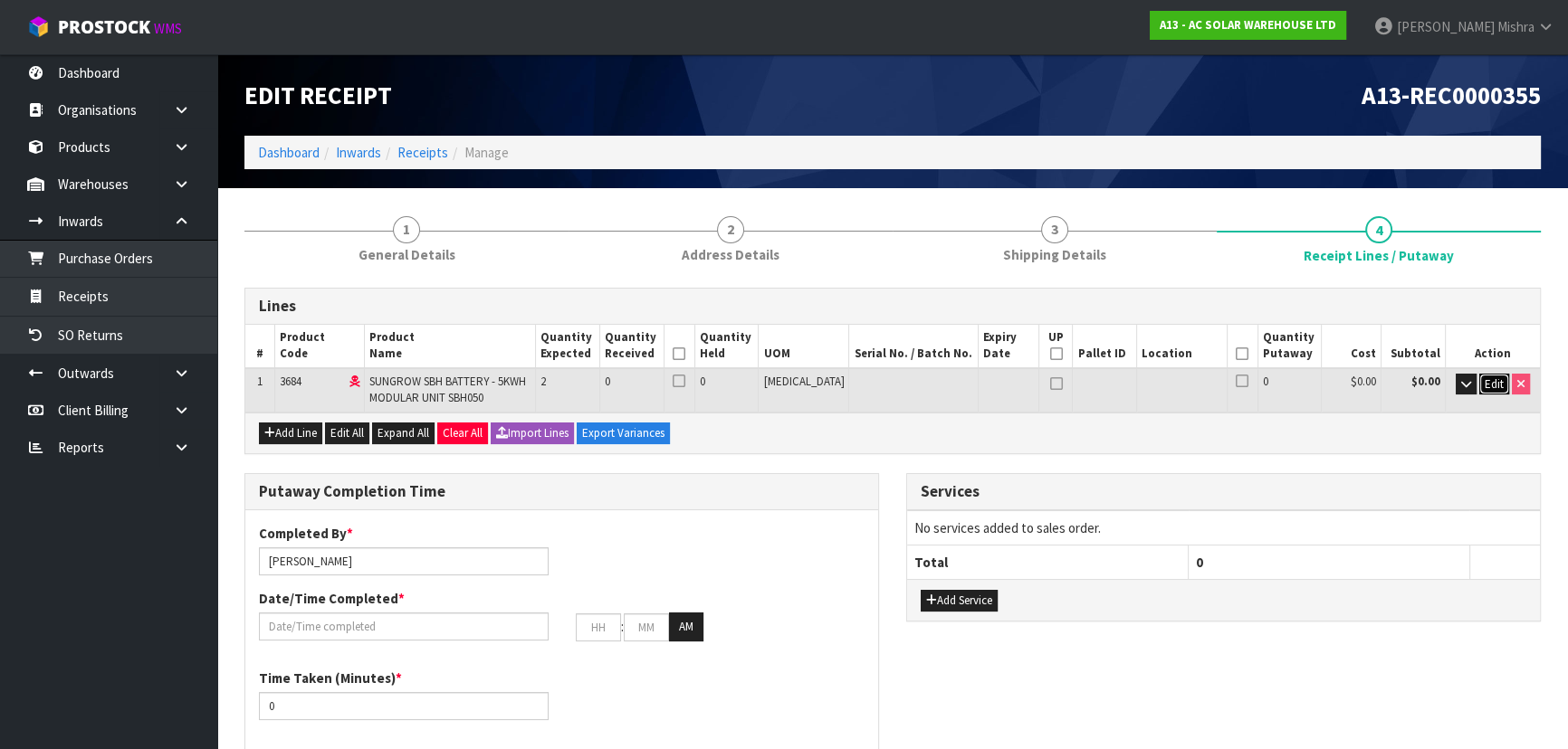
click at [1499, 383] on span "Edit" at bounding box center [1494, 384] width 19 height 15
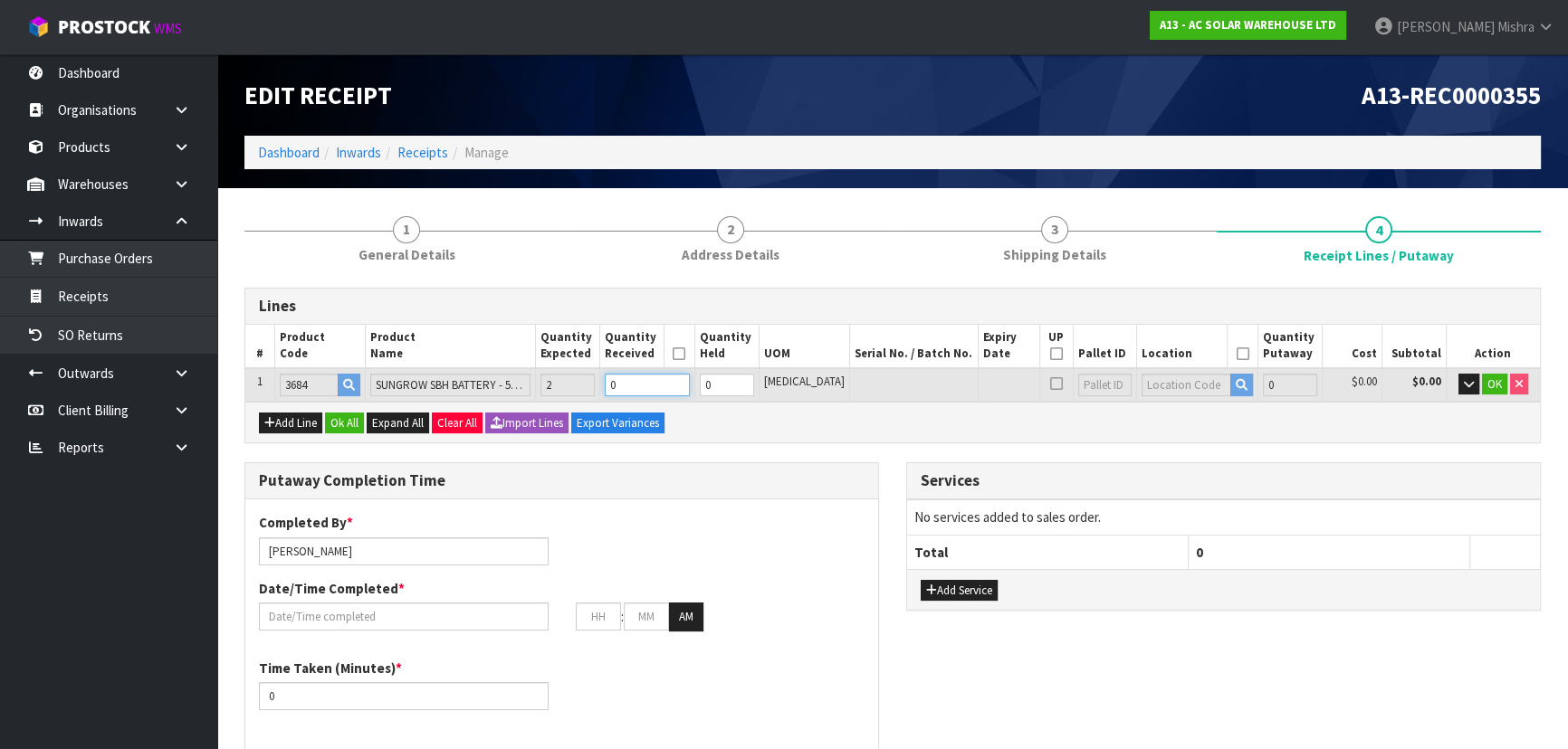
click at [624, 380] on tr "1 3684 SUNGROW SBH BATTERY - 5KWH MODULAR UNIT SBH050 2 0 0 [MEDICAL_DATA] 0 $0…" at bounding box center [892, 385] width 1295 height 34
type input "2"
type input "0.187704"
type input "98"
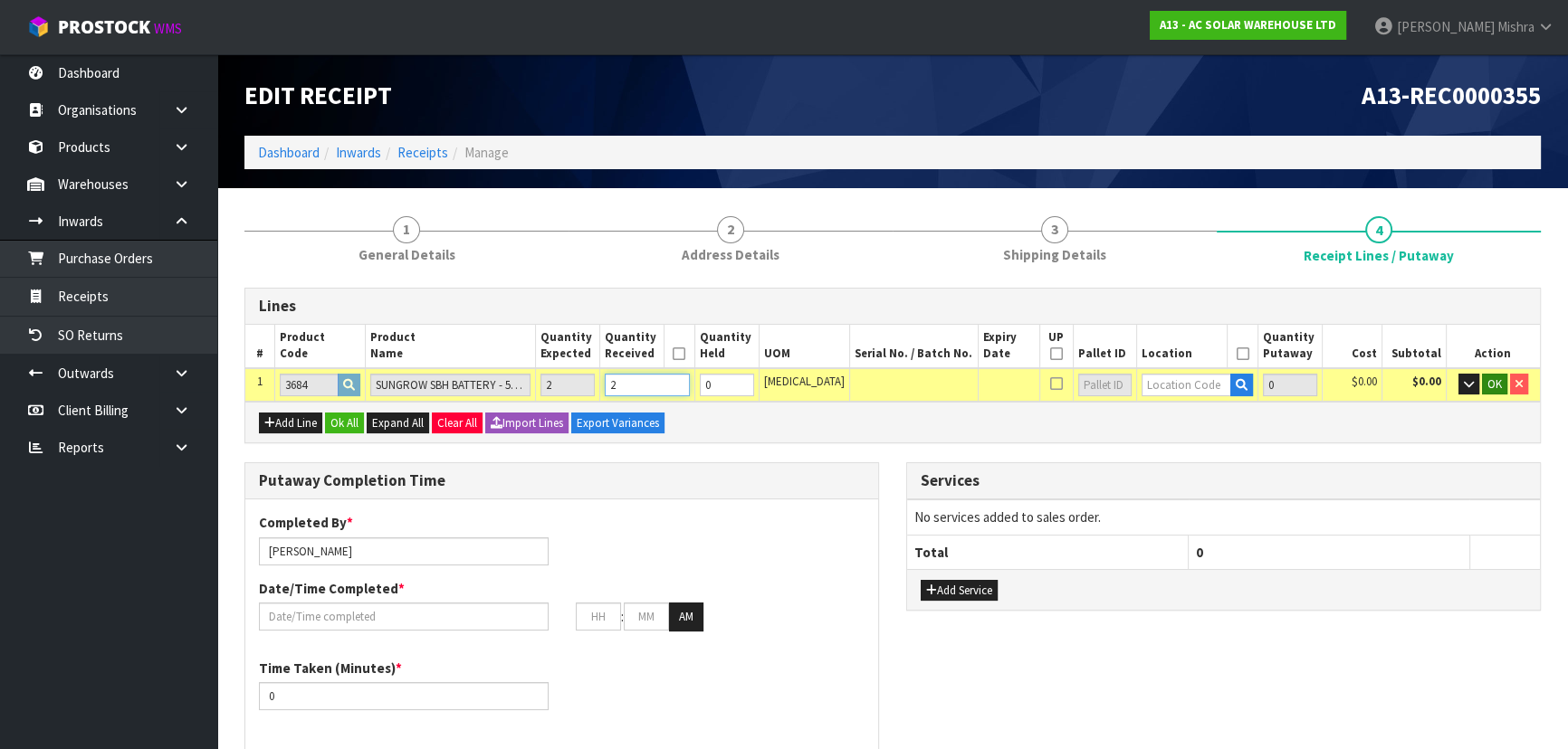
type input "2"
click at [1496, 384] on span "OK" at bounding box center [1495, 384] width 15 height 15
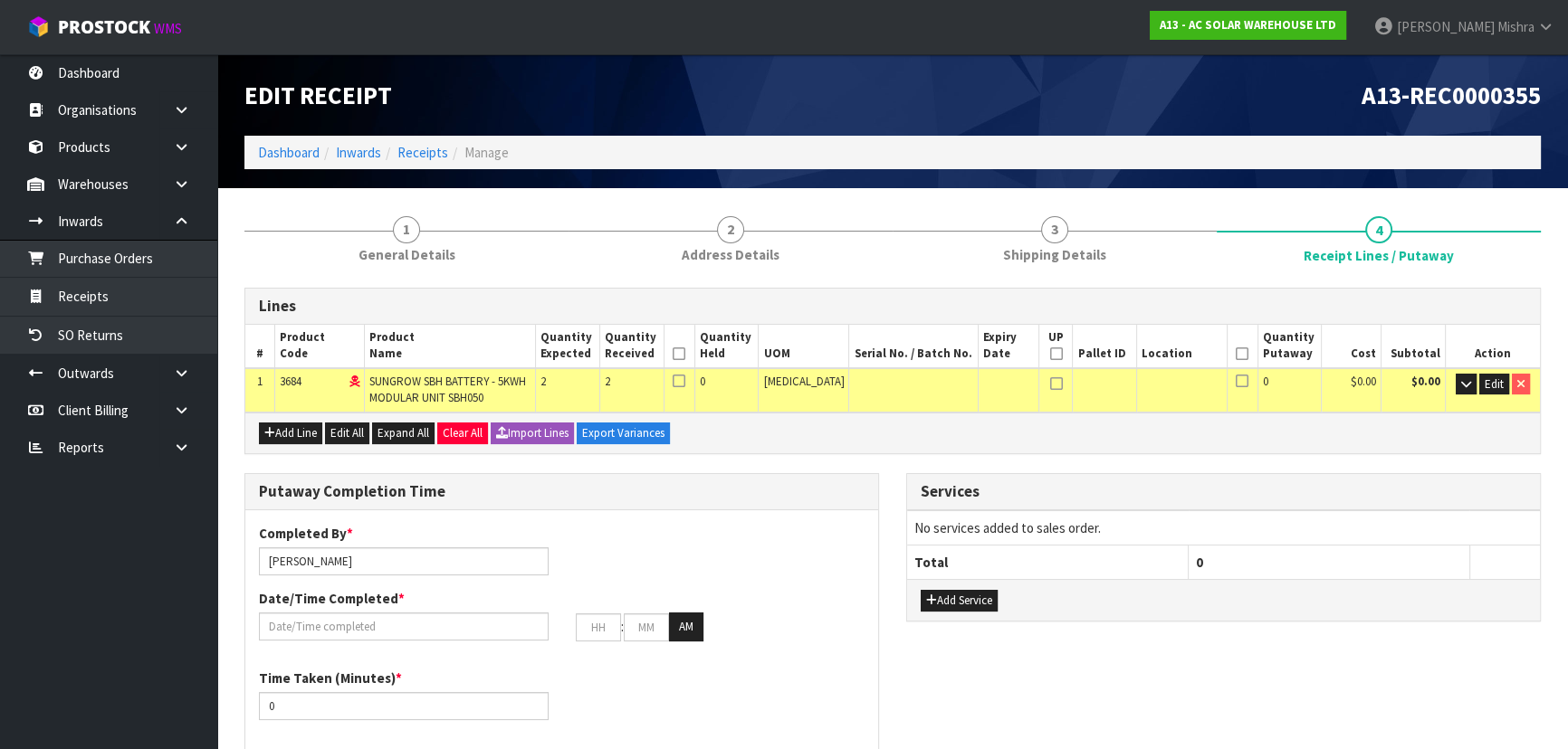
click at [686, 354] on icon at bounding box center [679, 354] width 13 height 1
click at [1236, 354] on icon at bounding box center [1243, 354] width 13 height 1
click at [1236, 354] on icon at bounding box center [1243, 354] width 13 height 1
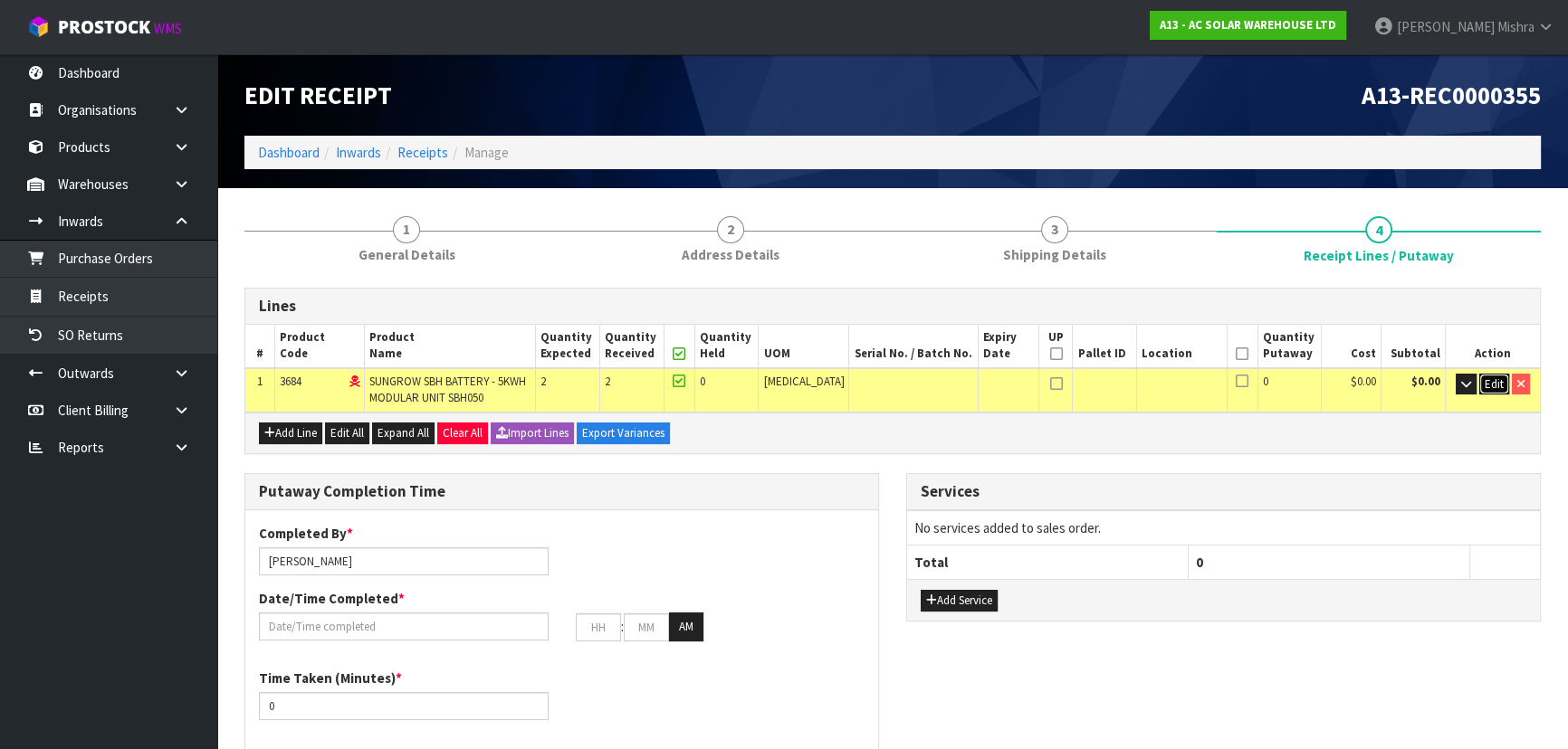
click at [1497, 386] on span "Edit" at bounding box center [1494, 384] width 19 height 15
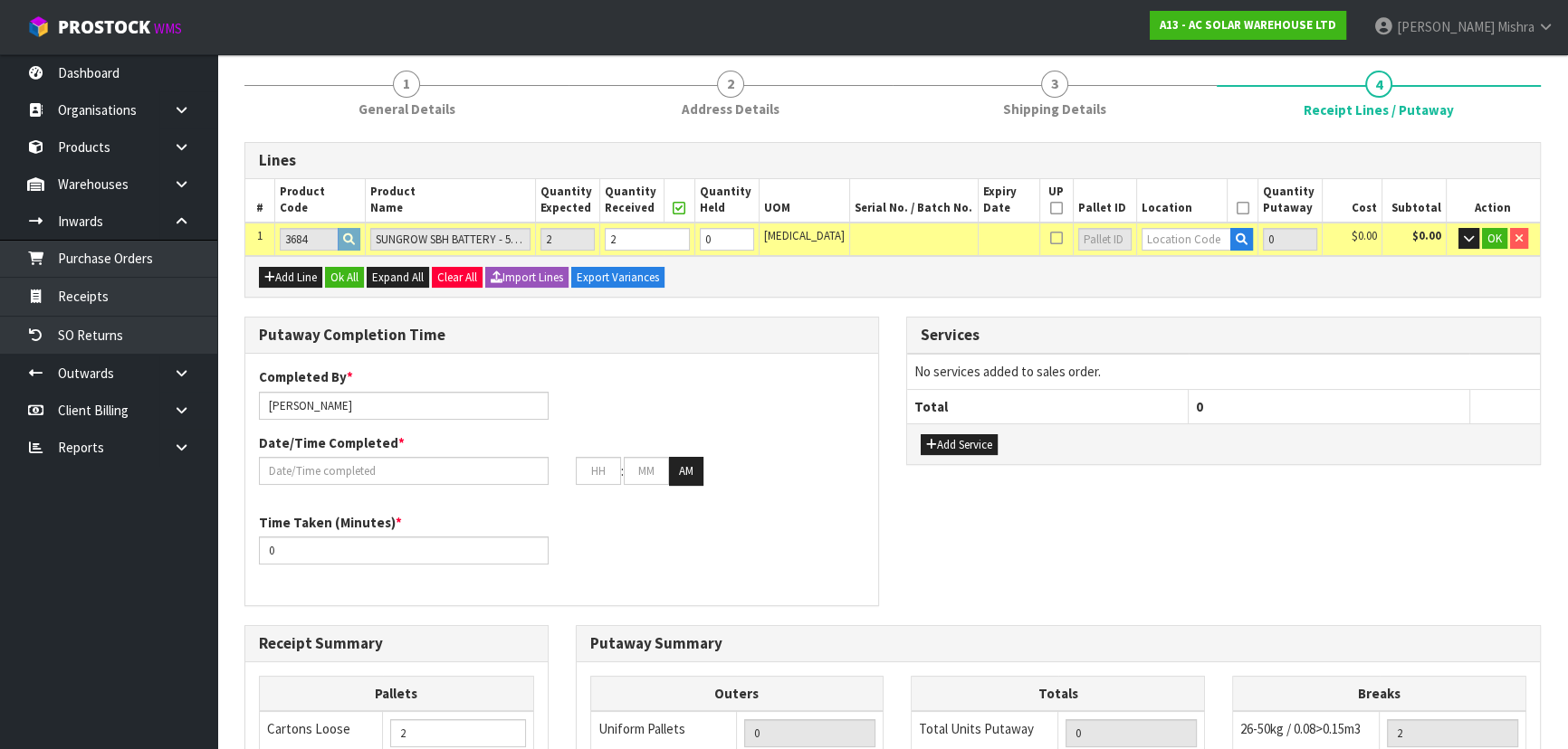
scroll to position [411, 0]
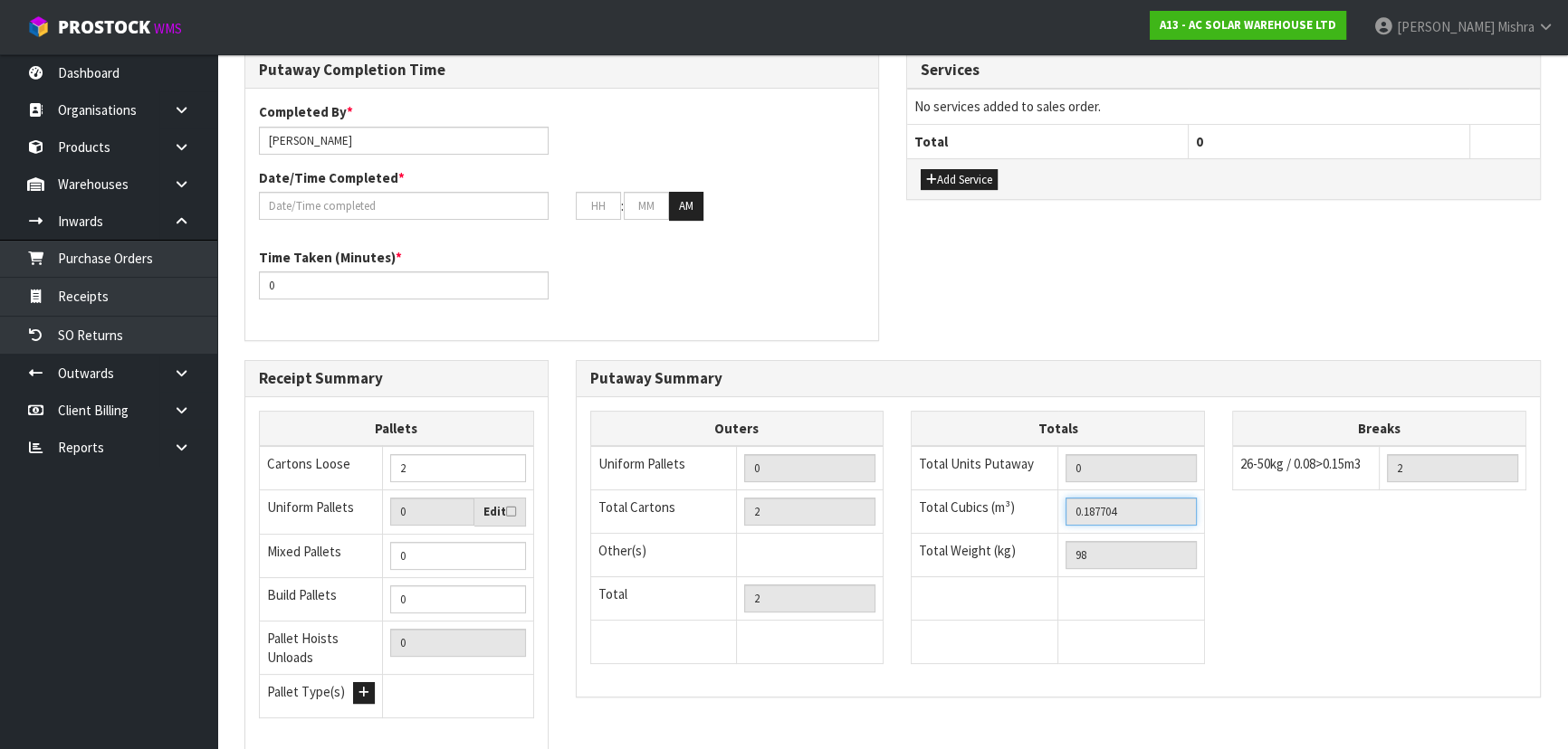
drag, startPoint x: 1163, startPoint y: 502, endPoint x: 1006, endPoint y: 502, distance: 157.0
click at [1006, 502] on tr "Total Cubics (m³) 0.187704" at bounding box center [1058, 512] width 294 height 44
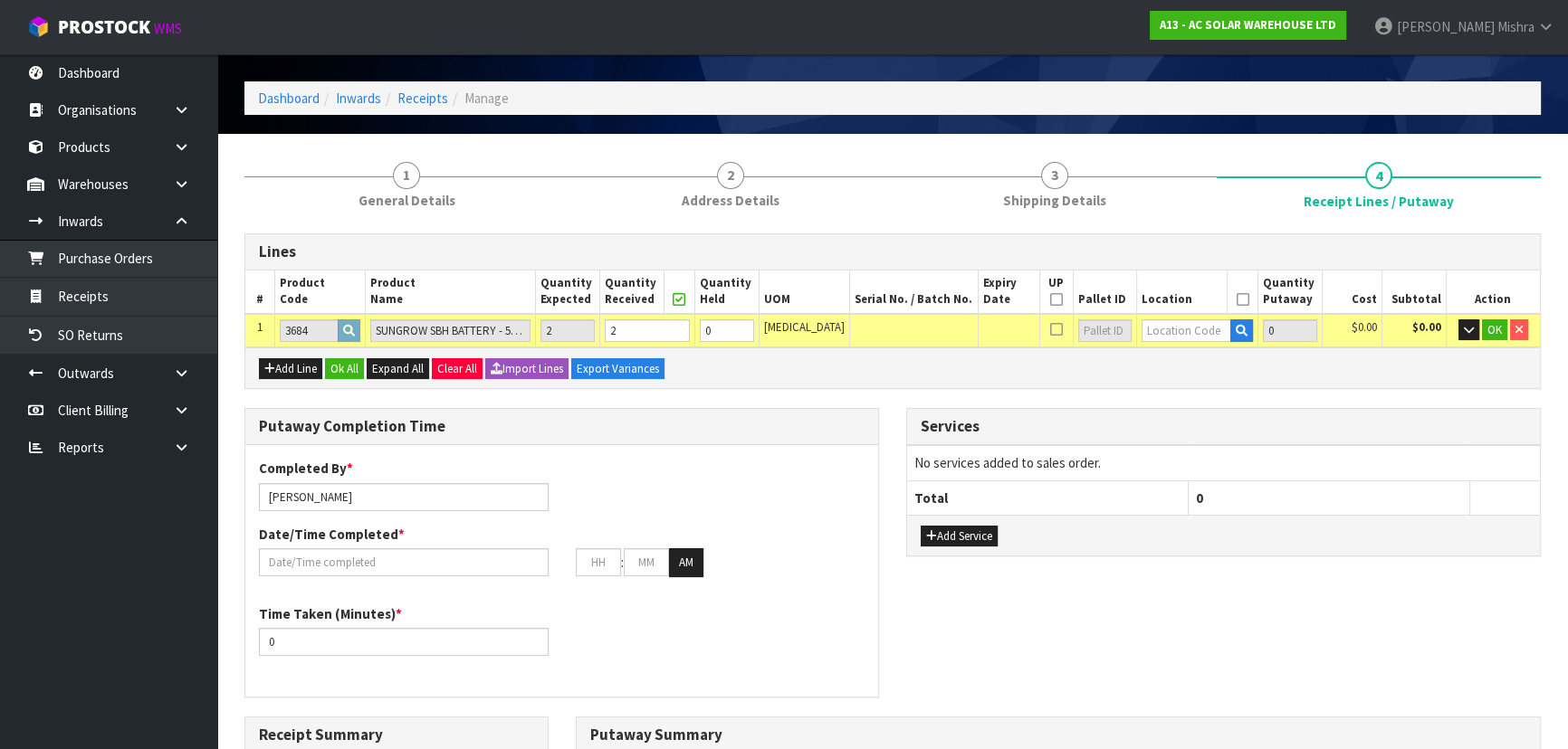
scroll to position [0, 0]
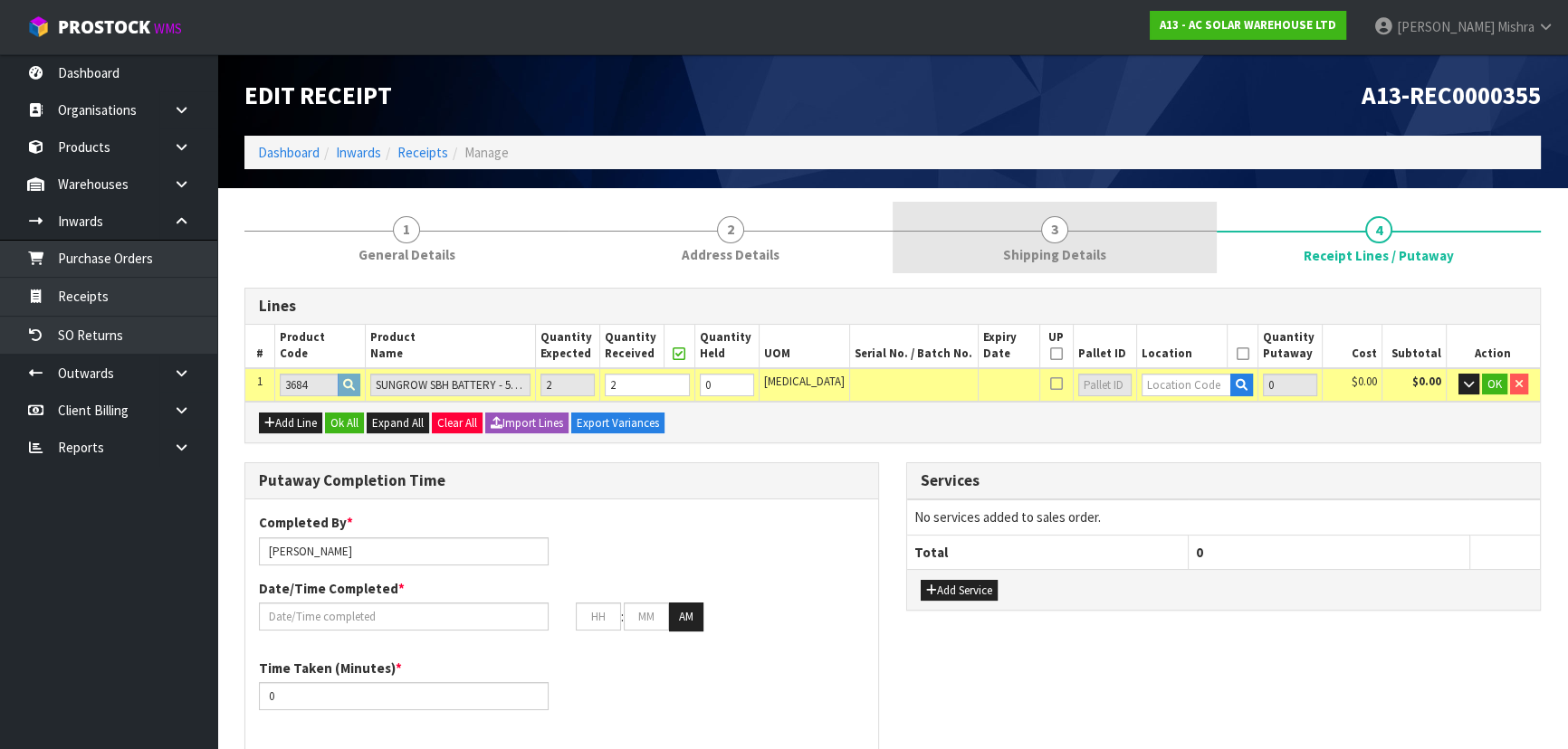
click at [1068, 250] on span "Shipping Details" at bounding box center [1054, 254] width 103 height 19
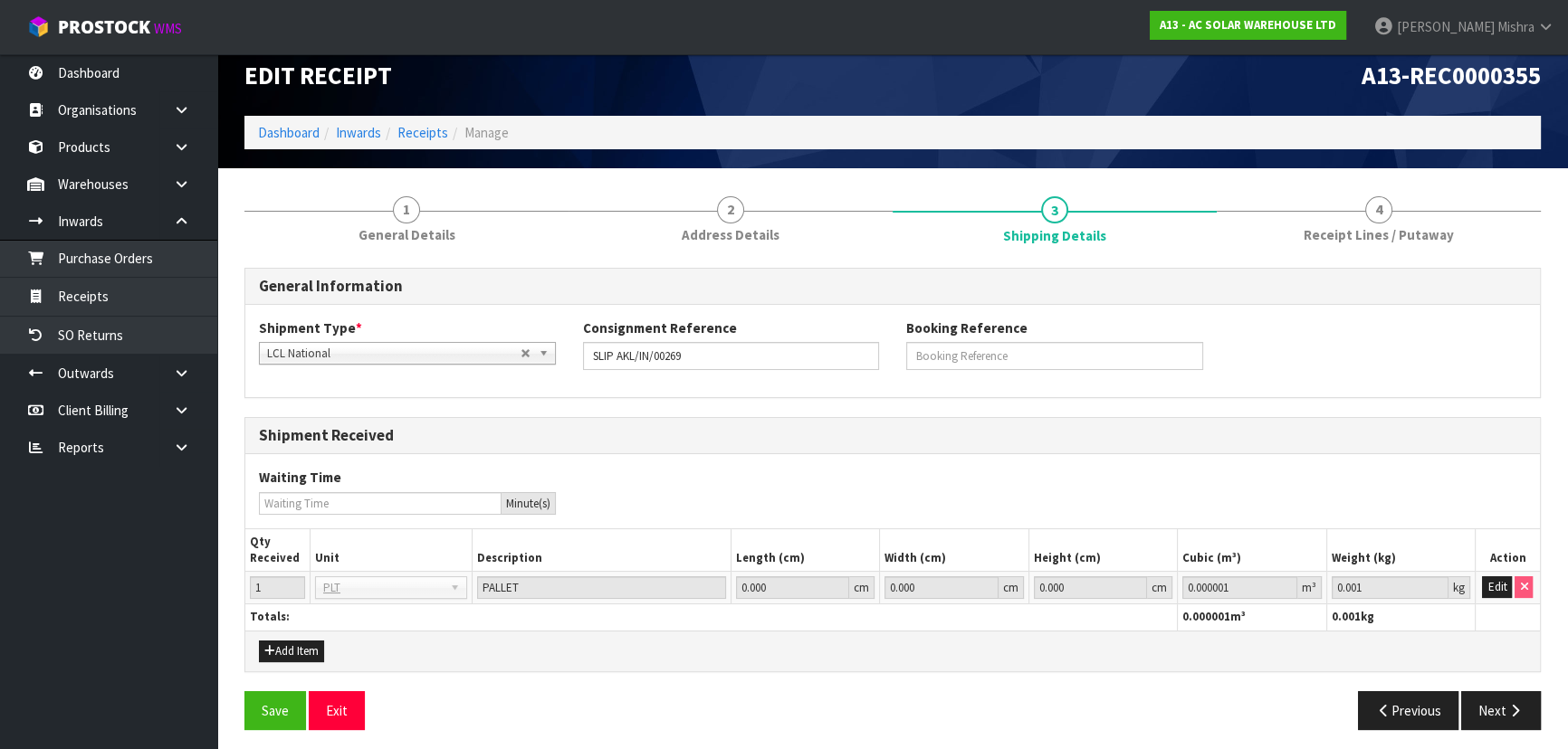
scroll to position [26, 0]
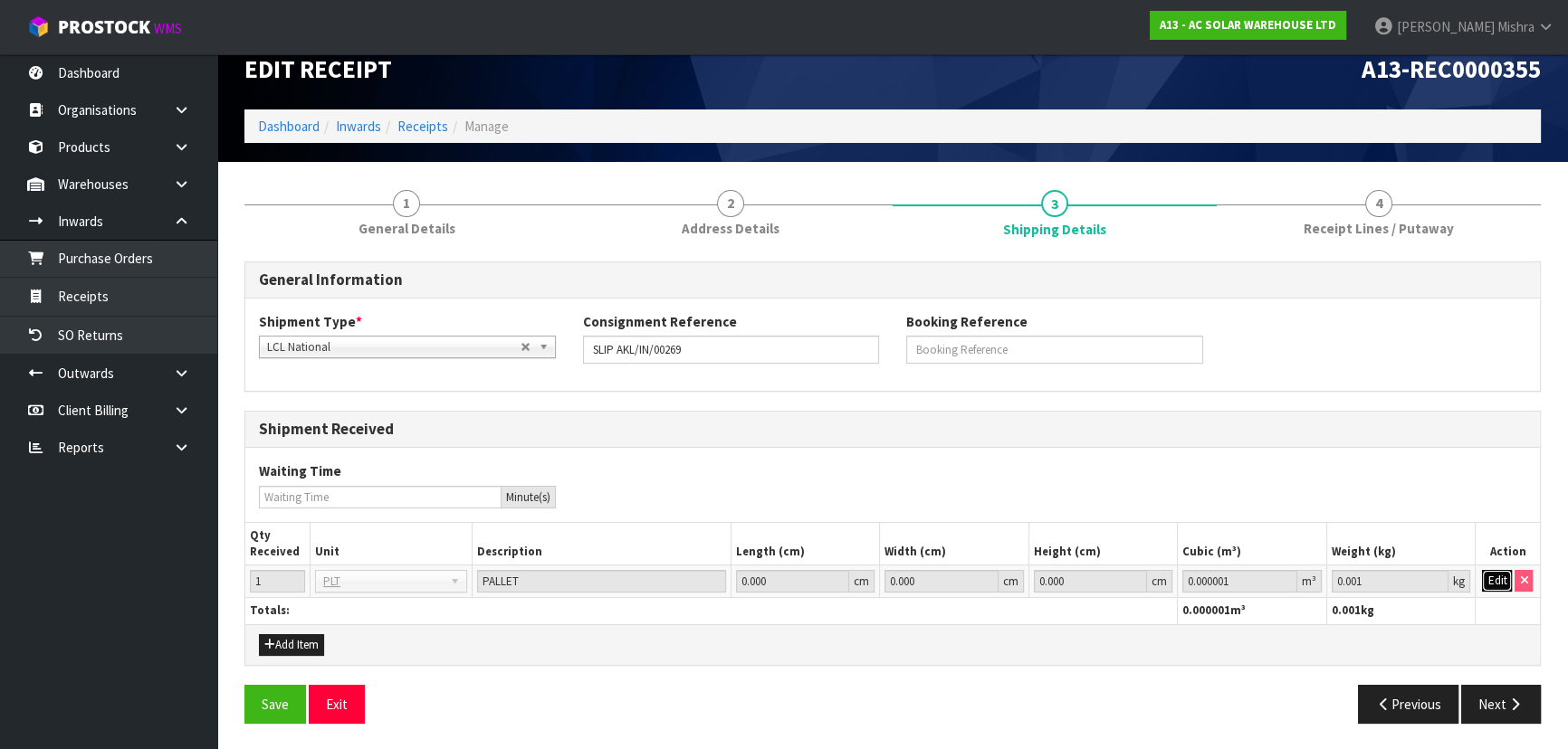
click at [1498, 580] on button "Edit" at bounding box center [1497, 581] width 30 height 22
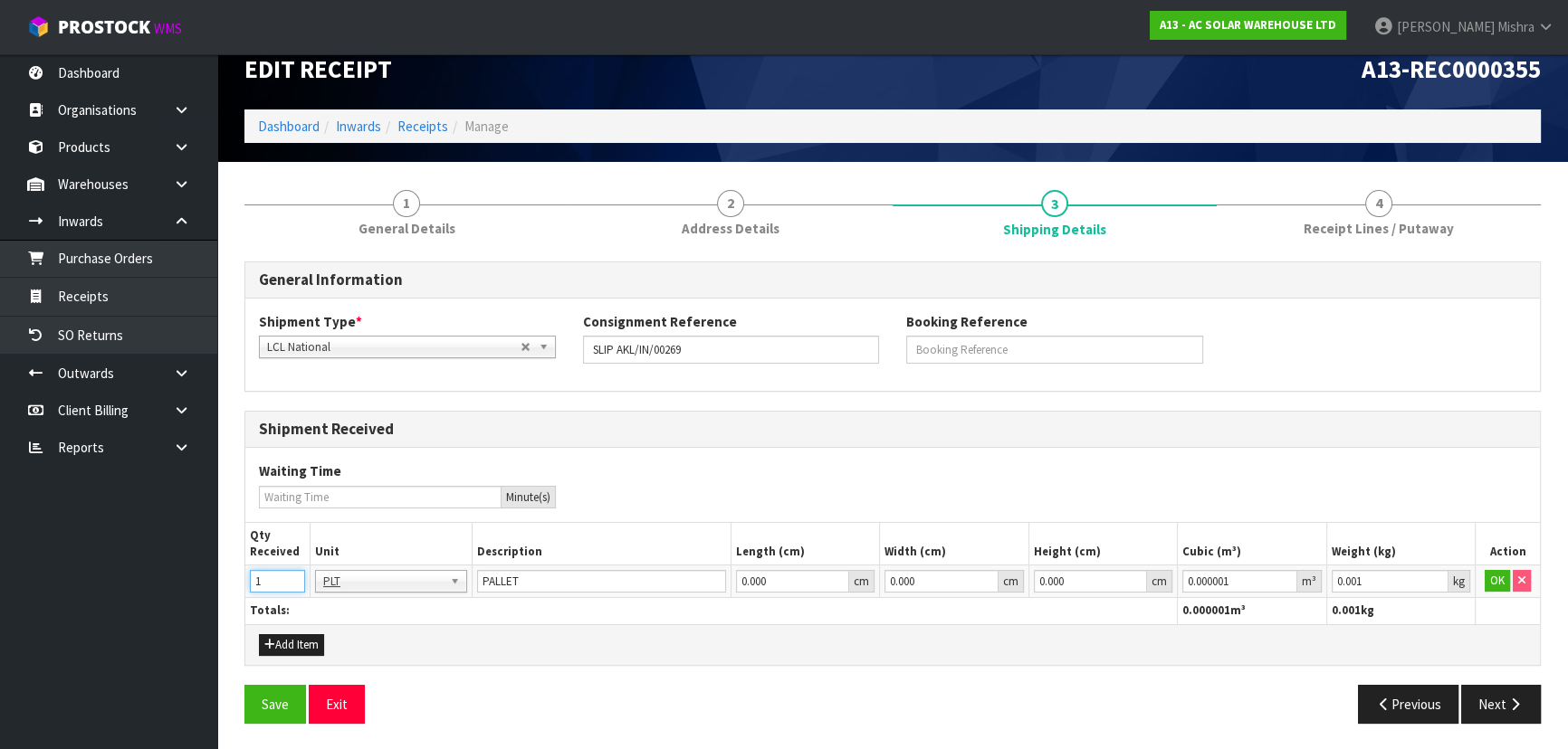
drag, startPoint x: 263, startPoint y: 575, endPoint x: 188, endPoint y: 575, distance: 75.0
click at [191, 575] on body "Toggle navigation ProStock WMS A13 - AC SOLAR WAREHOUSE LTD [PERSON_NAME] Logou…" at bounding box center [784, 348] width 1568 height 749
type input "2"
click at [402, 610] on input "text" at bounding box center [391, 606] width 143 height 23
type input "CTN"
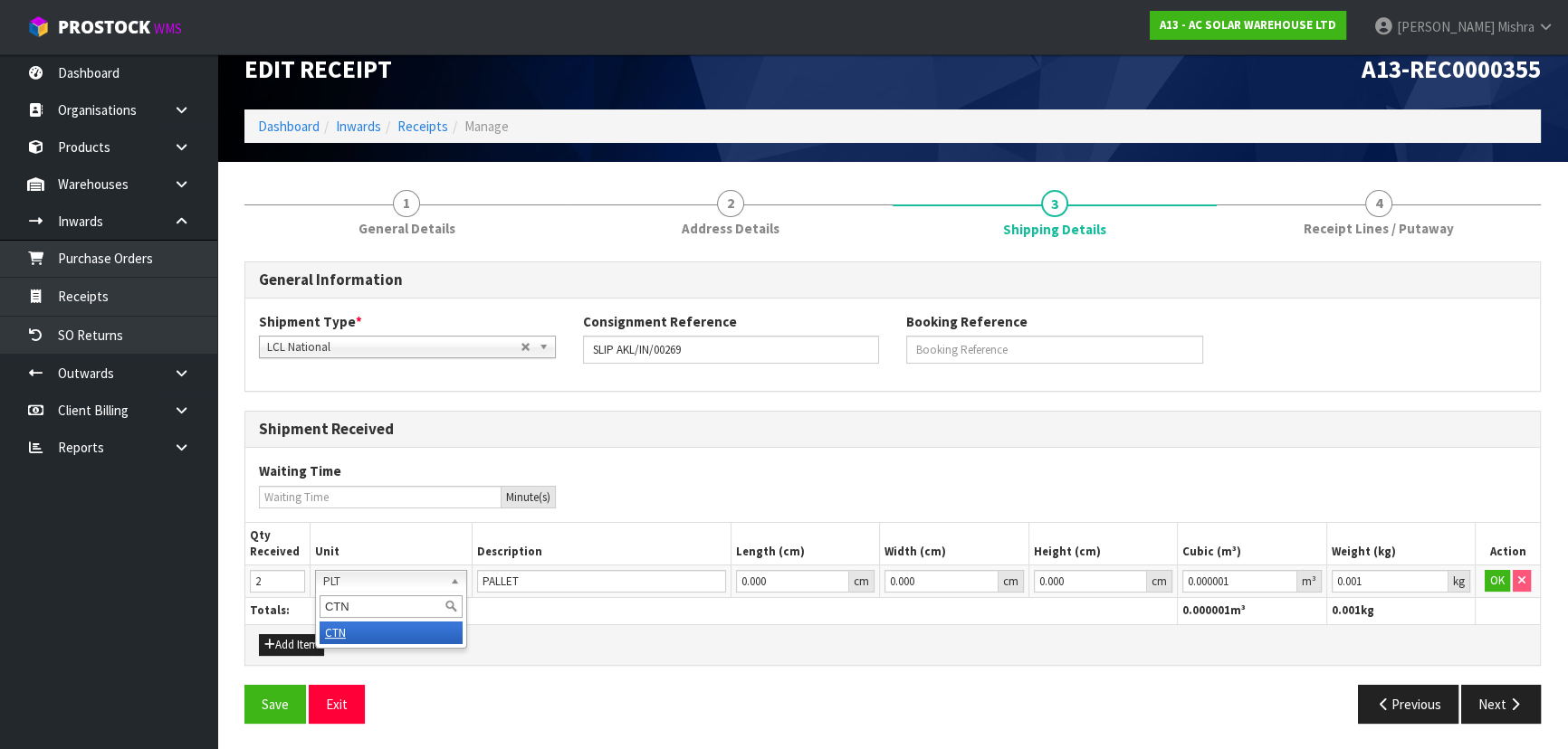
type input "CARTON"
drag, startPoint x: 1246, startPoint y: 577, endPoint x: 973, endPoint y: 570, distance: 273.1
click at [973, 570] on tr "2 BAG BAR BSK BIN BTL BOX BDL CAB CGE CTN CSE COI CRA CRT CBE CYL DRM JAR MTR P…" at bounding box center [892, 582] width 1295 height 33
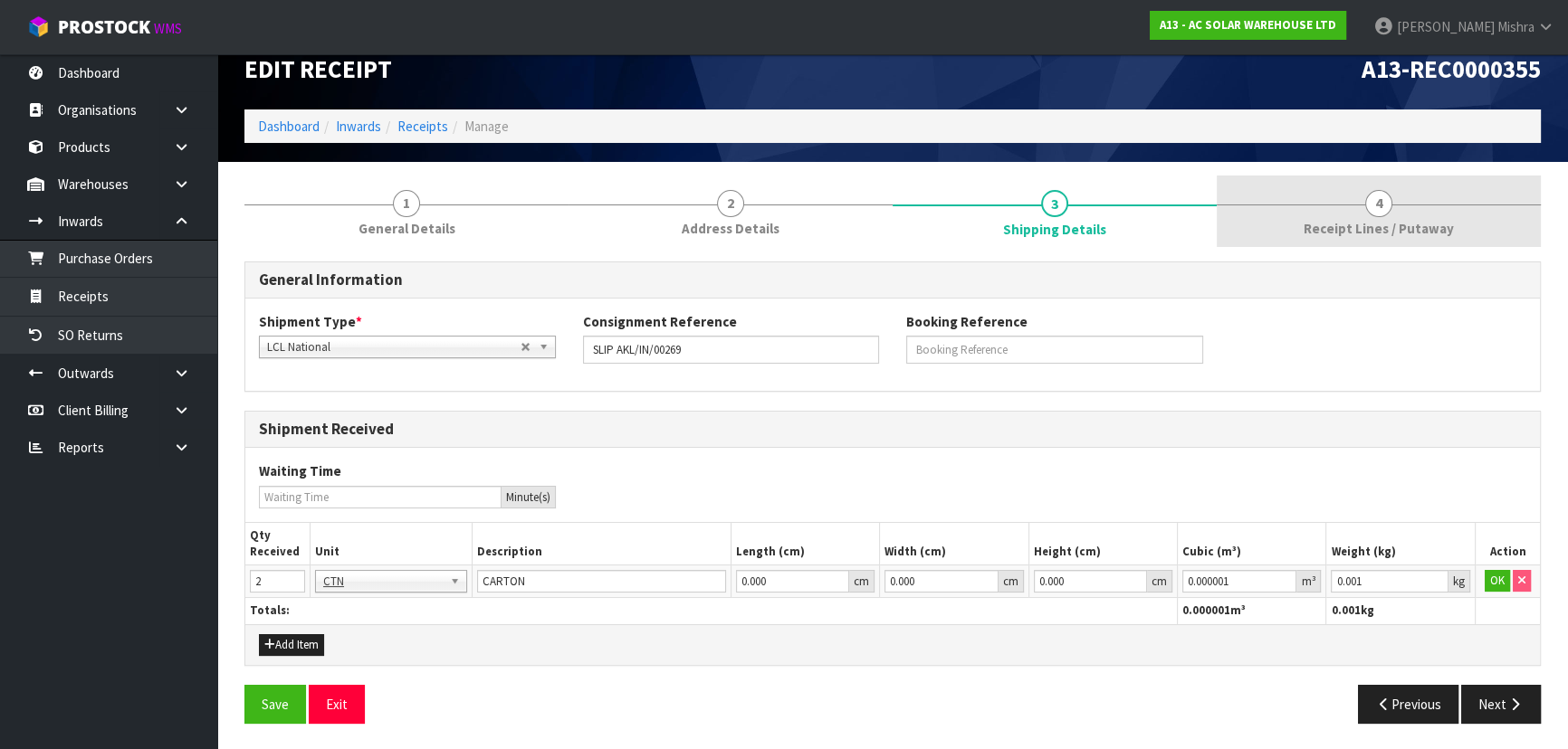
click at [1357, 230] on span "Receipt Lines / Putaway" at bounding box center [1378, 228] width 150 height 19
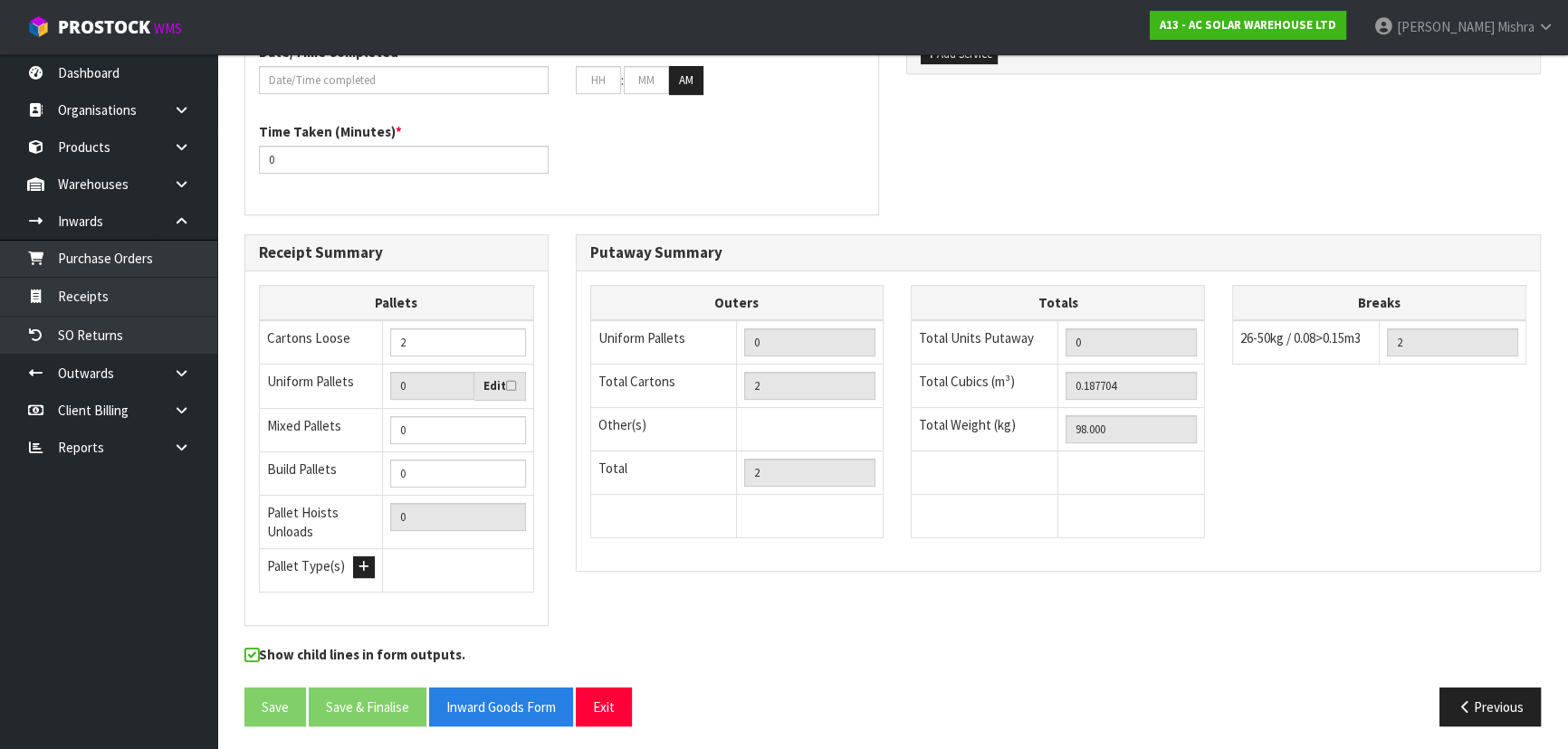
scroll to position [538, 0]
drag, startPoint x: 1128, startPoint y: 382, endPoint x: 1014, endPoint y: 371, distance: 114.5
click at [1014, 372] on tr "Total Cubics (m³) 0.187704" at bounding box center [1058, 385] width 294 height 44
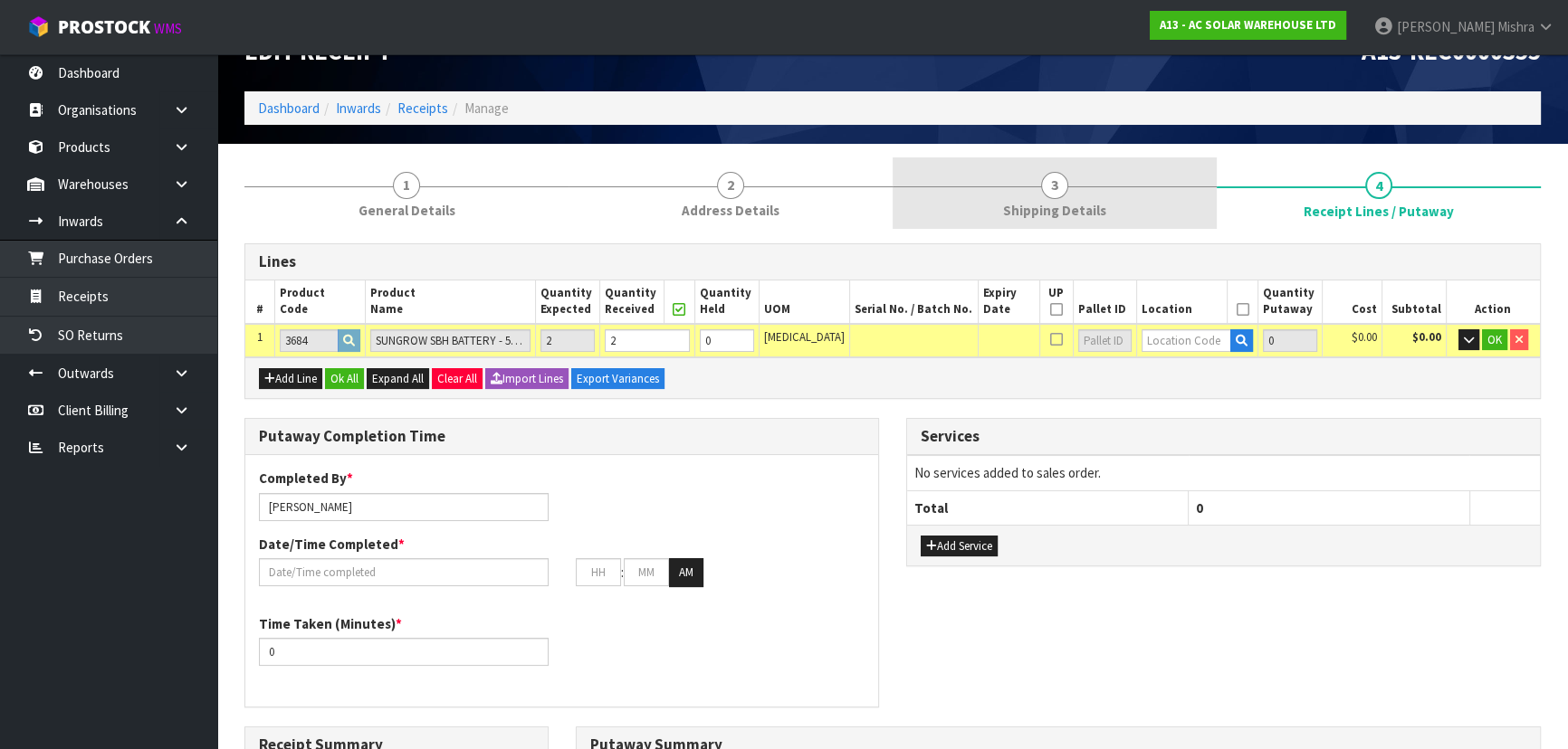
drag, startPoint x: 1078, startPoint y: 177, endPoint x: 1099, endPoint y: 242, distance: 68.3
click at [1078, 180] on link "3 Shipping Details" at bounding box center [1055, 193] width 325 height 71
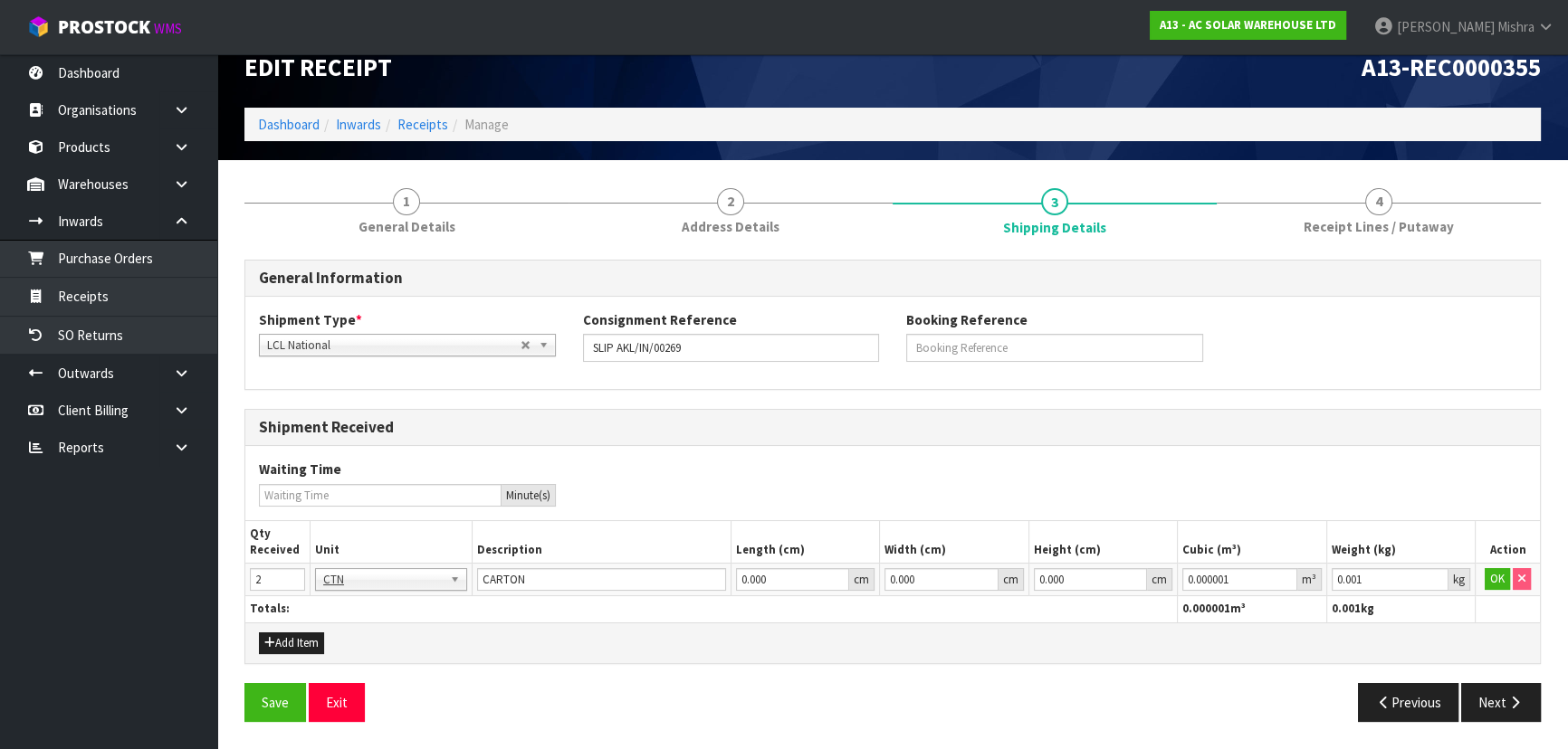
scroll to position [26, 0]
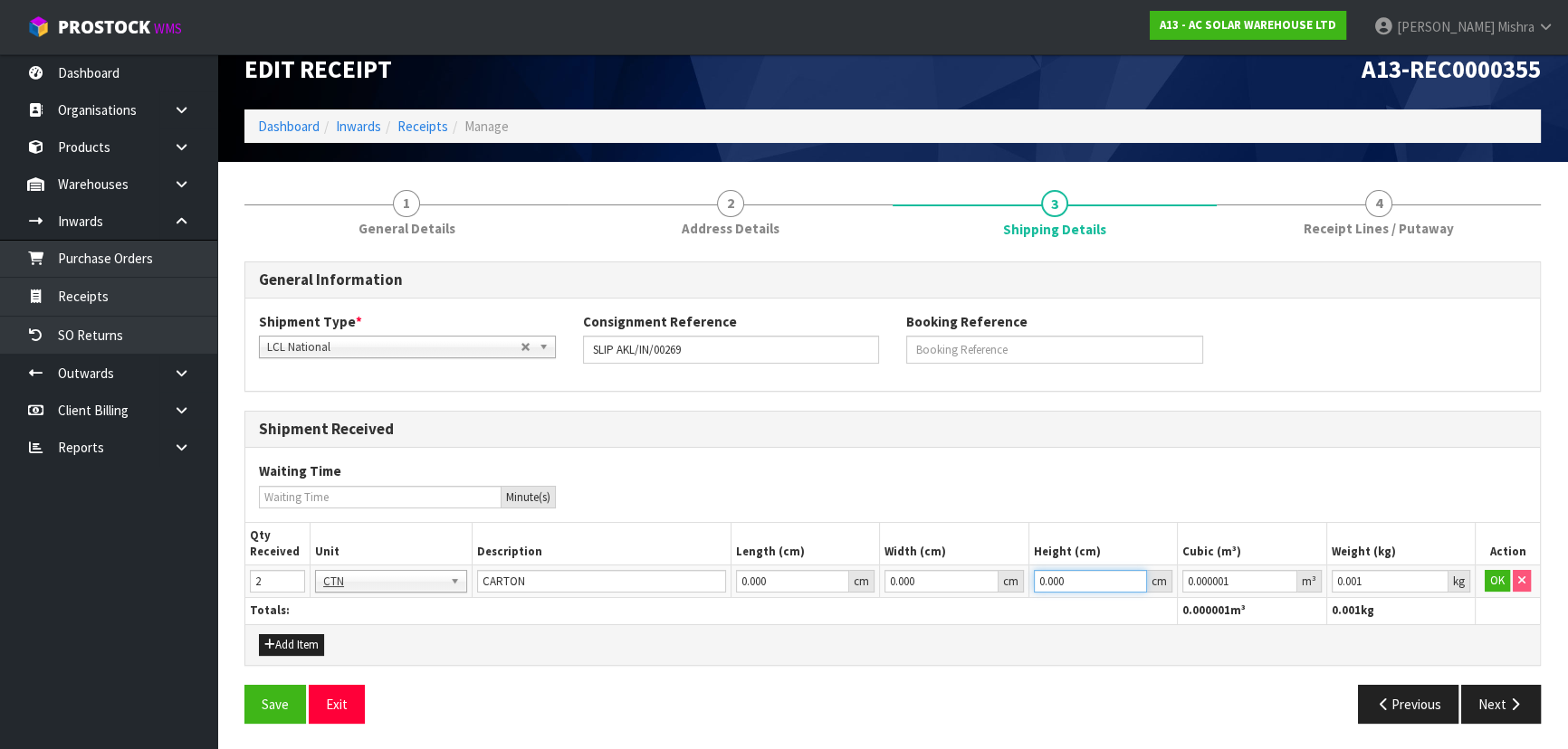
drag, startPoint x: 1099, startPoint y: 584, endPoint x: 949, endPoint y: 585, distance: 150.0
click at [949, 585] on tr "2 BAG BAR BSK BIN BTL BOX BDL CAB CGE CTN CSE COI CRA CRT CBE CYL DRM JAR MTR P…" at bounding box center [892, 582] width 1295 height 33
paste input "number"
type input "0"
paste input "187704"
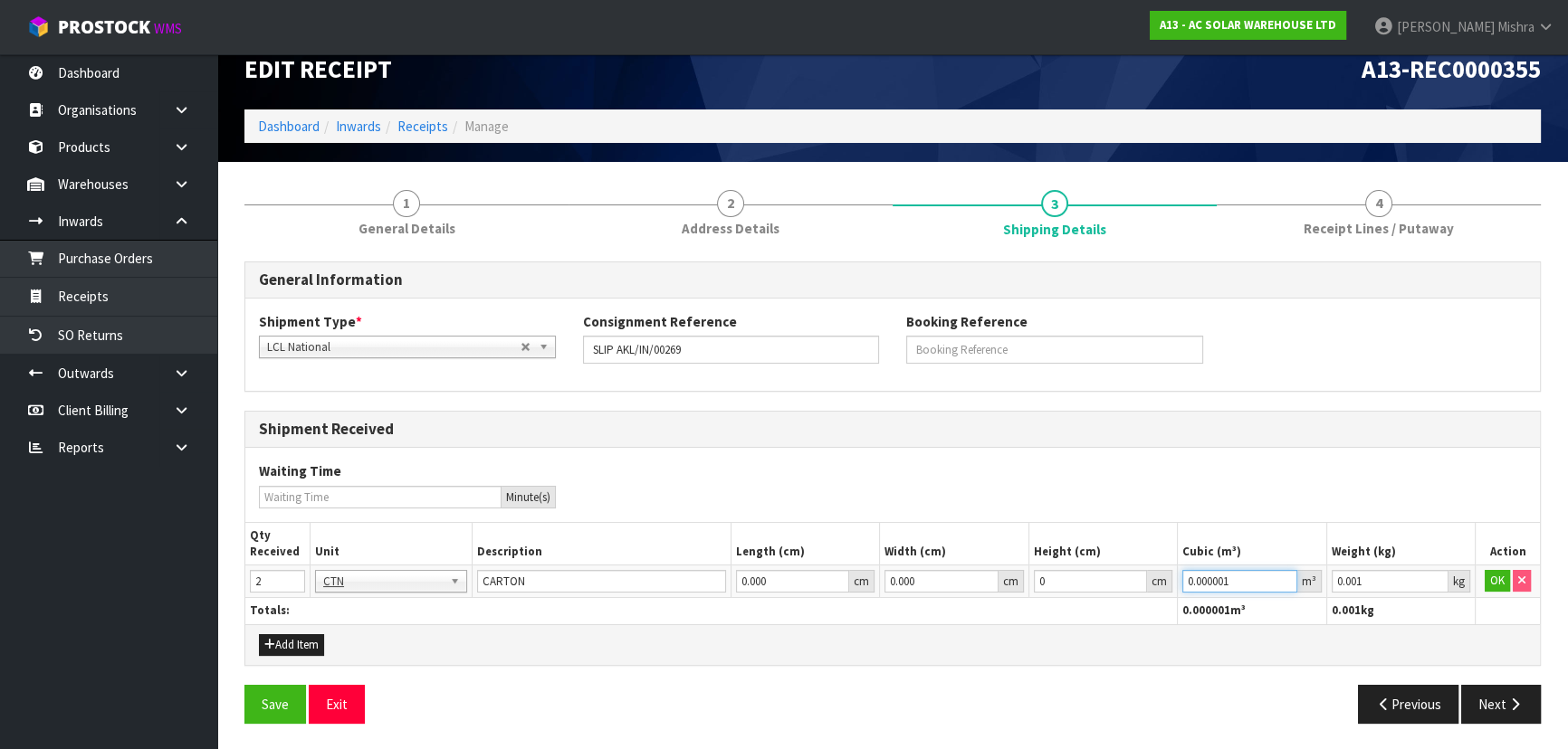
drag, startPoint x: 1247, startPoint y: 584, endPoint x: 995, endPoint y: 577, distance: 252.1
click at [995, 577] on tr "2 BAG BAR BSK BIN BTL BOX BDL CAB CGE CTN CSE COI CRA CRT CBE CYL DRM JAR MTR P…" at bounding box center [892, 582] width 1295 height 33
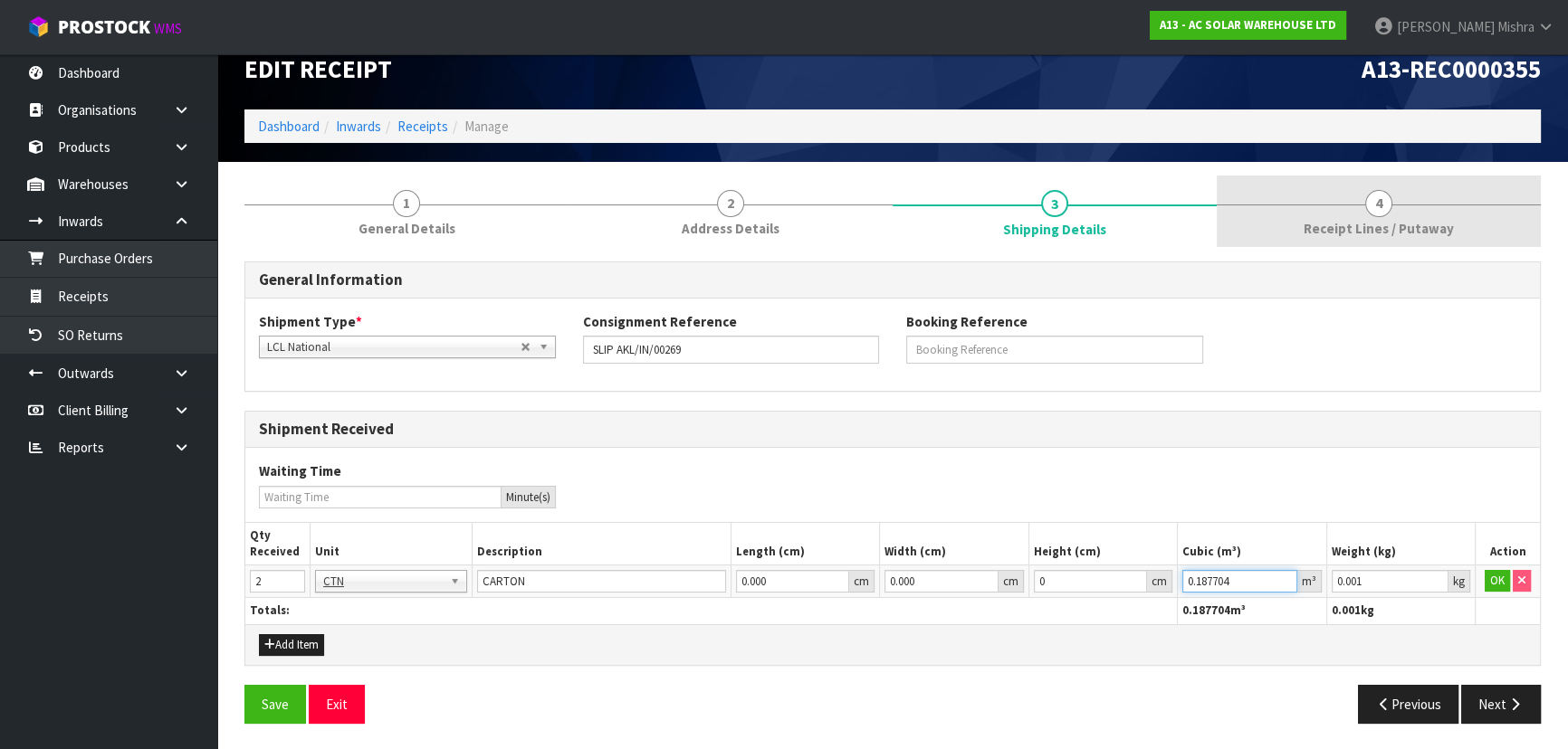
type input "0.187704"
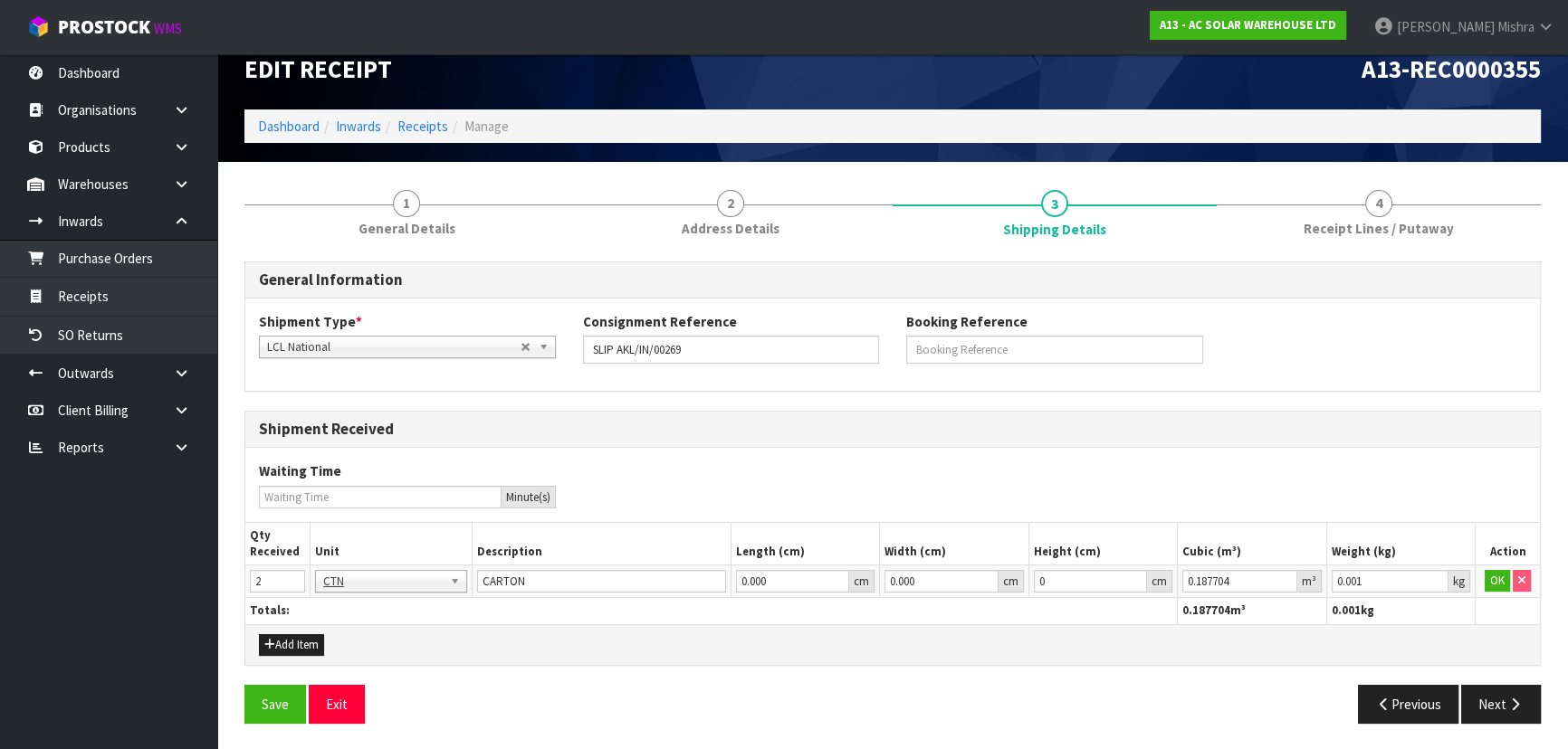
drag, startPoint x: 1362, startPoint y: 218, endPoint x: 1341, endPoint y: 277, distance: 62.6
click at [1362, 221] on span "Receipt Lines / Putaway" at bounding box center [1378, 228] width 150 height 19
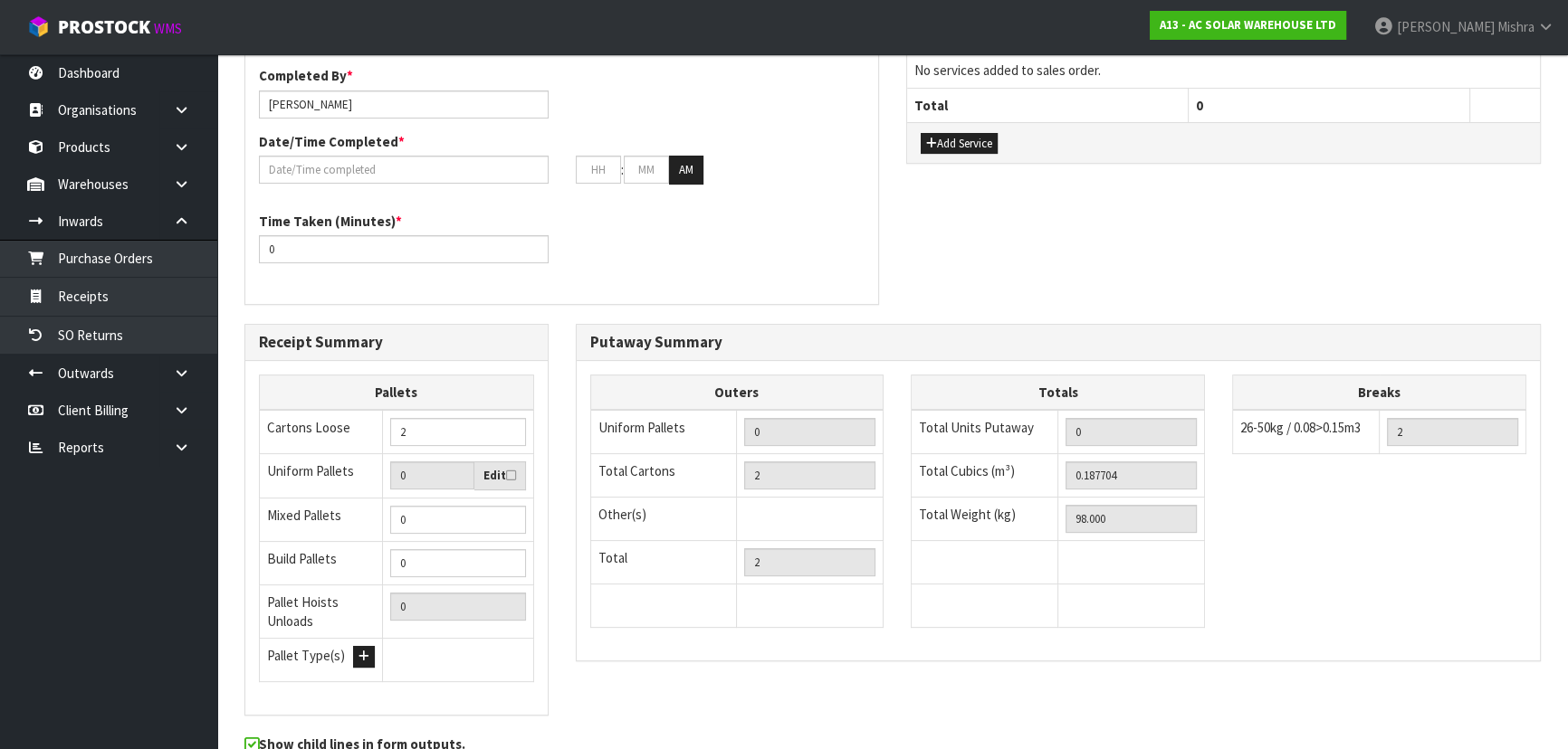
scroll to position [538, 0]
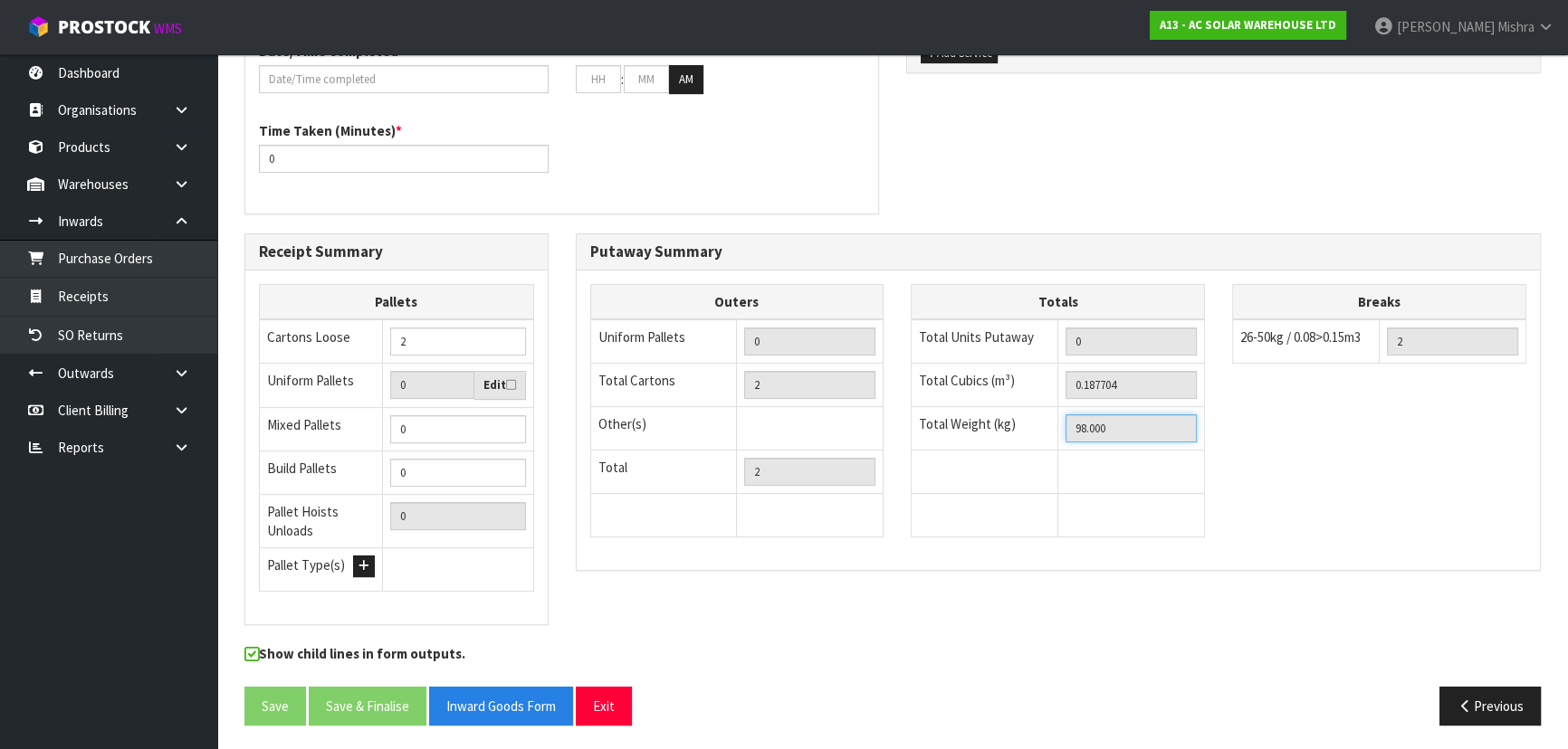
drag, startPoint x: 1169, startPoint y: 428, endPoint x: 1022, endPoint y: 432, distance: 147.1
click at [1022, 432] on tr "Total Weight (kg) 98.000" at bounding box center [1058, 429] width 294 height 44
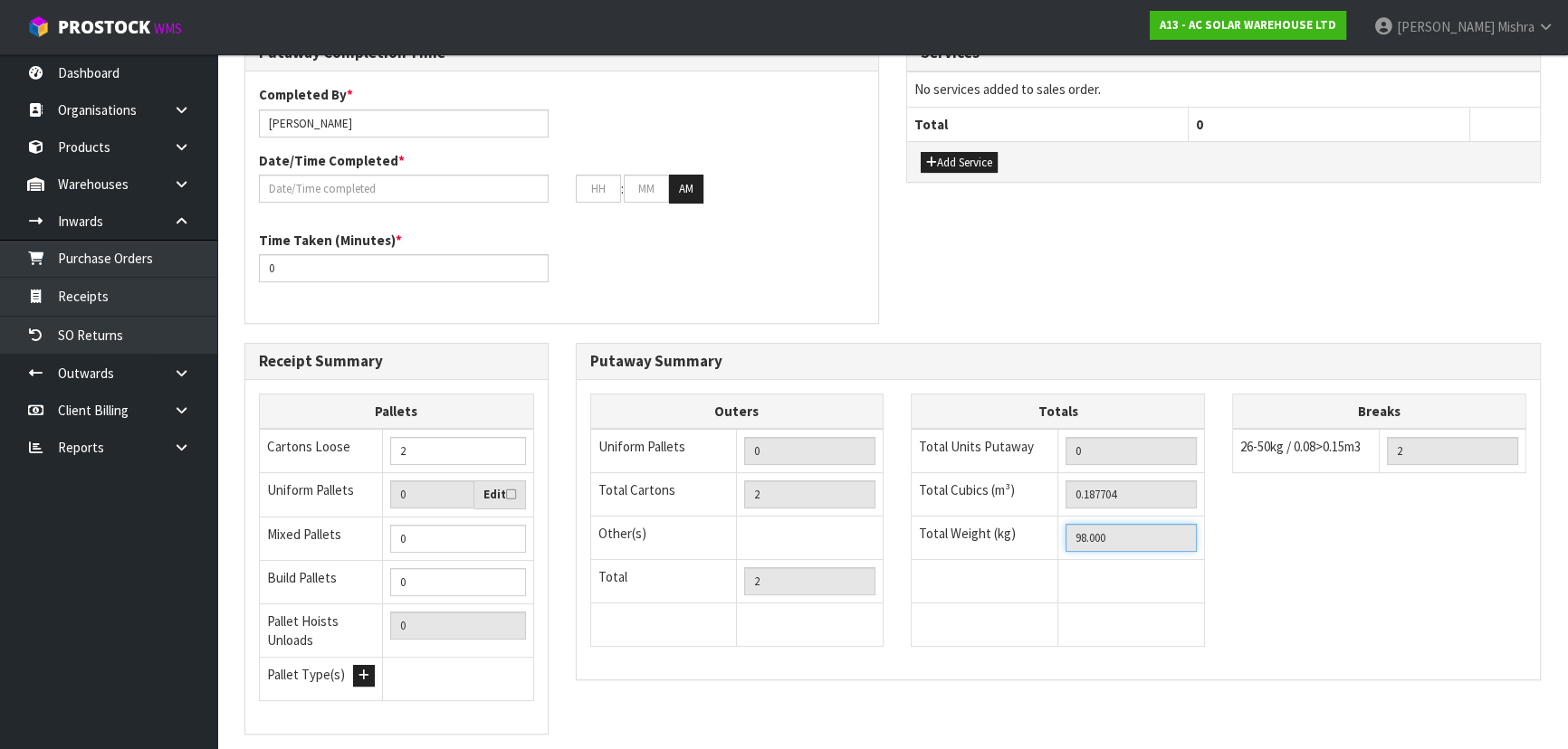
scroll to position [45, 0]
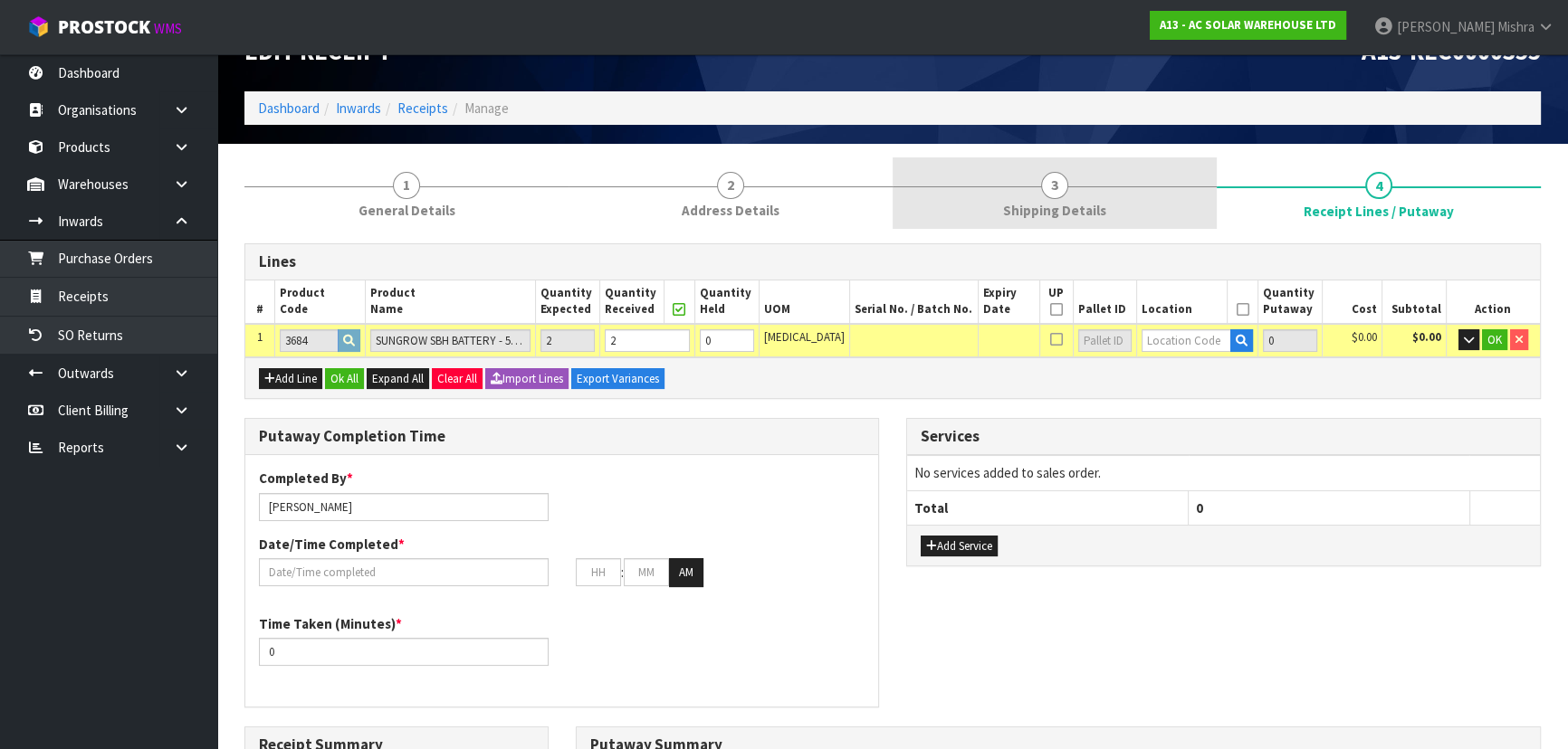
click at [1141, 207] on link "3 Shipping Details" at bounding box center [1055, 193] width 325 height 71
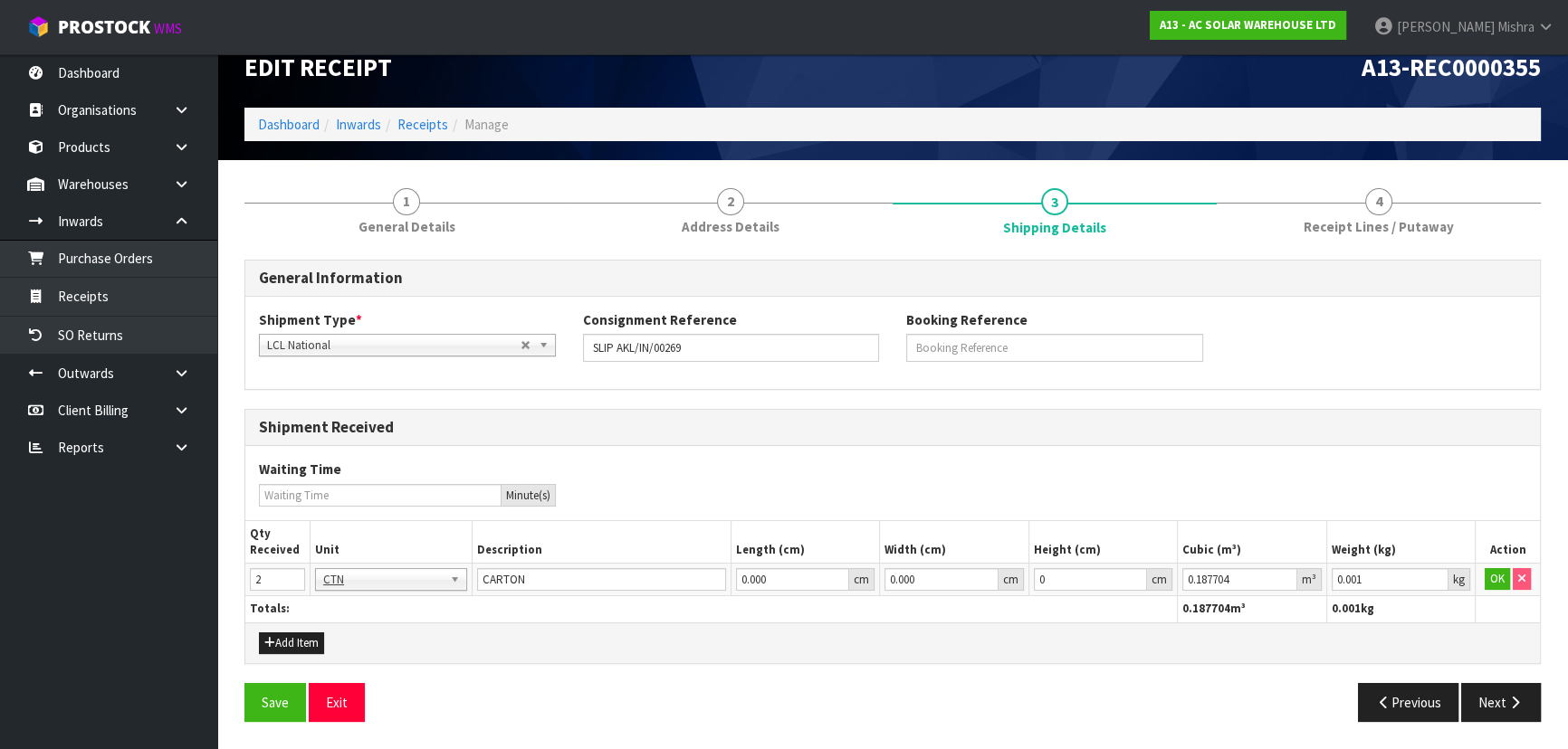
scroll to position [26, 0]
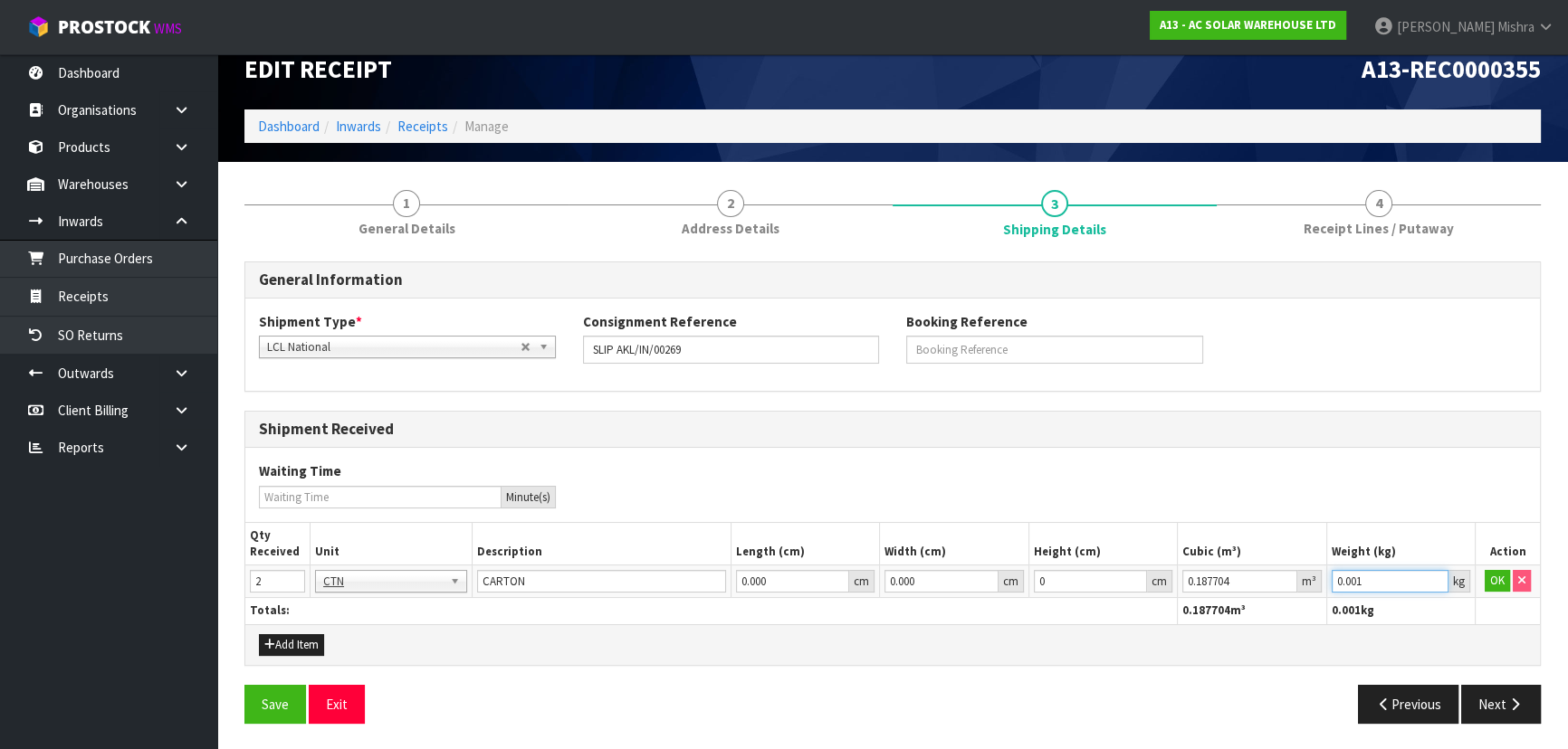
paste input "98"
drag, startPoint x: 1378, startPoint y: 579, endPoint x: 1327, endPoint y: 580, distance: 51.0
click at [1327, 580] on td "0.001 kg" at bounding box center [1400, 582] width 149 height 33
type input "98"
click at [1504, 588] on button "OK" at bounding box center [1498, 581] width 26 height 22
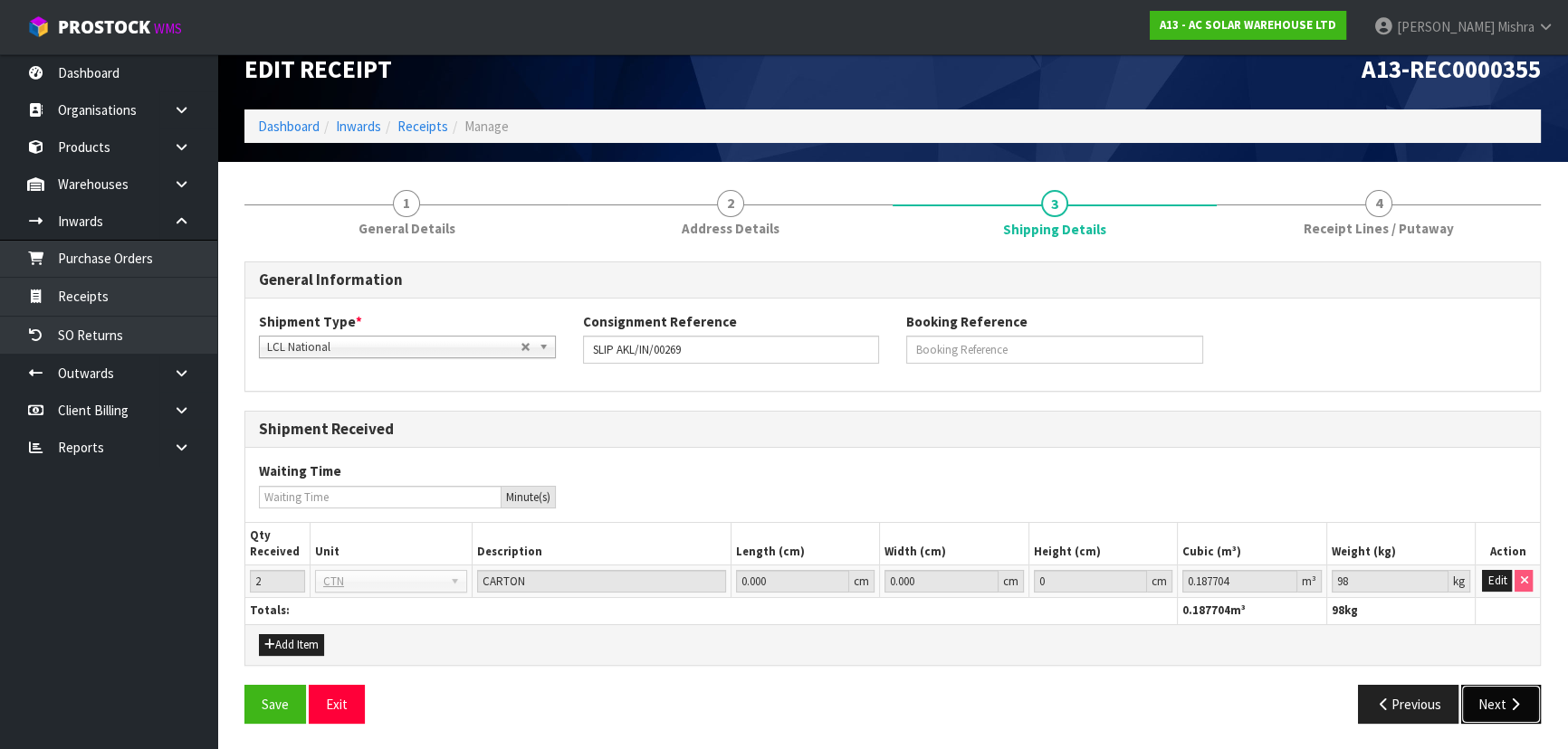
click at [1525, 706] on button "Next" at bounding box center [1501, 704] width 79 height 39
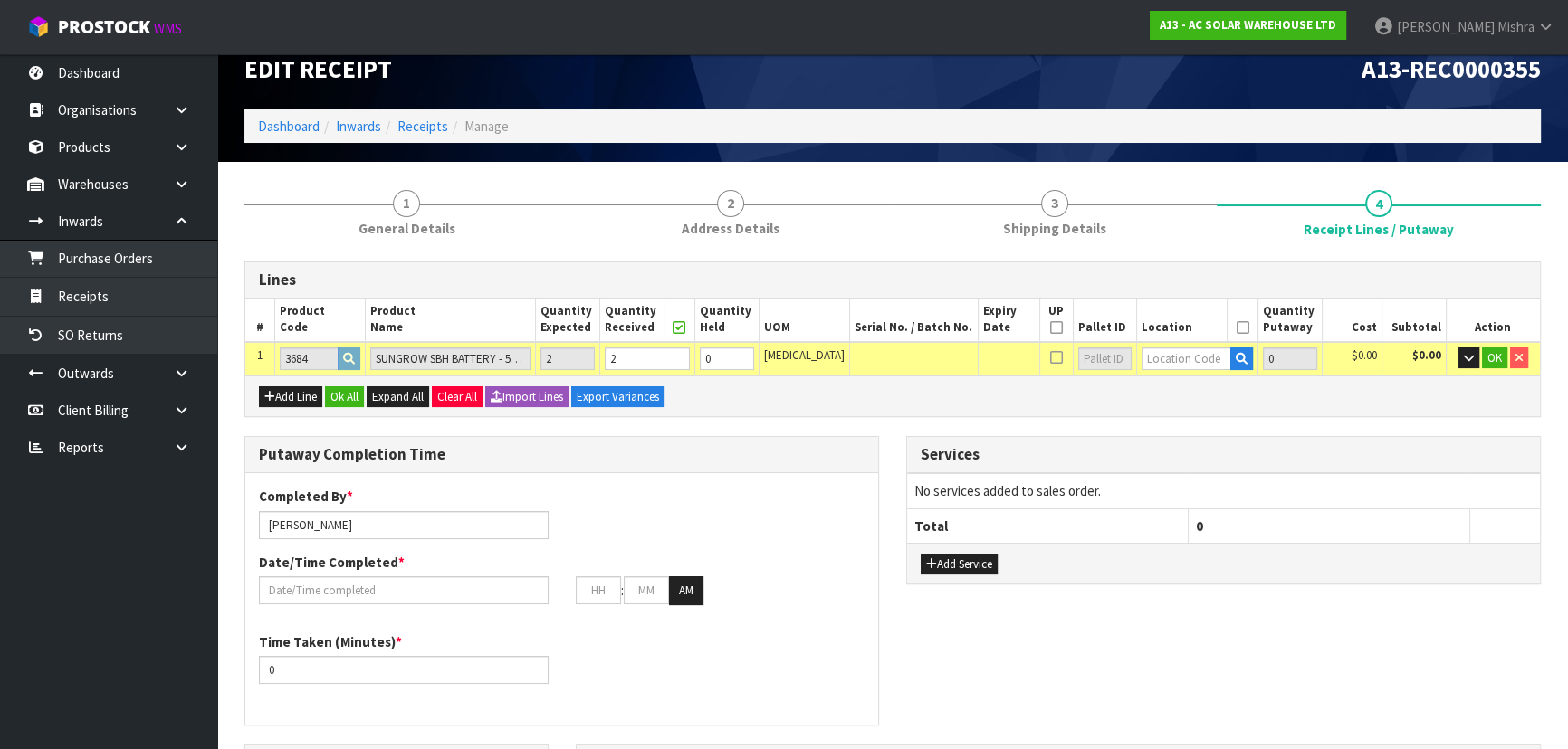
click at [686, 327] on icon at bounding box center [679, 327] width 13 height 1
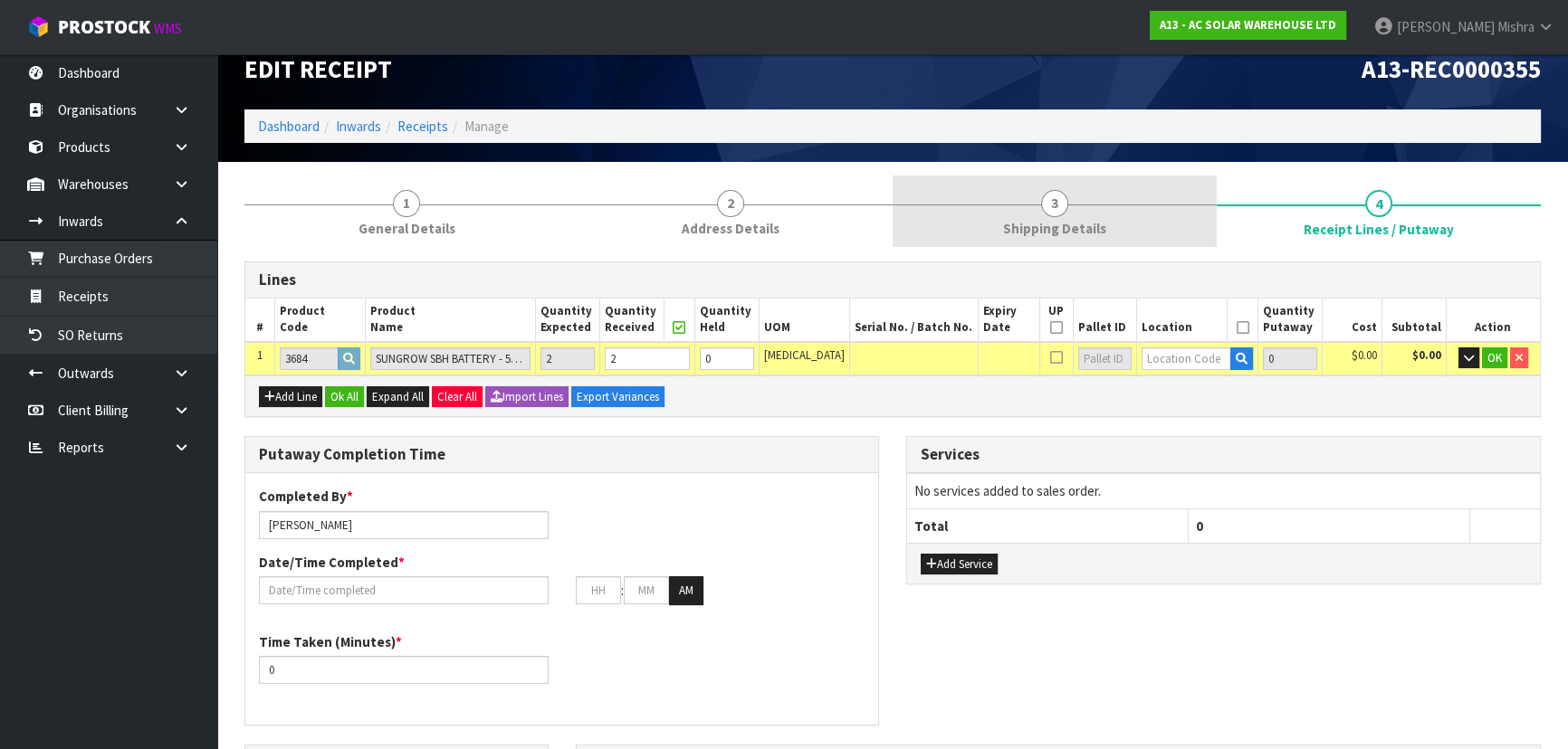
click at [1066, 223] on span "Shipping Details" at bounding box center [1054, 228] width 103 height 19
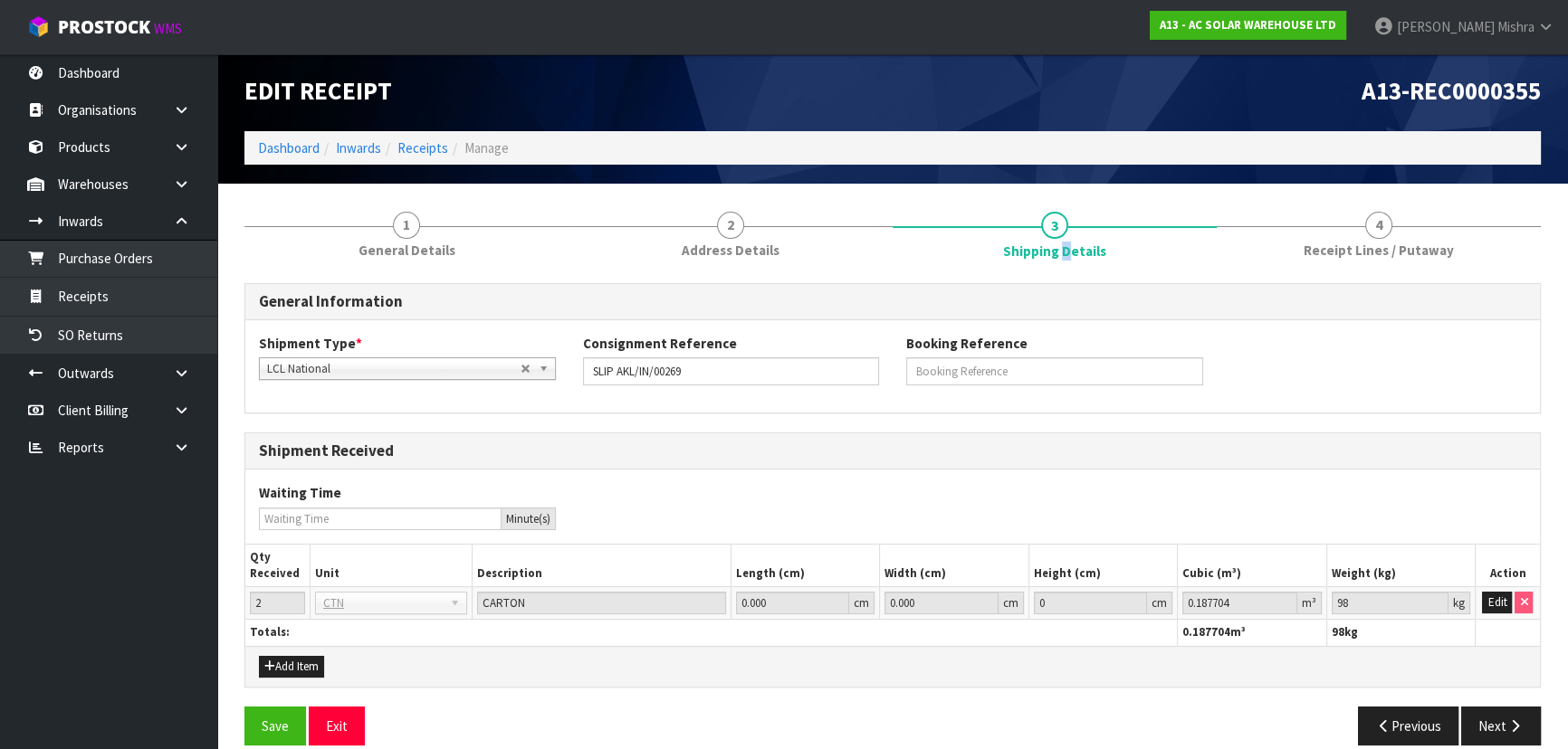
scroll to position [0, 0]
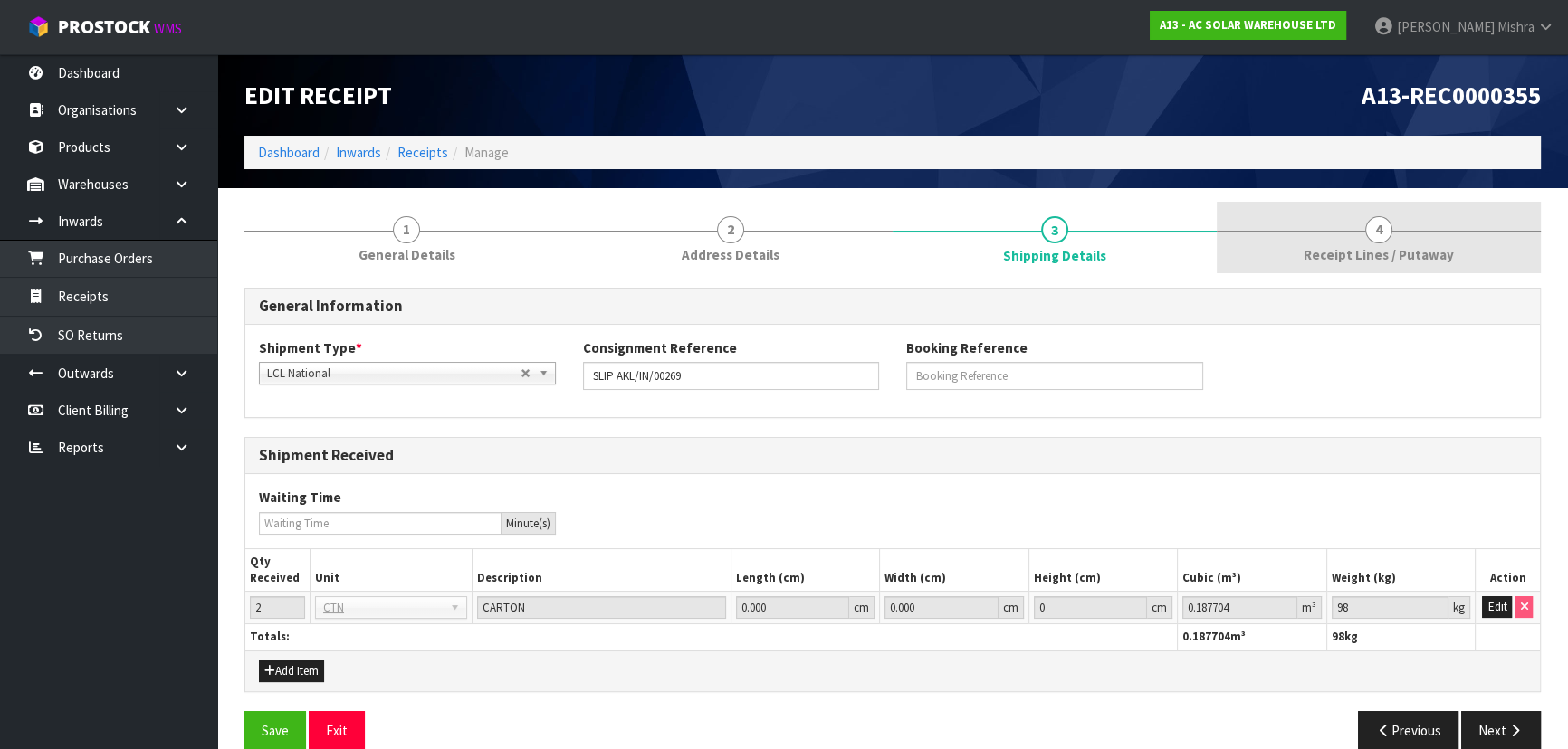
click at [1363, 251] on span "Receipt Lines / Putaway" at bounding box center [1378, 254] width 150 height 19
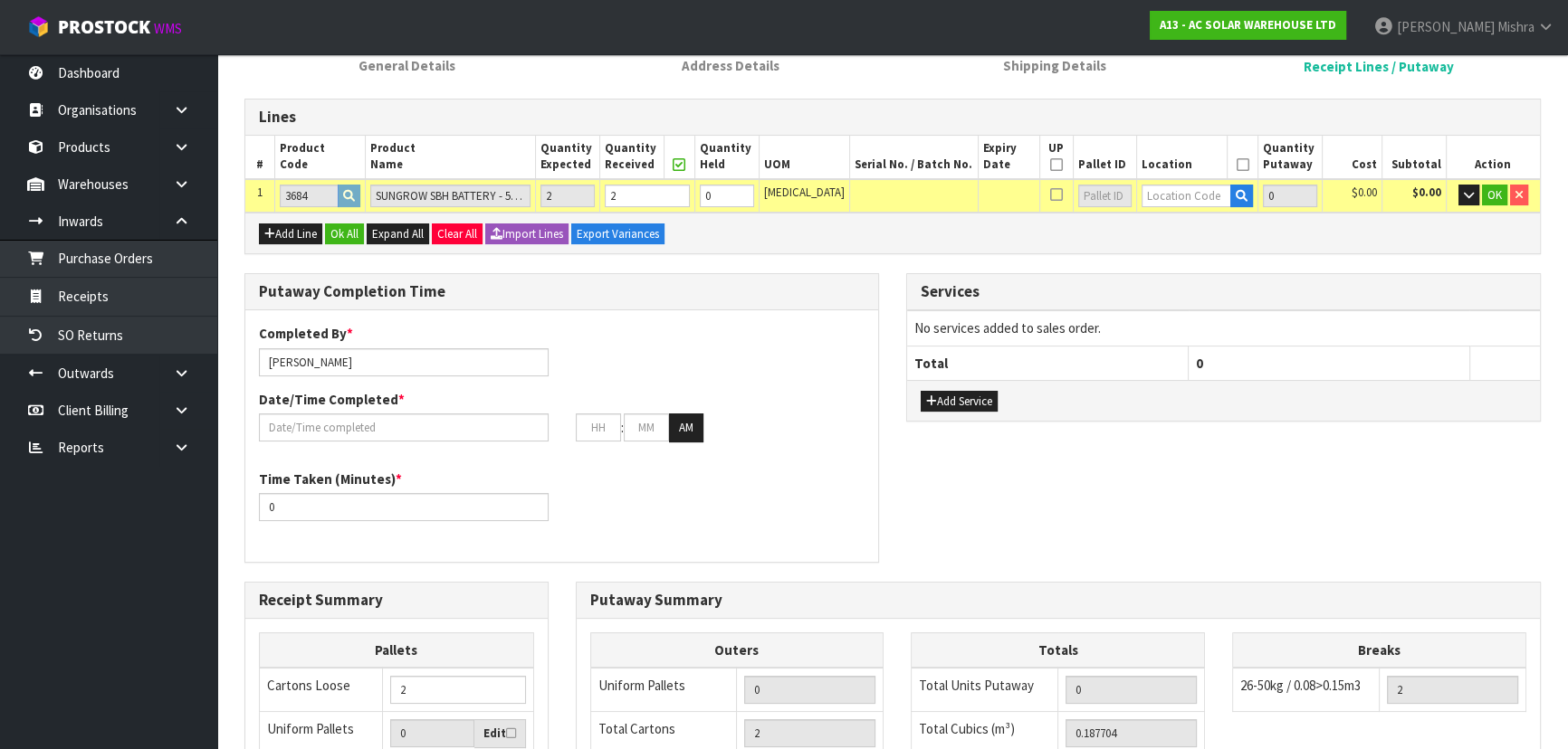
scroll to position [164, 0]
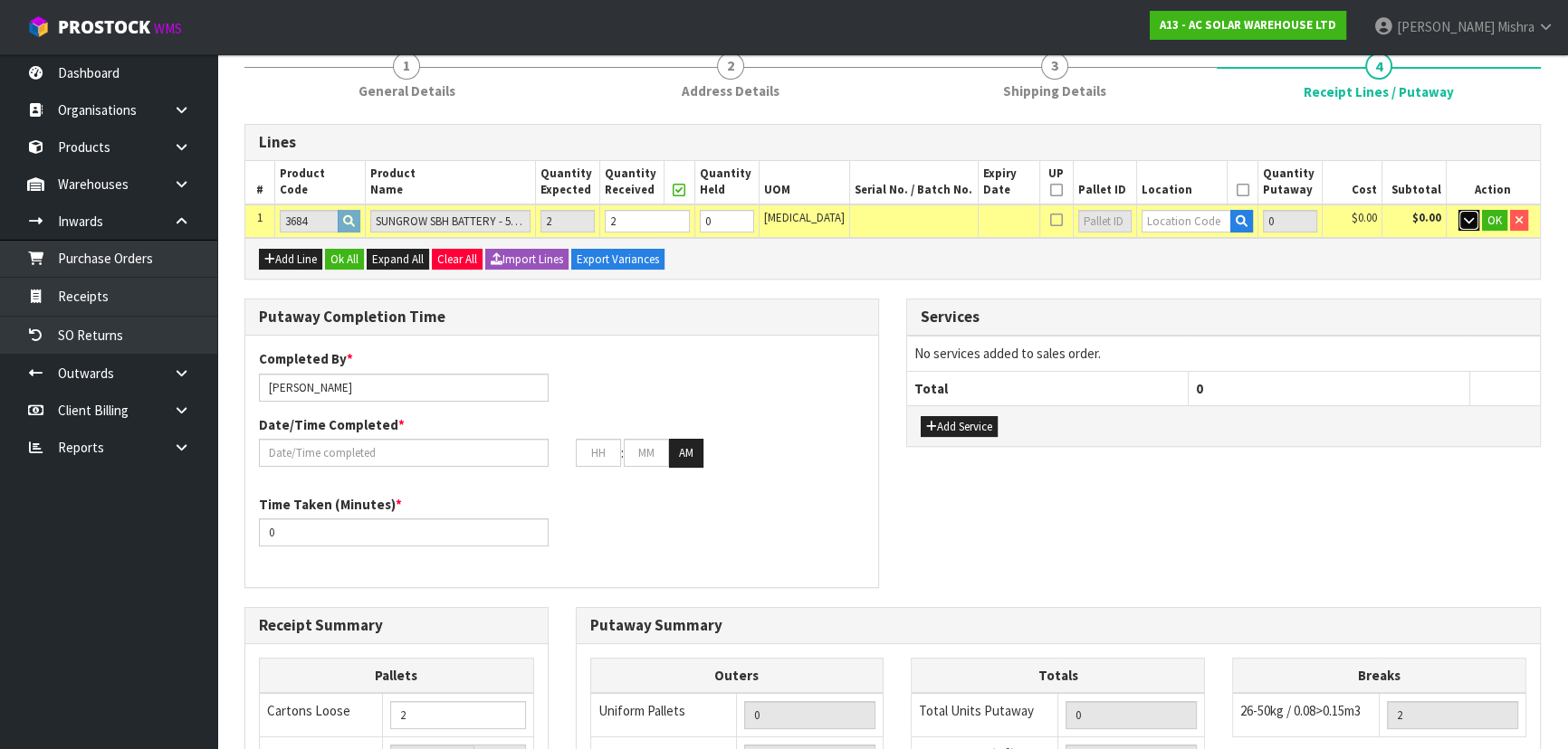
click at [1466, 214] on icon "button" at bounding box center [1469, 220] width 10 height 12
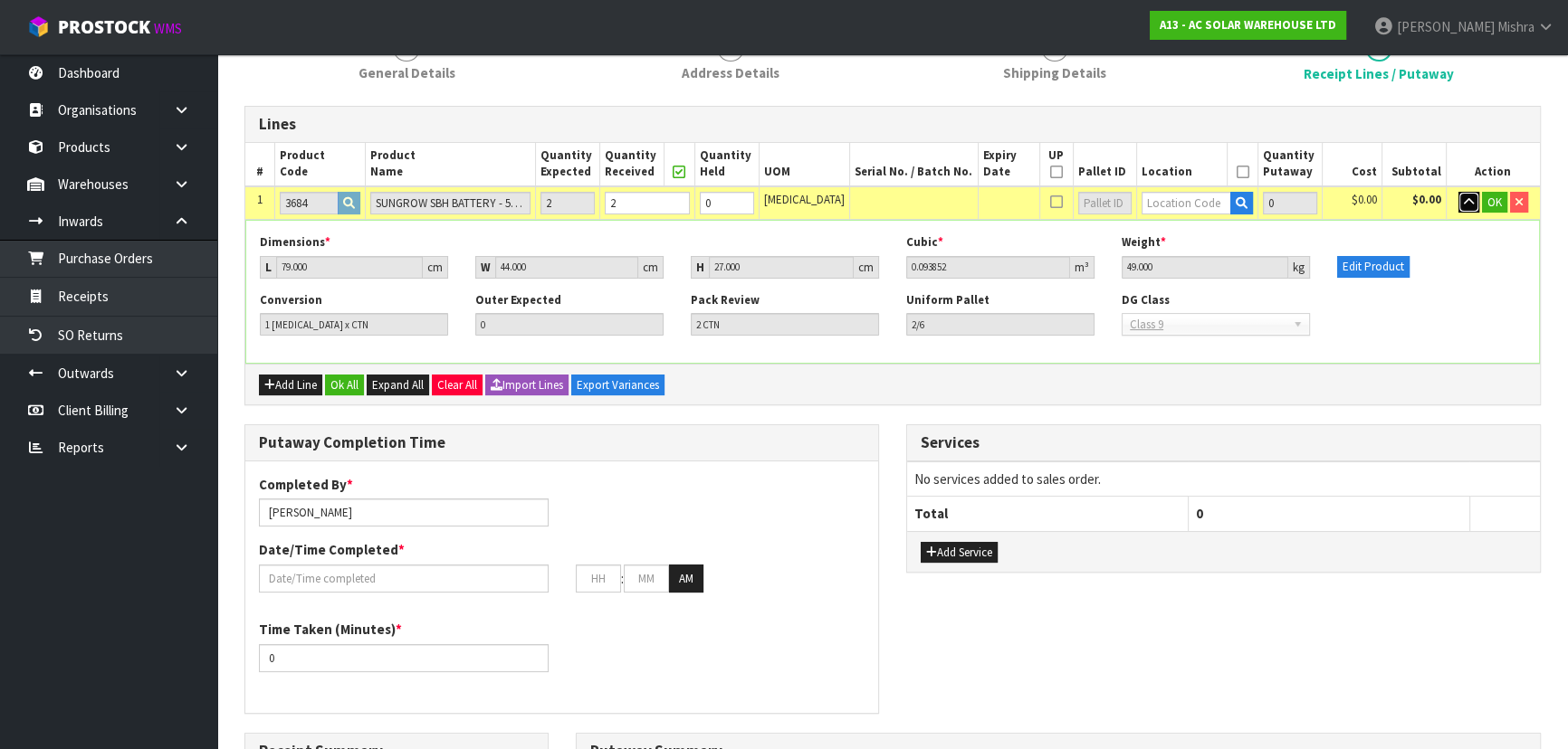
scroll to position [0, 0]
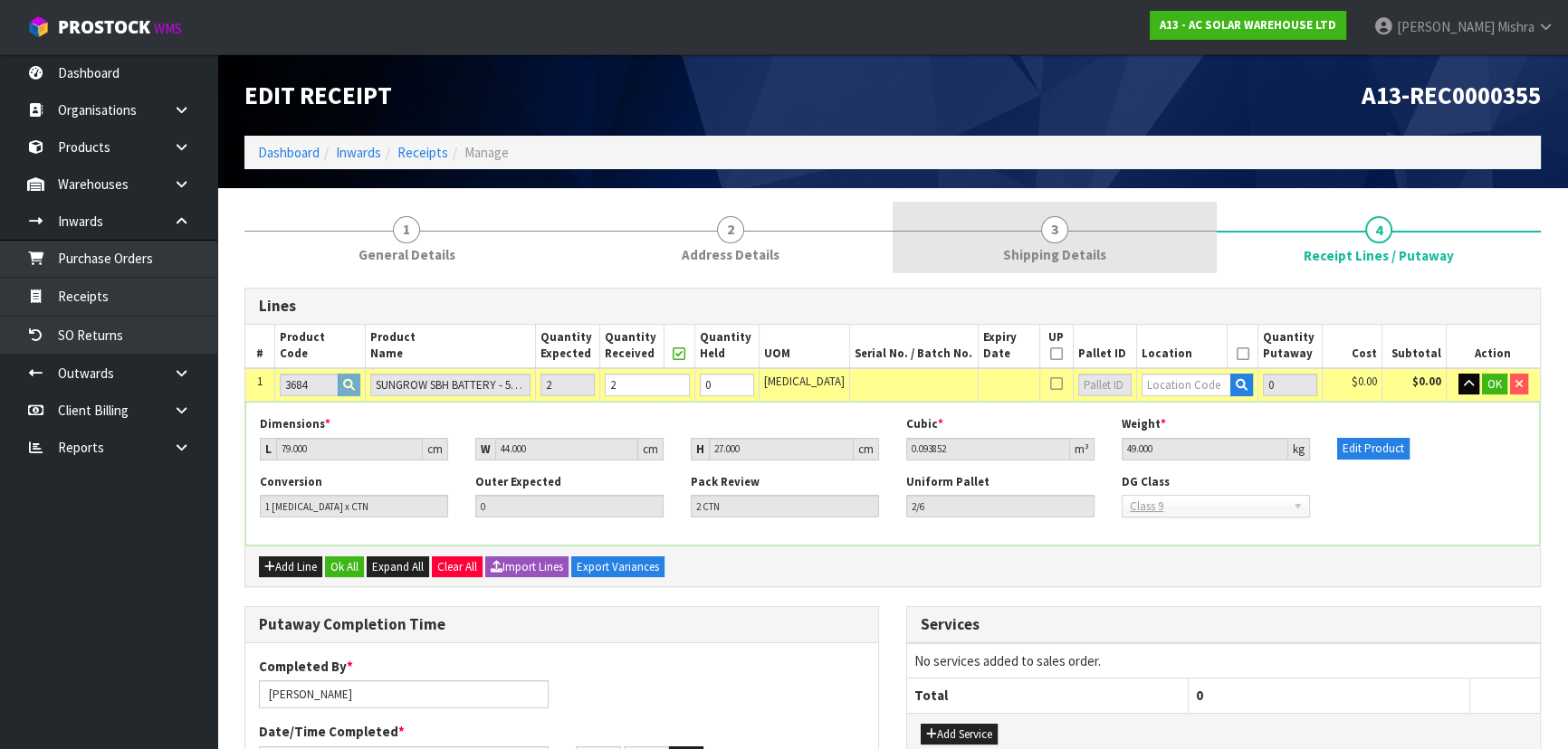
click at [1162, 225] on link "3 Shipping Details" at bounding box center [1055, 237] width 325 height 71
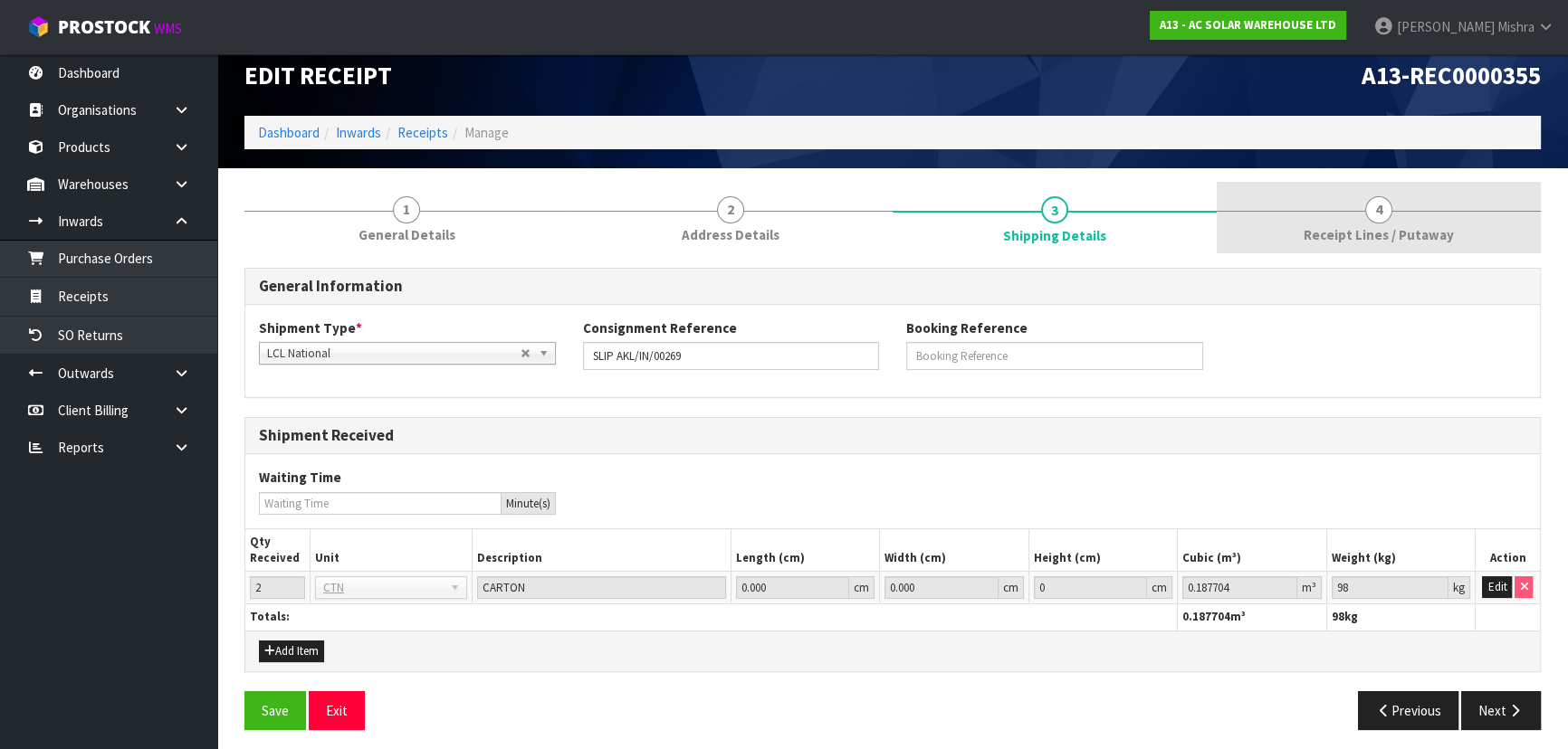
scroll to position [26, 0]
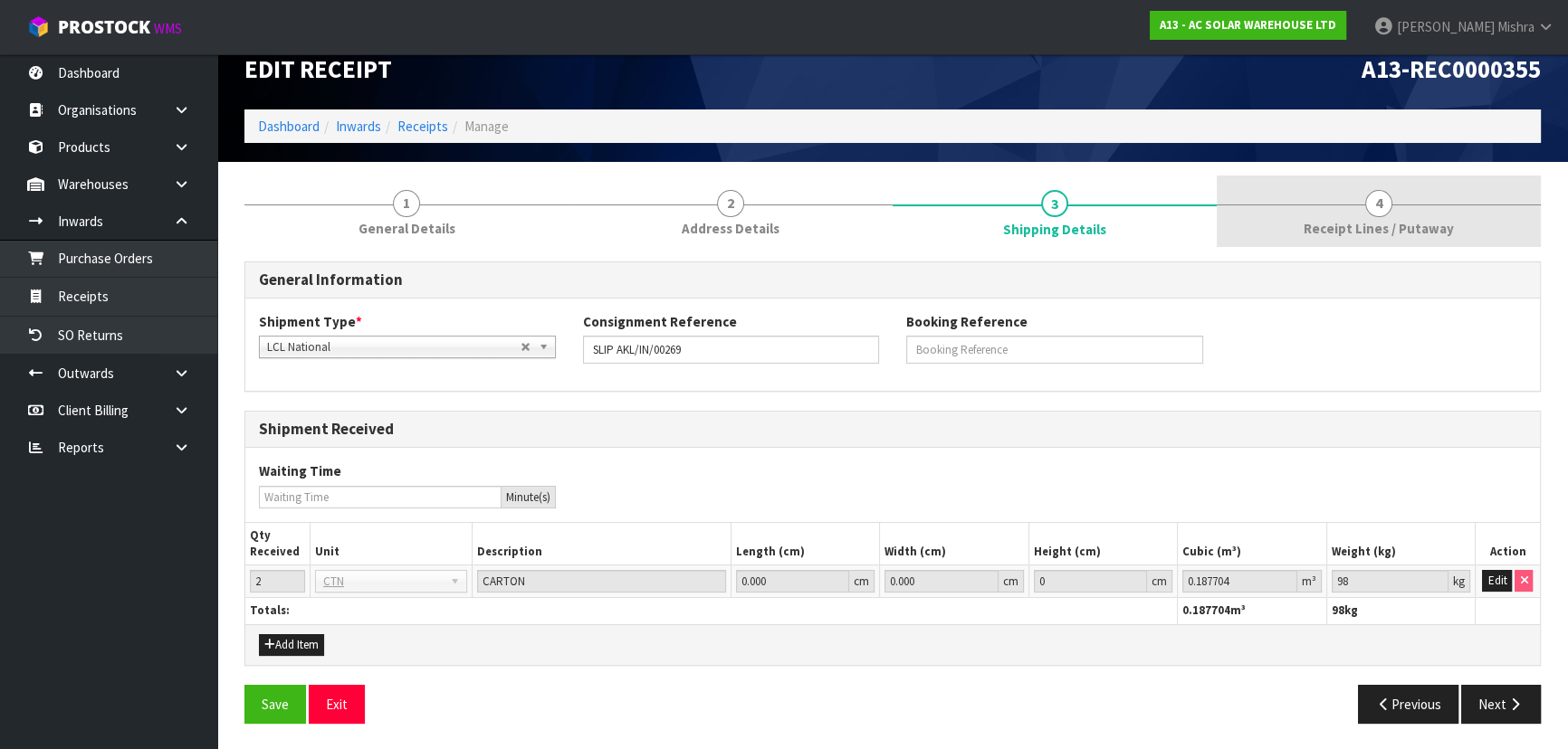
click at [1341, 207] on link "4 Receipt Lines / Putaway" at bounding box center [1379, 211] width 325 height 71
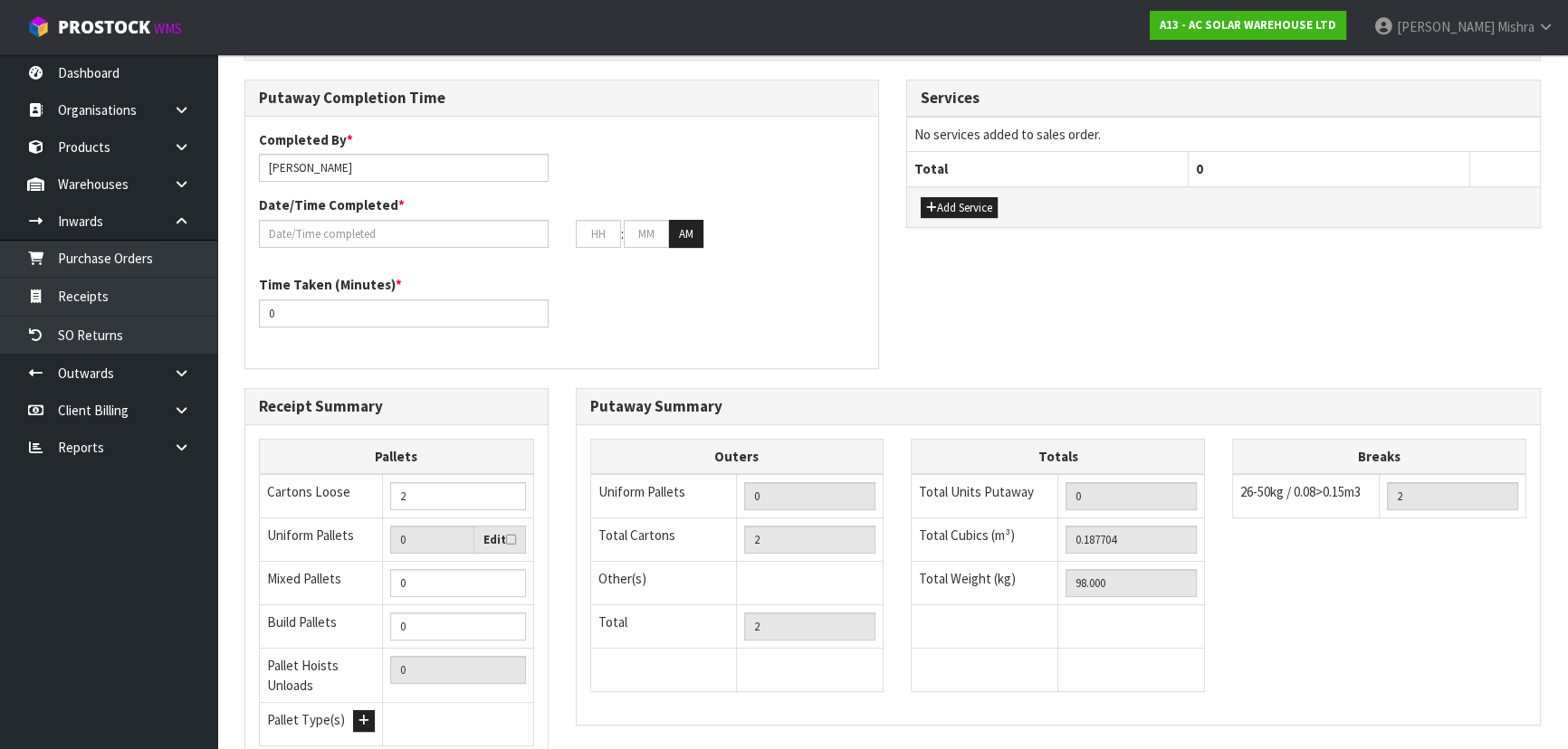
scroll to position [437, 0]
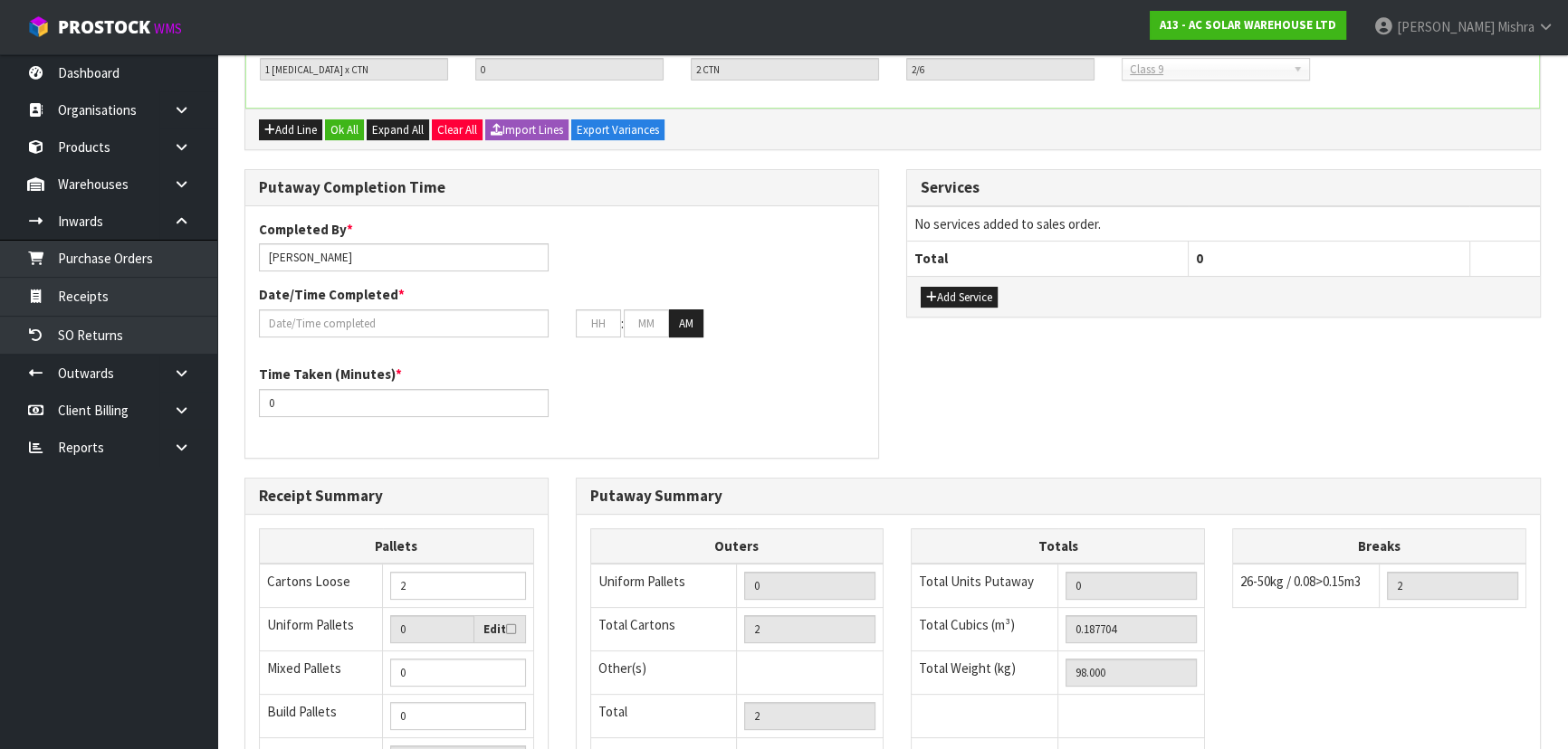
click at [1250, 430] on div "Putaway Completion Time Completed By * [PERSON_NAME] Date/Time Completed * : : …" at bounding box center [892, 323] width 1324 height 308
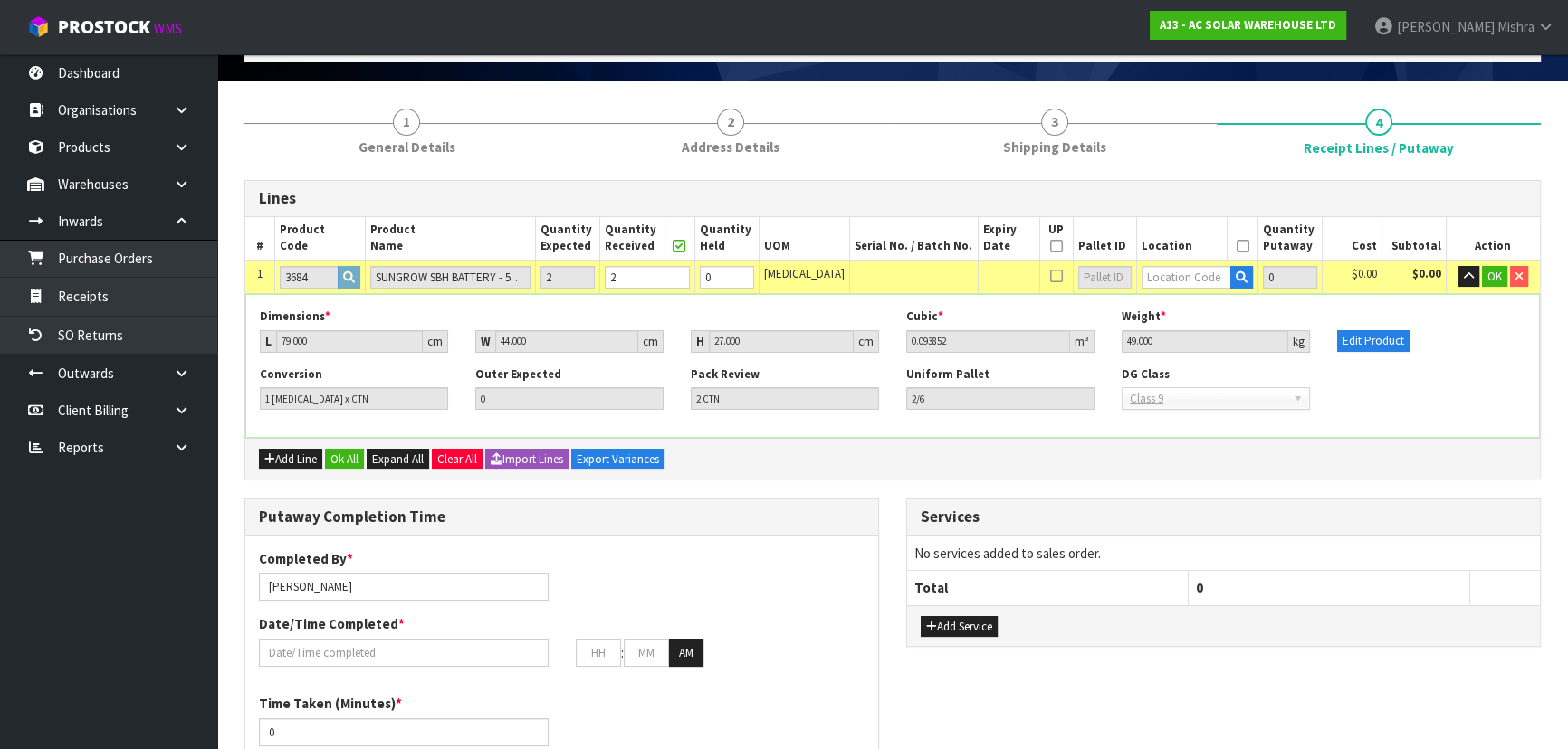
scroll to position [0, 0]
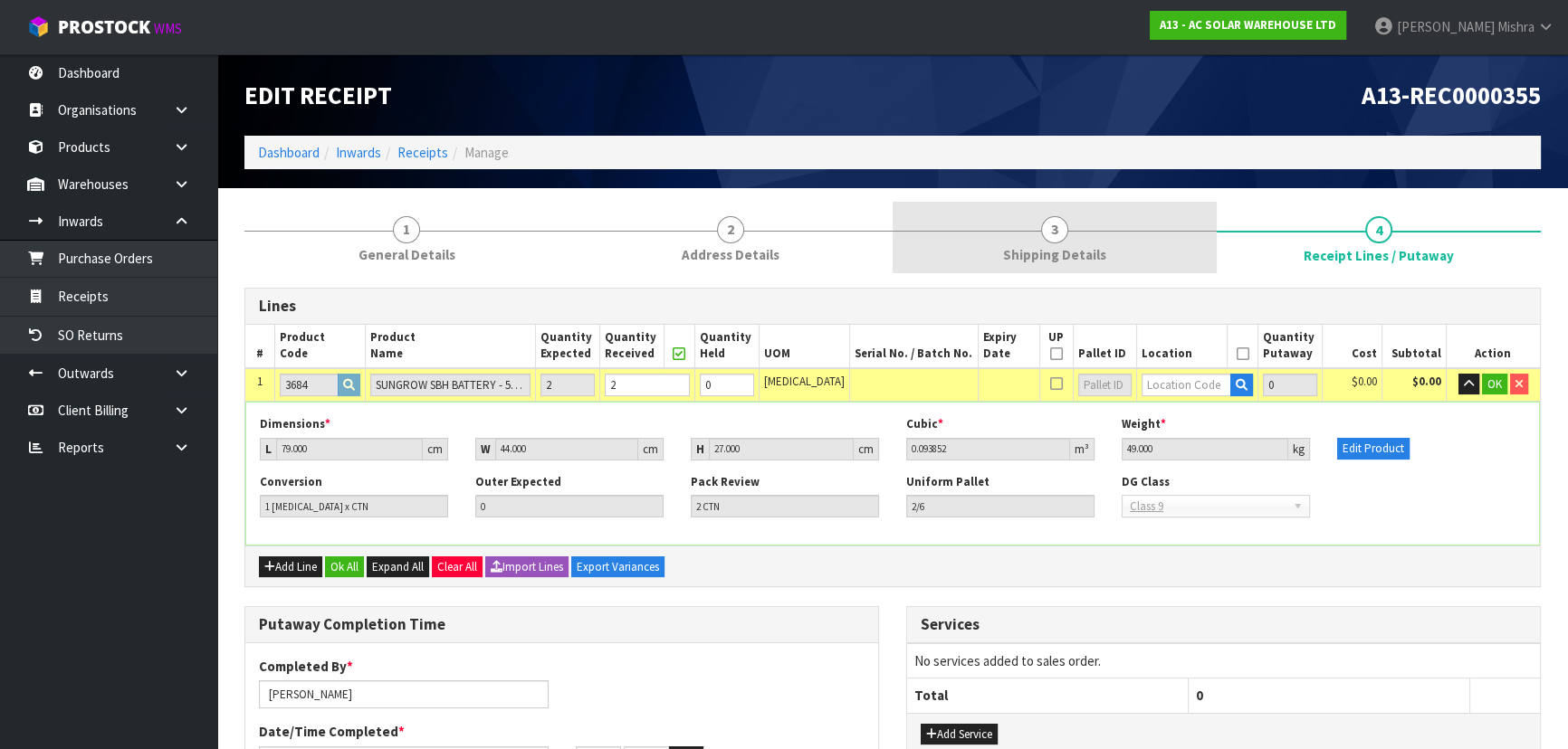
click at [1140, 222] on link "3 Shipping Details" at bounding box center [1055, 237] width 325 height 71
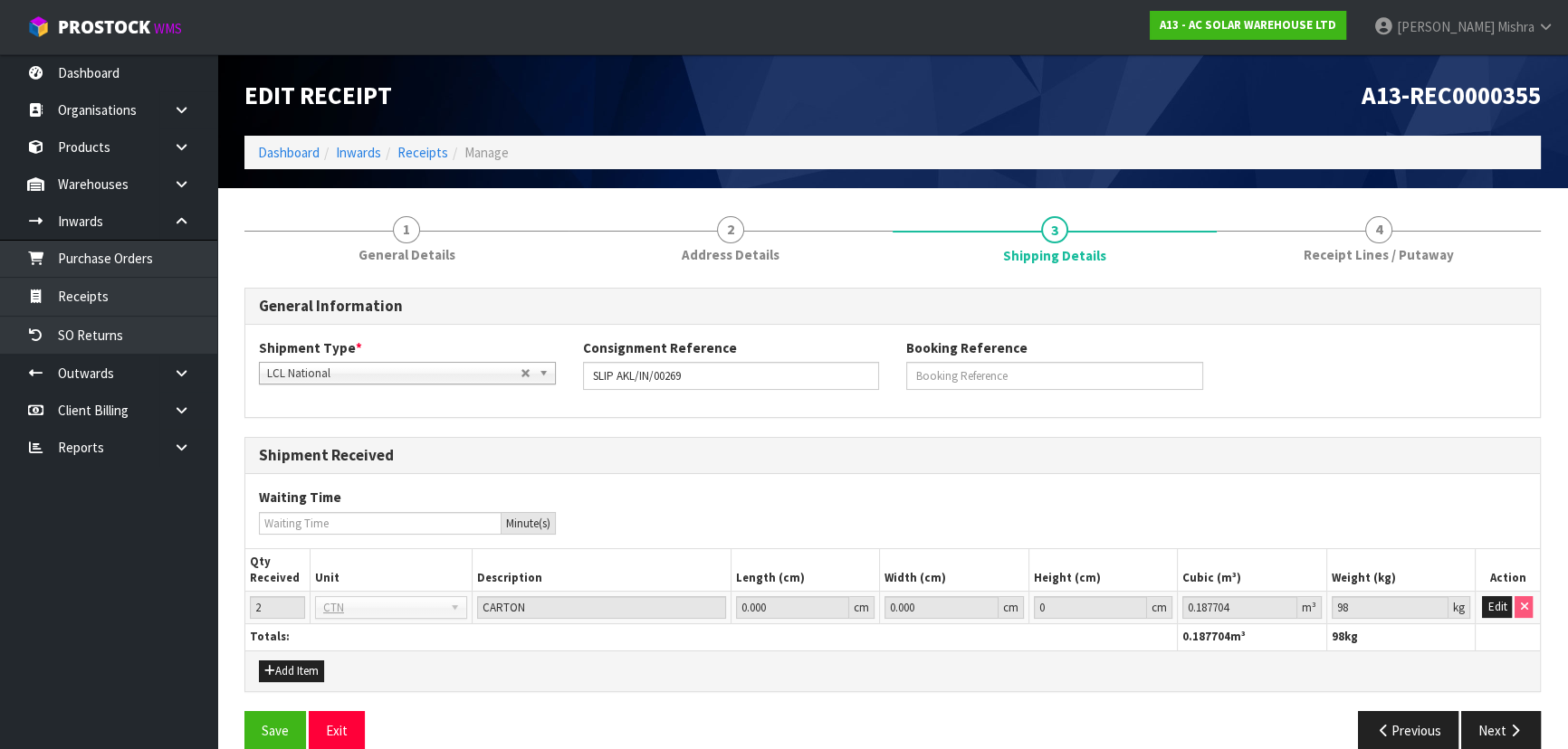
scroll to position [26, 0]
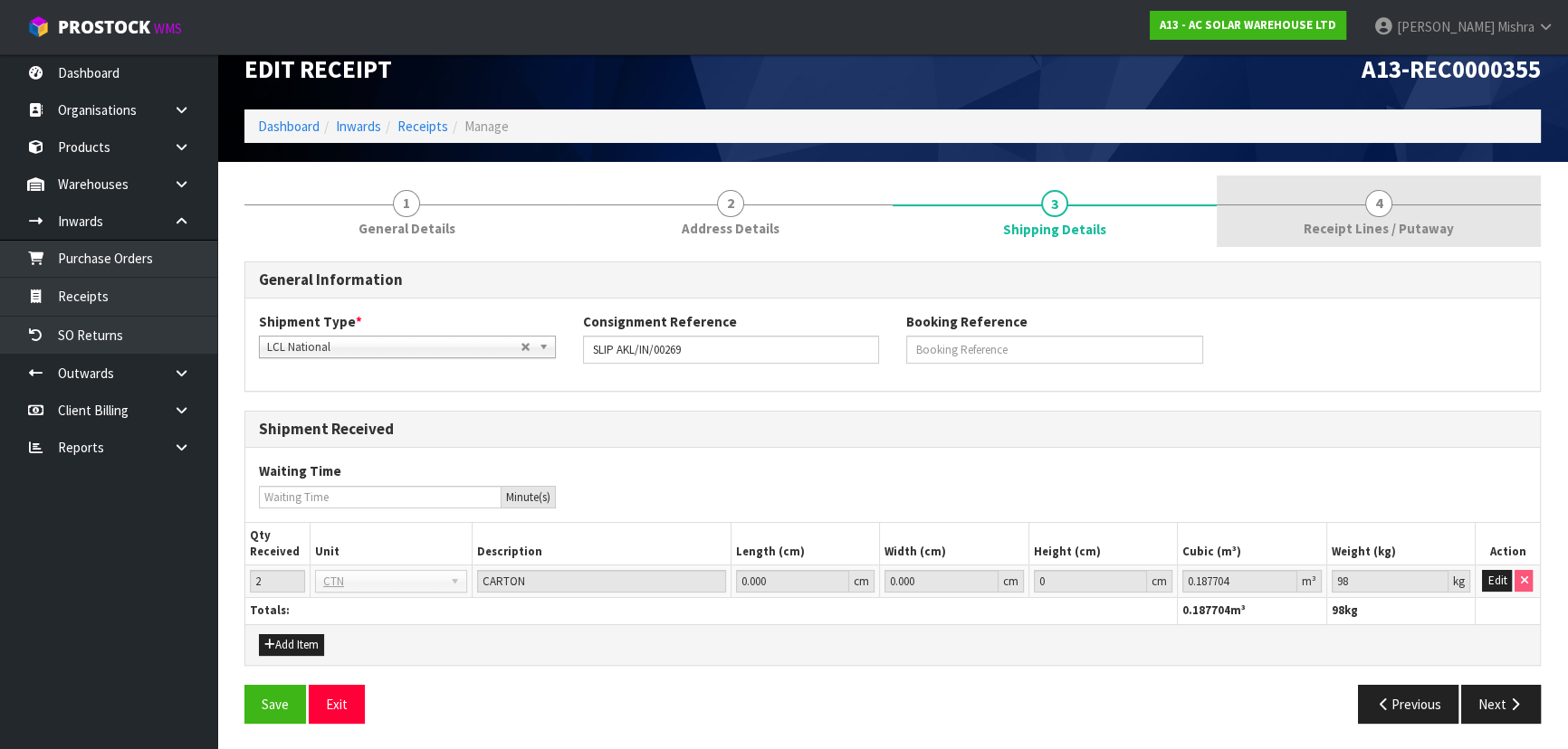
click at [1339, 211] on link "4 Receipt Lines / Putaway" at bounding box center [1379, 211] width 325 height 71
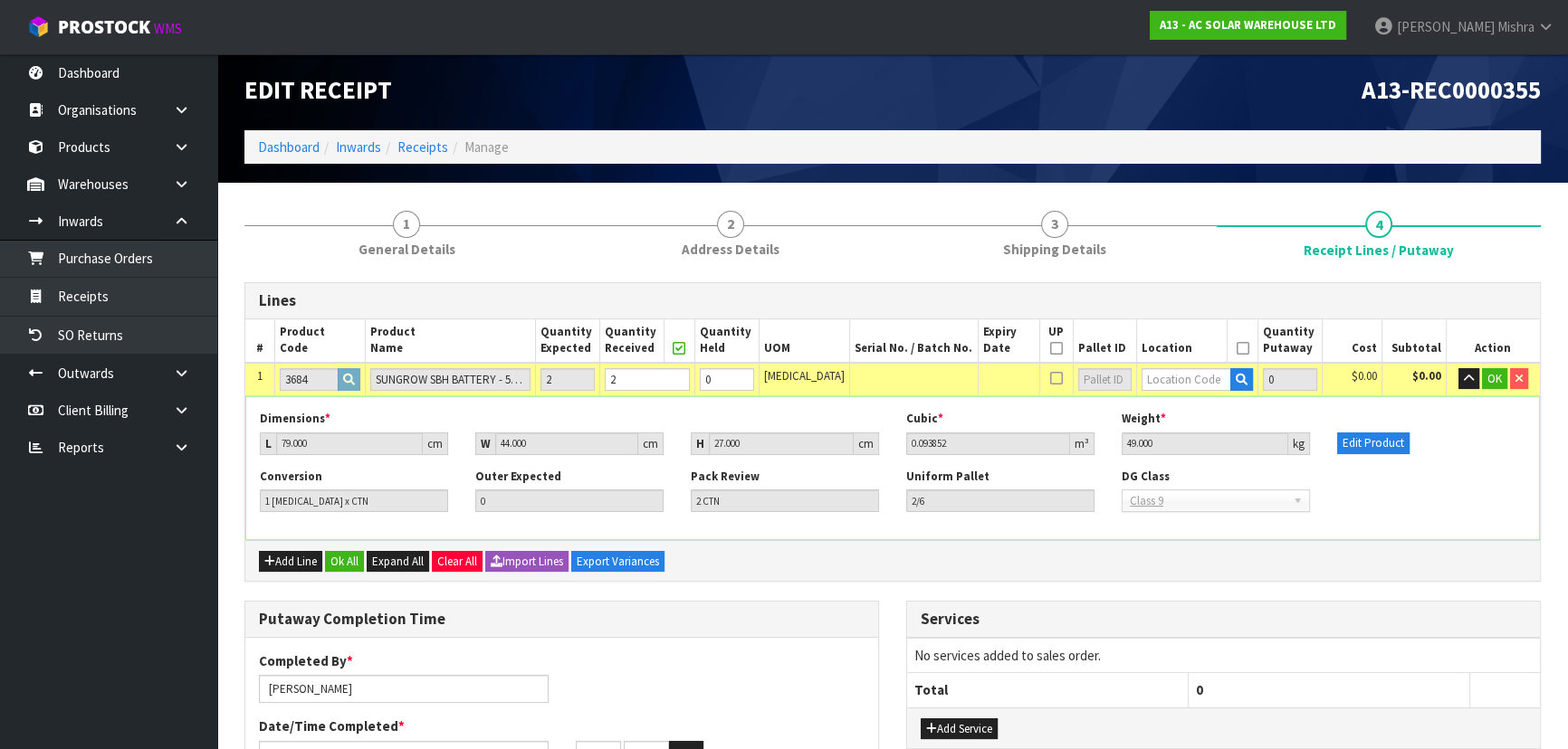
scroll to position [0, 0]
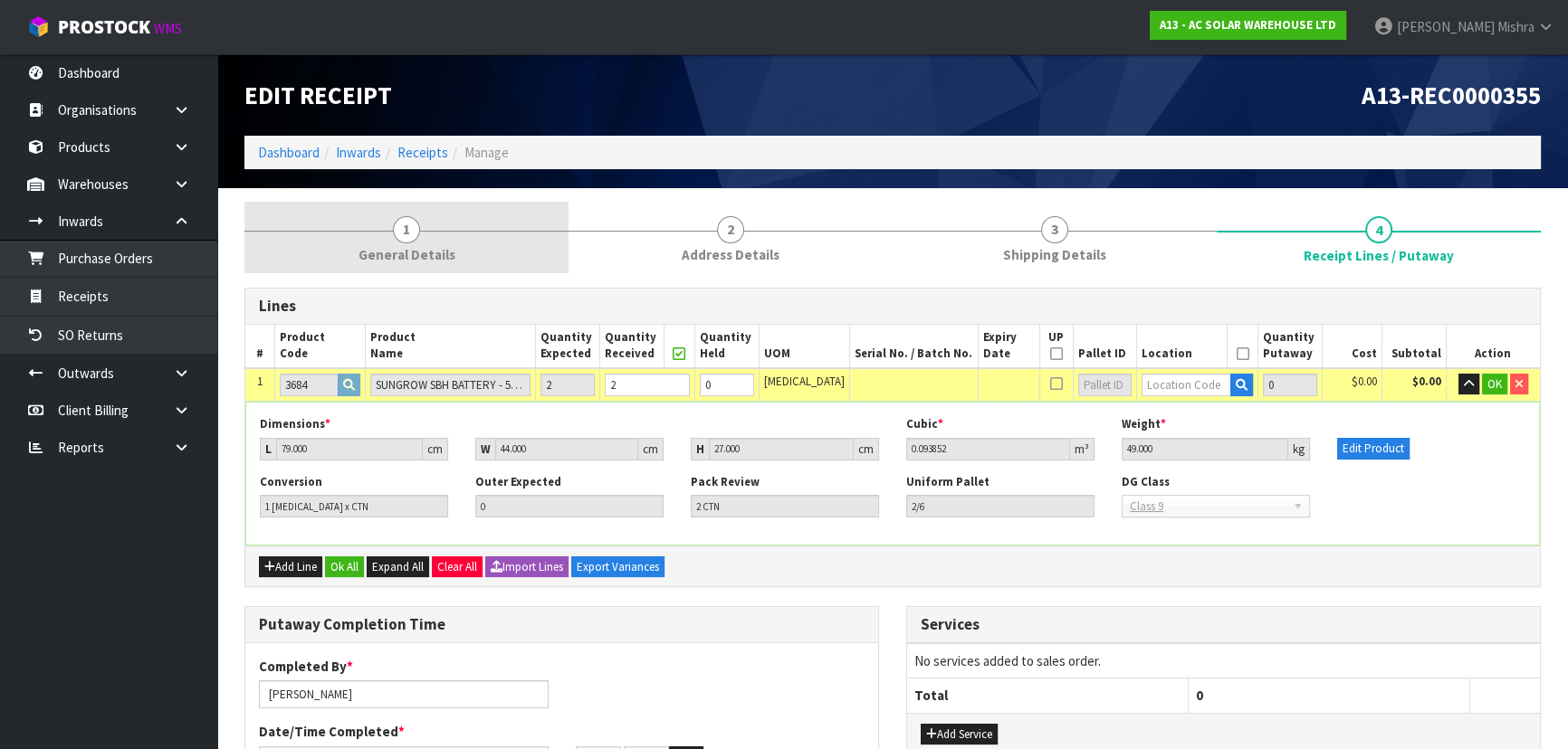
click at [456, 212] on link "1 General Details" at bounding box center [407, 237] width 325 height 71
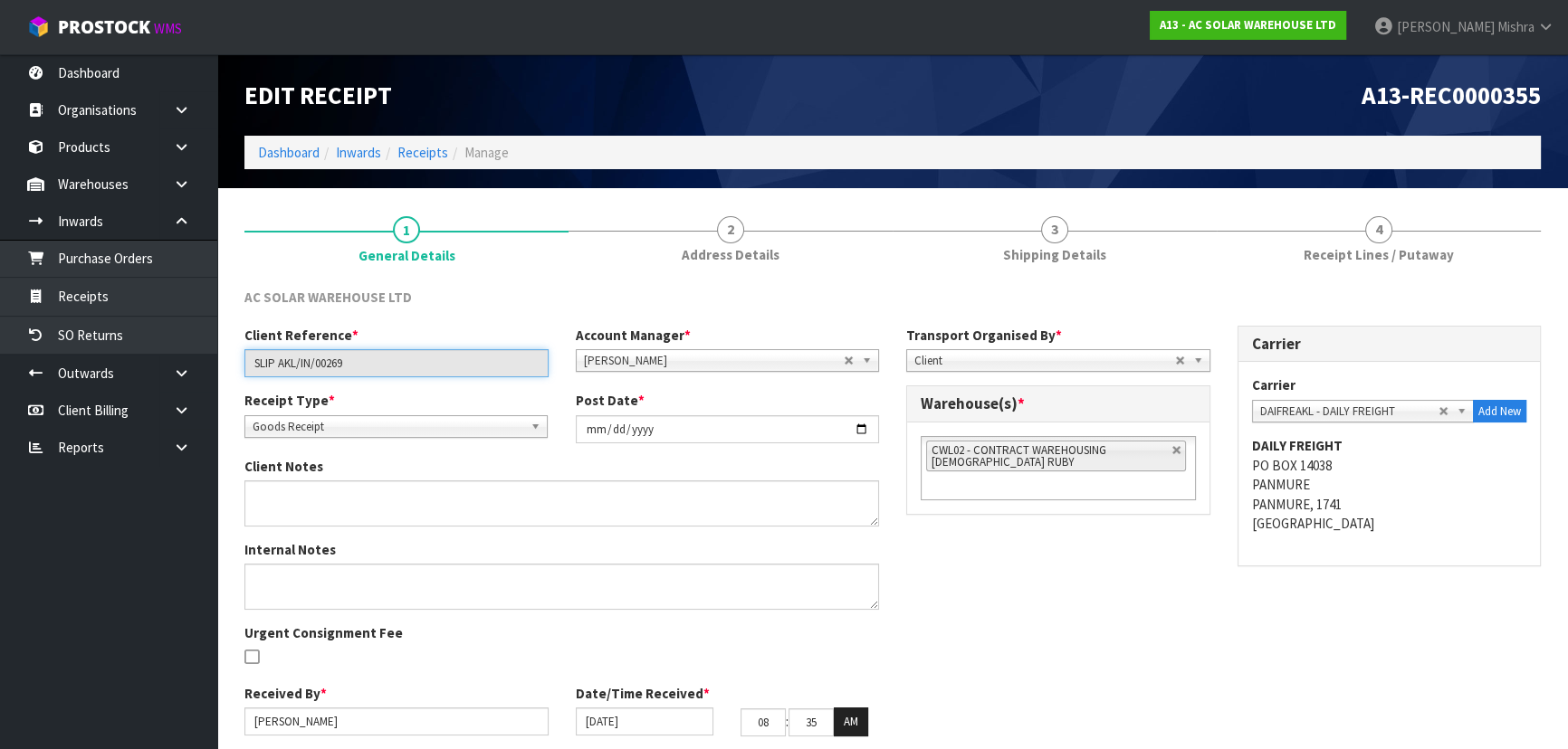
drag, startPoint x: 463, startPoint y: 364, endPoint x: 222, endPoint y: 352, distance: 241.3
click at [222, 352] on section "1 General Details 2 Address Details 3 Shipping Details 4 Receipt Lines / Putawa…" at bounding box center [892, 502] width 1351 height 628
click at [378, 326] on div "Client Reference * SLIP AKL/IN/00269" at bounding box center [396, 352] width 331 height 52
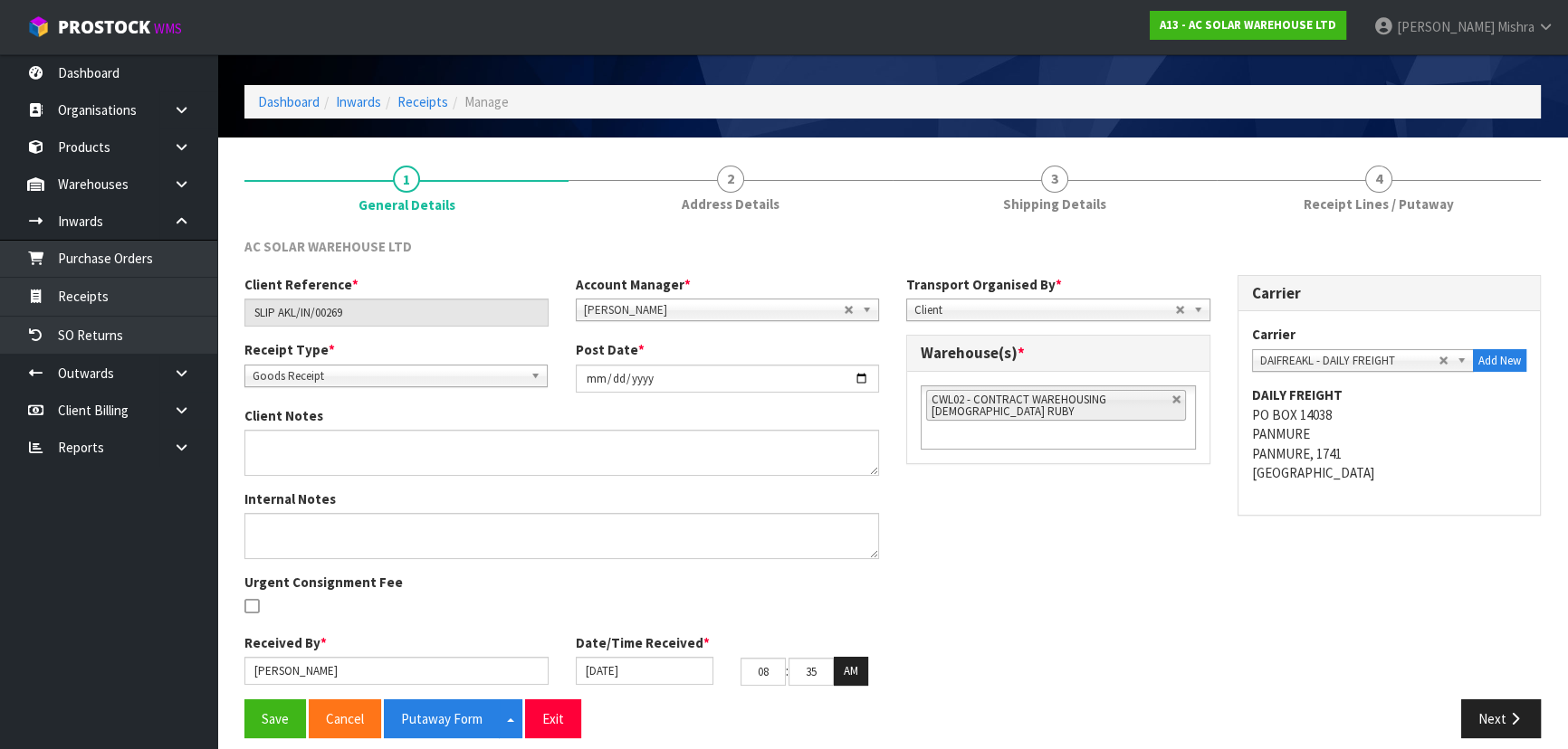
scroll to position [66, 0]
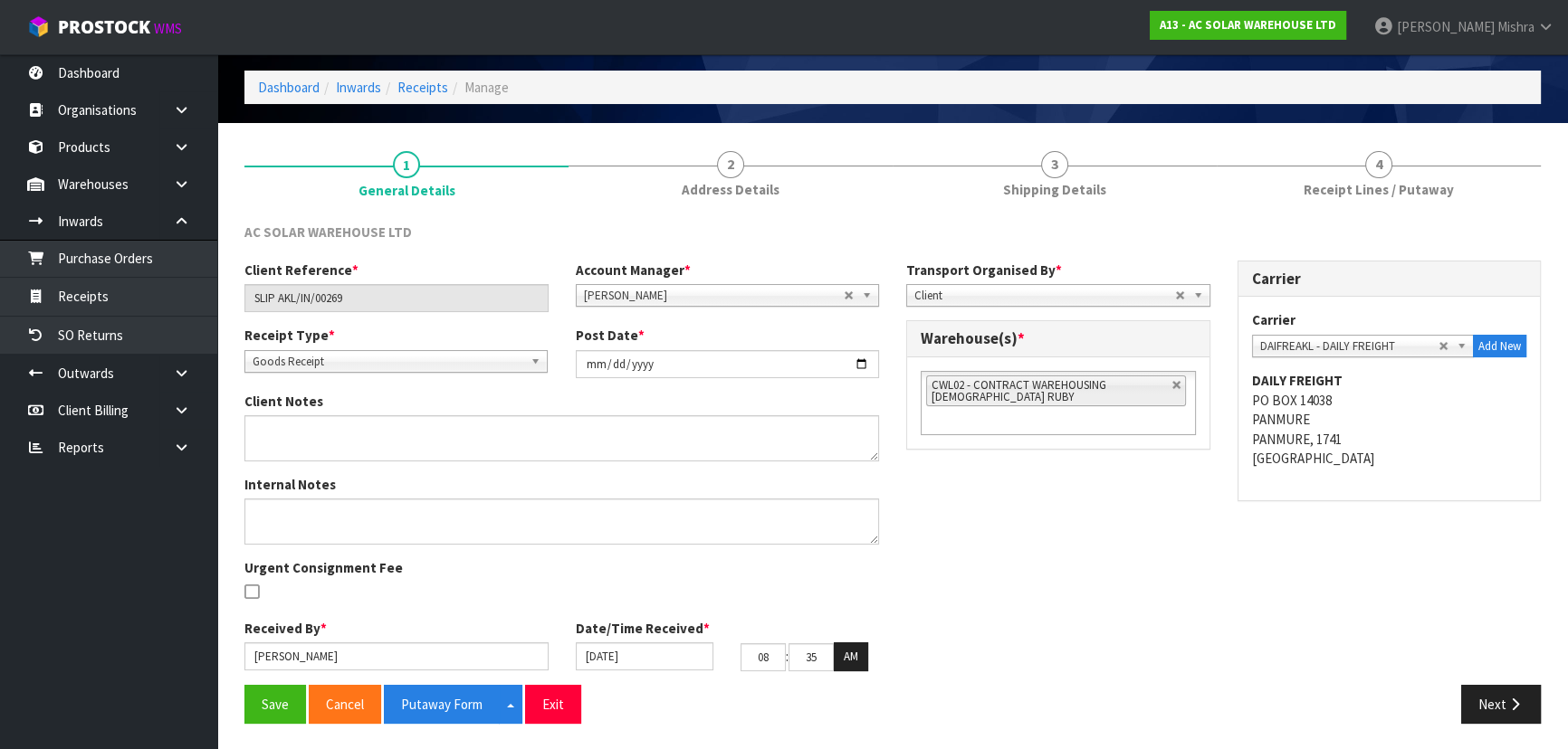
click at [909, 581] on div "Client Reference * SLIP AKL/IN/00269 Account Manager * [PERSON_NAME] [PERSON_NA…" at bounding box center [892, 473] width 1324 height 425
click at [1489, 689] on button "Next" at bounding box center [1501, 704] width 79 height 39
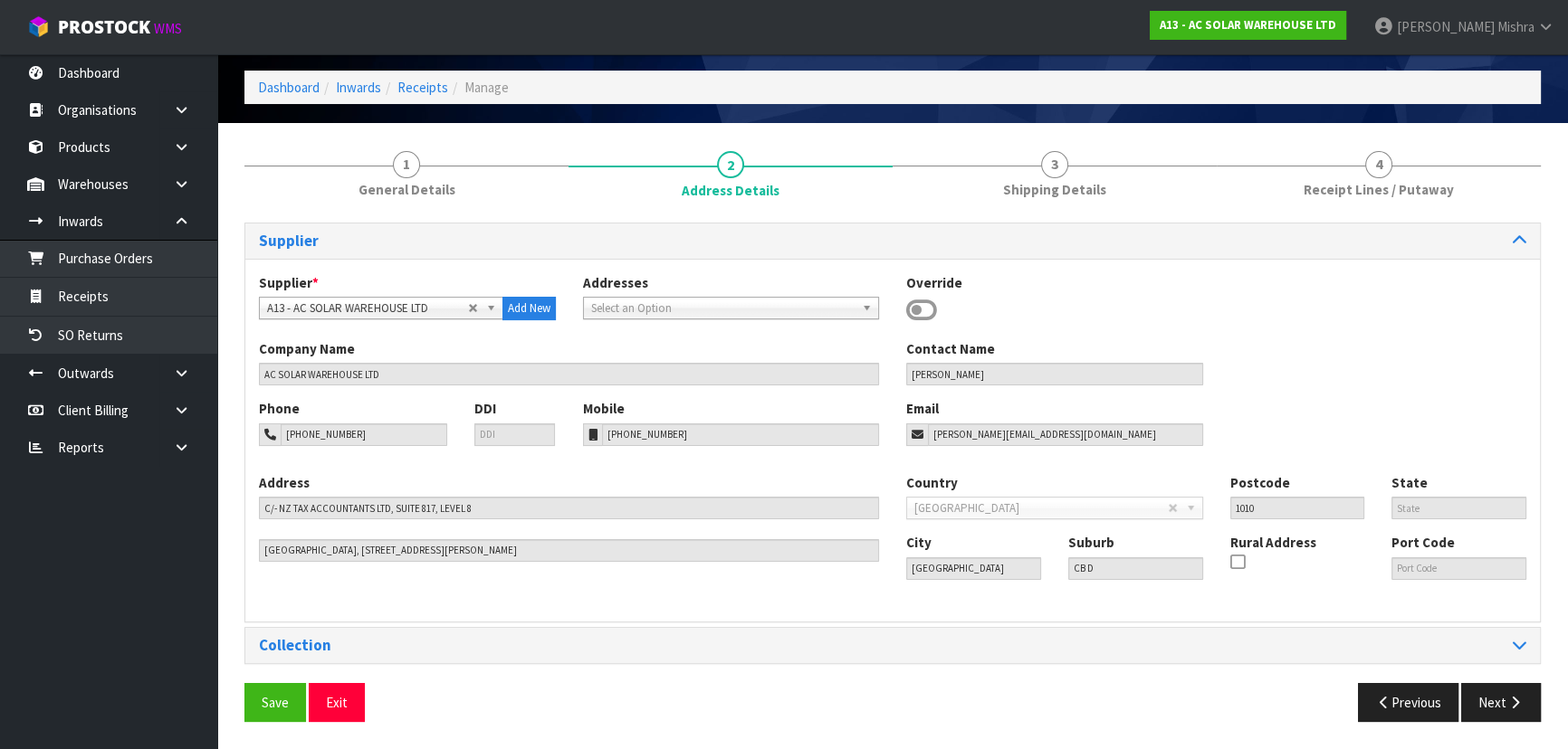
scroll to position [65, 0]
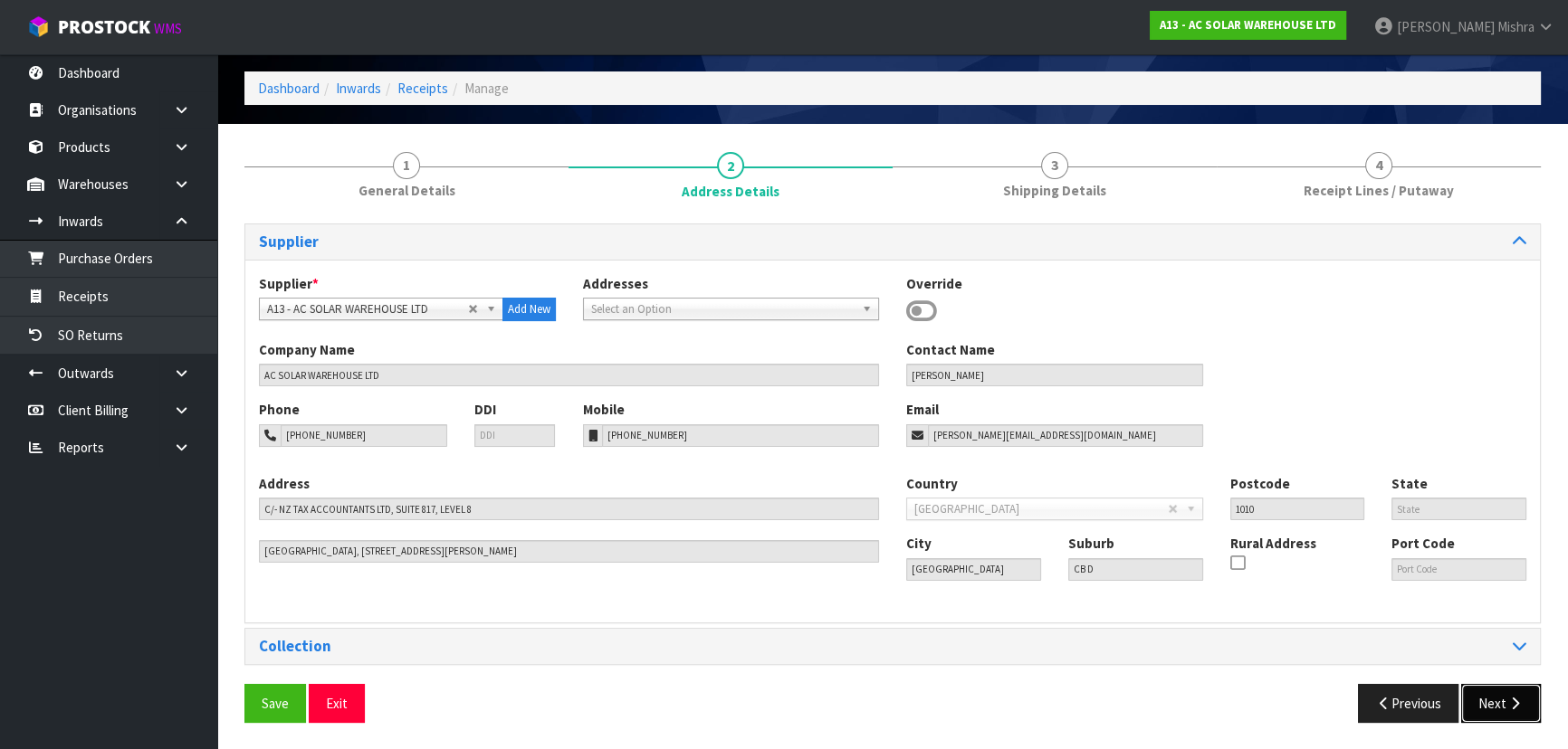
click at [1493, 702] on button "Next" at bounding box center [1501, 703] width 79 height 39
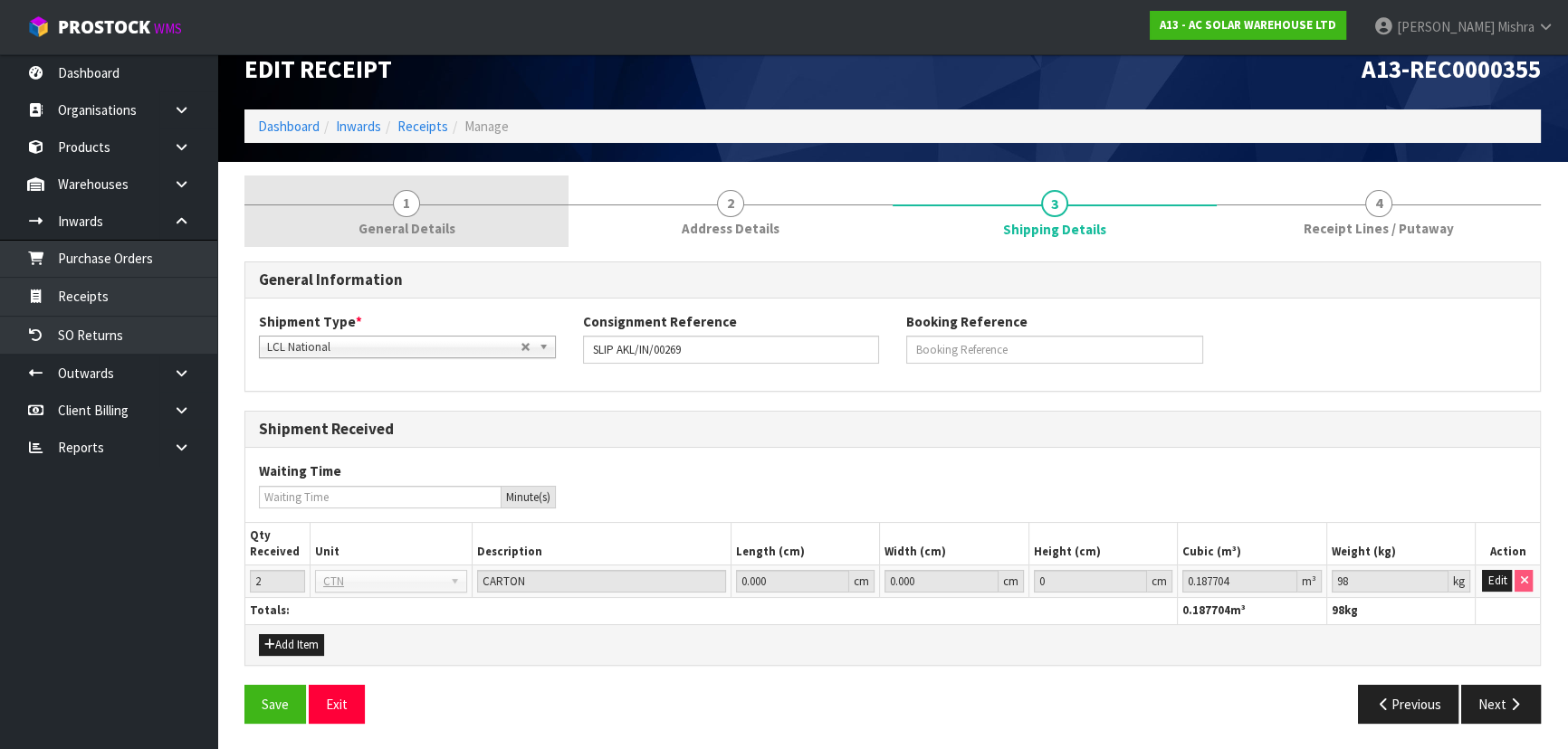
click at [480, 209] on link "1 General Details" at bounding box center [407, 211] width 325 height 71
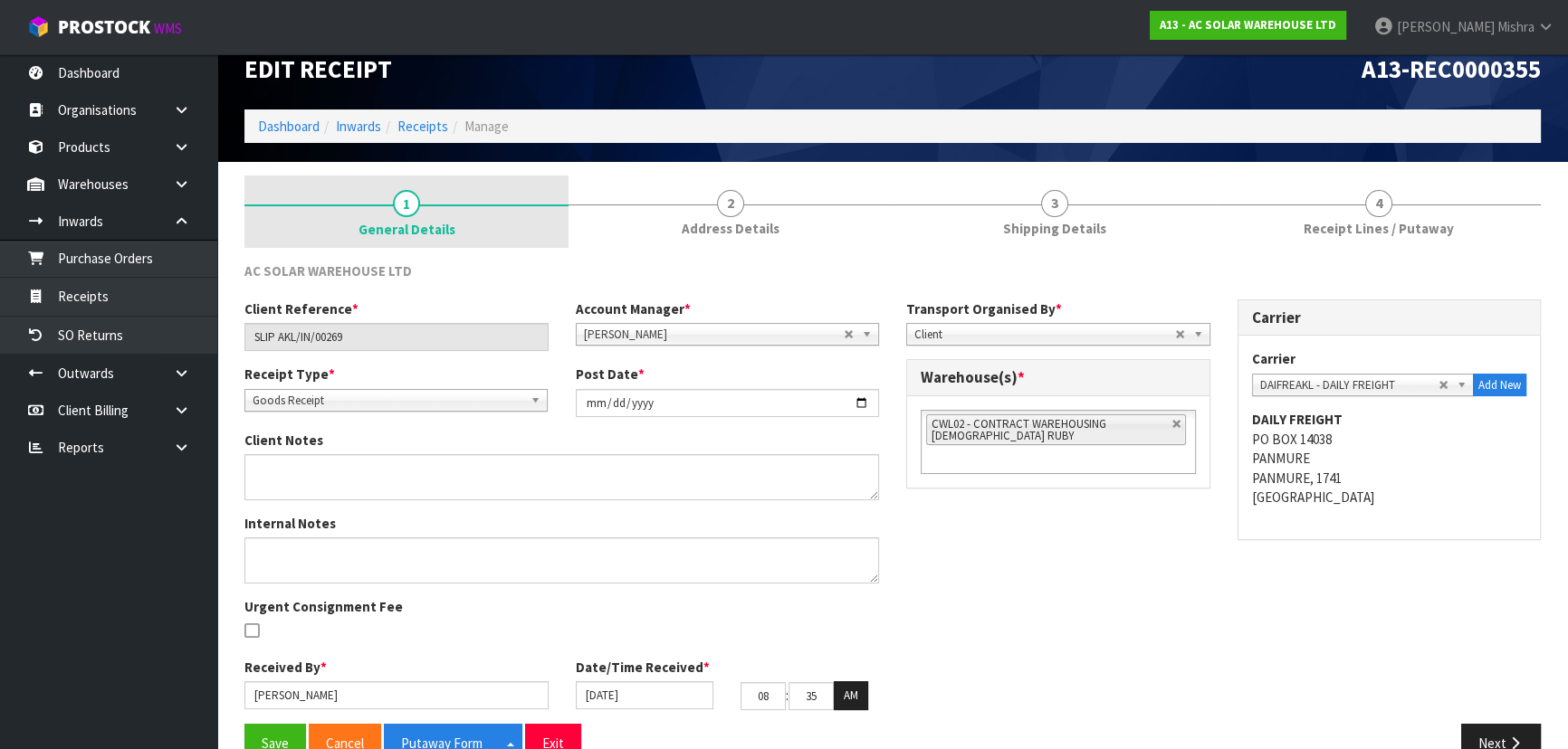
scroll to position [65, 0]
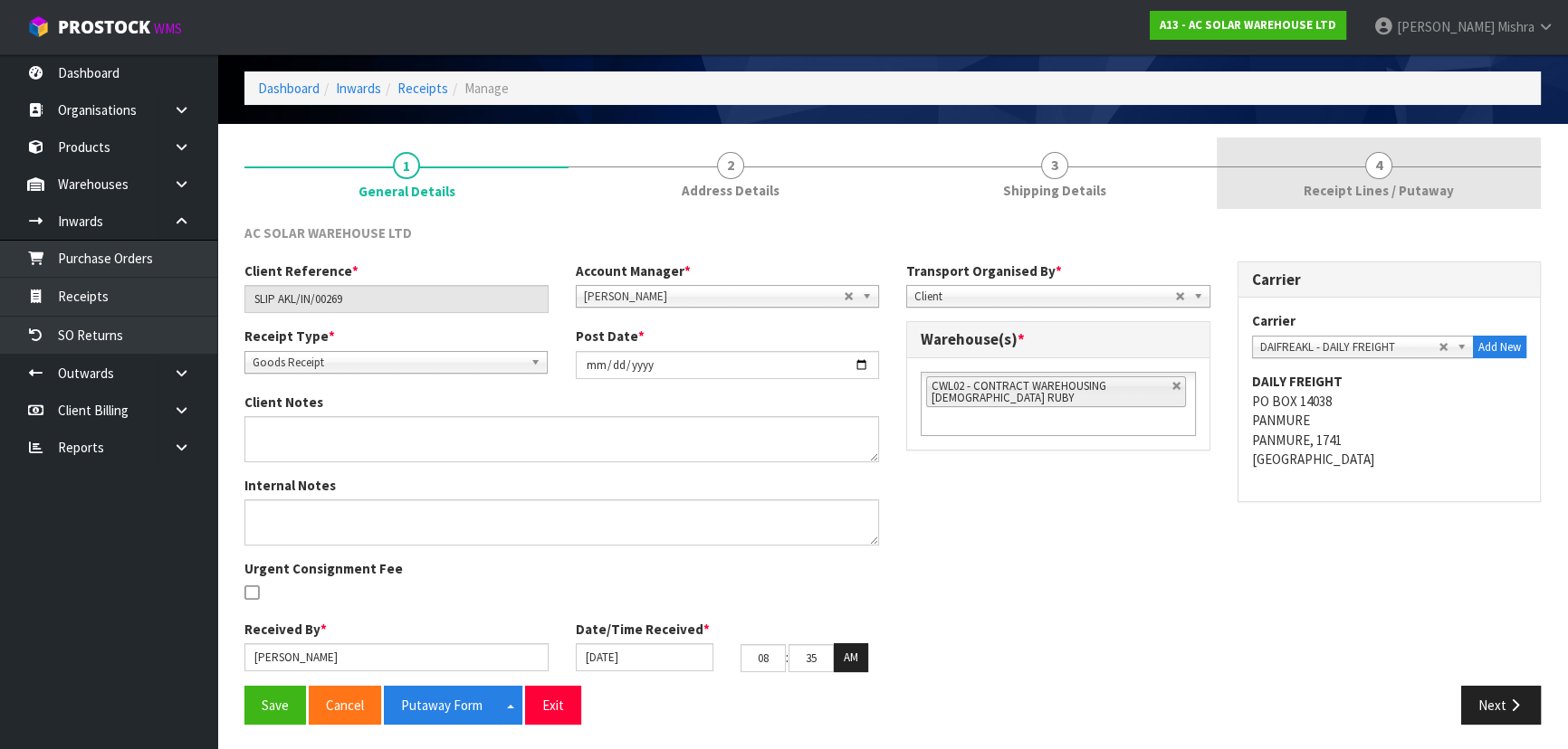
click at [1329, 181] on span "Receipt Lines / Putaway" at bounding box center [1378, 190] width 150 height 19
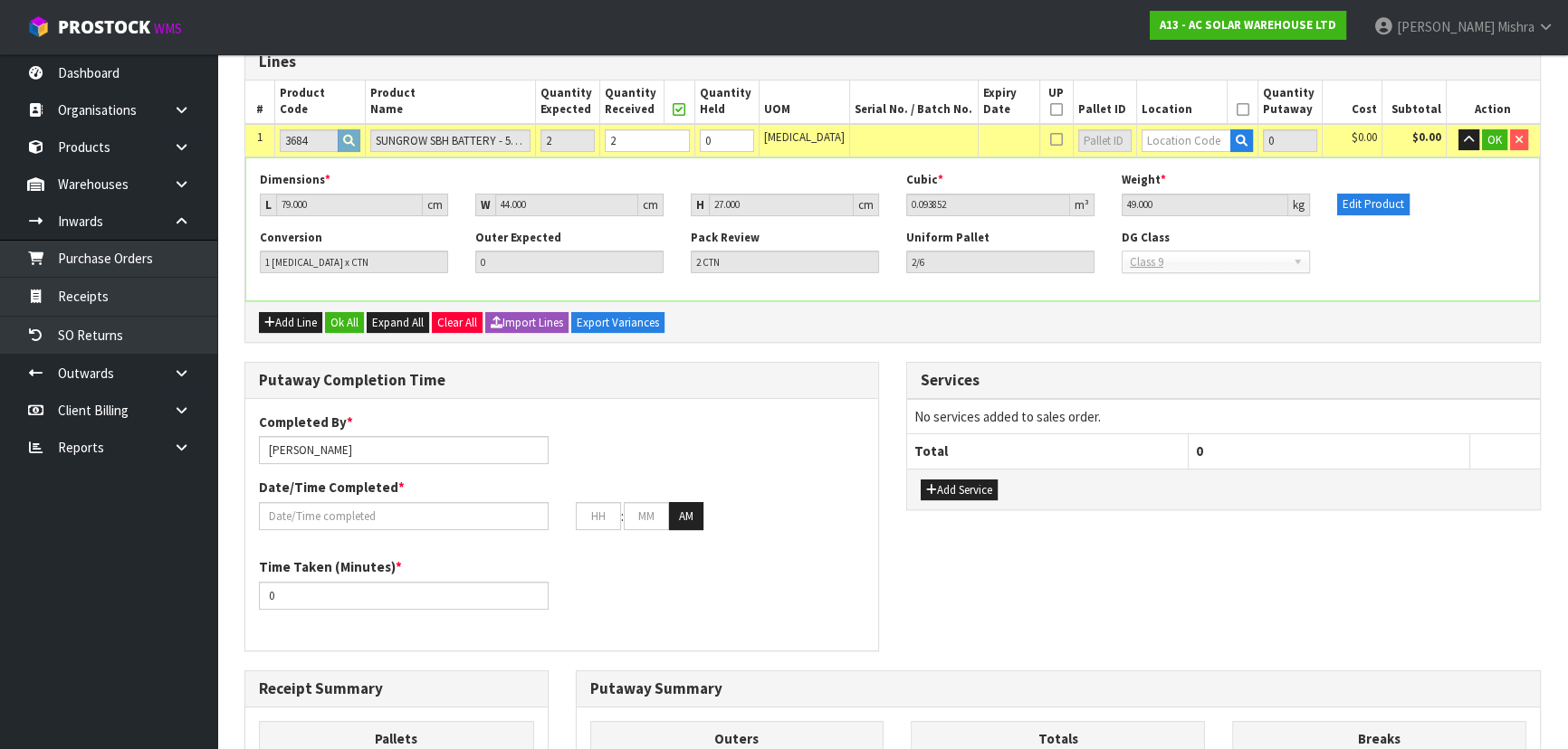
scroll to position [147, 0]
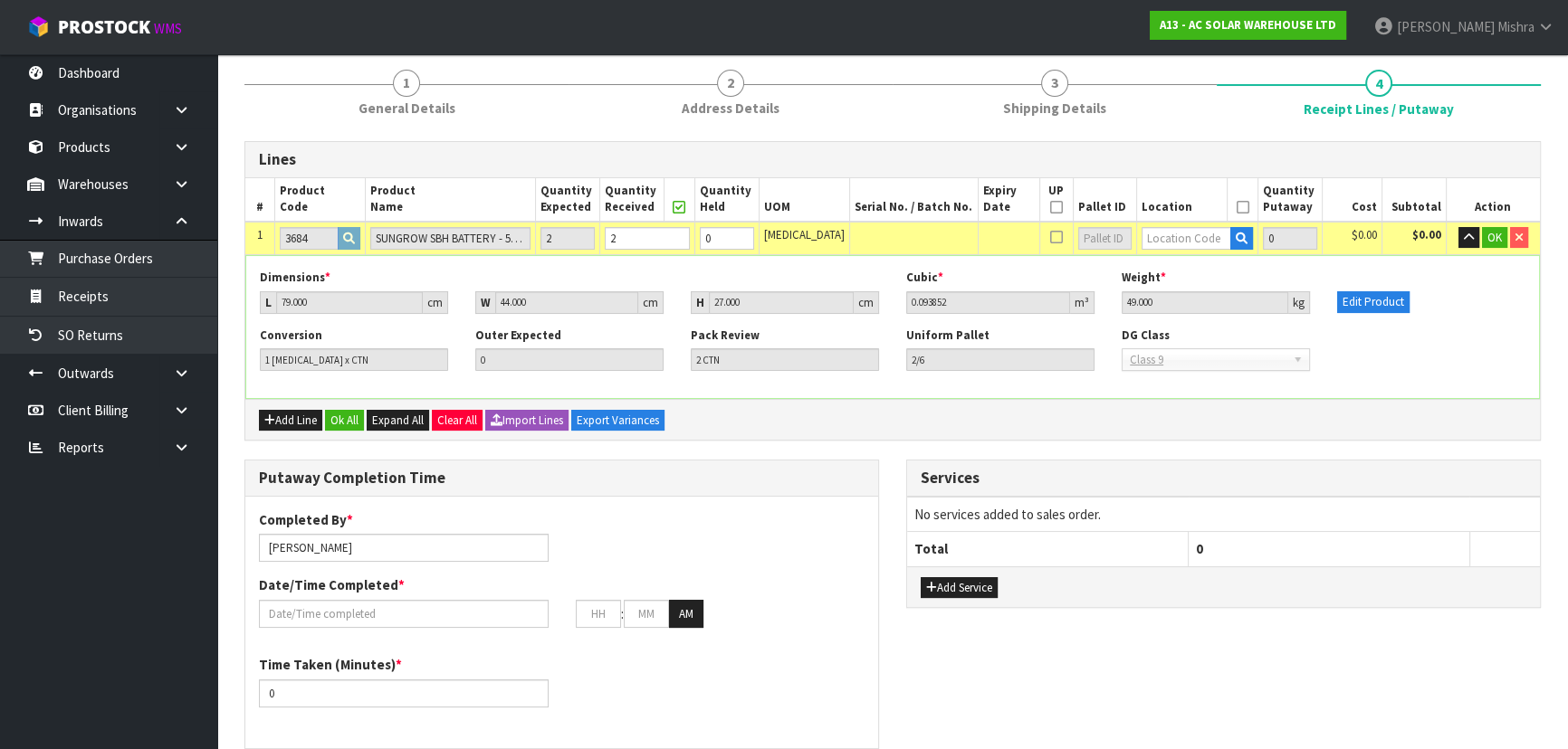
click at [888, 448] on div "Lines # Product Code Product Name Quantity Expected Quantity Received Quantity …" at bounding box center [892, 707] width 1296 height 1133
click at [895, 445] on div "Lines # Product Code Product Name Quantity Expected Quantity Received Quantity …" at bounding box center [892, 707] width 1296 height 1133
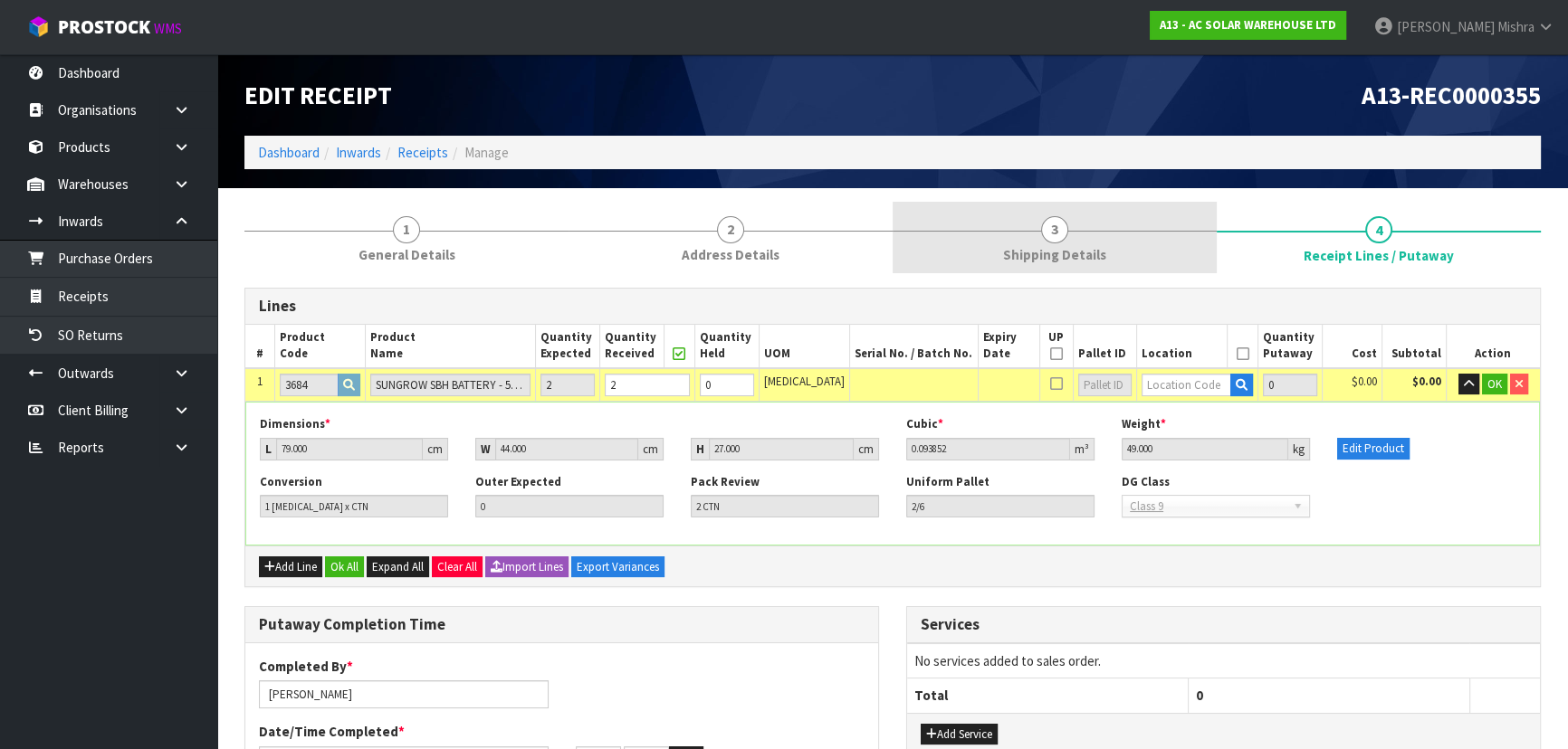
click at [1043, 254] on span "Shipping Details" at bounding box center [1054, 254] width 103 height 19
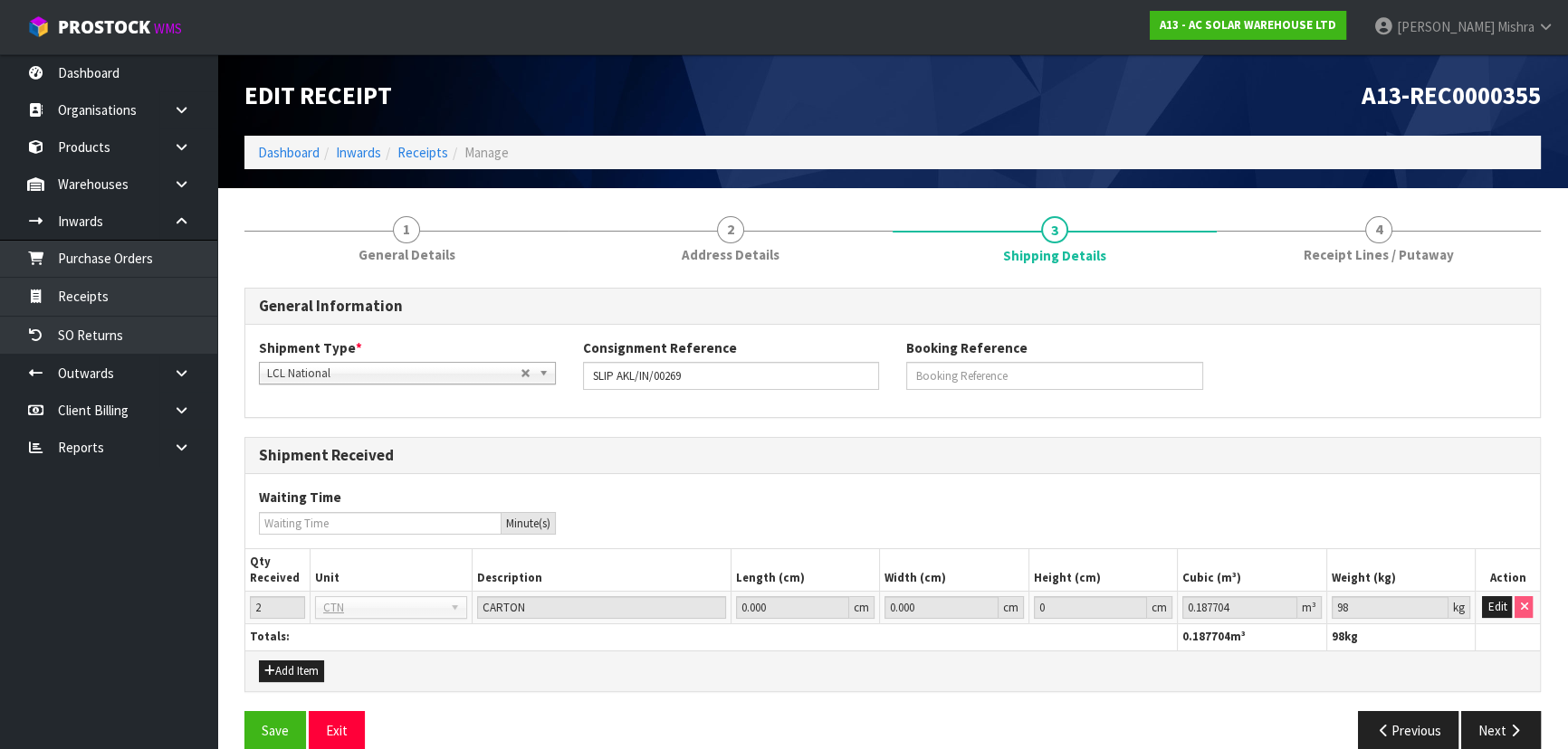
scroll to position [26, 0]
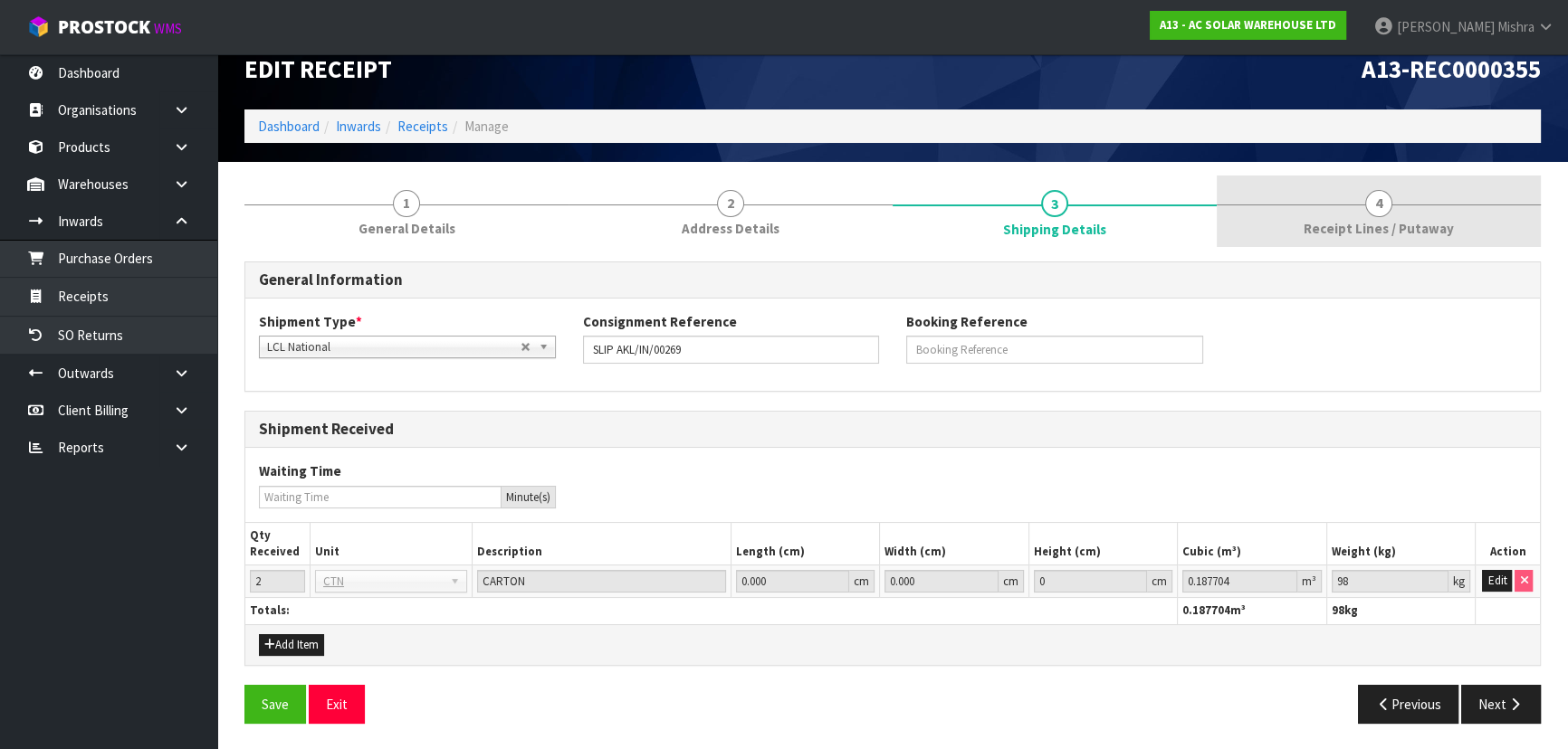
click at [1350, 219] on span "Receipt Lines / Putaway" at bounding box center [1378, 228] width 150 height 19
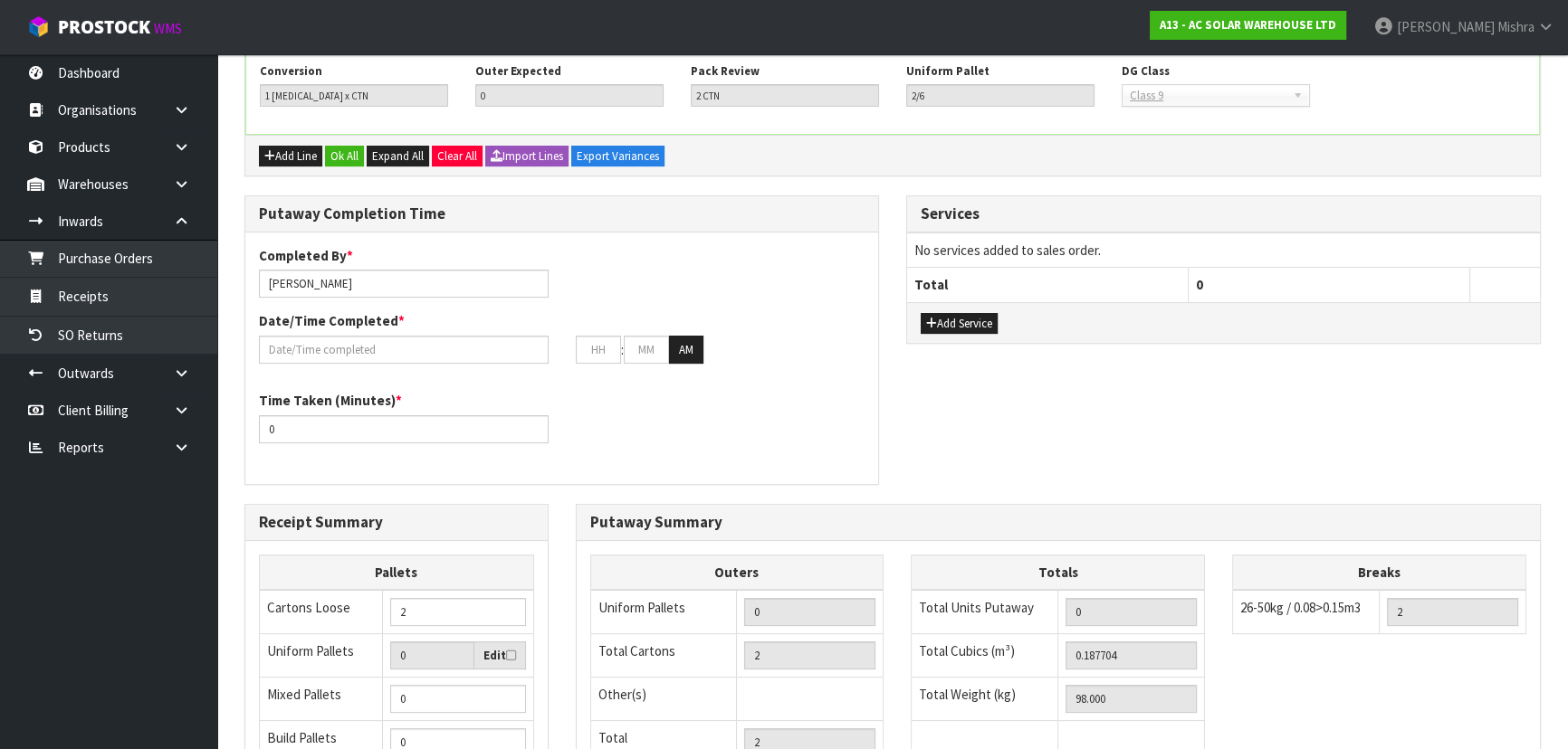
scroll to position [437, 0]
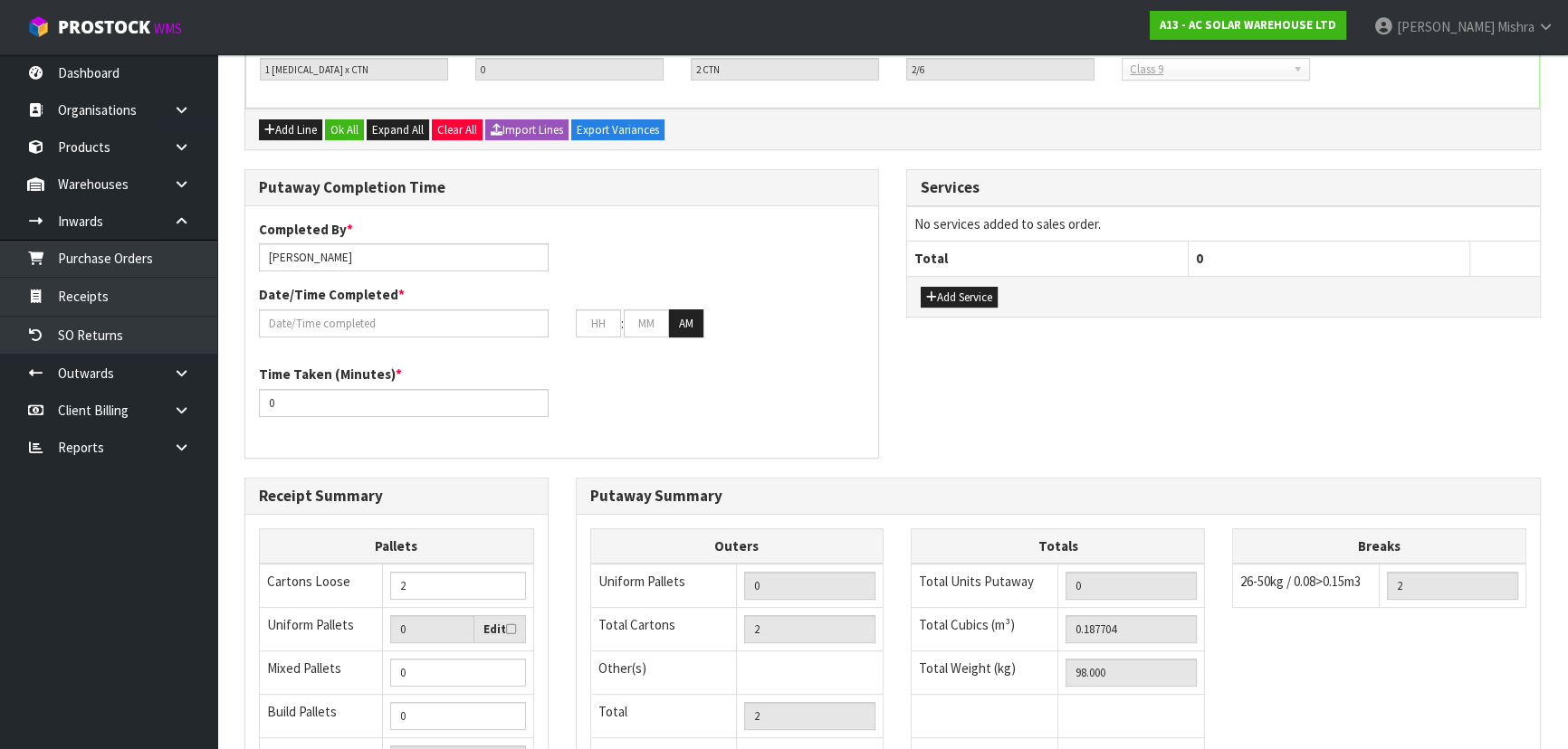
click at [1049, 469] on div "Putaway Completion Time Completed By * [PERSON_NAME] Date/Time Completed * : : …" at bounding box center [892, 323] width 1324 height 308
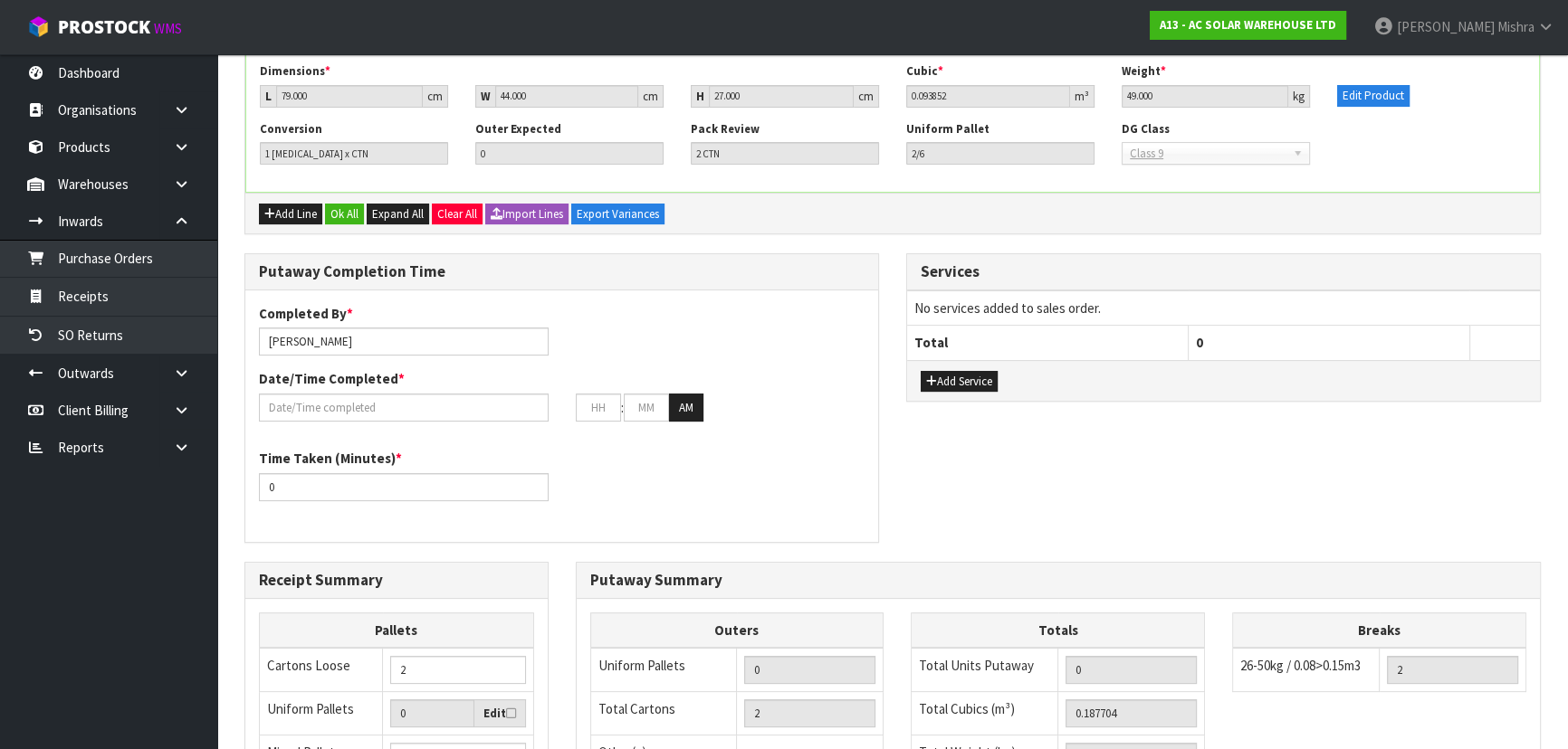
scroll to position [352, 0]
click at [1060, 474] on div "Putaway Completion Time Completed By * [PERSON_NAME] Date/Time Completed * : : …" at bounding box center [892, 408] width 1324 height 308
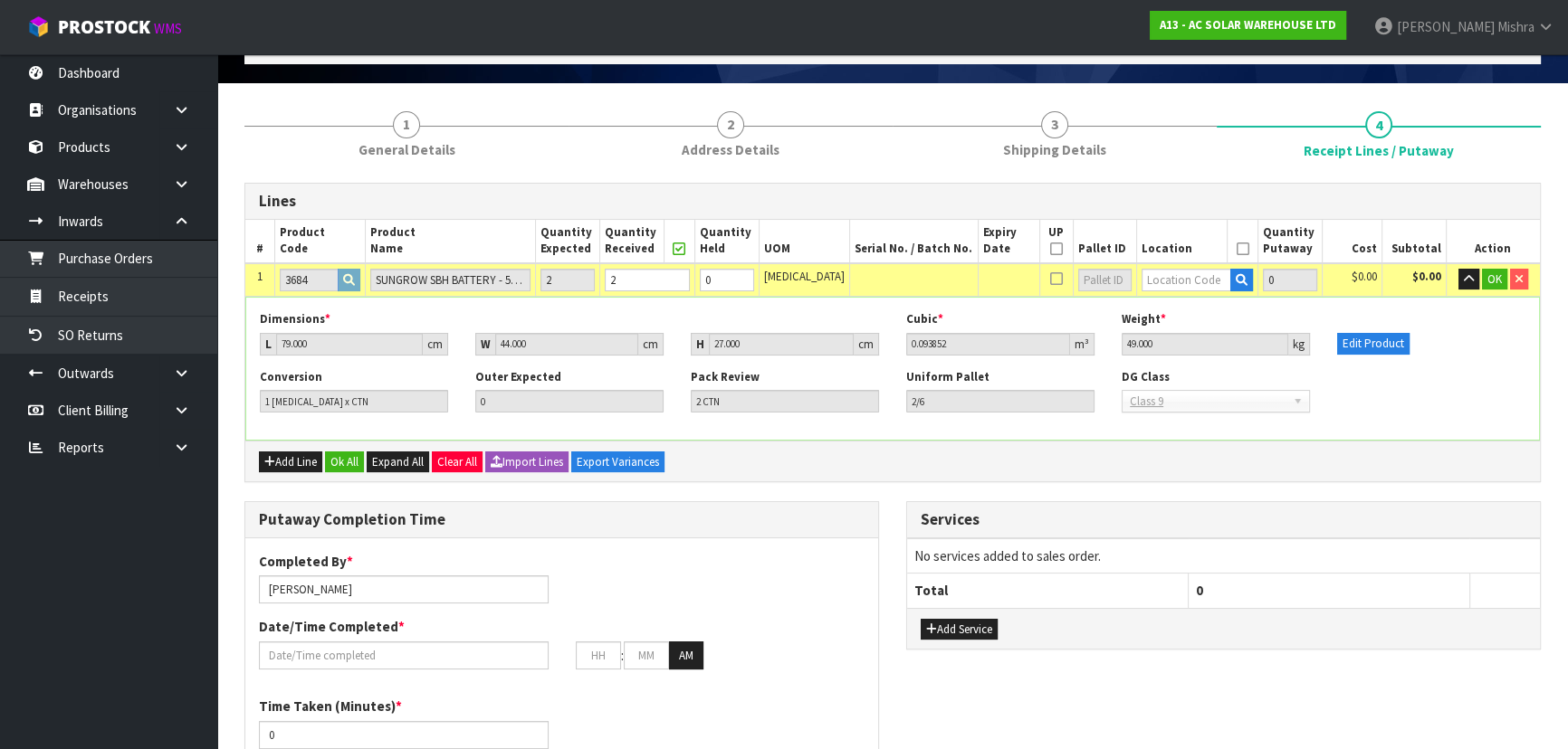
scroll to position [516, 0]
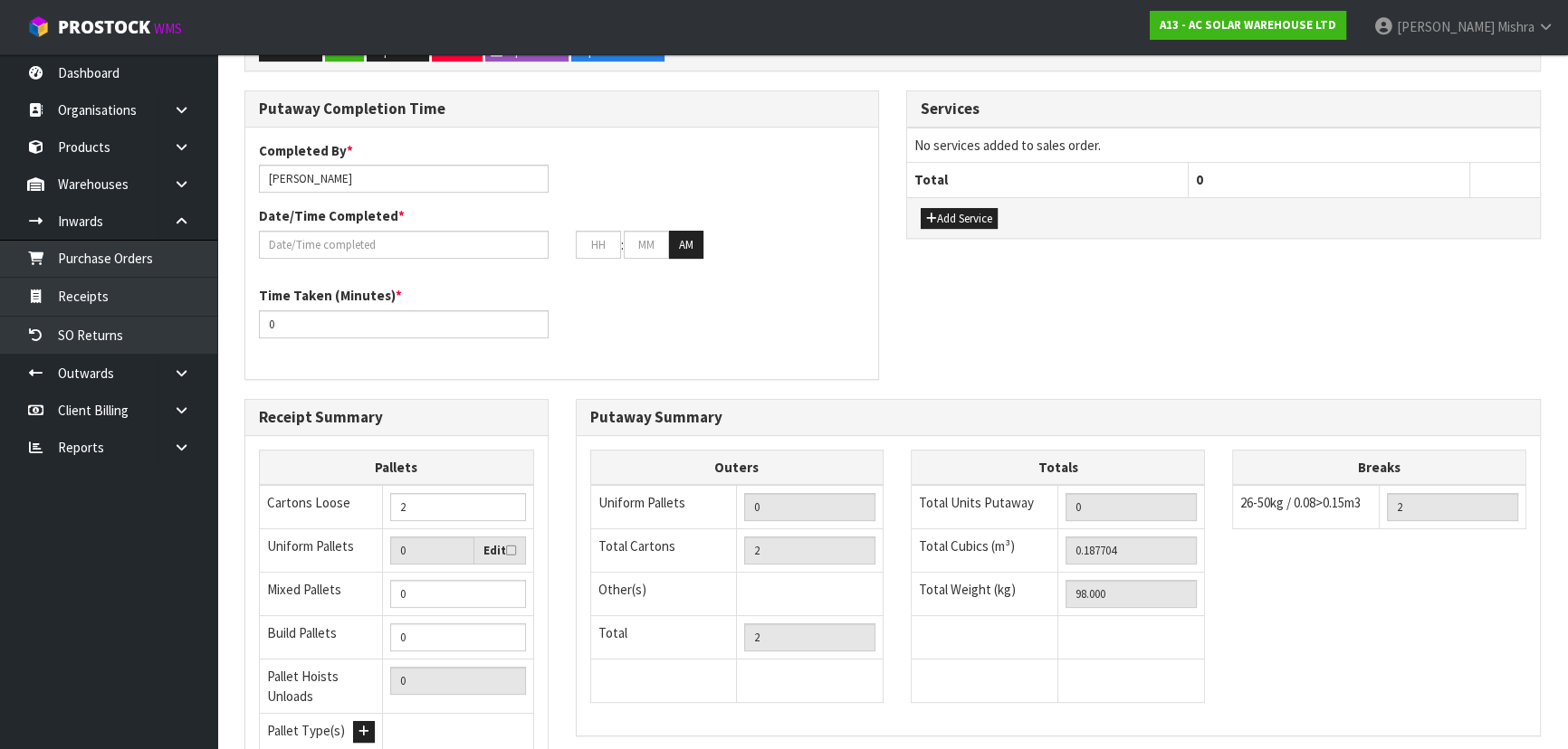
click at [1177, 391] on div "Putaway Completion Time Completed By * [PERSON_NAME] Date/Time Completed * : : …" at bounding box center [892, 244] width 1324 height 308
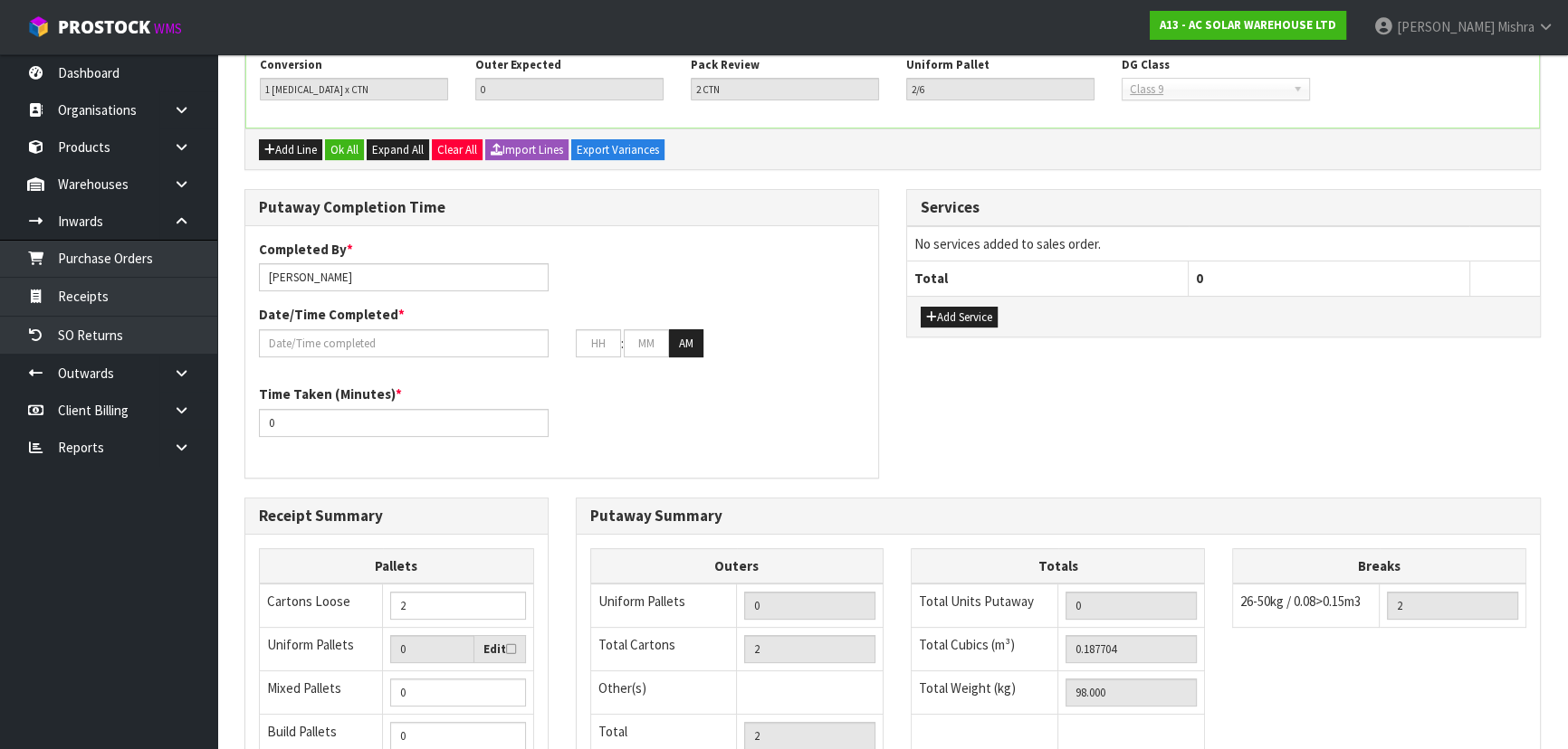
scroll to position [188, 0]
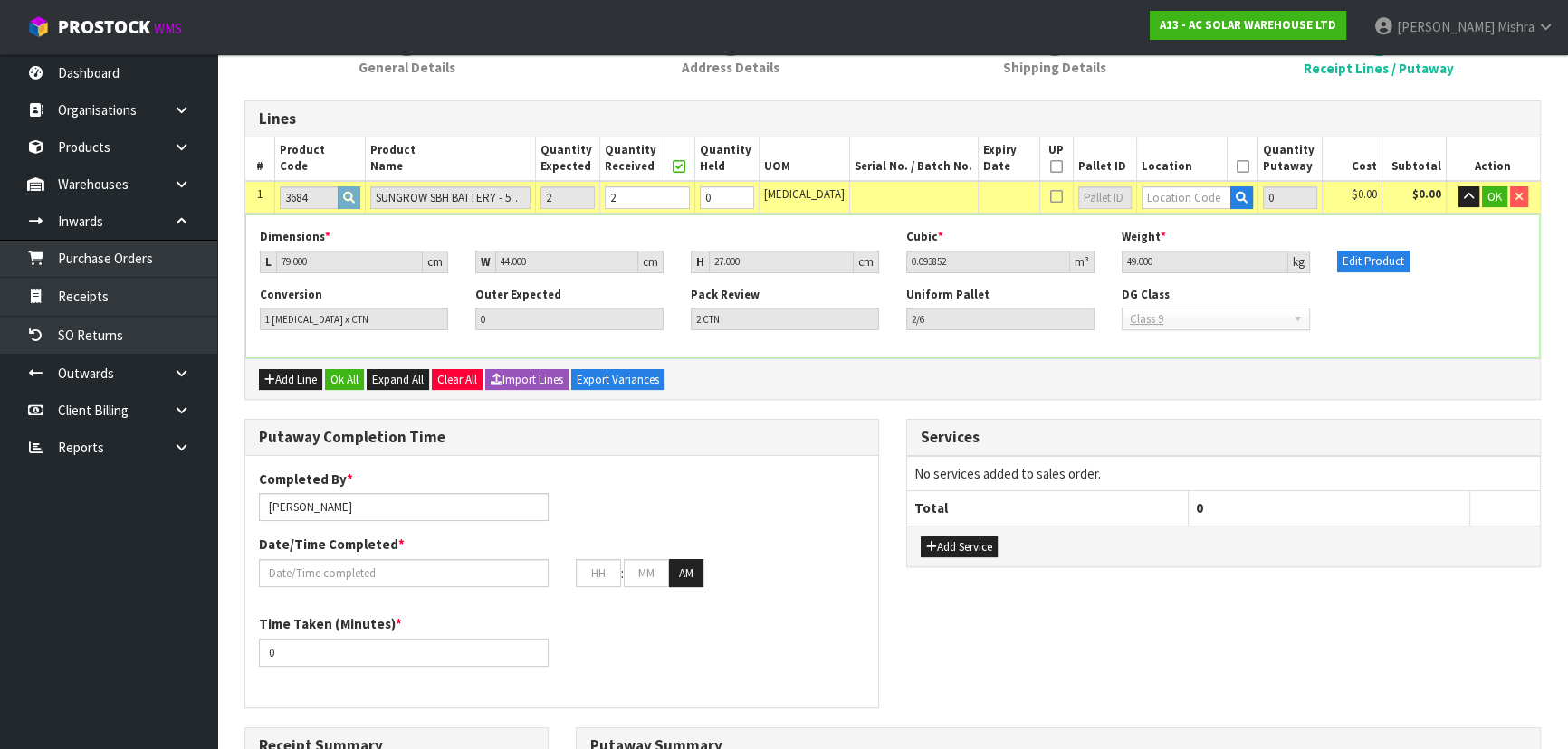
click at [1101, 374] on div "Add Line Ok All Expand All Clear All Import Lines Export Variances" at bounding box center [892, 378] width 1295 height 41
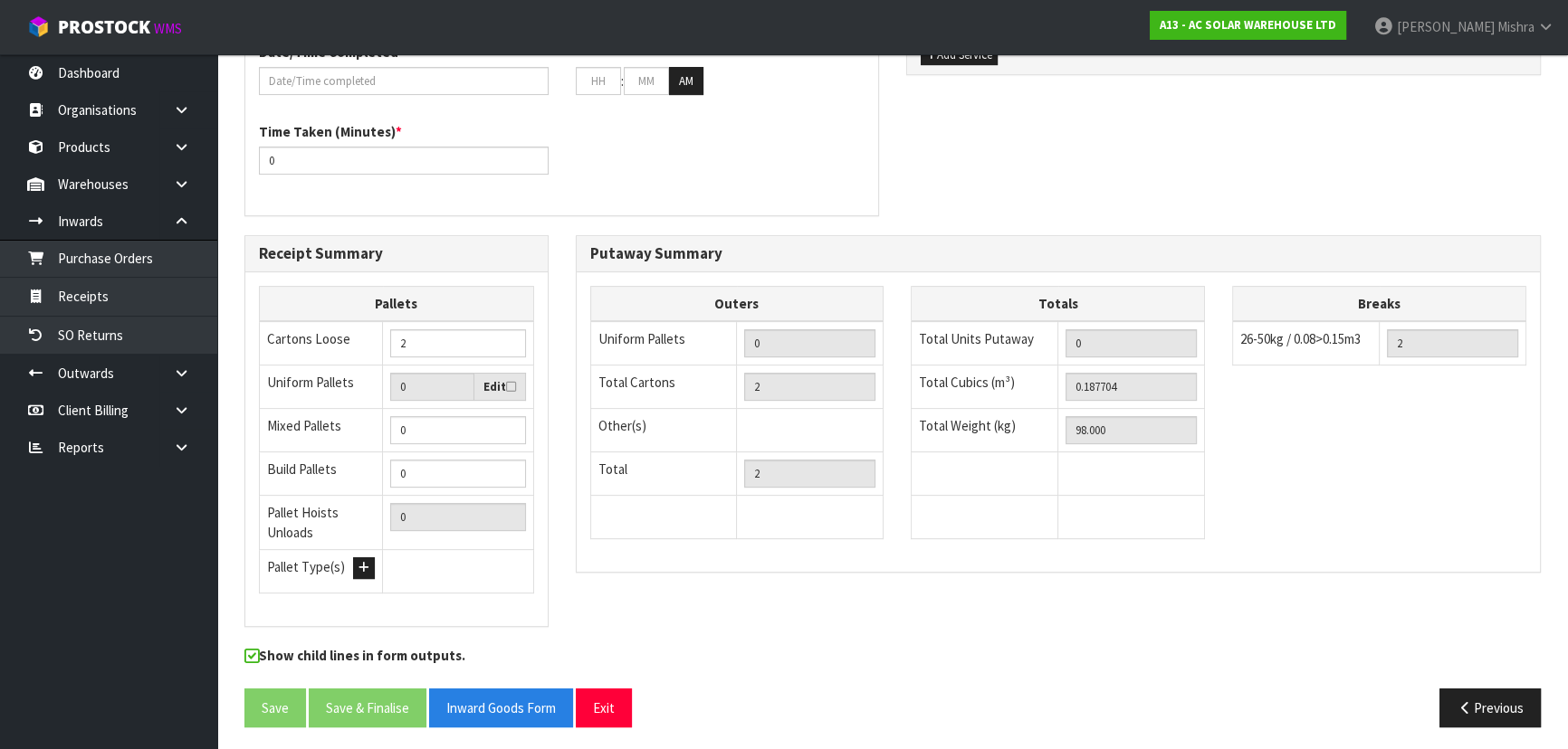
scroll to position [681, 0]
click at [903, 388] on div "Totals Total Units Putaway 0 Total Cubics (m³) 0.187704 Total Weight (kg) 98.000" at bounding box center [1057, 421] width 322 height 272
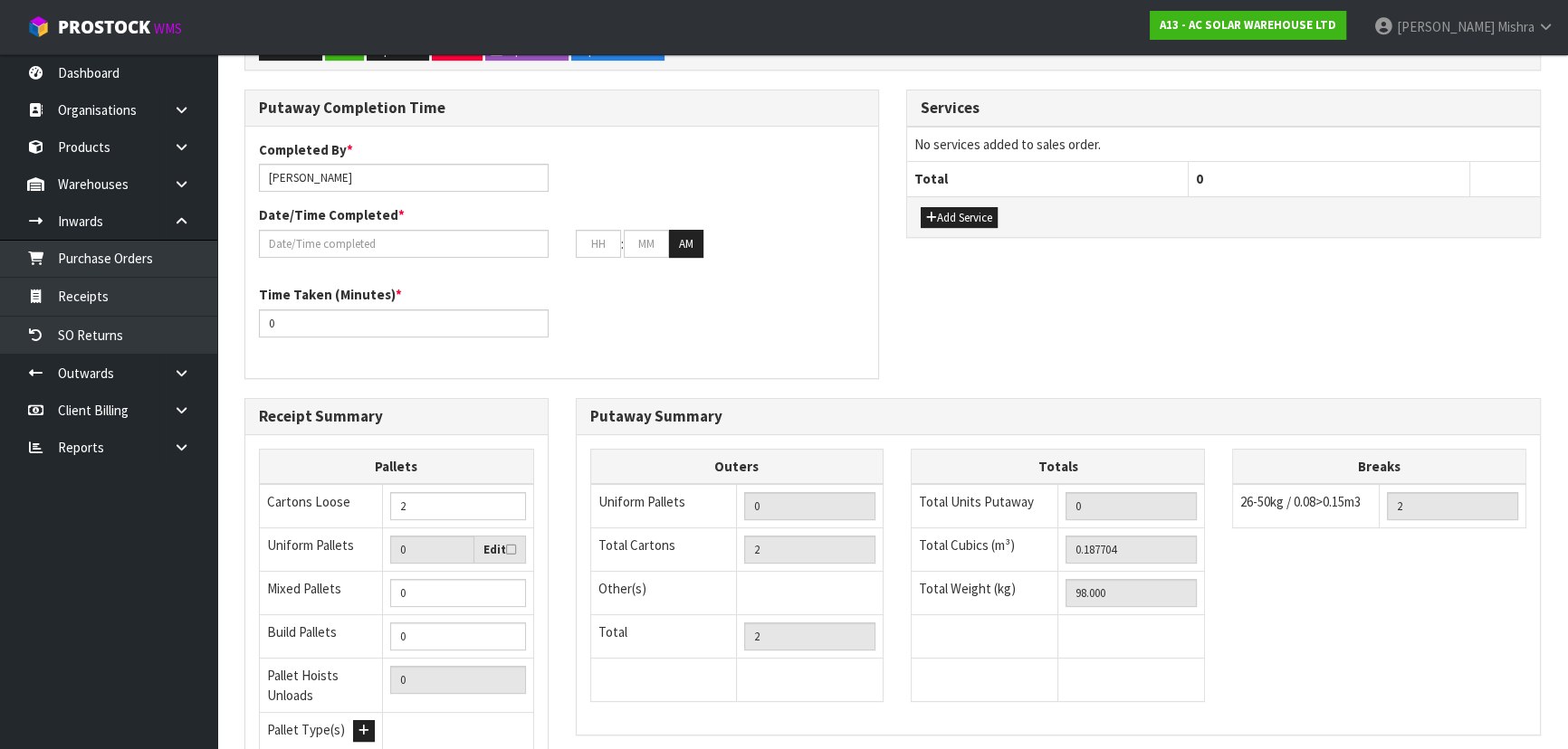
scroll to position [516, 0]
click at [1014, 231] on div "Add Service" at bounding box center [1223, 217] width 633 height 41
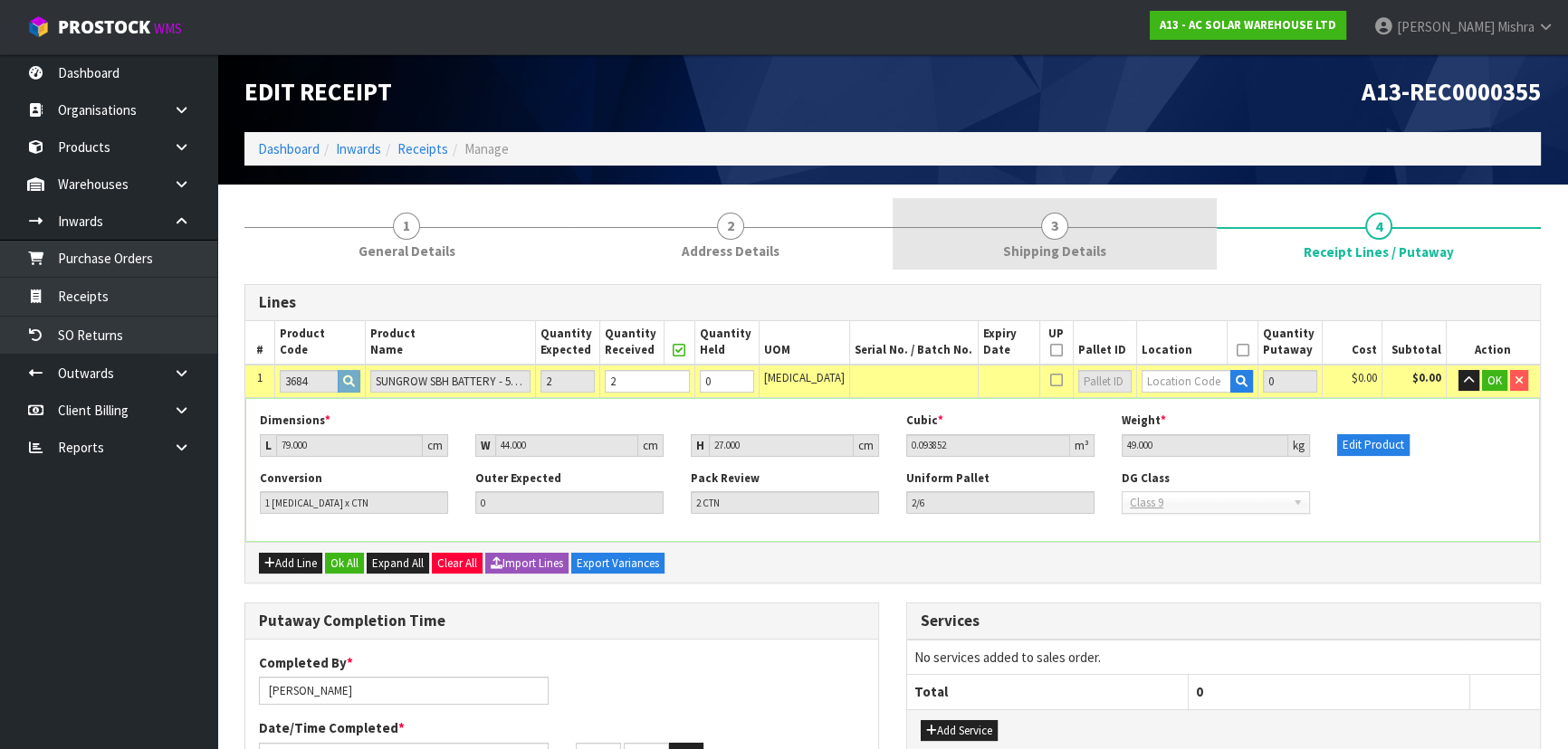
scroll to position [0, 0]
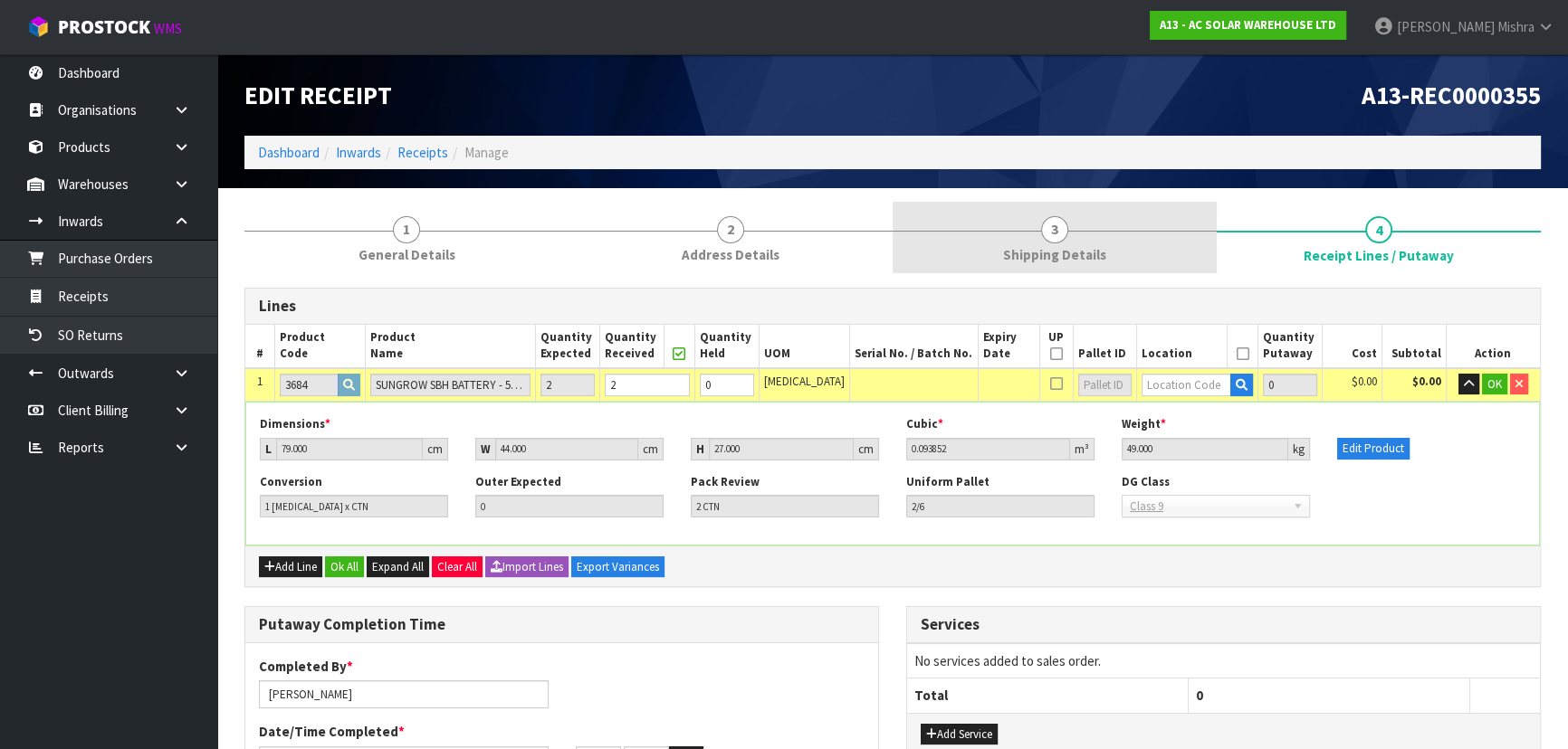
click at [1042, 211] on link "3 Shipping Details" at bounding box center [1055, 237] width 325 height 71
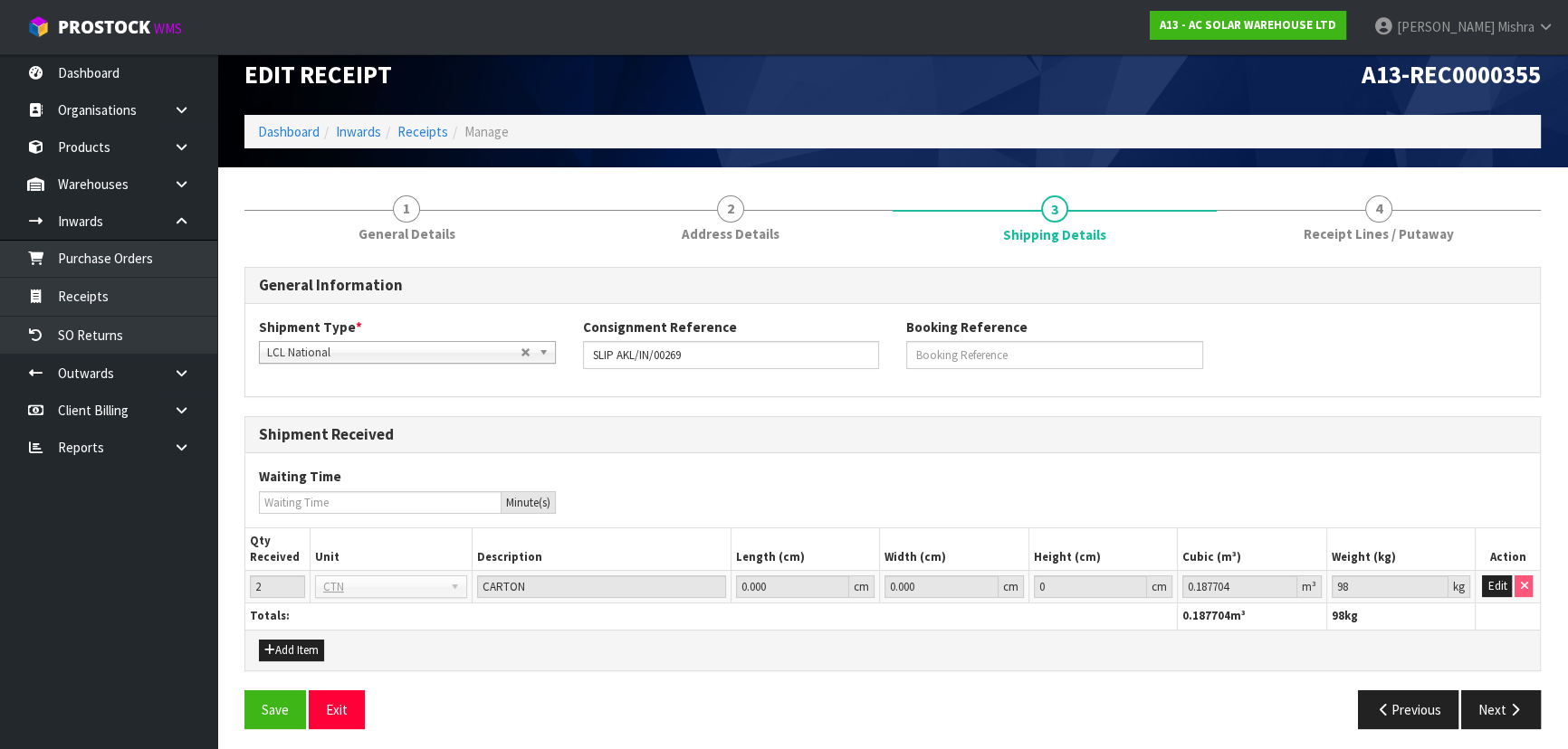
scroll to position [26, 0]
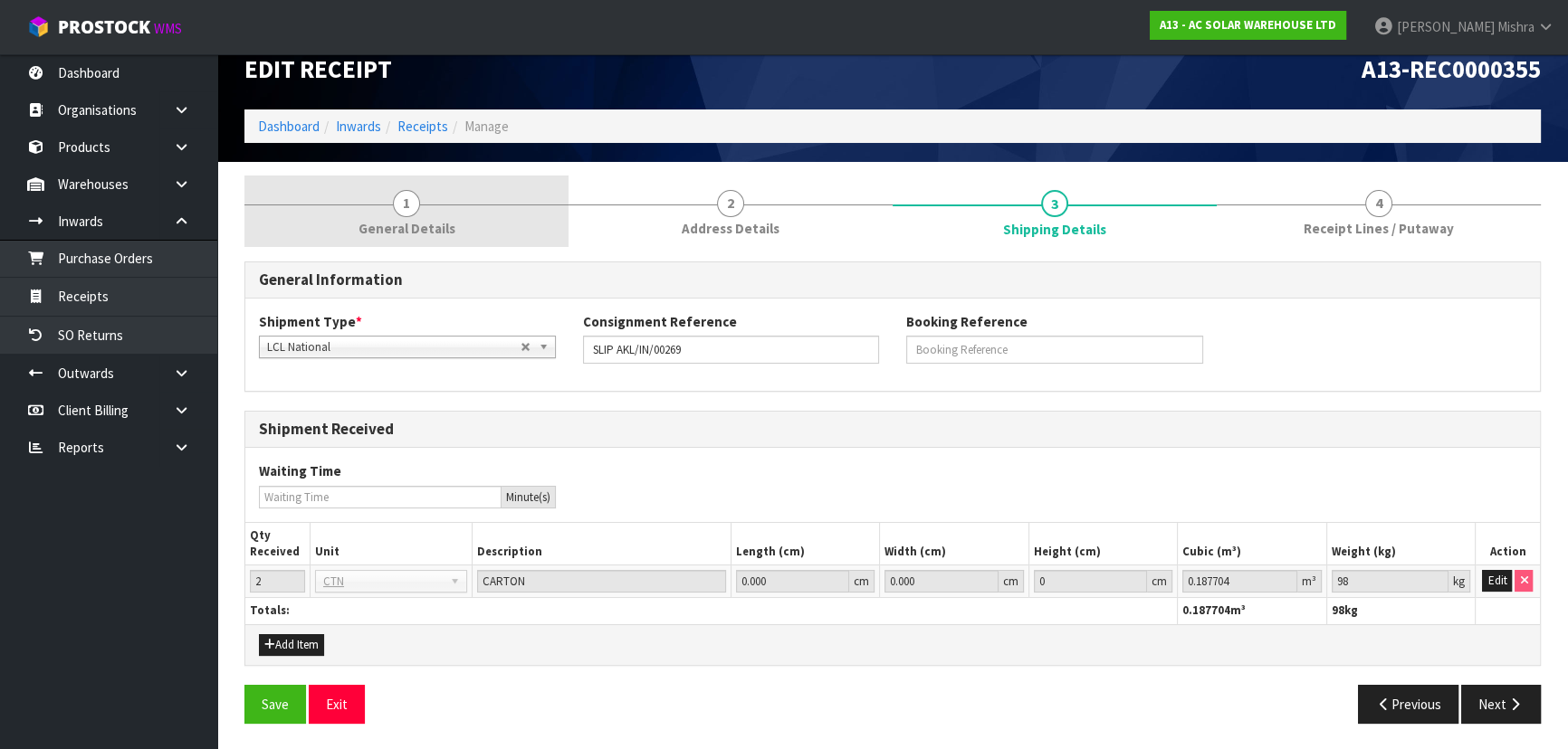
click at [377, 204] on link "1 General Details" at bounding box center [407, 211] width 325 height 71
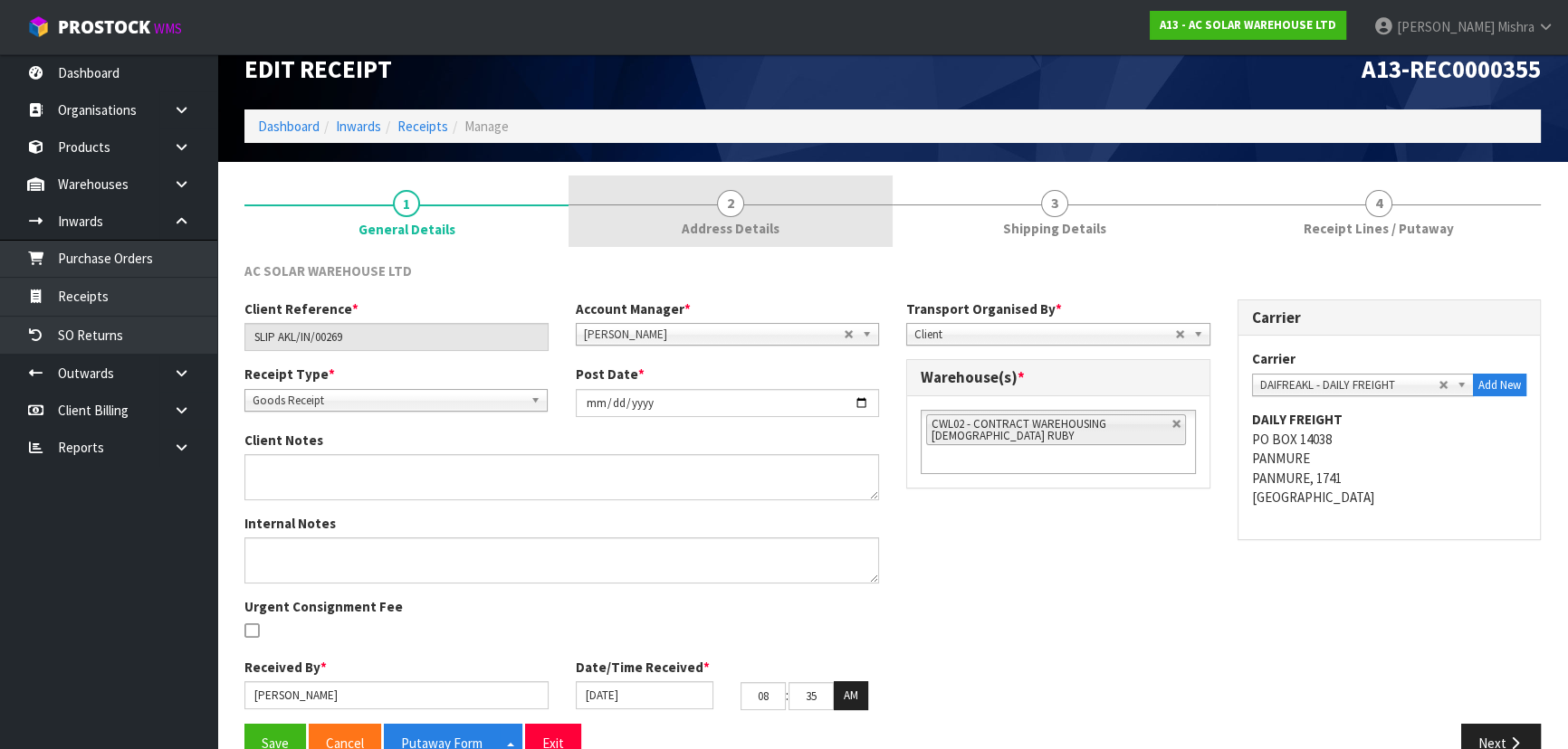
click at [697, 220] on span "Address Details" at bounding box center [730, 228] width 98 height 19
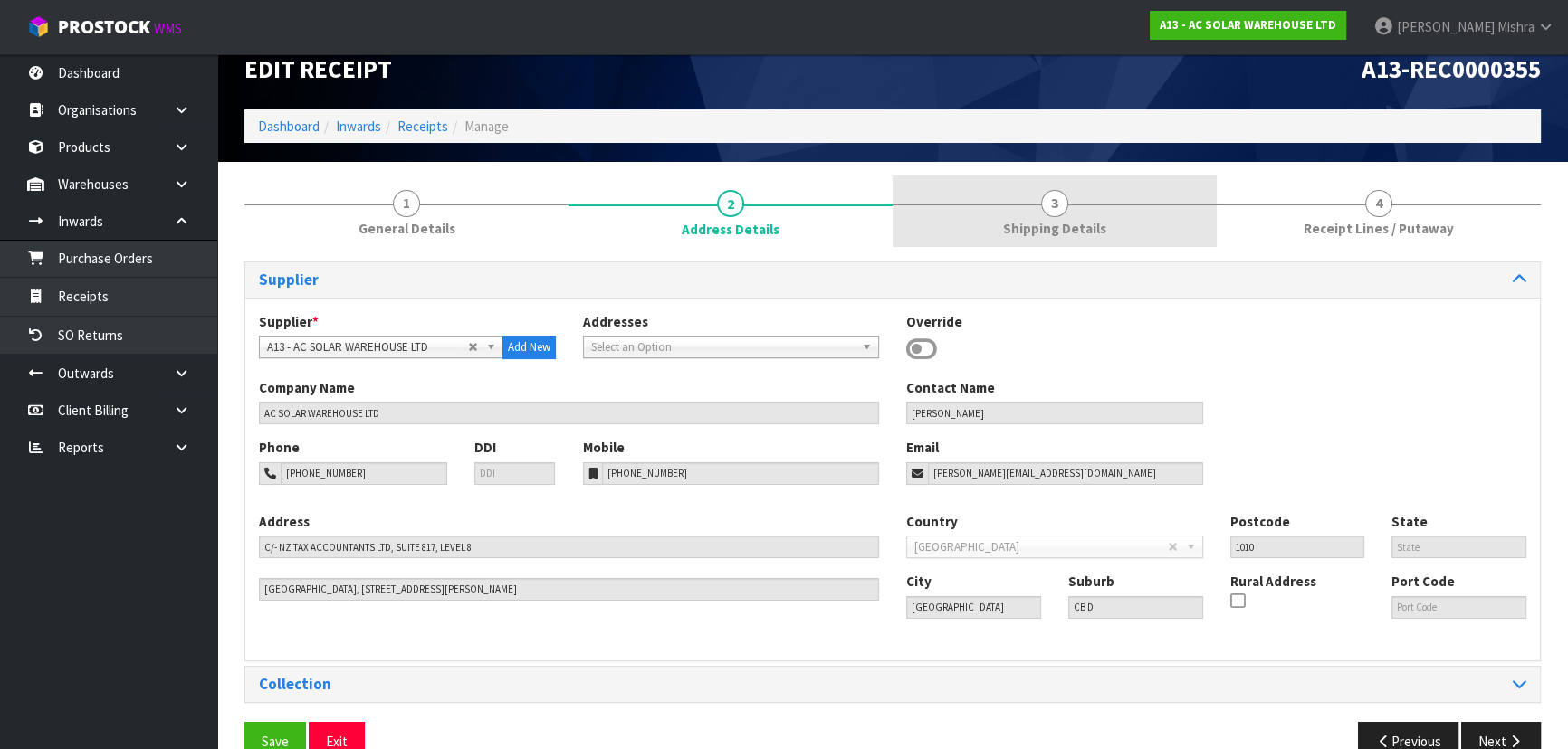
click at [1006, 221] on span "Shipping Details" at bounding box center [1054, 228] width 103 height 19
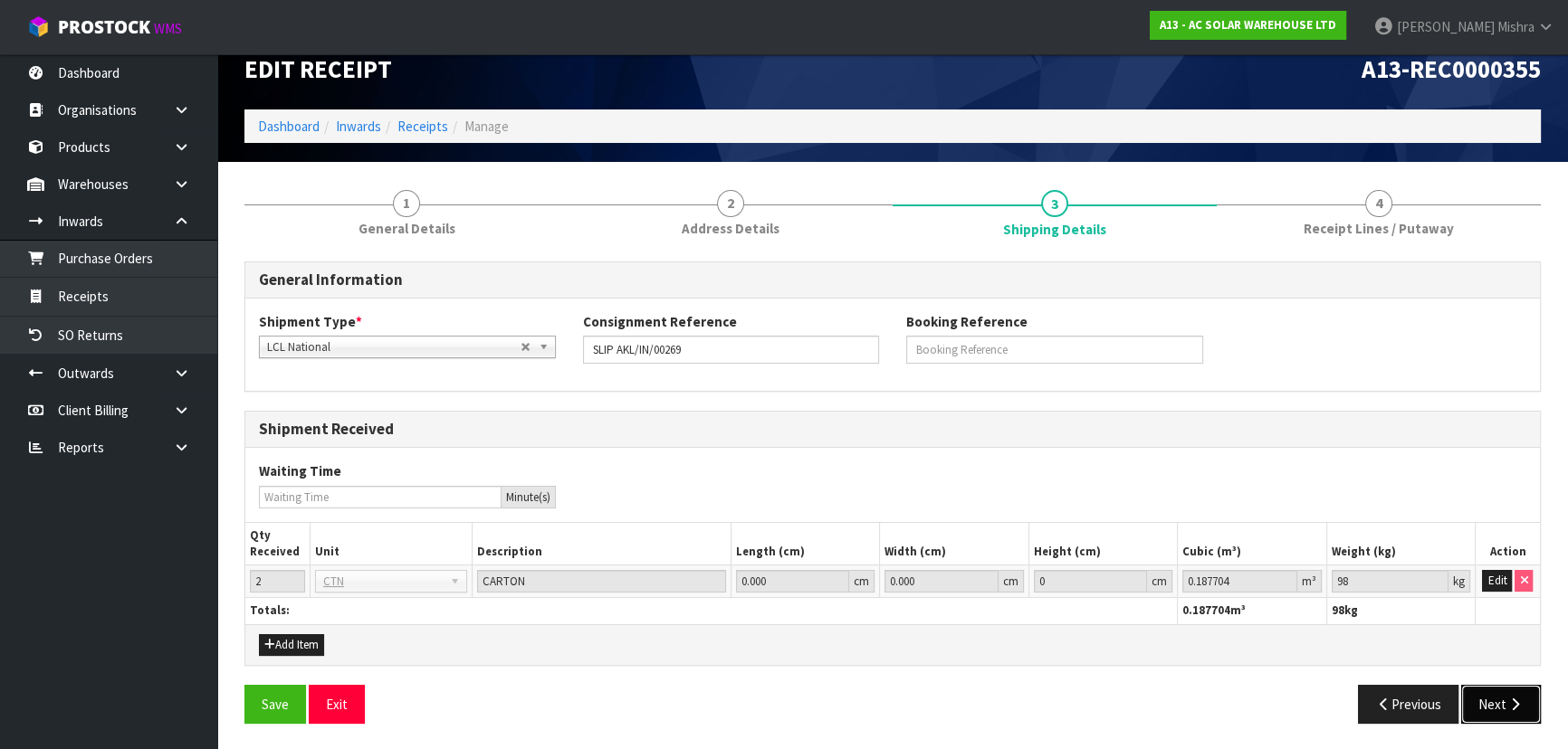
click at [1469, 698] on button "Next" at bounding box center [1501, 704] width 79 height 39
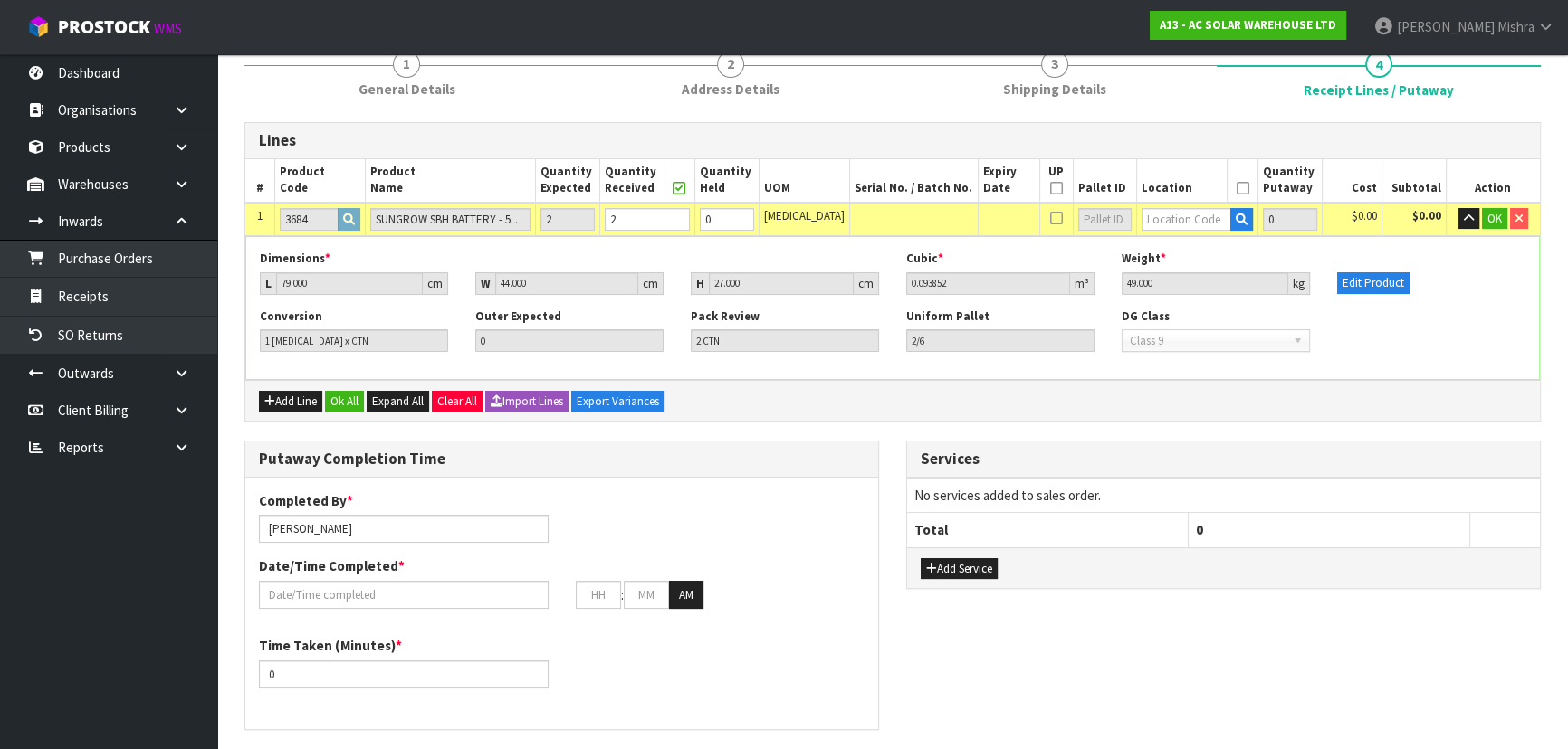
scroll to position [190, 0]
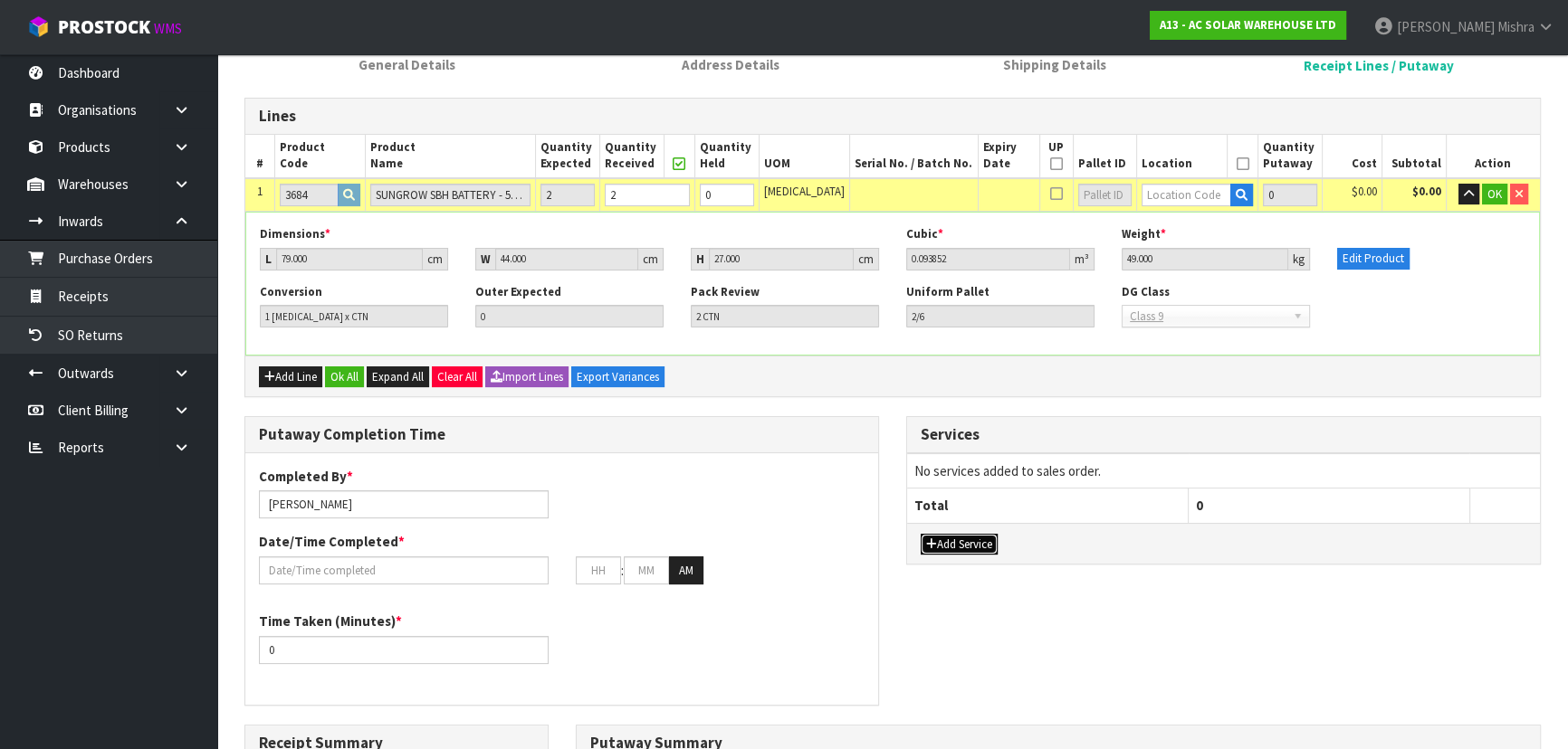
click at [948, 541] on button "Add Service" at bounding box center [959, 545] width 77 height 22
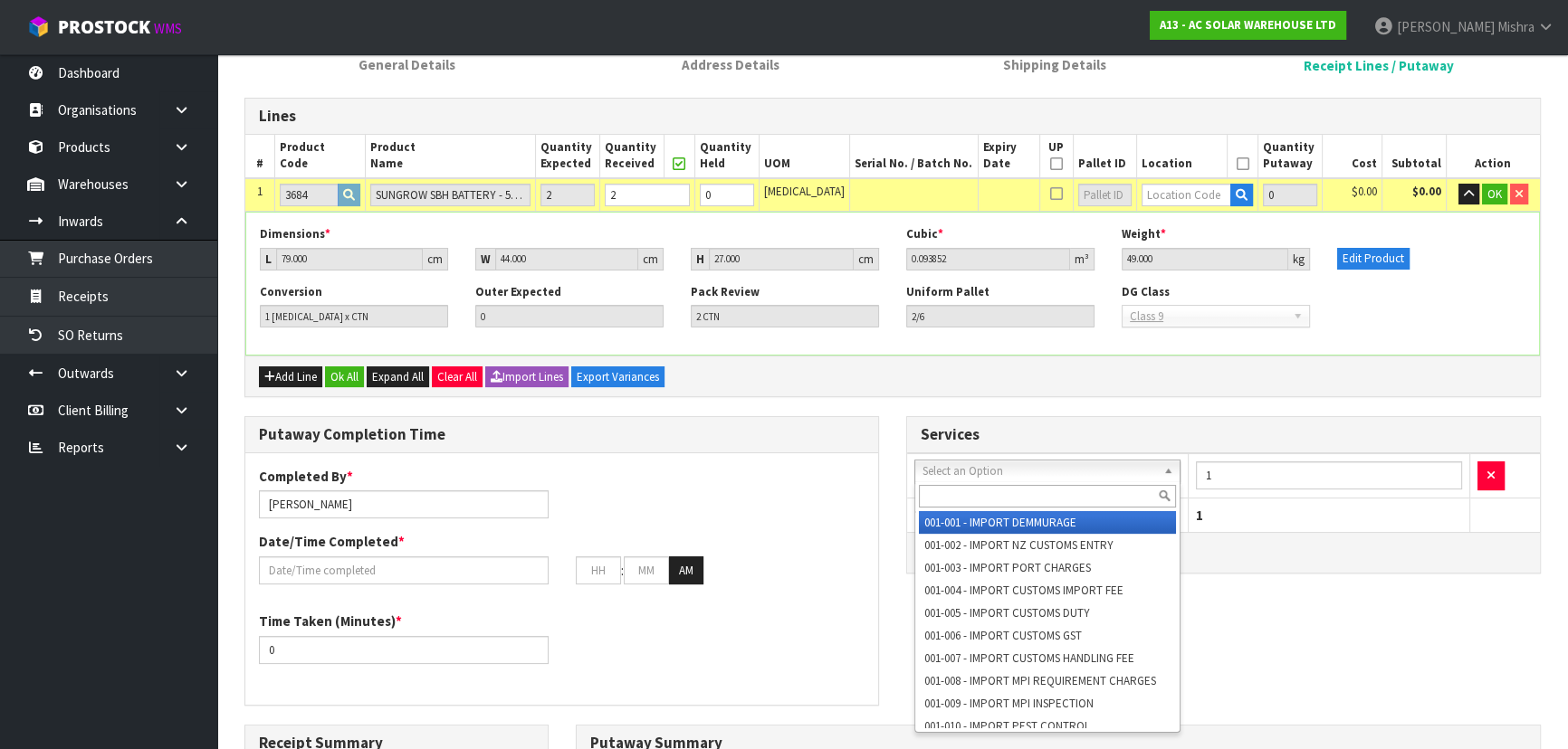
click at [996, 485] on input "text" at bounding box center [1047, 496] width 257 height 23
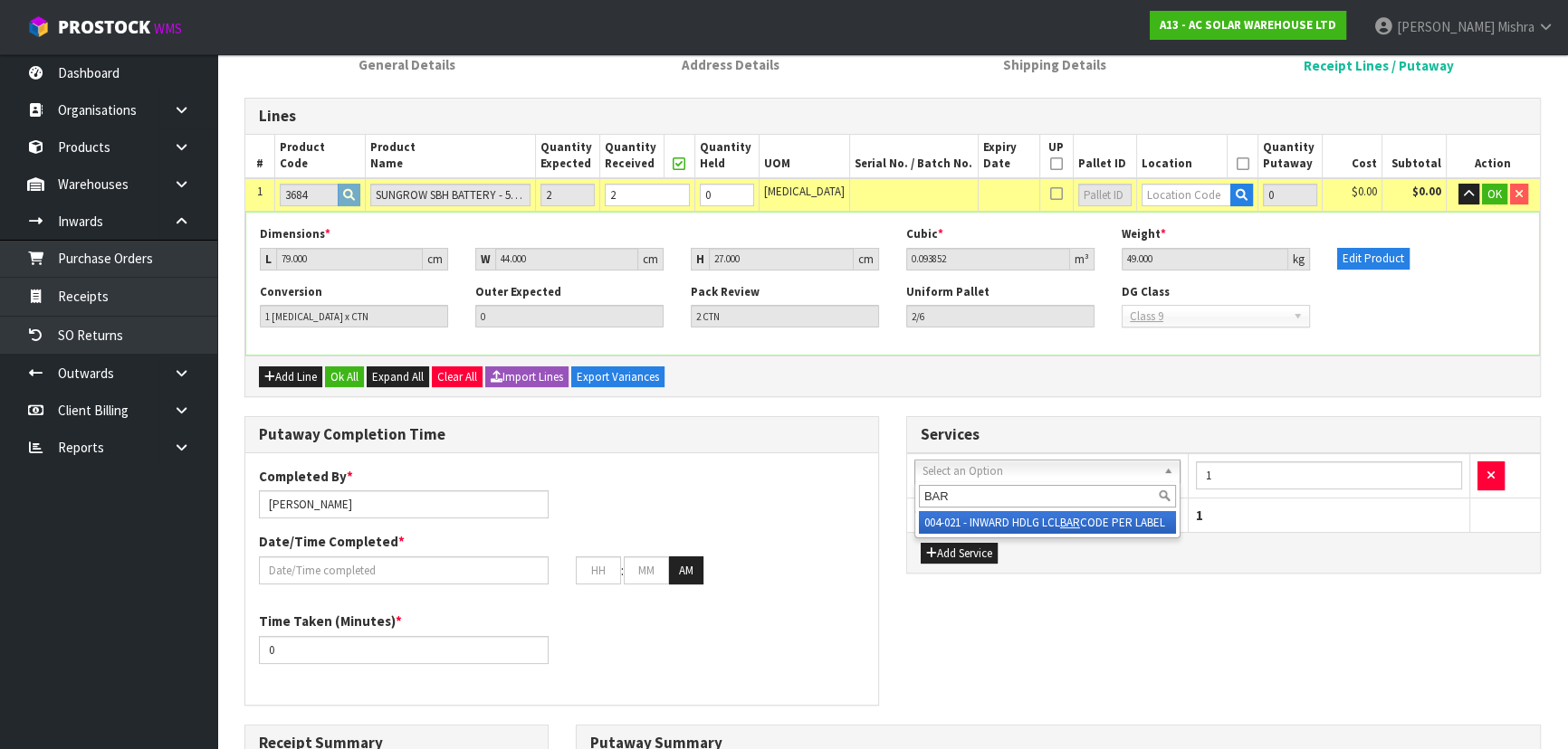
type input "BAR"
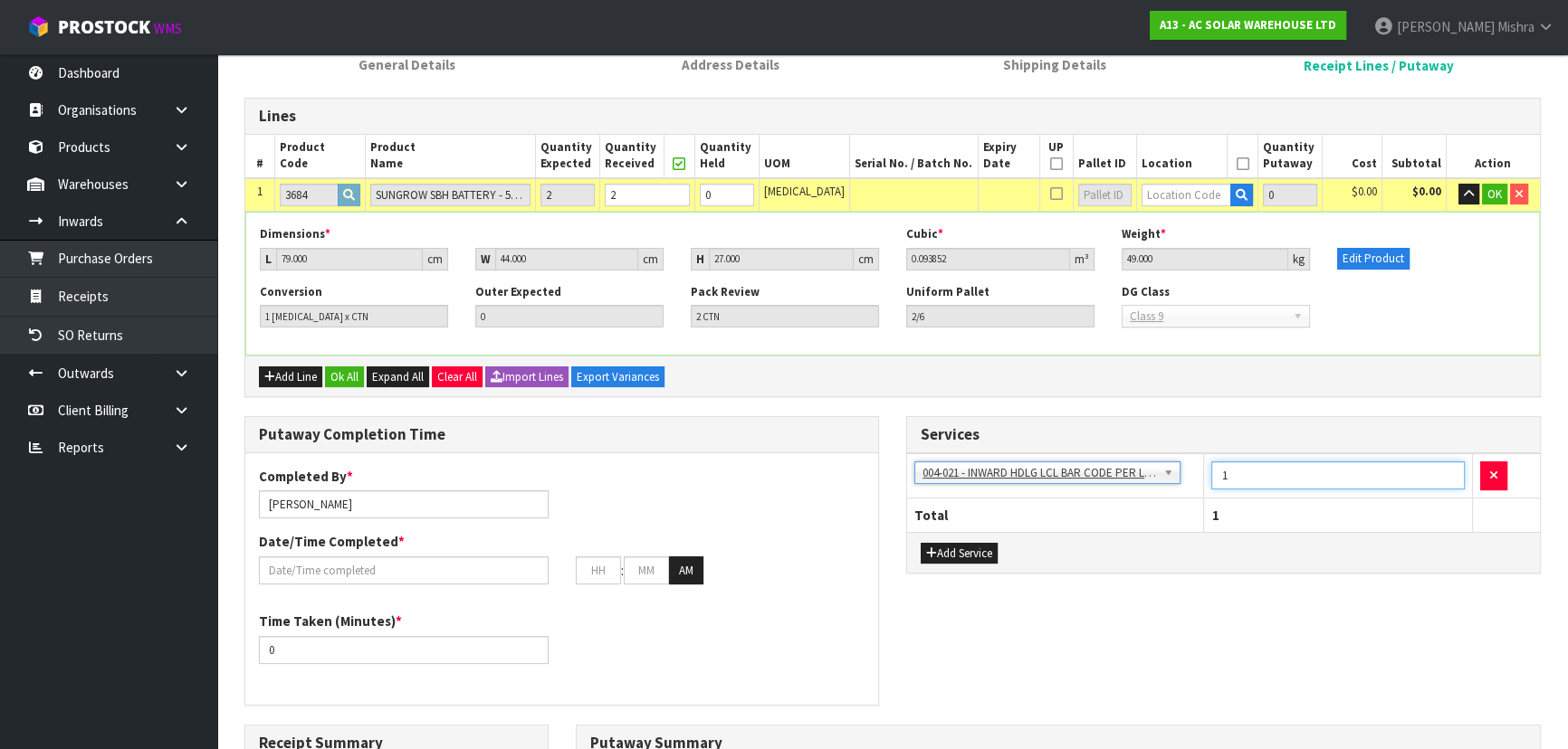
drag, startPoint x: 1234, startPoint y: 470, endPoint x: 1061, endPoint y: 465, distance: 173.1
click at [1069, 470] on tr "001-001 - IMPORT DEMMURAGE 001-002 - IMPORT NZ CUSTOMS ENTRY 001-003 - IMPORT P…" at bounding box center [1223, 477] width 633 height 45
type input "2"
click at [374, 561] on input "text" at bounding box center [404, 570] width 290 height 28
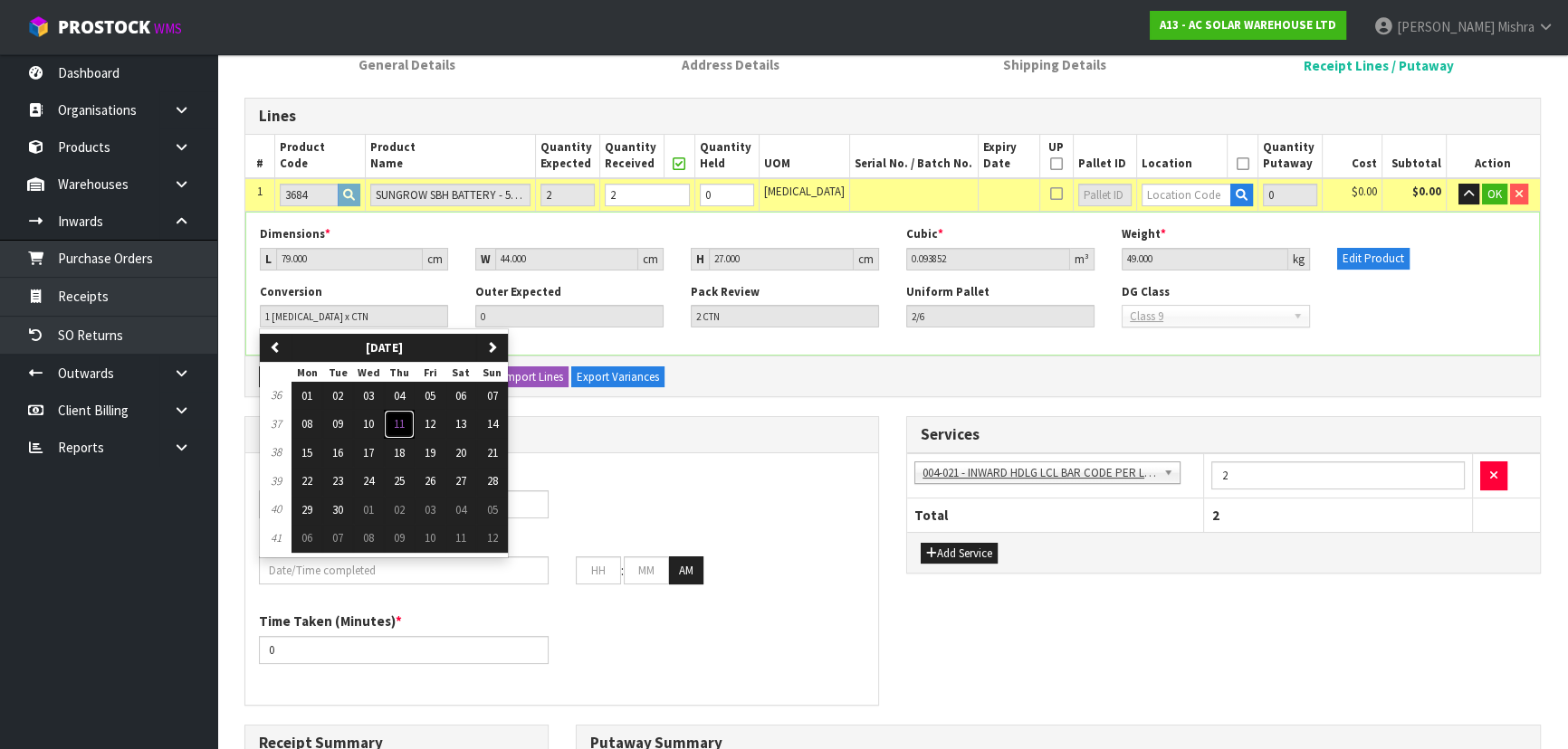
click at [391, 423] on button "11" at bounding box center [399, 425] width 31 height 29
type input "[DATE]"
type input "12"
type input "00"
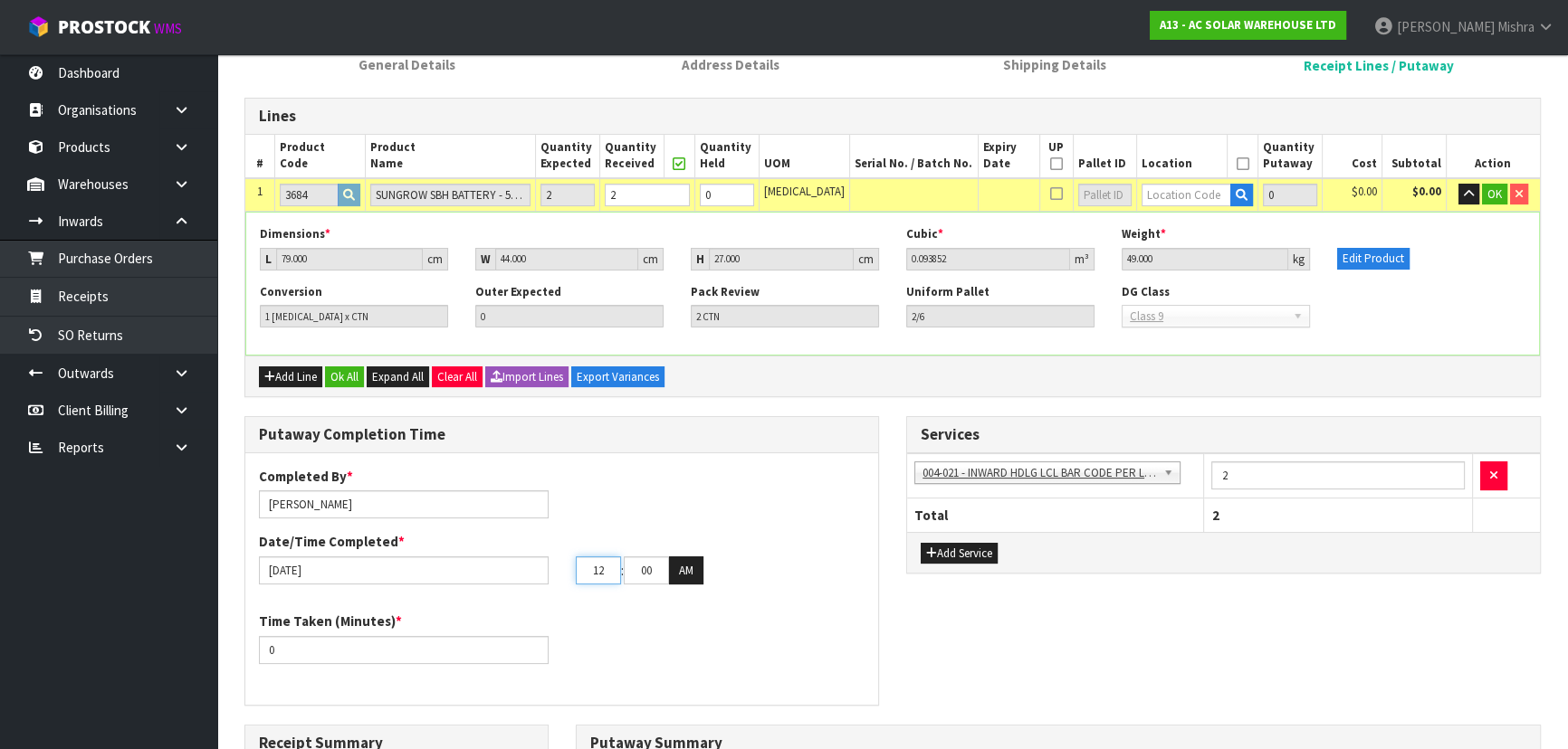
drag, startPoint x: 602, startPoint y: 568, endPoint x: 521, endPoint y: 549, distance: 83.2
click at [521, 549] on div "Date/Time Completed * [DATE] 12 : 00 : 00 AM" at bounding box center [562, 559] width 633 height 53
click at [1162, 194] on input "text" at bounding box center [1186, 195] width 89 height 23
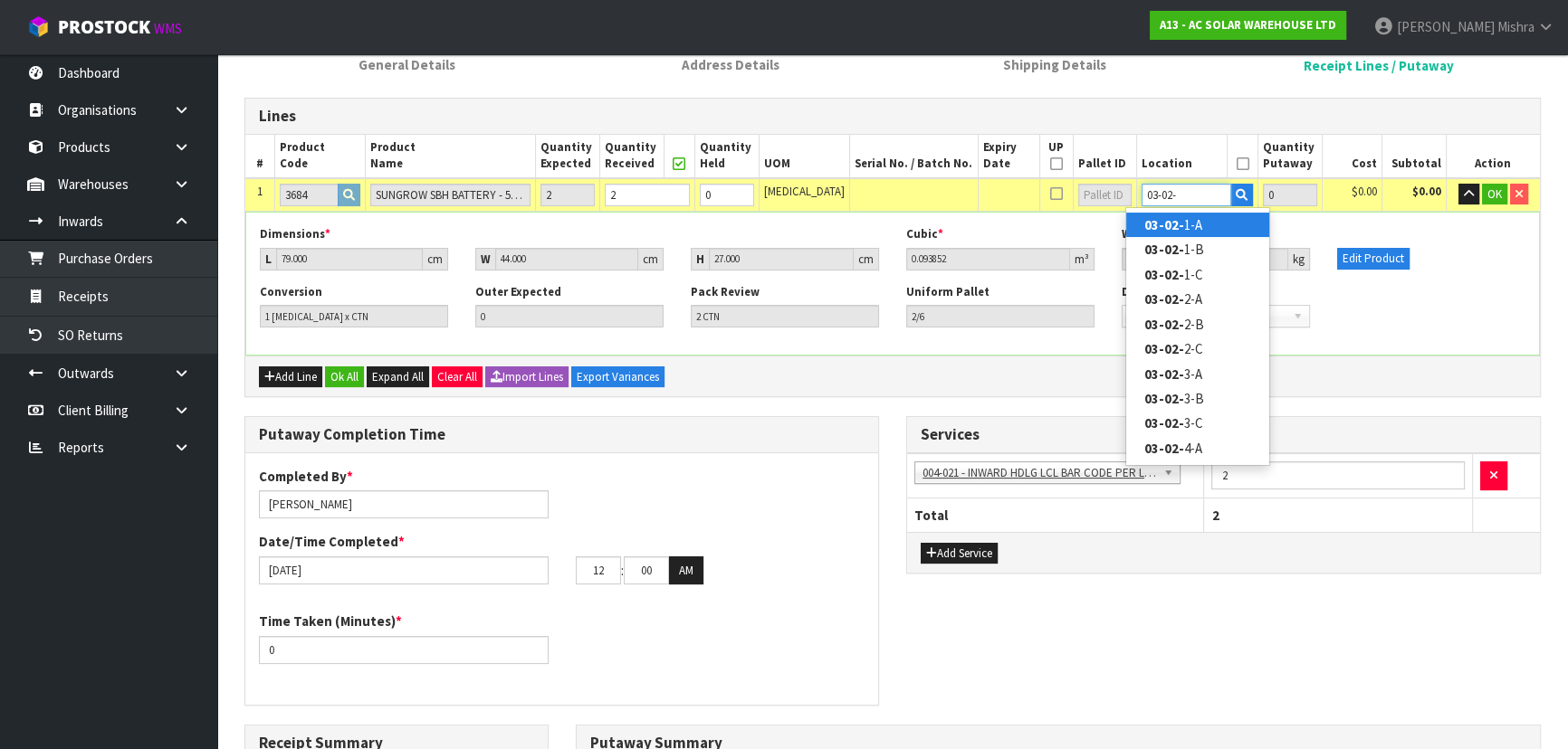
type input "03-02-"
click at [1221, 226] on link "03-02- 1-A" at bounding box center [1197, 224] width 143 height 25
type input "03-02-1-A"
type input "2"
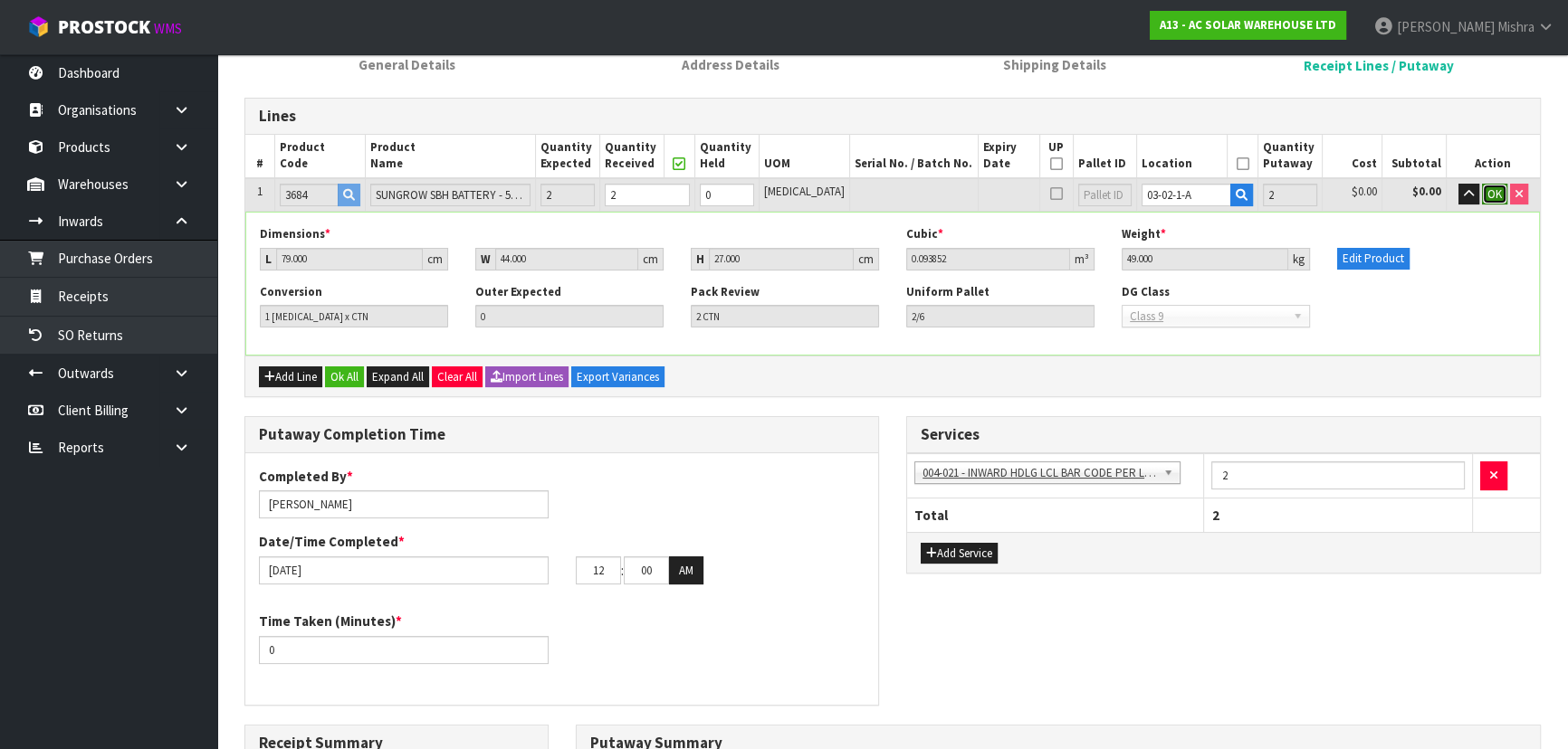
click at [1488, 193] on span "OK" at bounding box center [1495, 194] width 15 height 15
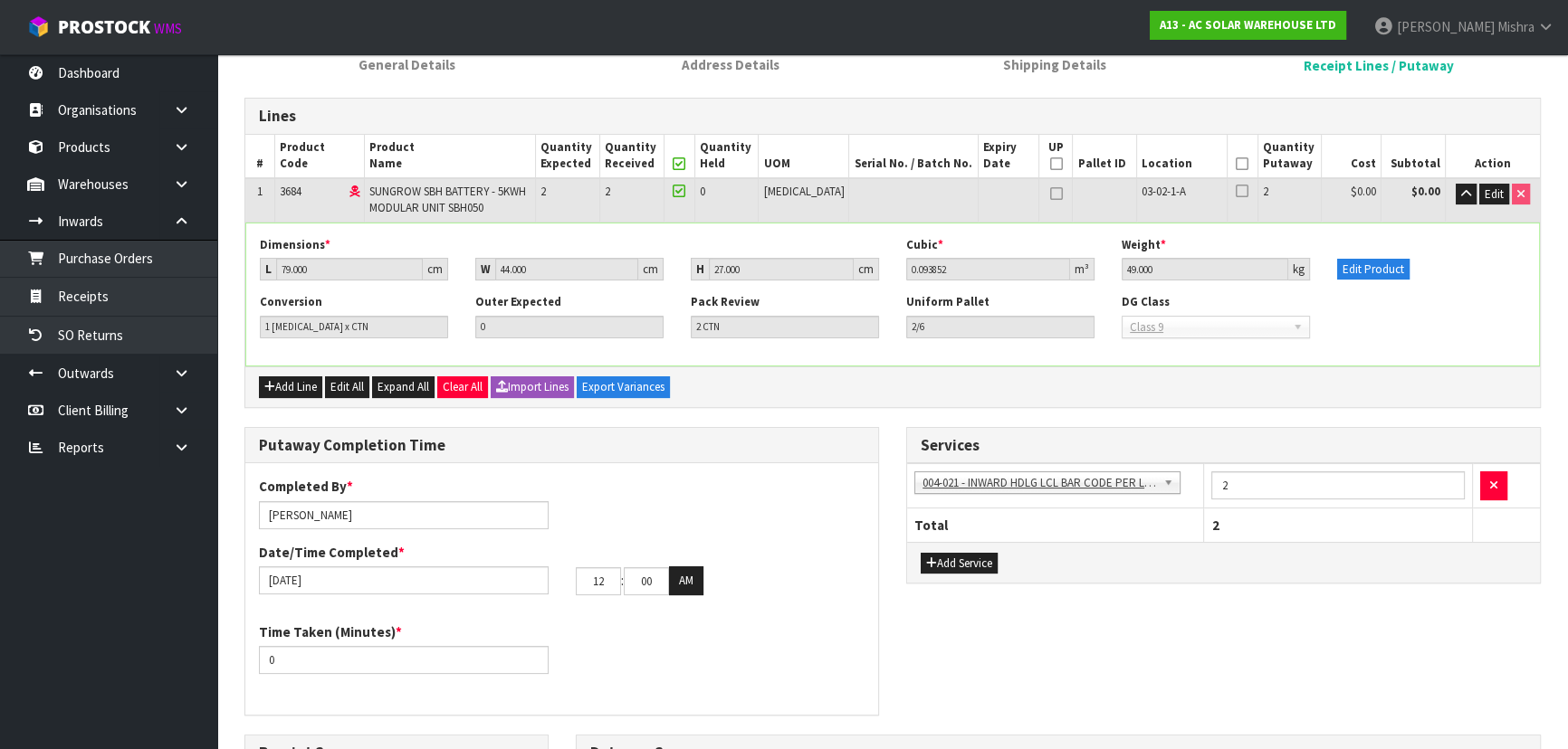
click at [1236, 164] on icon at bounding box center [1243, 164] width 13 height 1
click at [1467, 191] on icon "button" at bounding box center [1466, 194] width 10 height 12
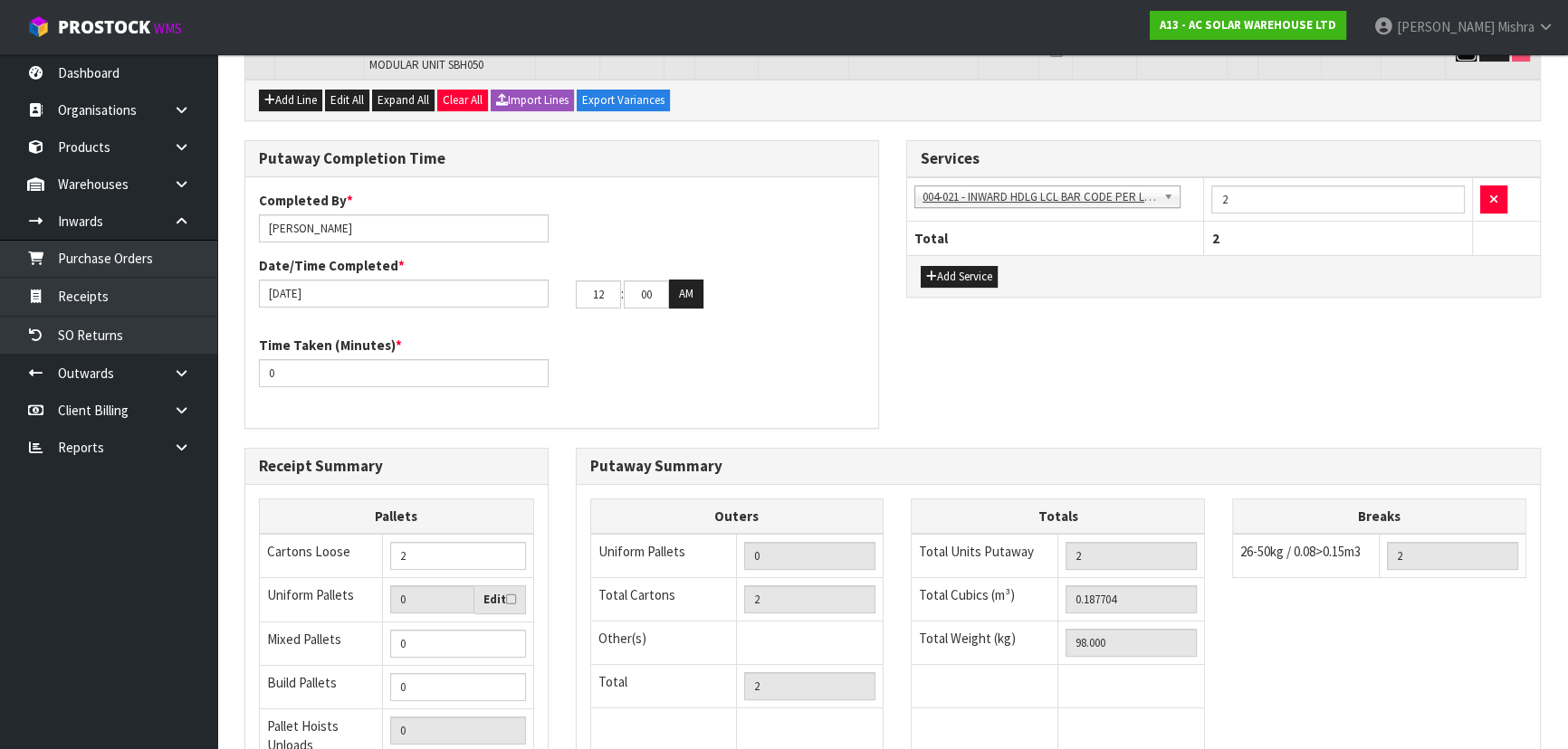
scroll to position [354, 0]
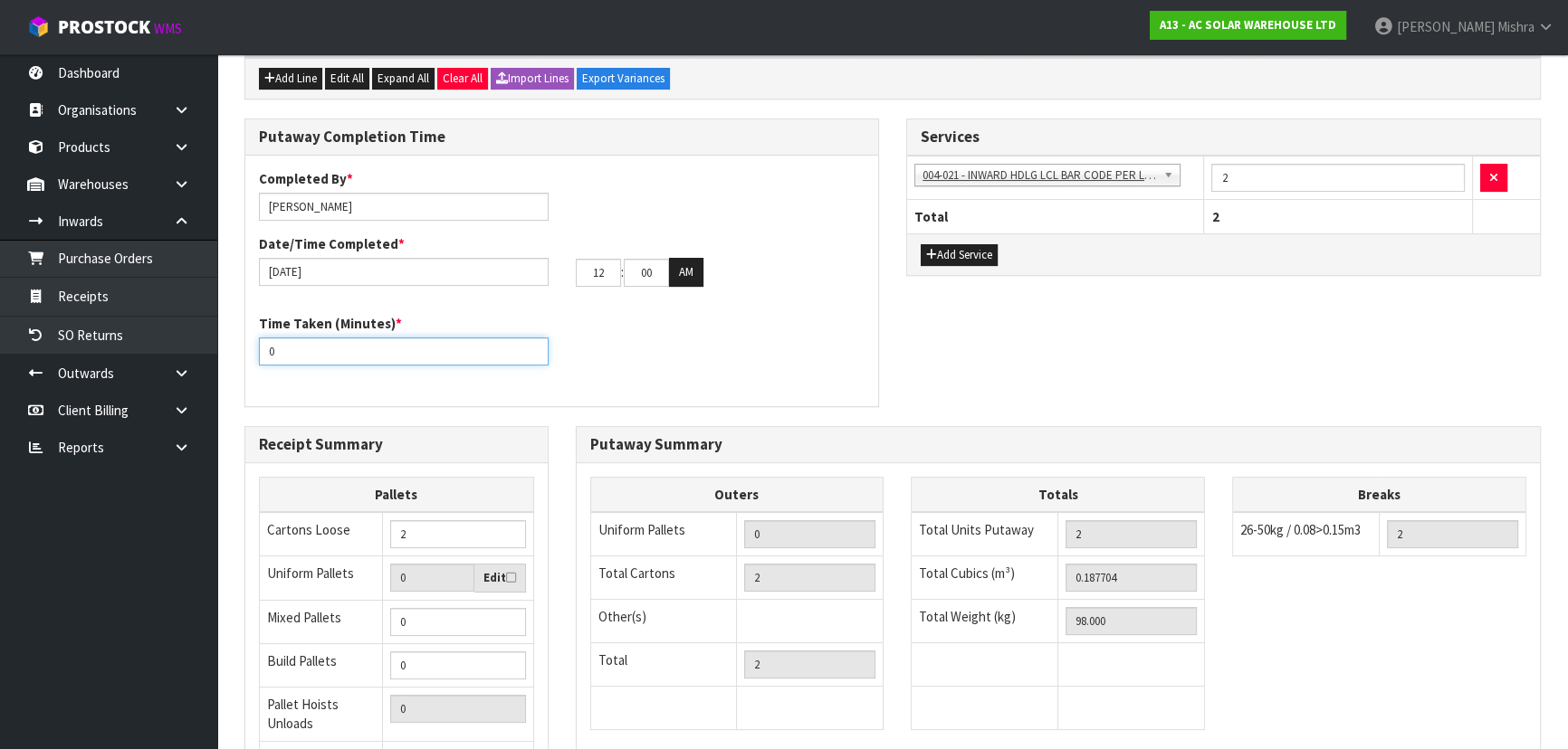
drag, startPoint x: 294, startPoint y: 340, endPoint x: 222, endPoint y: 339, distance: 72.0
click at [223, 339] on section "1 General Details 2 Address Details 3 Shipping Details 4 Receipt Lines / Putawa…" at bounding box center [892, 389] width 1351 height 1112
type input "20"
drag, startPoint x: 606, startPoint y: 272, endPoint x: 588, endPoint y: 272, distance: 18.0
click at [588, 272] on input "12" at bounding box center [599, 272] width 46 height 28
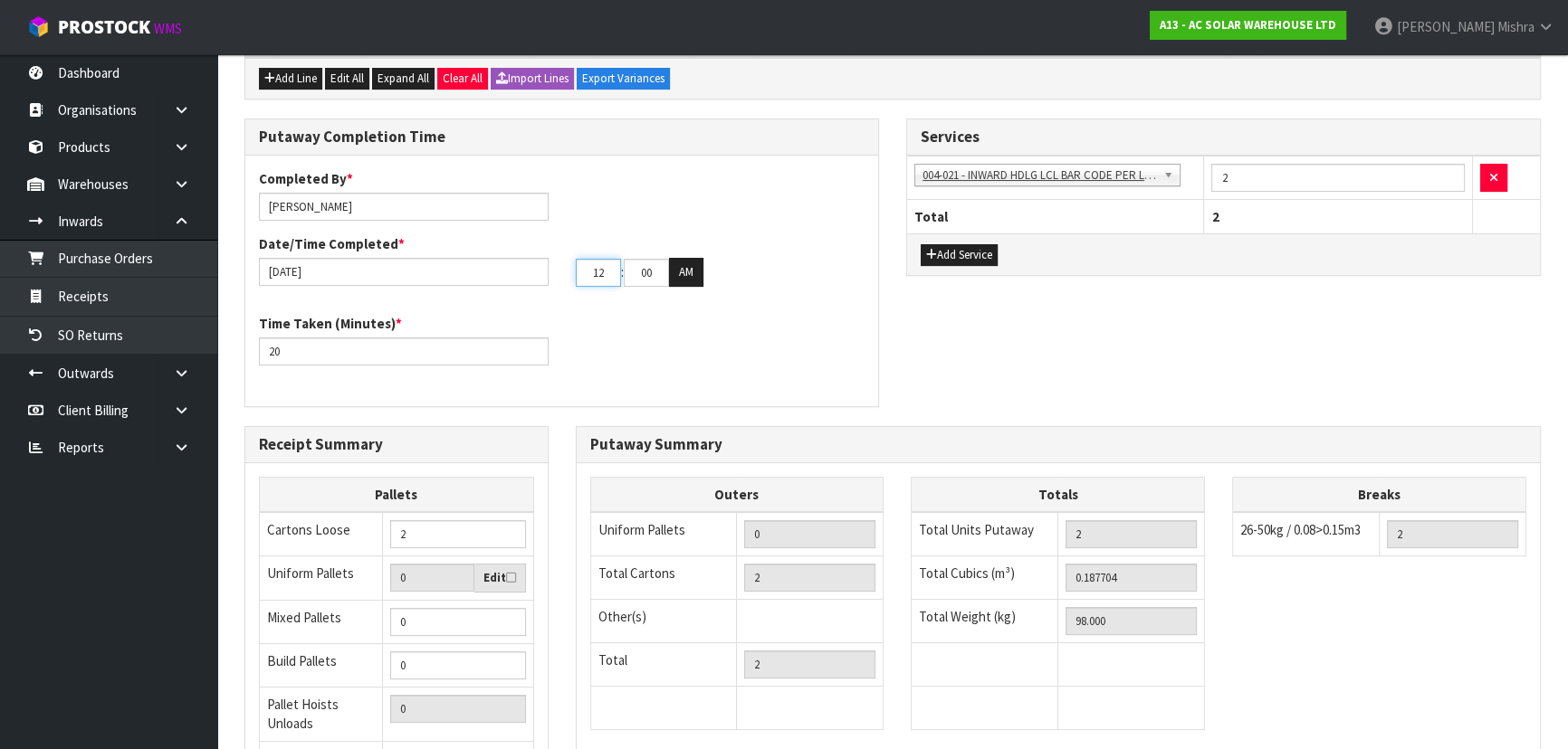
type input "0"
type input "[DATE]"
type input "08"
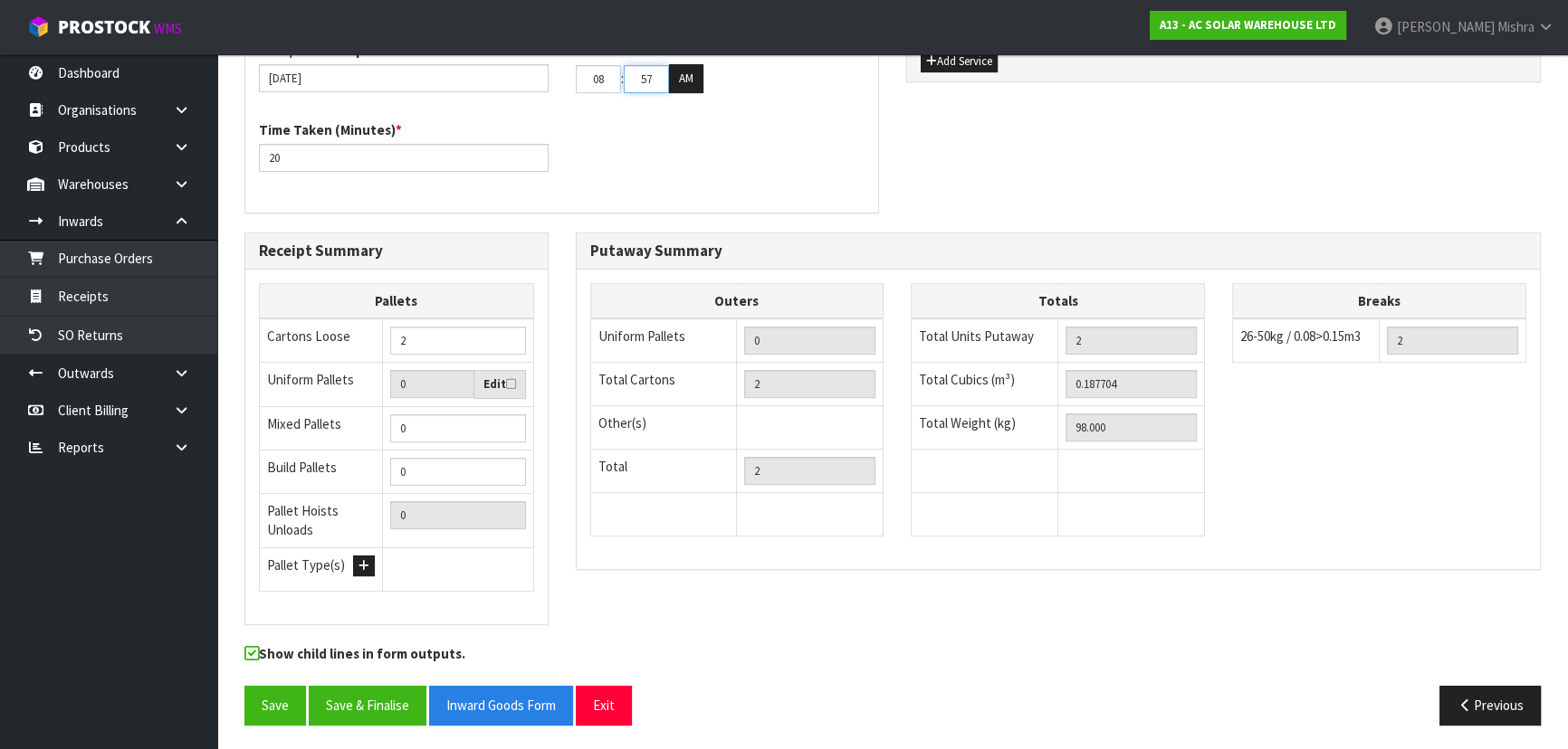
scroll to position [0, 0]
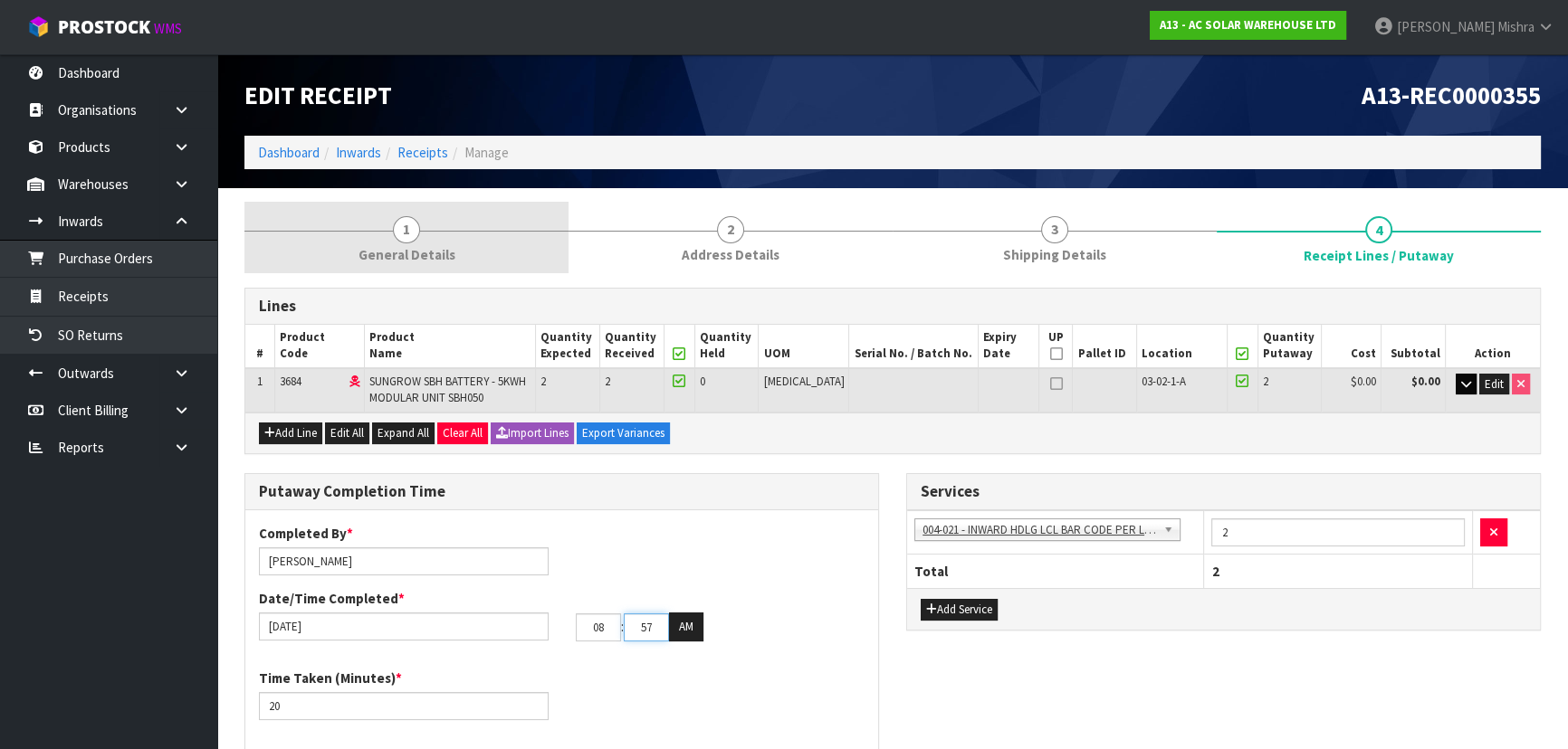
type input "57"
click at [414, 234] on span "1" at bounding box center [407, 230] width 27 height 27
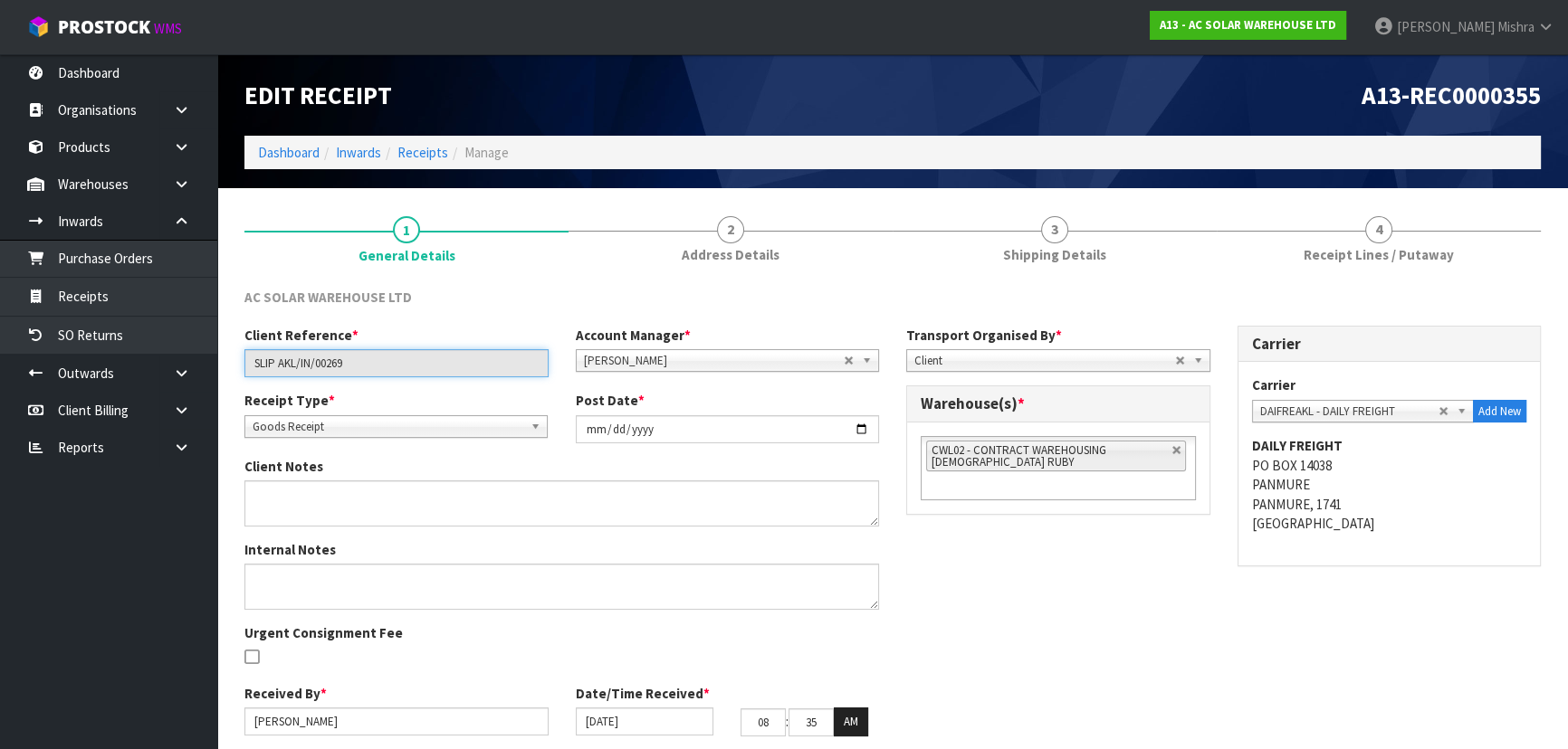
drag, startPoint x: 273, startPoint y: 364, endPoint x: 221, endPoint y: 355, distance: 52.8
click at [221, 355] on section "1 General Details 2 Address Details 3 Shipping Details 4 Receipt Lines / Putawa…" at bounding box center [892, 502] width 1351 height 628
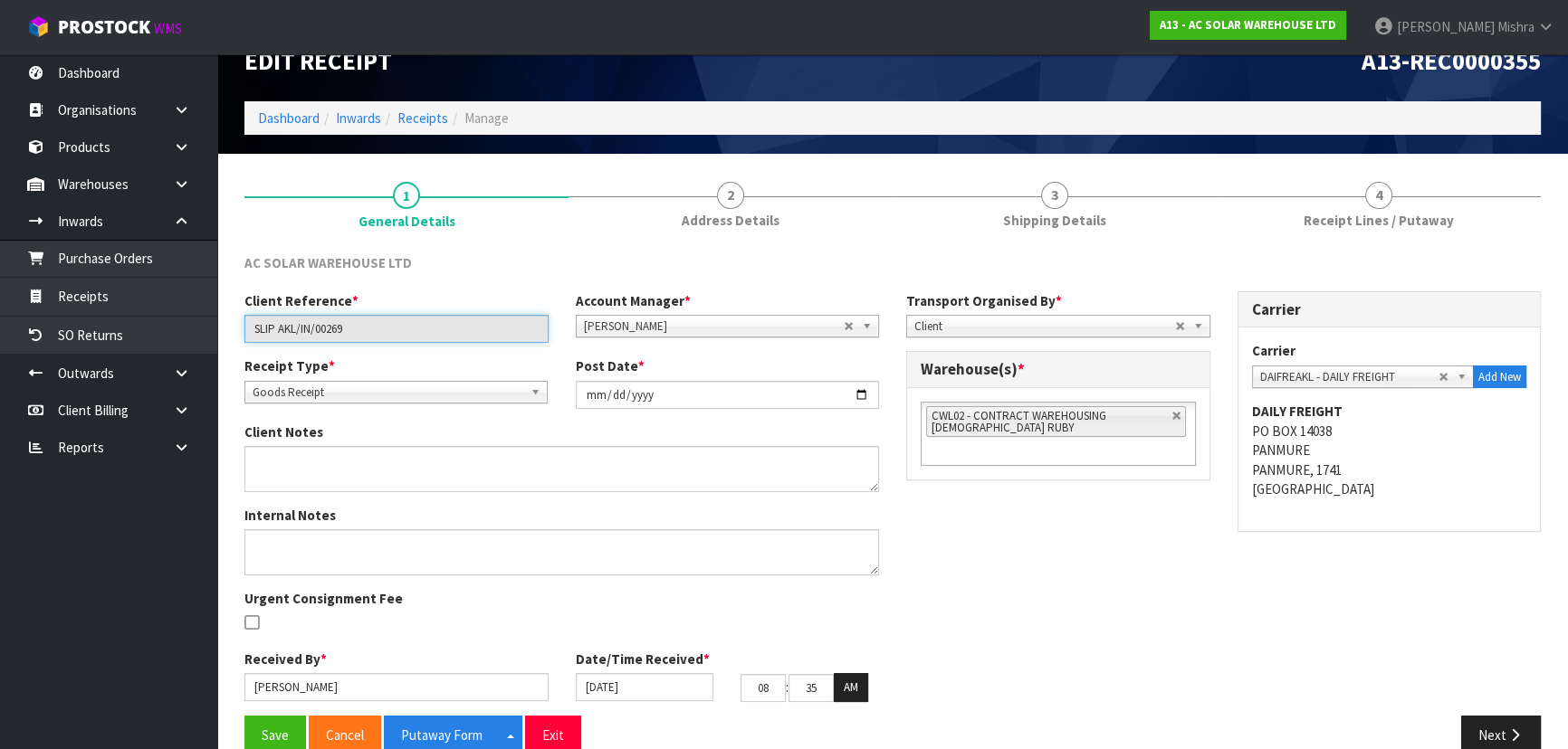
scroll to position [66, 0]
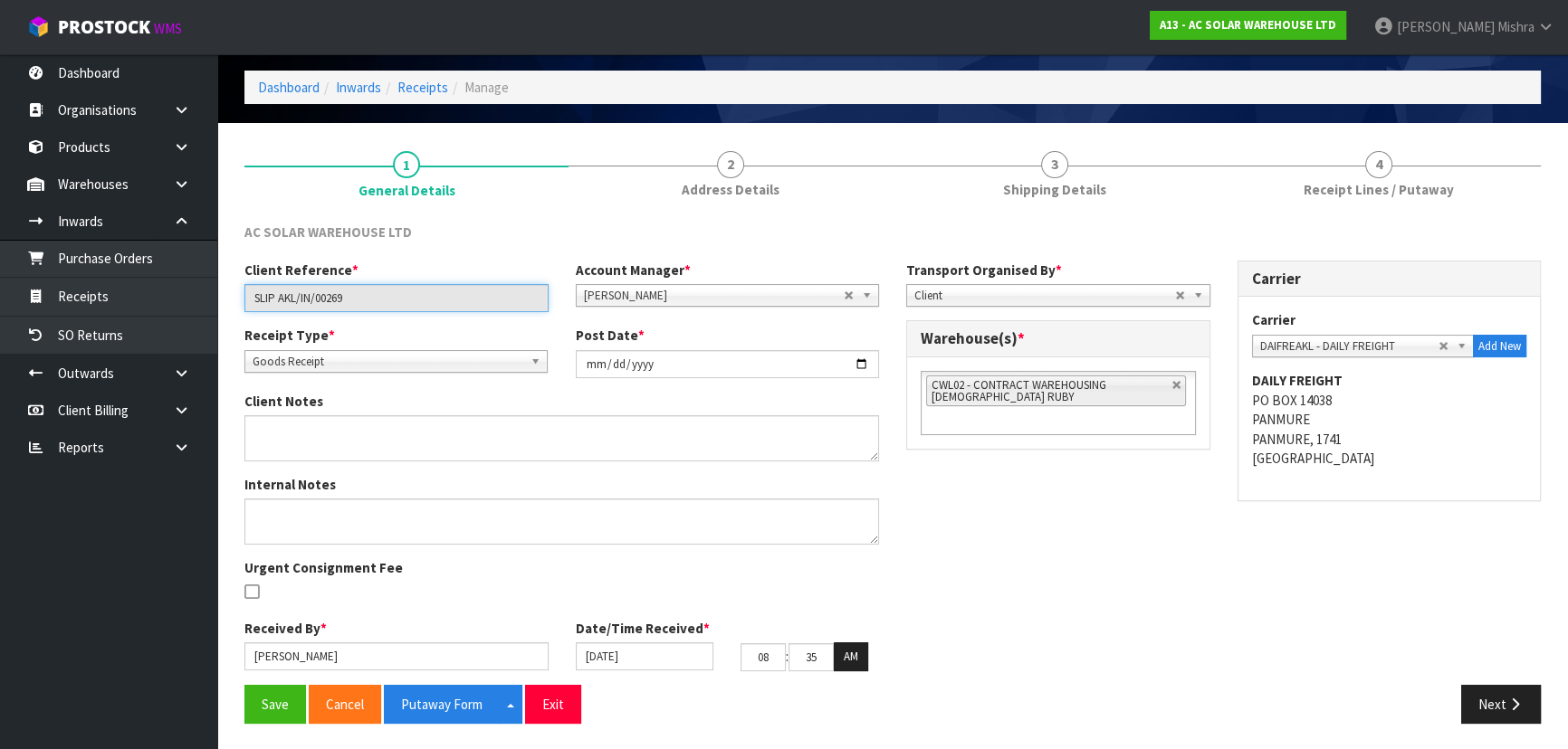
click at [262, 294] on input "SLIP AKL/IN/00269" at bounding box center [397, 298] width 304 height 28
click at [1476, 698] on button "Next" at bounding box center [1501, 704] width 79 height 39
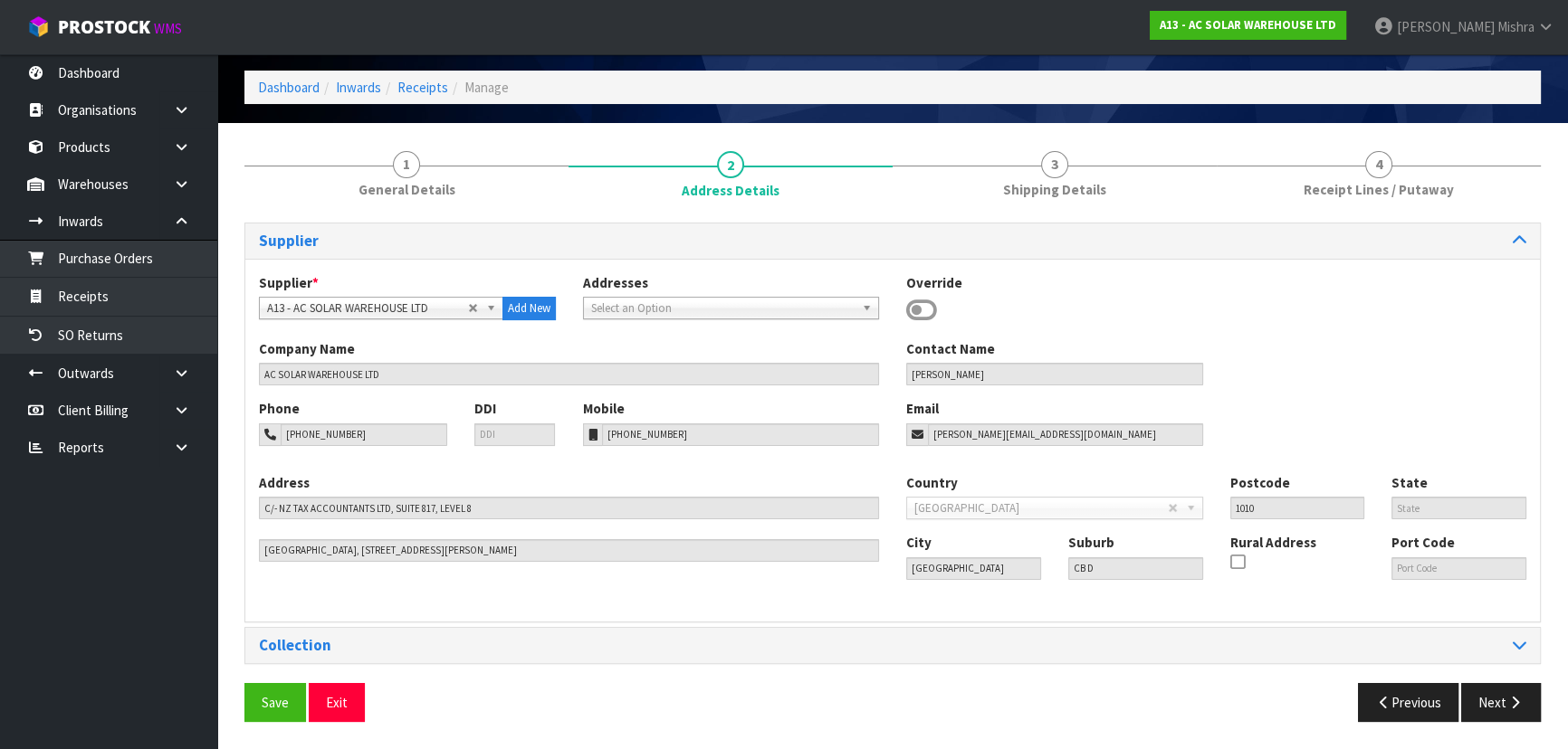
scroll to position [65, 0]
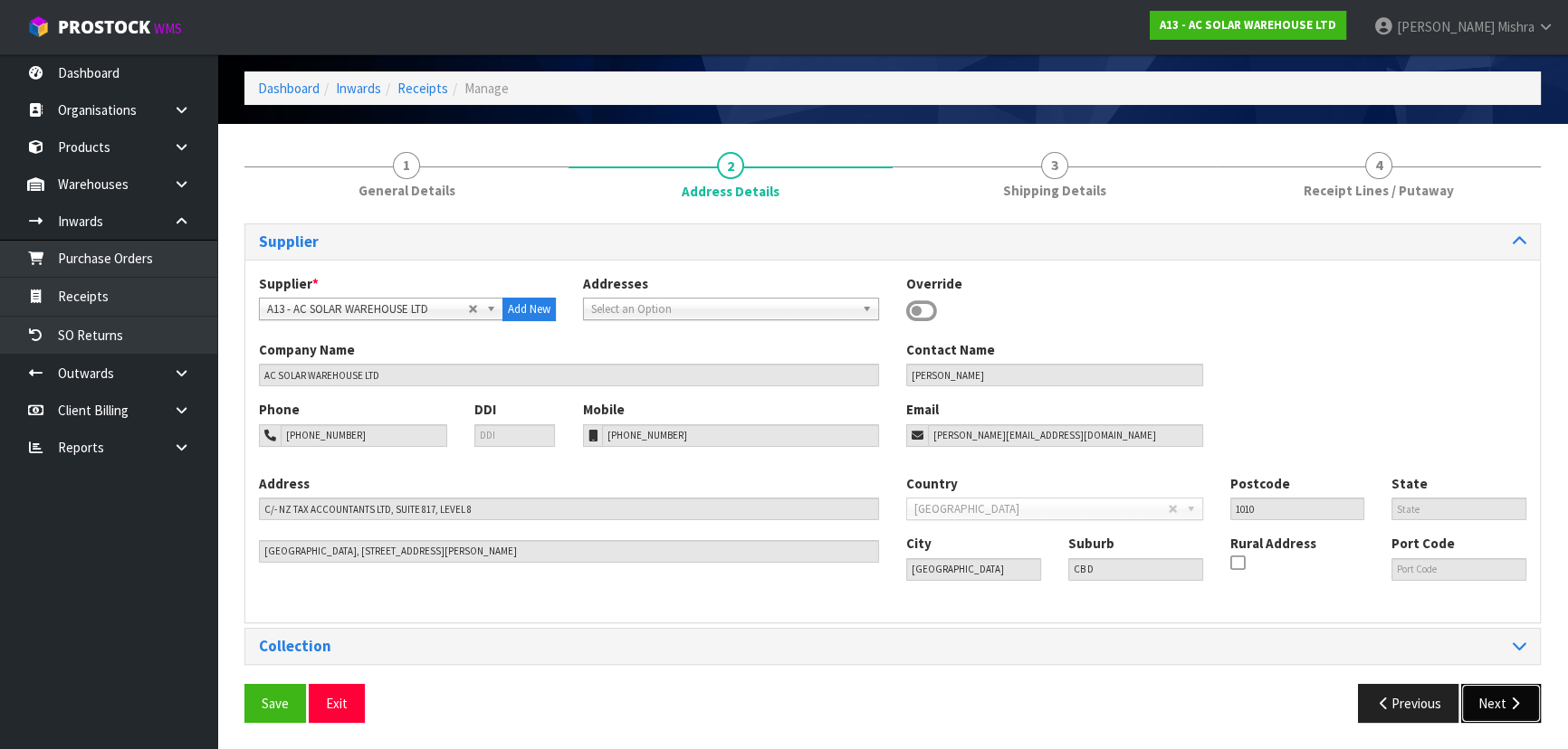
click at [1475, 699] on button "Next" at bounding box center [1501, 703] width 79 height 39
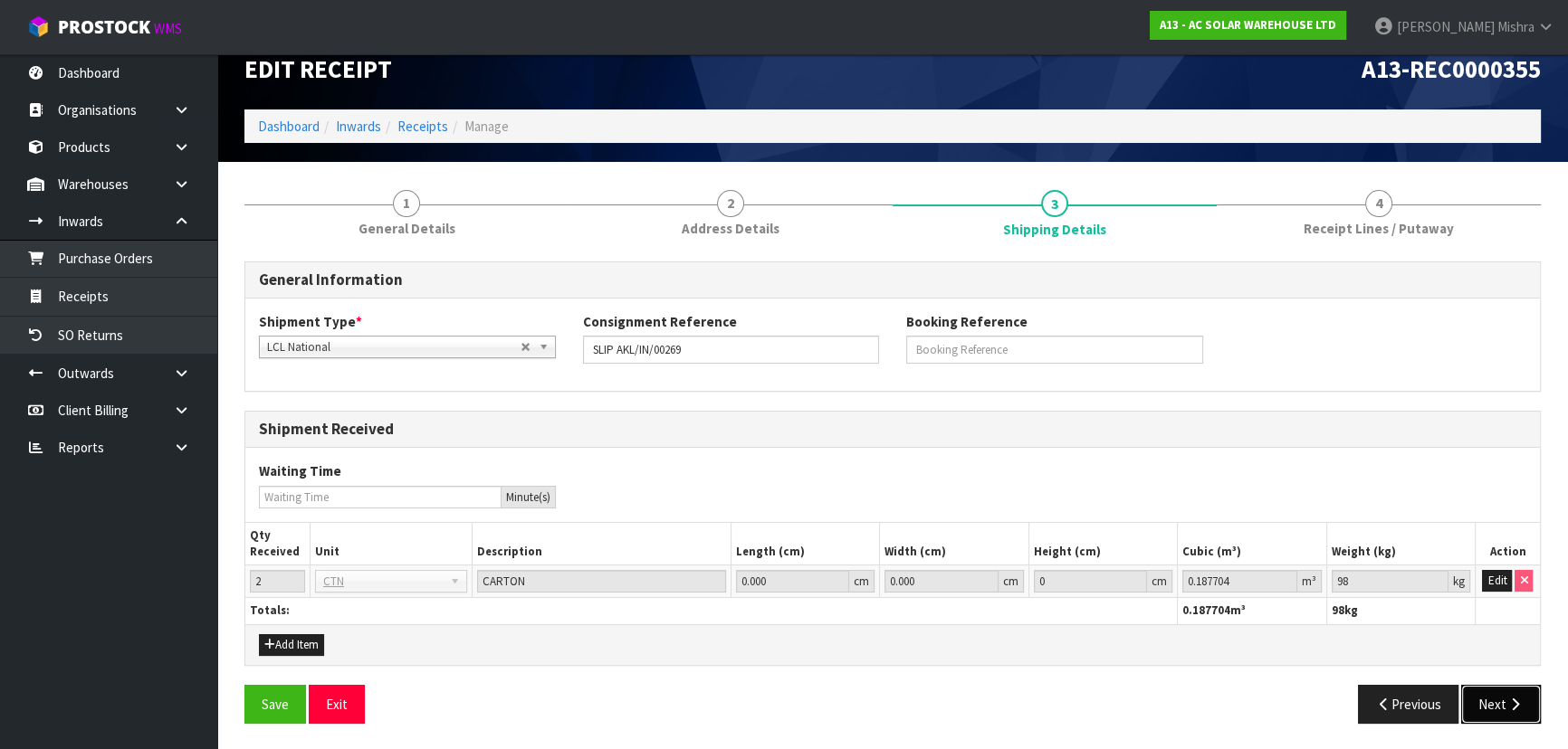
click at [1480, 699] on button "Next" at bounding box center [1501, 704] width 79 height 39
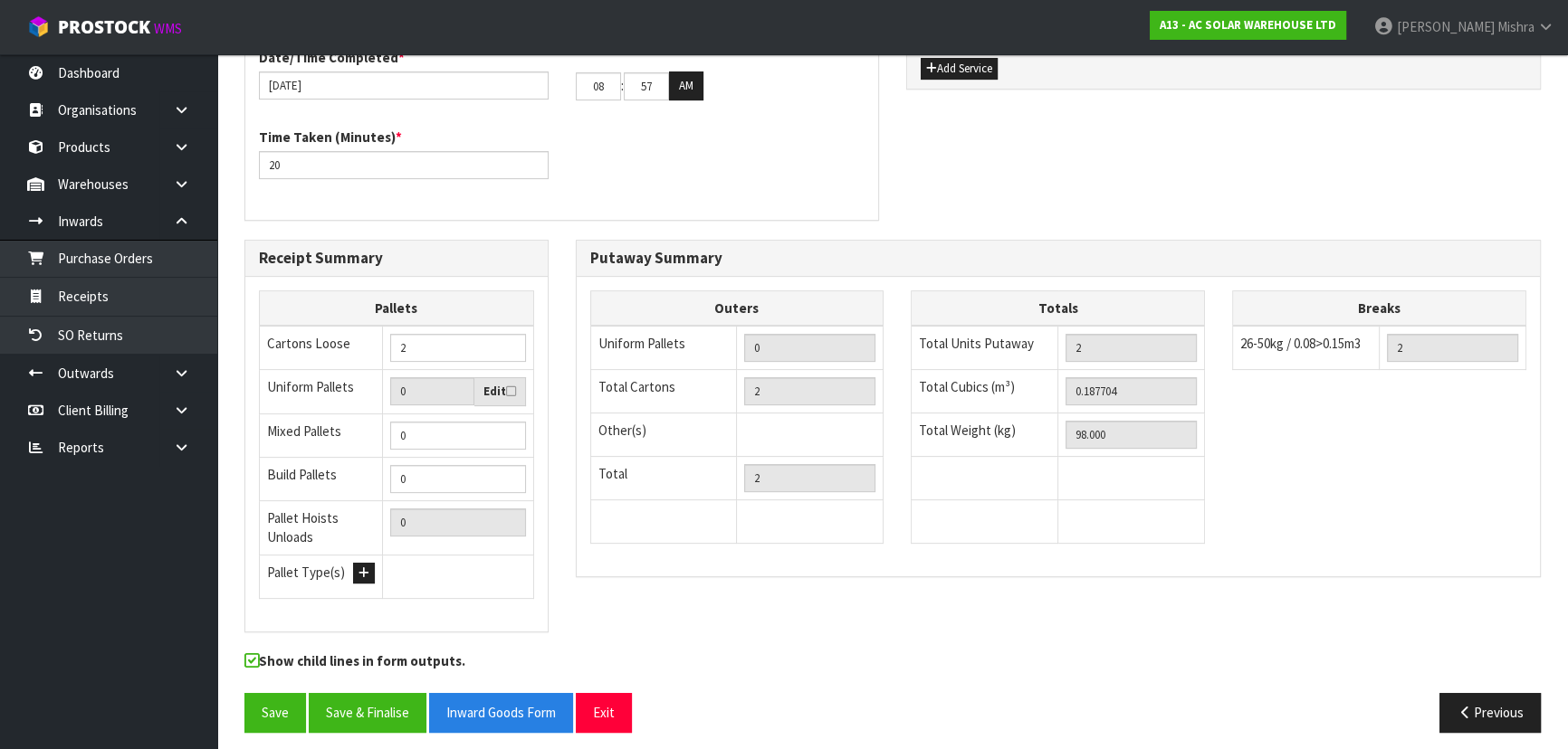
scroll to position [549, 0]
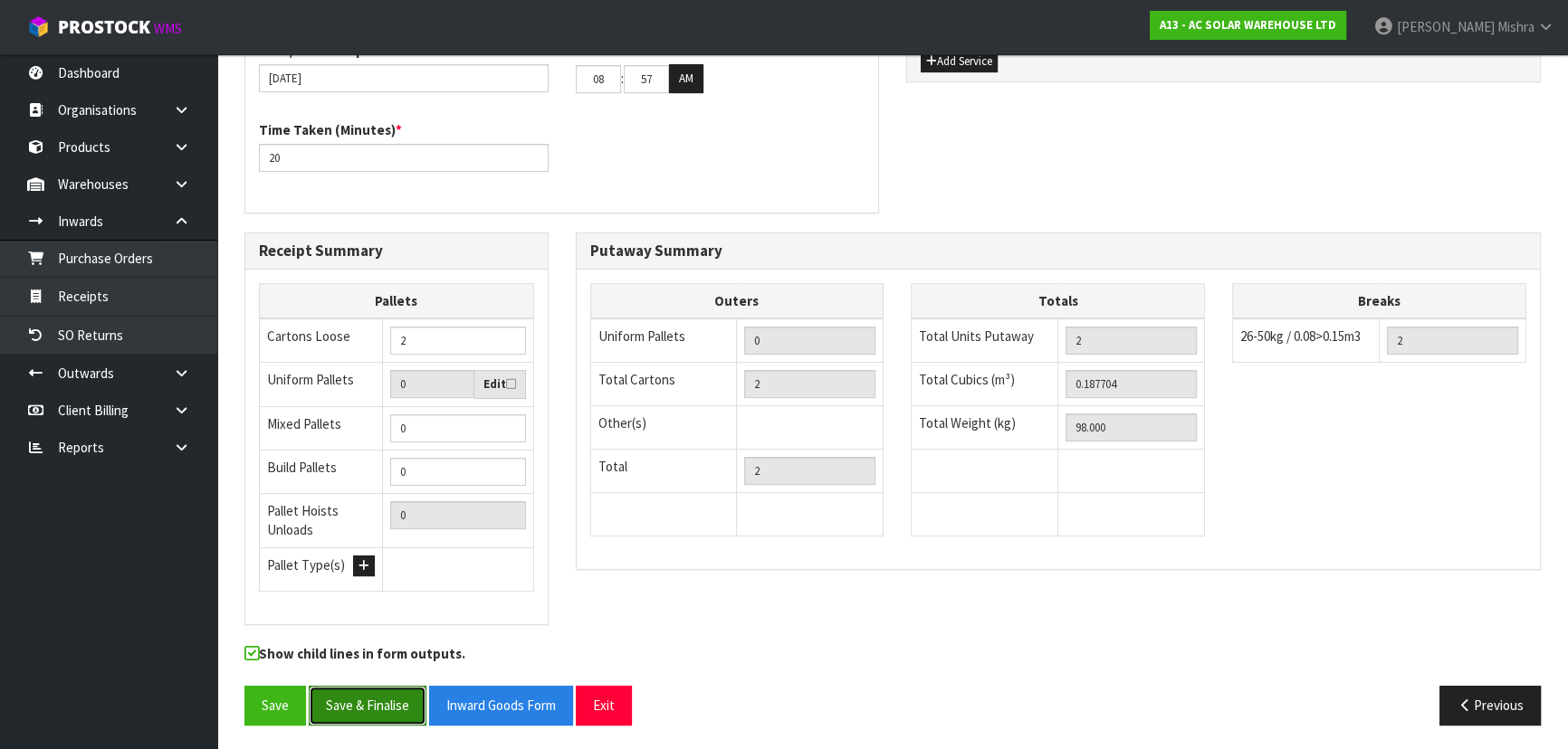
click at [345, 698] on button "Save & Finalise" at bounding box center [367, 705] width 118 height 39
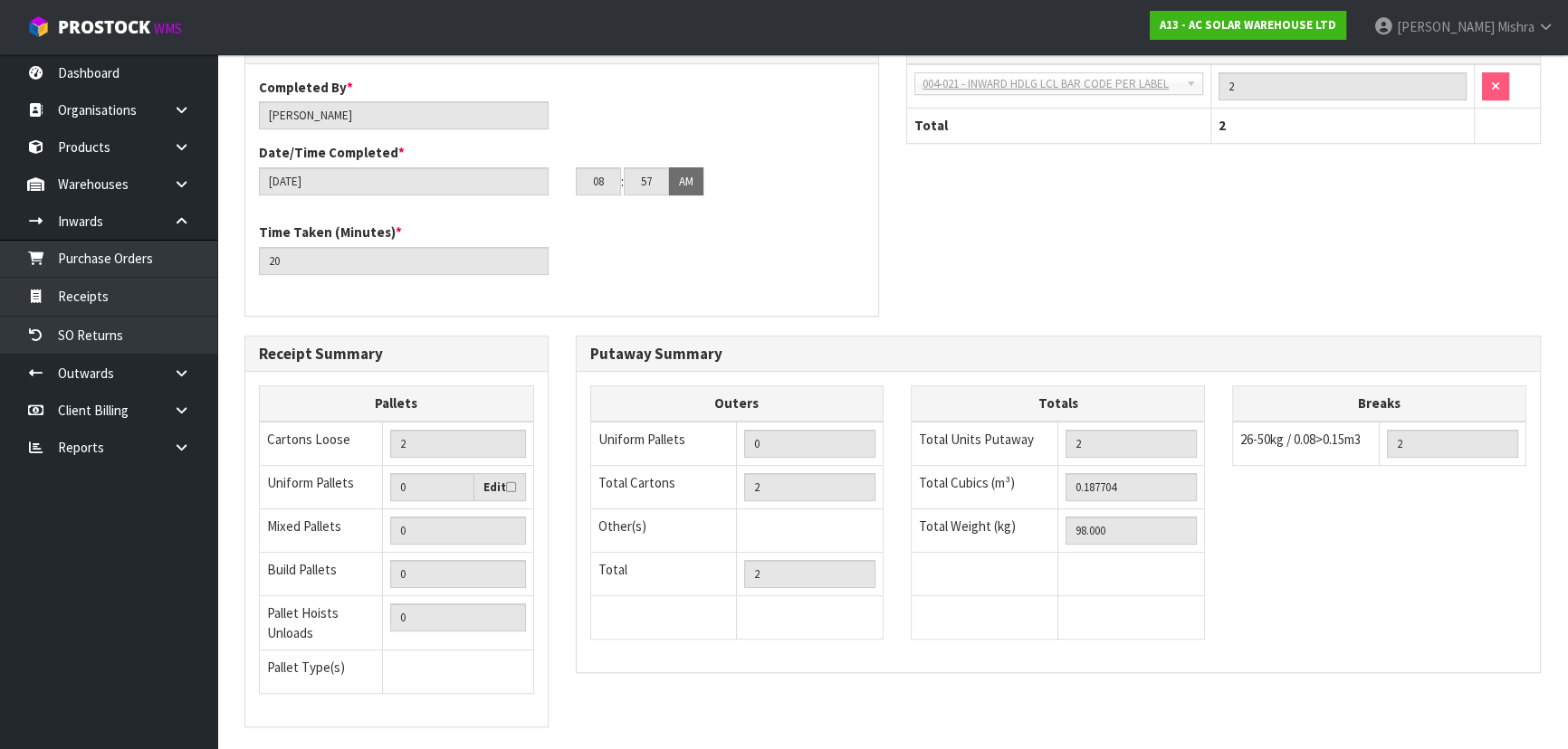
scroll to position [613, 0]
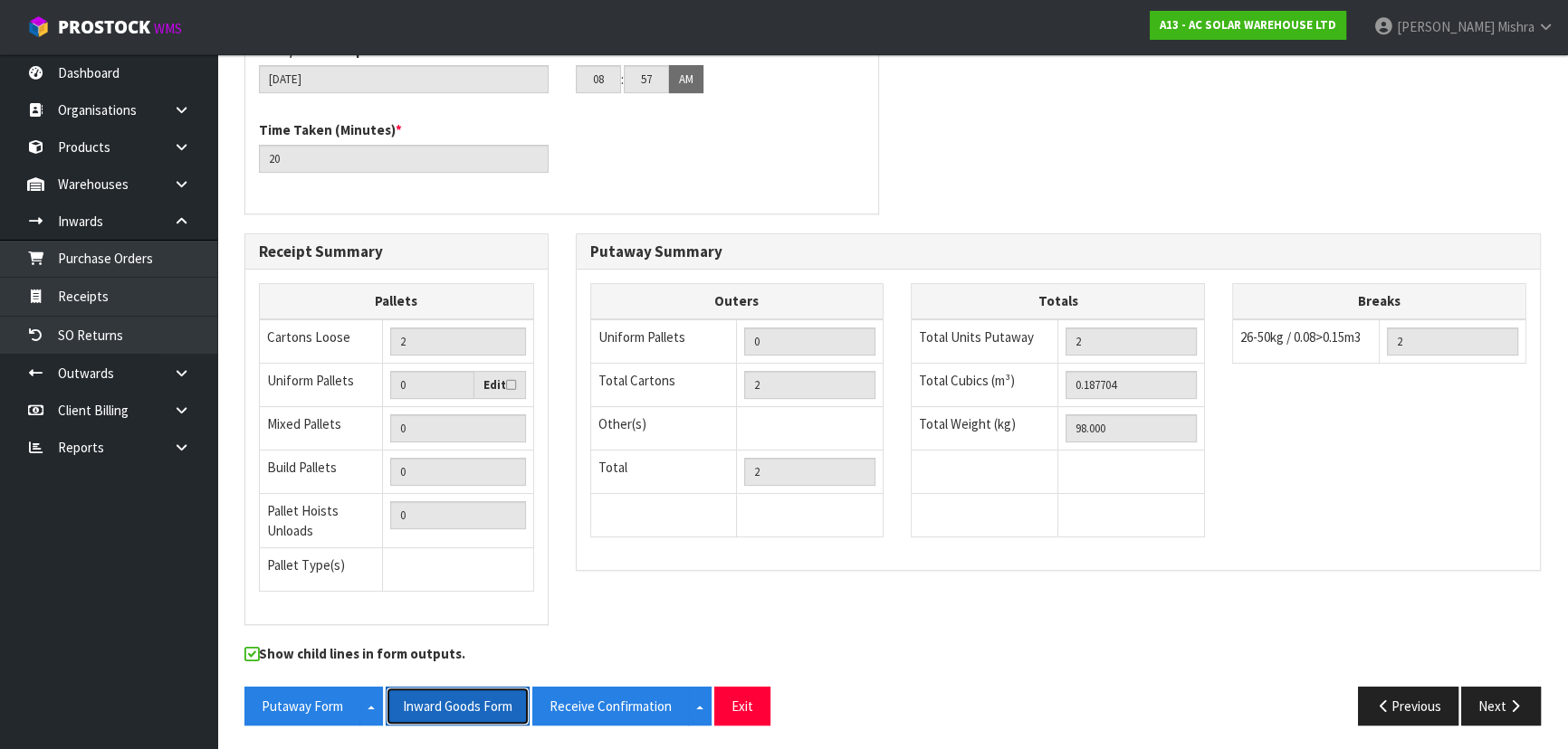
click at [486, 710] on button "Inward Goods Form" at bounding box center [458, 706] width 144 height 39
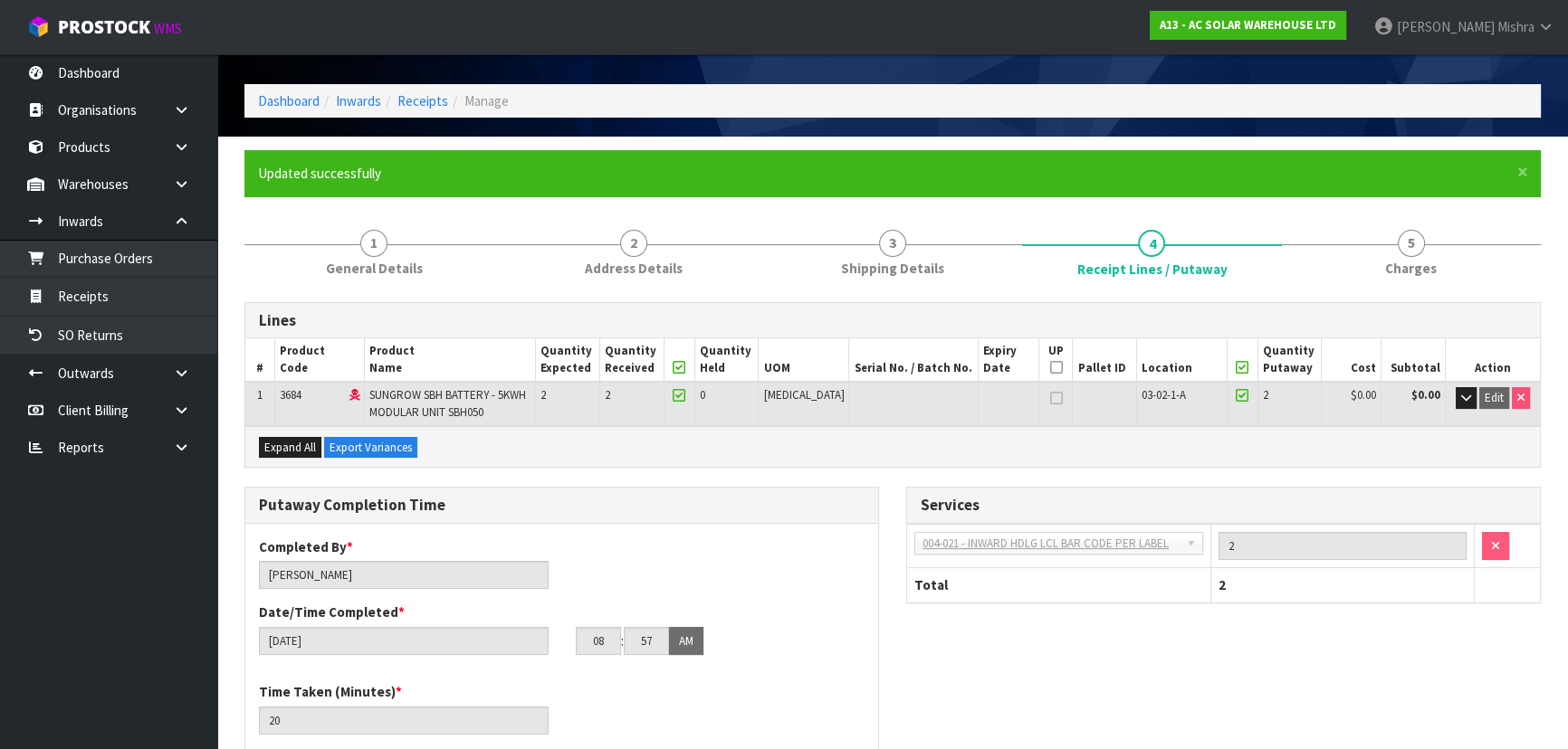
scroll to position [0, 0]
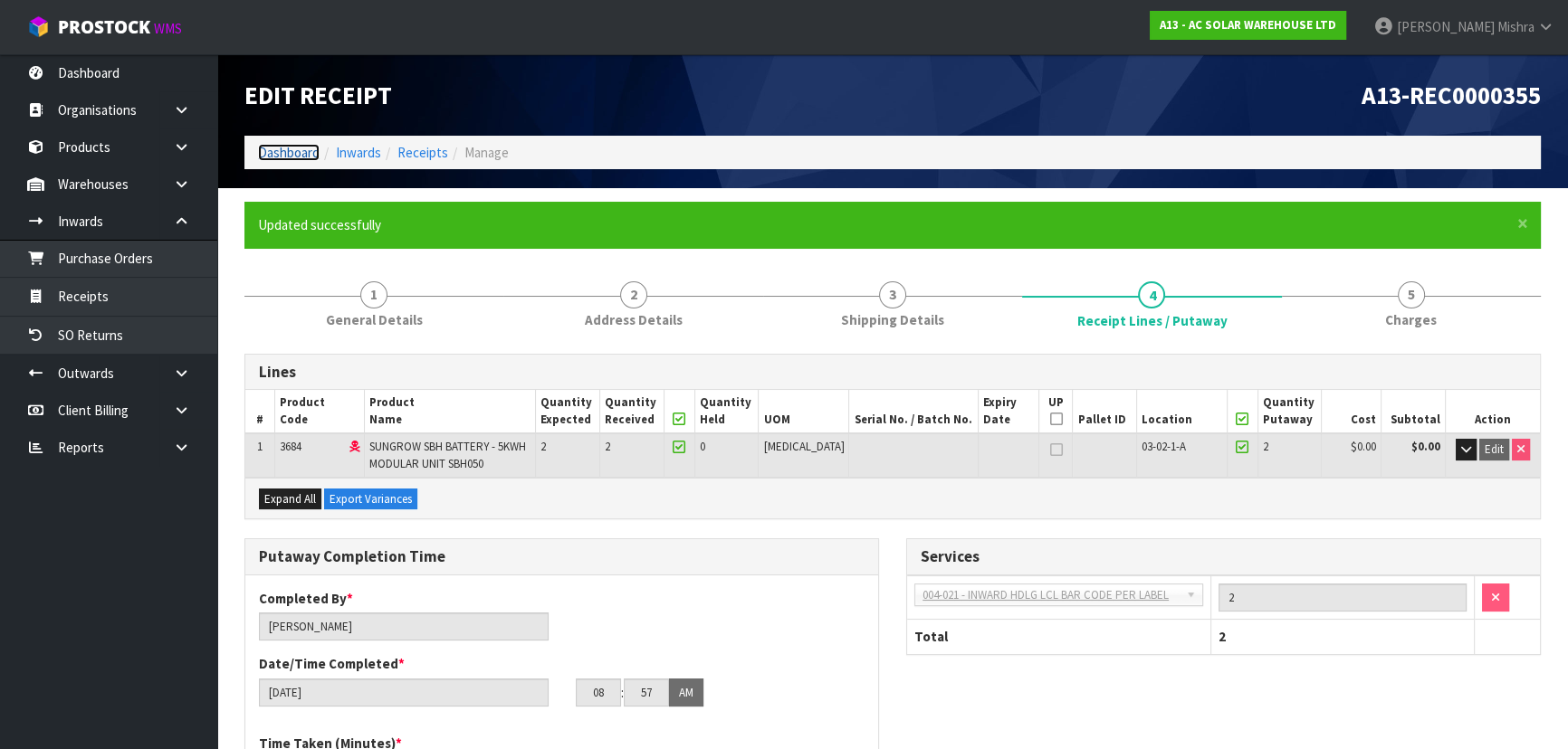
click at [302, 155] on link "Dashboard" at bounding box center [289, 152] width 62 height 17
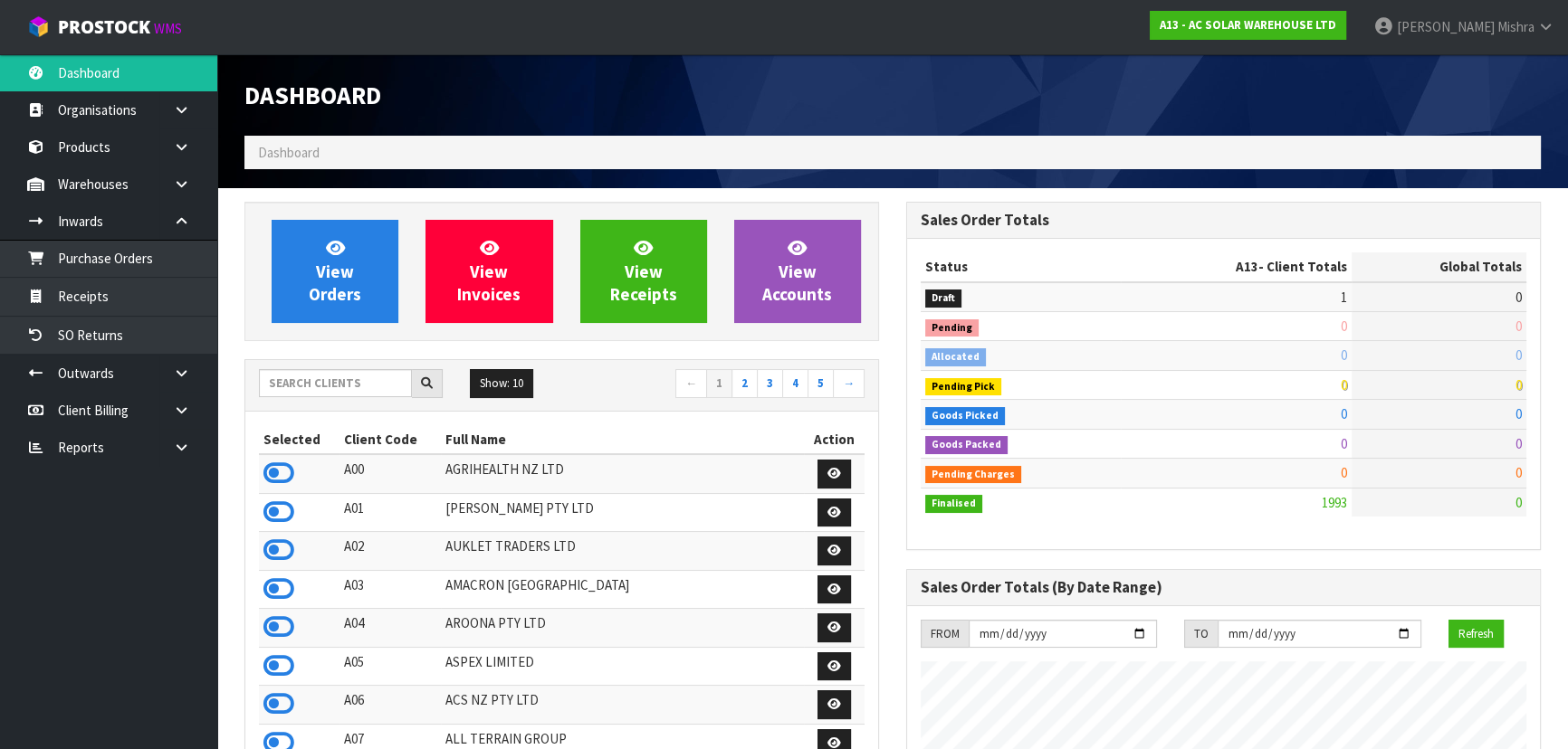
scroll to position [1465, 661]
click at [167, 250] on link "Purchase Orders" at bounding box center [108, 258] width 217 height 37
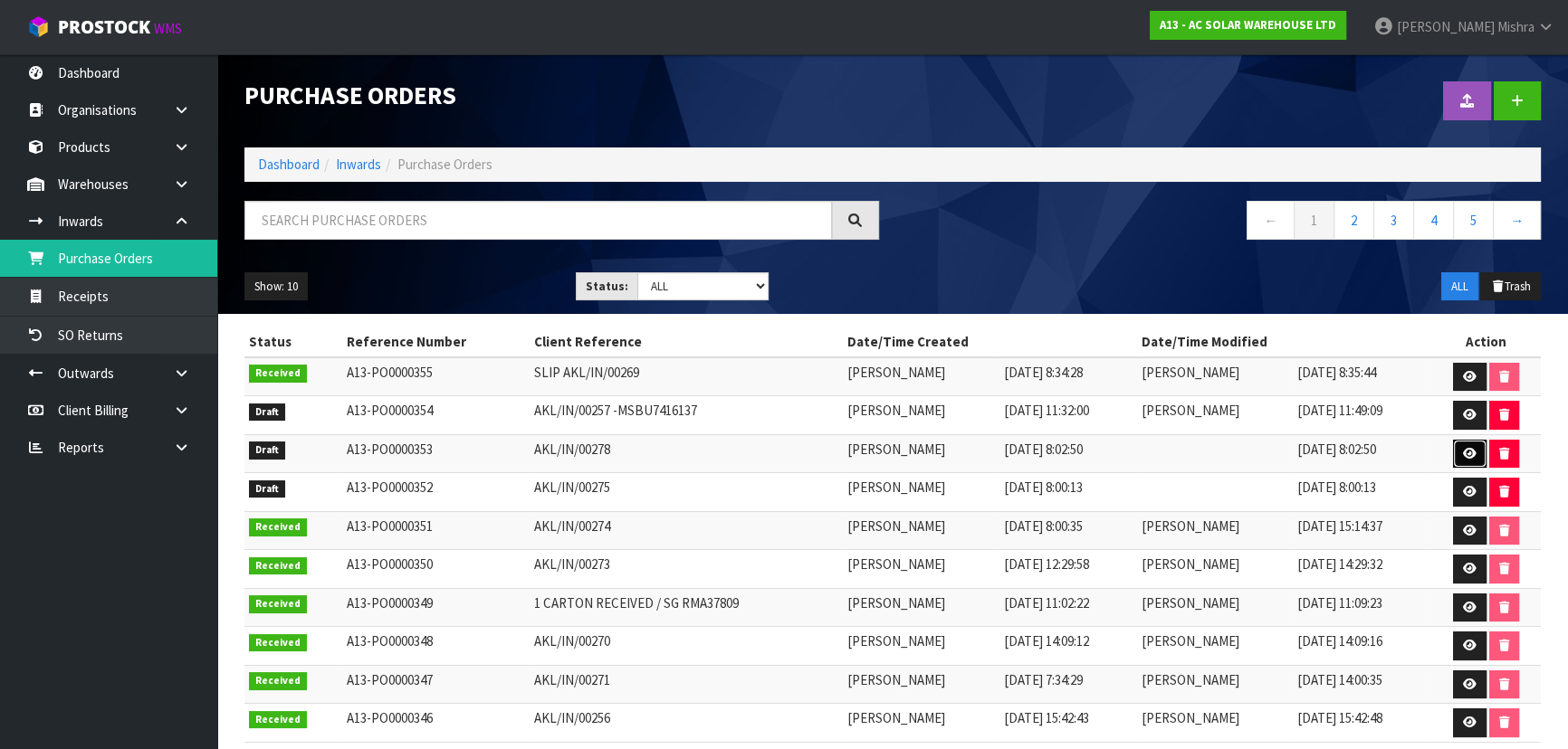
click at [1475, 452] on icon at bounding box center [1470, 454] width 14 height 12
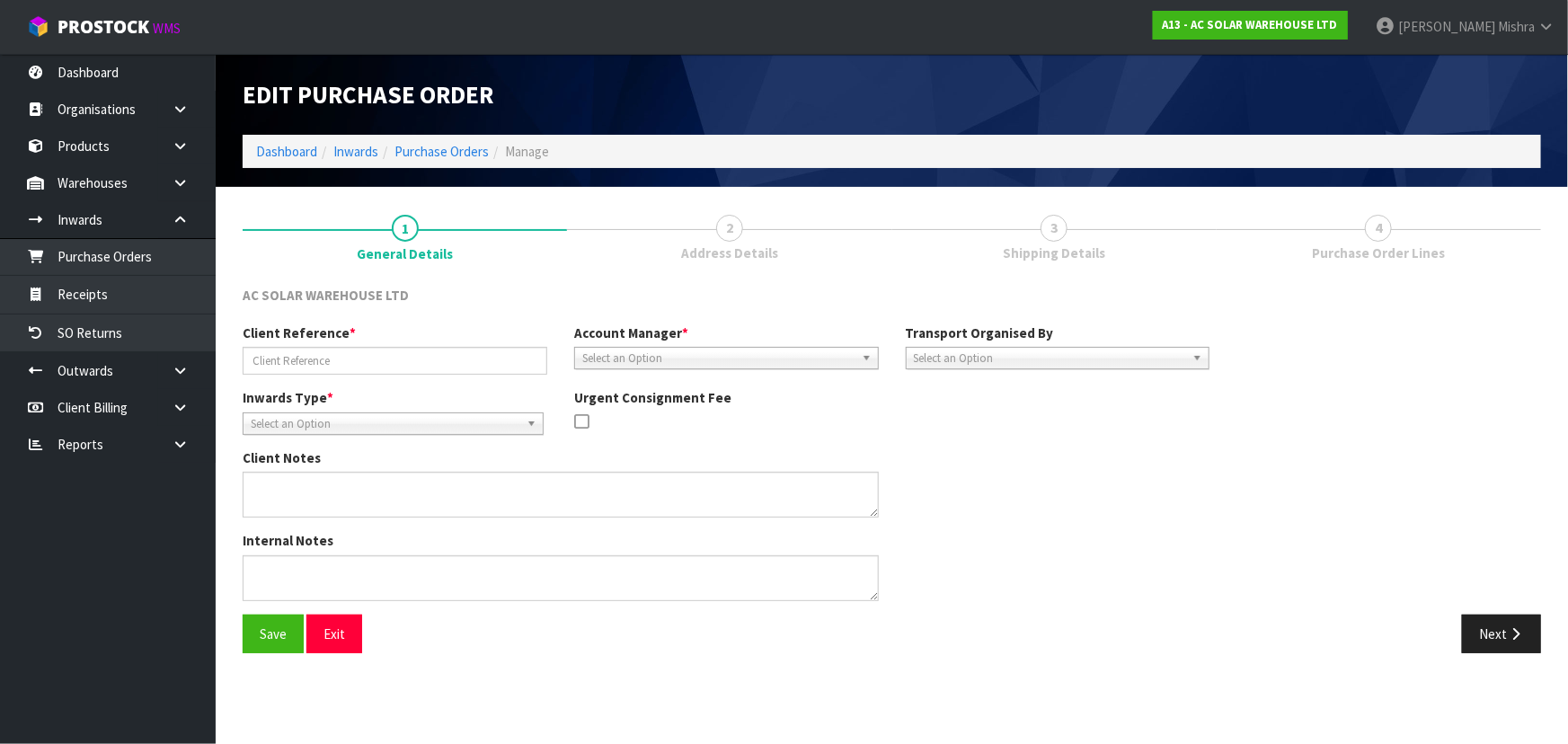
type input "AKL/IN/00278"
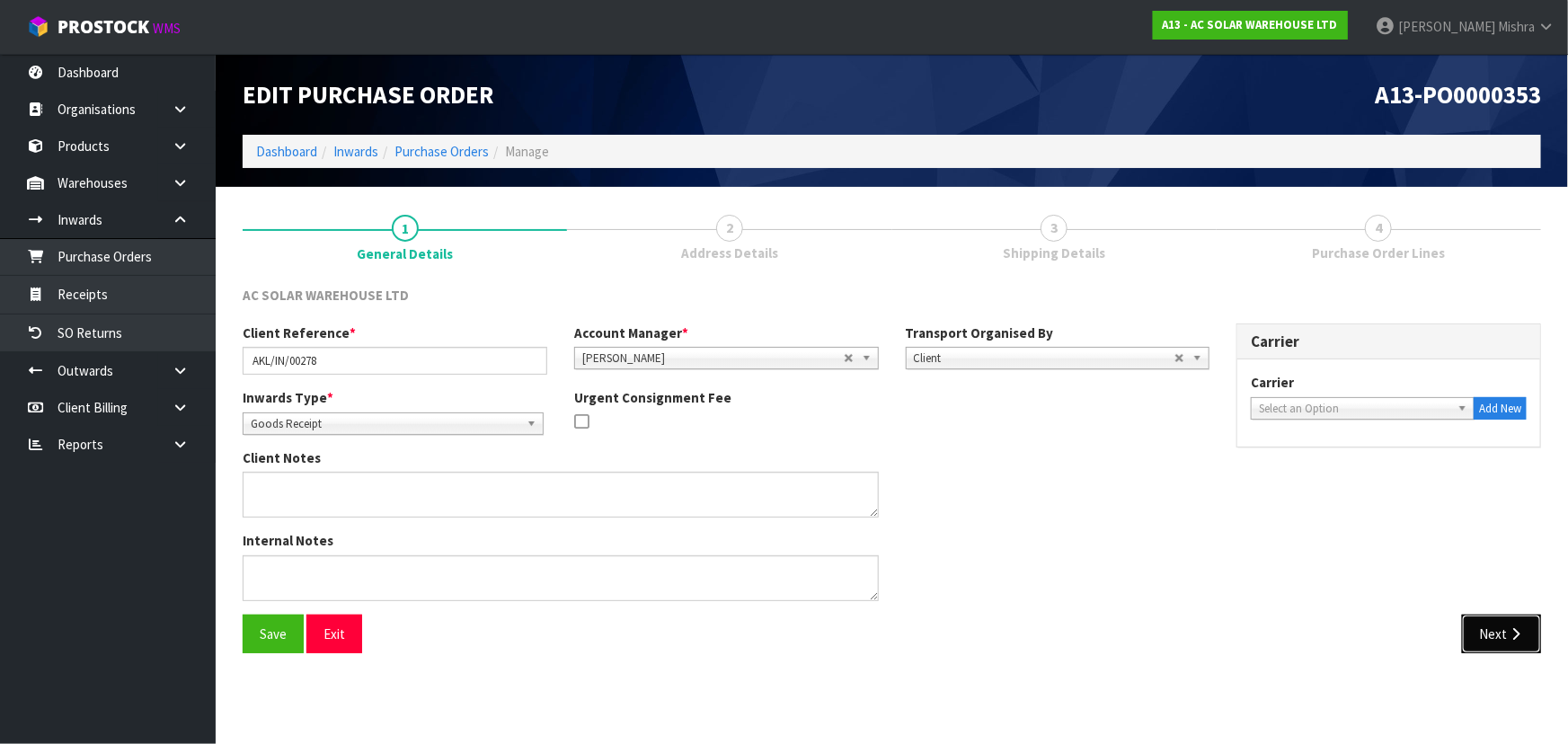
click at [1465, 624] on button "Next" at bounding box center [1501, 634] width 79 height 39
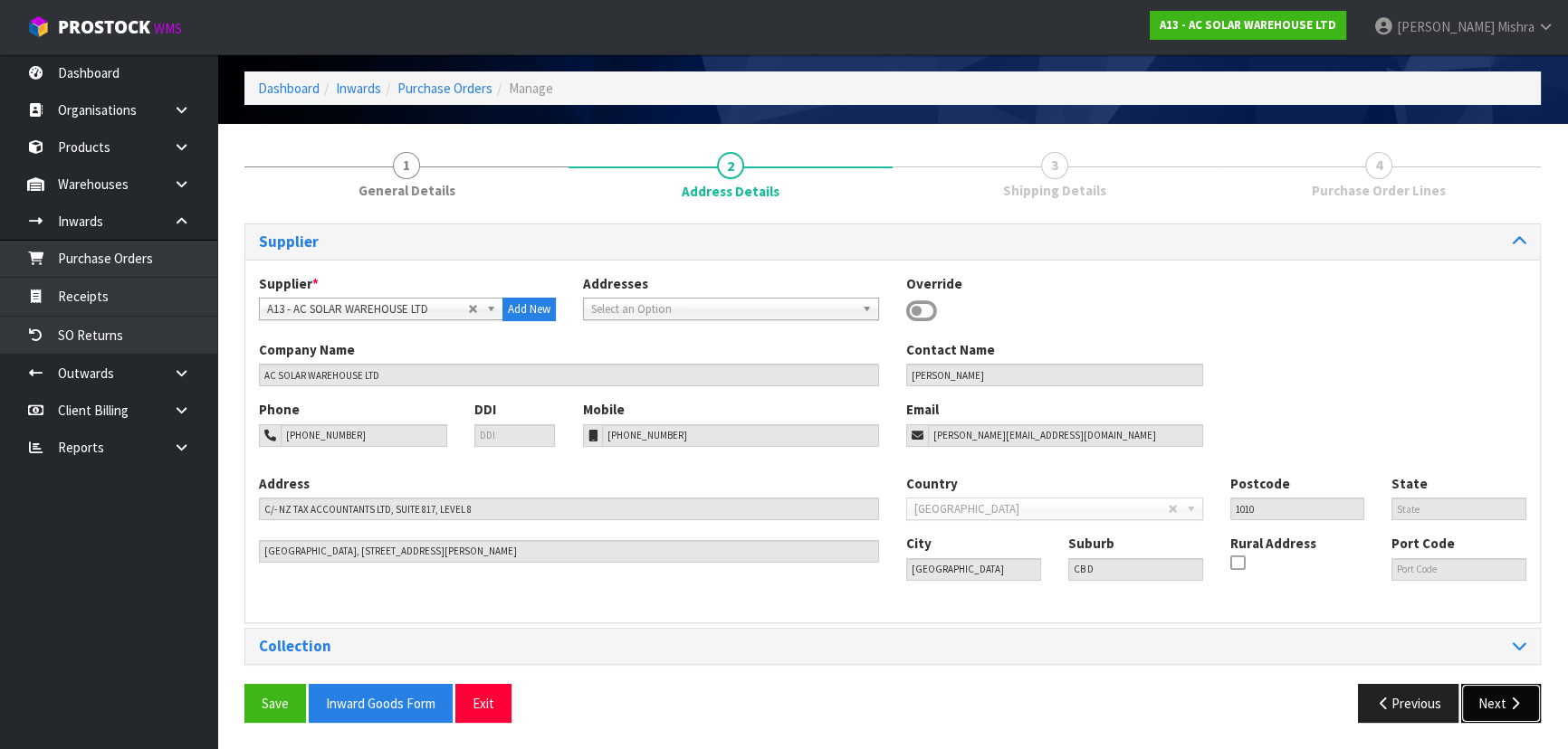
click at [1496, 696] on button "Next" at bounding box center [1501, 703] width 79 height 39
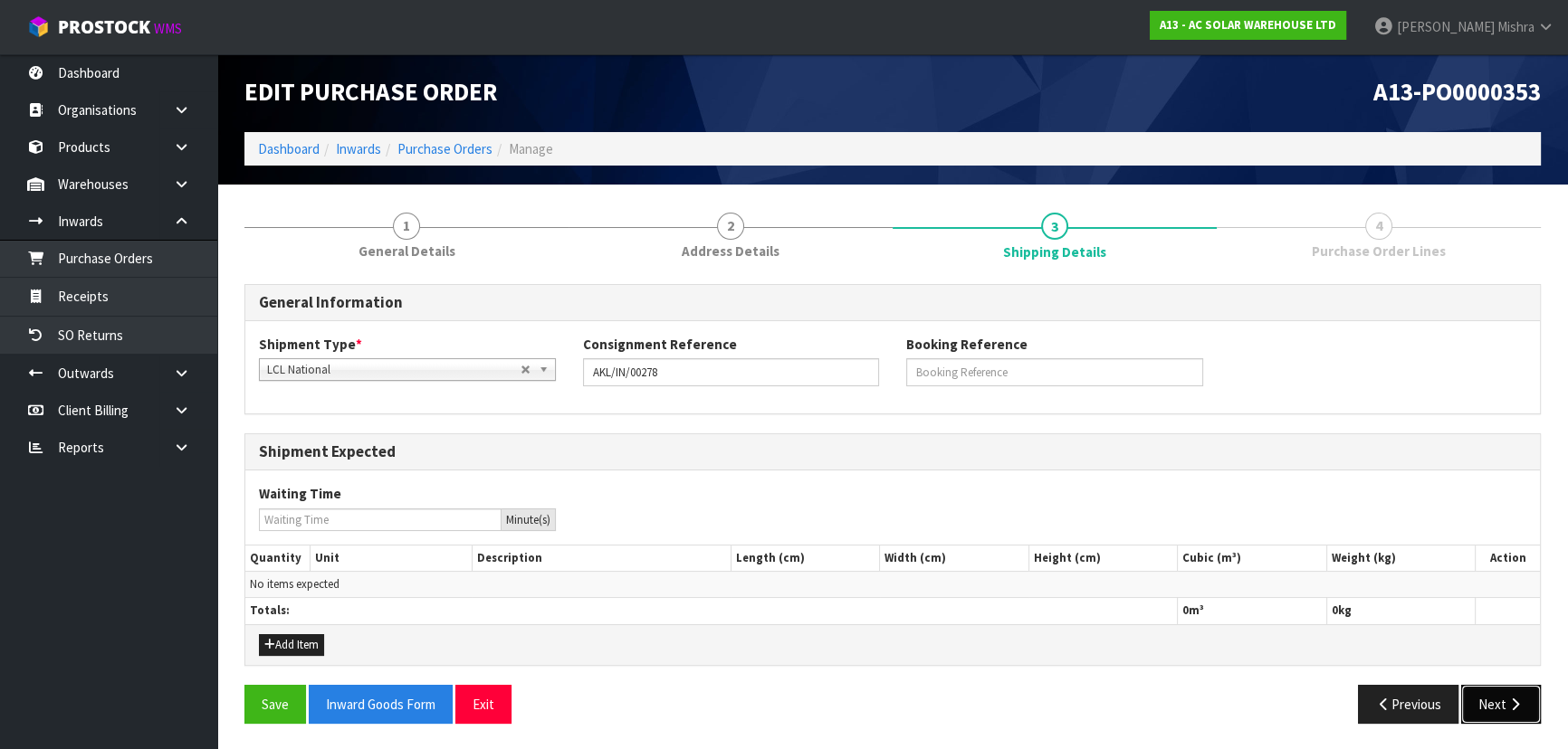
click at [1515, 698] on icon "button" at bounding box center [1514, 704] width 17 height 14
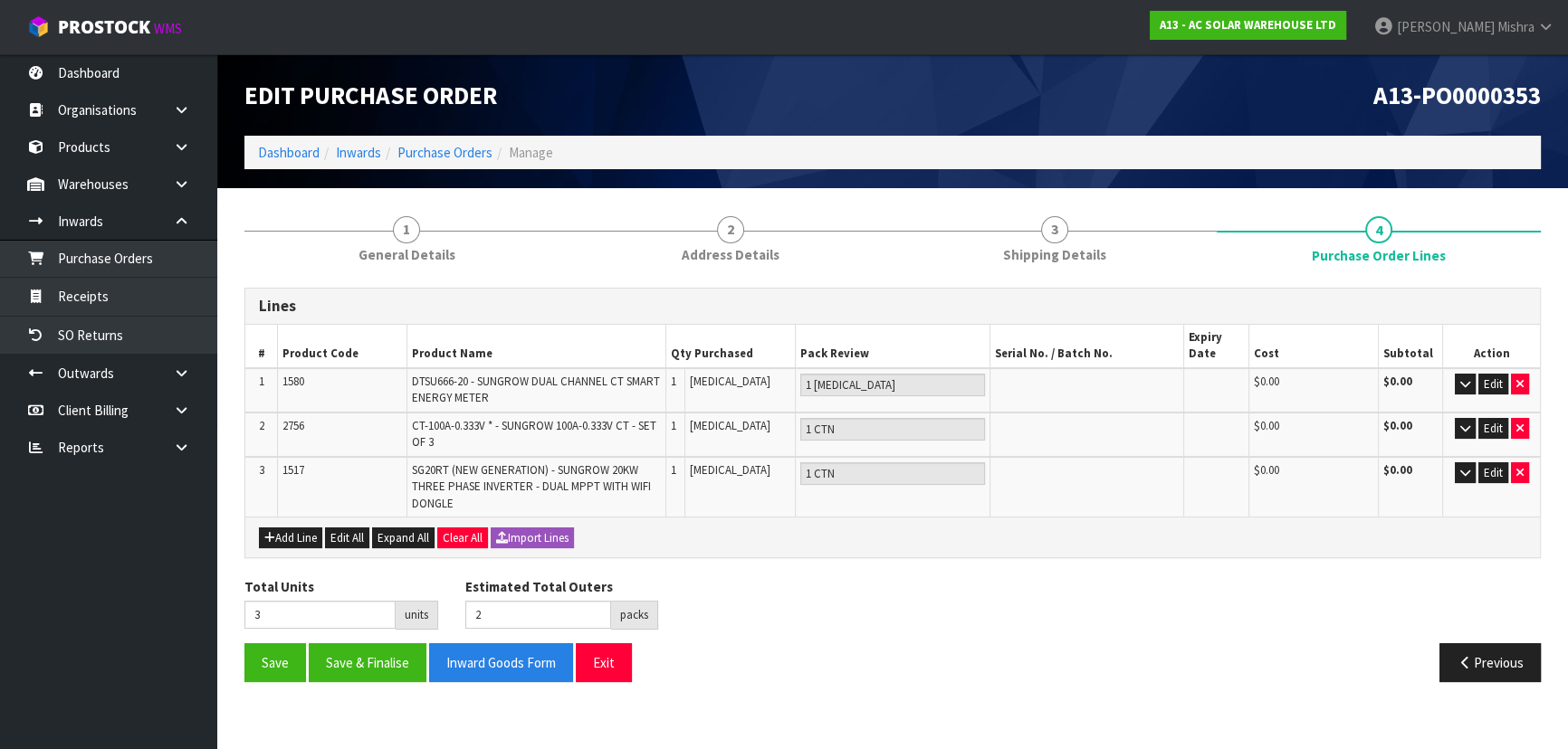
scroll to position [0, 0]
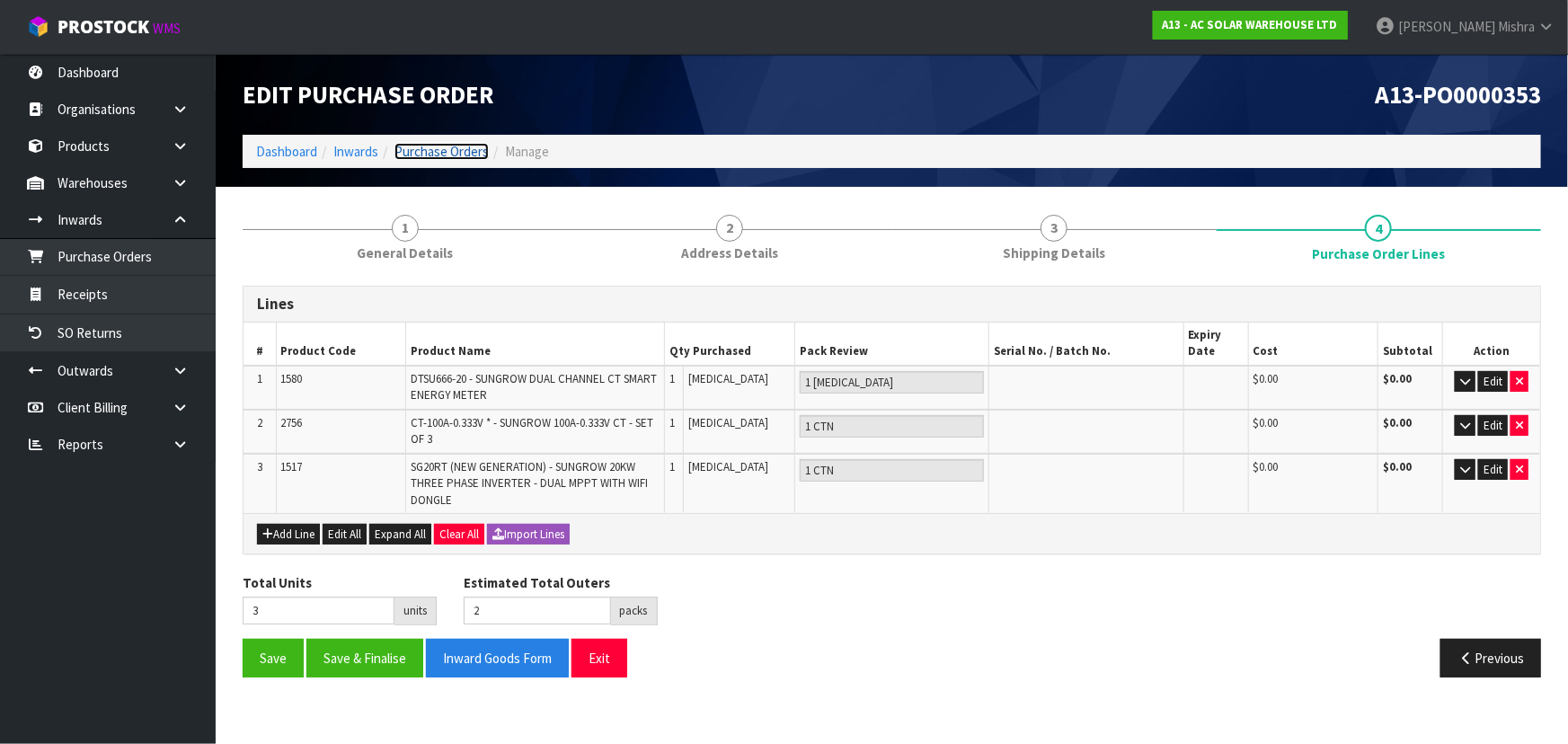
click at [420, 144] on link "Purchase Orders" at bounding box center [442, 151] width 94 height 17
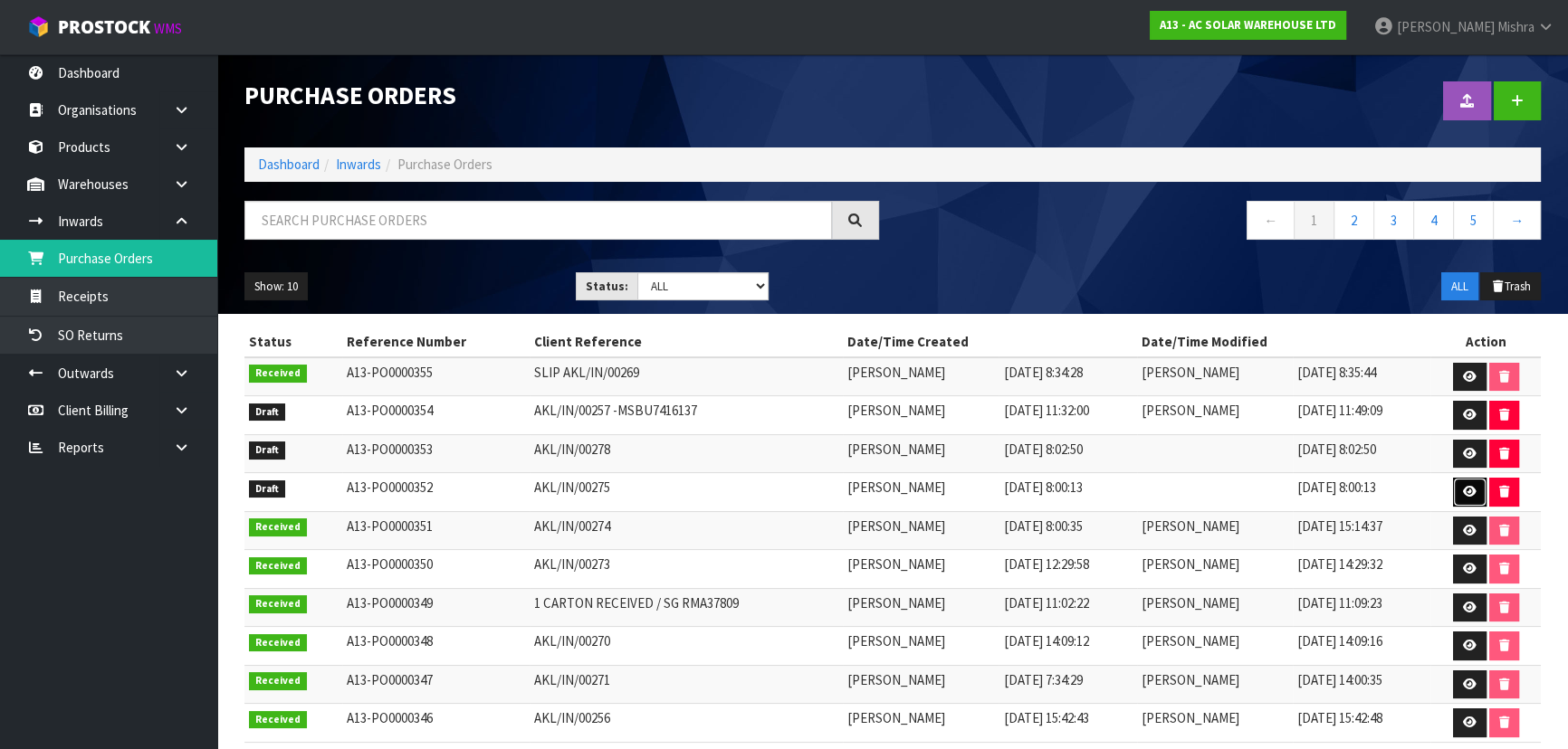
click at [1463, 486] on link at bounding box center [1470, 492] width 34 height 29
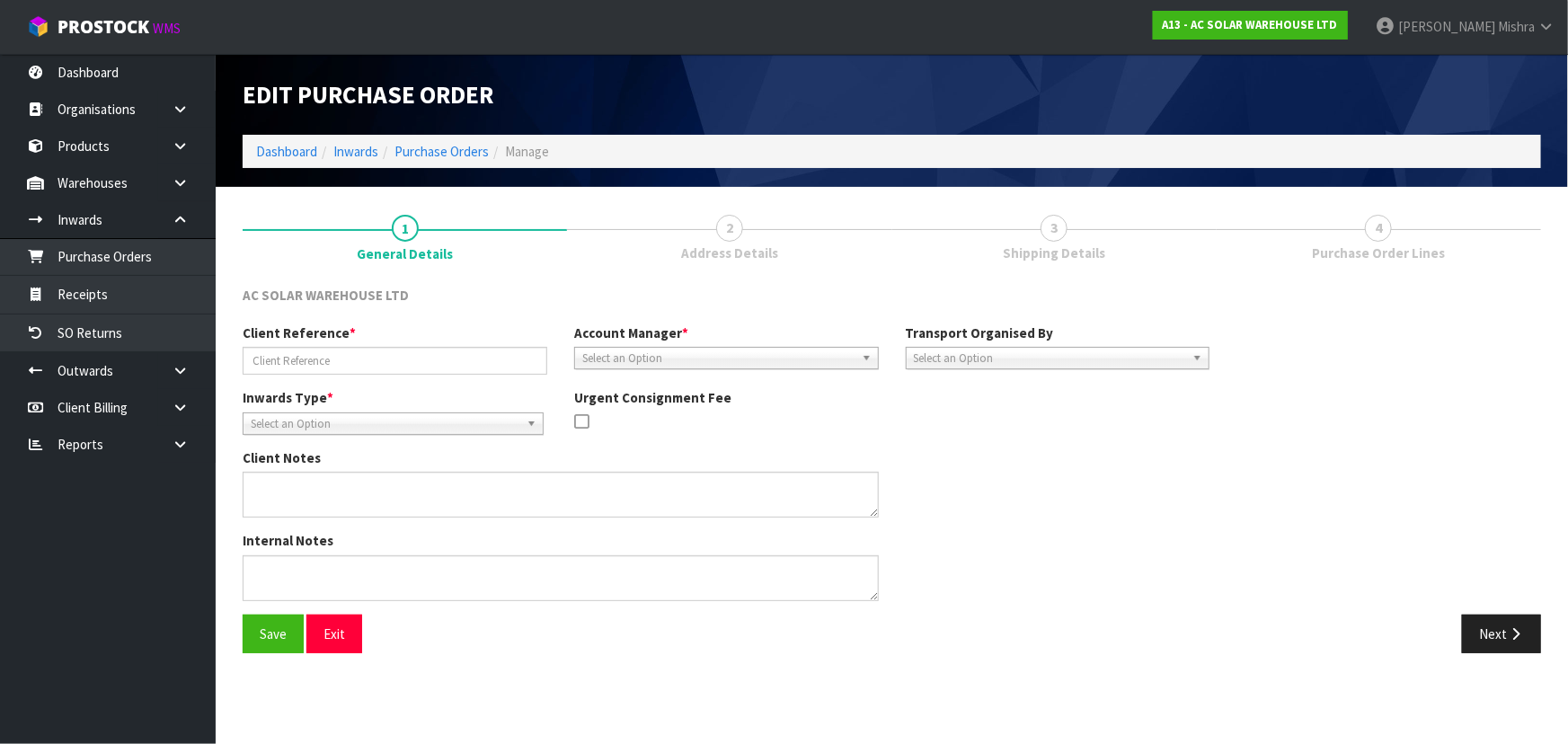
type input "AKL/IN/00275"
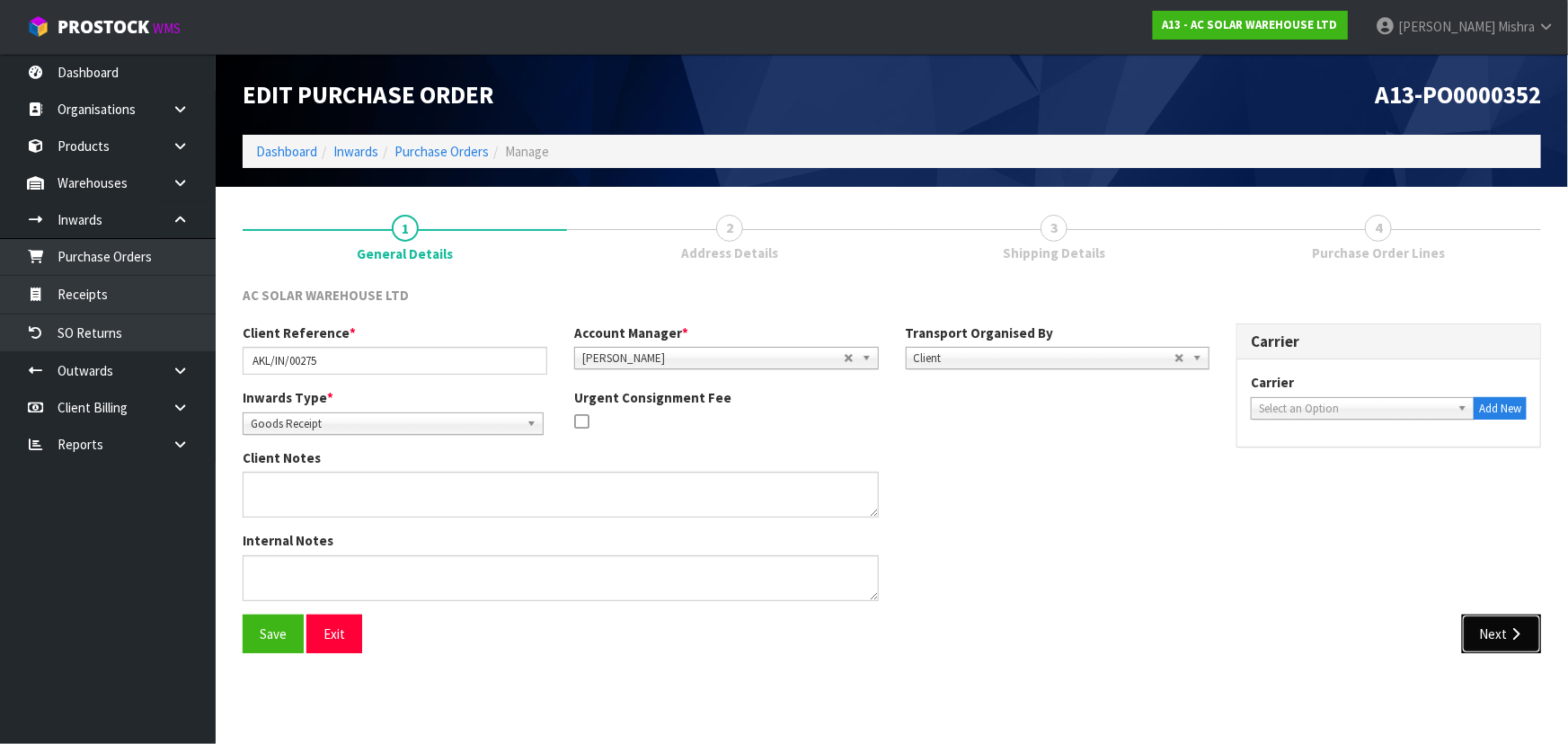
click at [1516, 638] on icon "button" at bounding box center [1515, 634] width 17 height 14
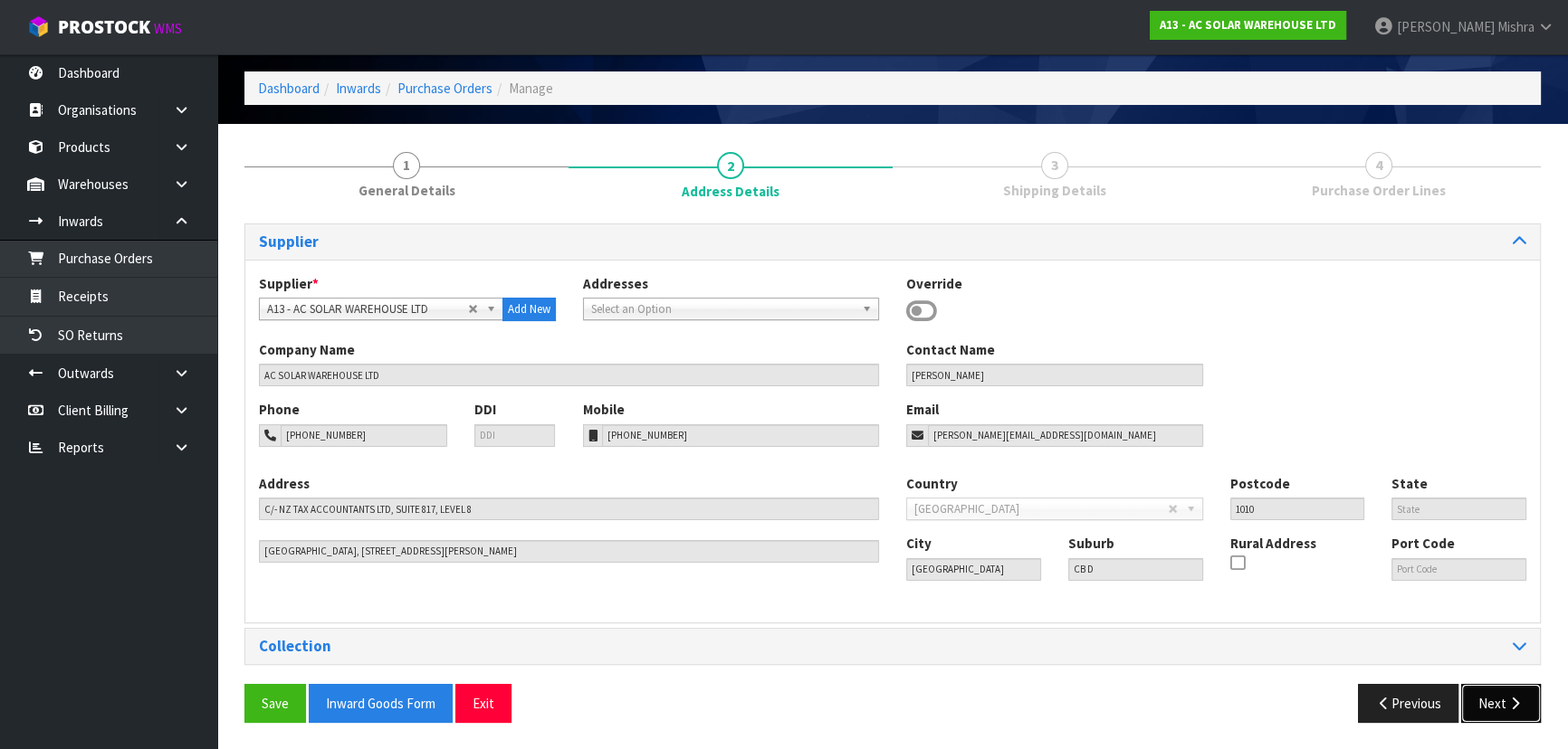
click at [1511, 702] on icon "button" at bounding box center [1514, 703] width 17 height 14
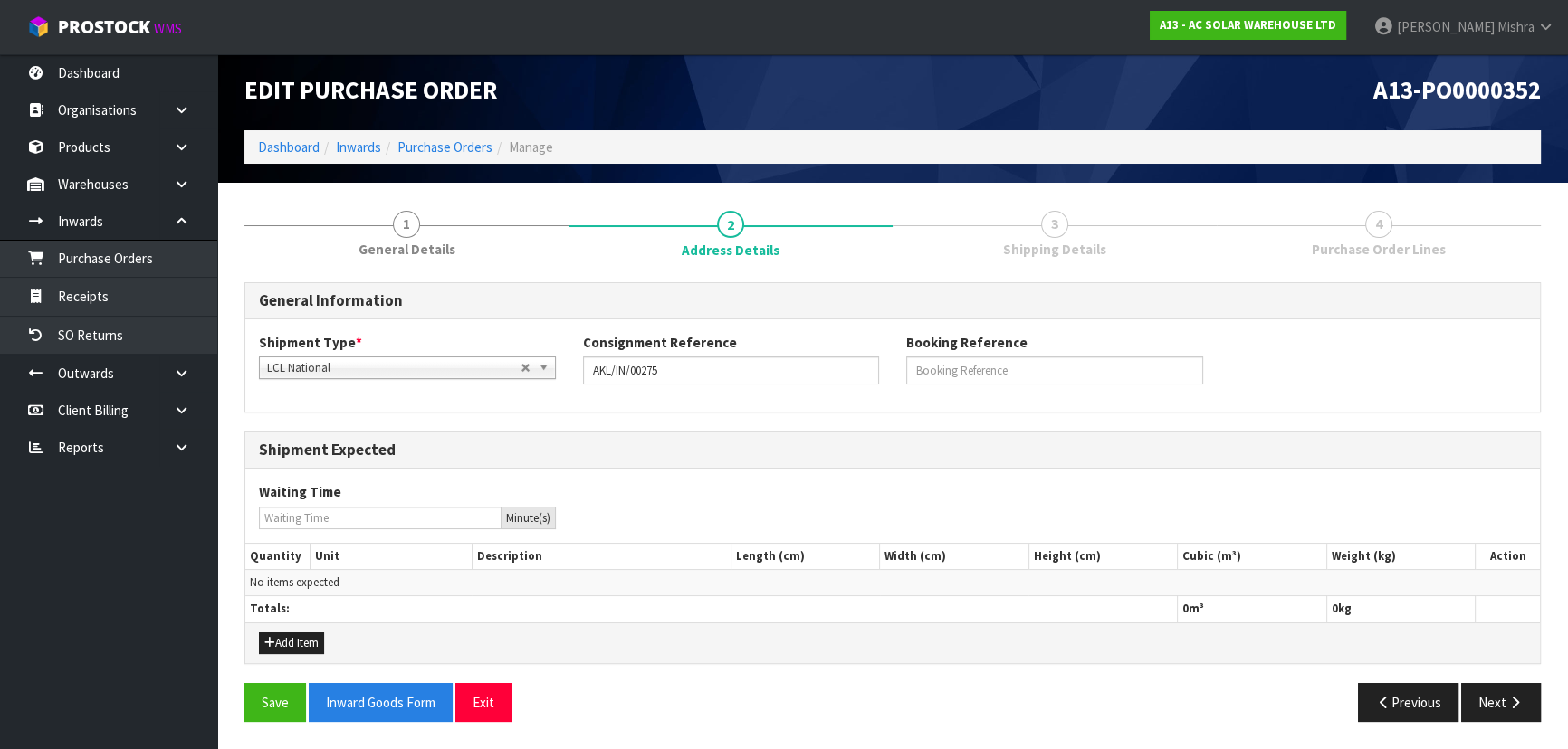
scroll to position [4, 0]
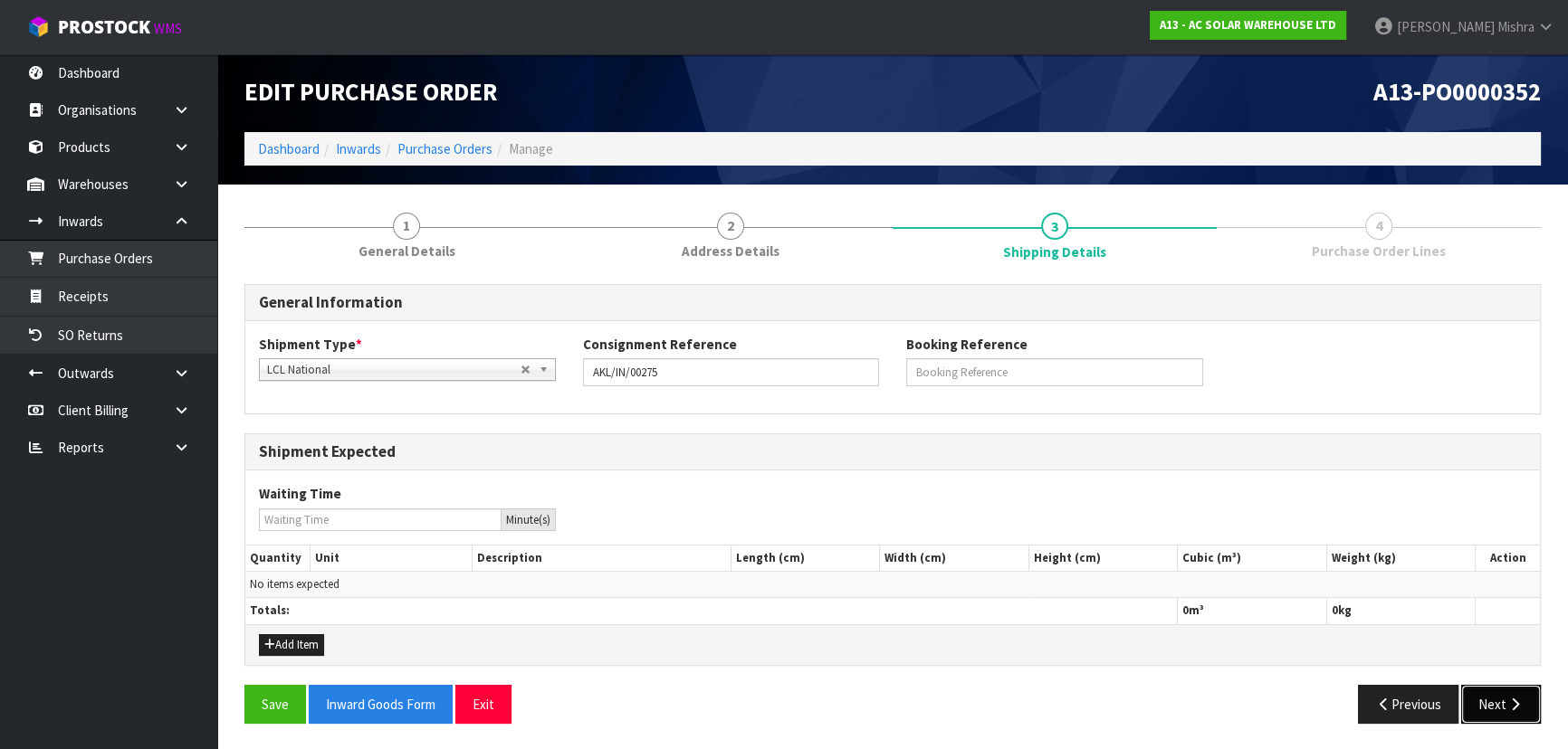
click at [1499, 693] on button "Next" at bounding box center [1501, 704] width 79 height 39
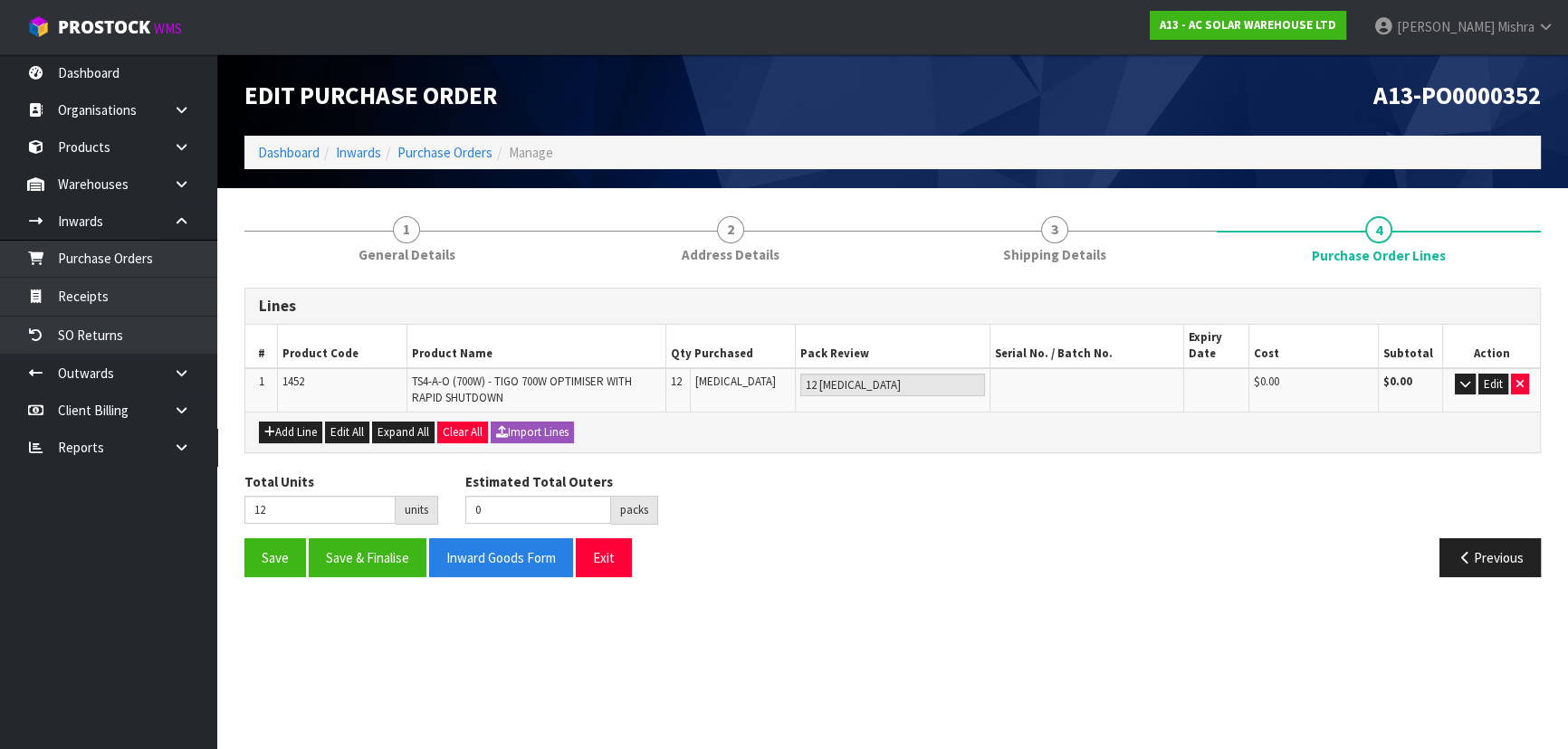
scroll to position [0, 0]
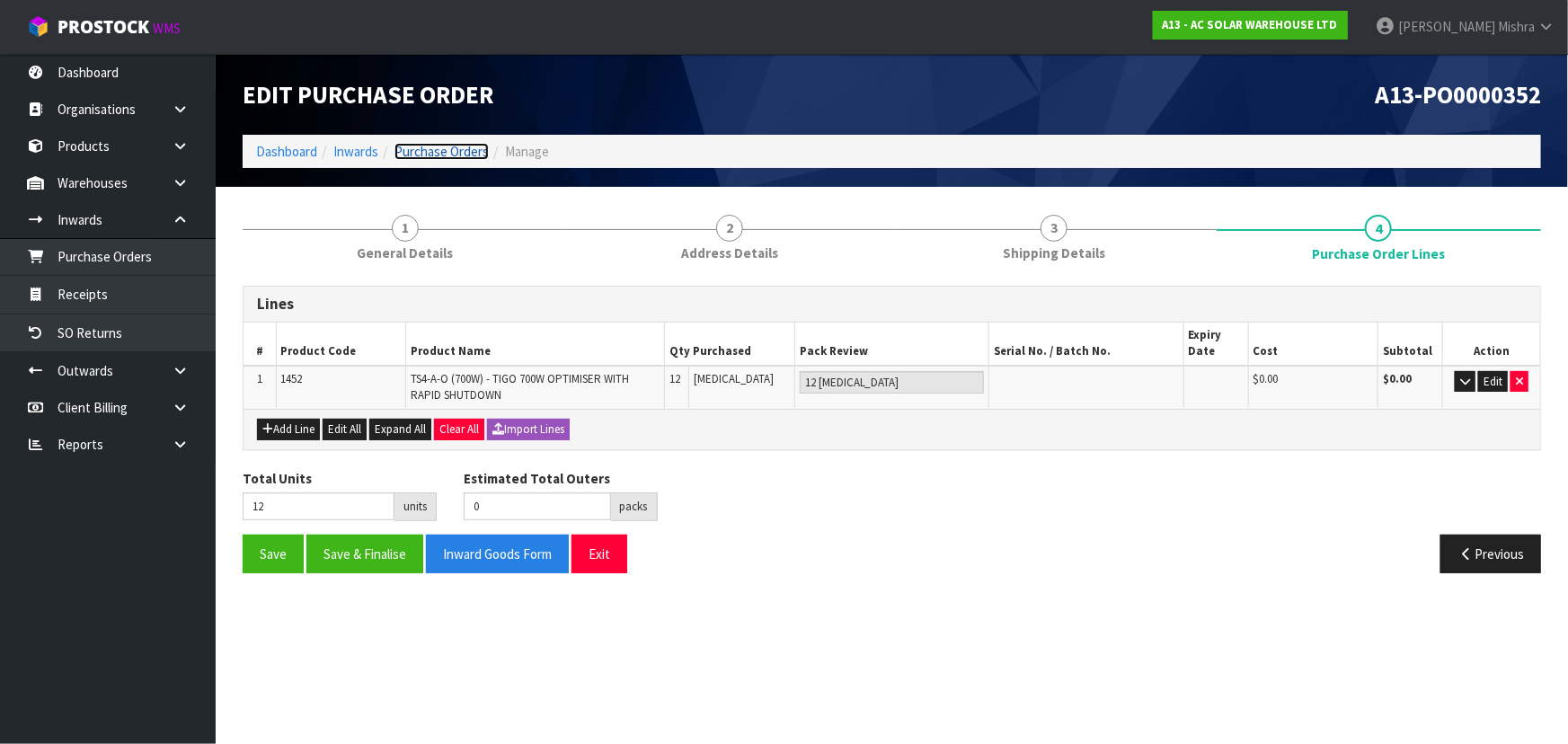
click at [423, 154] on link "Purchase Orders" at bounding box center [442, 151] width 94 height 17
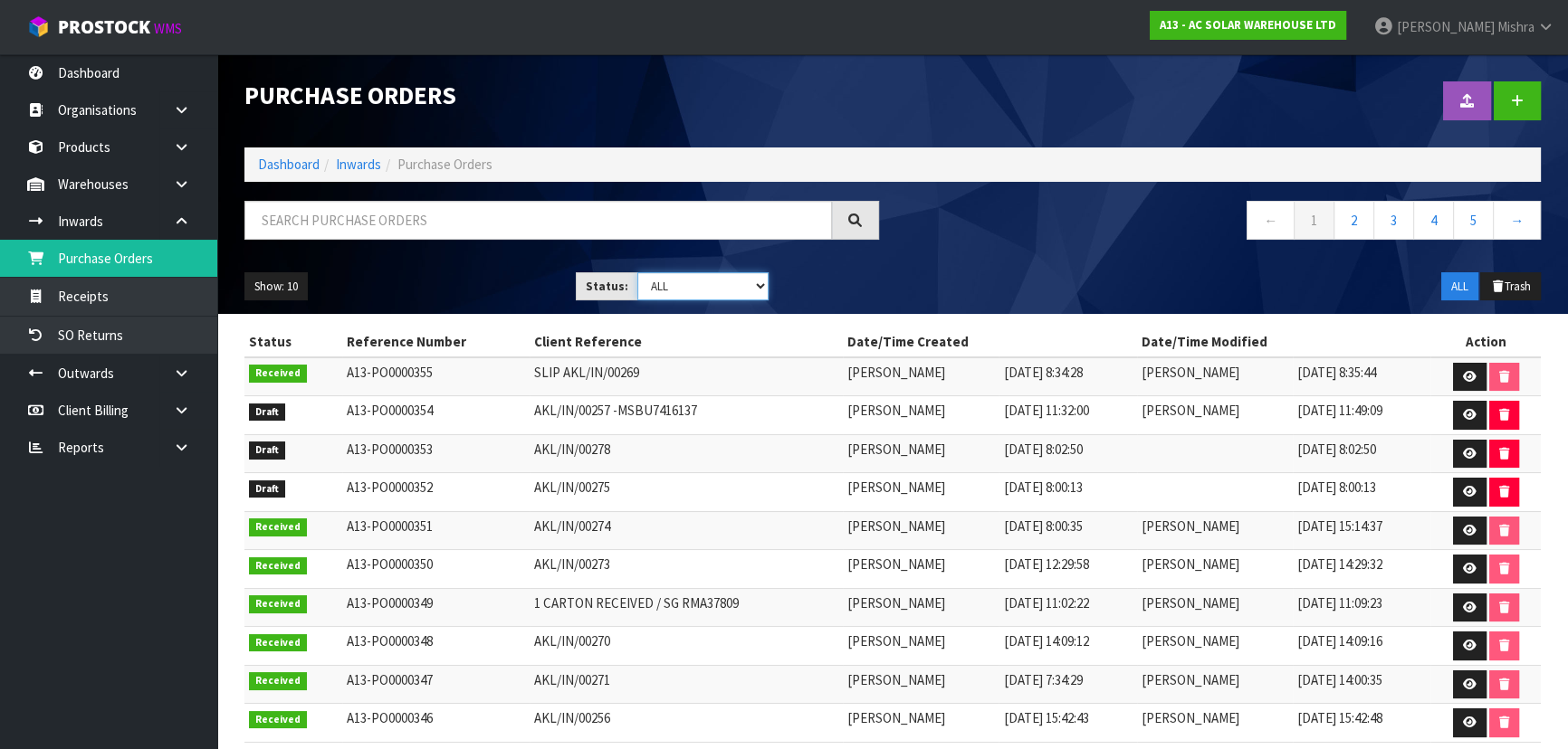
click at [716, 282] on select "Draft Pending Received Cancelled ALL" at bounding box center [703, 286] width 132 height 28
select select "string:0"
click at [637, 272] on select "Draft Pending Received Cancelled ALL" at bounding box center [703, 286] width 132 height 28
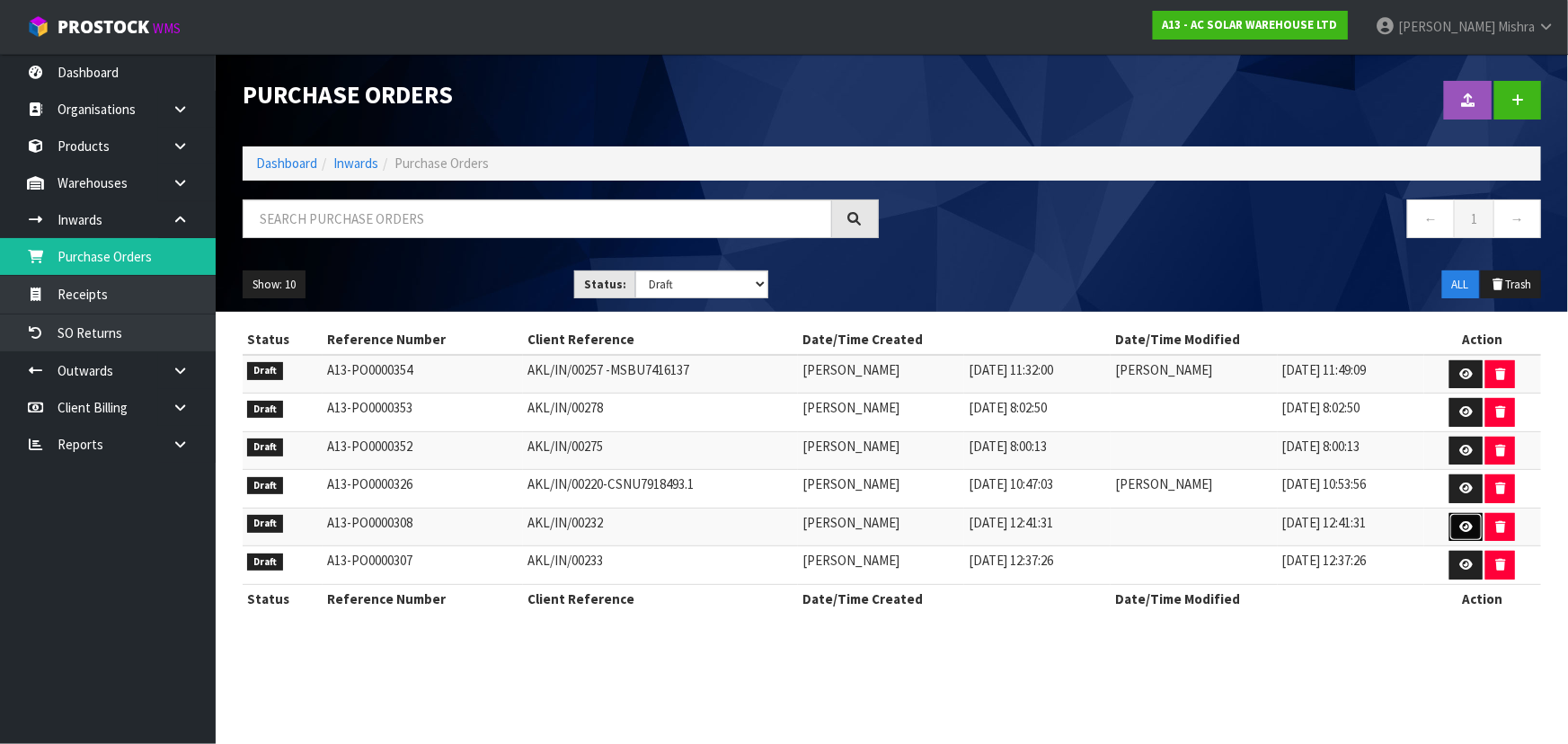
click at [1472, 524] on icon at bounding box center [1466, 527] width 14 height 12
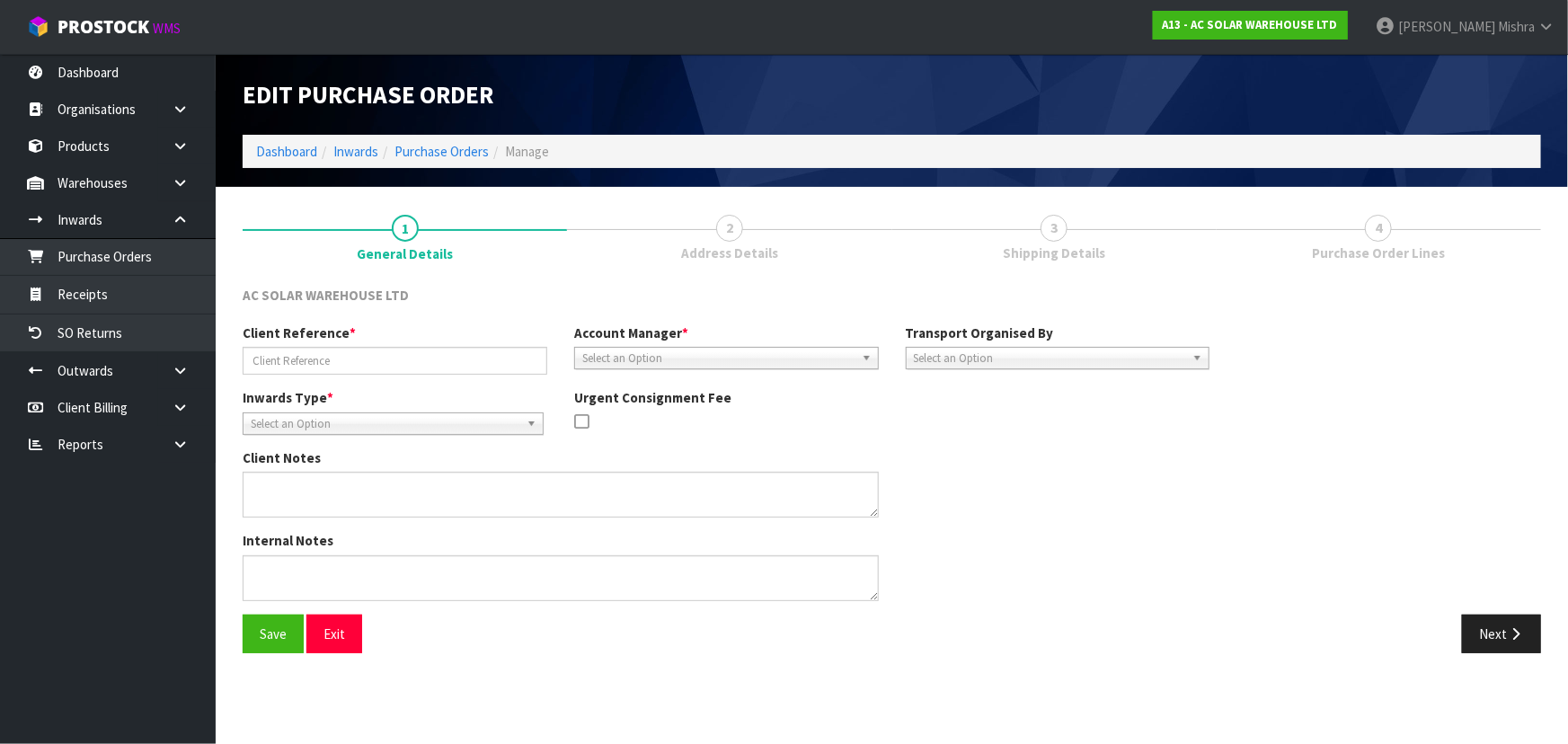
type input "AKL/IN/00232"
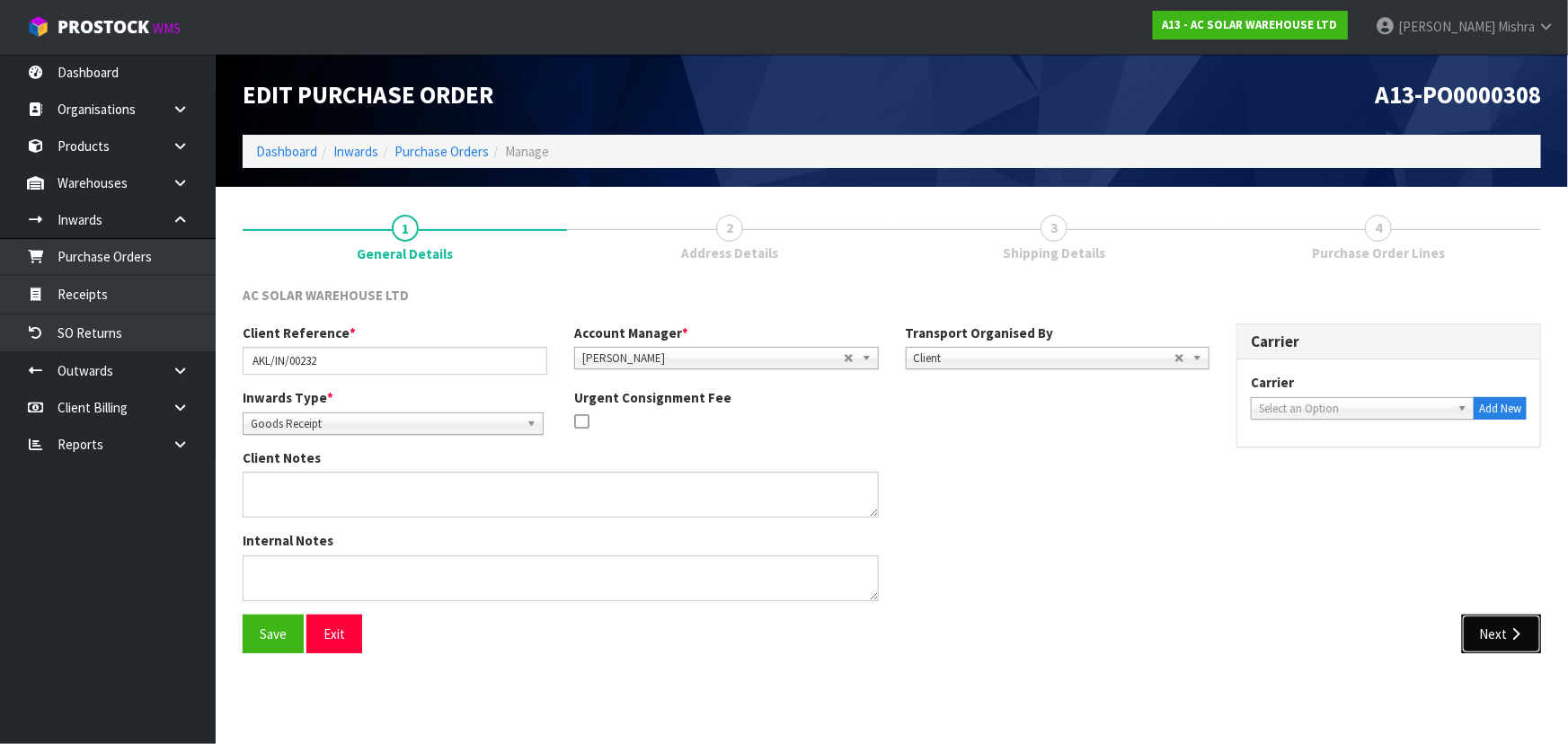
click at [1495, 651] on button "Next" at bounding box center [1501, 634] width 79 height 39
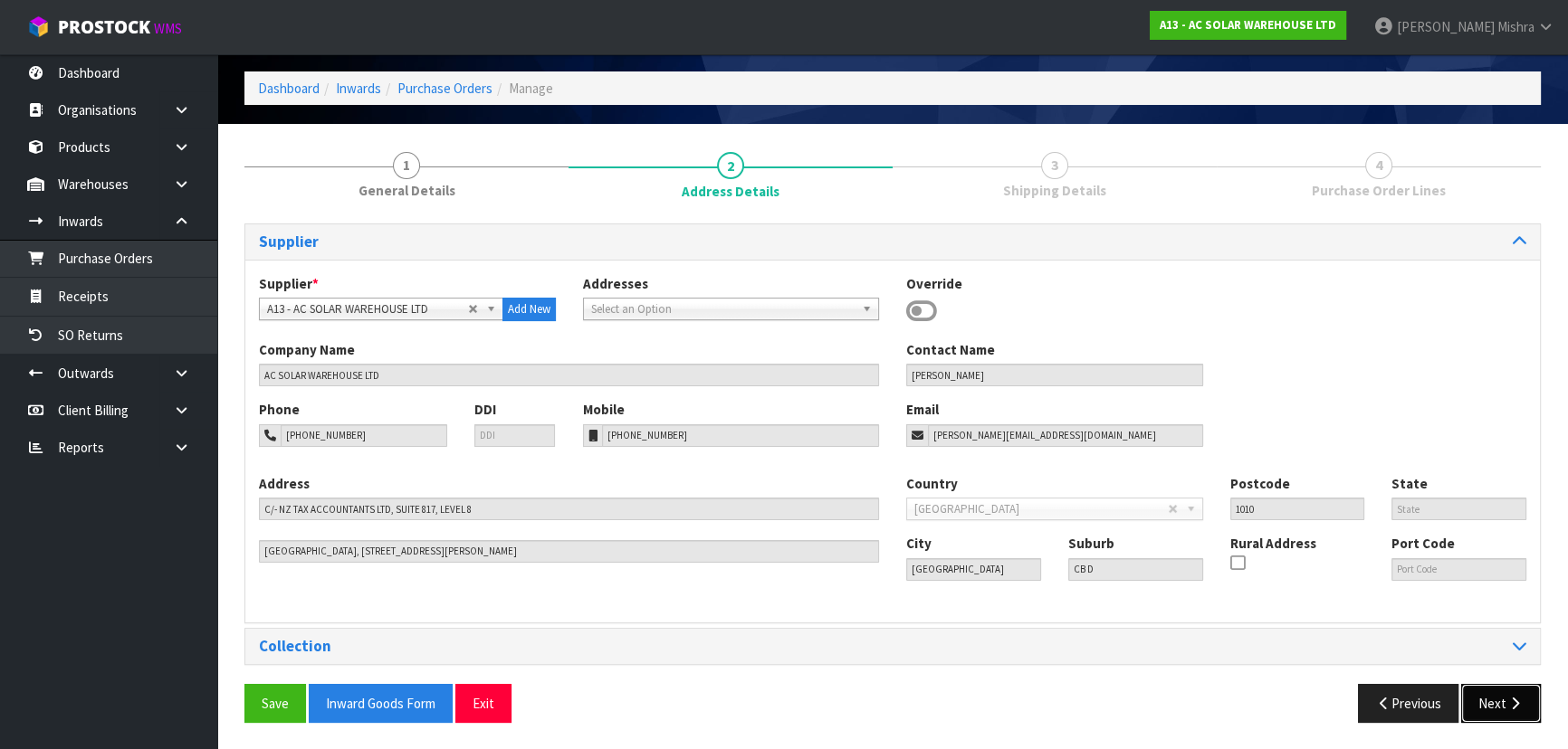
click at [1506, 713] on button "Next" at bounding box center [1501, 703] width 79 height 39
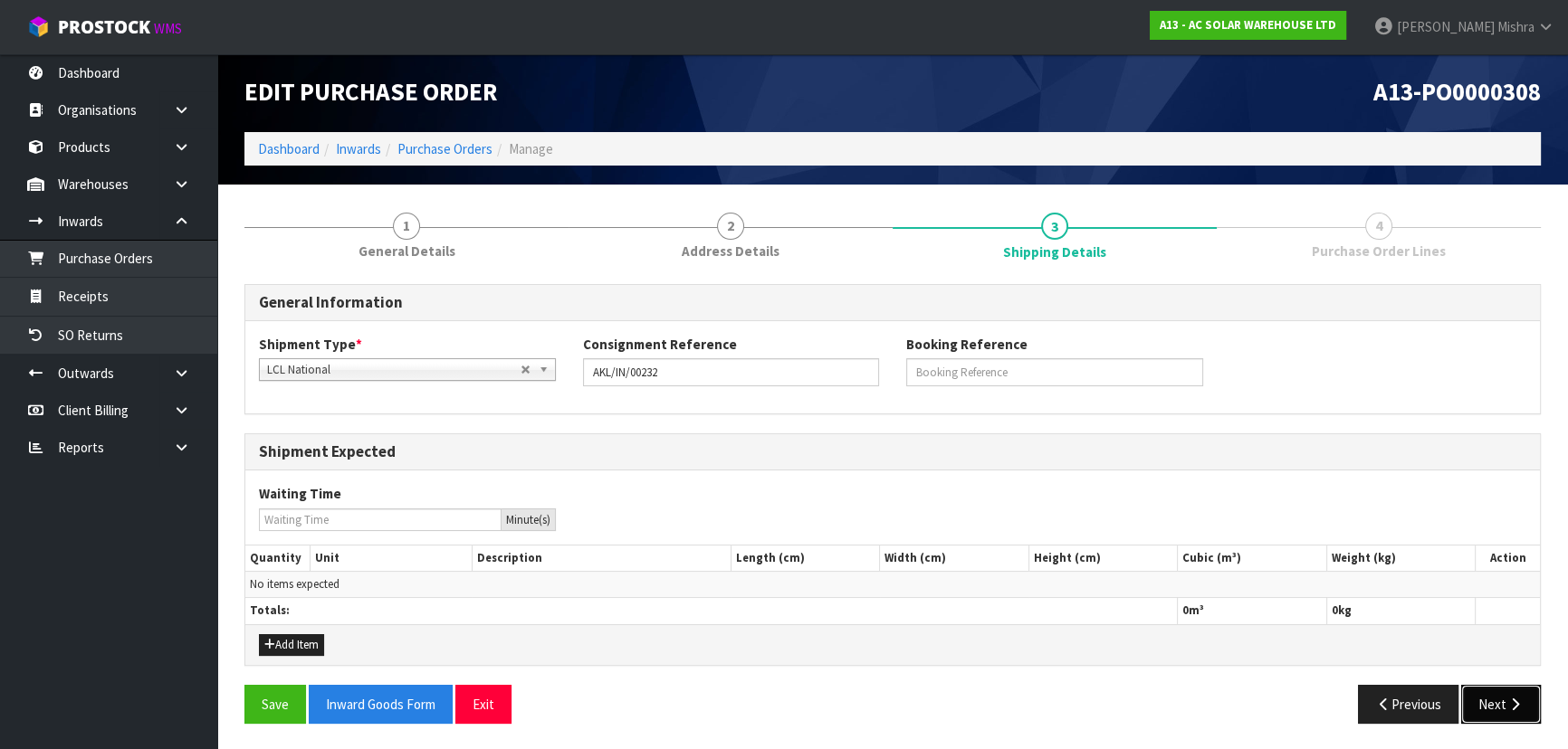
click at [1502, 710] on button "Next" at bounding box center [1501, 704] width 79 height 39
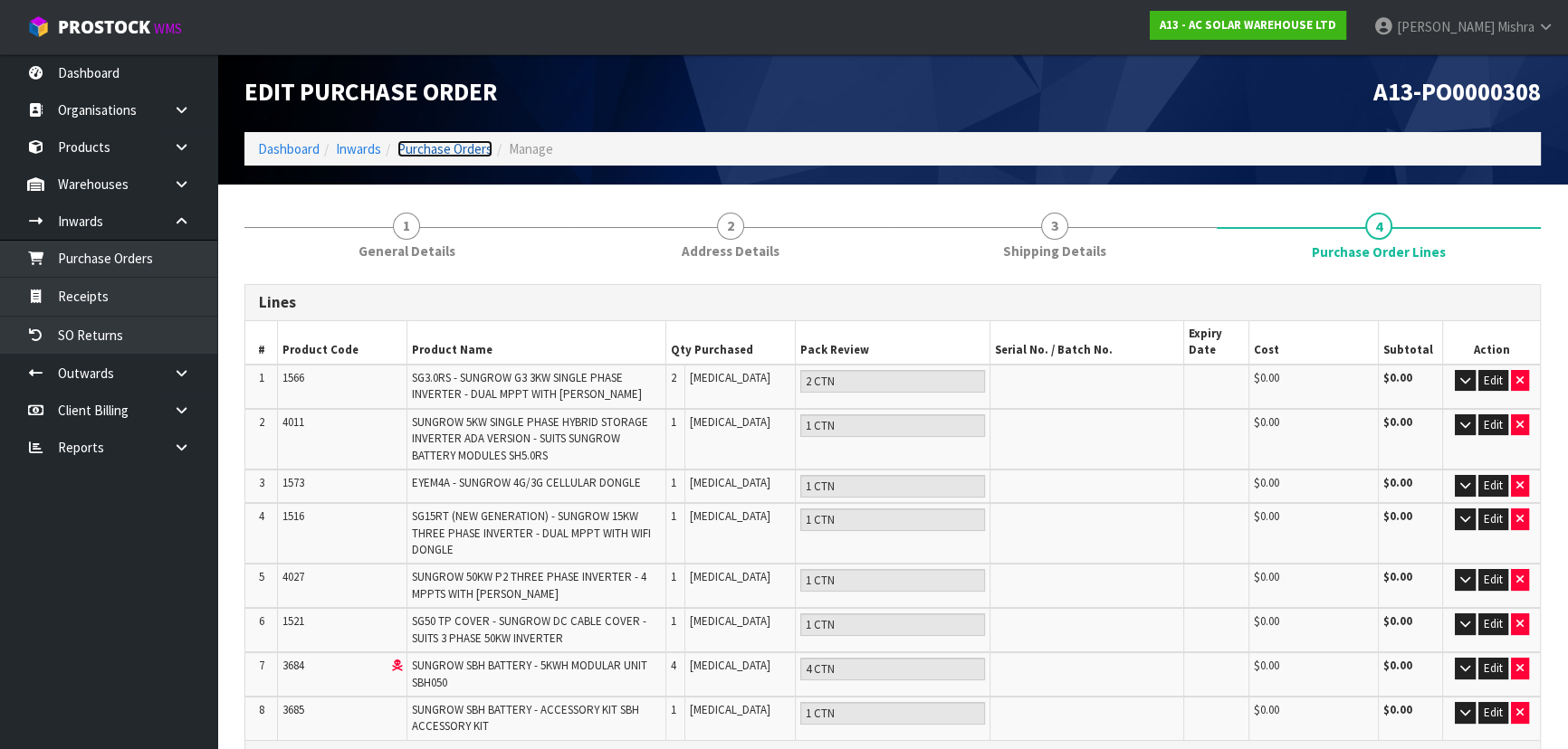
click at [448, 154] on link "Purchase Orders" at bounding box center [445, 149] width 95 height 17
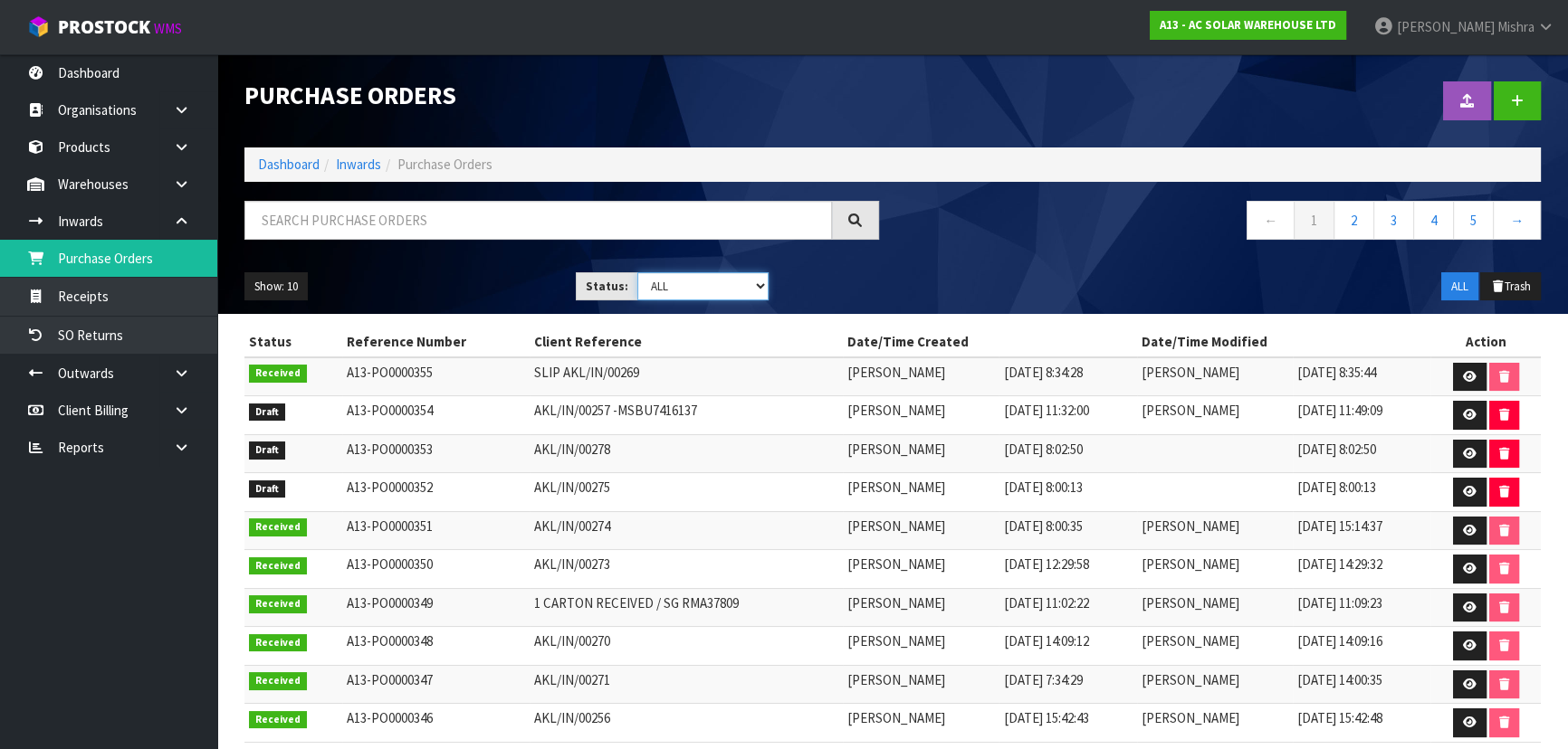
click at [717, 290] on select "Draft Pending Received Cancelled ALL" at bounding box center [703, 286] width 132 height 28
select select "string:0"
click at [637, 272] on select "Draft Pending Received Cancelled ALL" at bounding box center [703, 286] width 132 height 28
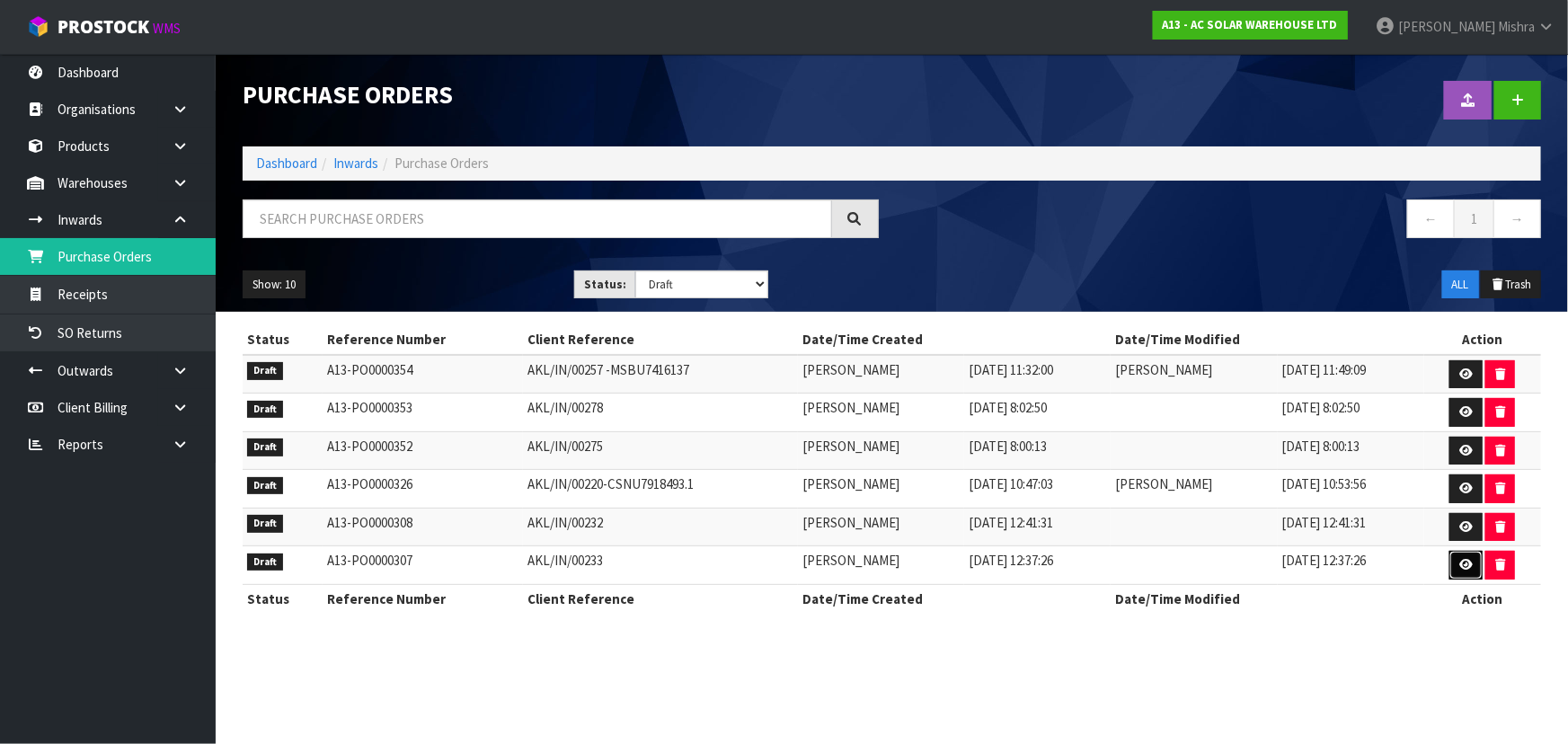
click at [1468, 568] on icon at bounding box center [1466, 565] width 14 height 12
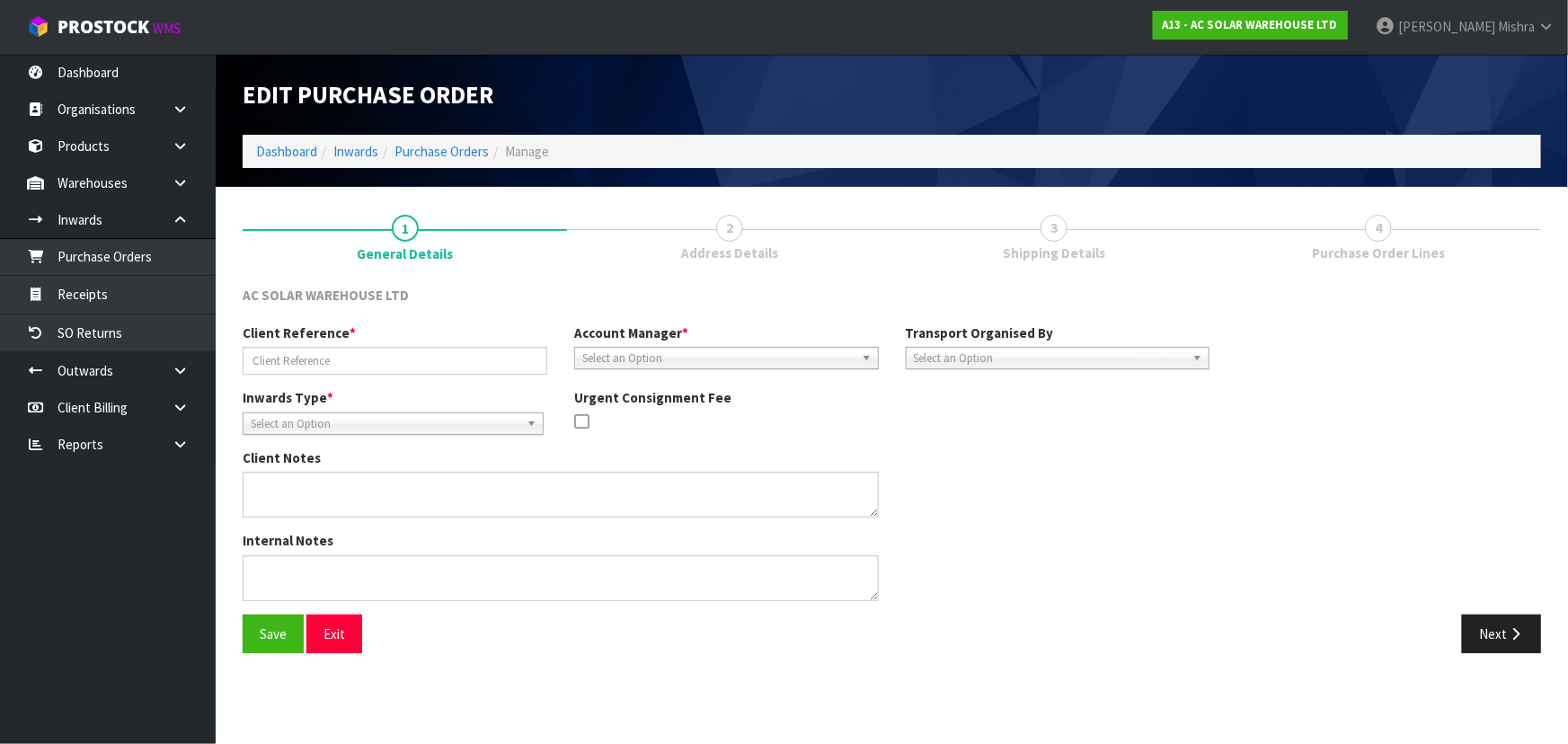
type input "AKL/IN/00233"
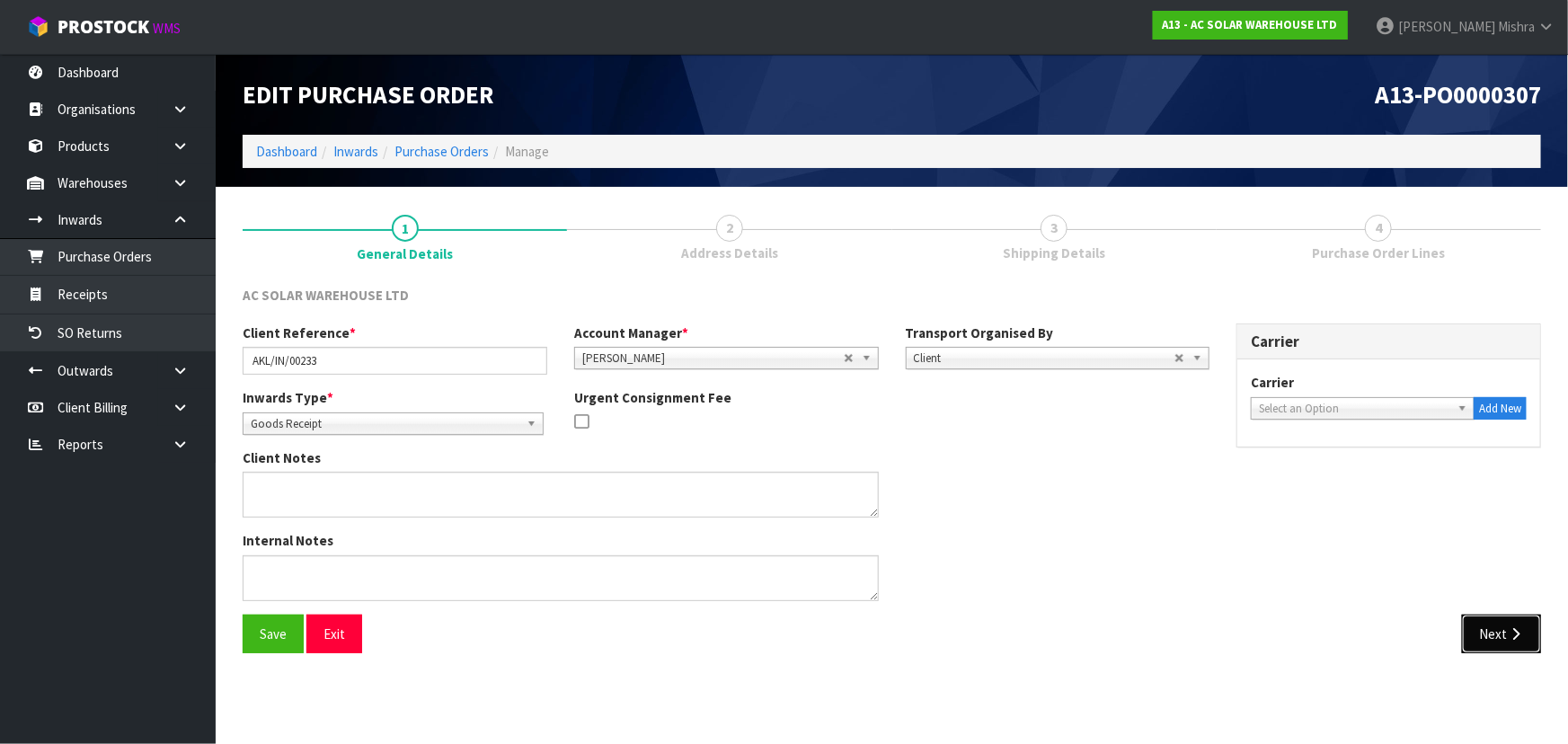
click at [1494, 621] on button "Next" at bounding box center [1501, 634] width 79 height 39
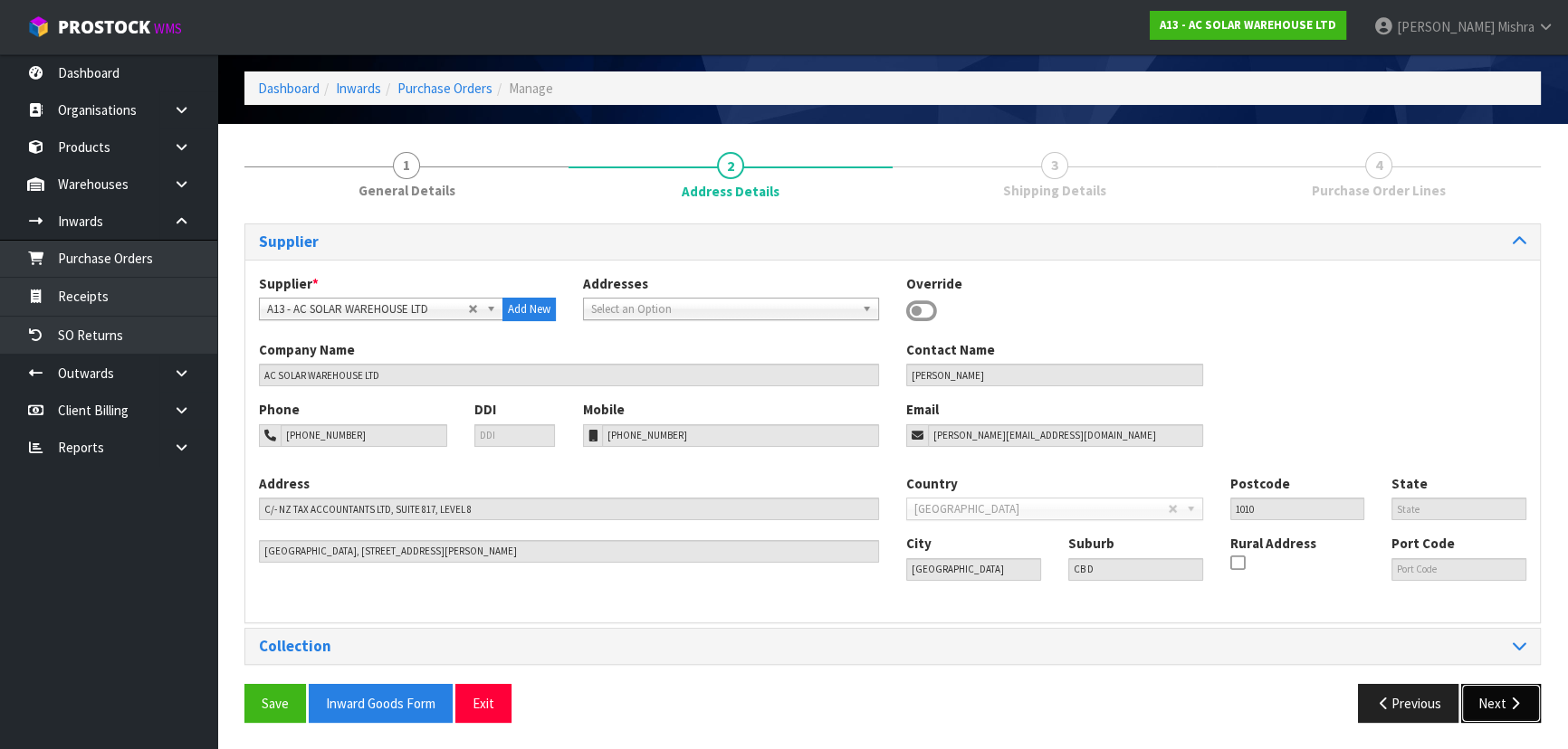
click at [1504, 702] on button "Next" at bounding box center [1501, 703] width 79 height 39
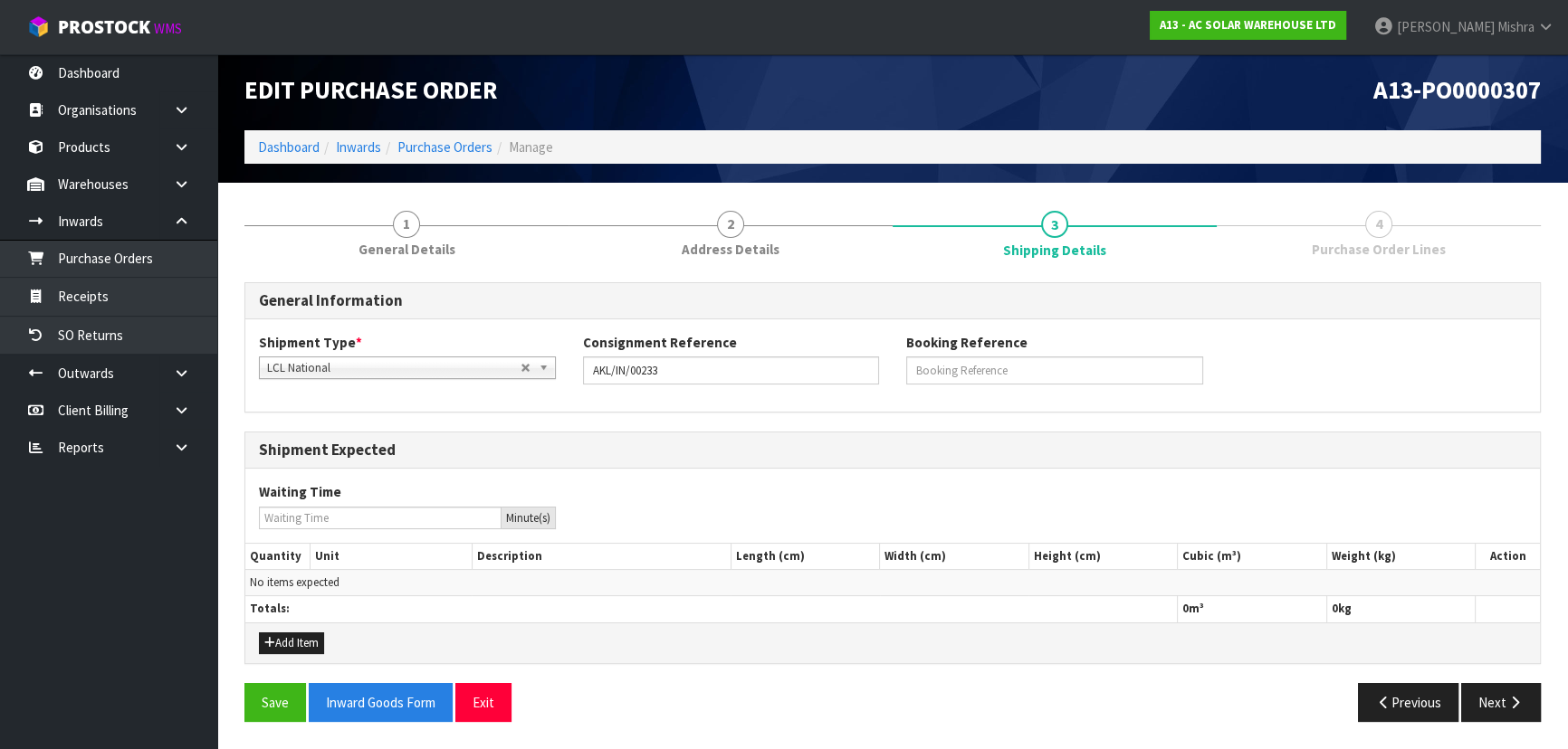
scroll to position [4, 0]
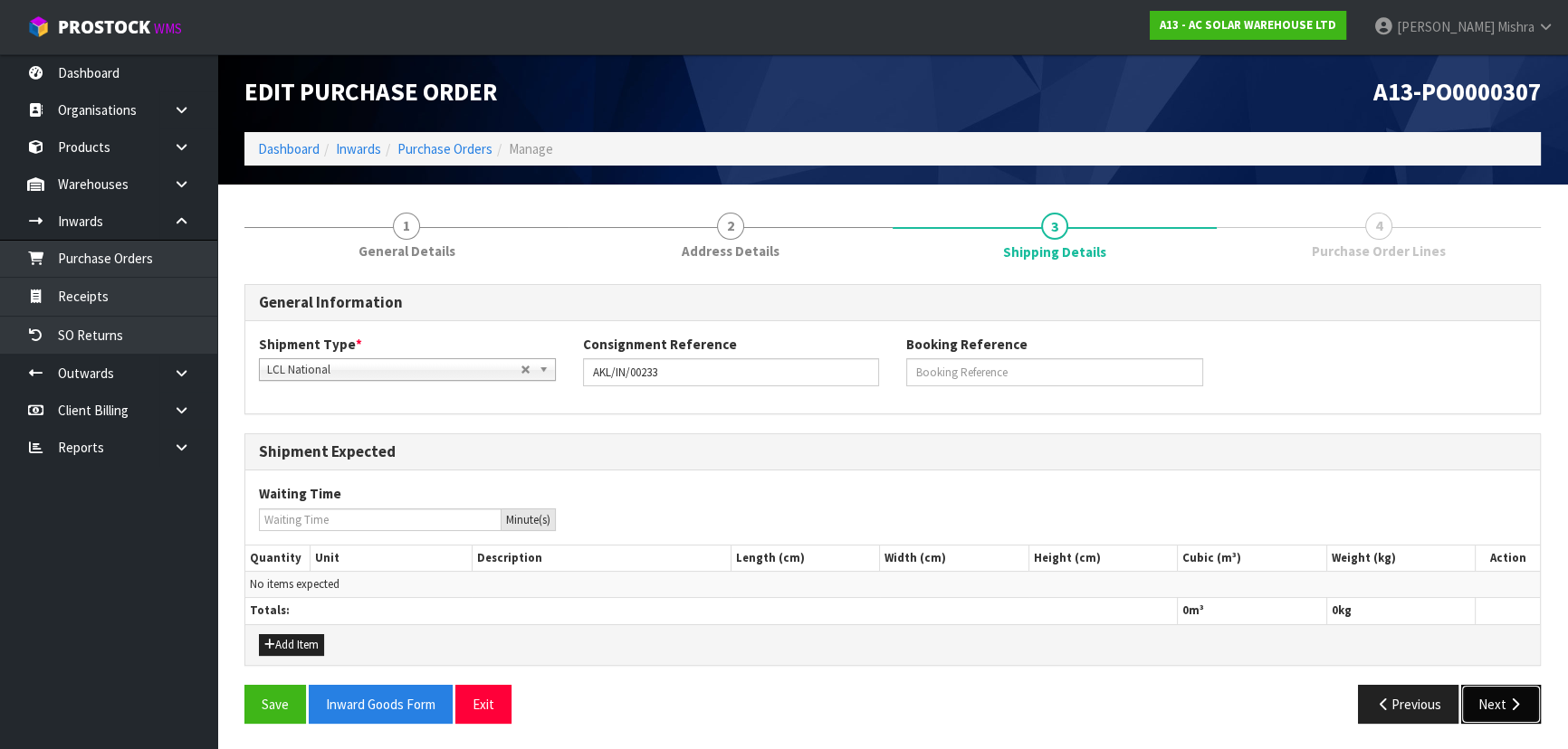
click at [1504, 702] on button "Next" at bounding box center [1501, 704] width 79 height 39
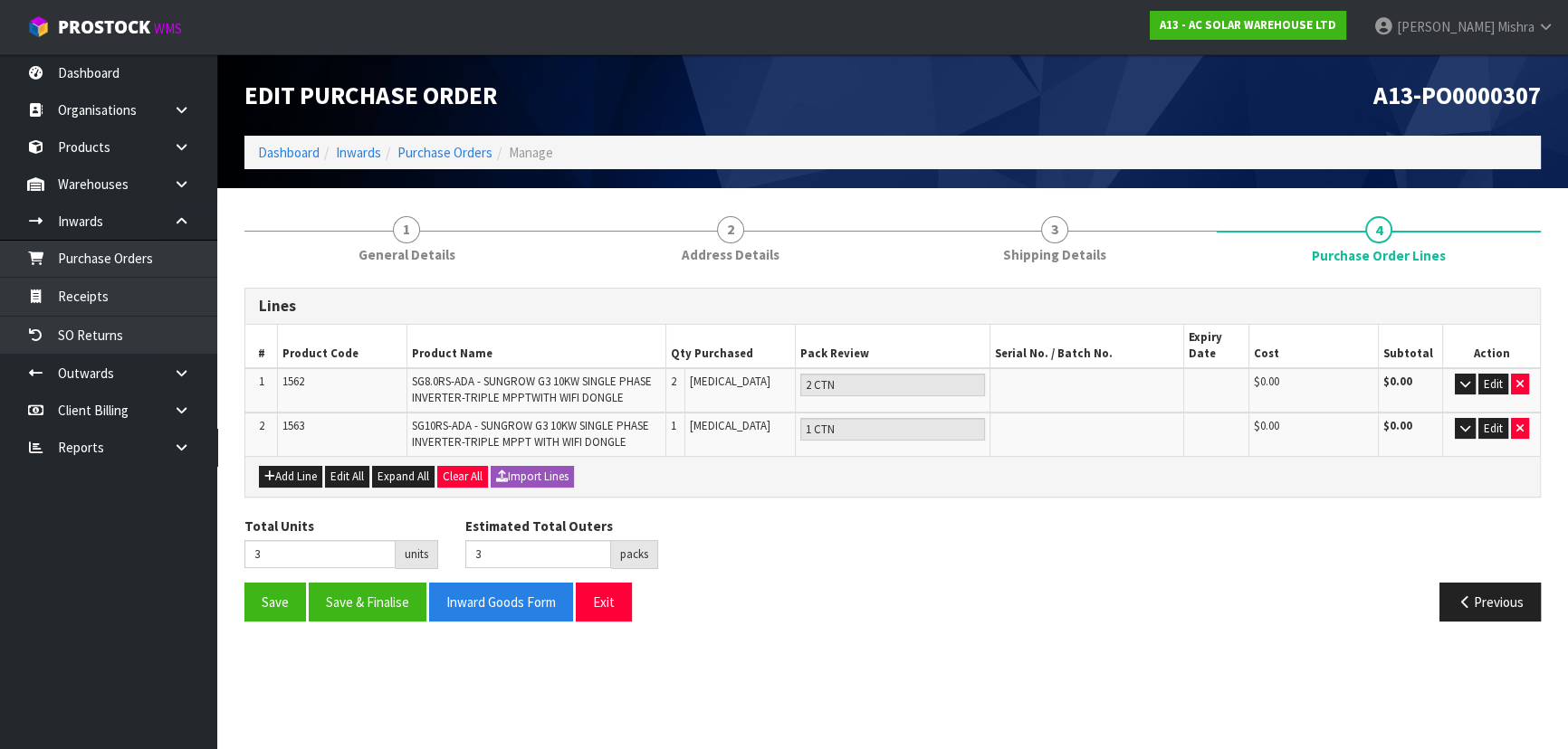
scroll to position [0, 0]
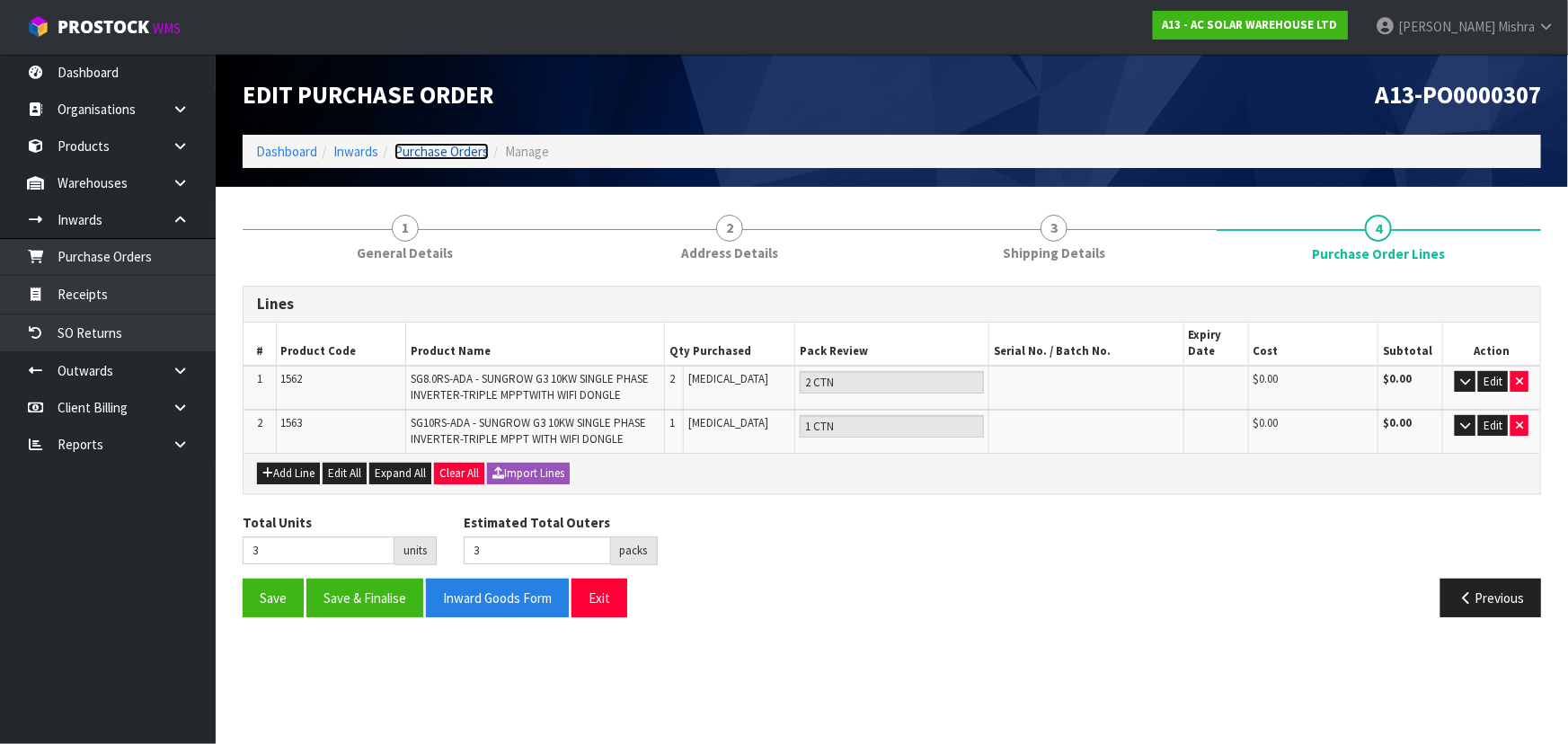
click at [437, 157] on link "Purchase Orders" at bounding box center [442, 151] width 94 height 17
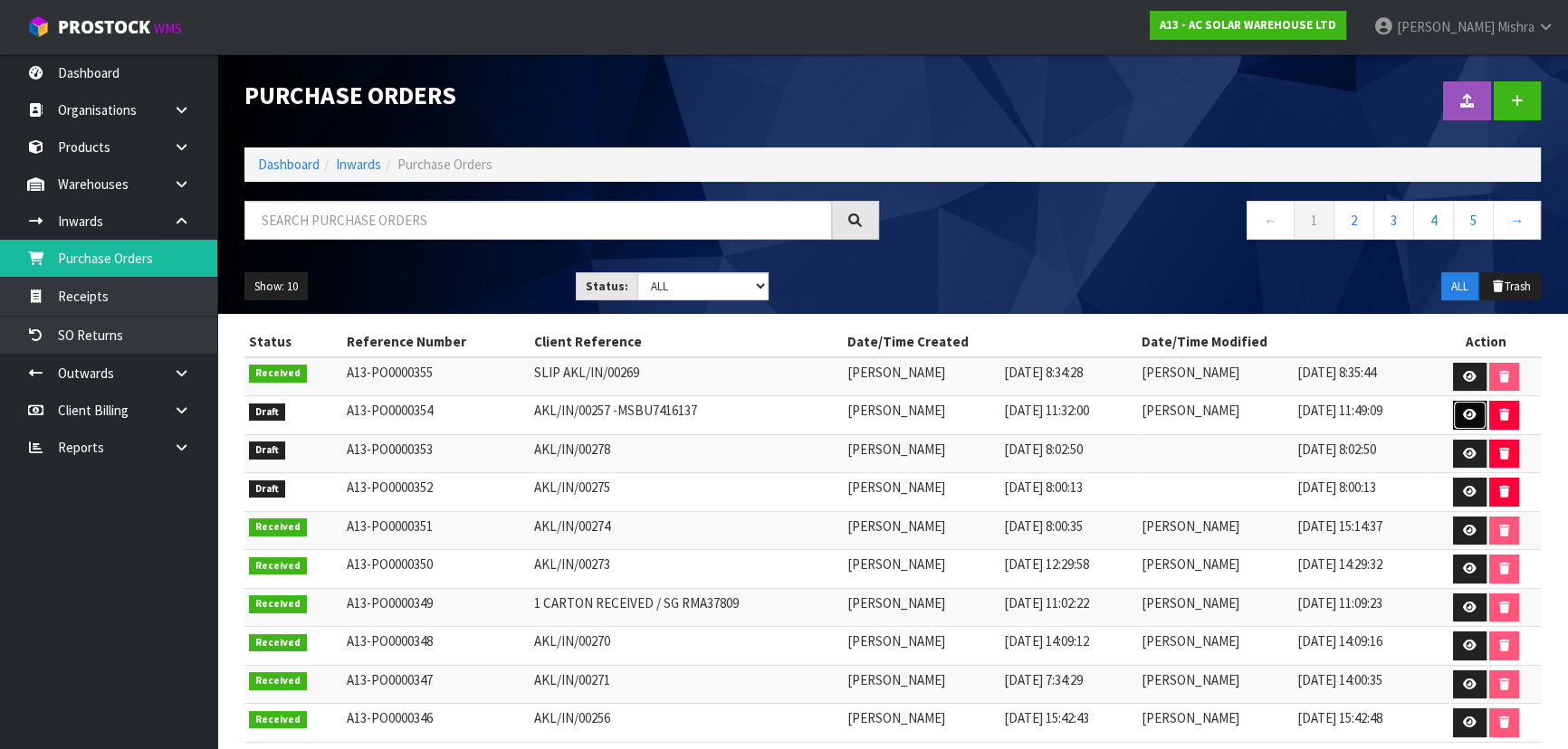
click at [1471, 416] on icon at bounding box center [1470, 415] width 14 height 12
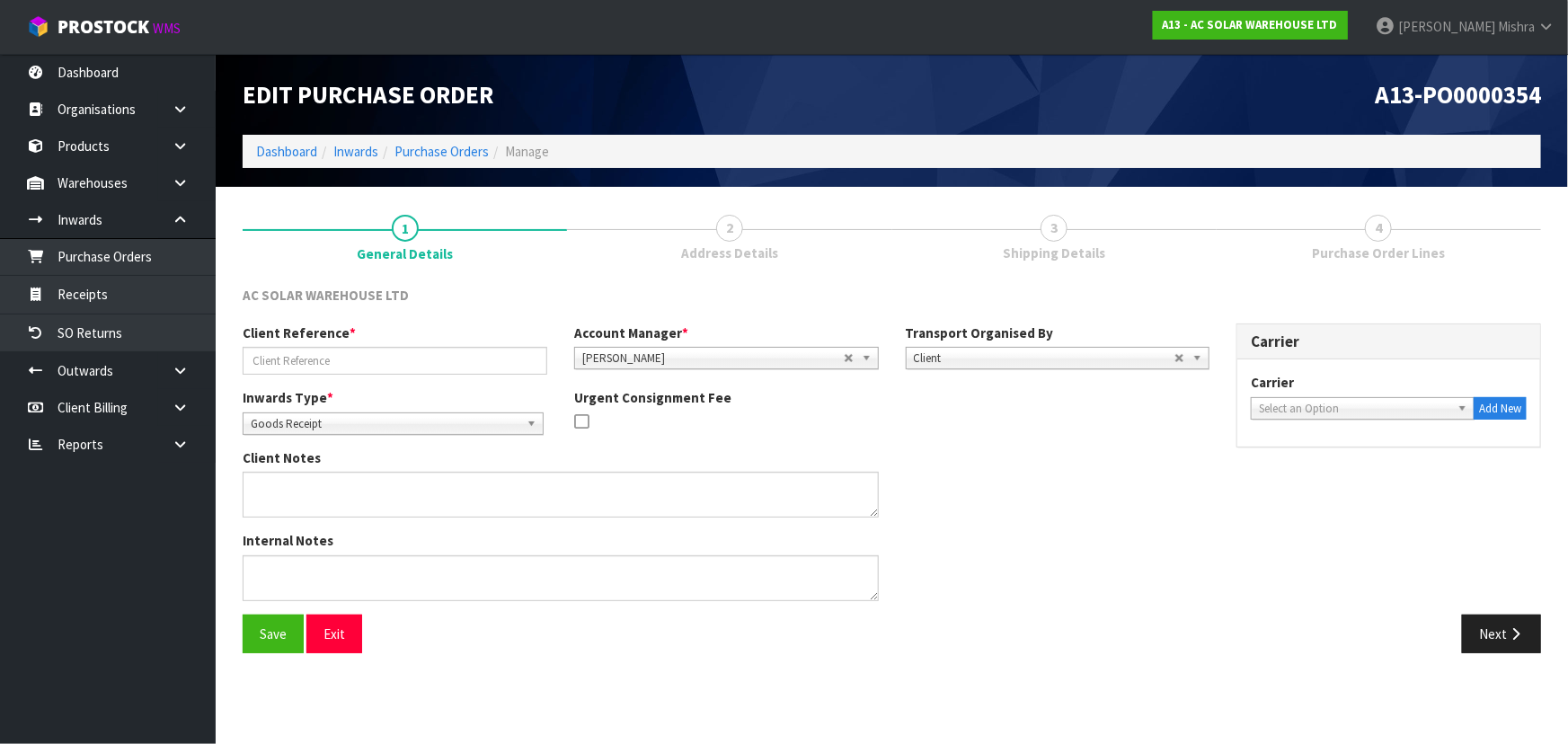
type input "AKL/IN/00257 -MSBU7416137"
type textarea "PLEASE BOOK THE CONNECTORS AS PER NUMBER OF CARTON QUANTITY. PRODUCT CODE CARTO…"
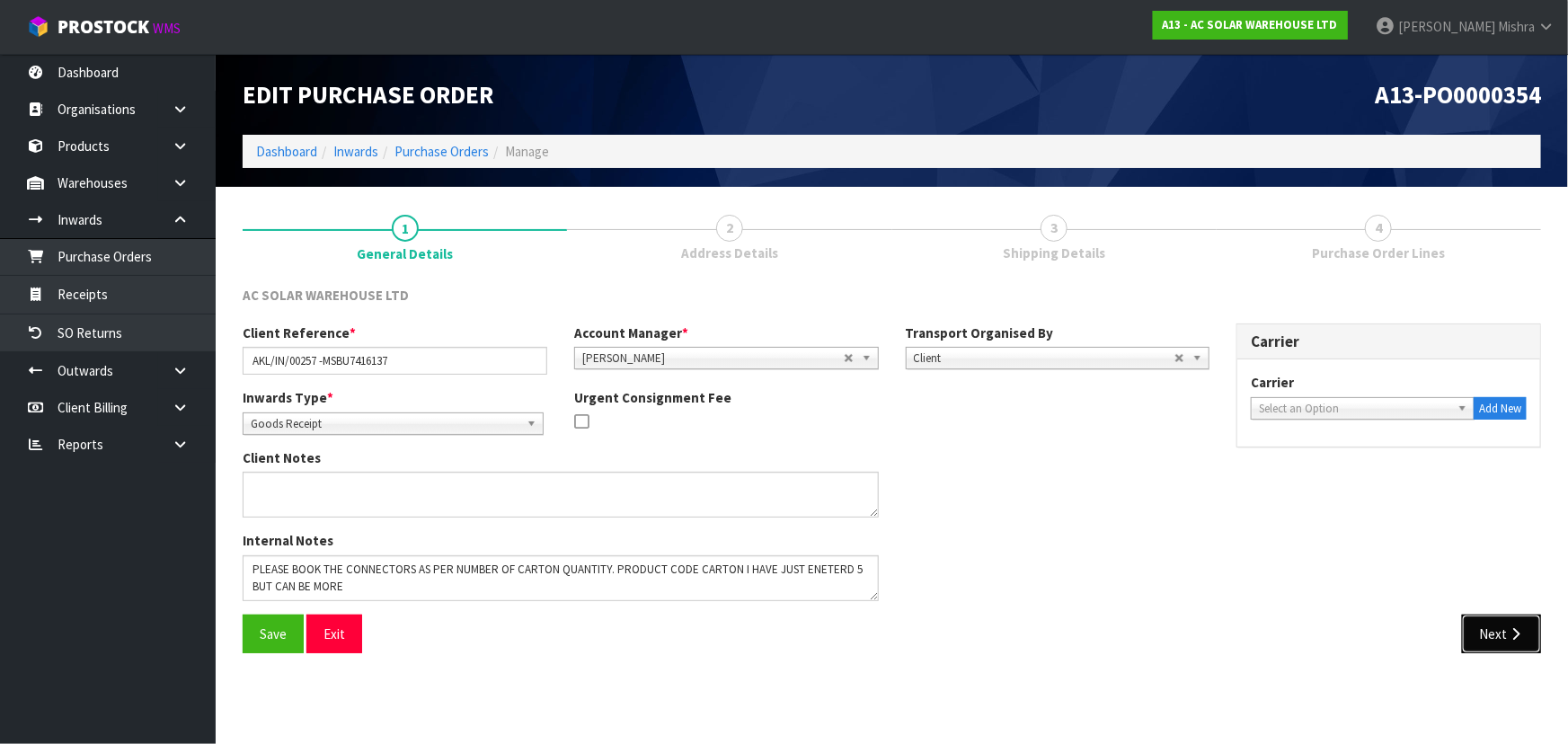
click at [1502, 631] on button "Next" at bounding box center [1501, 634] width 79 height 39
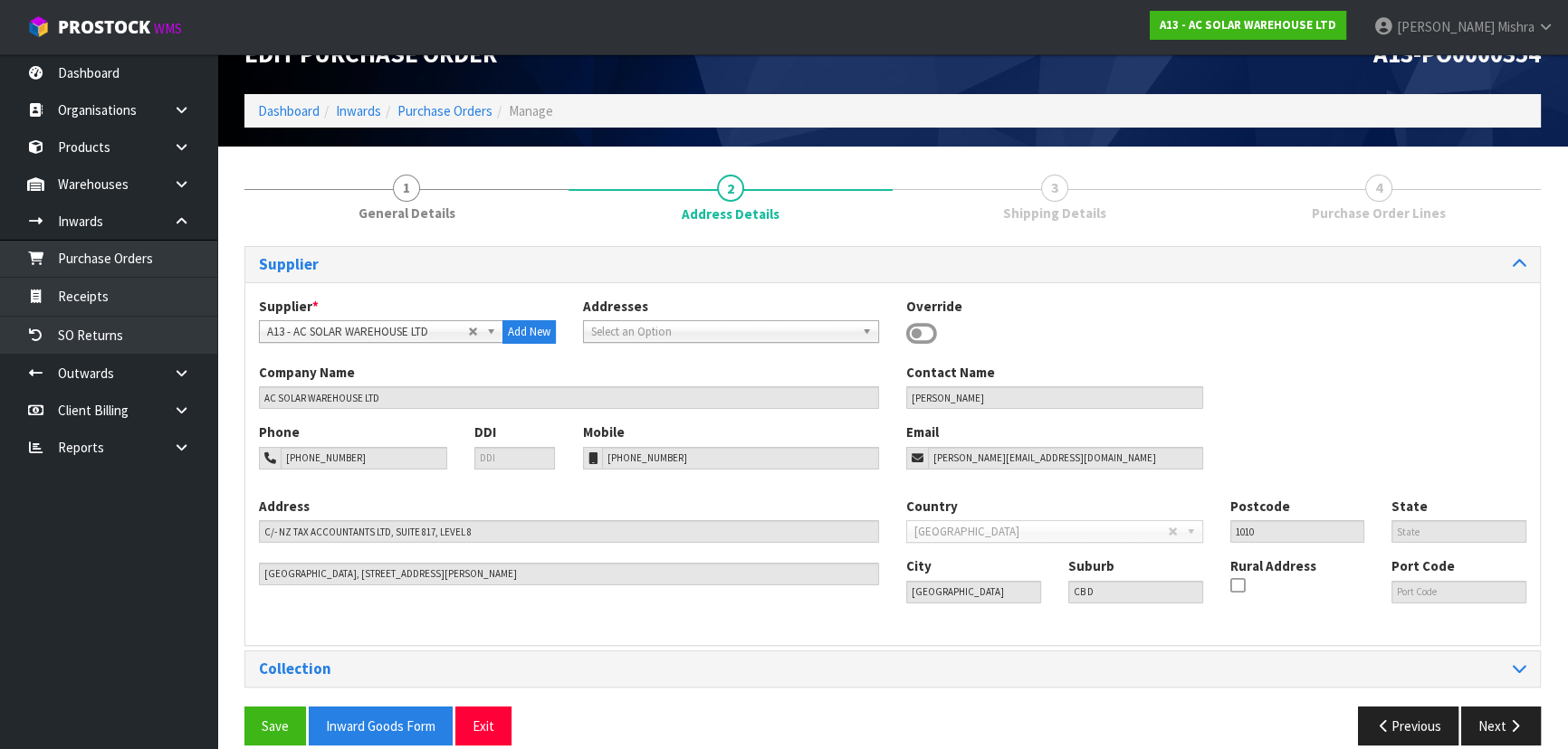
scroll to position [65, 0]
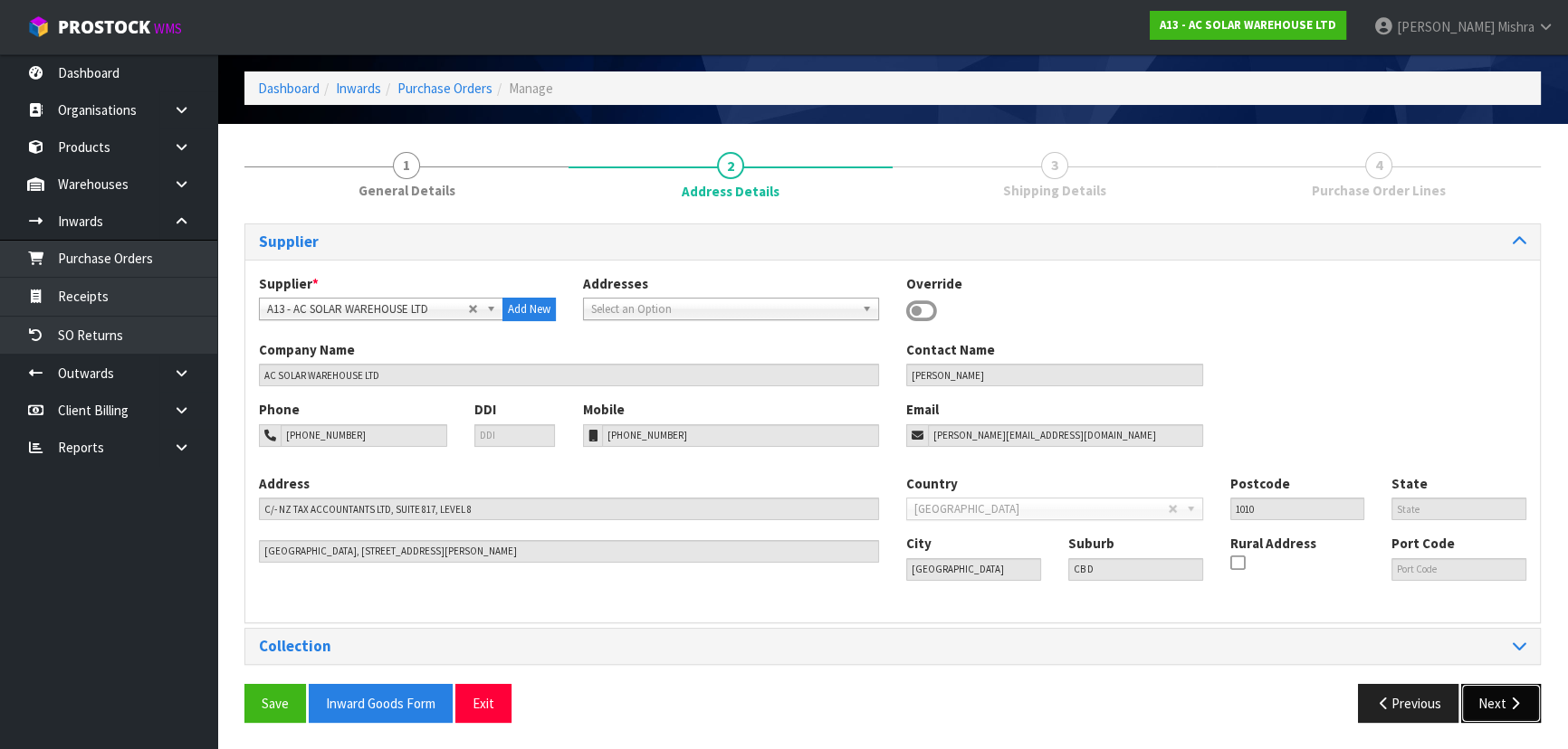
click at [1489, 693] on button "Next" at bounding box center [1501, 703] width 79 height 39
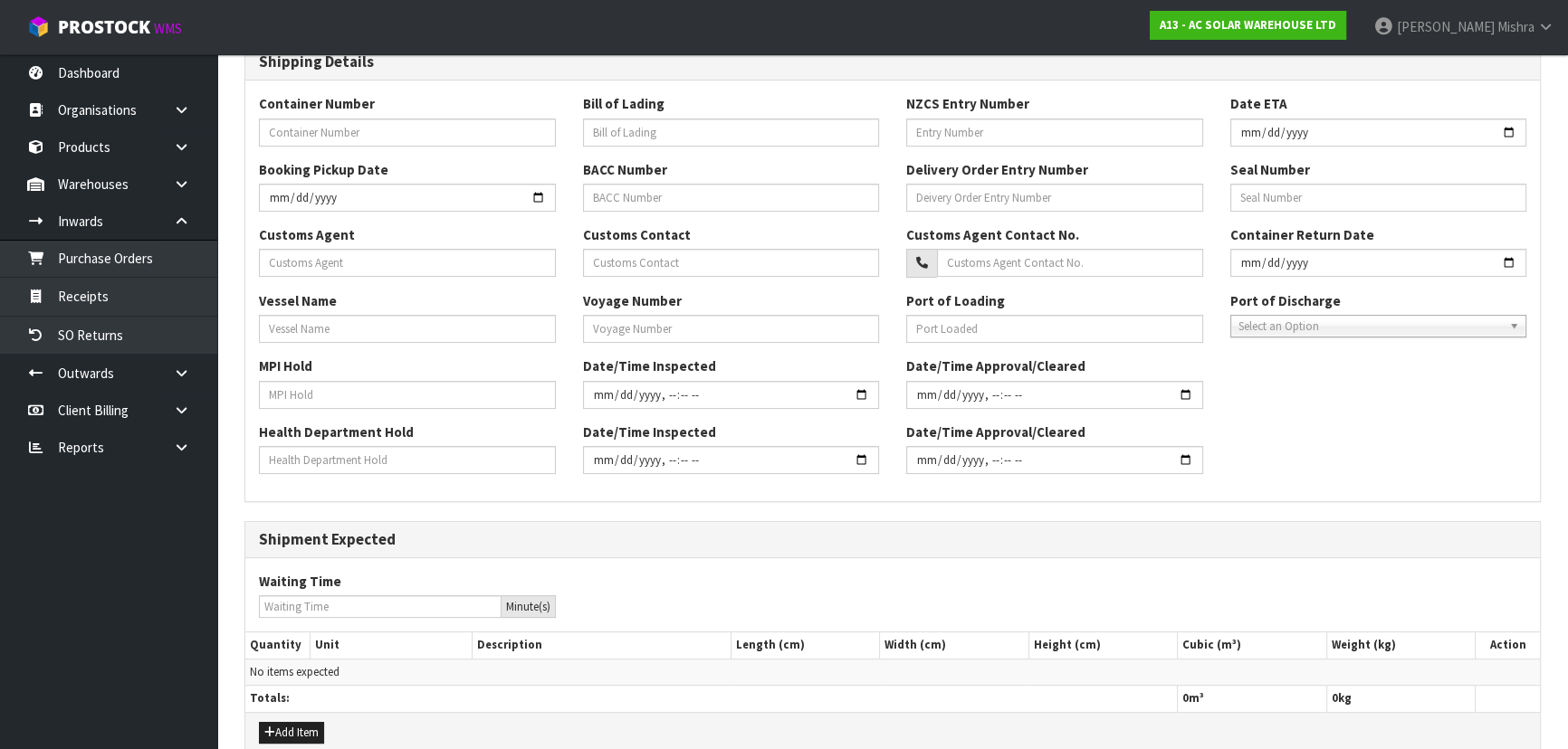
scroll to position [480, 0]
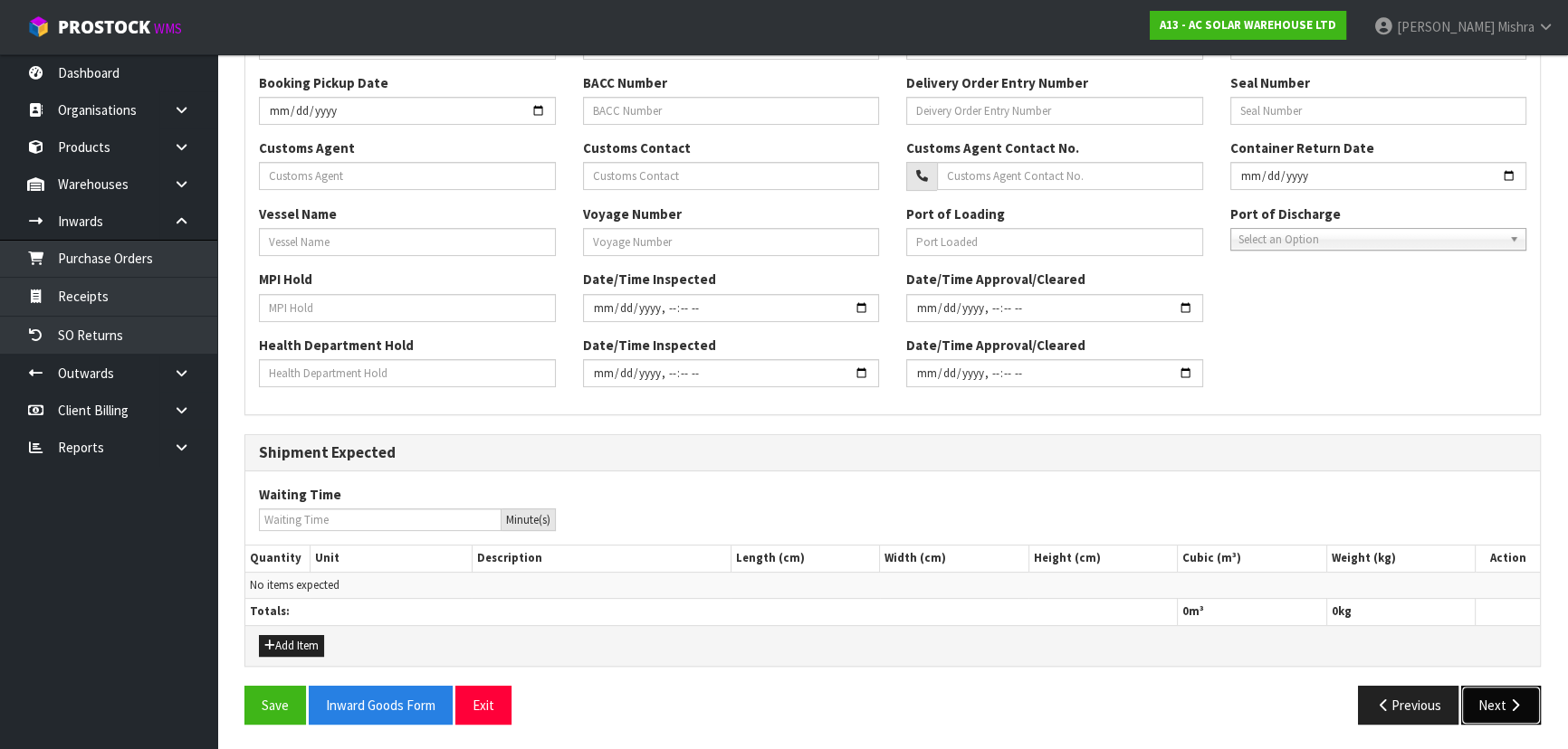
click at [1491, 693] on button "Next" at bounding box center [1501, 705] width 79 height 39
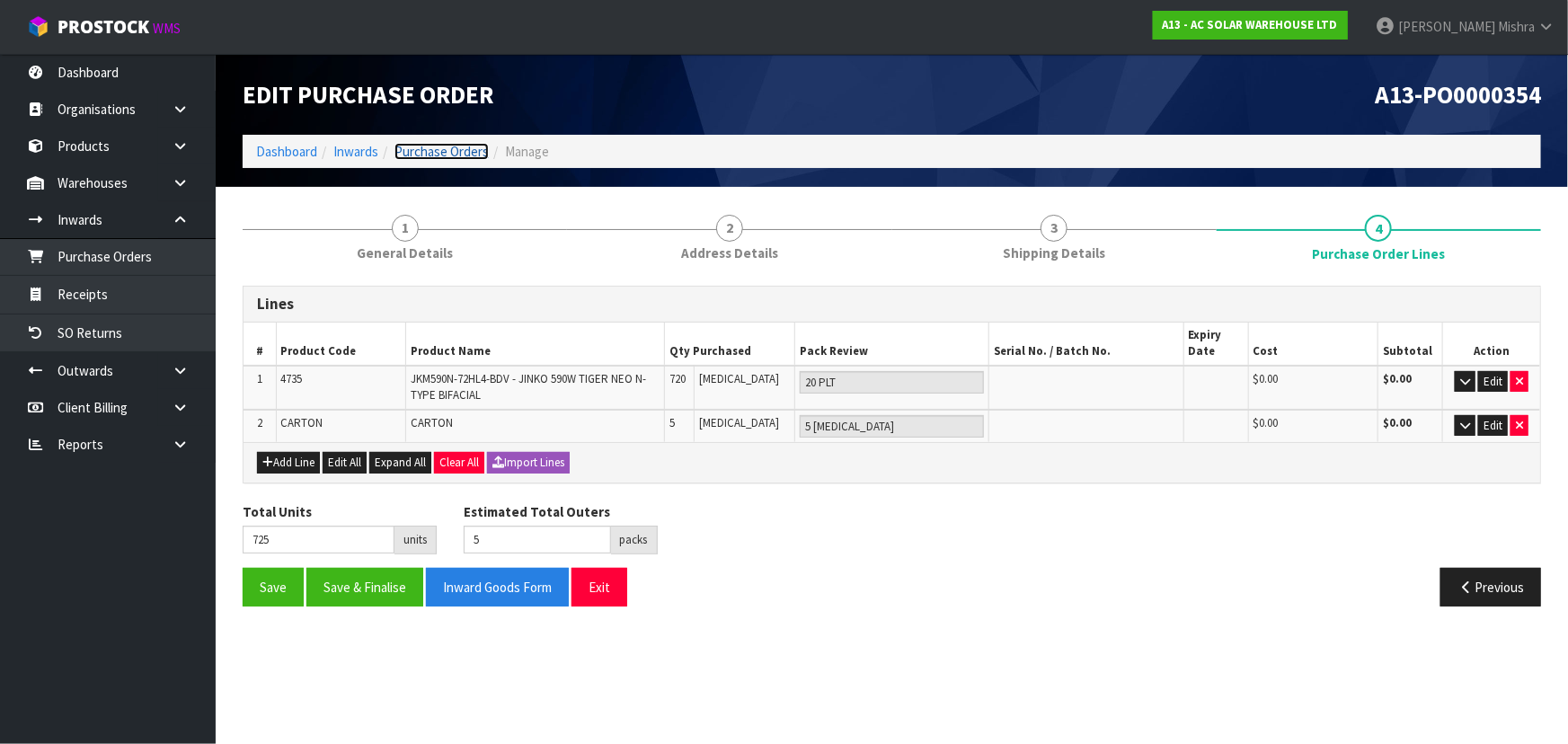
click at [442, 152] on link "Purchase Orders" at bounding box center [442, 151] width 94 height 17
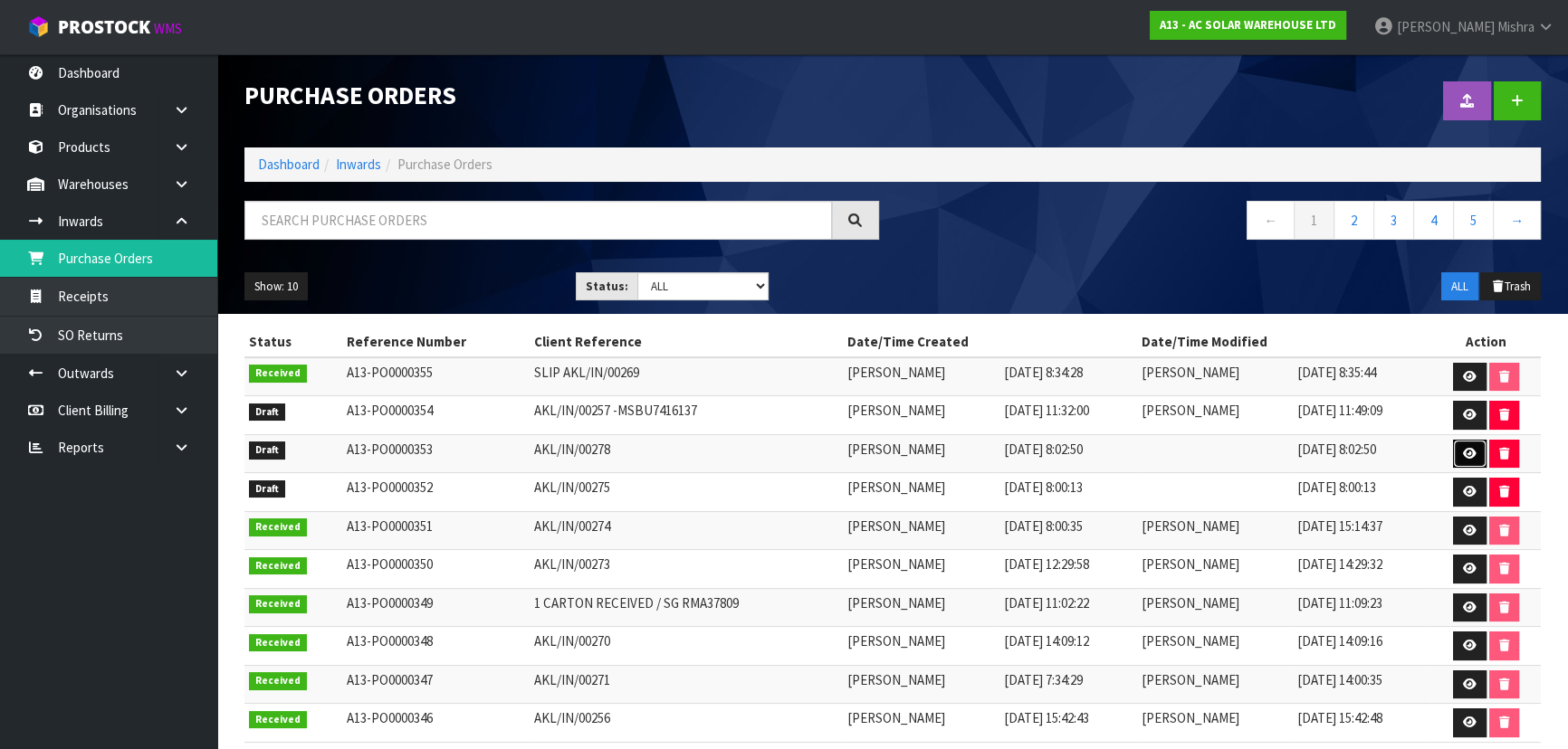
click at [1474, 452] on icon at bounding box center [1470, 454] width 14 height 12
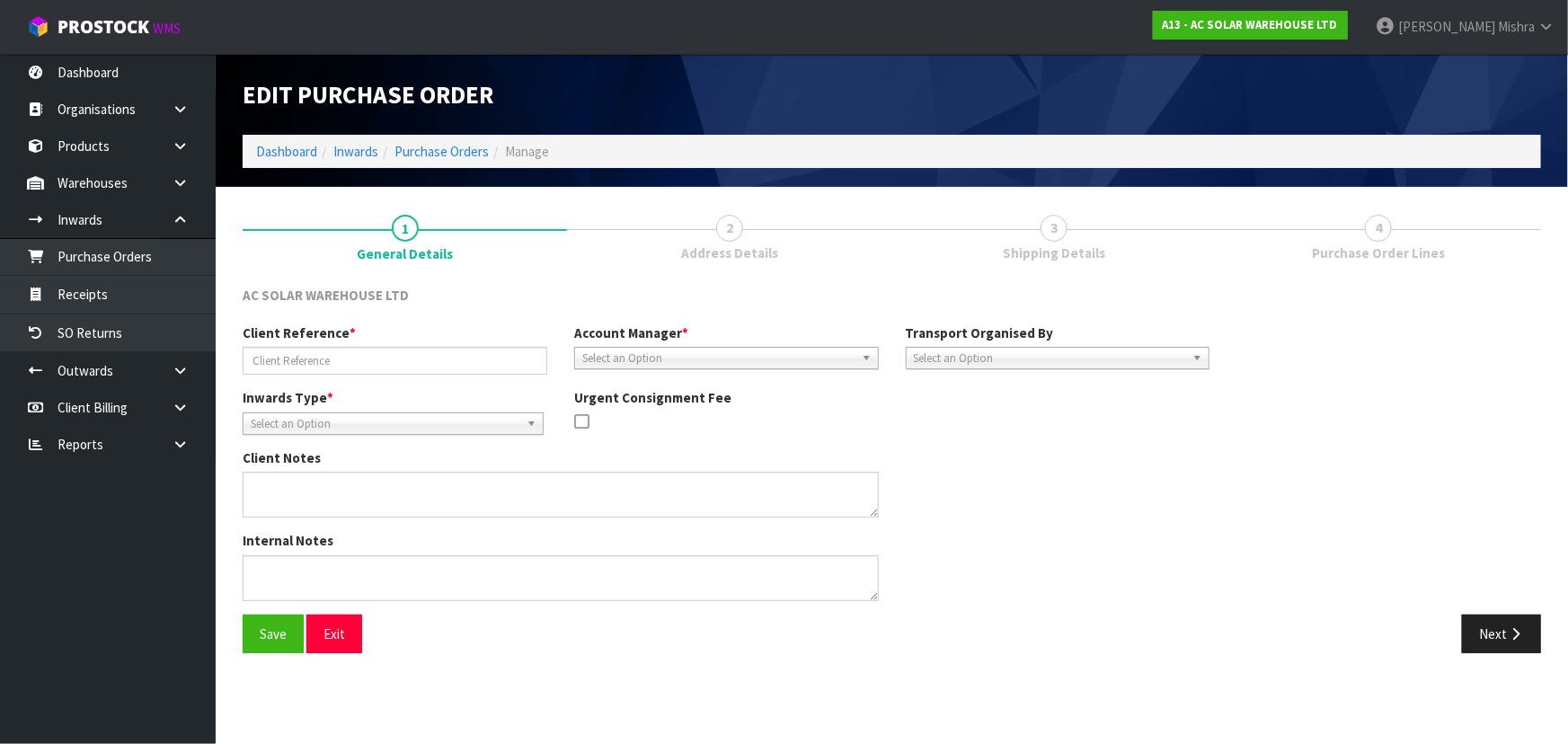
type input "AKL/IN/00278"
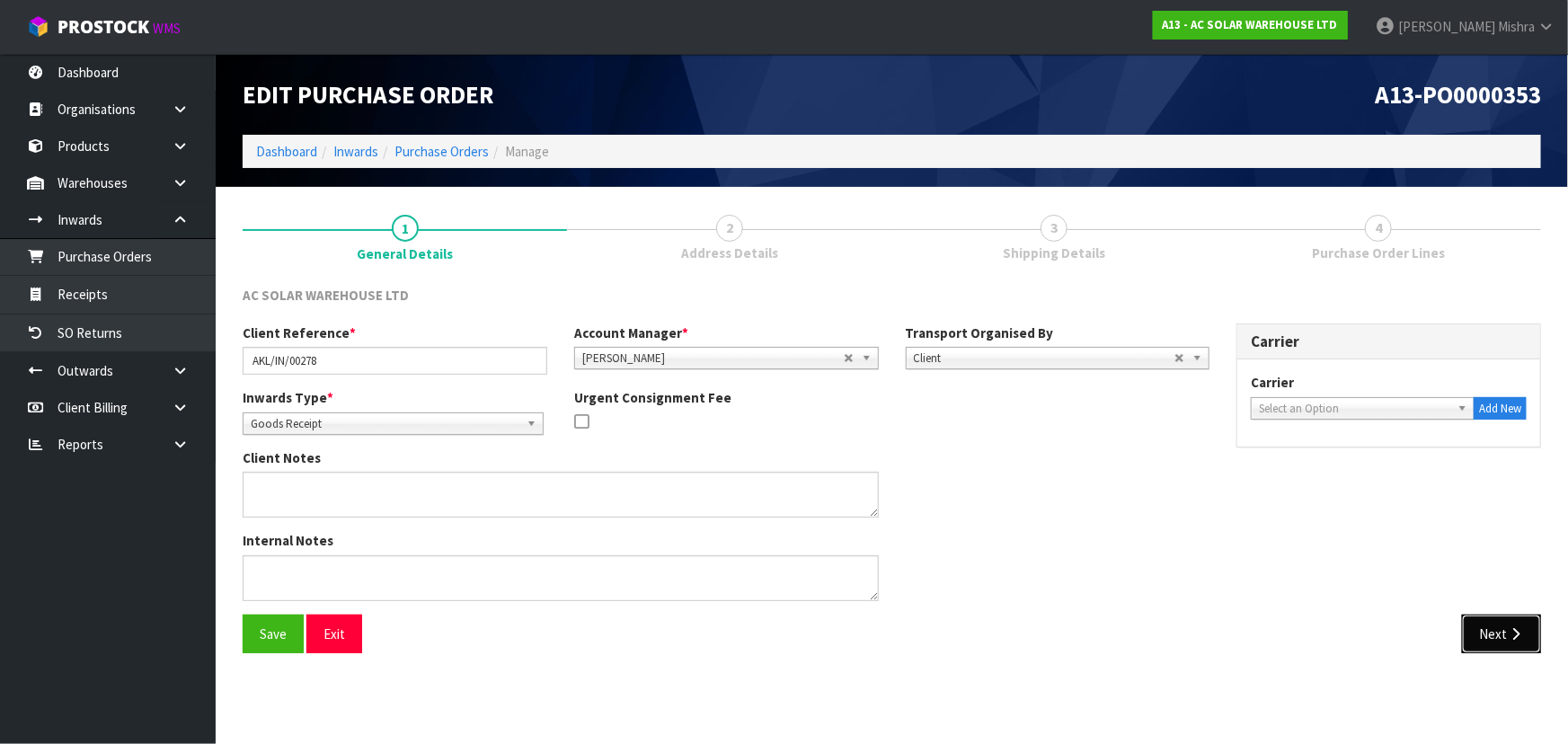
click at [1527, 634] on button "Next" at bounding box center [1501, 634] width 79 height 39
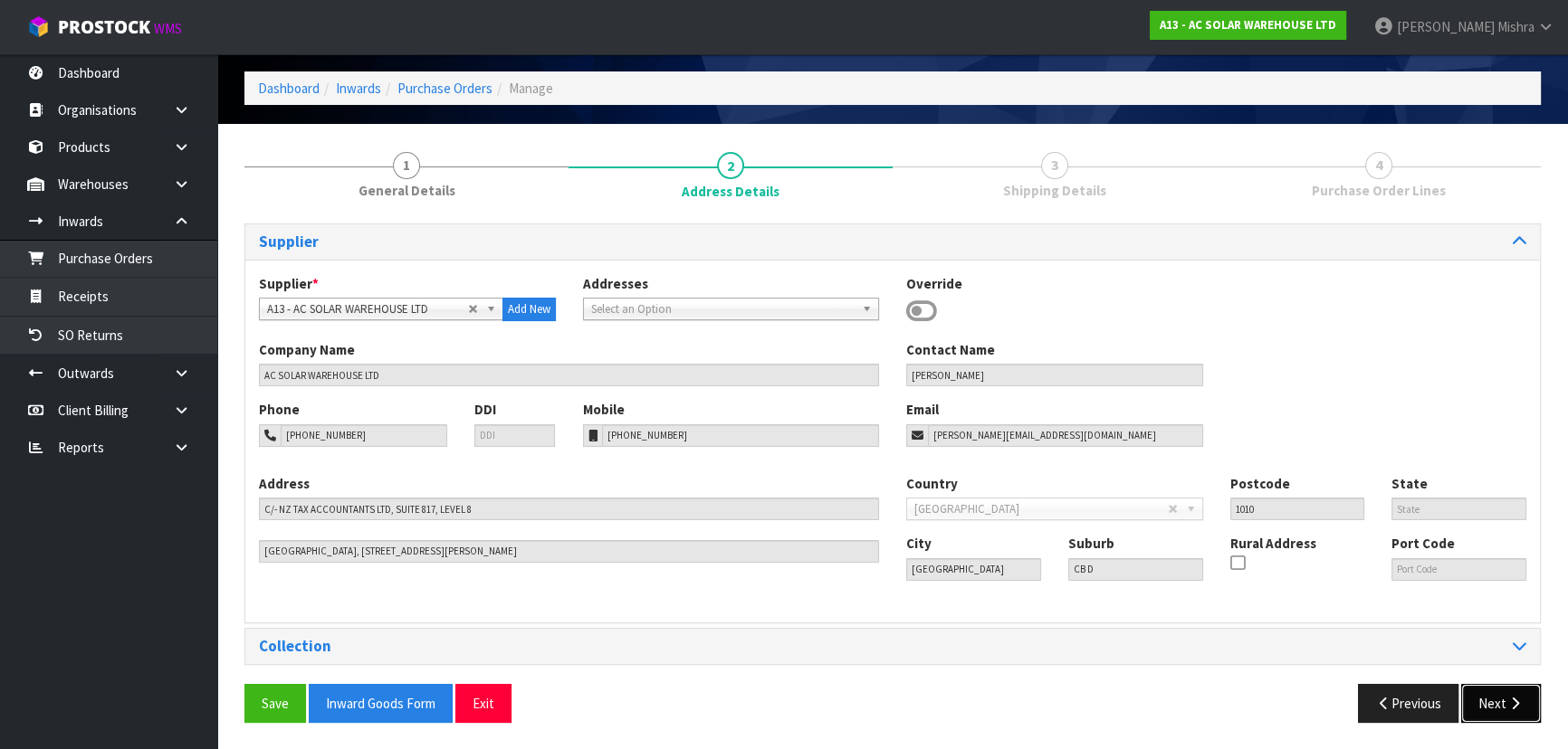
click at [1515, 721] on button "Next" at bounding box center [1501, 703] width 79 height 39
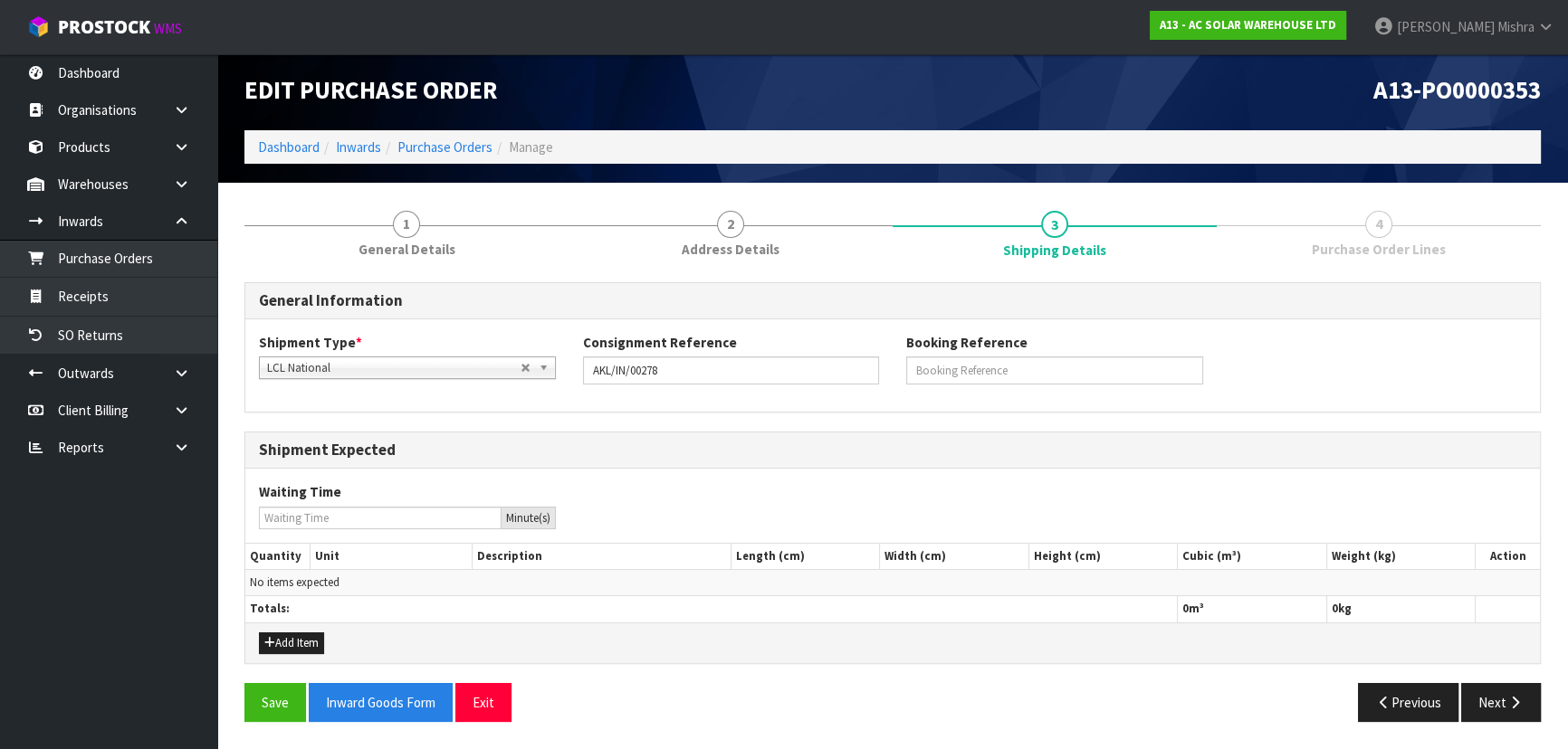
scroll to position [4, 0]
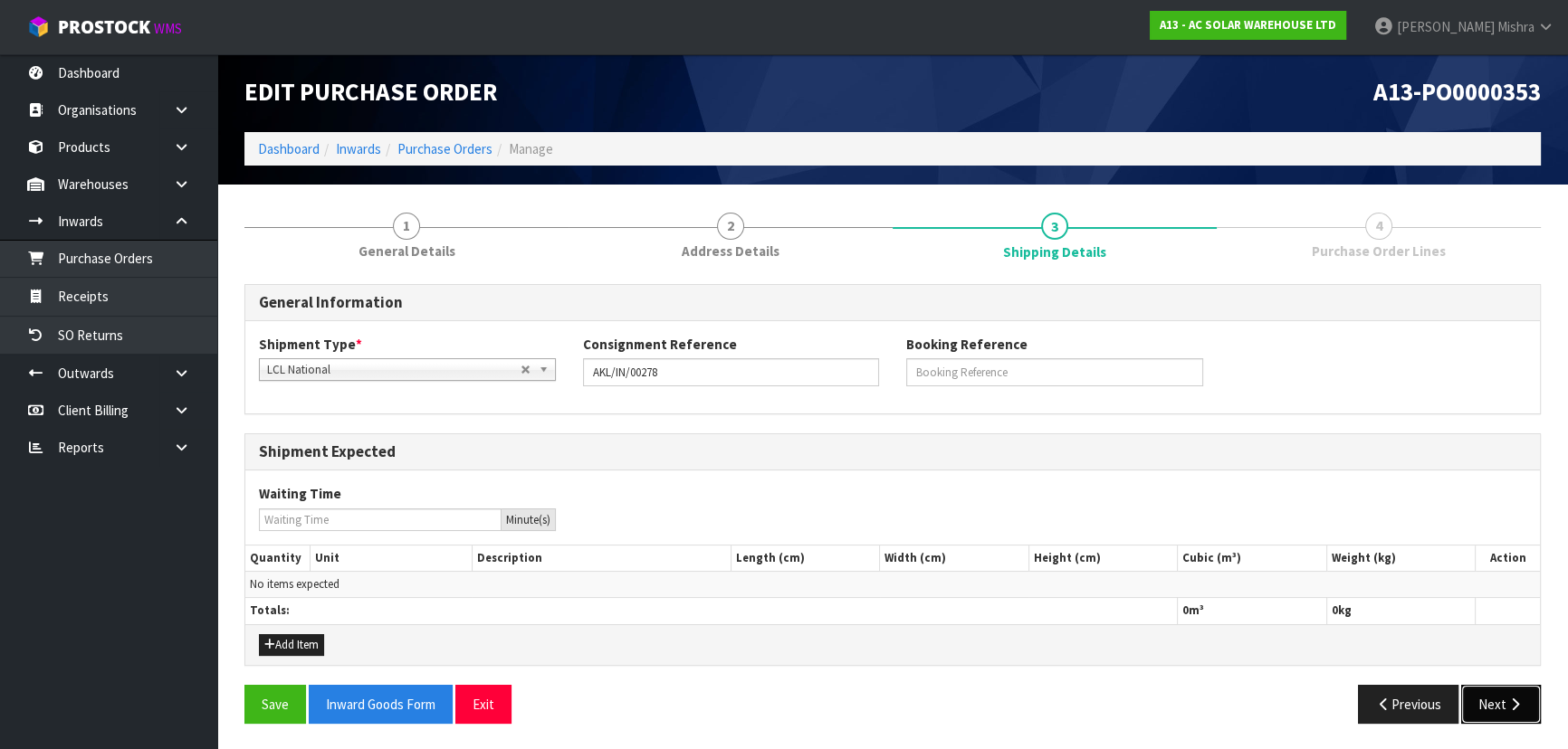
click at [1515, 712] on button "Next" at bounding box center [1501, 704] width 79 height 39
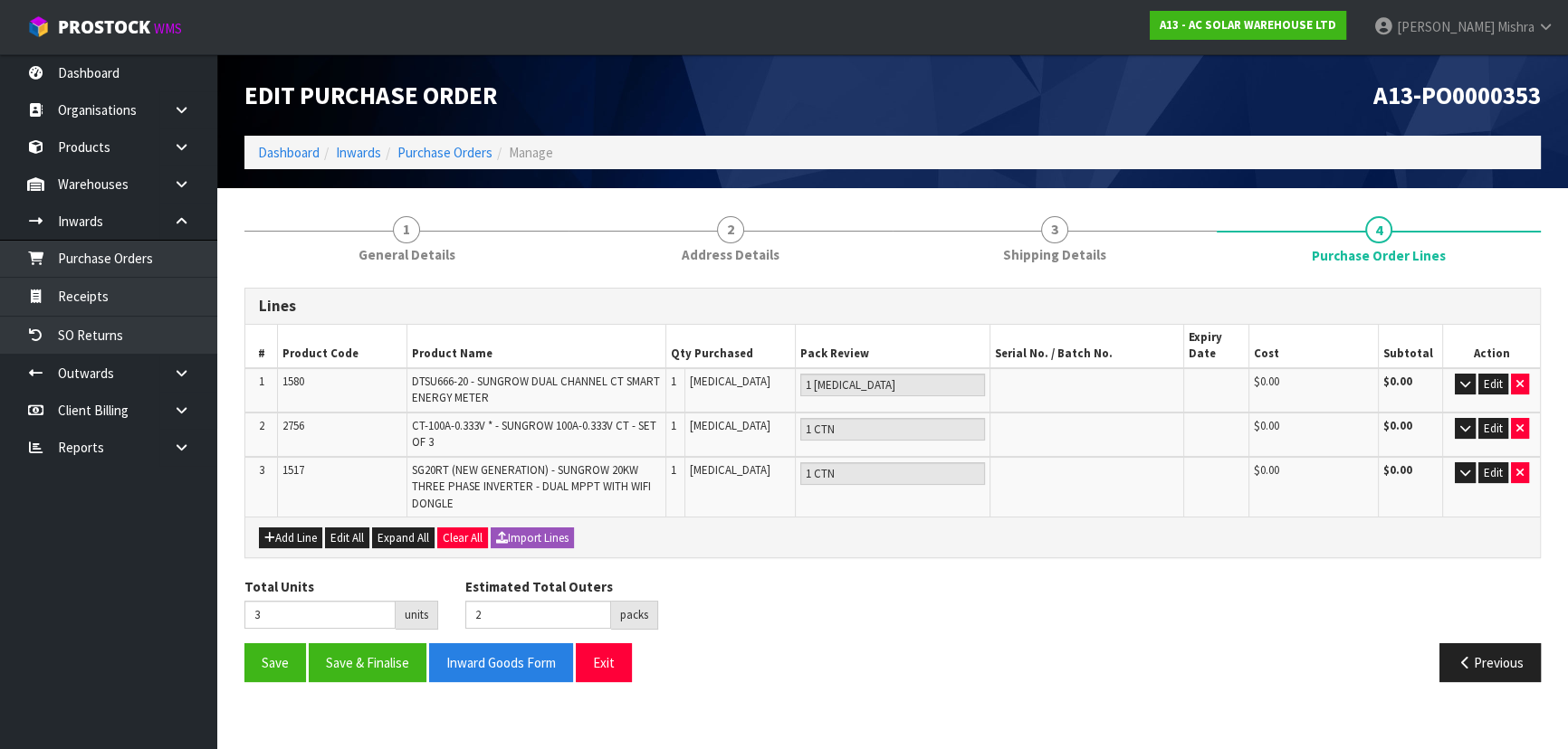
scroll to position [0, 0]
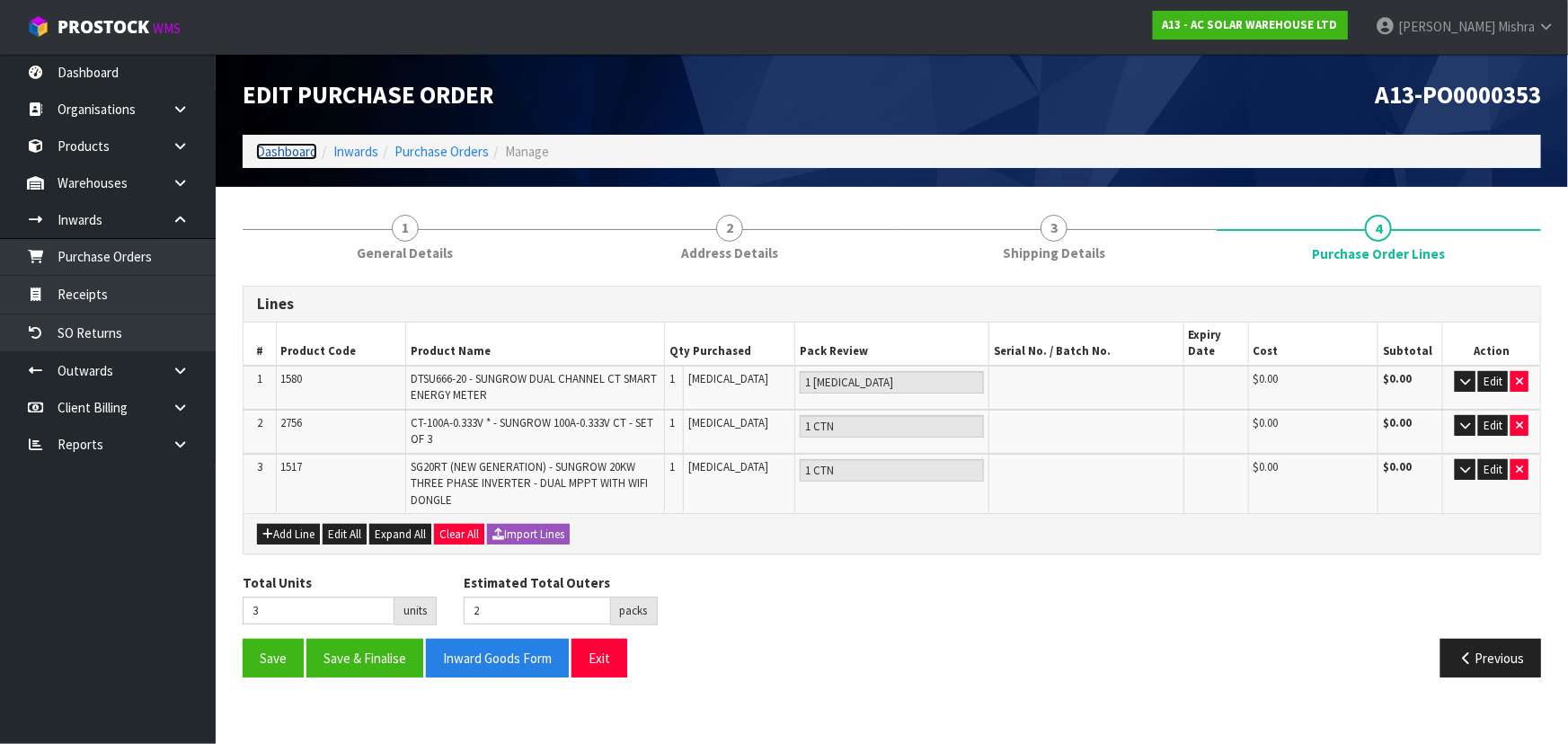
click at [274, 147] on link "Dashboard" at bounding box center [287, 151] width 62 height 17
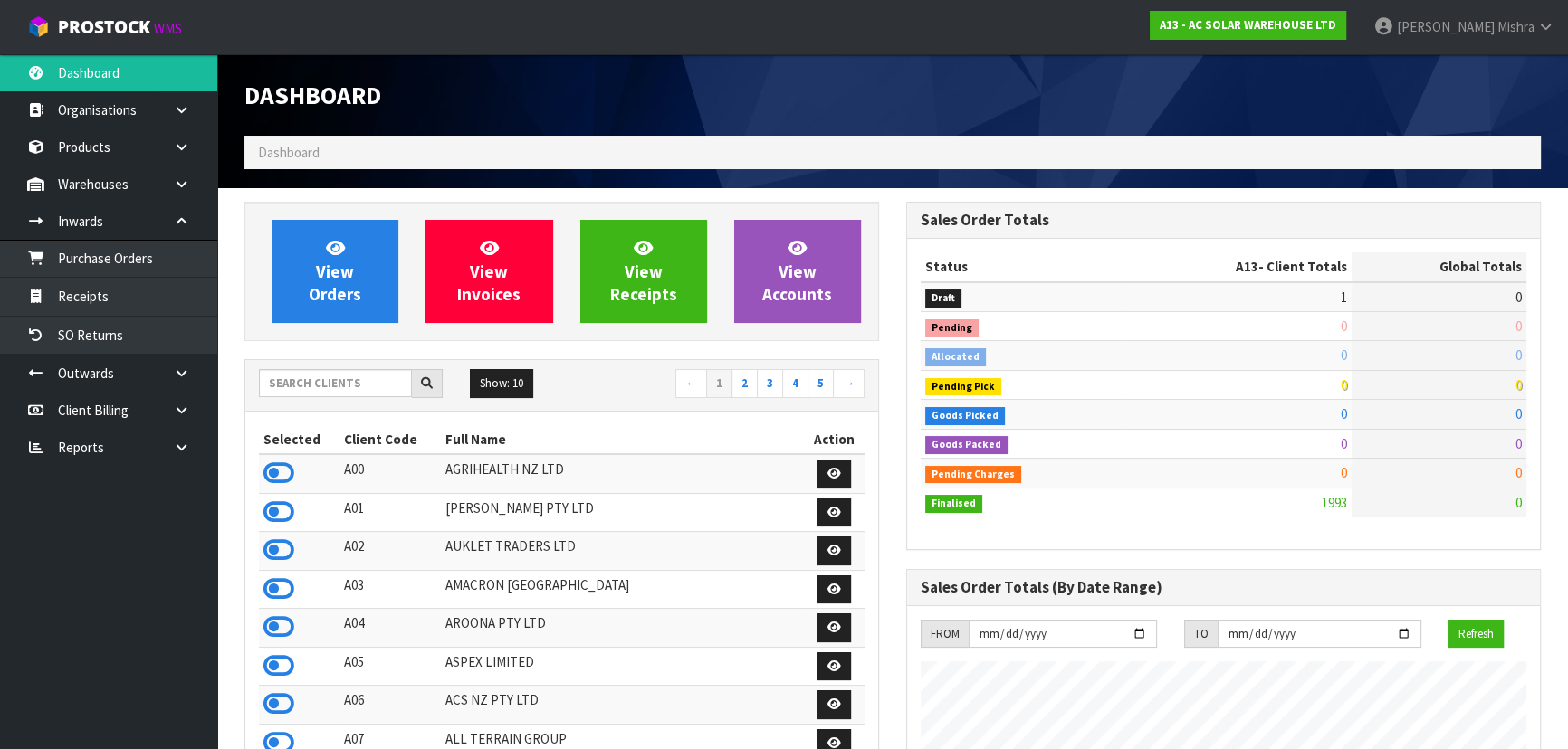
scroll to position [1445, 661]
click at [349, 385] on input "text" at bounding box center [335, 383] width 153 height 28
type input "V04"
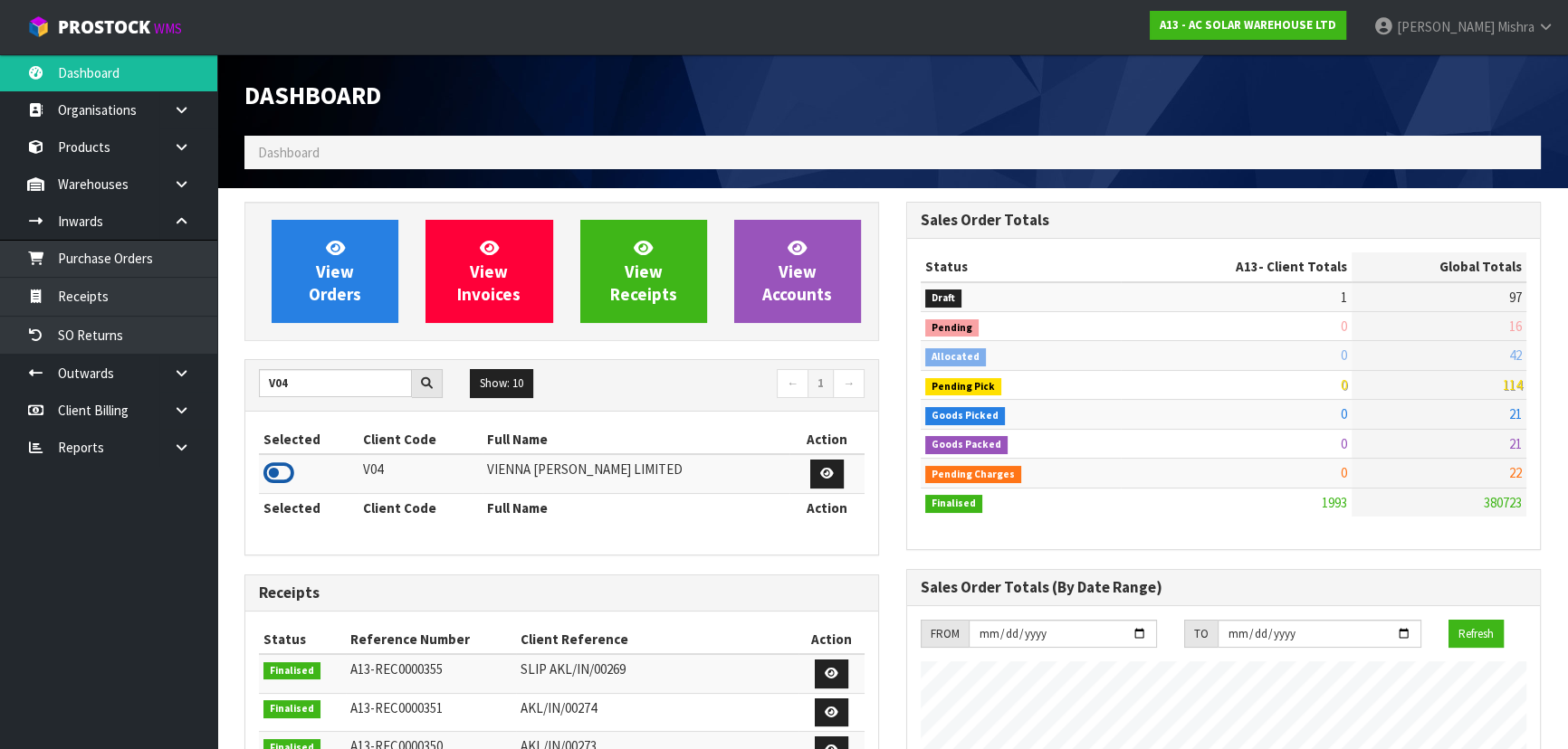
click at [283, 484] on td at bounding box center [308, 474] width 99 height 39
click at [277, 461] on icon at bounding box center [279, 473] width 31 height 27
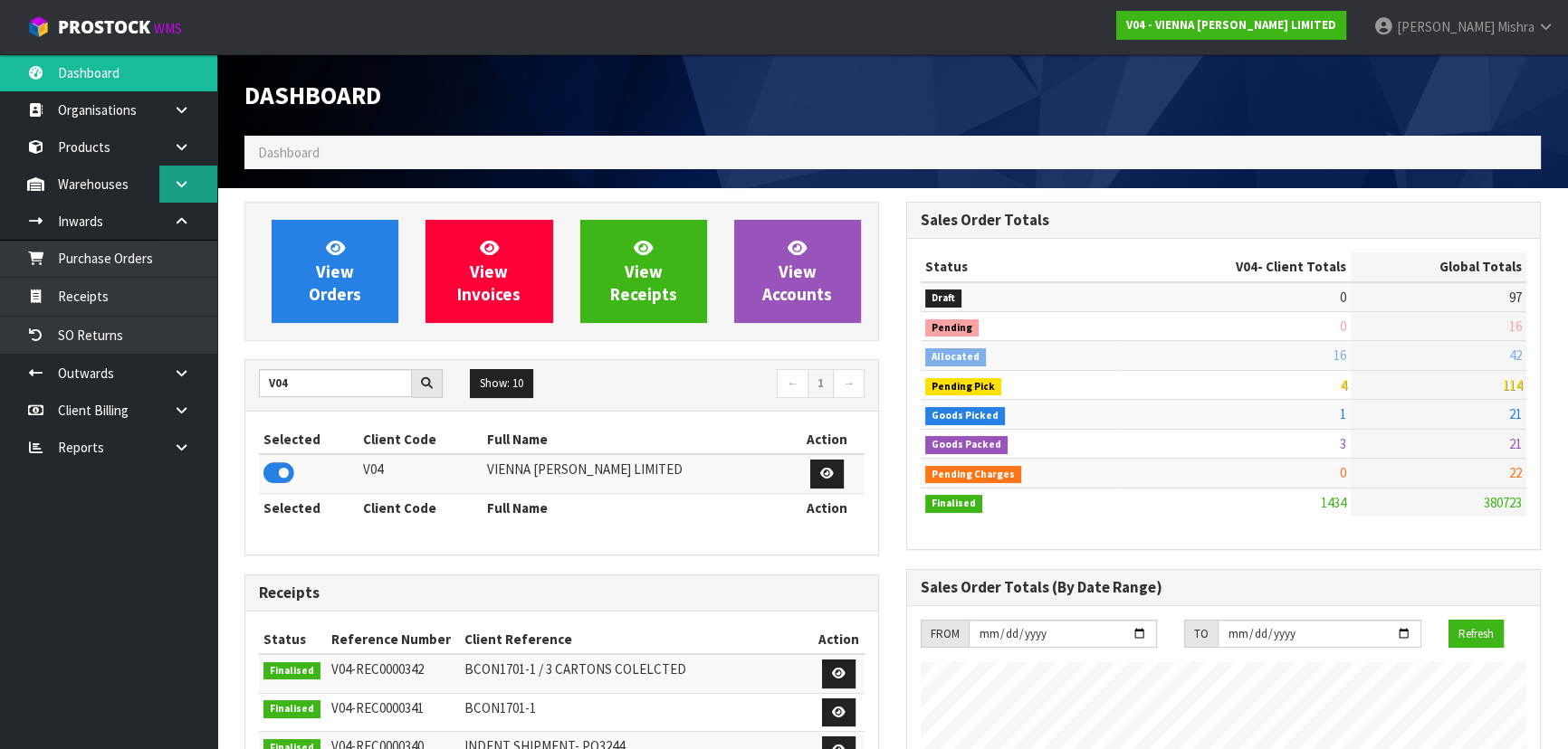
click at [181, 185] on icon at bounding box center [181, 184] width 17 height 14
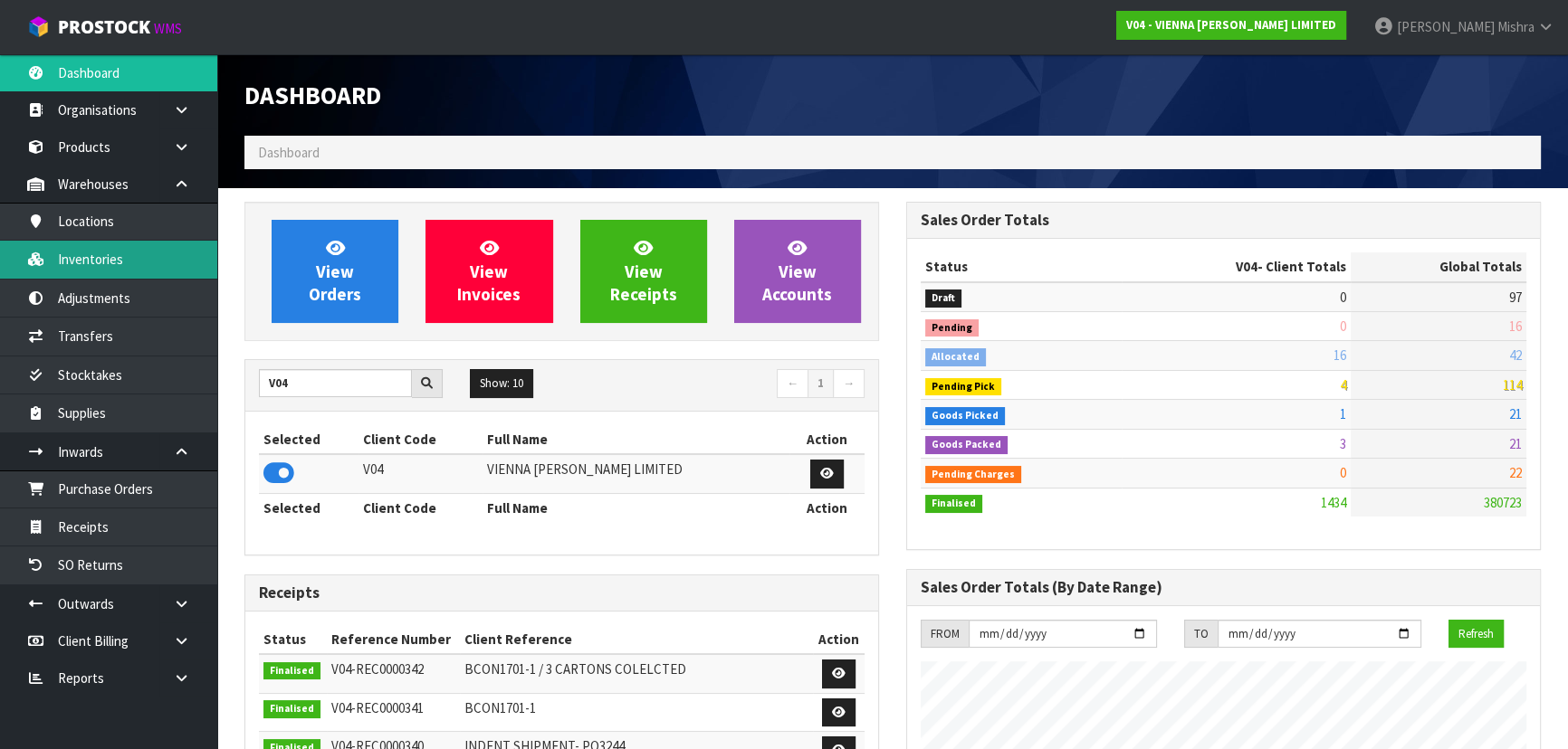
click at [170, 244] on link "Inventories" at bounding box center [108, 259] width 217 height 37
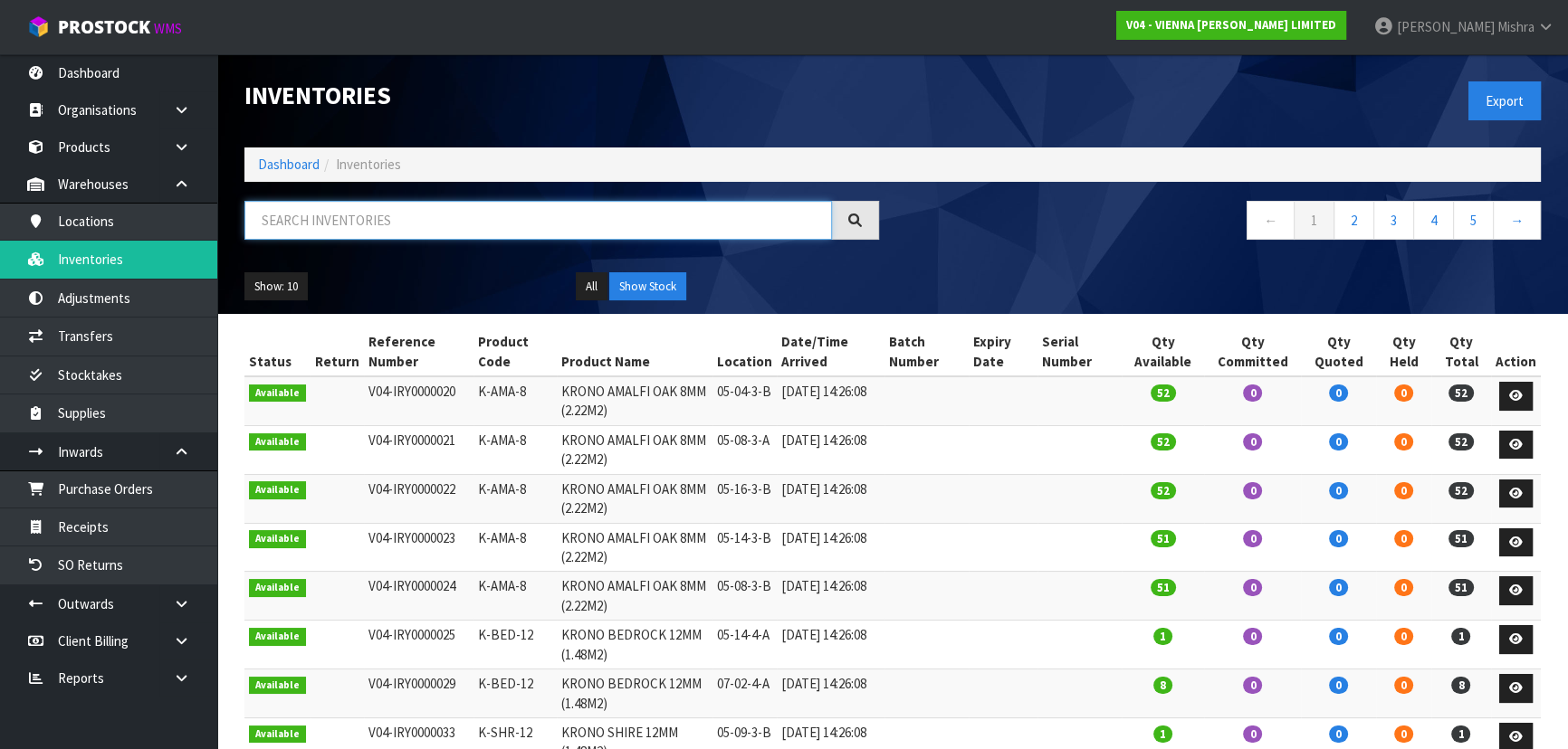
click at [428, 235] on input "text" at bounding box center [538, 220] width 588 height 39
click at [425, 225] on input "text" at bounding box center [538, 220] width 588 height 39
paste input "AE-LP-N-2000"
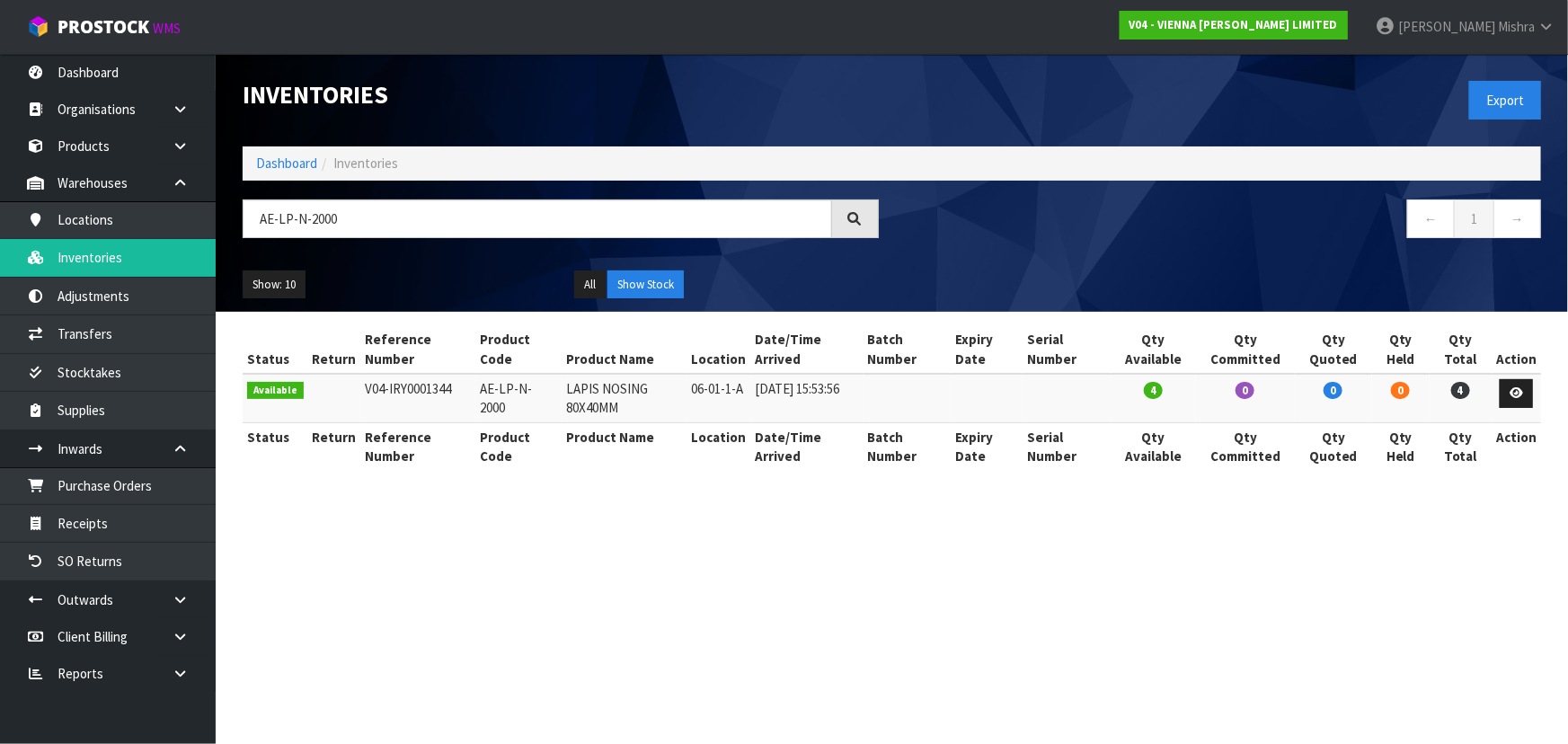
click at [593, 393] on td "LAPIS NOSING 80X40MM" at bounding box center [624, 398] width 125 height 49
copy tr "LAPIS NOSING 80X40MM"
click at [337, 227] on input "AE-LP-N-2000" at bounding box center [537, 218] width 589 height 39
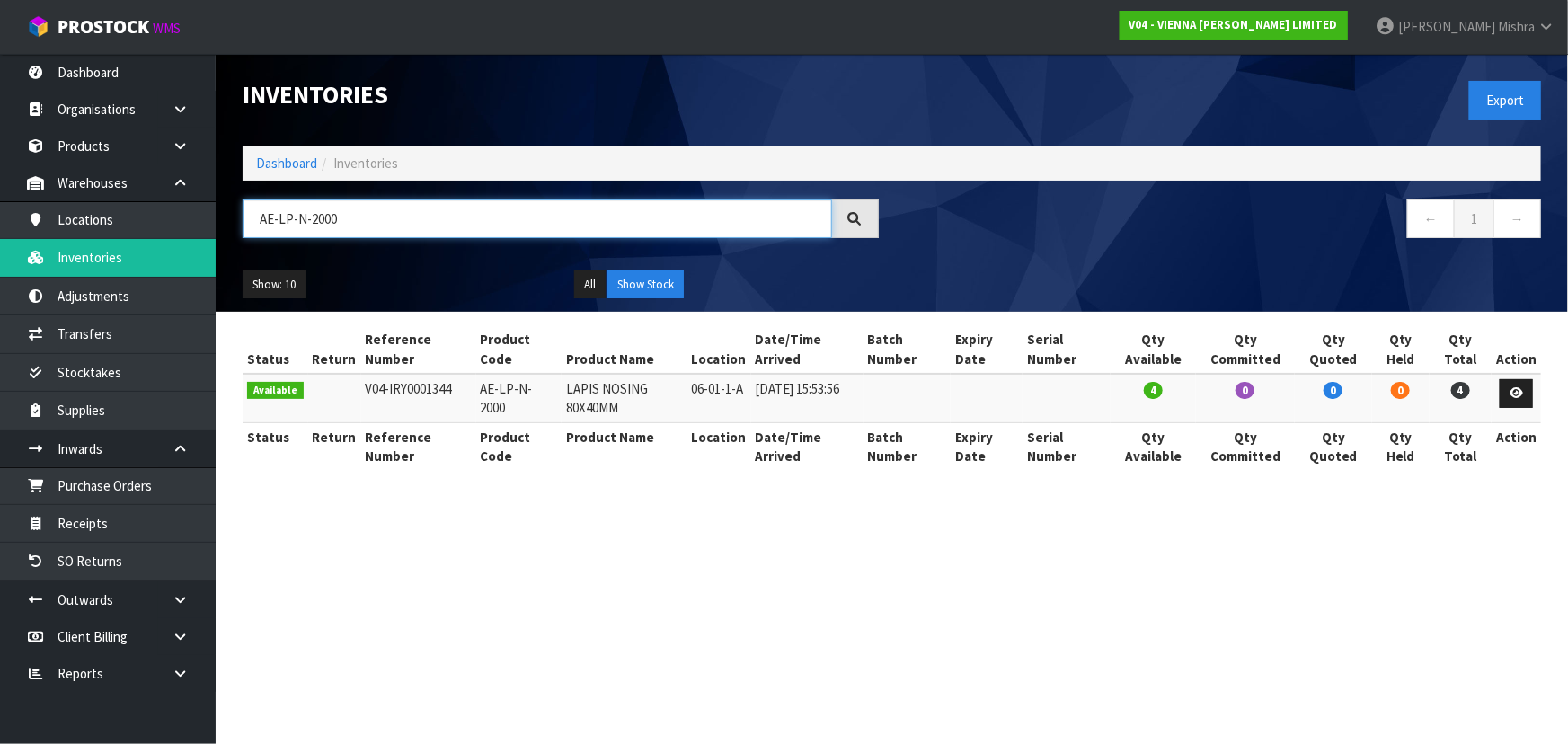
click at [337, 227] on input "AE-LP-N-2000" at bounding box center [537, 218] width 589 height 39
paste input "4"
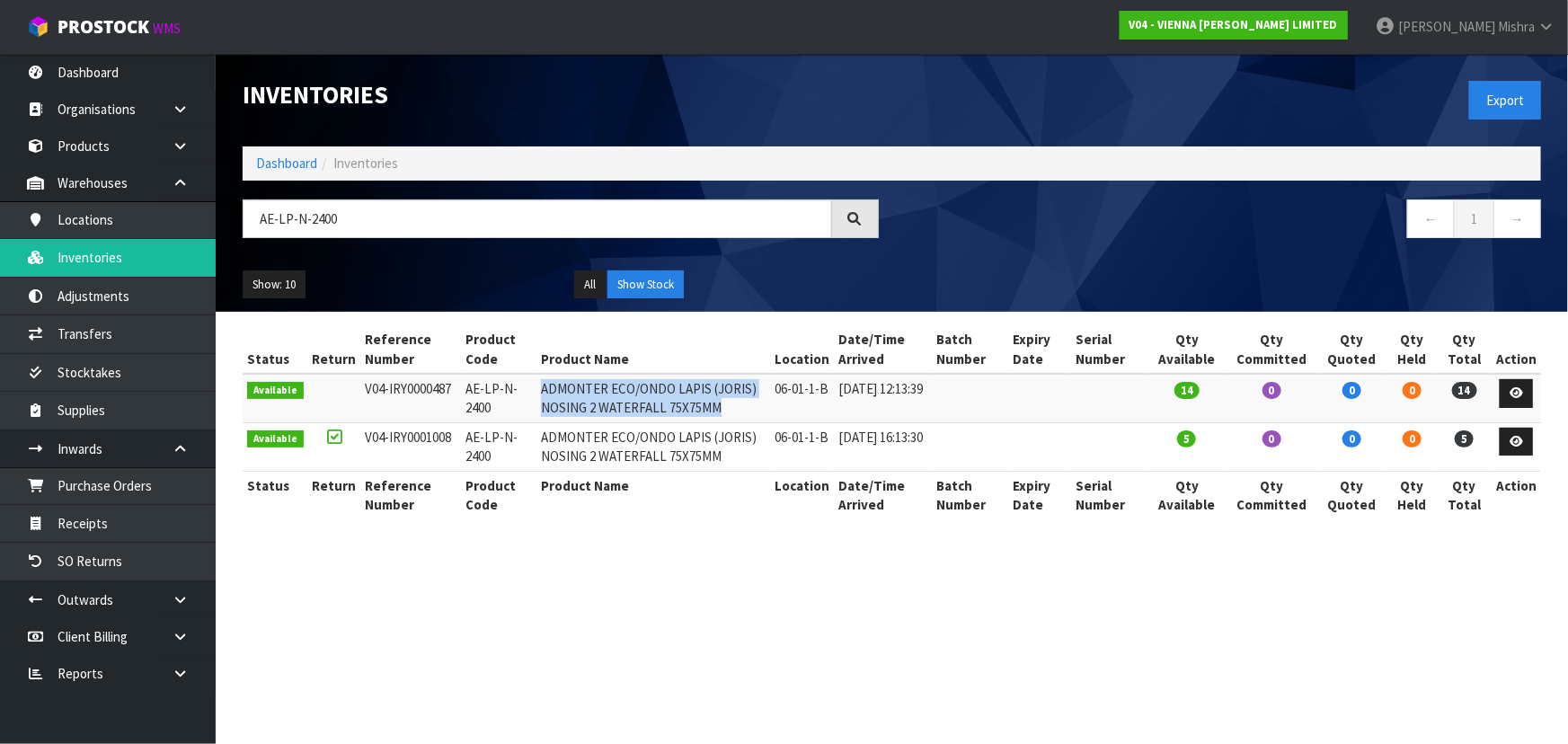
drag, startPoint x: 534, startPoint y: 383, endPoint x: 729, endPoint y: 411, distance: 197.0
click at [729, 411] on td "ADMONTER ECO/ONDO LAPIS (JORIS) NOSING 2 WATERFALL 75X75MM" at bounding box center [653, 398] width 233 height 49
copy td "ADMONTER ECO/ONDO LAPIS (JORIS) NOSING 2 WATERFALL 75X75MM"
click at [269, 216] on input "AE-LP-N-2400" at bounding box center [537, 218] width 589 height 39
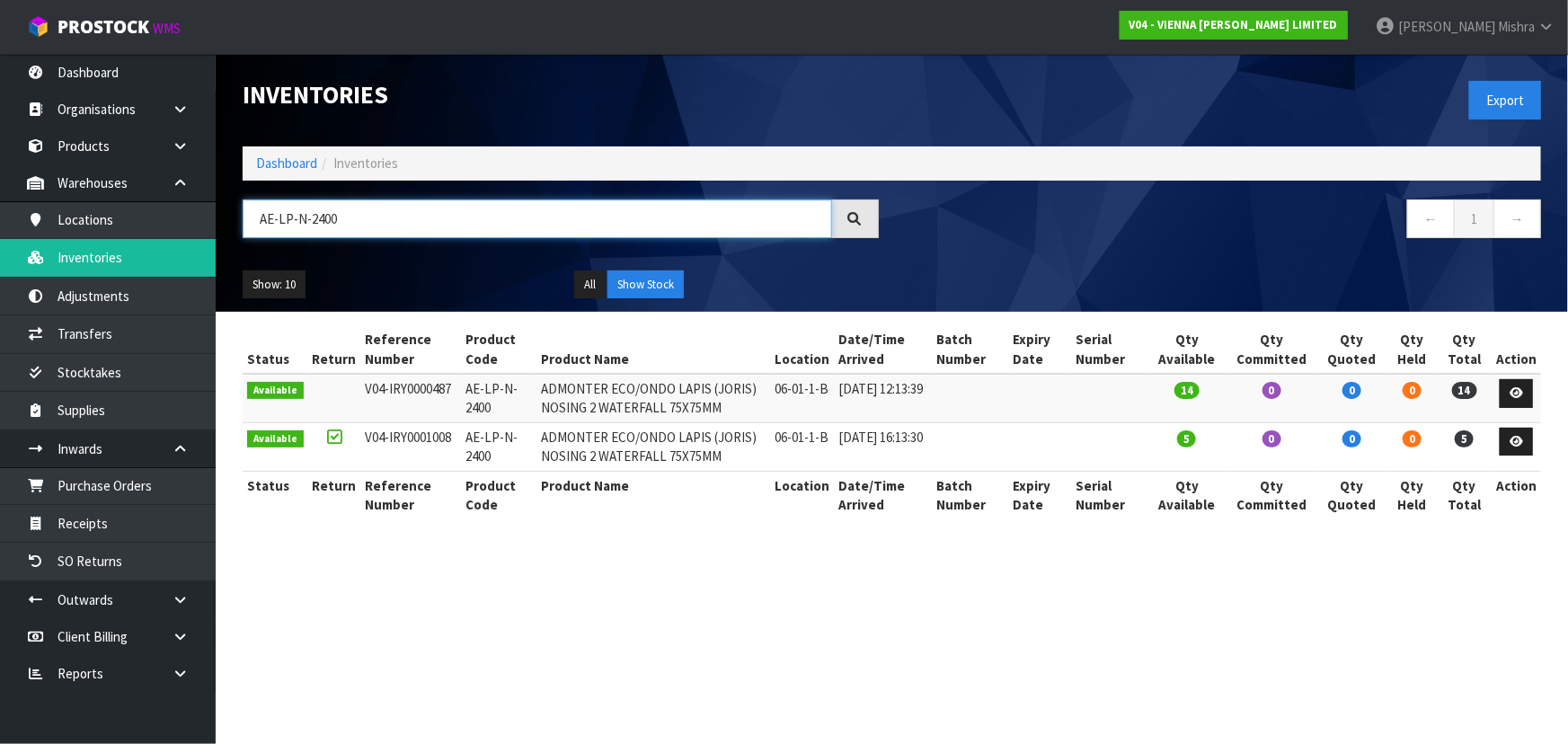
click at [269, 216] on input "AE-LP-N-2400" at bounding box center [537, 218] width 589 height 39
paste input "ST"
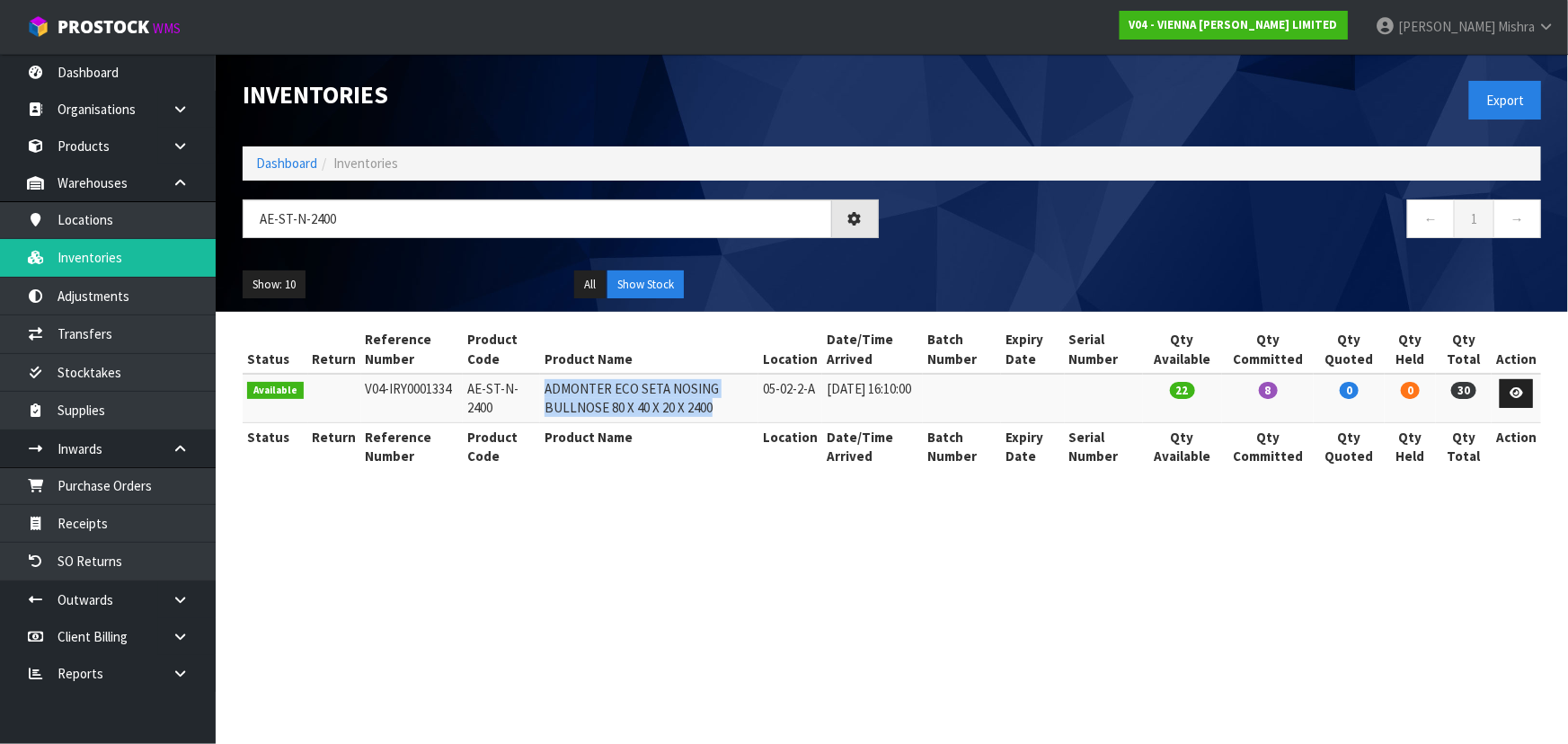
drag, startPoint x: 533, startPoint y: 385, endPoint x: 706, endPoint y: 414, distance: 175.4
click at [706, 414] on td "ADMONTER ECO SETA NOSING BULLNOSE 80 X 40 X 20 X 2400" at bounding box center [649, 398] width 218 height 49
copy td "ADMONTER ECO SETA NOSING BULLNOSE 80 X 40 X 20 X 2400"
click at [330, 224] on input "AE-ST-N-2400" at bounding box center [537, 218] width 589 height 39
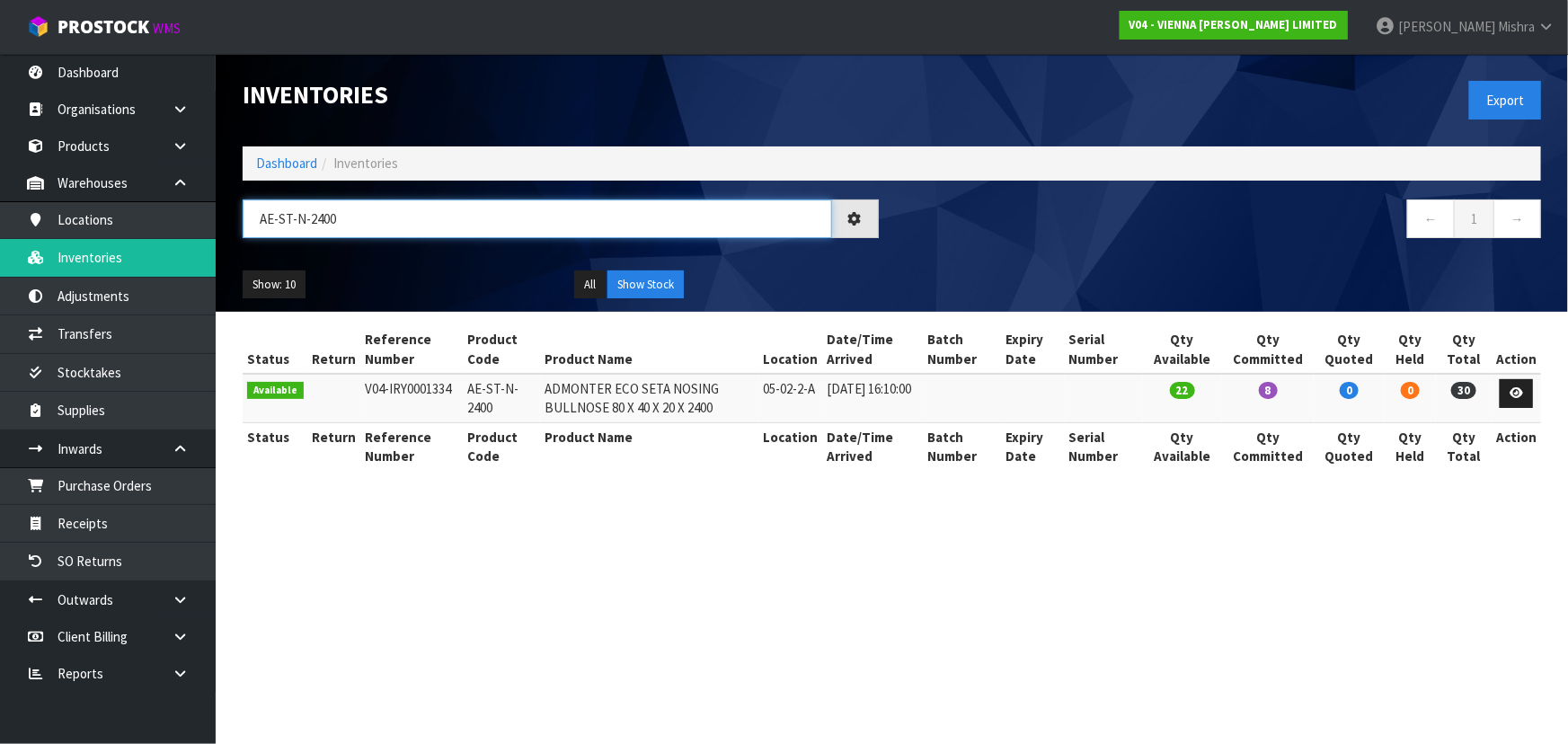
click at [330, 224] on input "AE-ST-N-2400" at bounding box center [537, 218] width 589 height 39
paste input "LP"
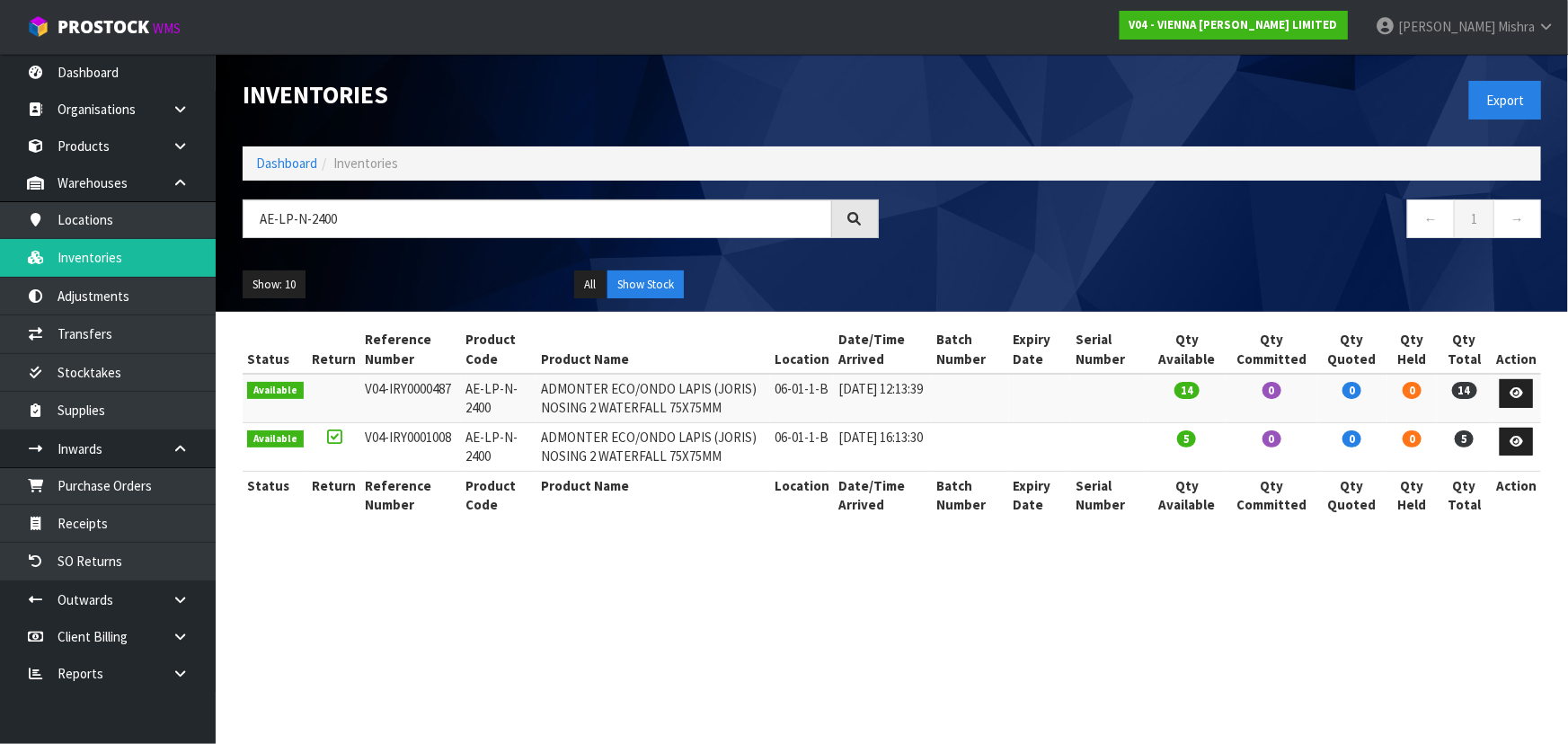
click at [826, 388] on td "06-01-1-B" at bounding box center [802, 398] width 64 height 49
copy tr "06-01-1-B"
click at [315, 219] on input "AE-LP-N-2400" at bounding box center [537, 218] width 589 height 39
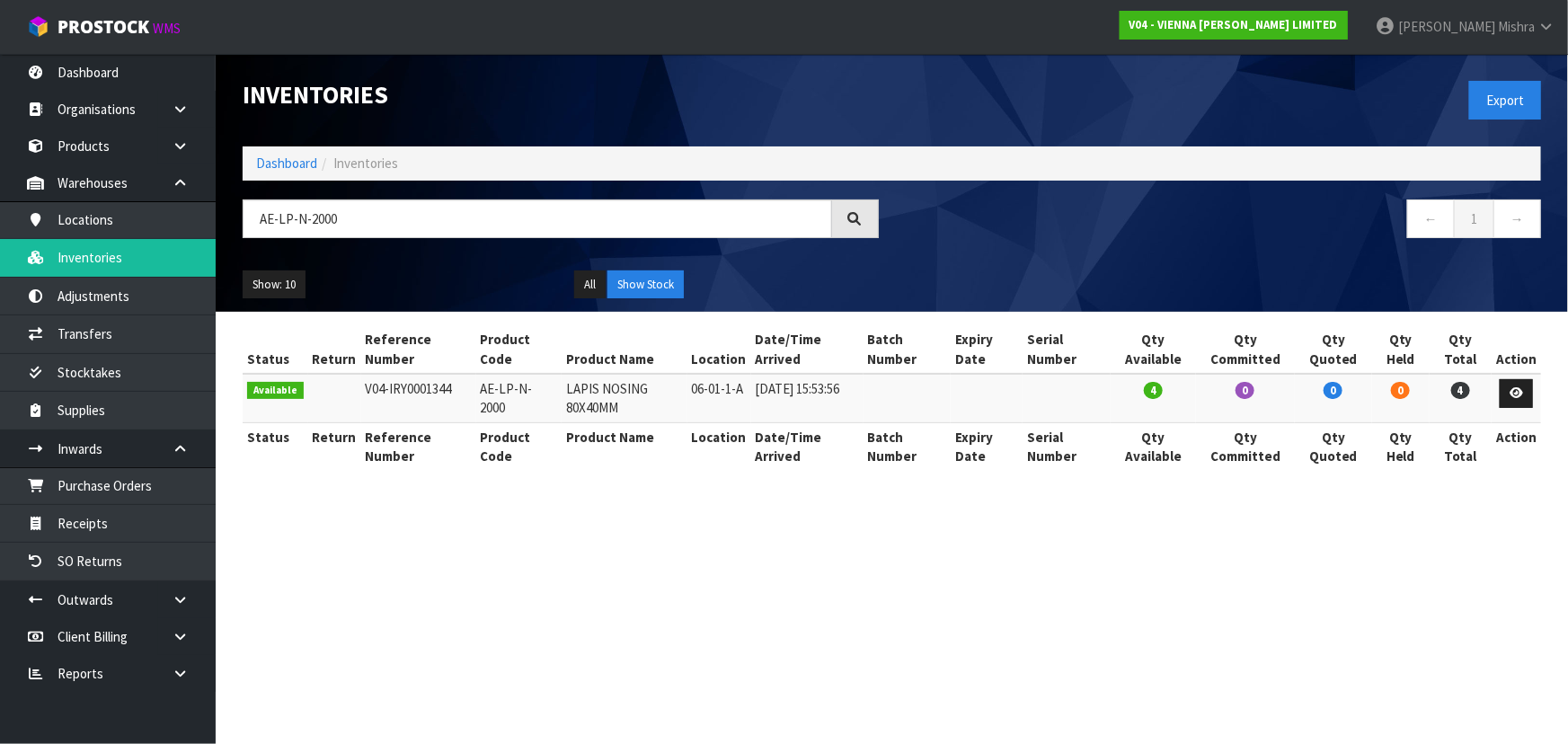
click at [729, 383] on td "06-01-1-A" at bounding box center [719, 398] width 64 height 49
click at [727, 382] on td "06-01-1-A" at bounding box center [719, 398] width 64 height 49
copy tr "06-01-1-A"
click at [326, 223] on input "AE-LP-N-2000" at bounding box center [537, 218] width 589 height 39
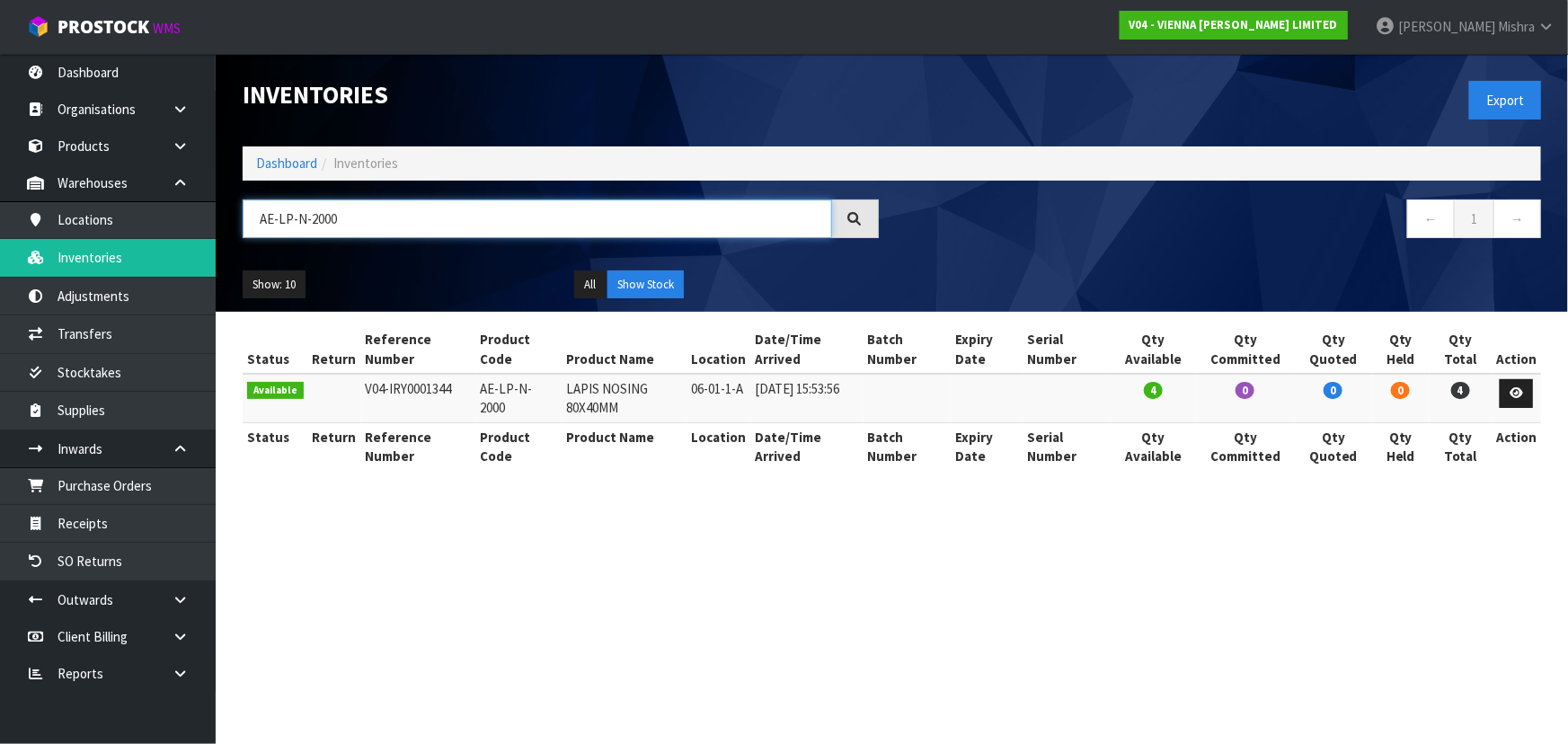
click at [326, 223] on input "AE-LP-N-2000" at bounding box center [537, 218] width 589 height 39
paste input "ST-N-24"
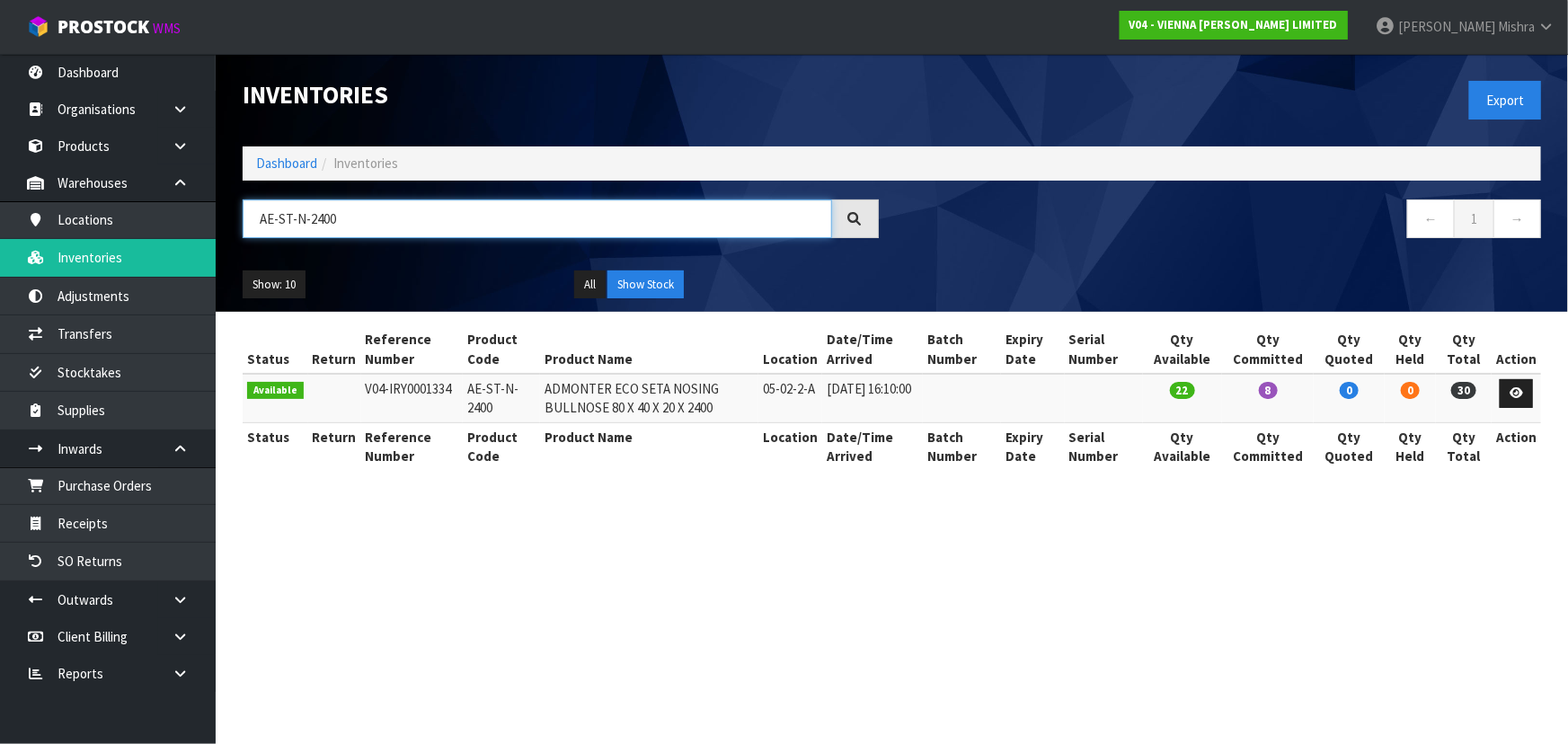
type input "AE-ST-N-2400"
click at [821, 386] on td "05-02-2-A" at bounding box center [790, 398] width 64 height 49
copy tr "05-02-2-A"
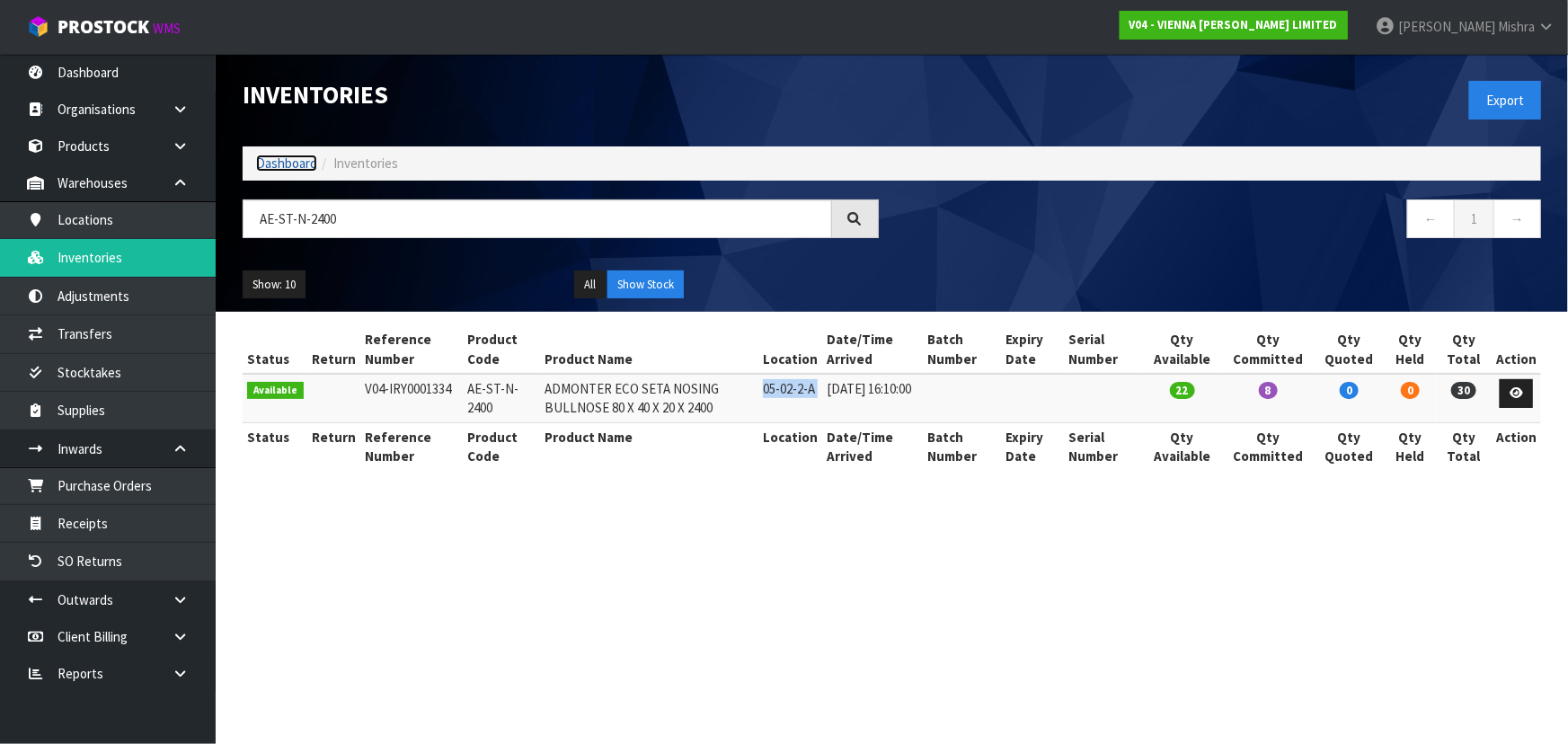
click at [296, 160] on link "Dashboard" at bounding box center [287, 163] width 62 height 17
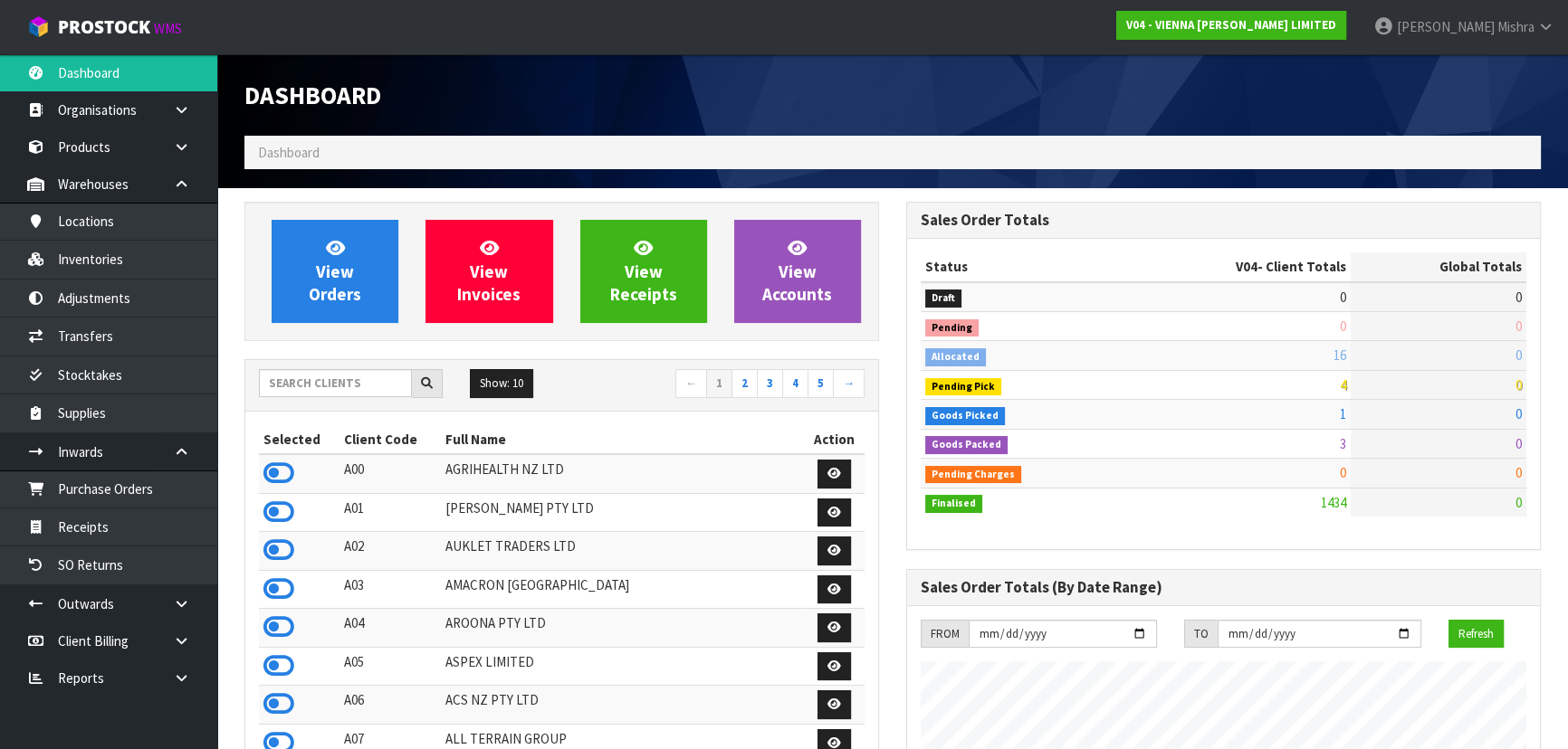
scroll to position [1465, 661]
click at [142, 275] on link "Inventories" at bounding box center [108, 259] width 217 height 37
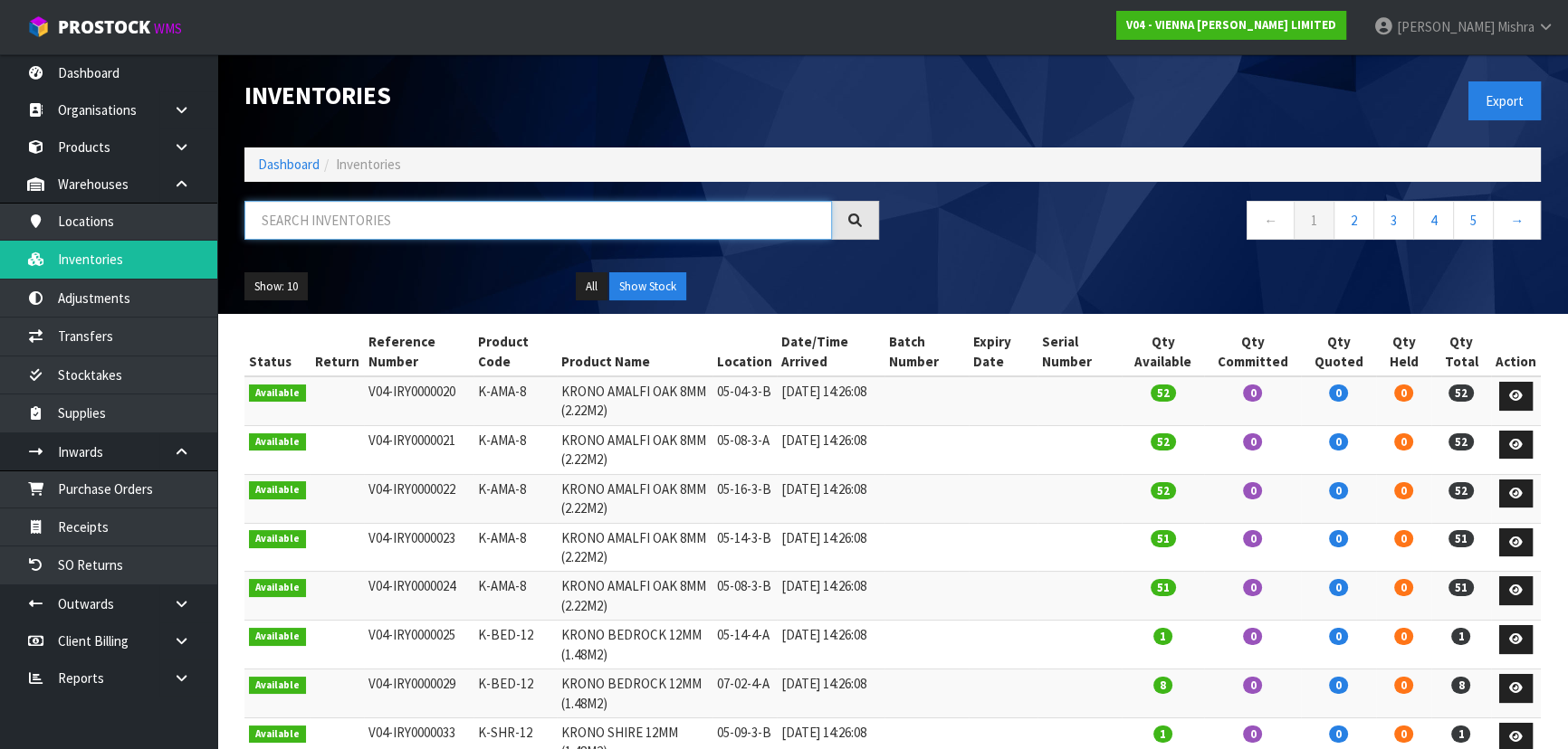
click at [370, 223] on input "text" at bounding box center [538, 220] width 588 height 39
paste input "GOL220-2120-4P"
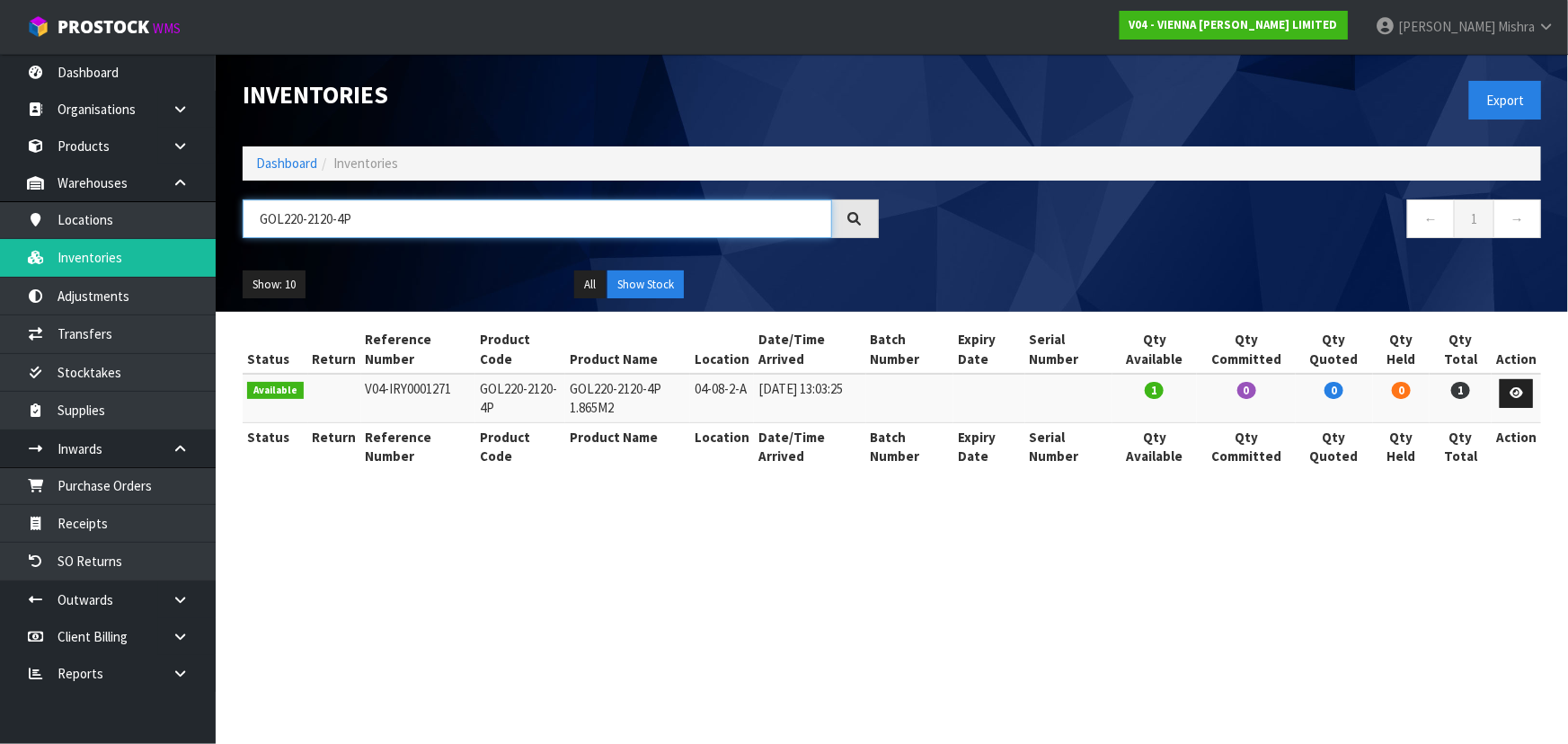
type input "GOL220-2120-4P"
click at [264, 161] on link "Dashboard" at bounding box center [287, 163] width 62 height 17
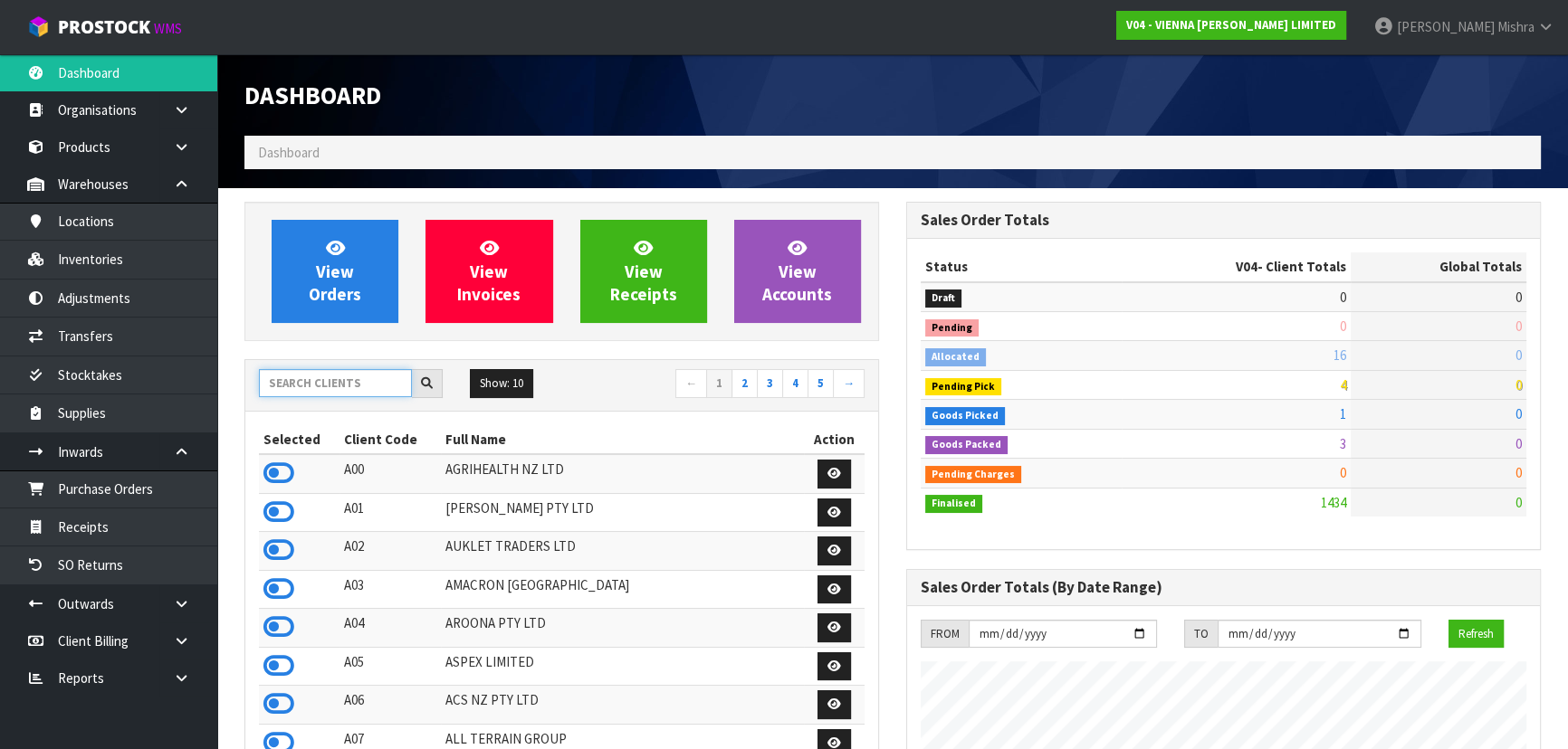
scroll to position [1465, 661]
click at [306, 391] on input "text" at bounding box center [335, 383] width 153 height 28
type input "E04"
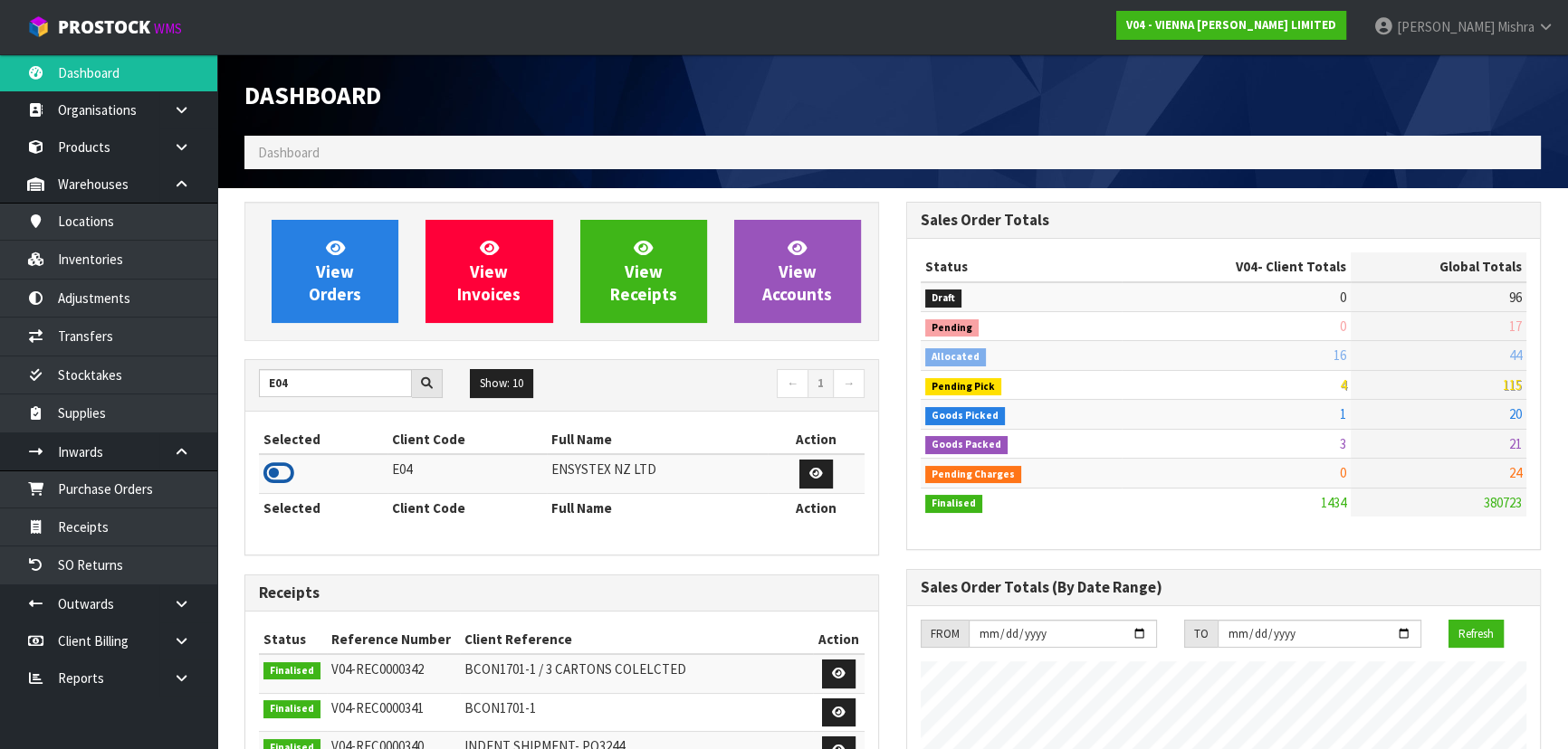
click at [269, 473] on icon at bounding box center [279, 473] width 31 height 27
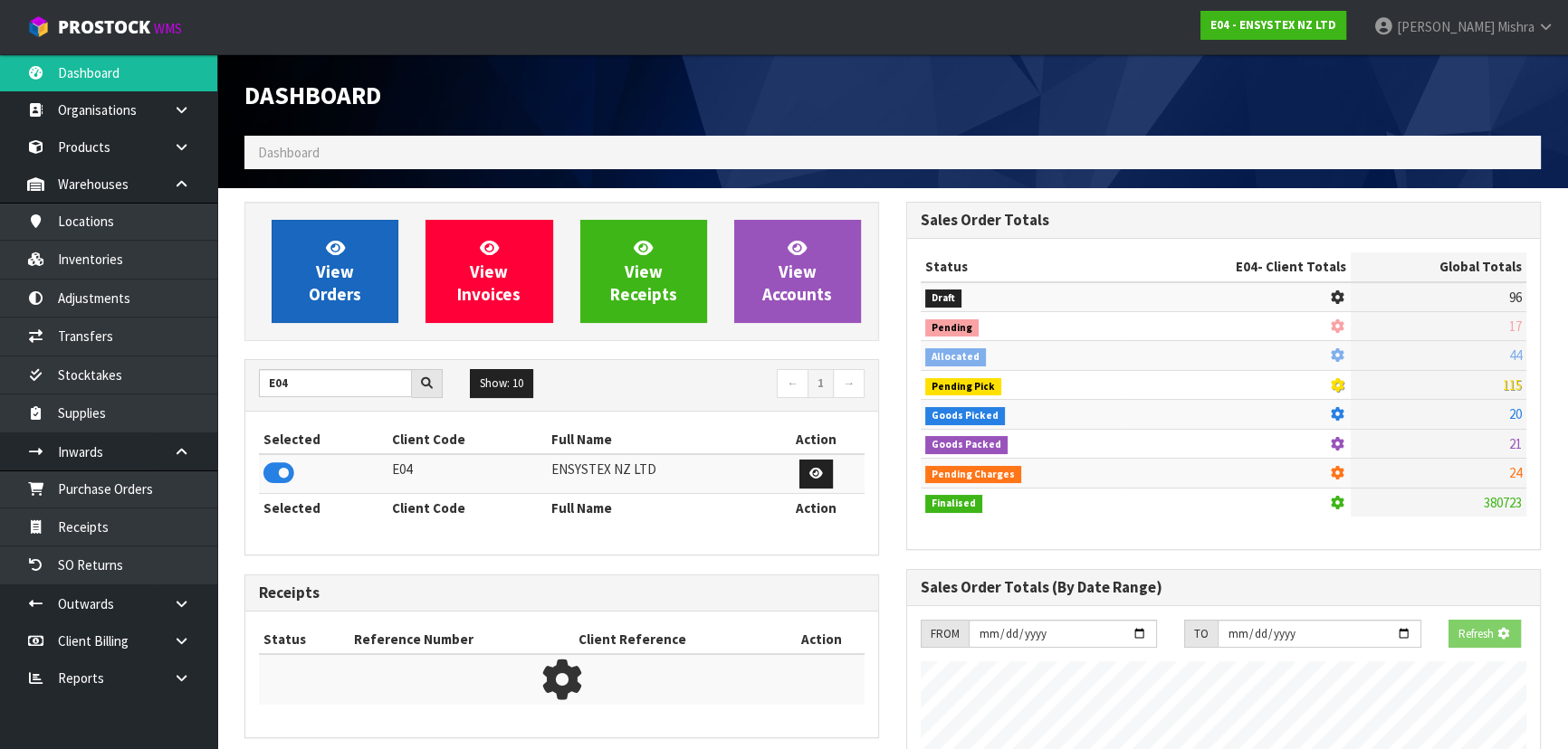
scroll to position [1126, 661]
click at [347, 262] on span "View Orders" at bounding box center [335, 271] width 53 height 67
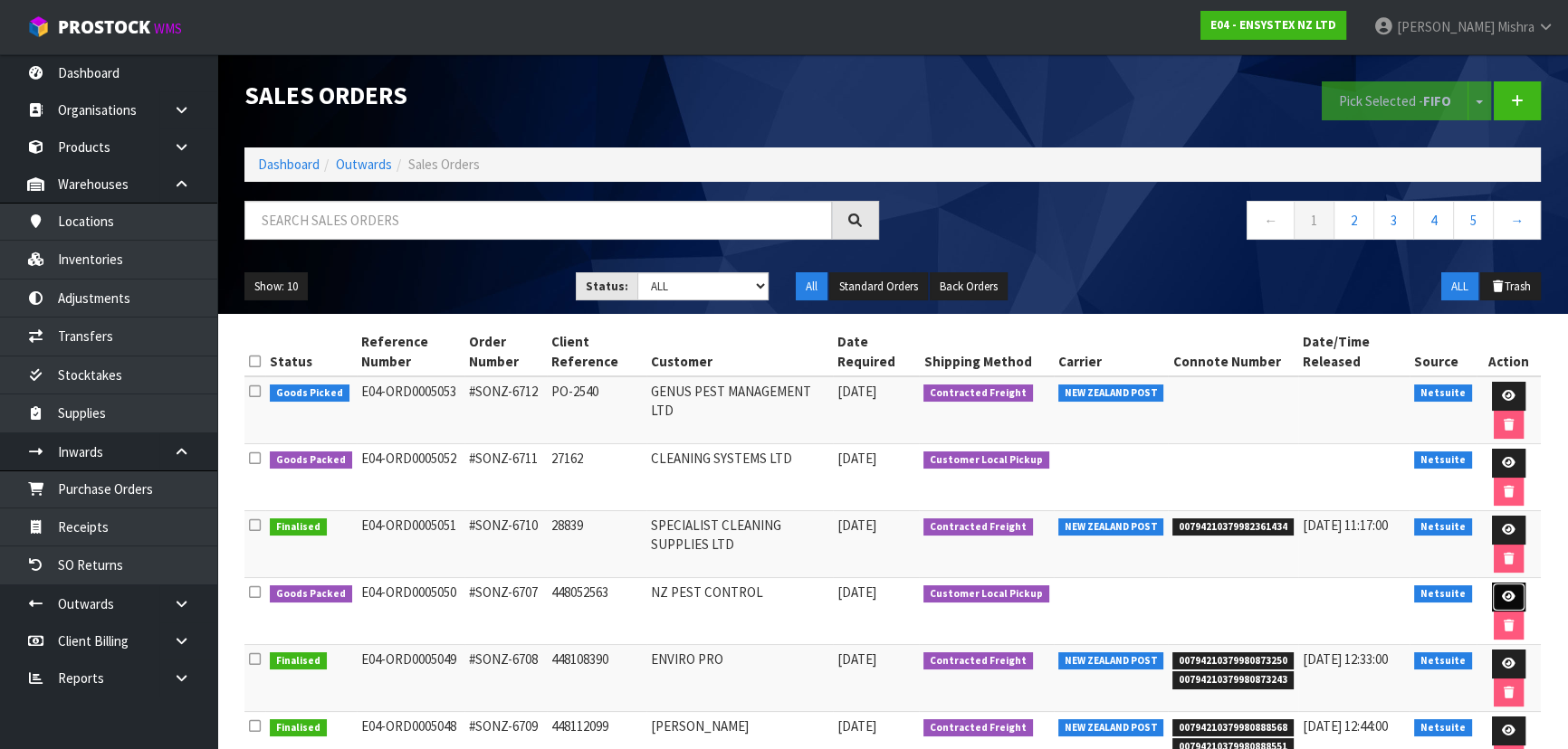
click at [1504, 597] on icon at bounding box center [1509, 596] width 14 height 12
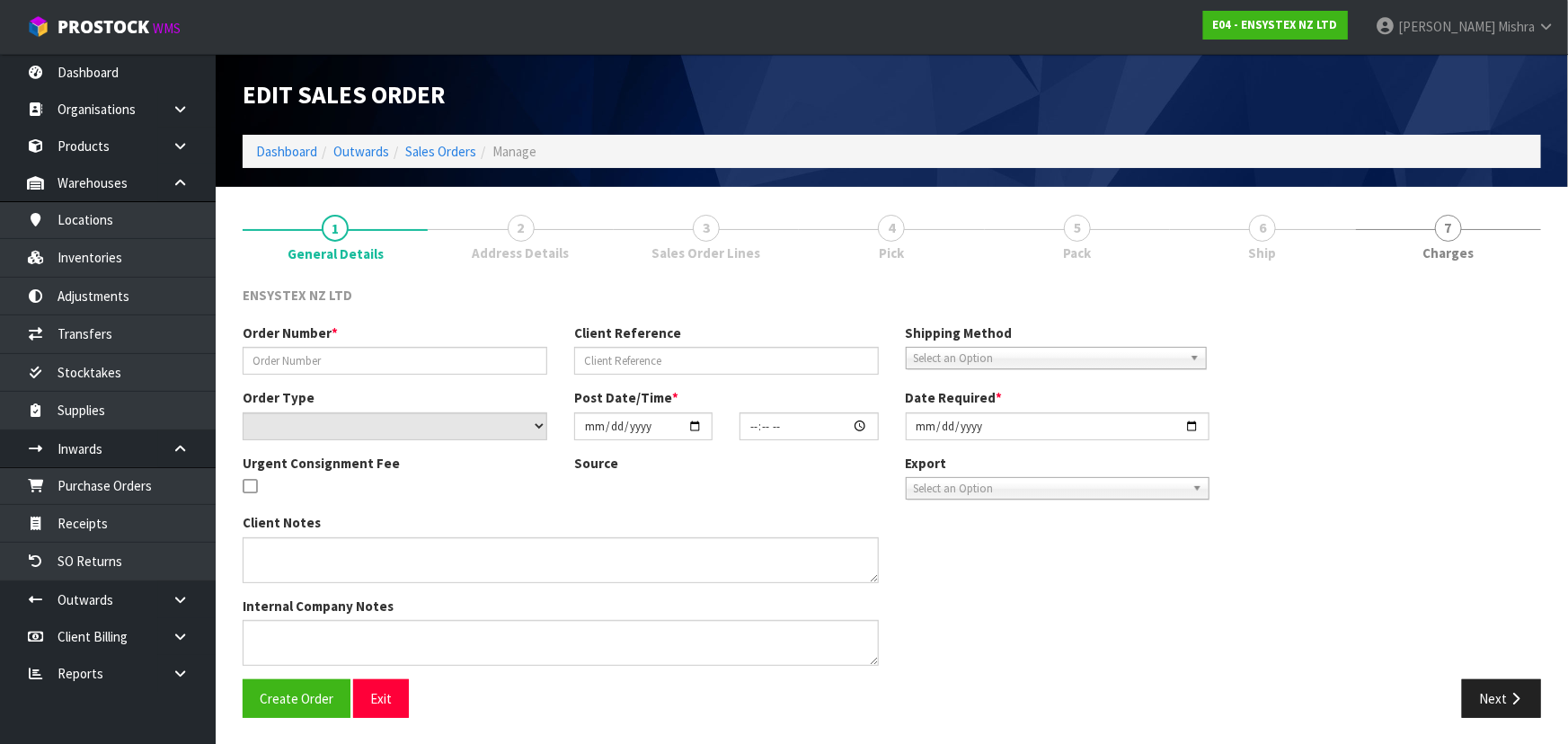
type input "#SONZ-6707"
type input "448052563"
select select "number:0"
type input "[DATE]"
type input "11:30:05.000"
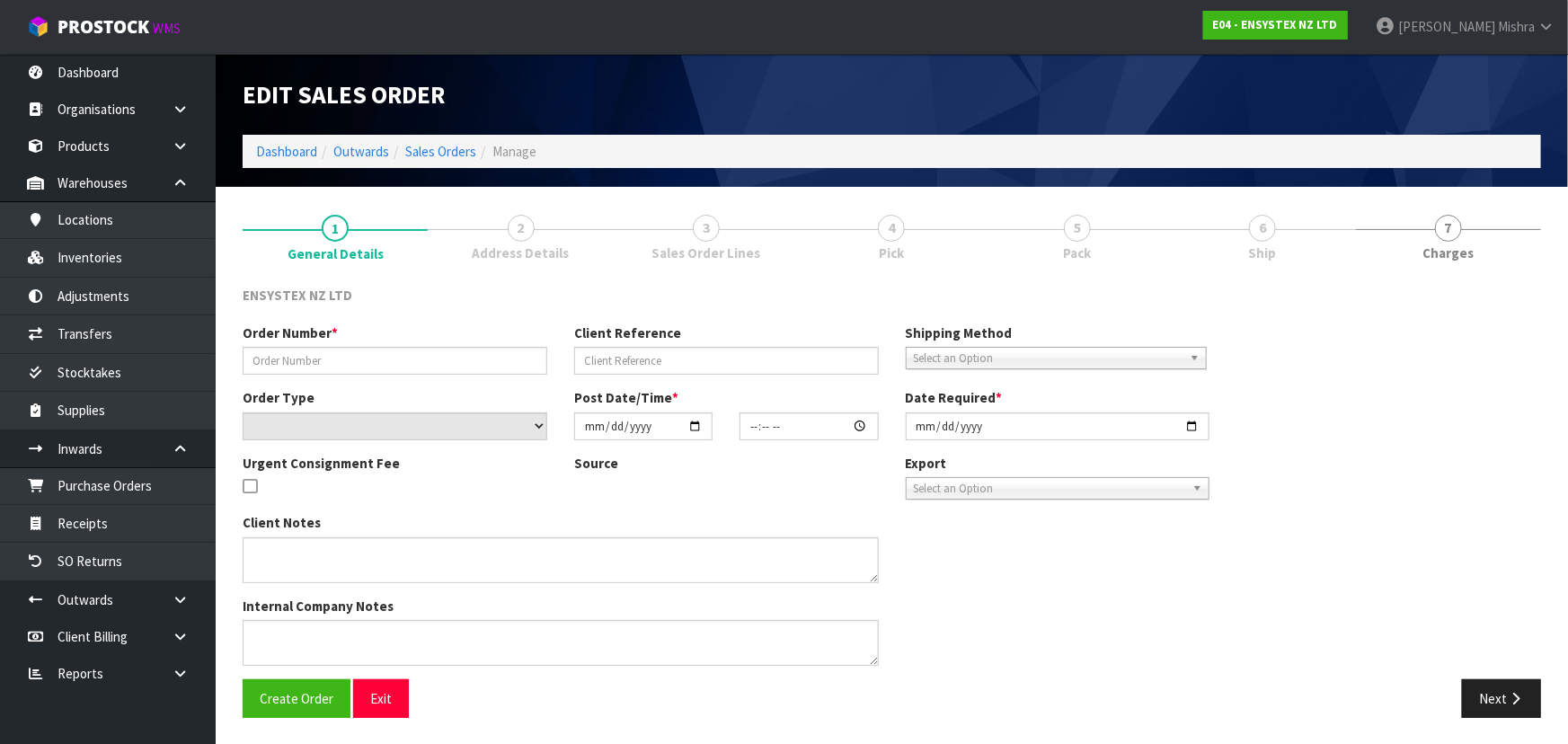
type input "[DATE]"
type textarea "LABELLED RODENT BAIT STATIONS PLEASE"
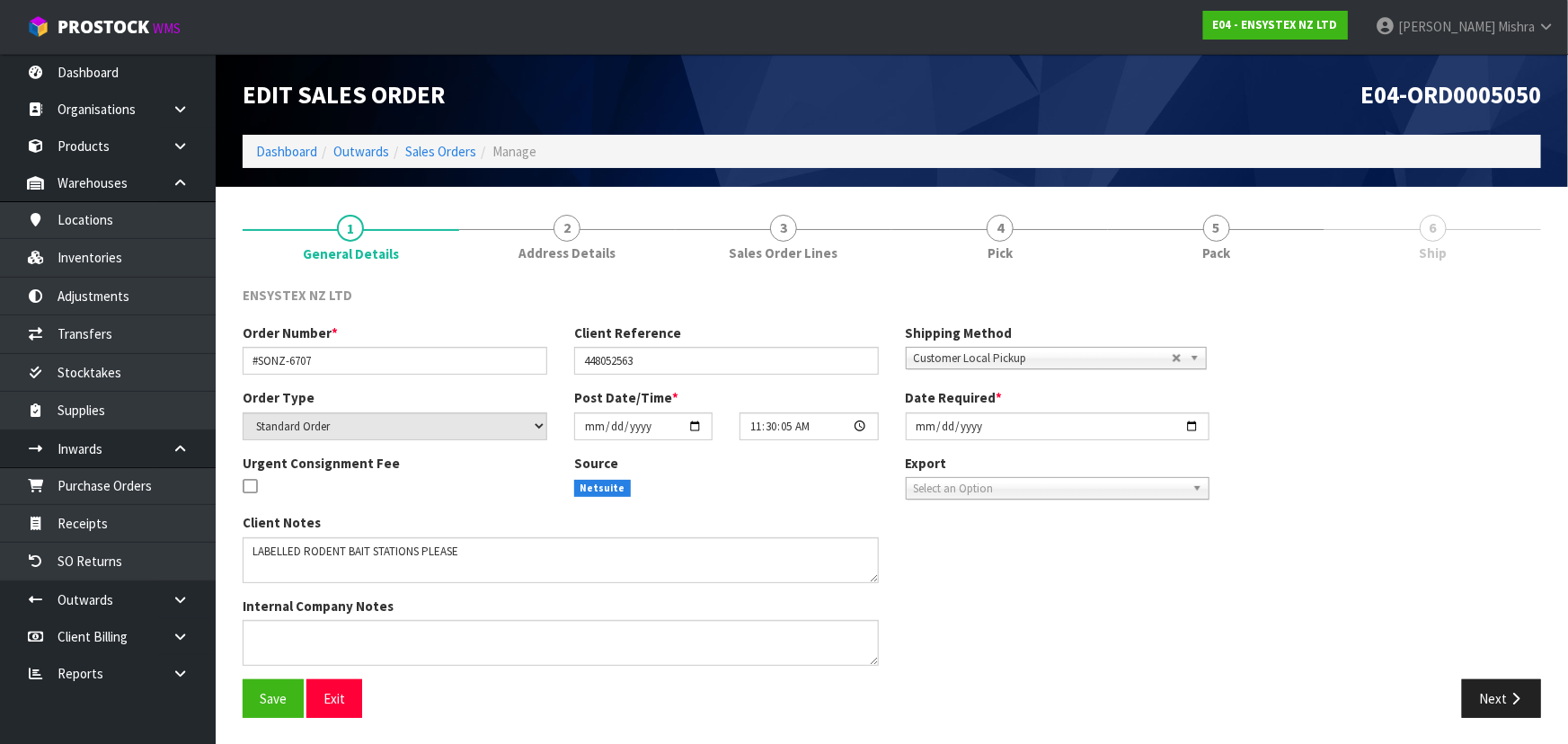
drag, startPoint x: 1283, startPoint y: 242, endPoint x: 1338, endPoint y: 302, distance: 81.4
click at [1284, 244] on link "5 Pack" at bounding box center [1215, 235] width 216 height 71
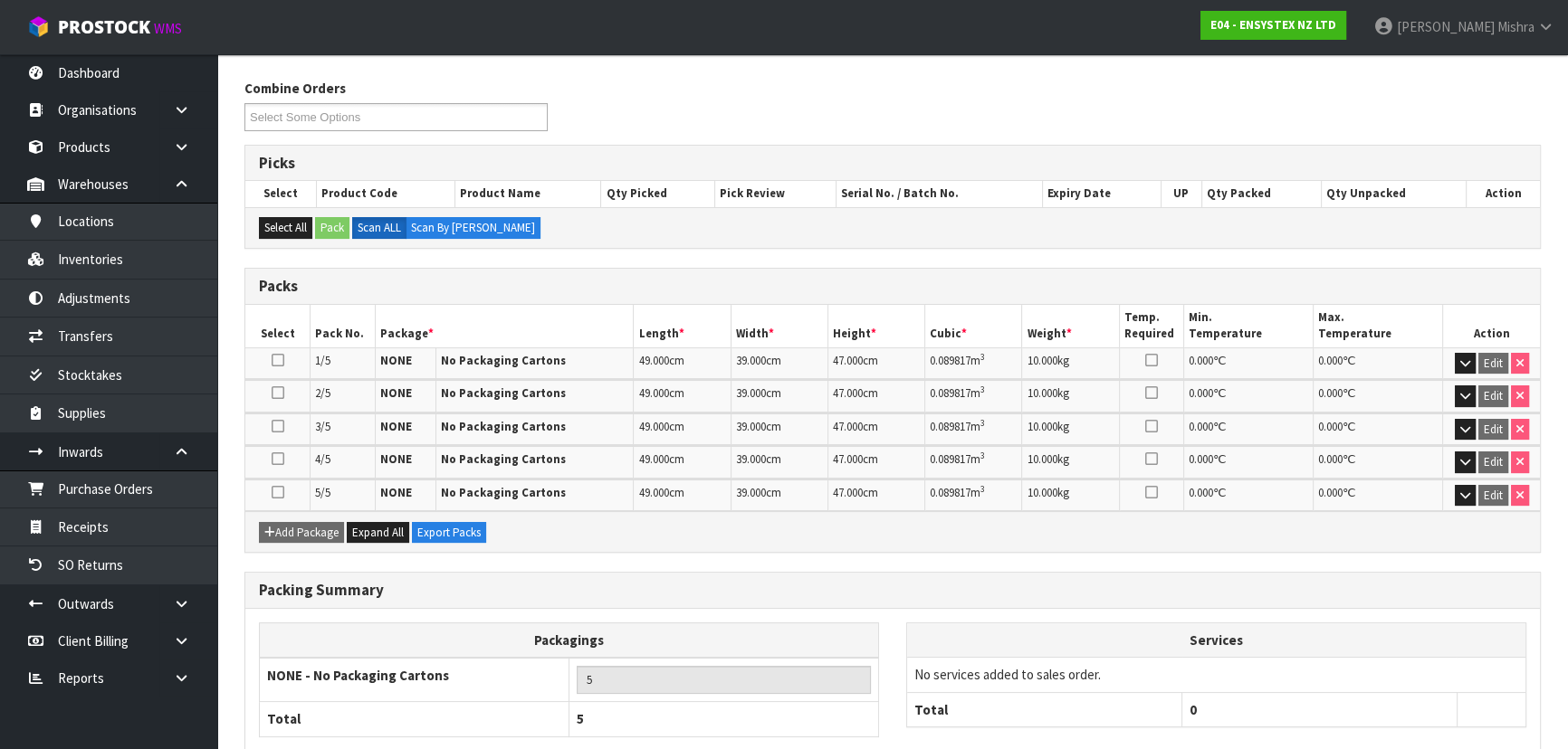
scroll to position [311, 0]
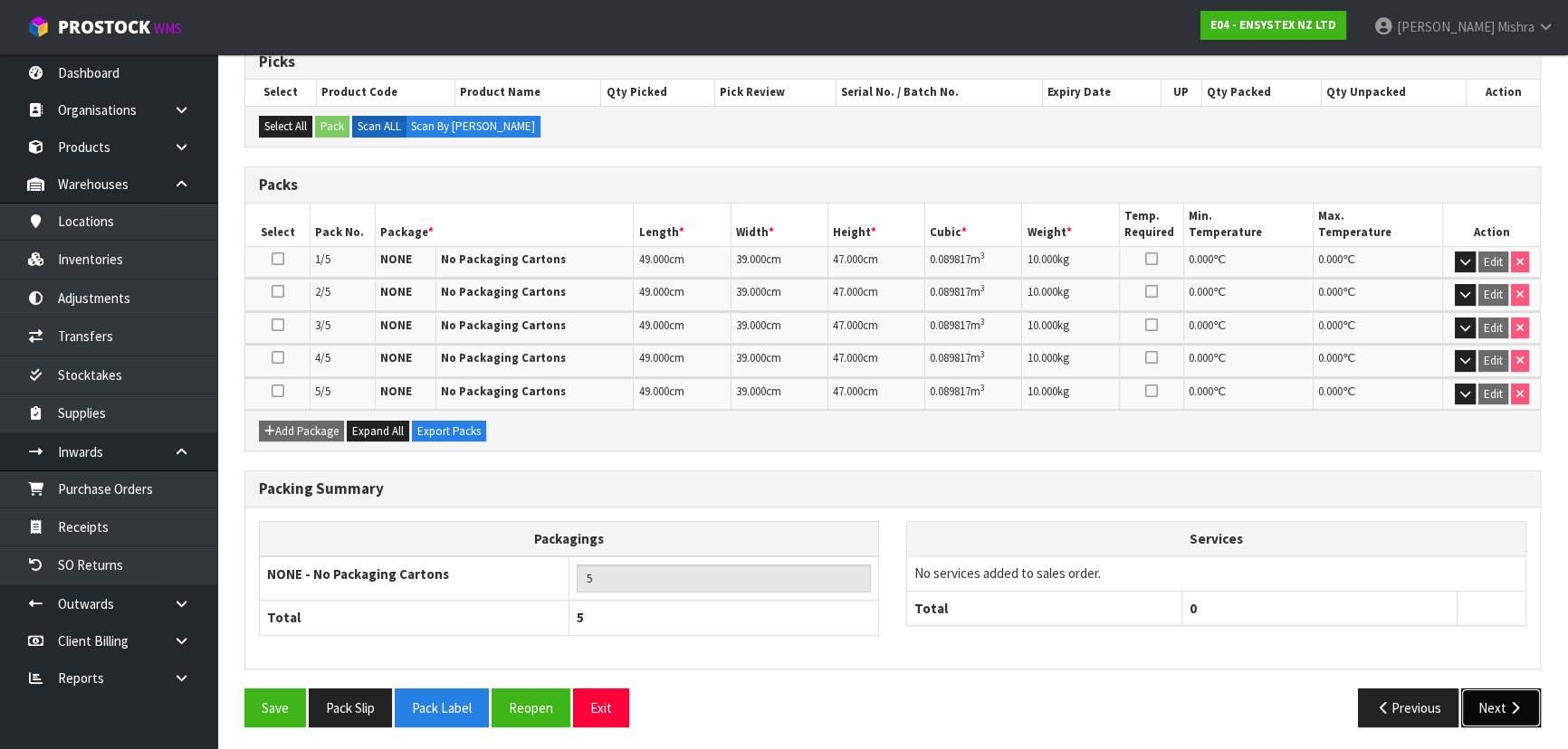
click at [1498, 689] on button "Next" at bounding box center [1501, 708] width 79 height 39
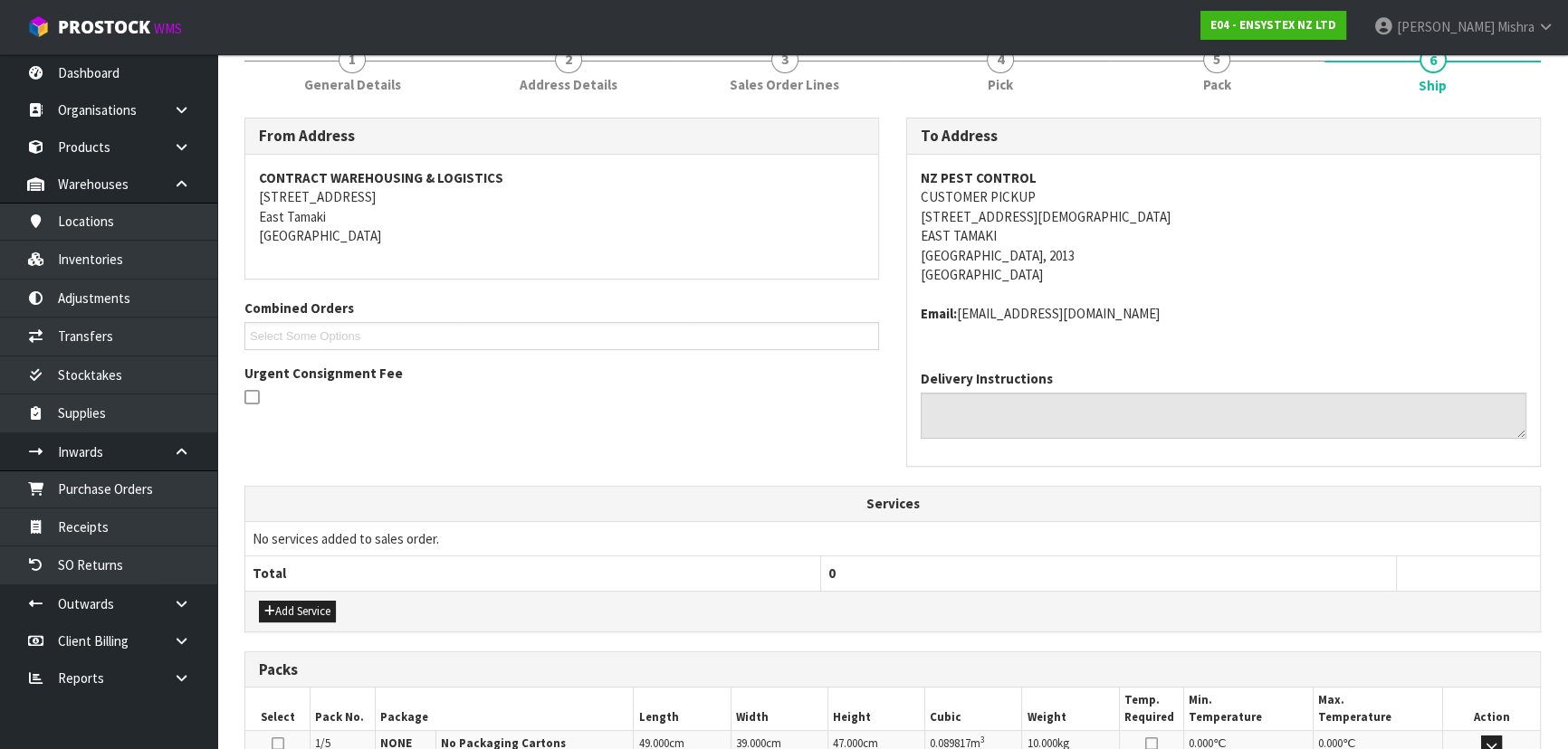
scroll to position [493, 0]
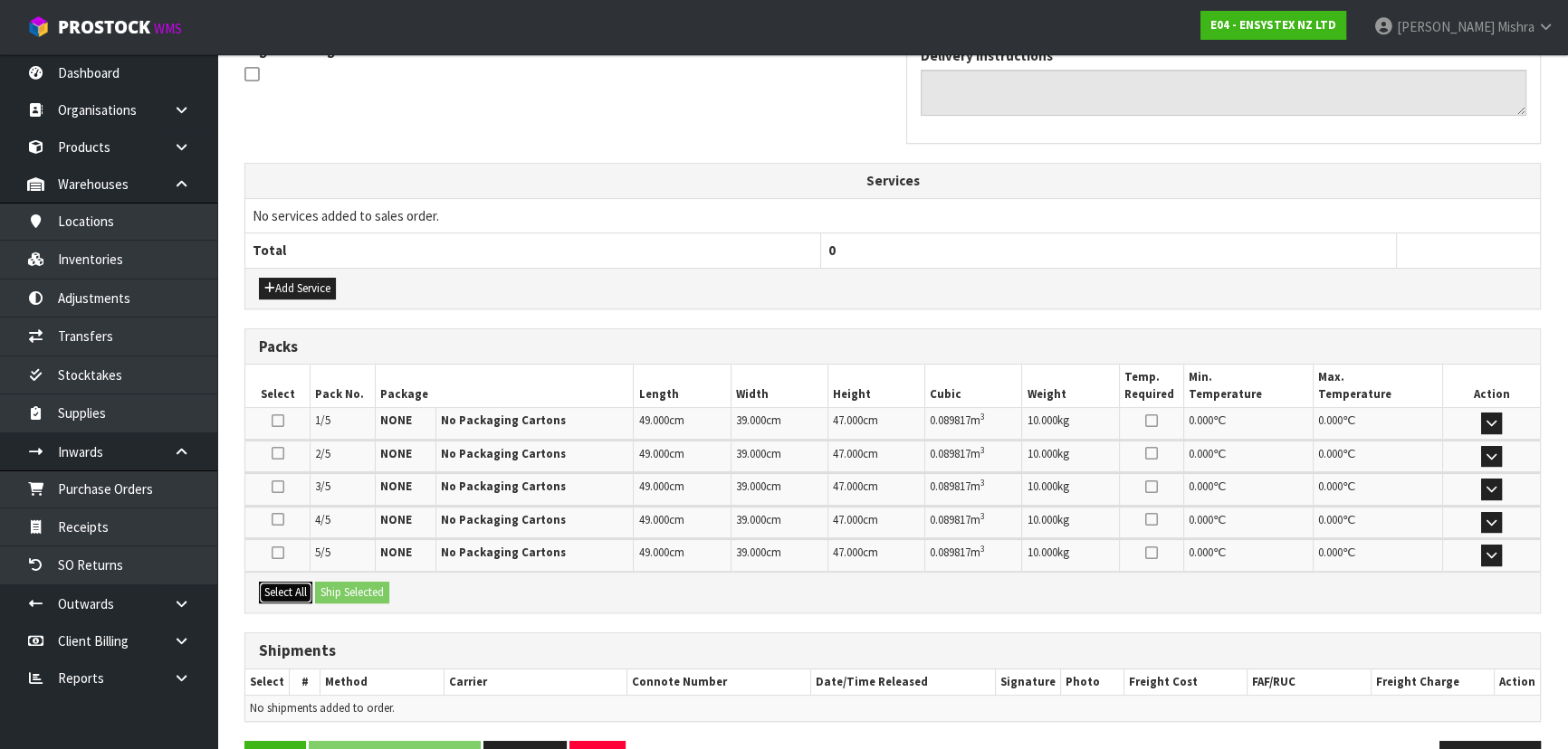
click at [295, 596] on button "Select All" at bounding box center [285, 593] width 54 height 22
click at [349, 582] on button "Ship Selected" at bounding box center [352, 593] width 74 height 22
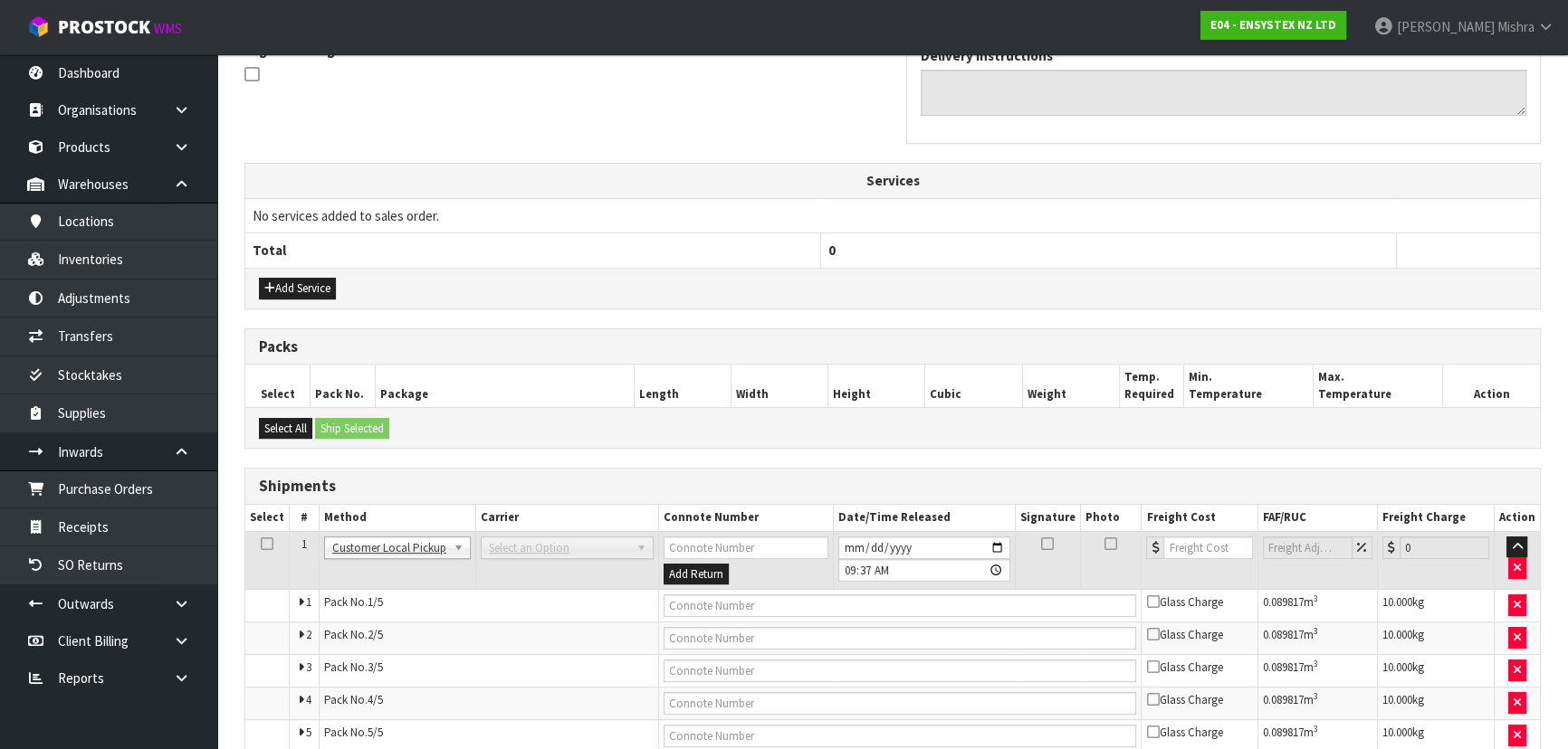
scroll to position [576, 0]
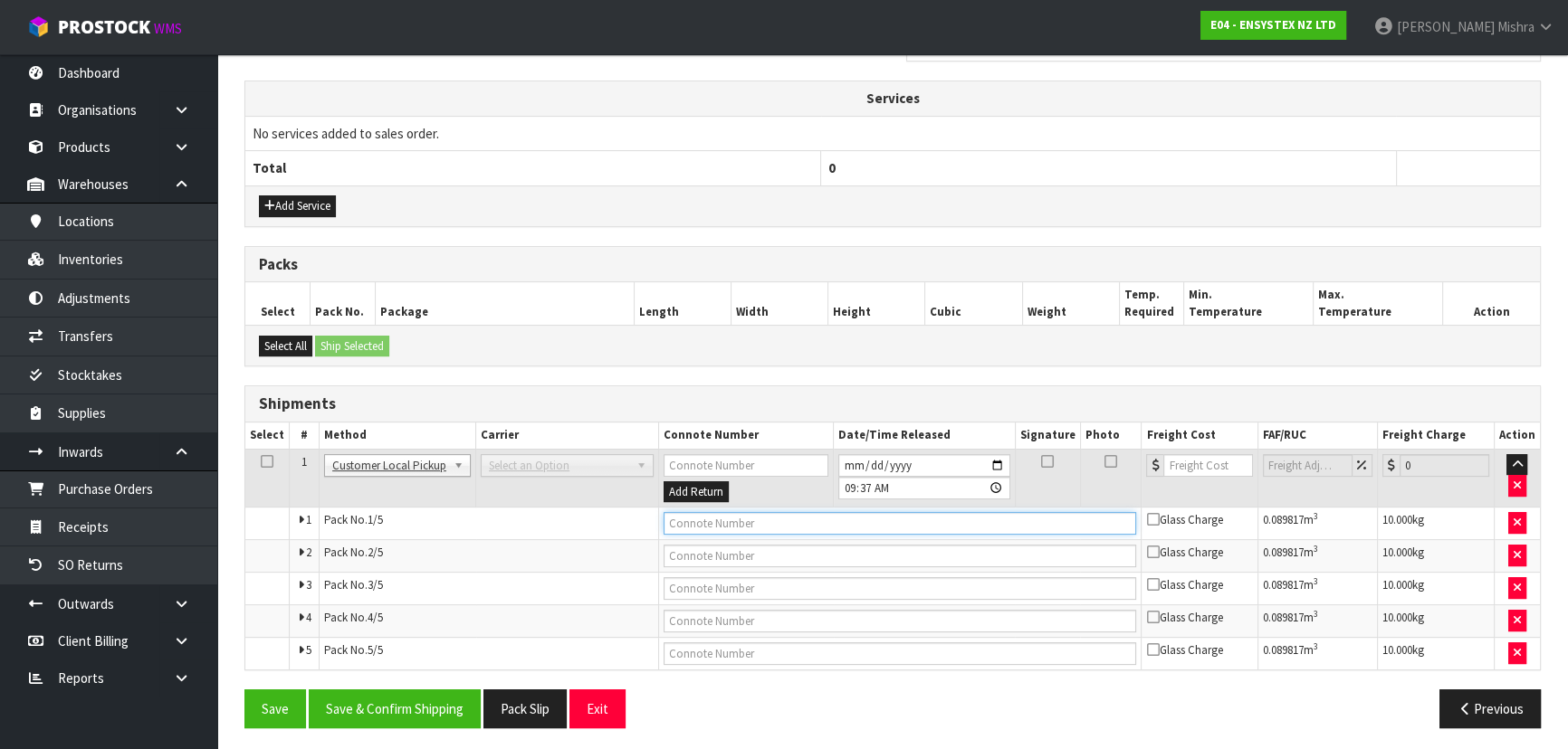
click at [716, 528] on input "text" at bounding box center [900, 523] width 473 height 23
type input "CUSTOMER COLLECTED"
click at [398, 718] on button "Save & Confirm Shipping" at bounding box center [395, 709] width 172 height 39
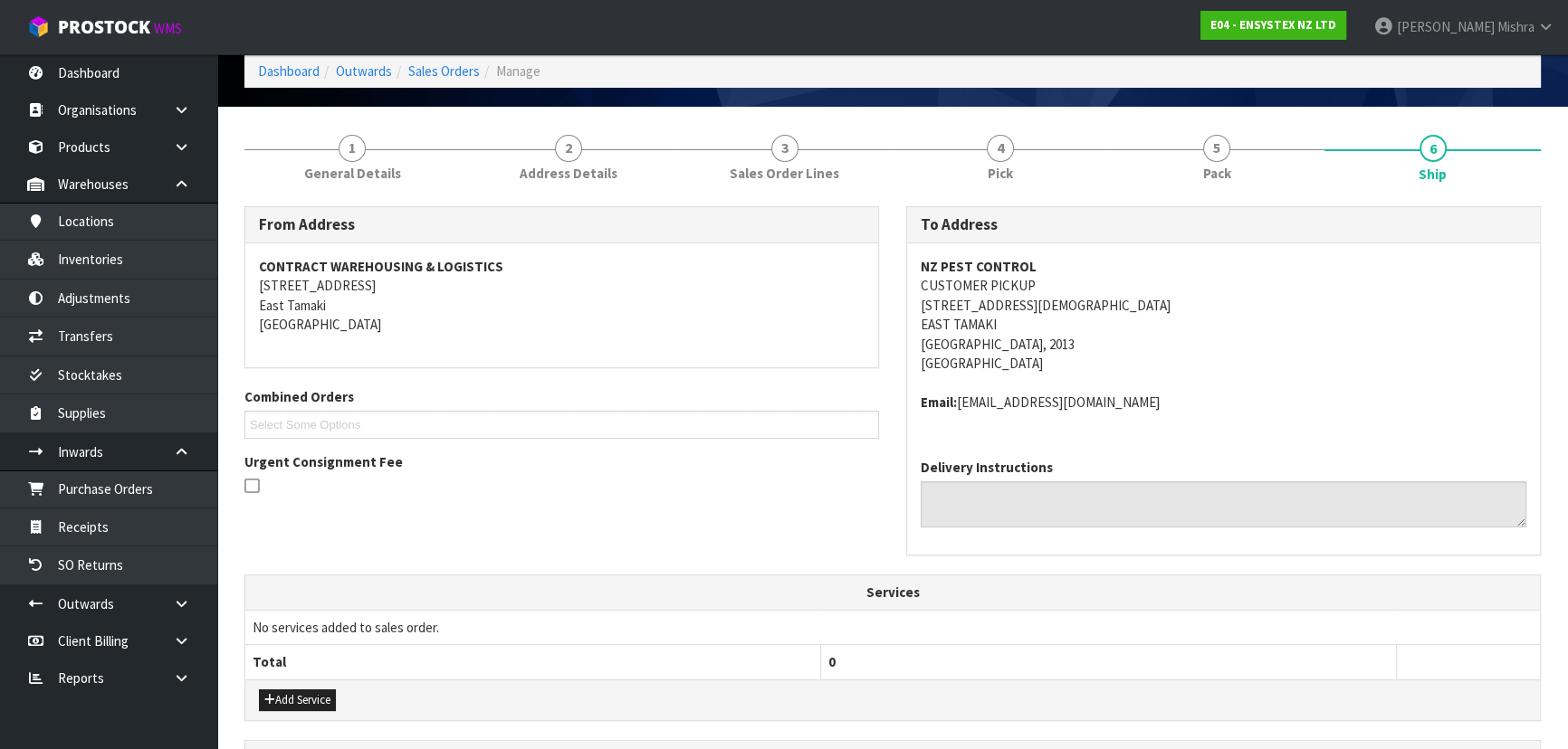
scroll to position [0, 0]
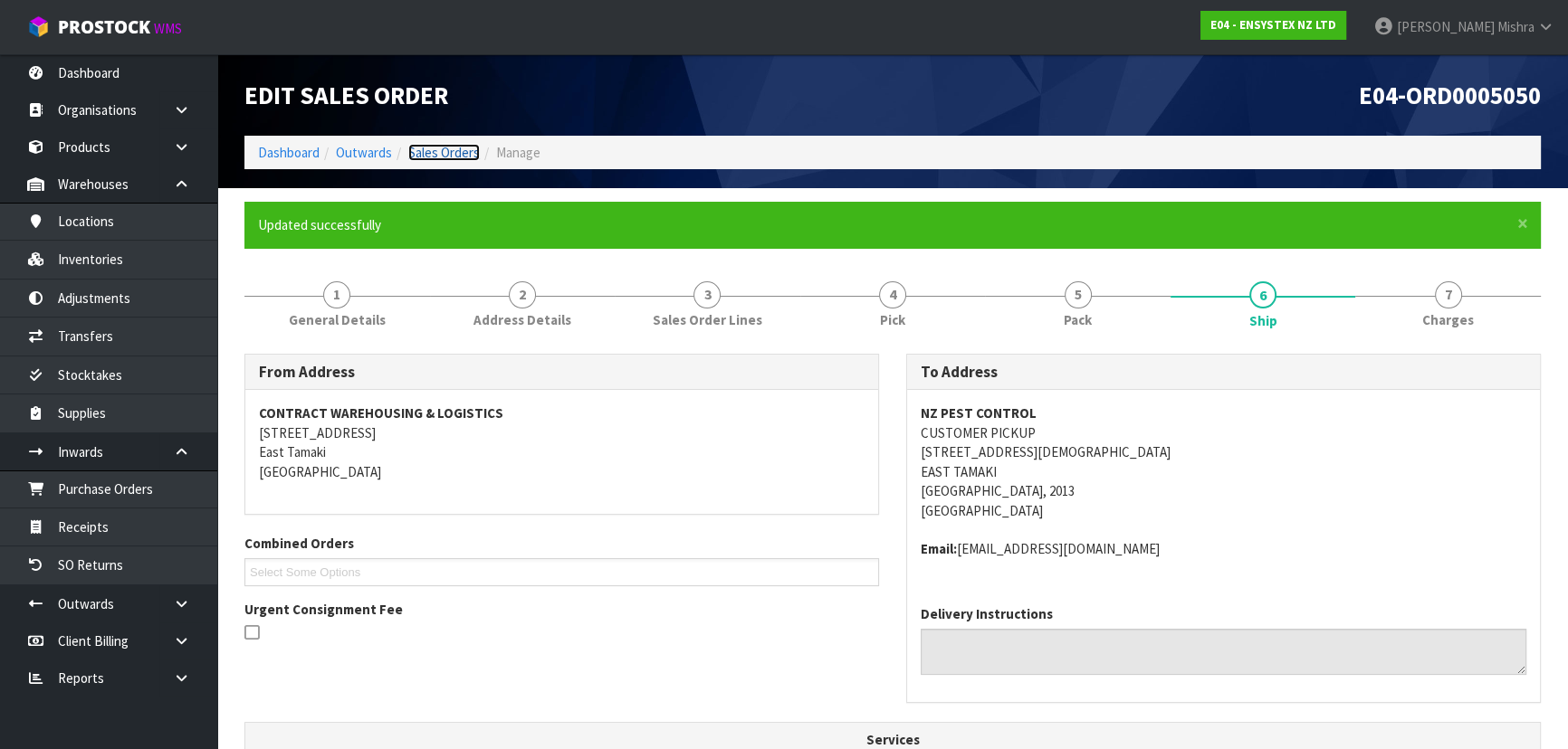
click at [446, 151] on link "Sales Orders" at bounding box center [444, 152] width 71 height 17
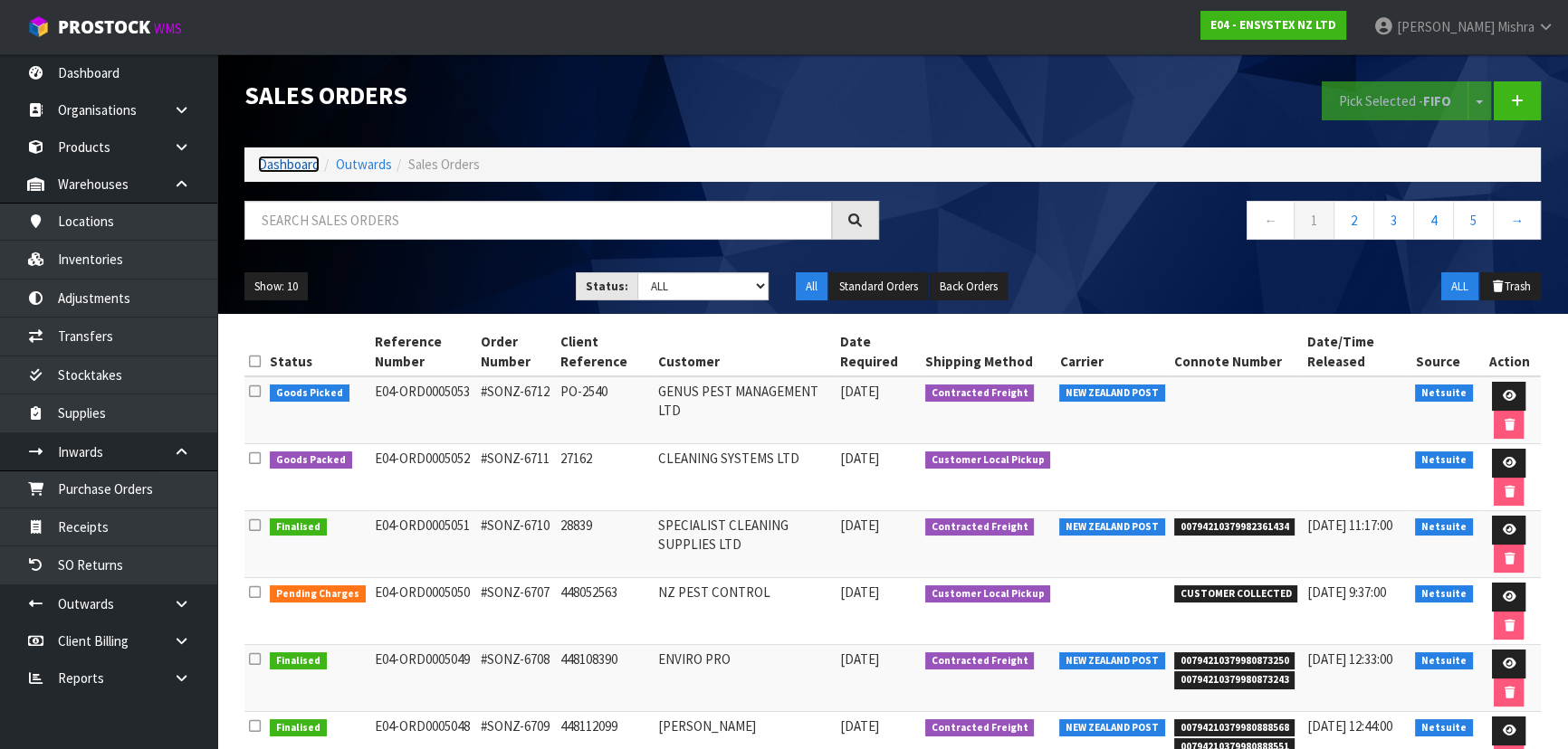
click at [304, 169] on link "Dashboard" at bounding box center [289, 164] width 62 height 17
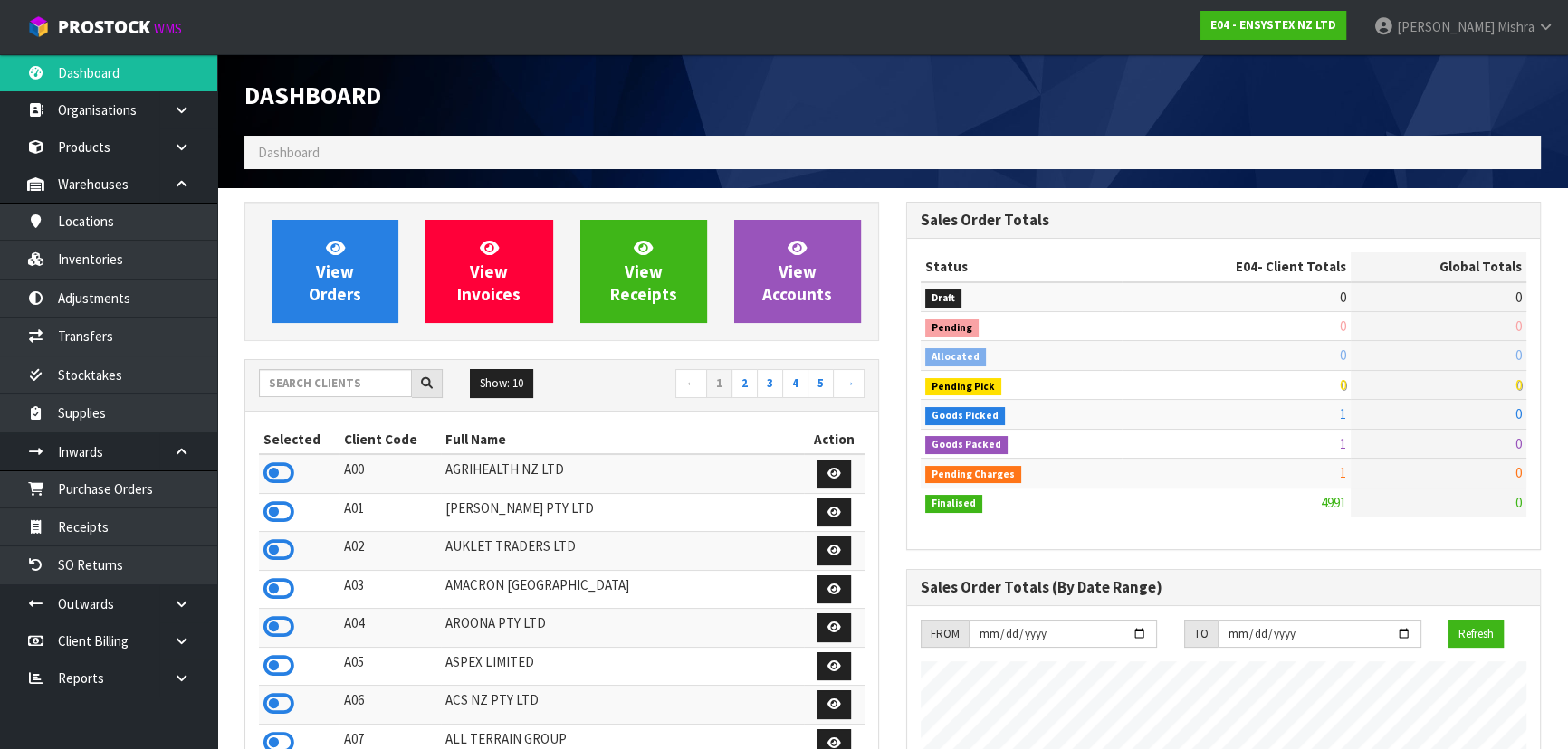
scroll to position [1407, 661]
click at [337, 374] on input "text" at bounding box center [335, 383] width 153 height 28
type input "V05"
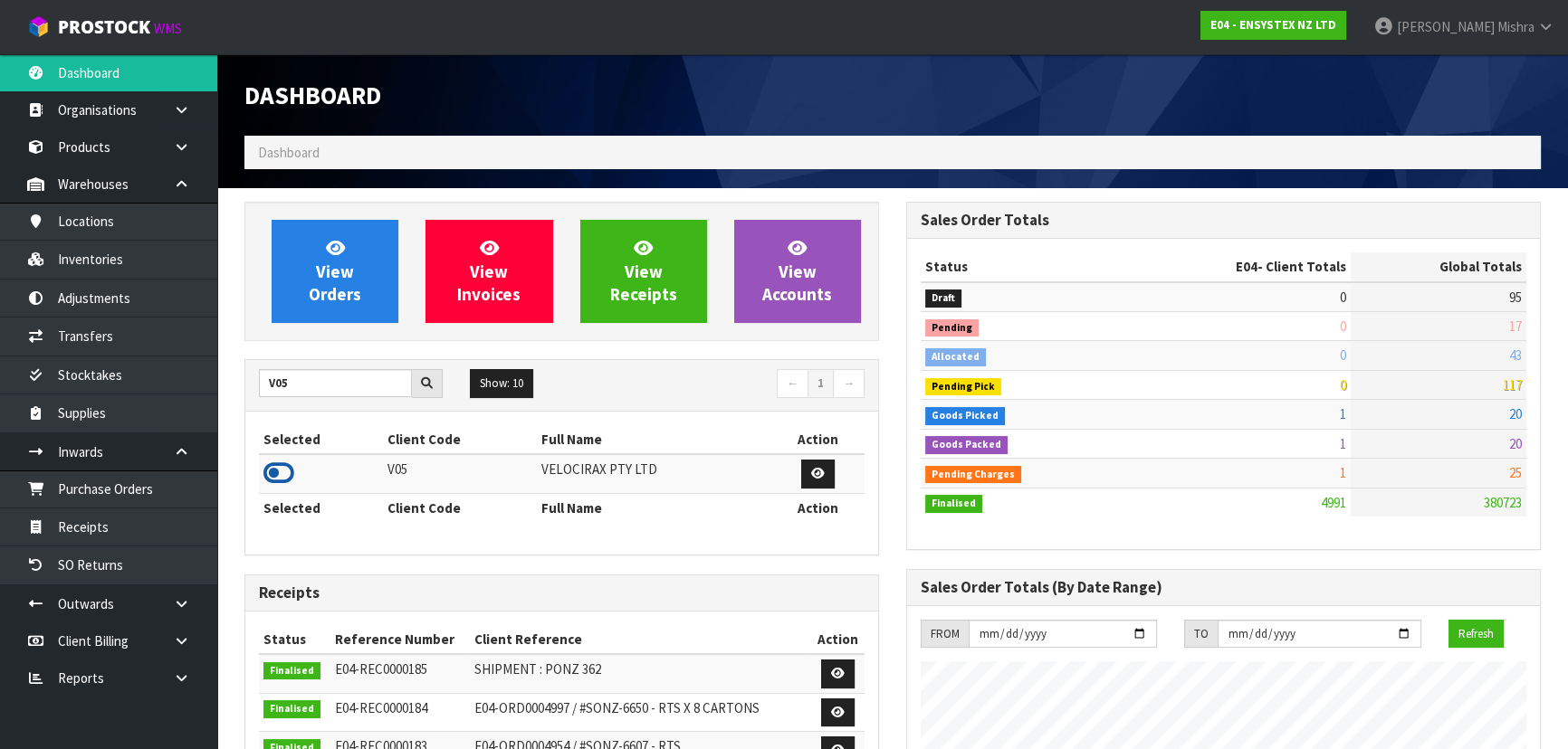
click at [285, 473] on icon at bounding box center [279, 473] width 31 height 27
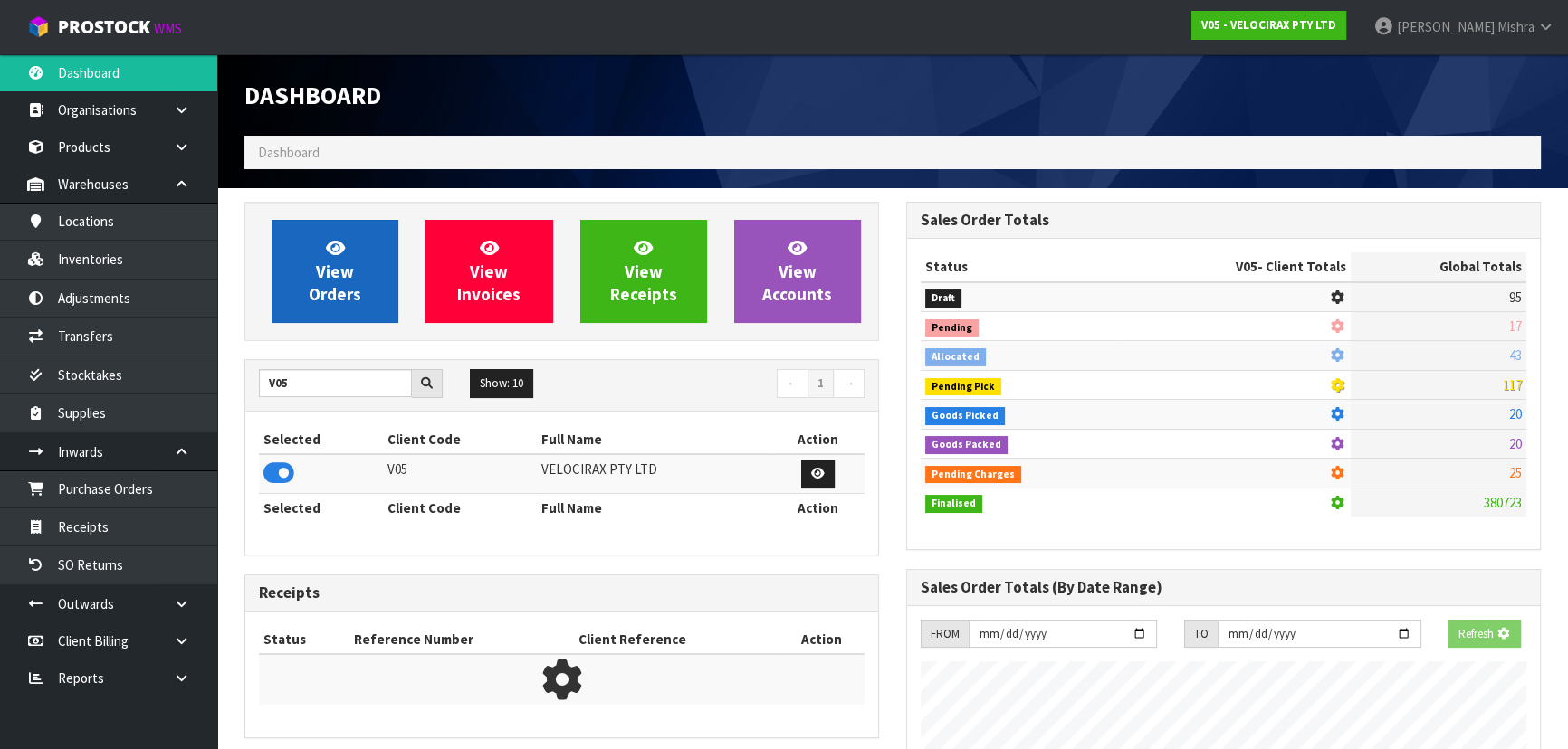
scroll to position [1126, 661]
click at [304, 282] on link "View Orders" at bounding box center [335, 271] width 127 height 103
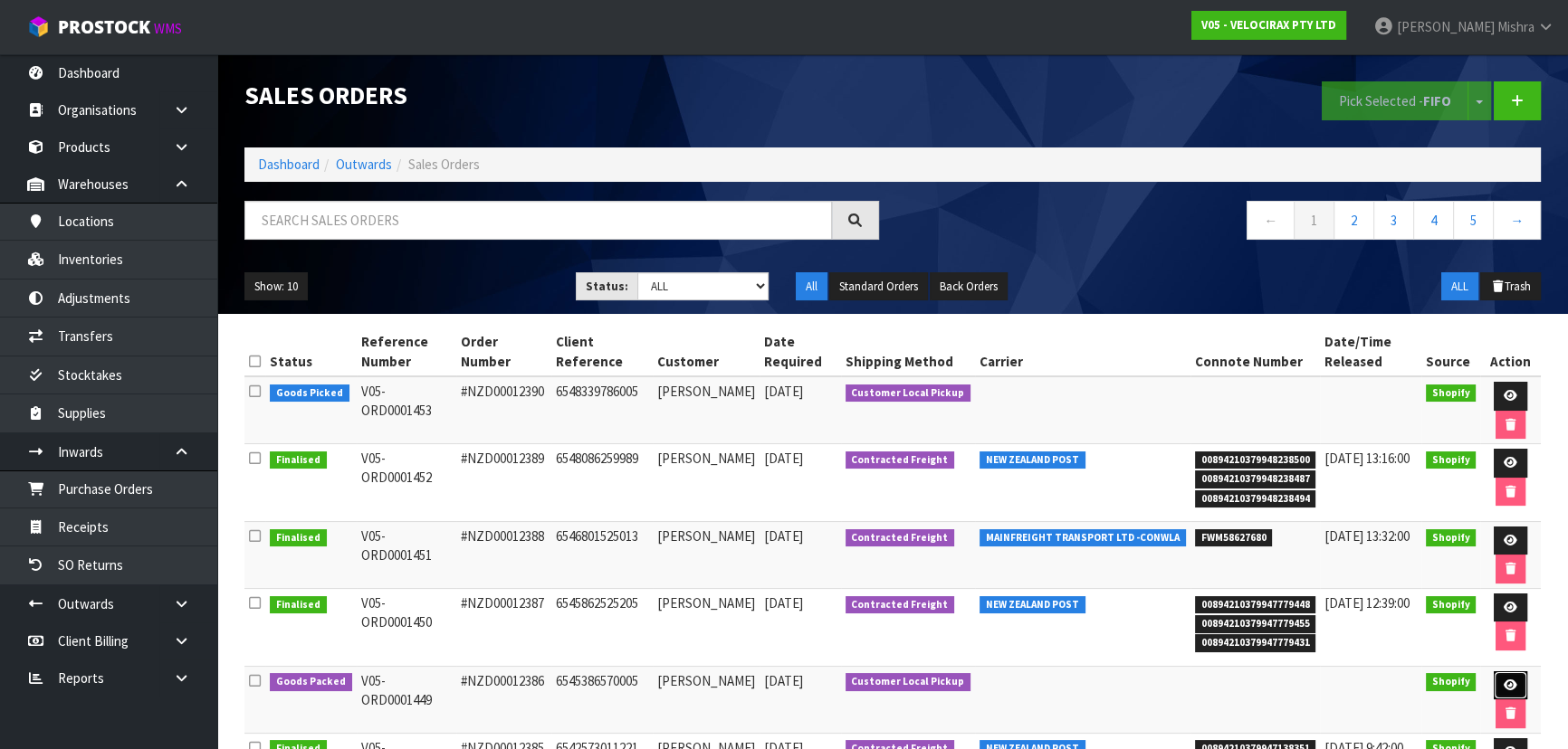
click at [1509, 680] on icon at bounding box center [1510, 685] width 14 height 12
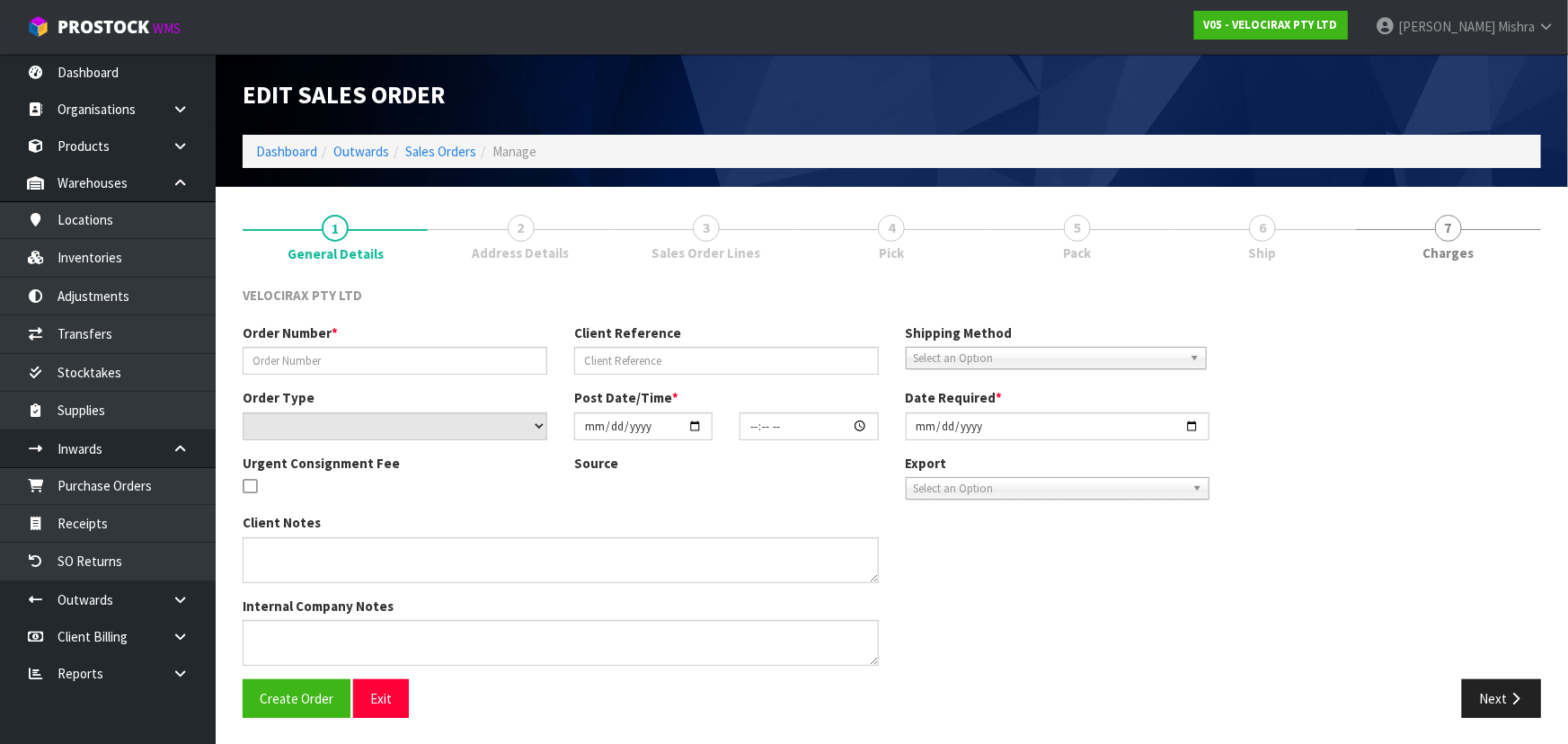
click at [1253, 224] on span "6" at bounding box center [1262, 228] width 27 height 27
type input "#NZD00012386"
type input "6545386570005"
select select "number:0"
type input "[DATE]"
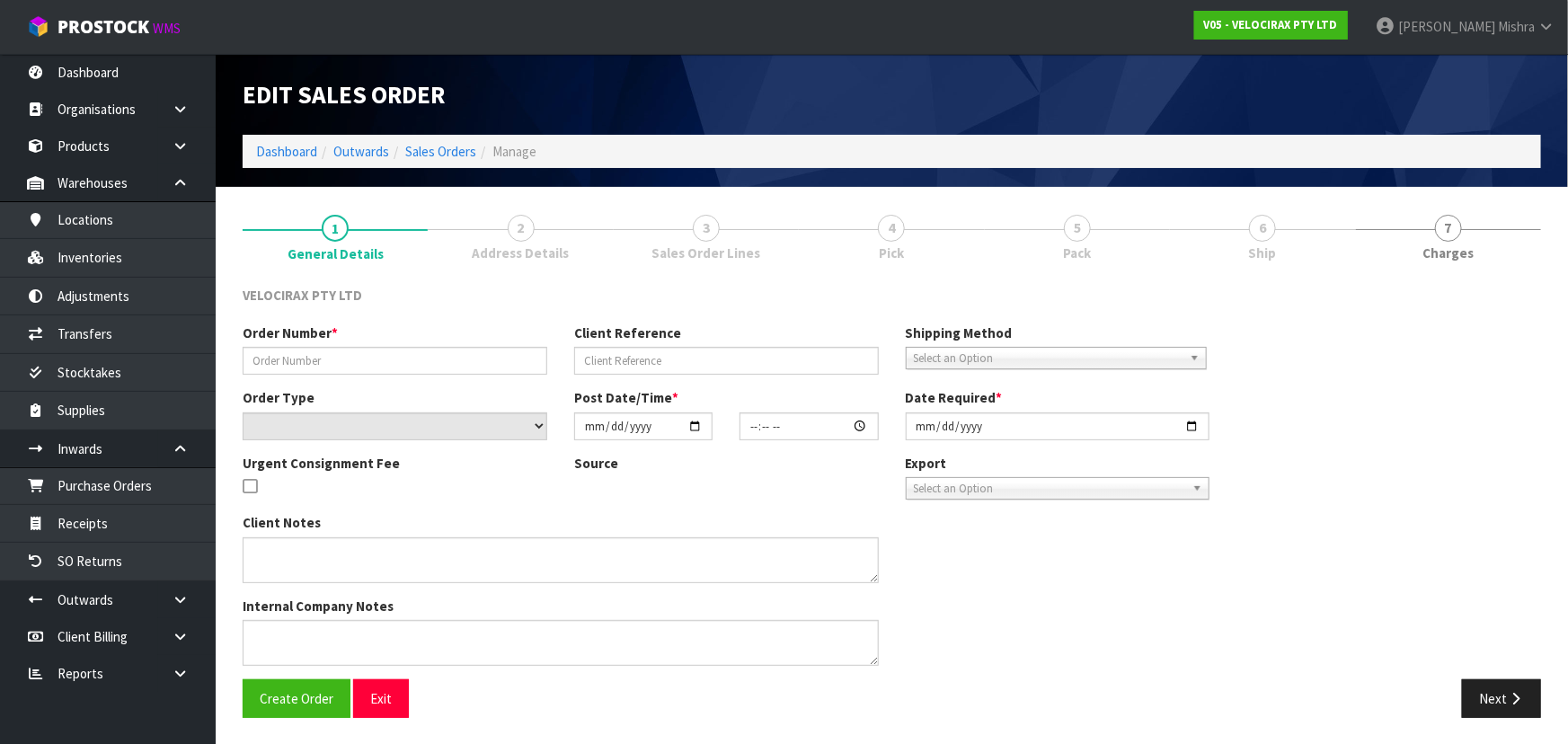
type input "15:10:49.000"
type input "[DATE]"
type textarea "Pick up from [GEOGRAPHIC_DATA] morning of [DATE]"
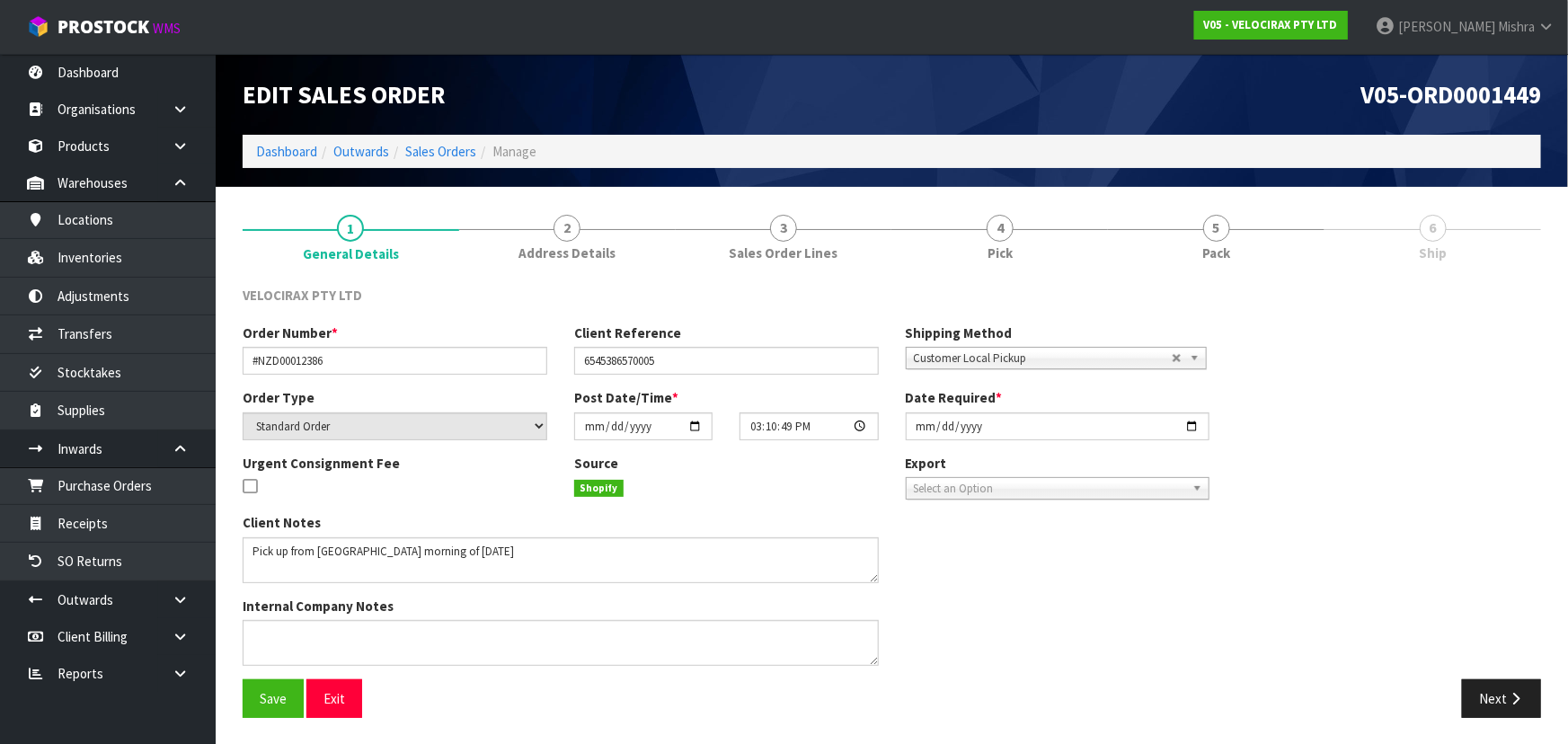
click at [1253, 224] on link "5 Pack" at bounding box center [1215, 235] width 216 height 71
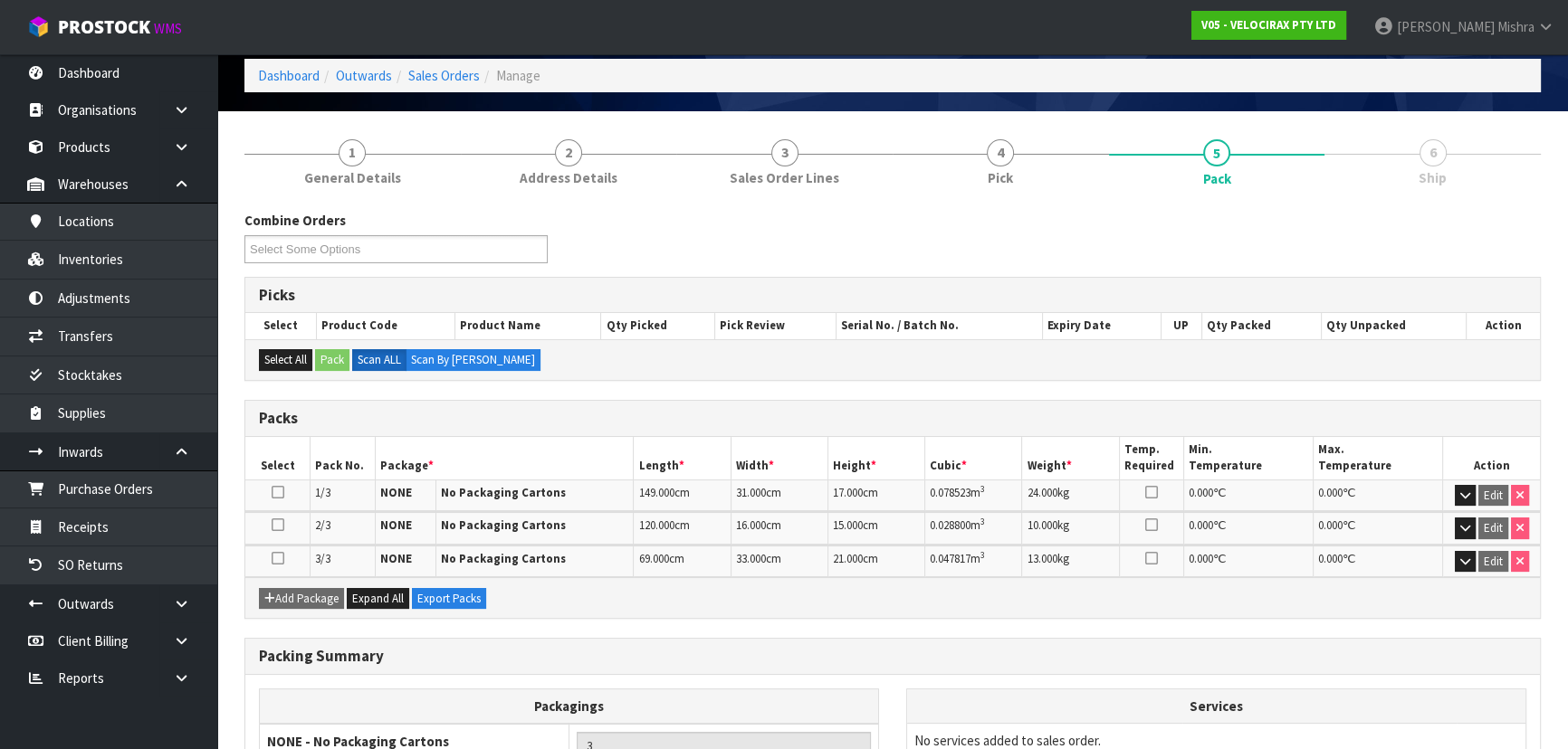
scroll to position [245, 0]
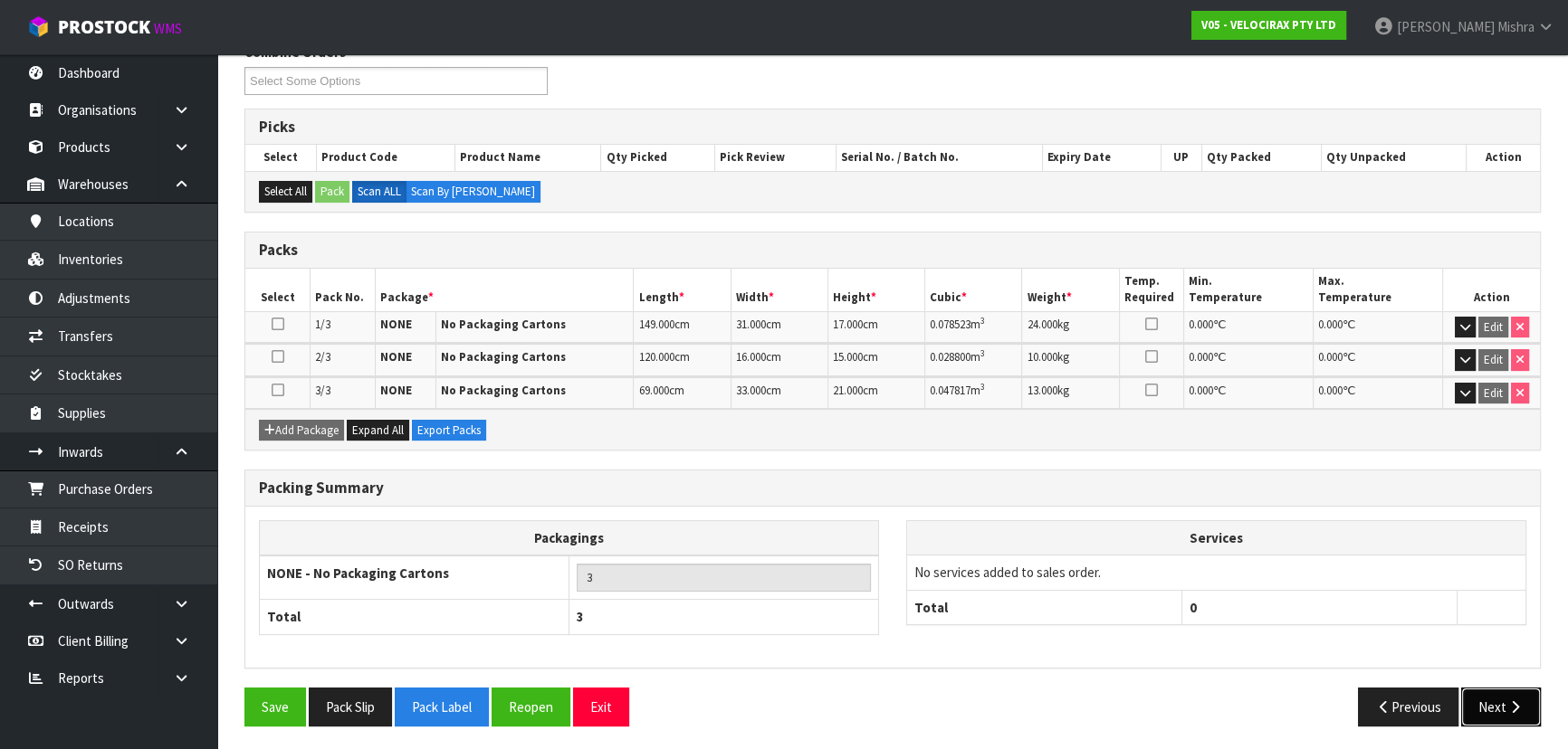
click at [1521, 701] on icon "button" at bounding box center [1514, 707] width 17 height 14
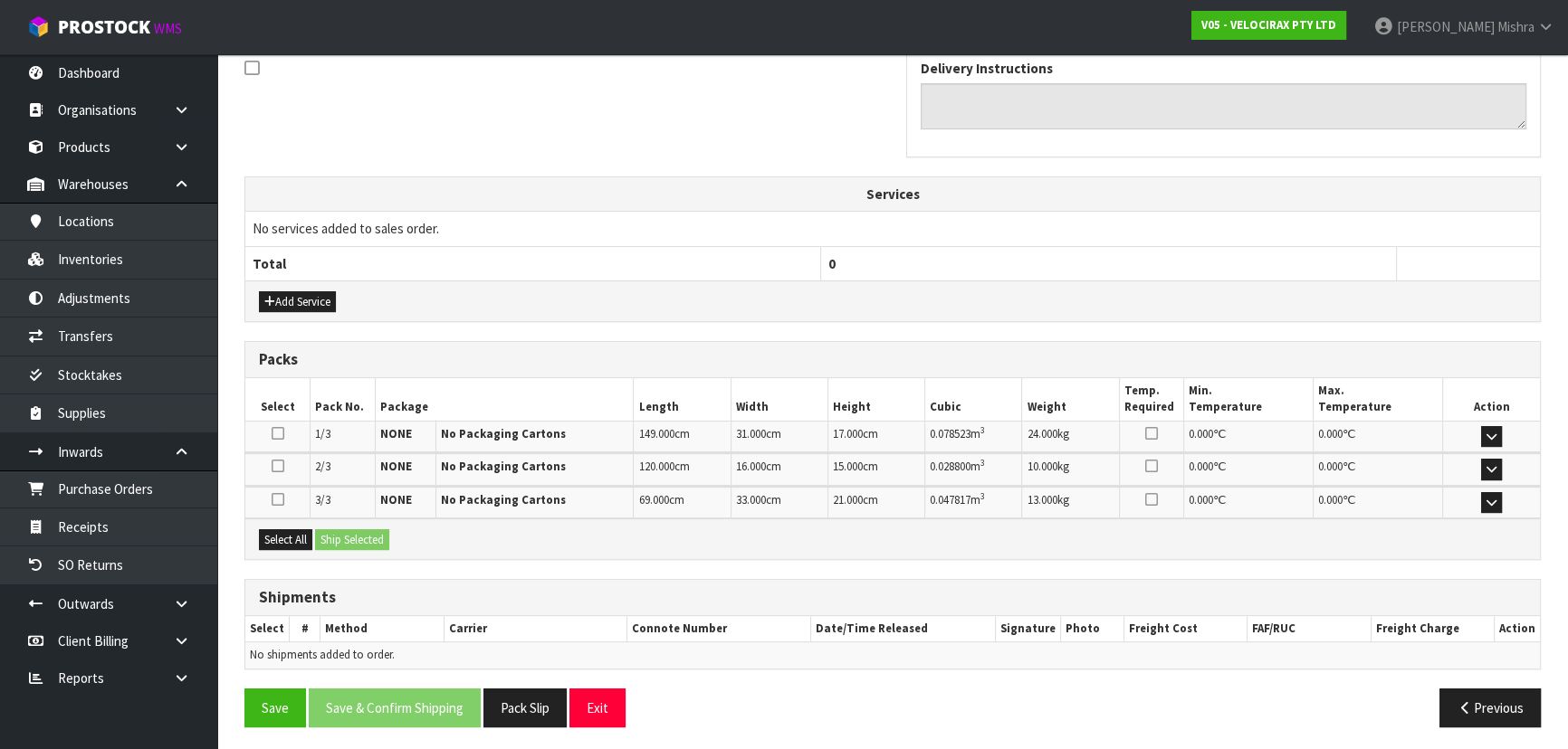
scroll to position [500, 0]
click at [297, 539] on button "Select All" at bounding box center [285, 539] width 54 height 22
click at [389, 542] on button "Ship Selected" at bounding box center [352, 539] width 74 height 22
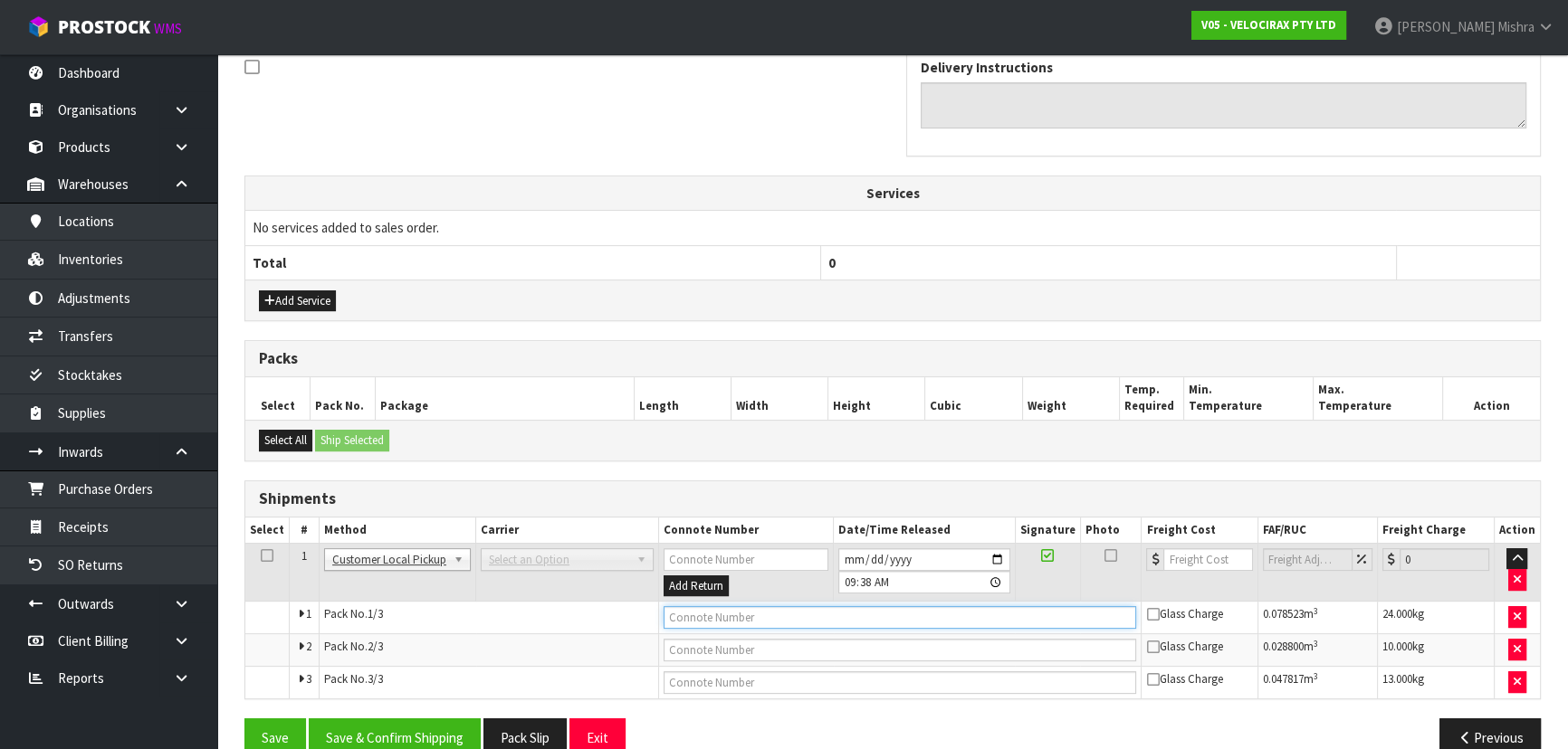
click at [715, 616] on input "text" at bounding box center [900, 617] width 473 height 23
type input "CUSTOMER COLLECTED"
click at [396, 734] on button "Save & Confirm Shipping" at bounding box center [395, 737] width 172 height 39
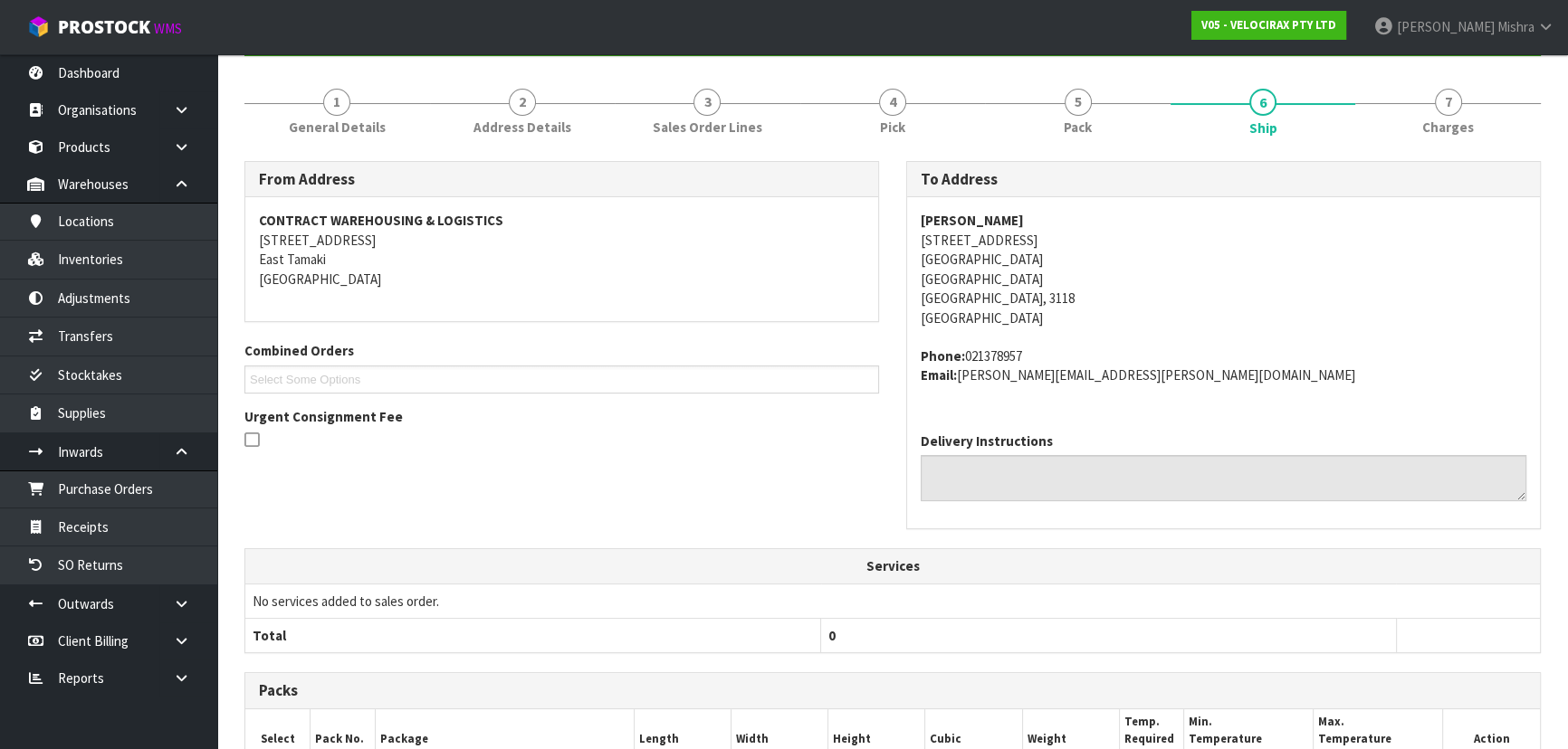
scroll to position [0, 0]
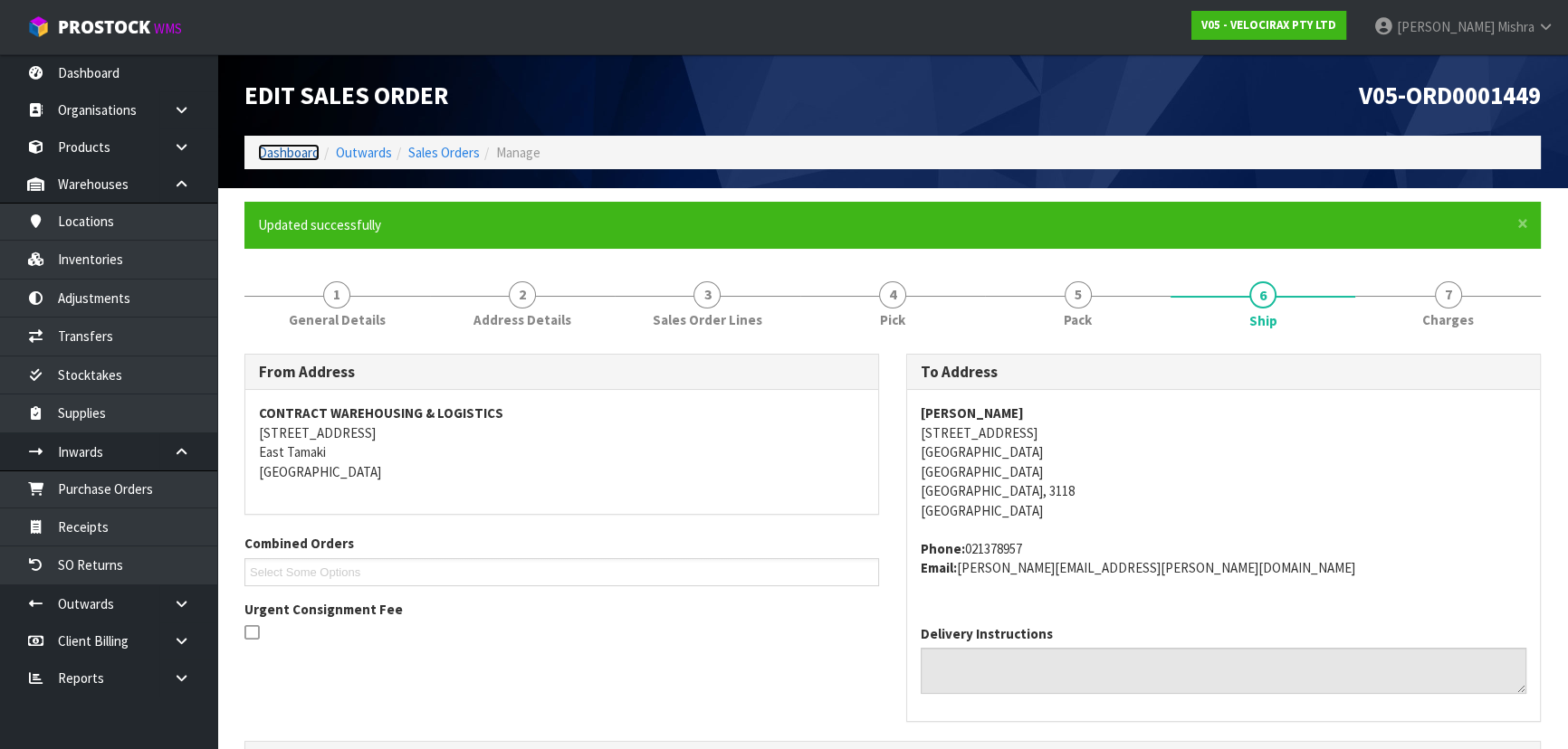
click at [281, 159] on link "Dashboard" at bounding box center [289, 152] width 62 height 17
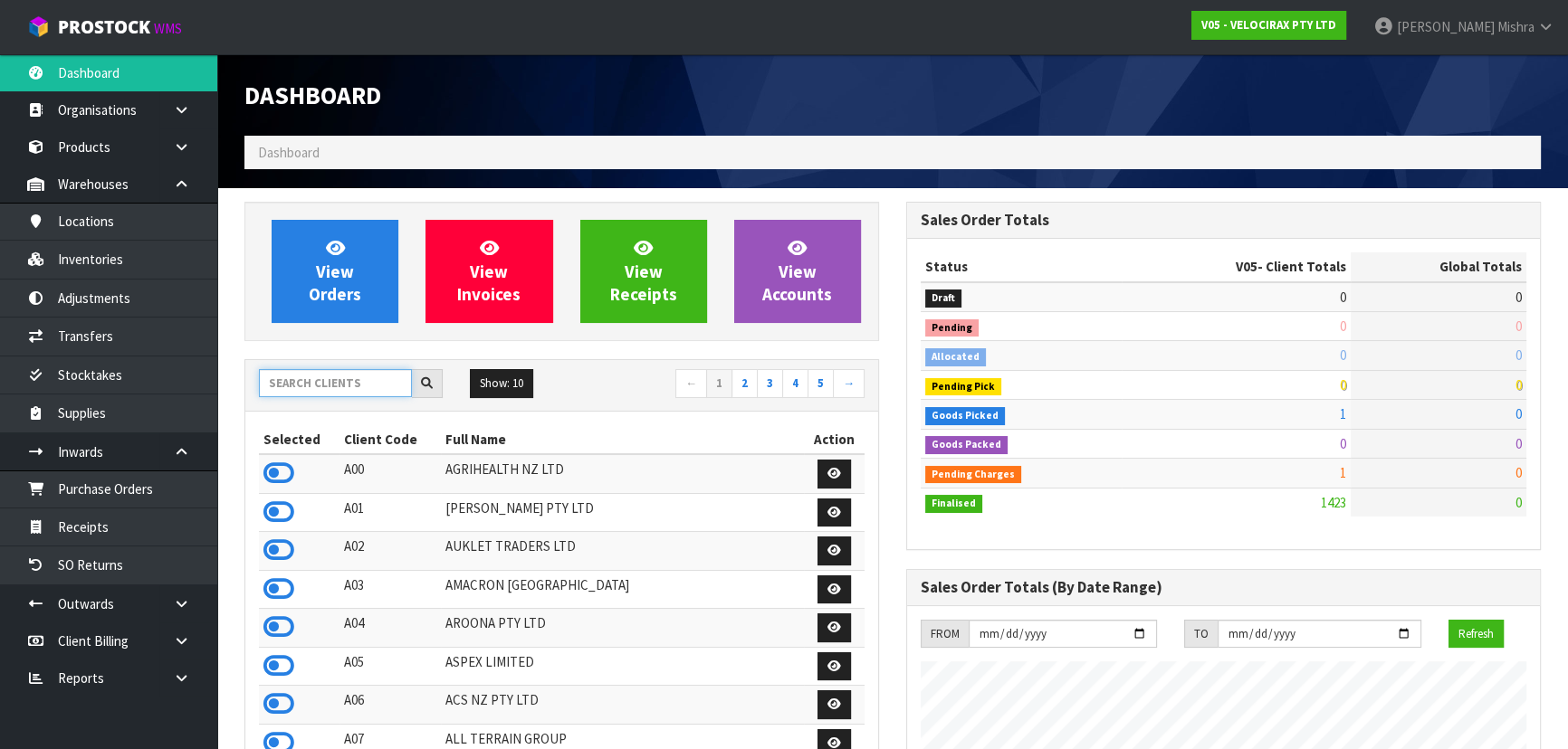
scroll to position [1407, 661]
click at [332, 377] on input "text" at bounding box center [335, 383] width 153 height 28
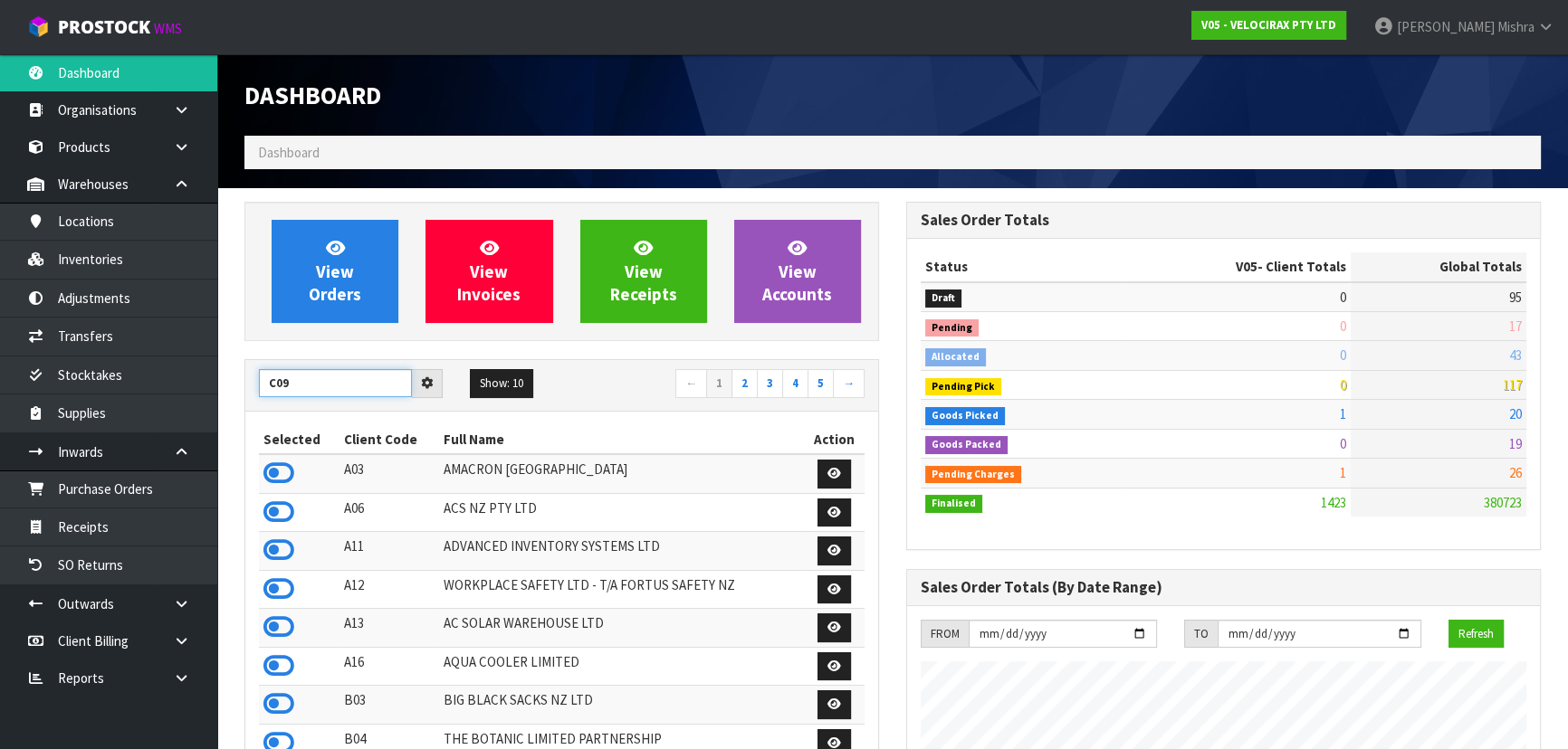
type input "C09"
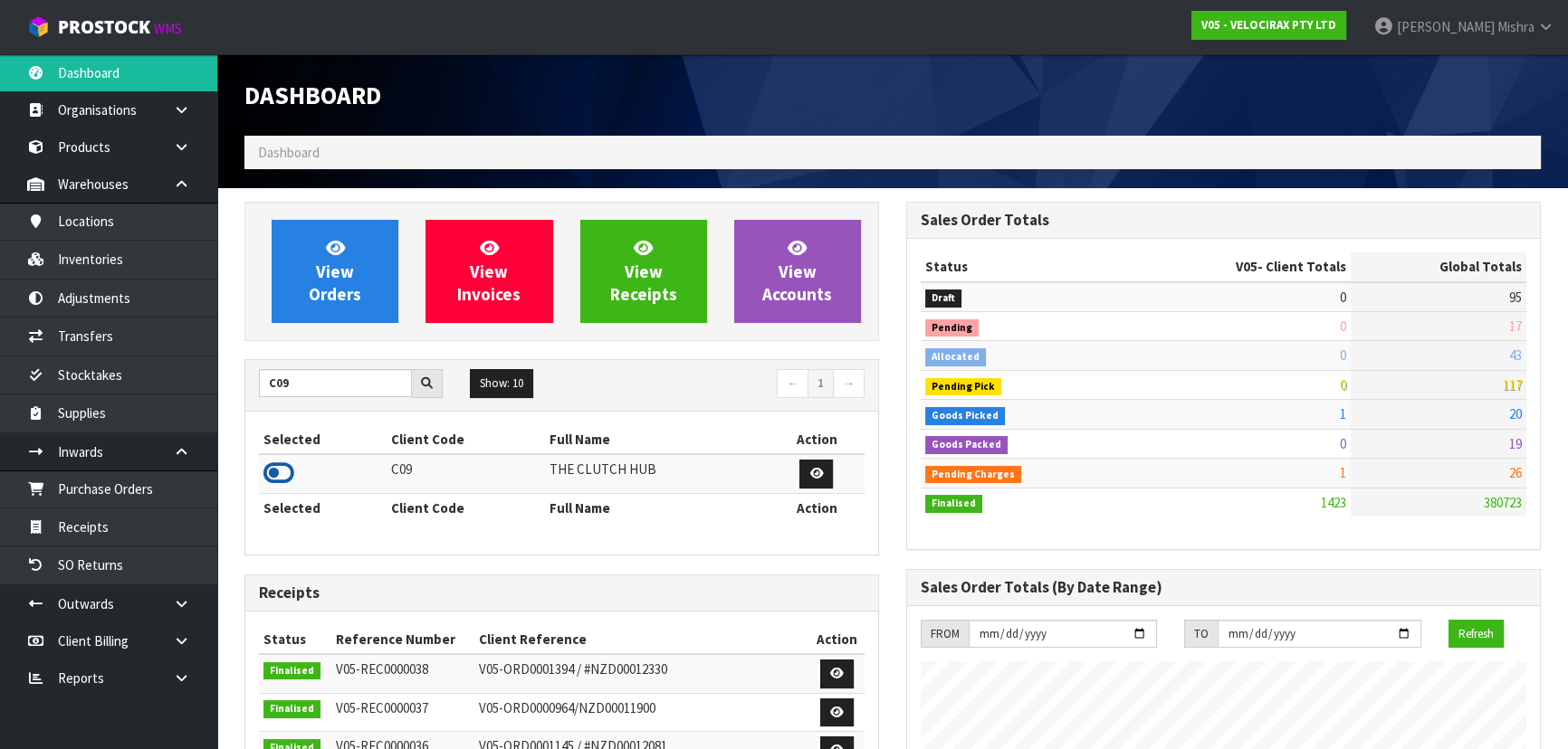
click at [286, 474] on icon at bounding box center [279, 473] width 31 height 27
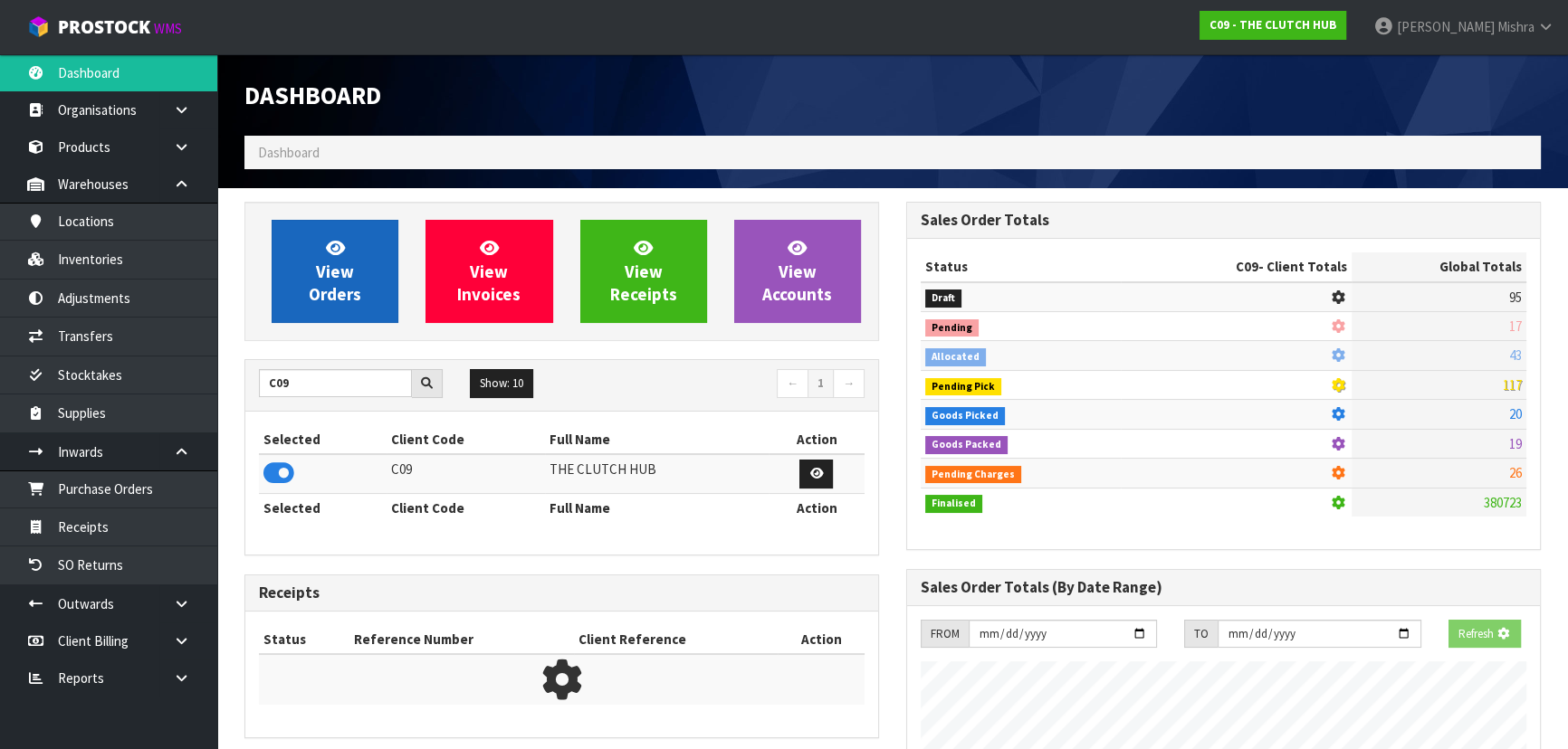
scroll to position [1416, 661]
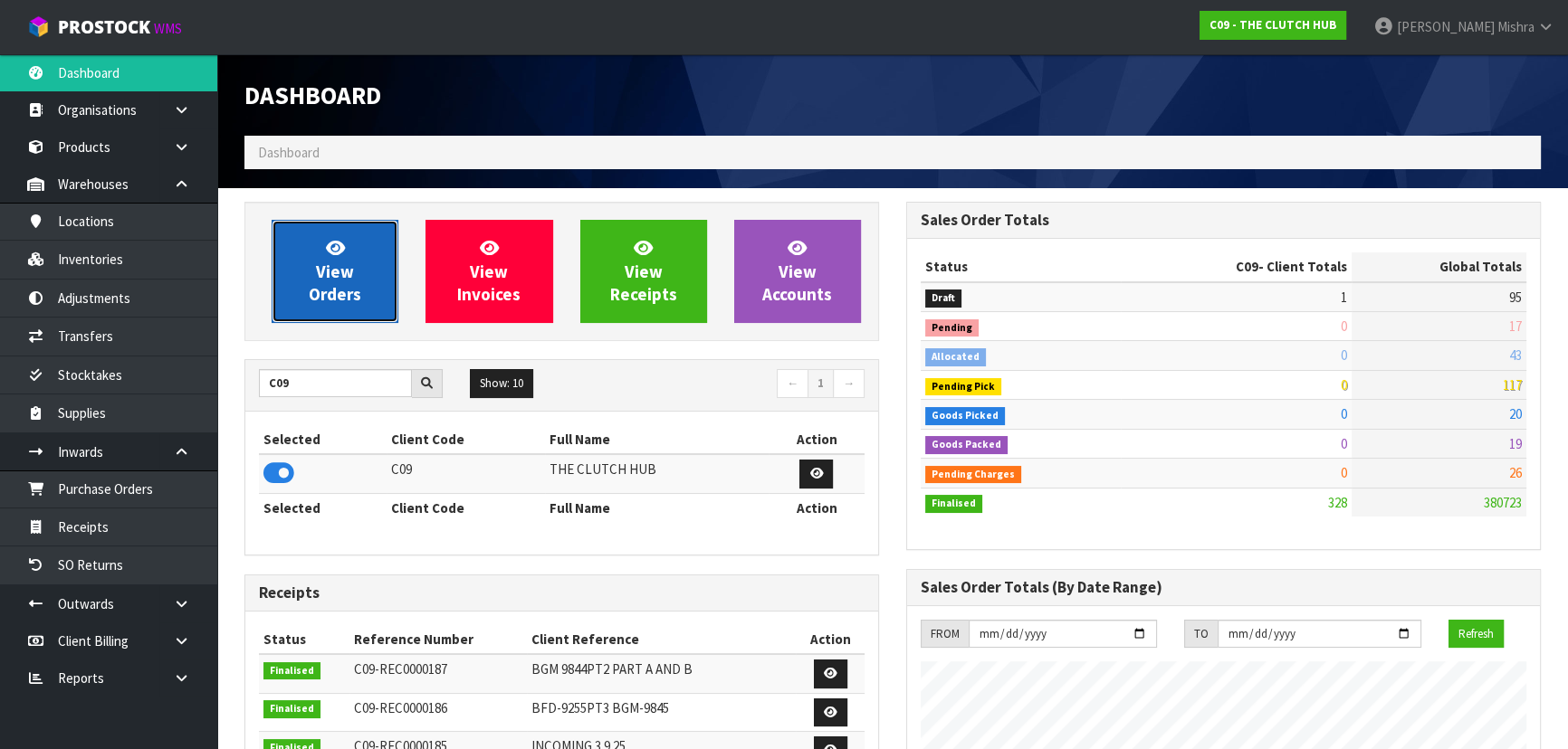
click at [326, 287] on span "View Orders" at bounding box center [335, 271] width 53 height 67
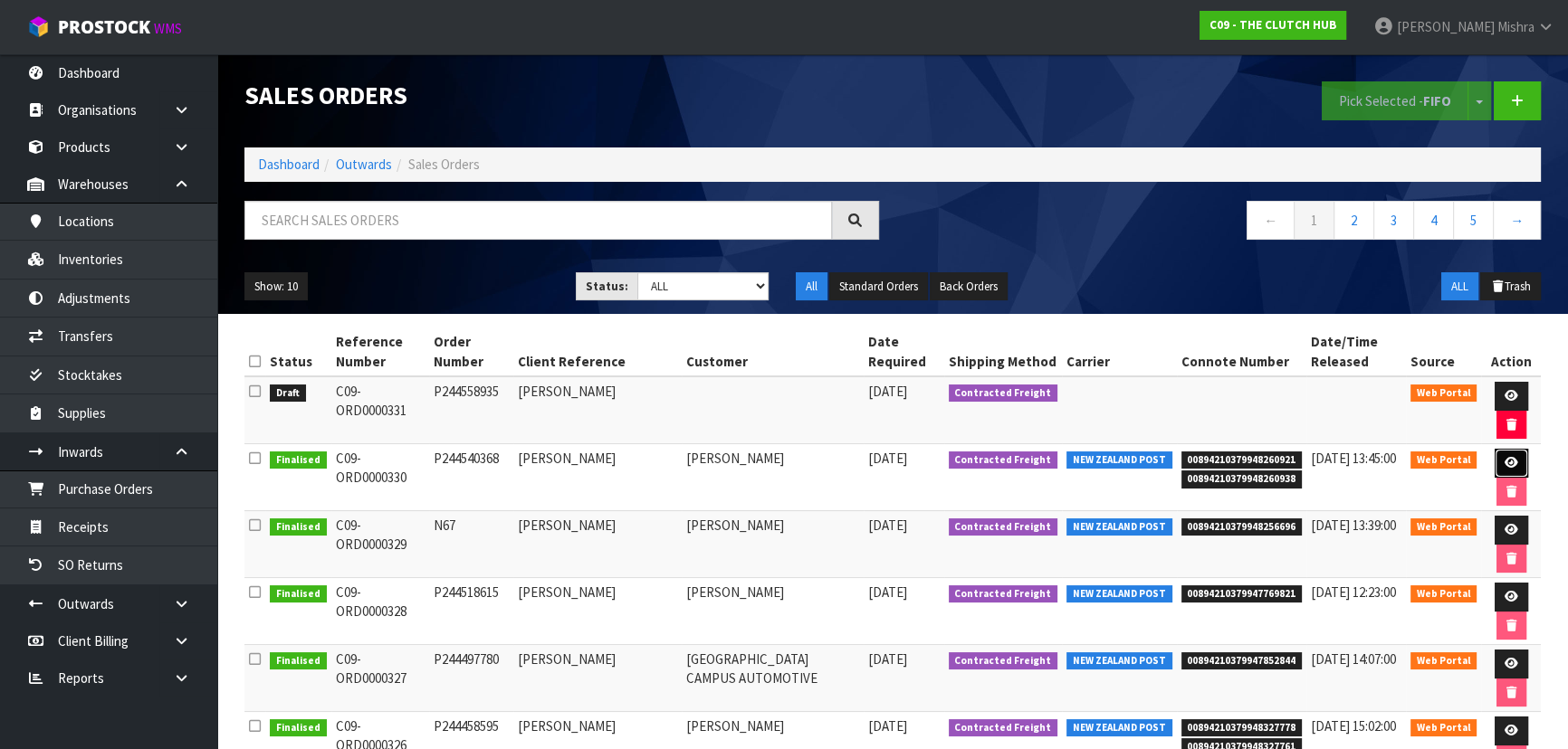
click at [1520, 458] on link at bounding box center [1511, 464] width 34 height 29
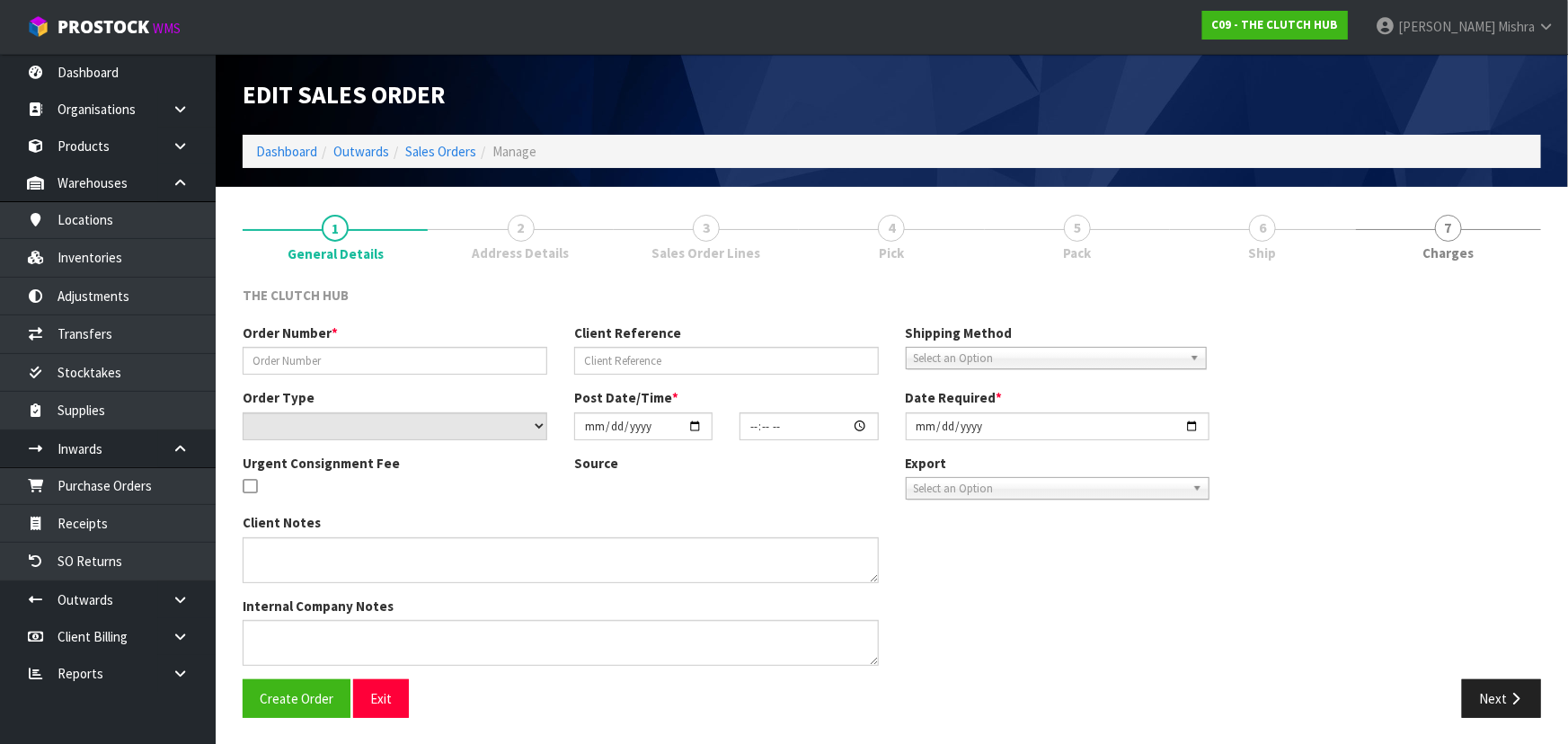
type input "P244540368"
type input "[PERSON_NAME]"
select select "number:0"
type input "[DATE]"
type input "18:20:00.000"
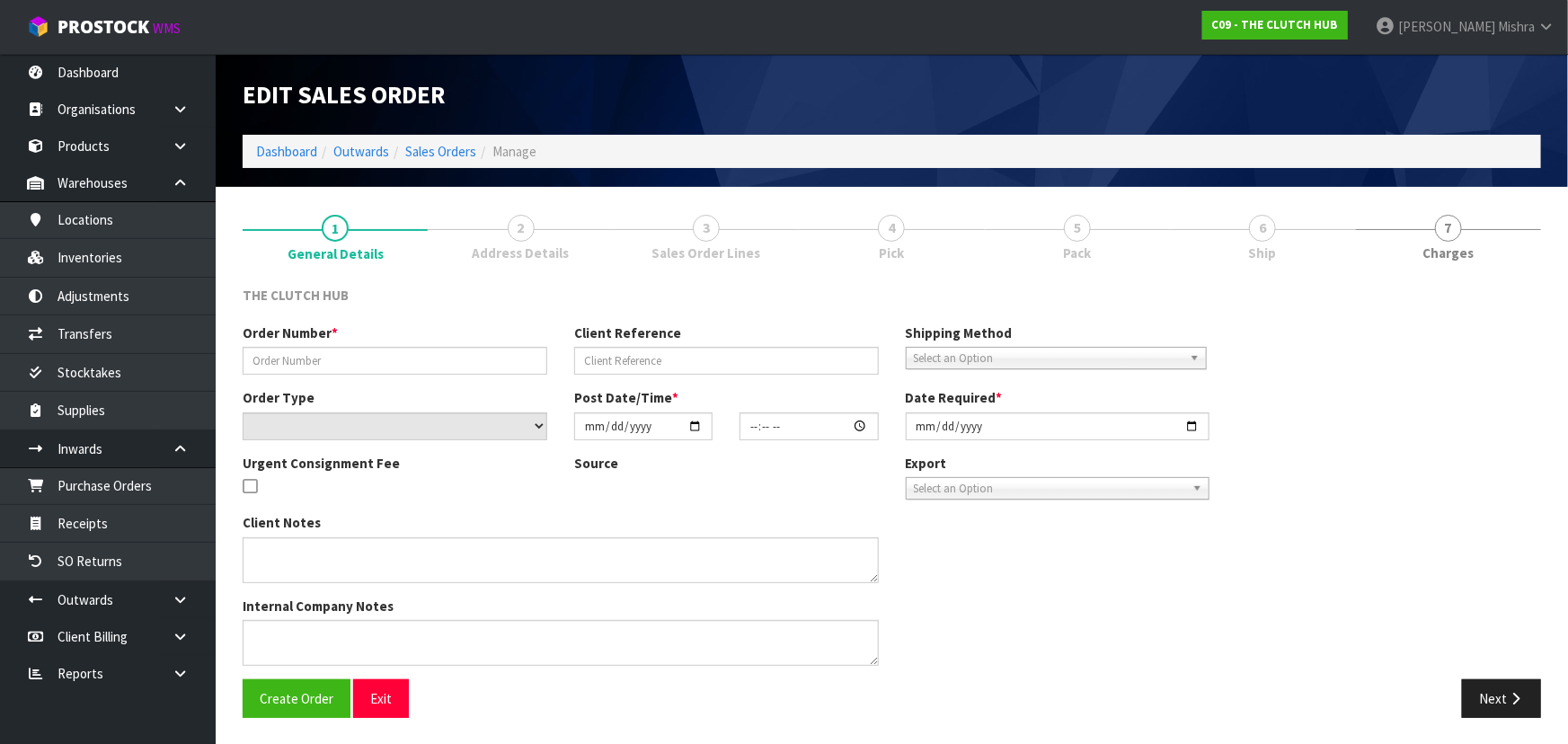
type input "[DATE]"
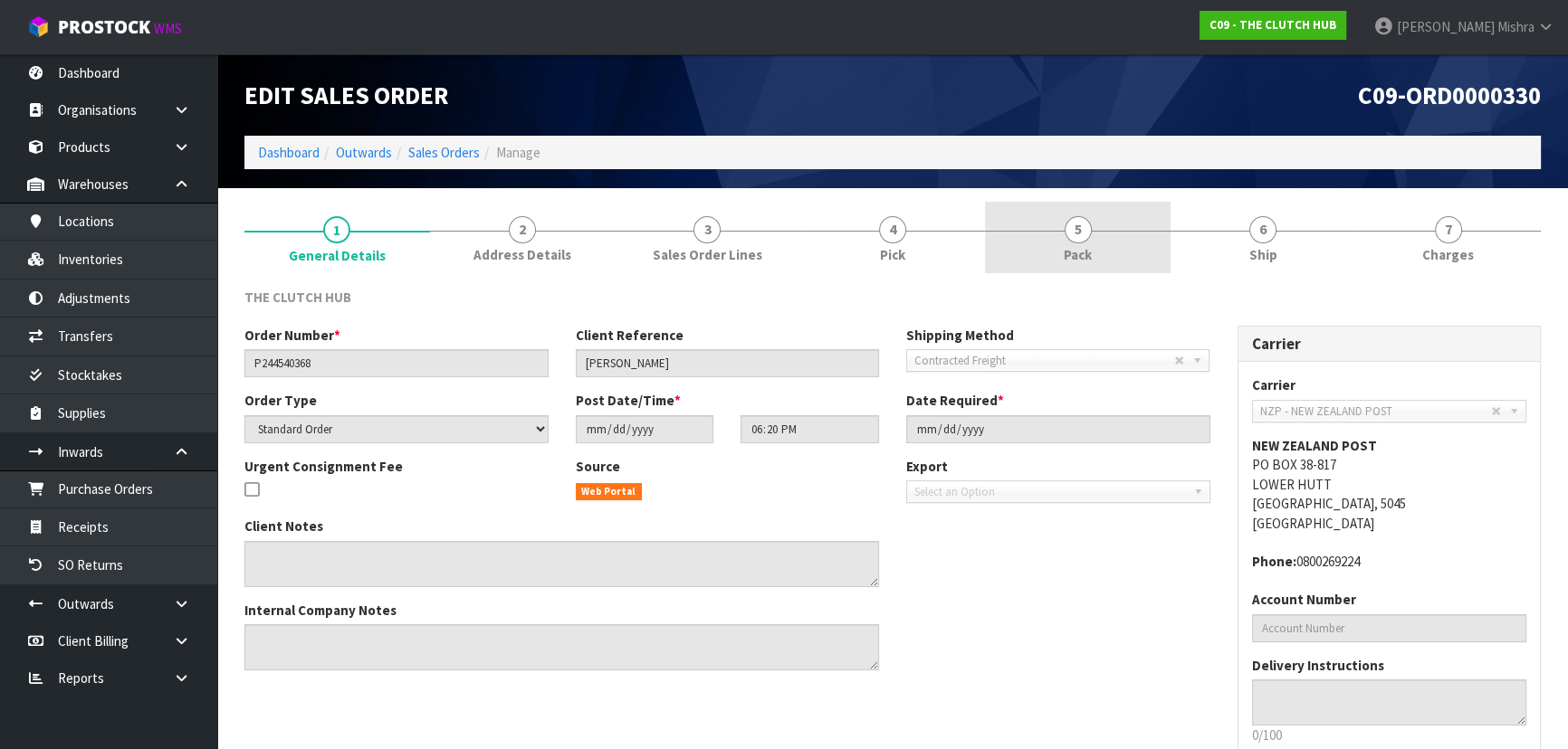
click at [1096, 237] on link "5 Pack" at bounding box center [1078, 237] width 186 height 71
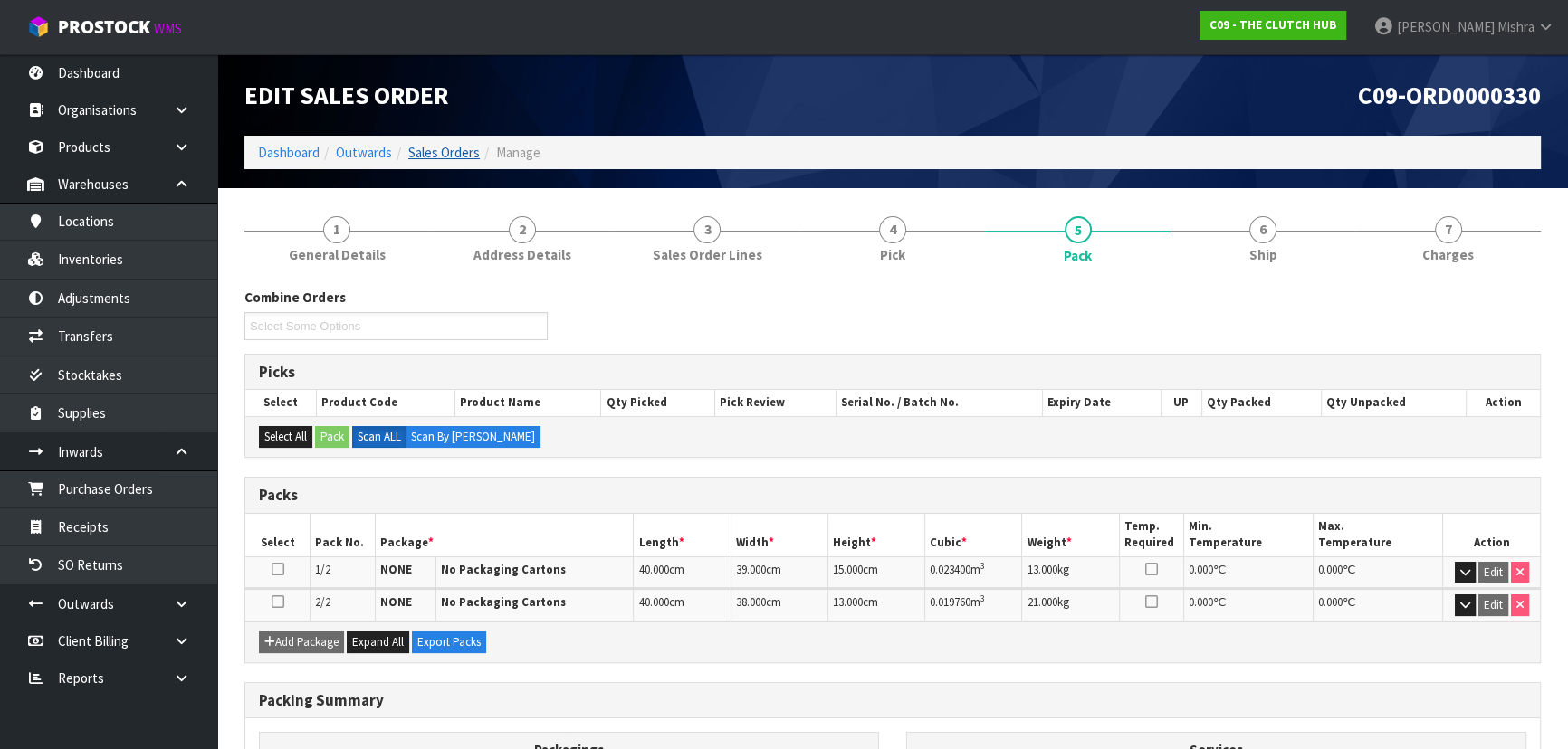
drag, startPoint x: 439, startPoint y: 164, endPoint x: 447, endPoint y: 149, distance: 17.0
click at [444, 154] on ol "Dashboard Outwards Sales Orders Manage" at bounding box center [892, 152] width 1296 height 34
click at [447, 149] on link "Sales Orders" at bounding box center [444, 152] width 71 height 17
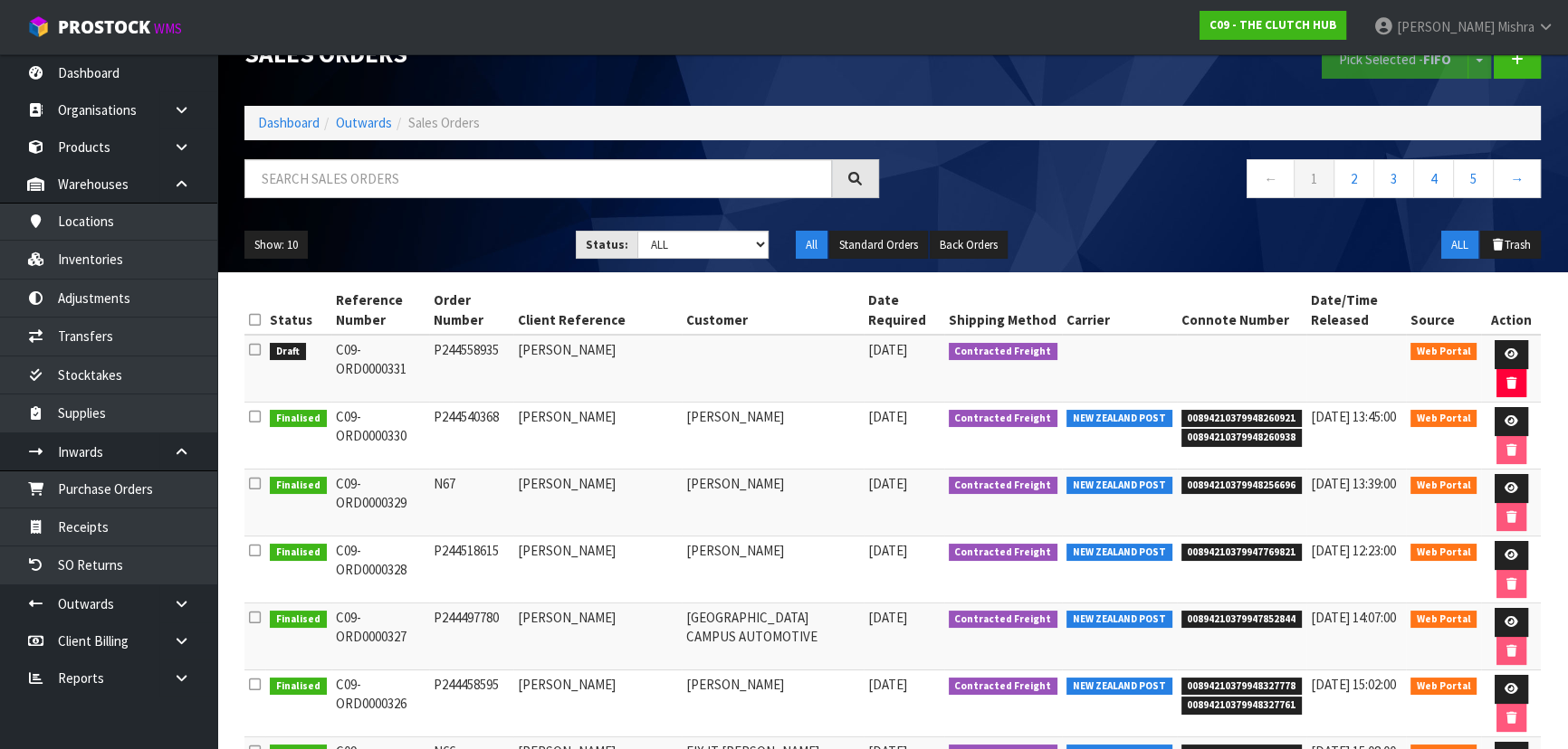
scroll to position [81, 0]
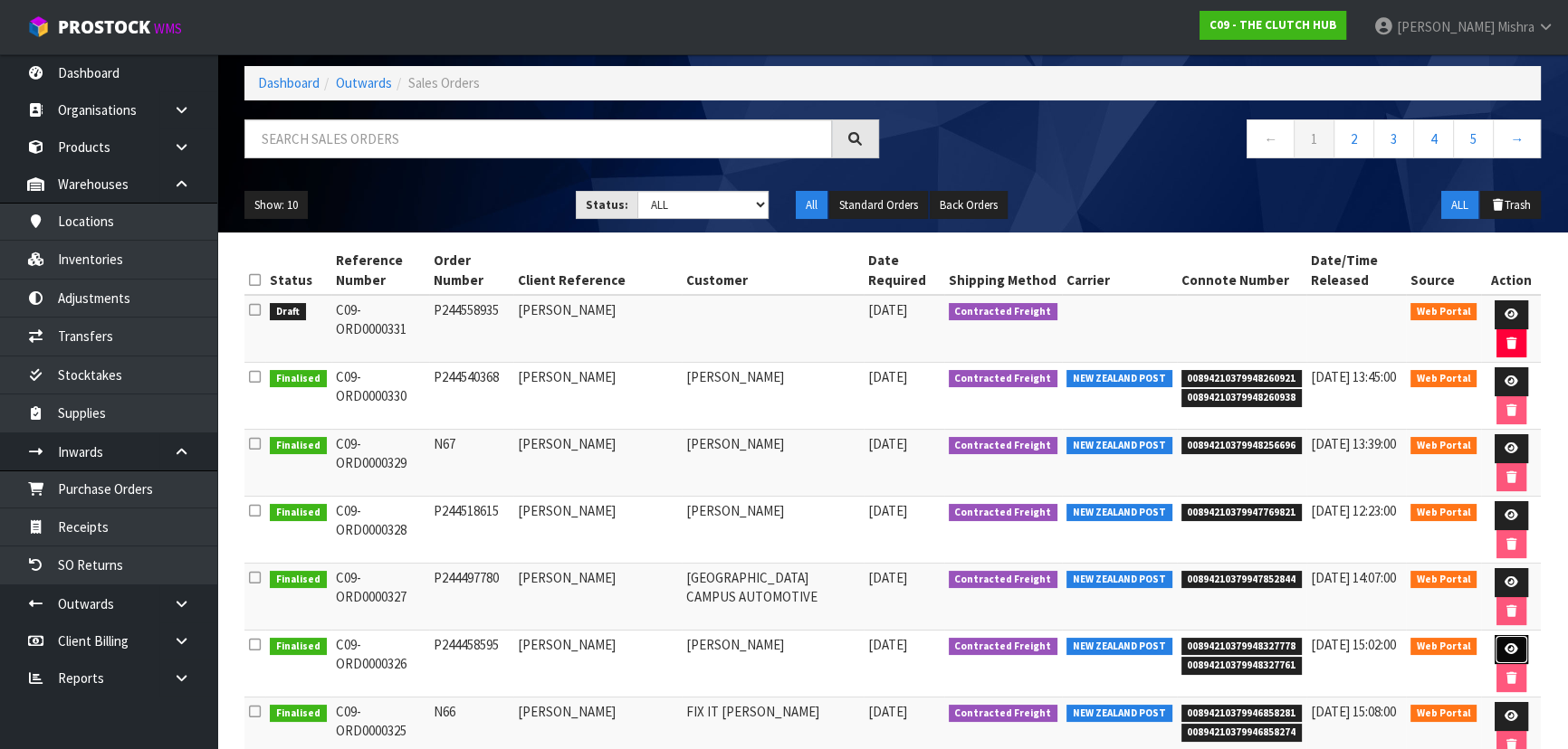
click at [1511, 647] on icon at bounding box center [1511, 649] width 14 height 12
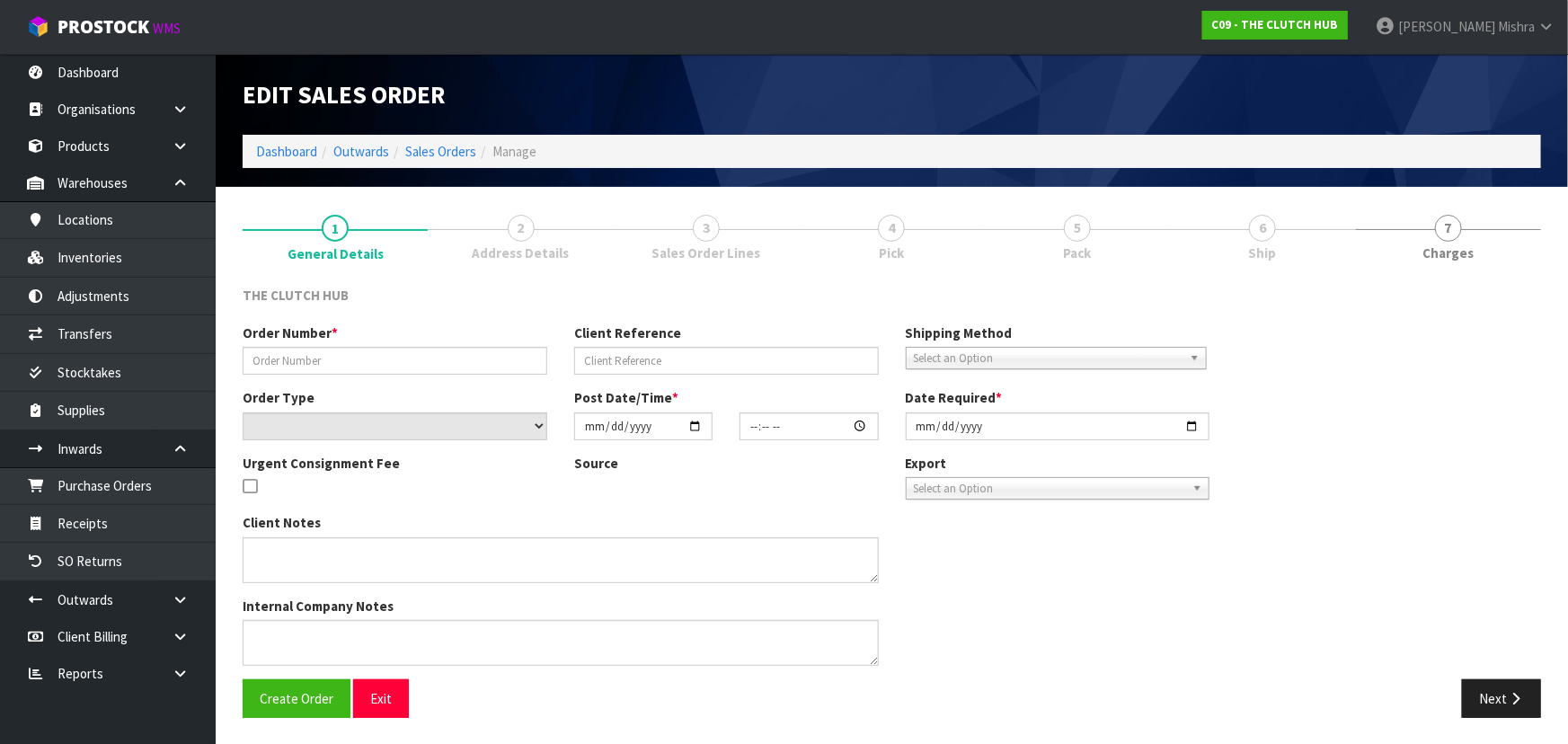
type input "P244458595"
type input "[PERSON_NAME]"
select select "number:0"
type input "[DATE]"
type input "21:35:00.000"
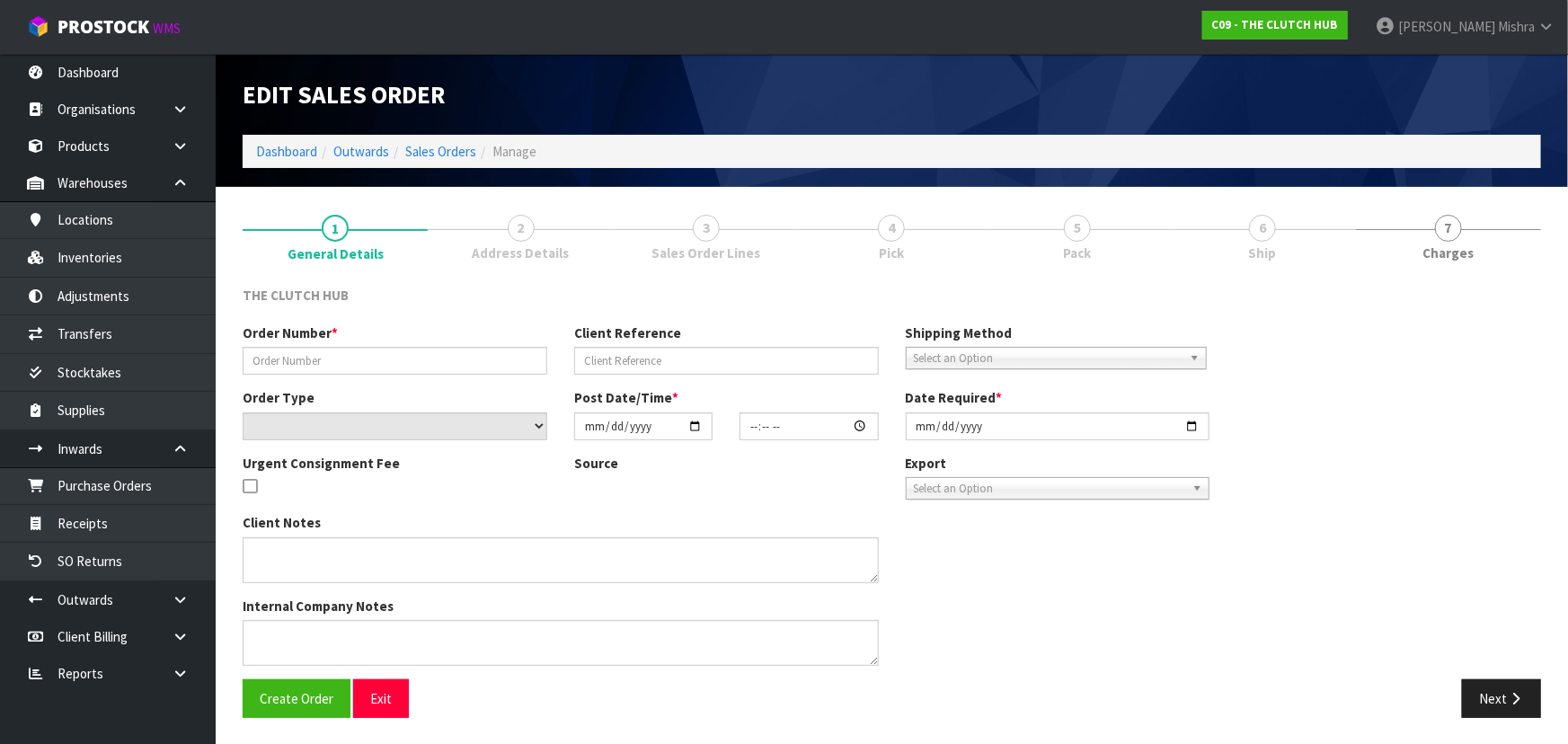
type input "[DATE]"
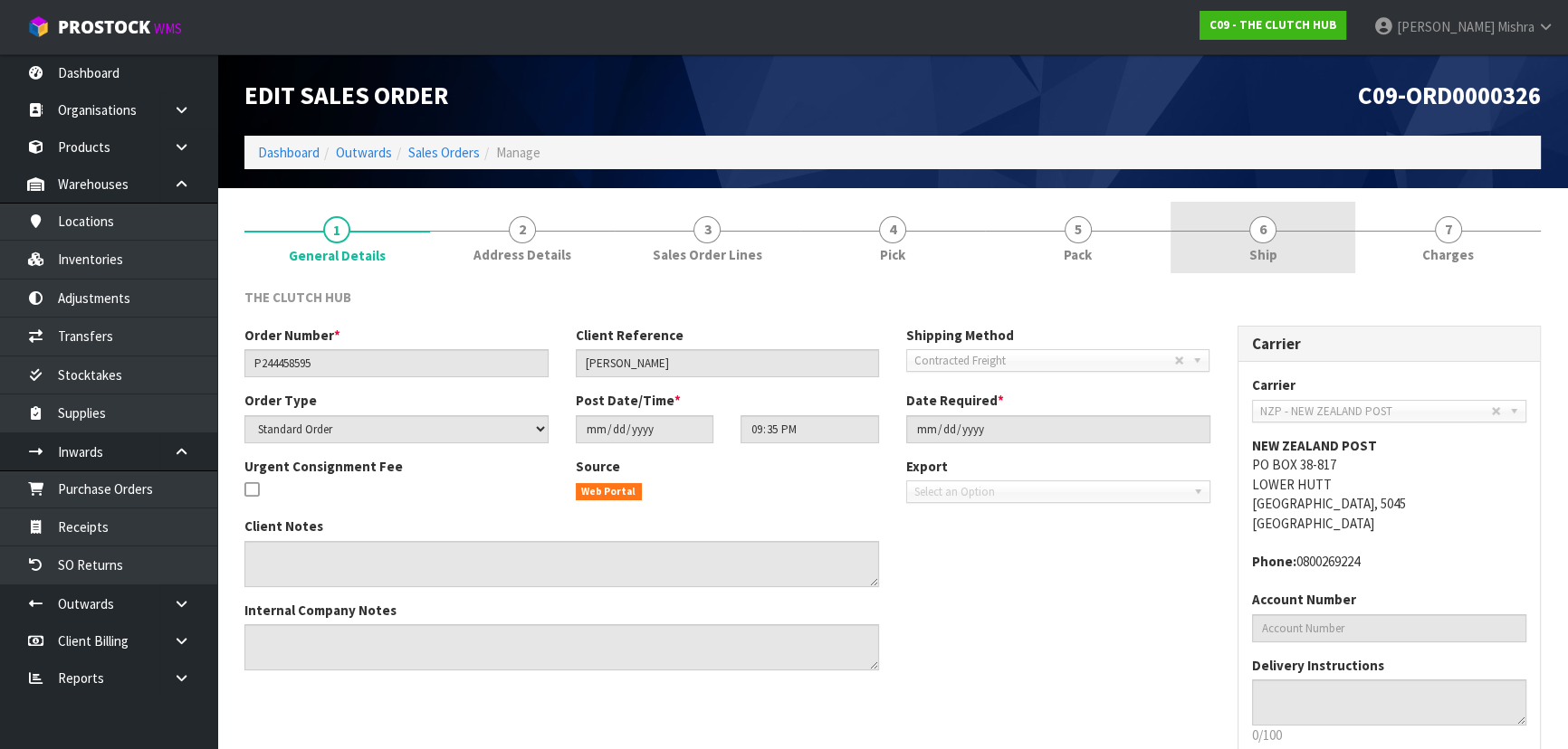
drag, startPoint x: 1264, startPoint y: 232, endPoint x: 1242, endPoint y: 243, distance: 24.6
click at [1264, 237] on span "6" at bounding box center [1263, 230] width 27 height 27
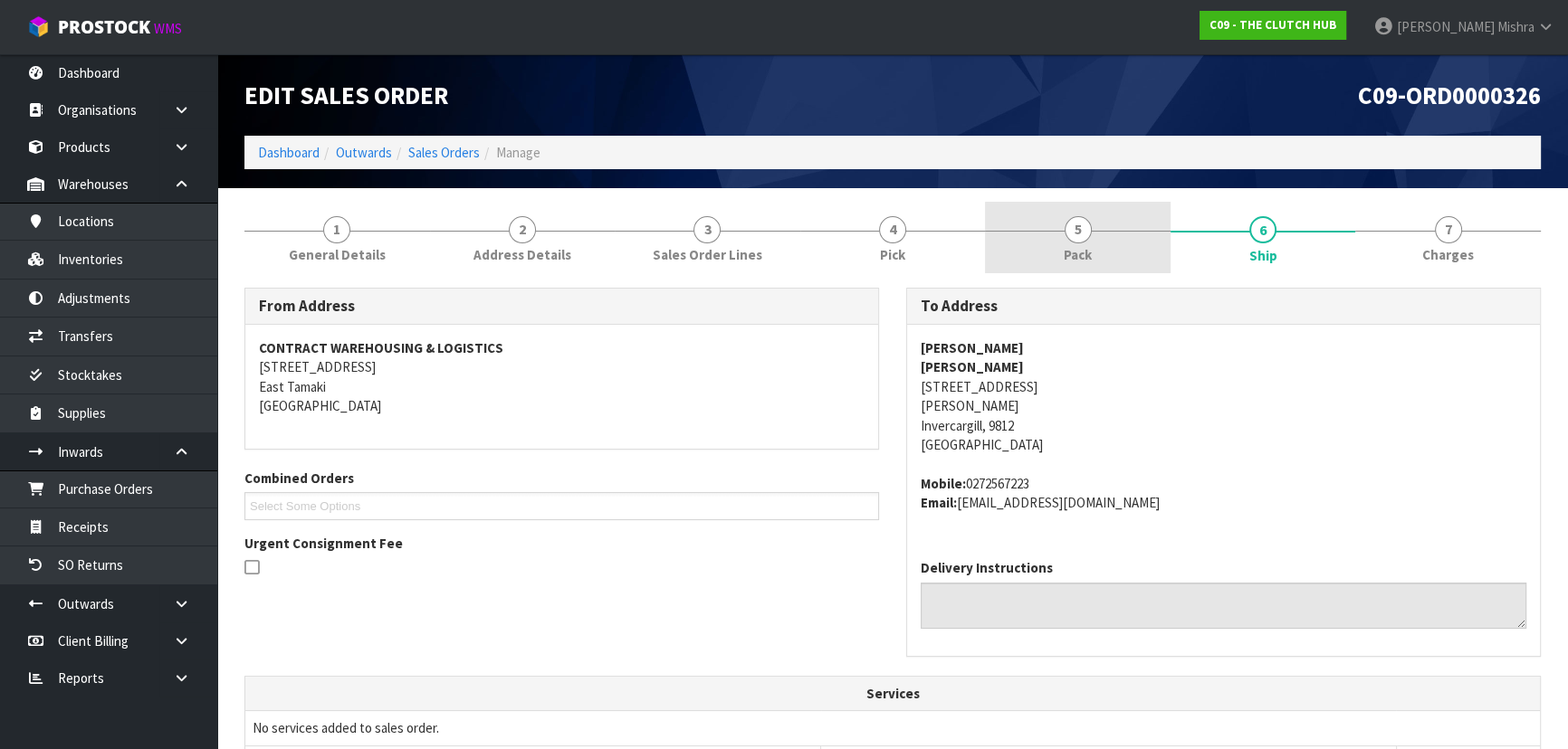
click at [1089, 246] on span "Pack" at bounding box center [1078, 254] width 28 height 19
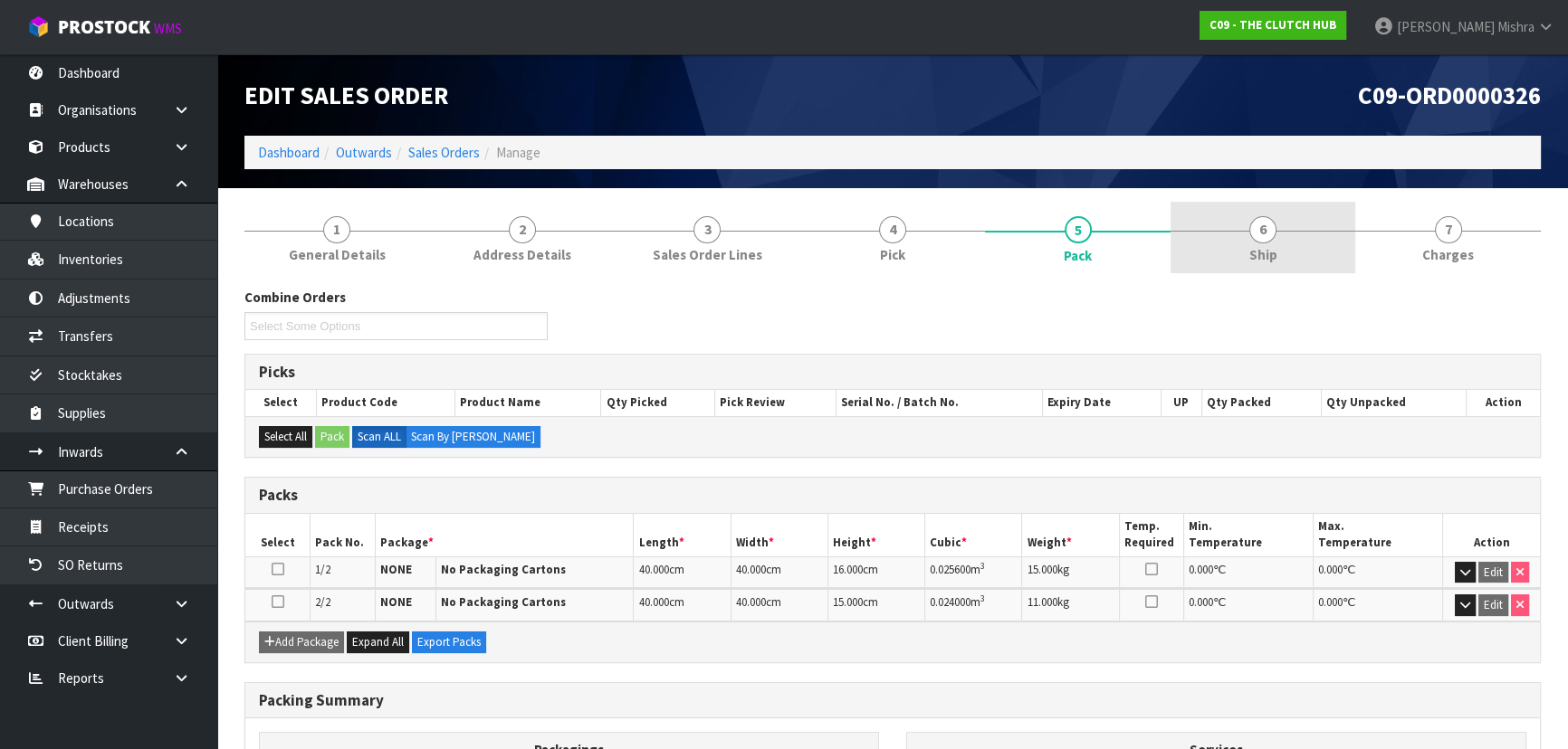
click at [1281, 238] on link "6 Ship" at bounding box center [1264, 237] width 186 height 71
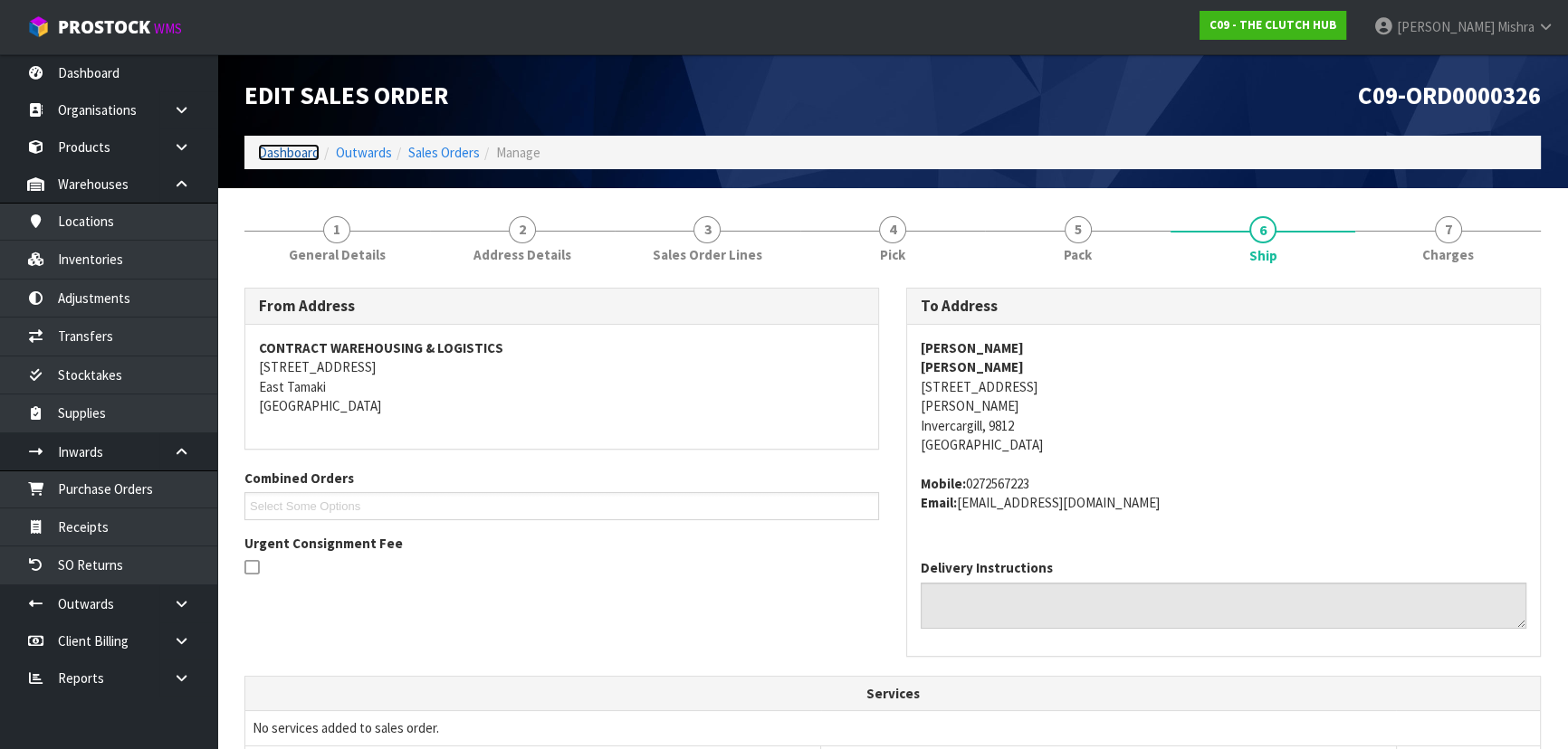
click at [286, 155] on link "Dashboard" at bounding box center [289, 152] width 62 height 17
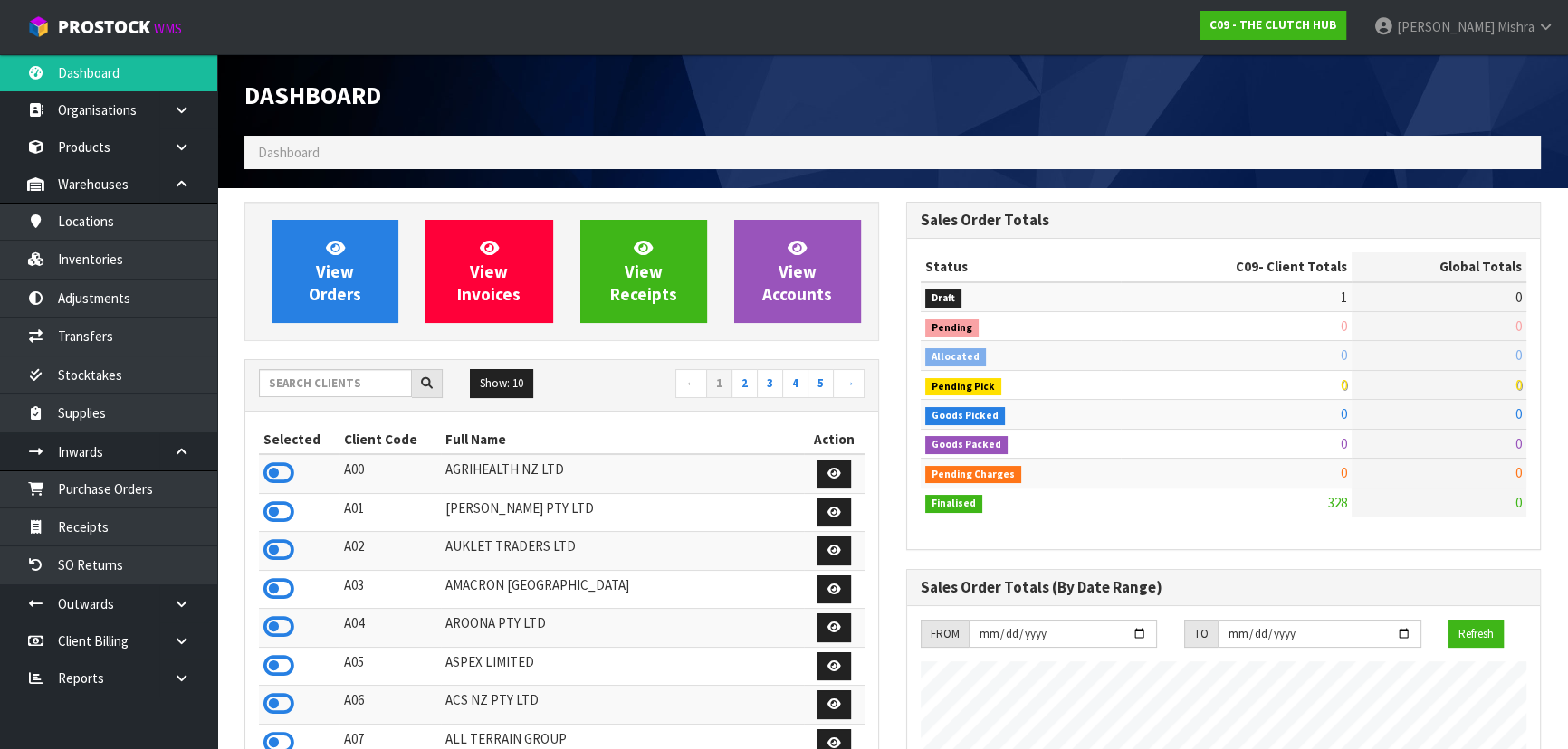
scroll to position [1445, 661]
click at [329, 392] on input "text" at bounding box center [335, 383] width 153 height 28
type input "E04"
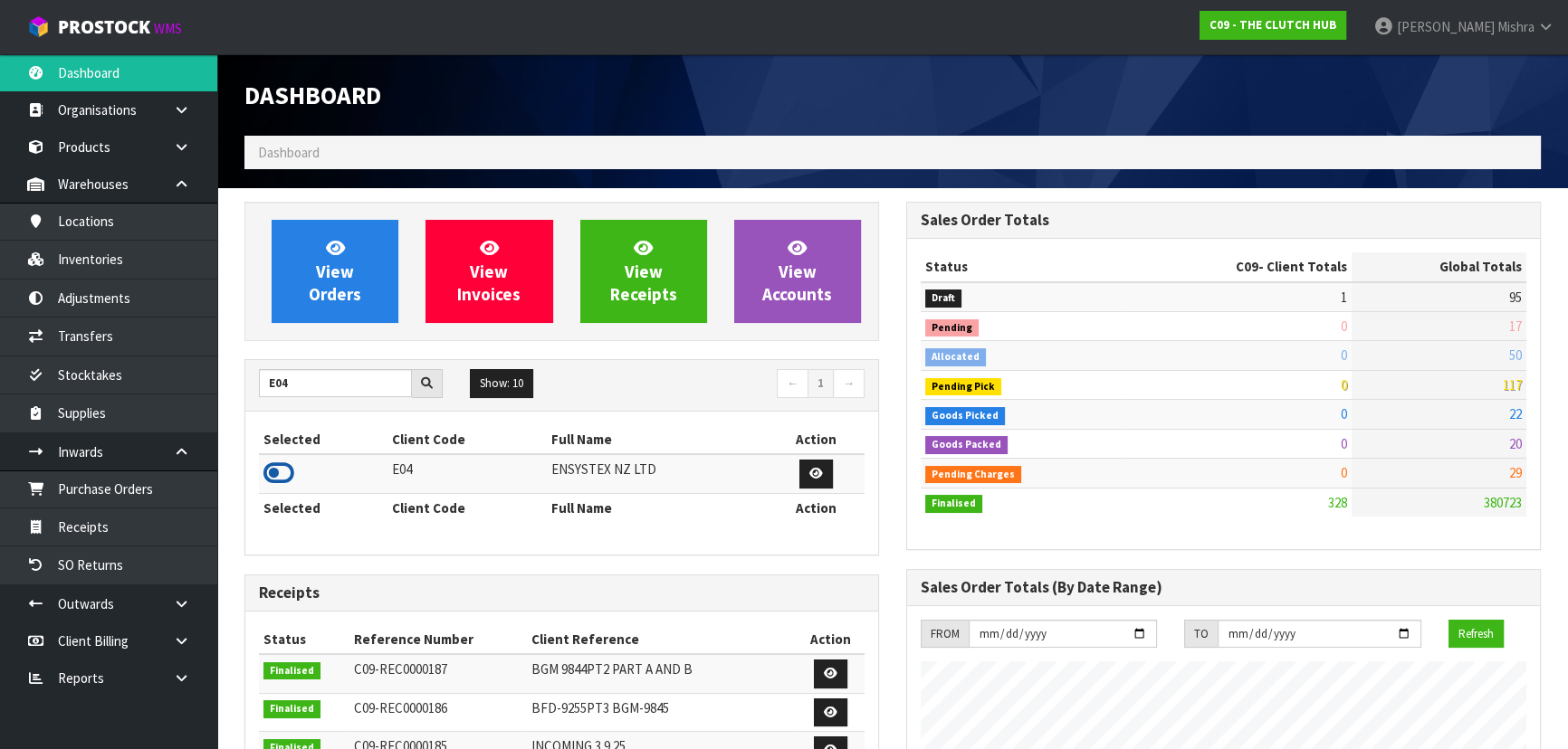
click at [281, 467] on icon at bounding box center [279, 473] width 31 height 27
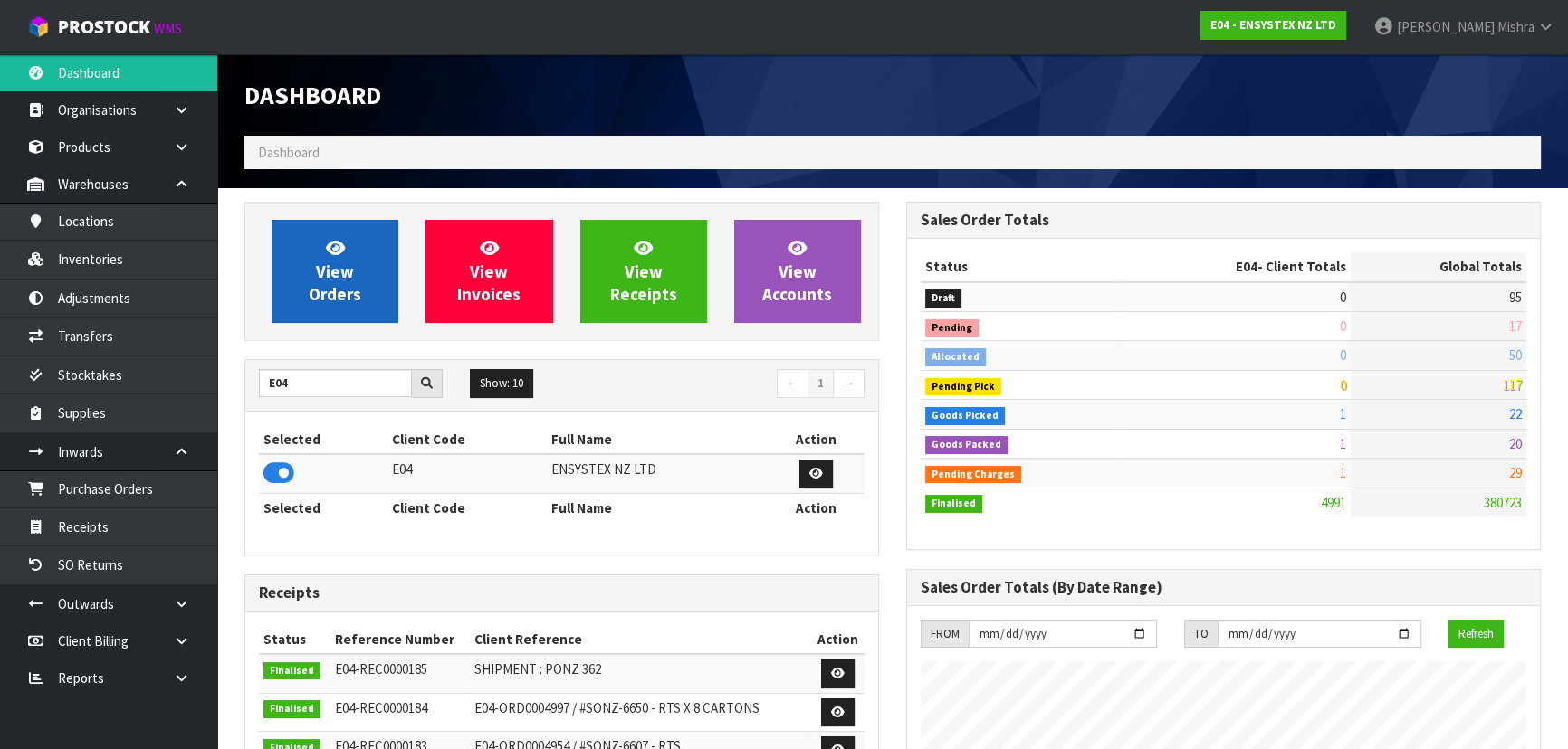
scroll to position [1407, 661]
click at [328, 273] on span "View Orders" at bounding box center [335, 271] width 53 height 67
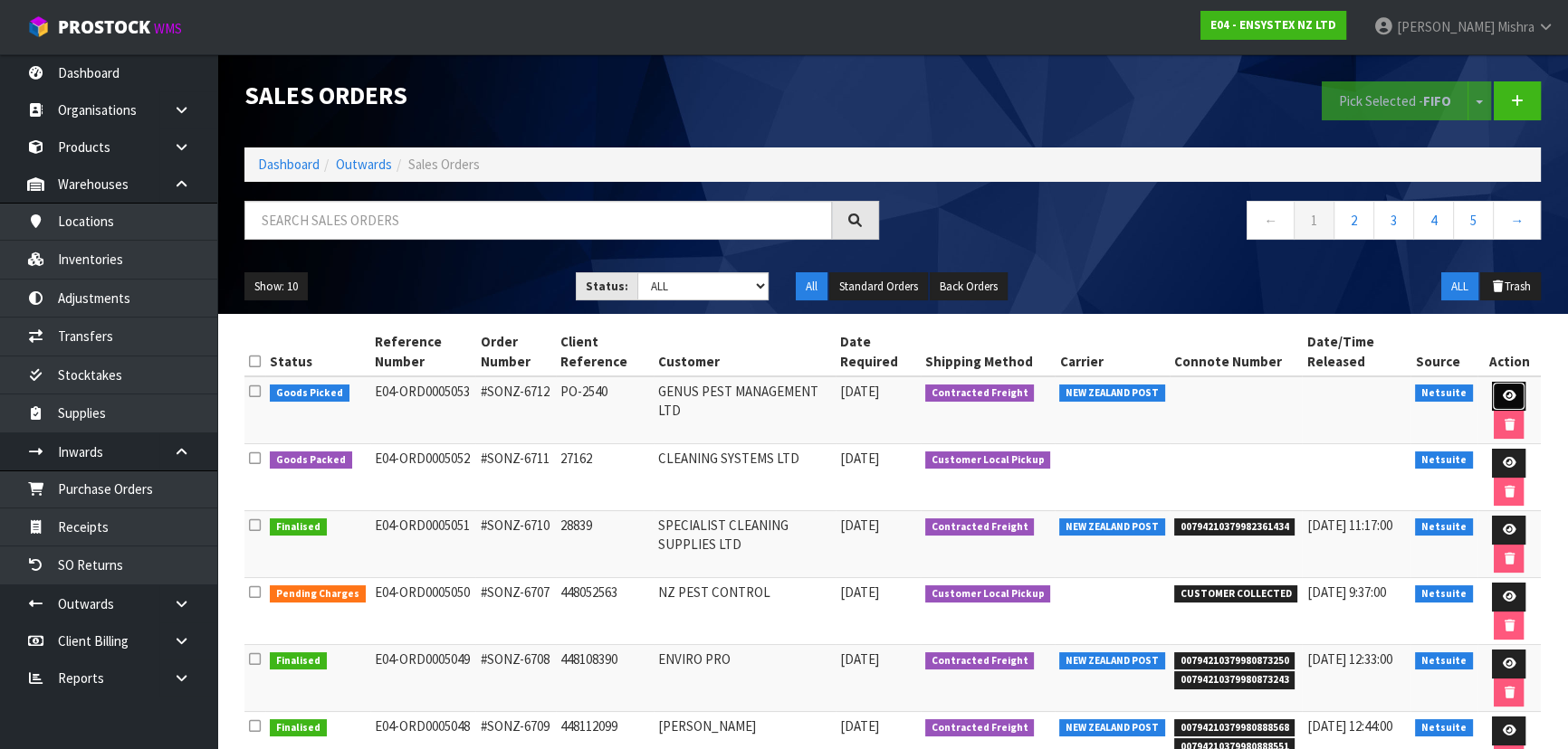
click at [1502, 388] on link at bounding box center [1509, 396] width 34 height 29
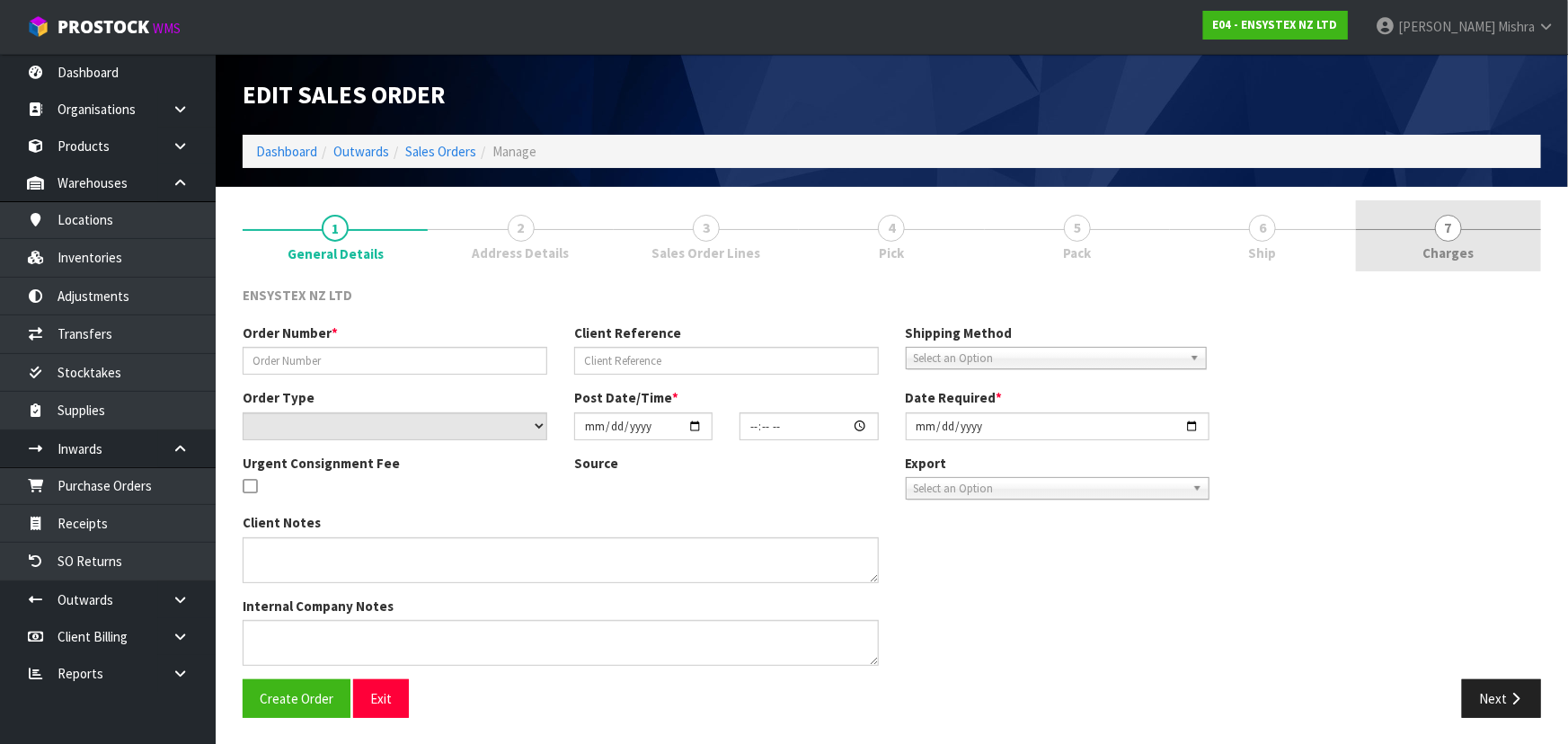
type input "#SONZ-6712"
type input "PO-2540"
select select "number:0"
type input "[DATE]"
type input "16:00:15.000"
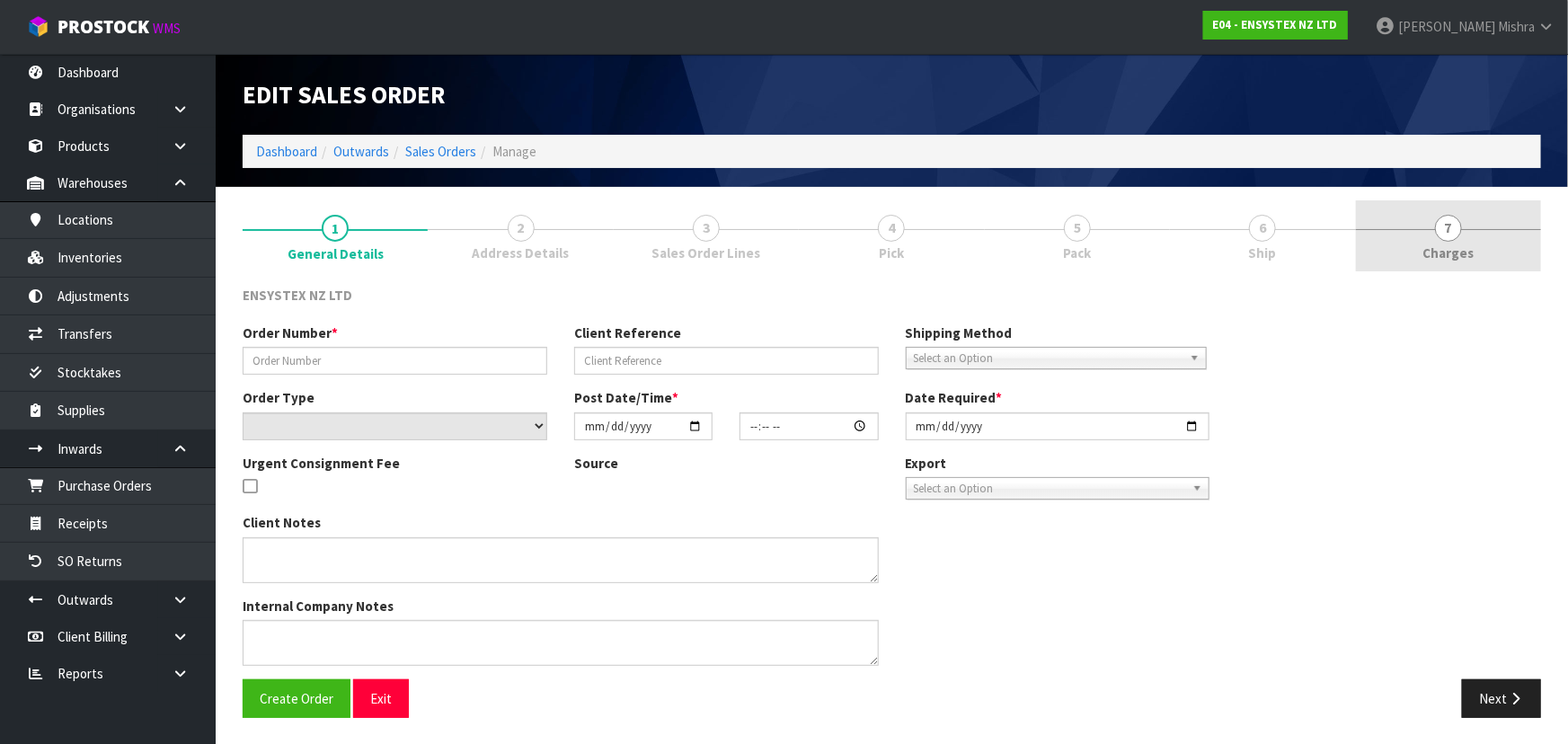
type input "[DATE]"
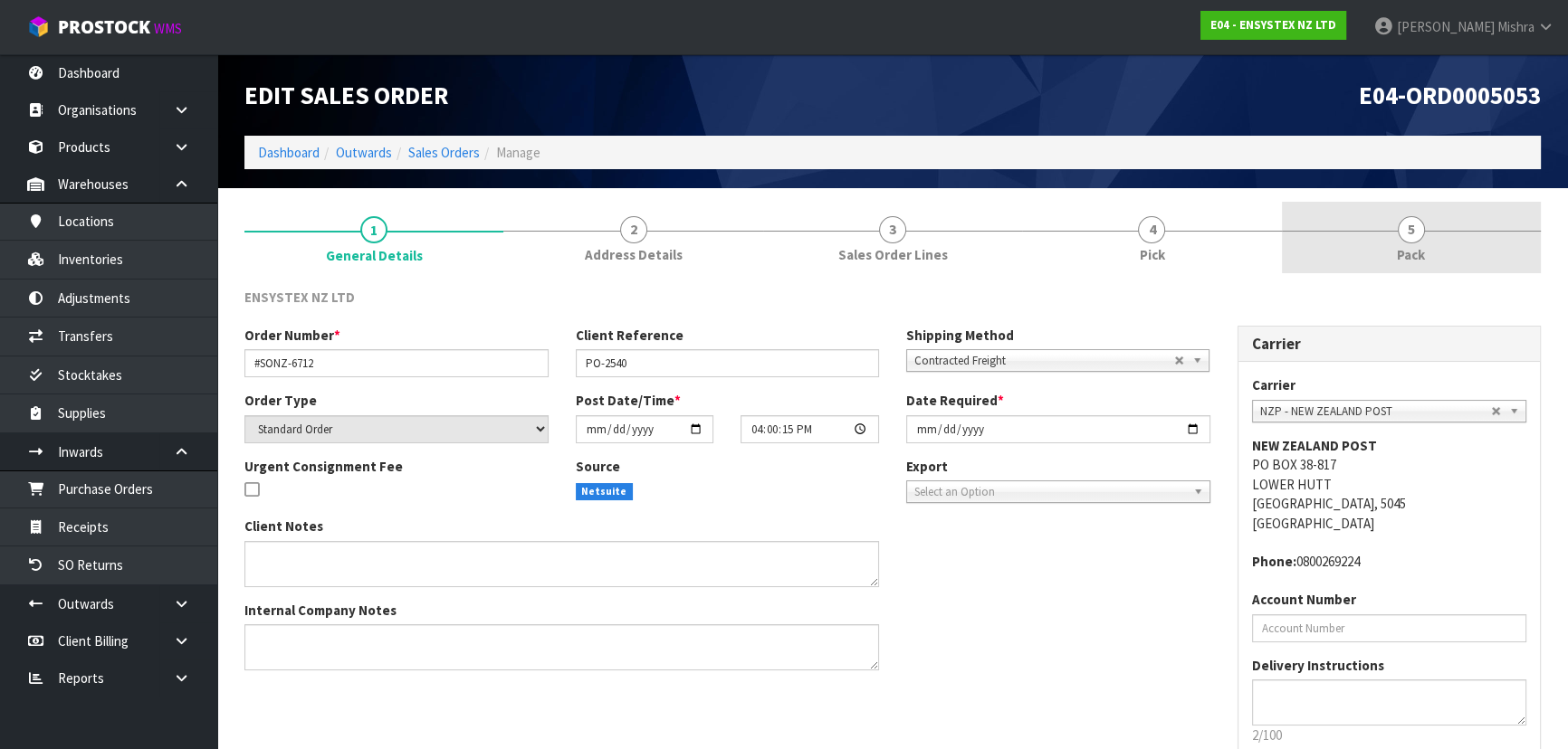
click at [1416, 243] on link "5 Pack" at bounding box center [1411, 237] width 259 height 71
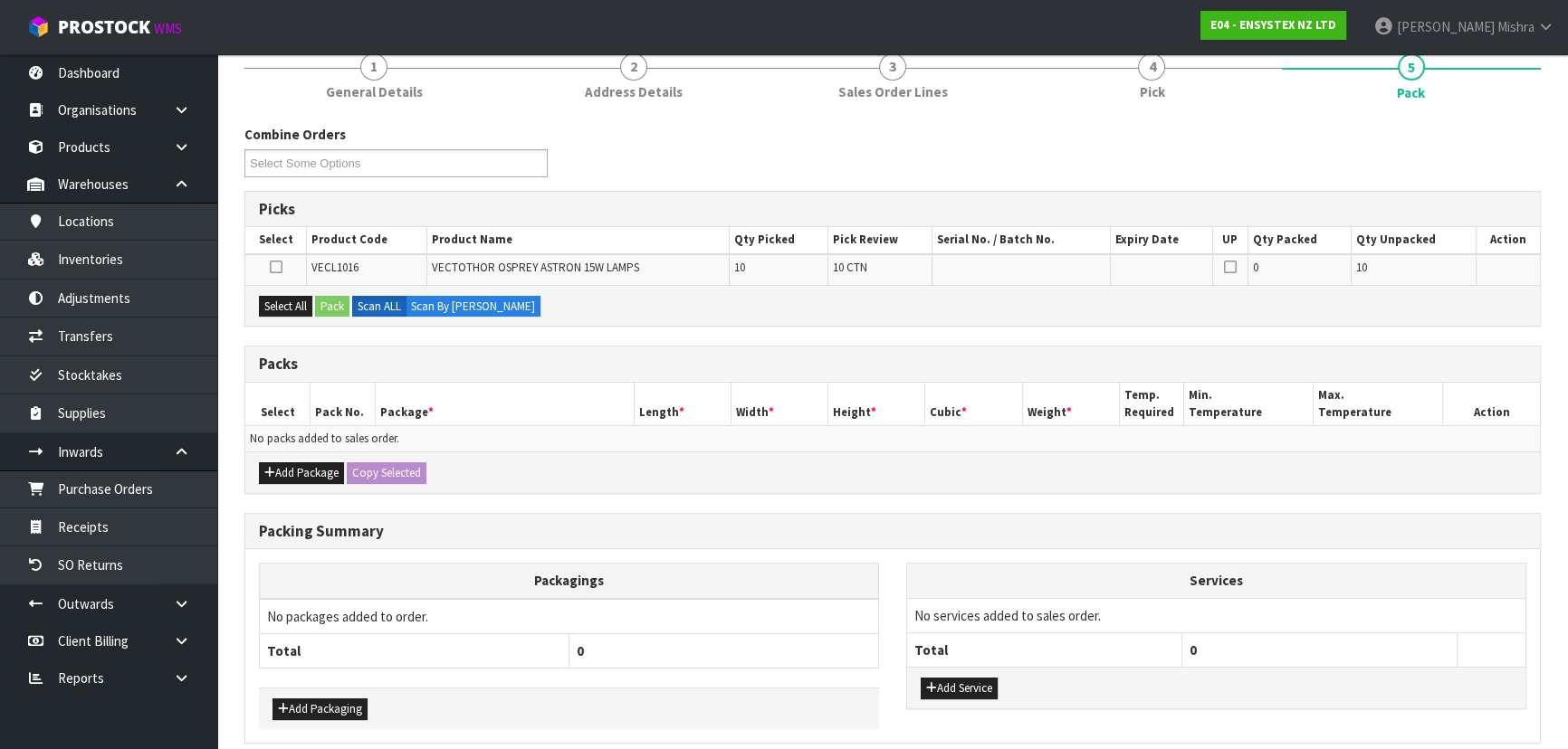
scroll to position [164, 0]
drag, startPoint x: 318, startPoint y: 478, endPoint x: 290, endPoint y: 456, distance: 35.6
click at [318, 477] on button "Add Package" at bounding box center [301, 472] width 85 height 22
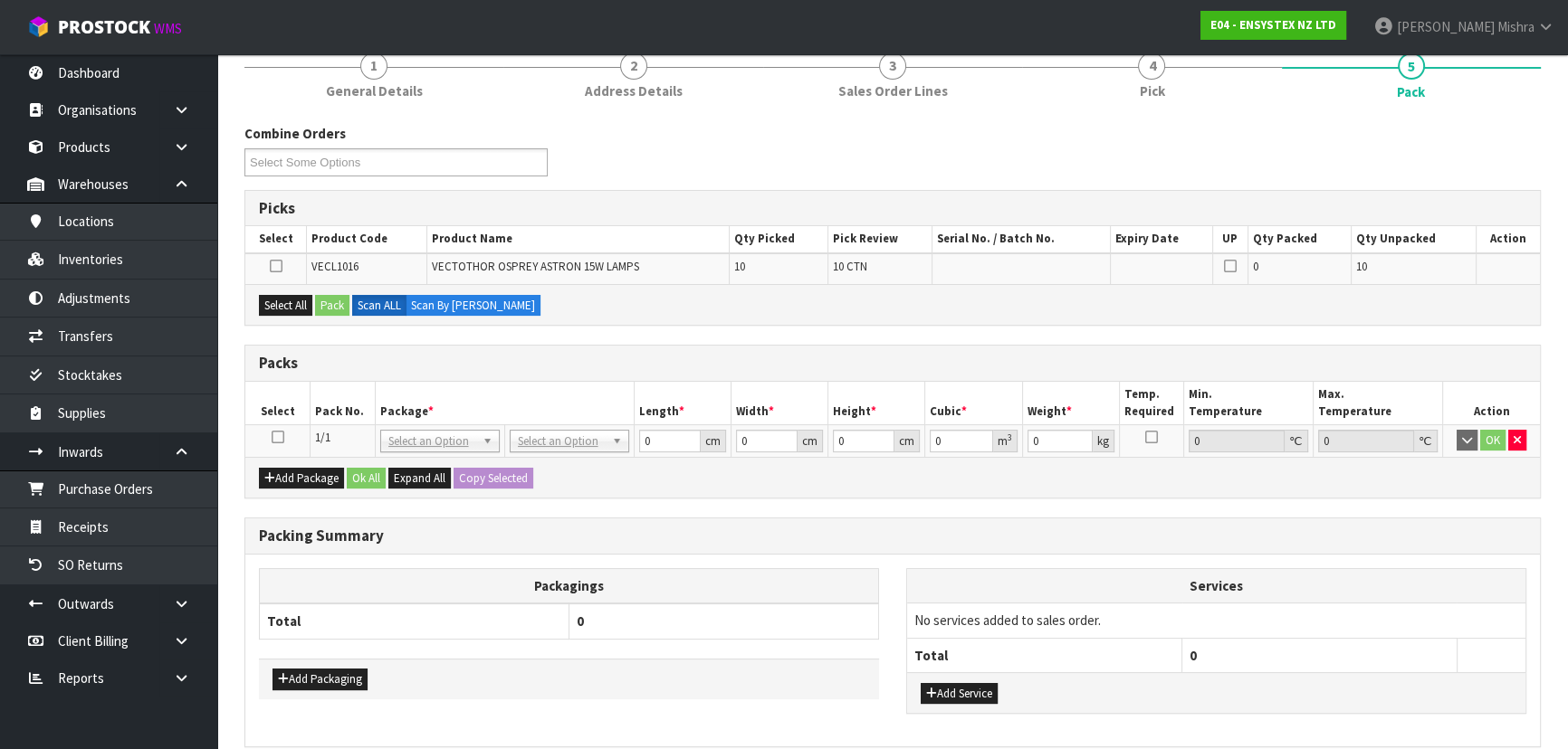
click at [277, 437] on icon at bounding box center [278, 437] width 13 height 1
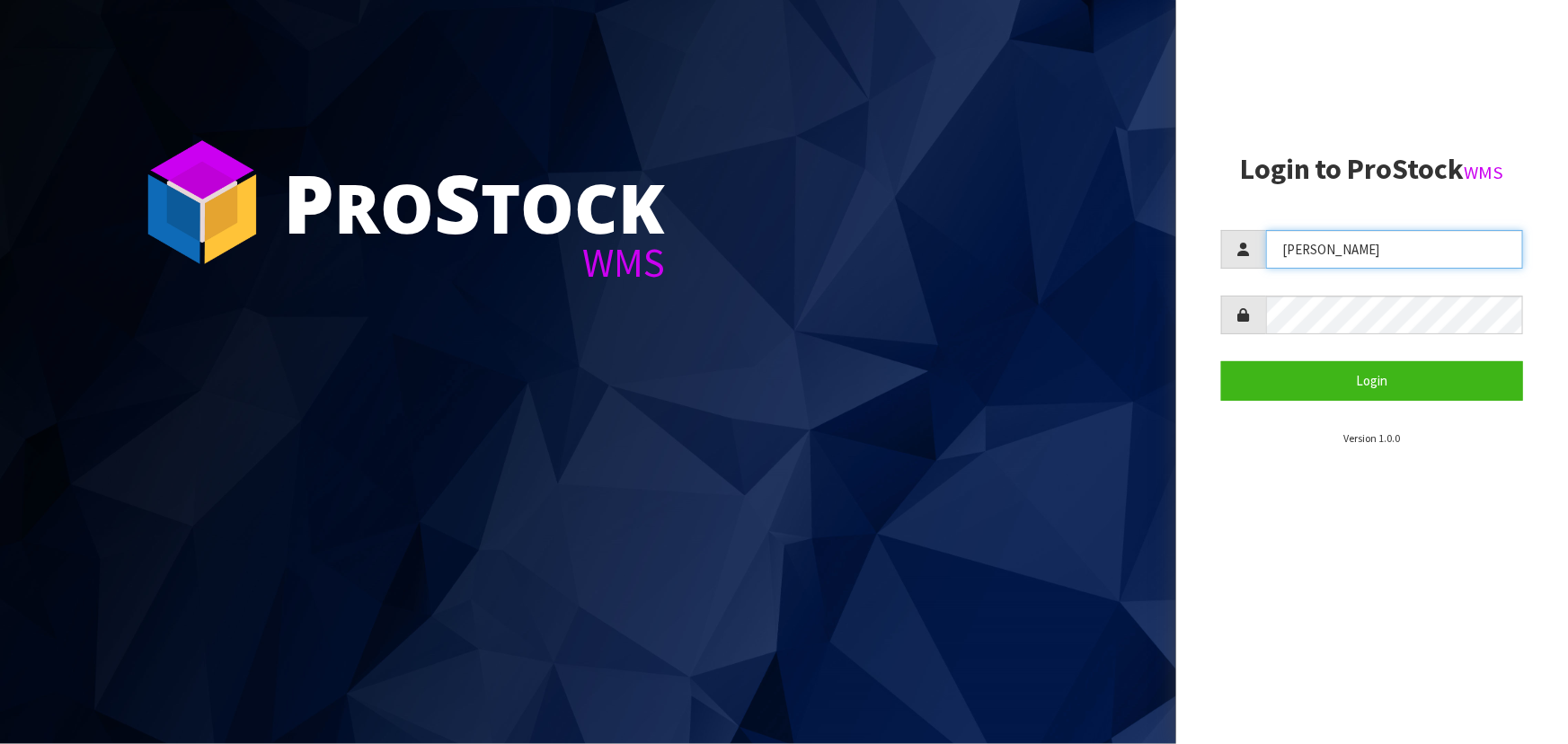
drag, startPoint x: 1362, startPoint y: 261, endPoint x: 1170, endPoint y: 216, distance: 197.2
click at [1174, 243] on div "P ro S tock WMS Login to ProStock WMS Lalisha Login Version 1.0.0" at bounding box center [784, 372] width 1568 height 744
type input "POLLY"
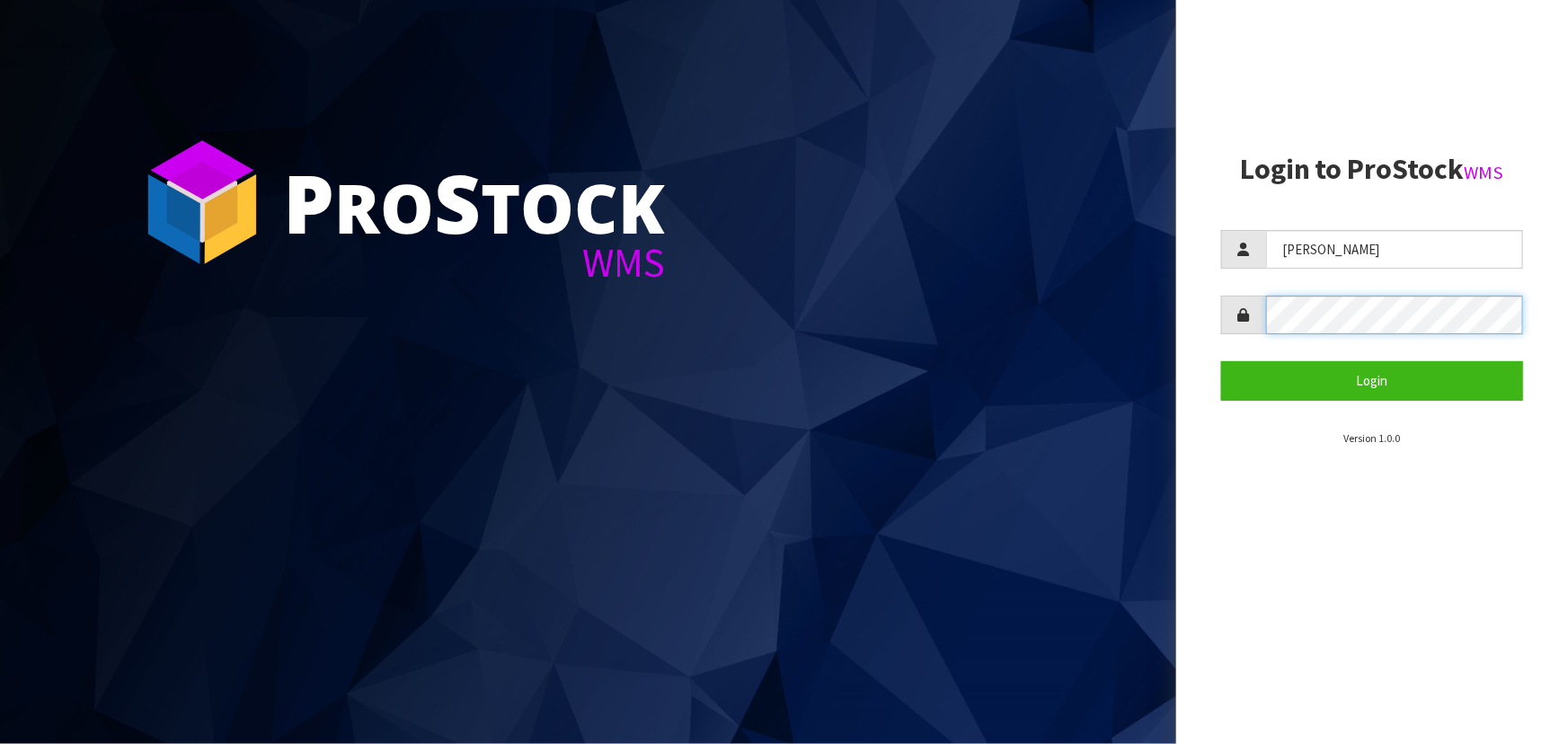
click at [1263, 324] on div at bounding box center [1373, 315] width 302 height 39
click at [1221, 361] on button "Login" at bounding box center [1373, 380] width 302 height 39
